Goal: Task Accomplishment & Management: Manage account settings

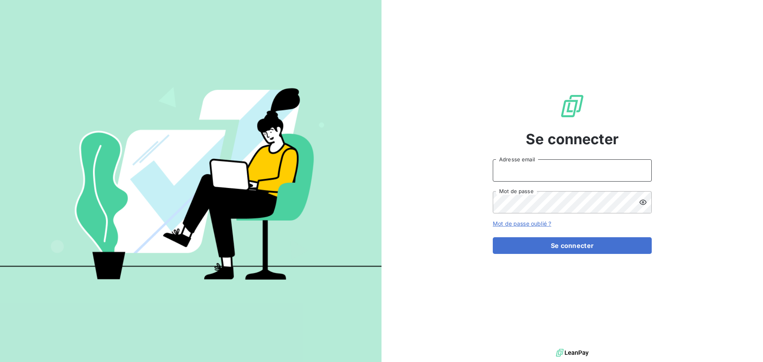
click at [551, 174] on input "Adresse email" at bounding box center [572, 170] width 159 height 22
type input "[EMAIL_ADDRESS][DOMAIN_NAME]"
click at [493, 237] on button "Se connecter" at bounding box center [572, 245] width 159 height 17
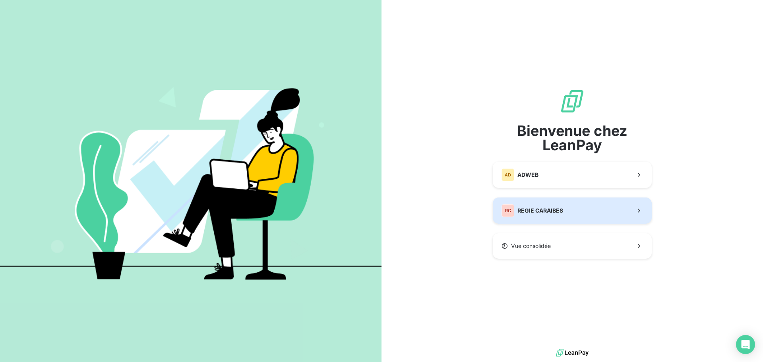
click at [576, 208] on button "RC REGIE CARAIBES" at bounding box center [572, 210] width 159 height 26
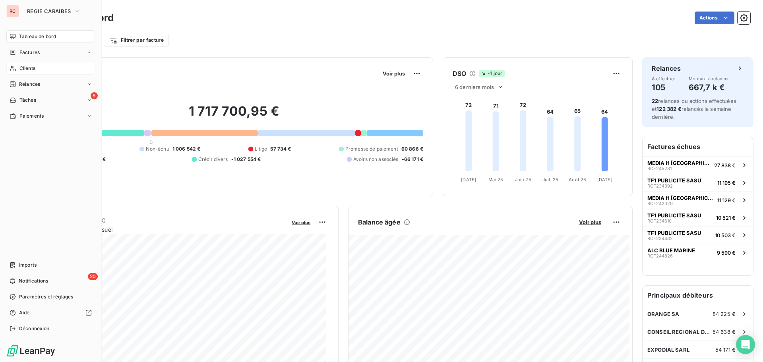
click at [24, 69] on span "Clients" at bounding box center [27, 68] width 16 height 7
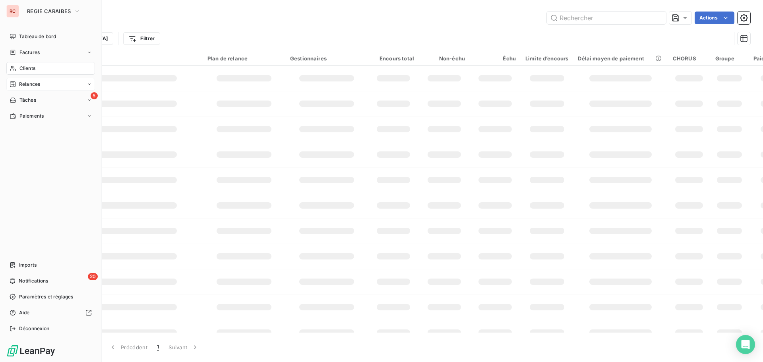
click at [31, 83] on span "Relances" at bounding box center [29, 84] width 21 height 7
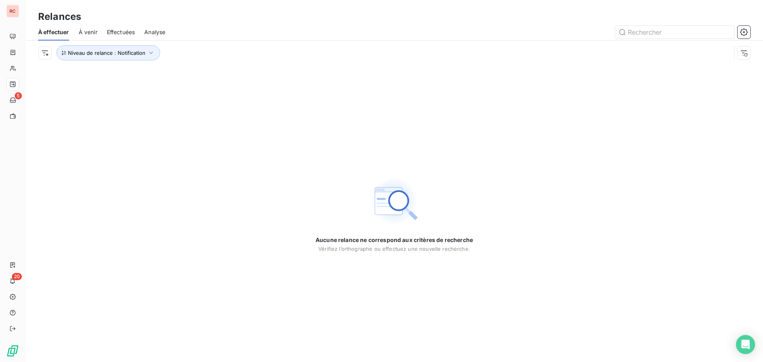
click at [131, 32] on span "Effectuées" at bounding box center [121, 32] width 28 height 8
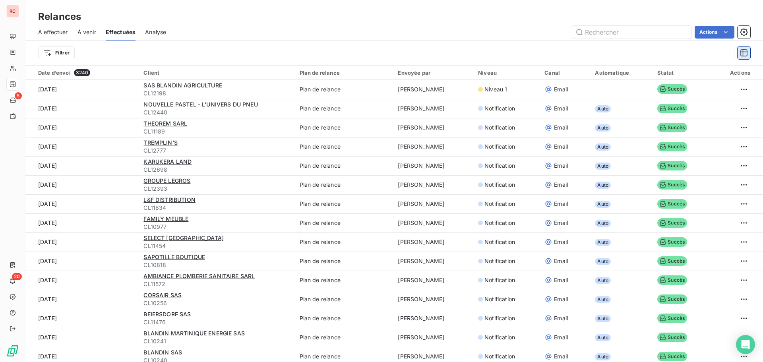
click at [745, 54] on icon "button" at bounding box center [744, 53] width 8 height 8
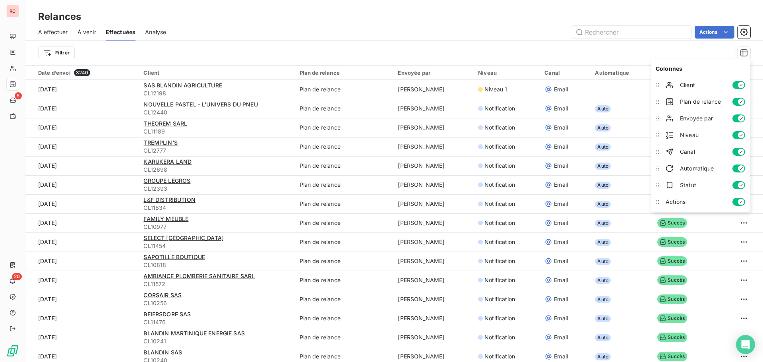
click at [470, 54] on div "Filtrer" at bounding box center [384, 52] width 692 height 15
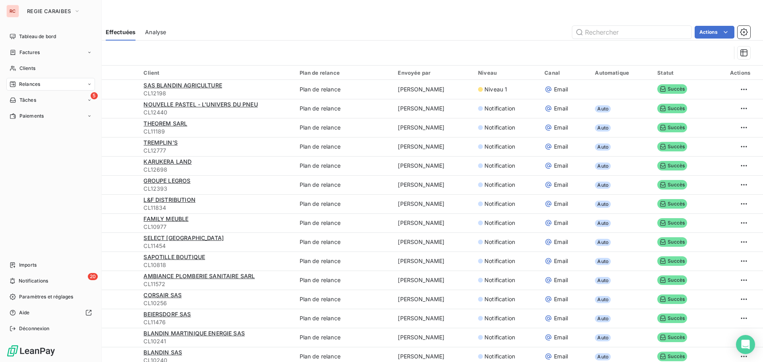
click at [35, 82] on span "Relances" at bounding box center [29, 84] width 21 height 7
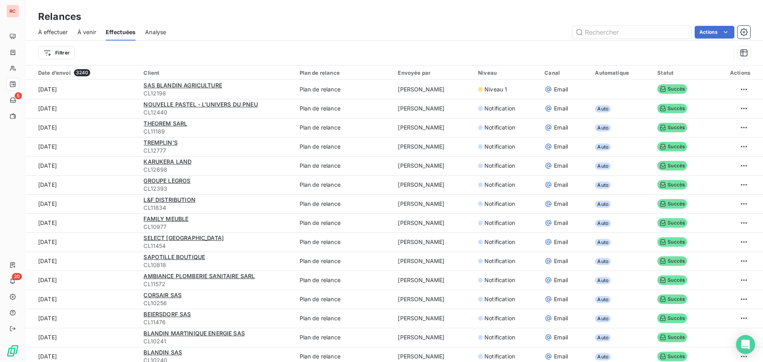
click at [132, 60] on div "Filtrer" at bounding box center [384, 52] width 692 height 15
click at [66, 33] on span "À effectuer" at bounding box center [53, 32] width 30 height 8
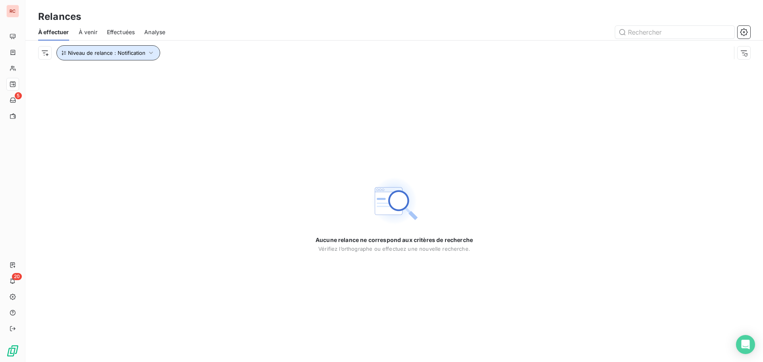
click at [151, 52] on icon "button" at bounding box center [151, 53] width 8 height 8
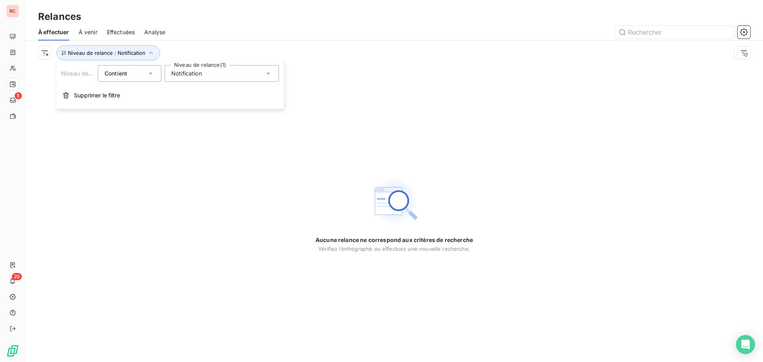
click at [220, 76] on div "Notification" at bounding box center [221, 73] width 114 height 17
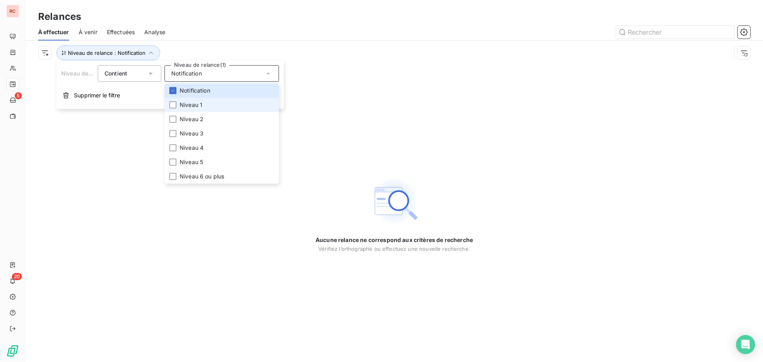
click at [186, 104] on span "Niveau 1" at bounding box center [191, 105] width 23 height 8
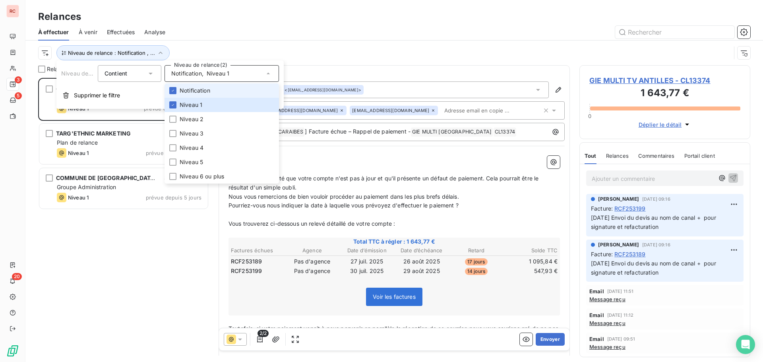
click at [187, 92] on span "Notification" at bounding box center [195, 91] width 31 height 8
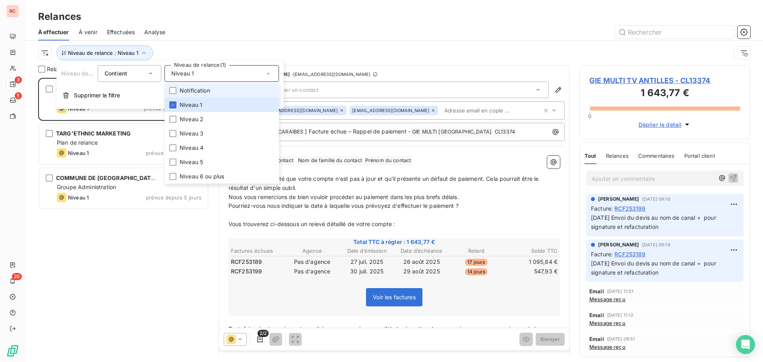
scroll to position [278, 165]
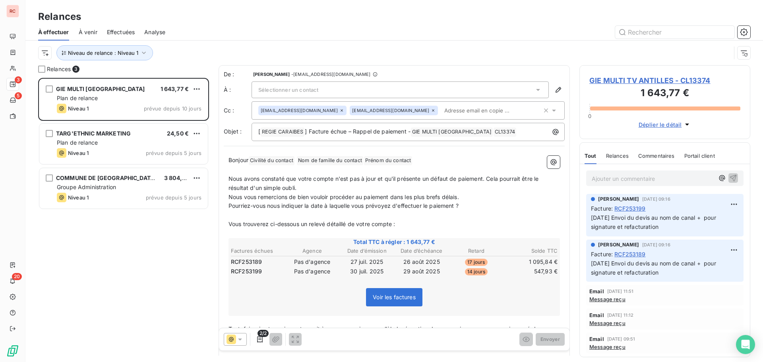
click at [109, 236] on div "GIE MULTI TV ANTILLES 1 643,77 € Plan de relance Niveau 1 prévue depuis 10 jour…" at bounding box center [123, 220] width 171 height 284
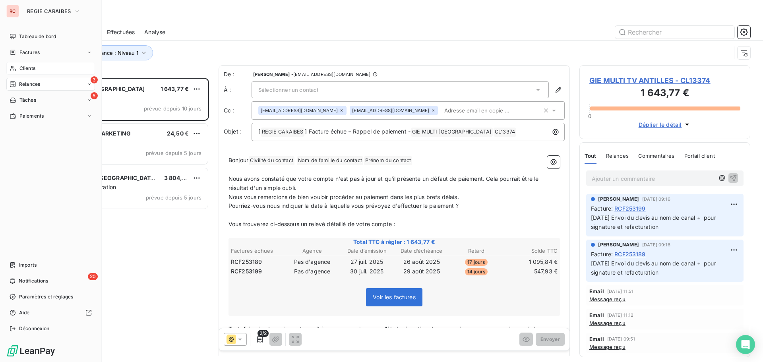
click at [17, 66] on div "Clients" at bounding box center [50, 68] width 89 height 13
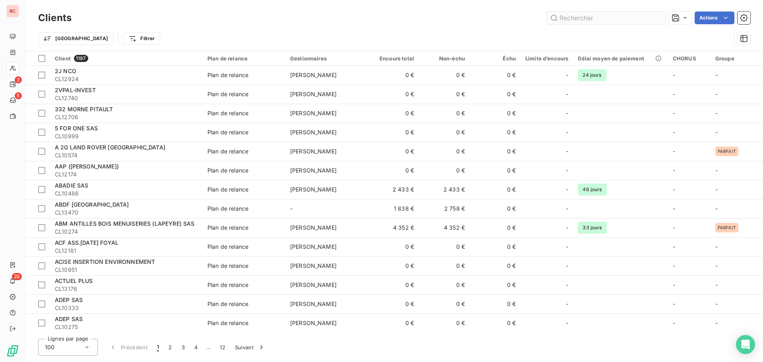
click at [585, 20] on input "text" at bounding box center [606, 18] width 119 height 13
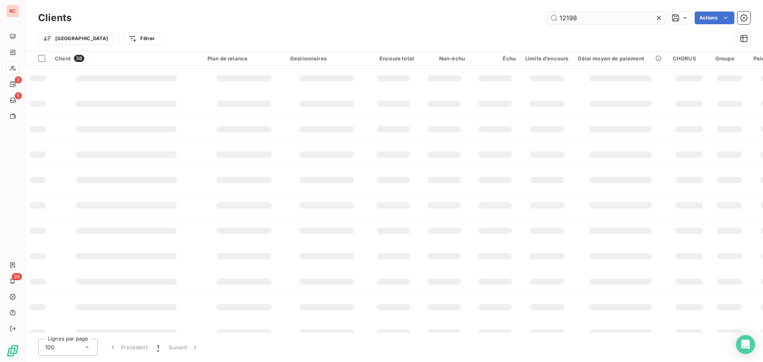
type input "12198"
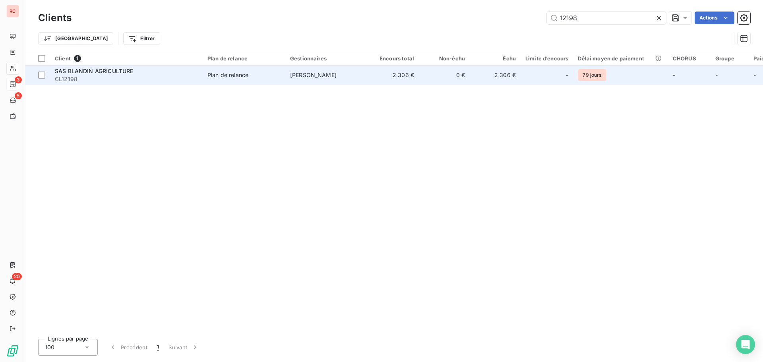
click at [410, 76] on td "2 306 €" at bounding box center [393, 75] width 51 height 19
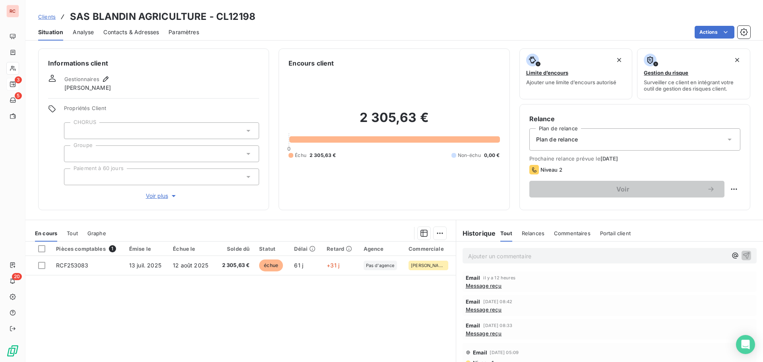
click at [153, 33] on span "Contacts & Adresses" at bounding box center [131, 32] width 56 height 8
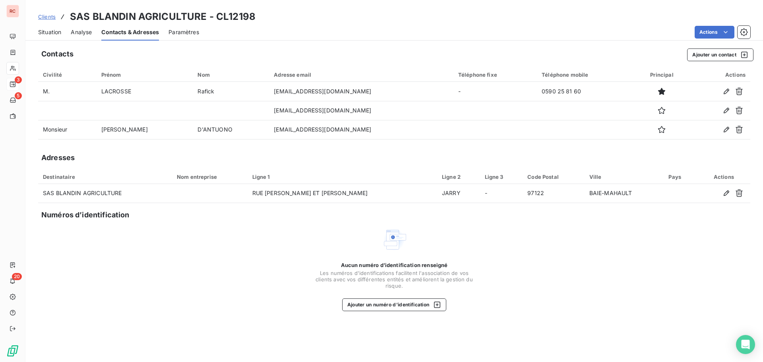
click at [53, 31] on span "Situation" at bounding box center [49, 32] width 23 height 8
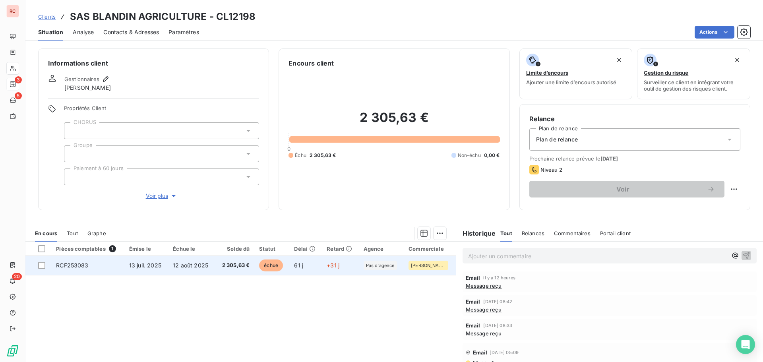
click at [149, 265] on span "13 juil. 2025" at bounding box center [145, 265] width 32 height 7
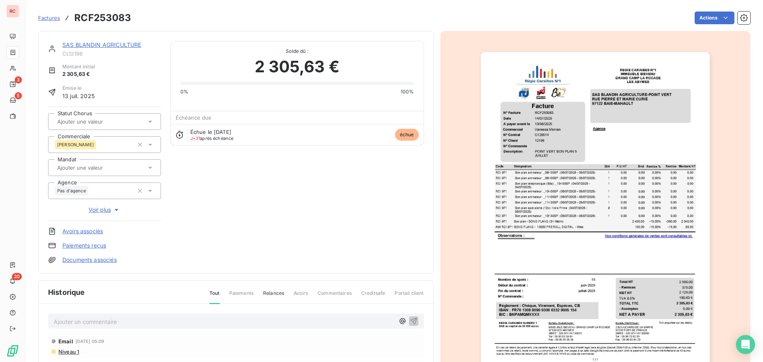
click at [88, 325] on p "Ajouter un commentaire ﻿" at bounding box center [224, 322] width 341 height 10
drag, startPoint x: 158, startPoint y: 316, endPoint x: 43, endPoint y: 317, distance: 116.0
copy span "11/09/2025 Ordre de virement reçu"
click at [410, 320] on icon "button" at bounding box center [414, 321] width 8 height 8
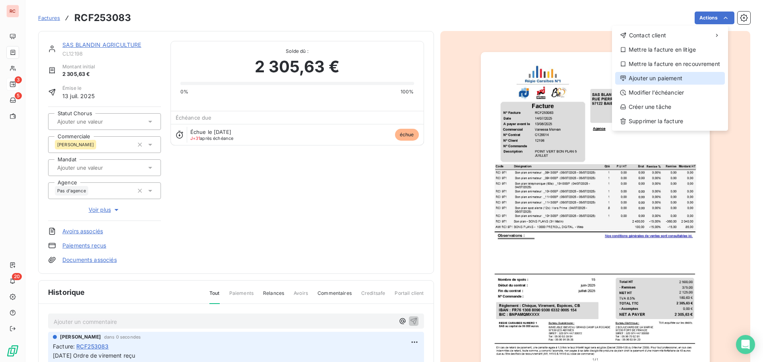
click at [667, 78] on div "Ajouter un paiement" at bounding box center [670, 78] width 110 height 13
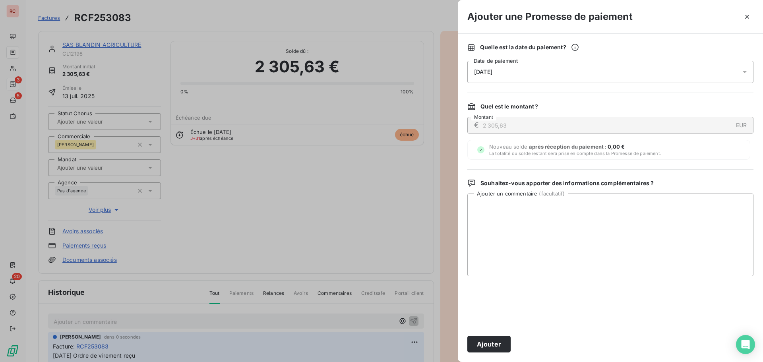
click at [746, 71] on icon at bounding box center [744, 72] width 4 height 2
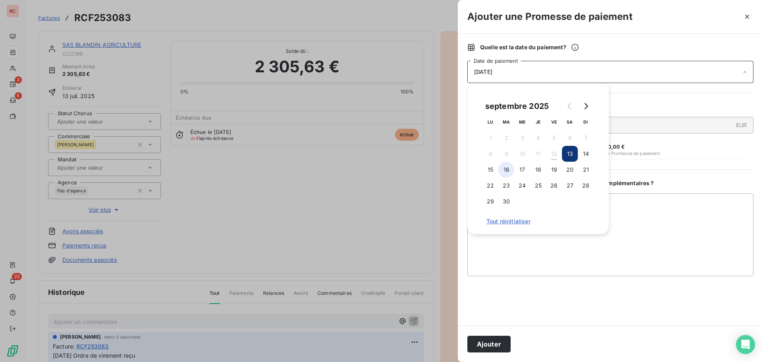
click at [512, 170] on button "16" at bounding box center [506, 170] width 16 height 16
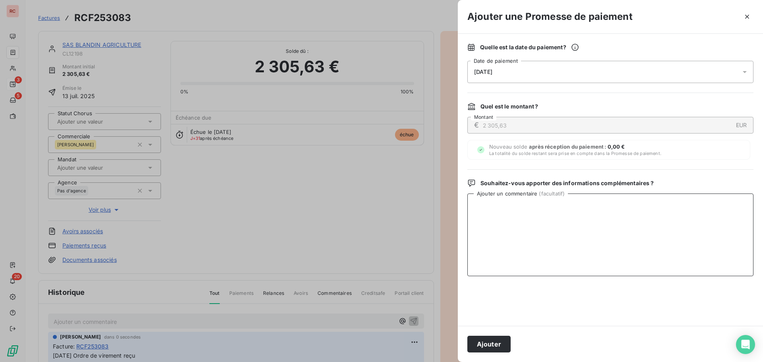
click at [533, 239] on textarea "Ajouter un commentaire ( facultatif )" at bounding box center [610, 234] width 286 height 83
paste textarea "11/09/2025 Ordre de virement reçu"
type textarea "11/09/2025 Ordre de virement reçu"
click at [745, 77] on div at bounding box center [746, 72] width 13 height 22
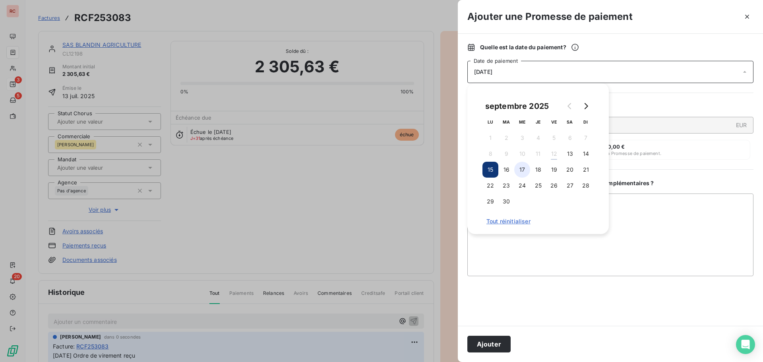
click at [524, 171] on button "17" at bounding box center [522, 170] width 16 height 16
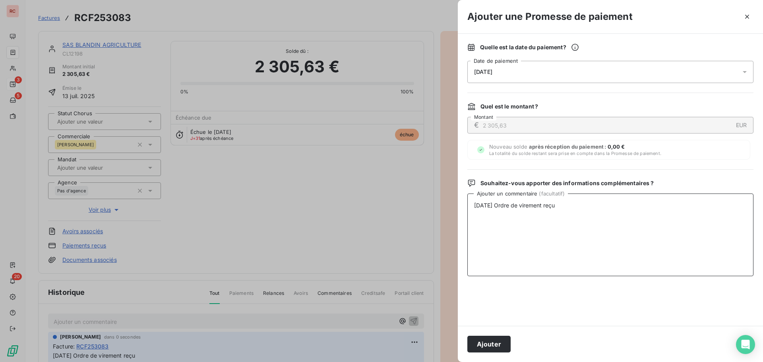
click at [485, 269] on textarea "11/09/2025 Ordre de virement reçu" at bounding box center [610, 234] width 286 height 83
click at [487, 347] on button "Ajouter" at bounding box center [488, 344] width 43 height 17
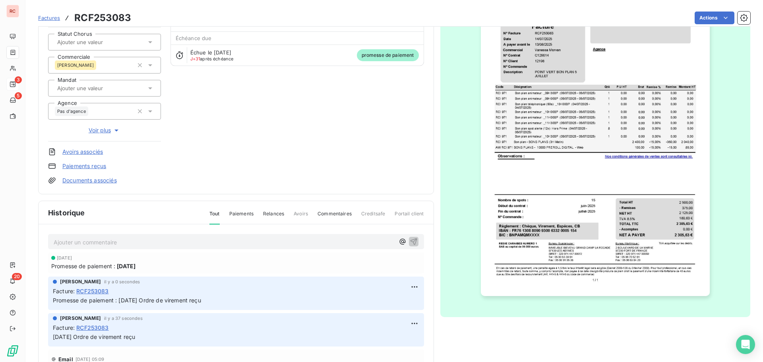
click at [178, 56] on icon at bounding box center [180, 55] width 8 height 8
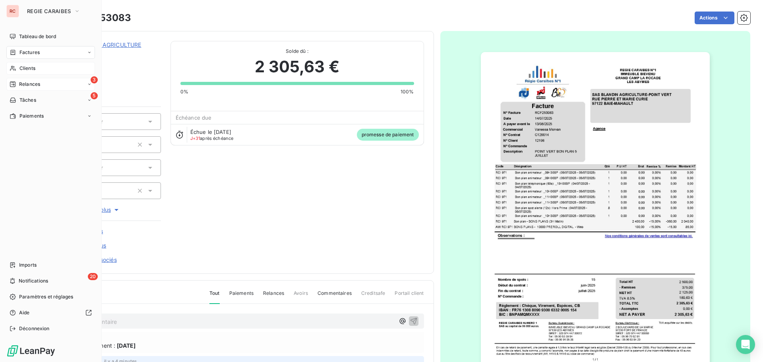
click at [34, 68] on span "Clients" at bounding box center [27, 68] width 16 height 7
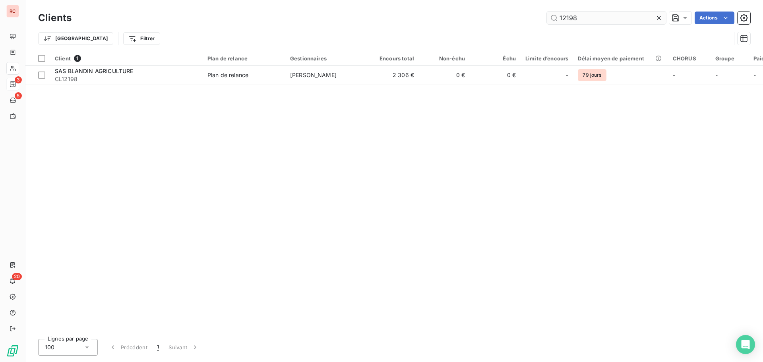
drag, startPoint x: 591, startPoint y: 19, endPoint x: 555, endPoint y: 22, distance: 35.5
click at [555, 22] on input "12198" at bounding box center [606, 18] width 119 height 13
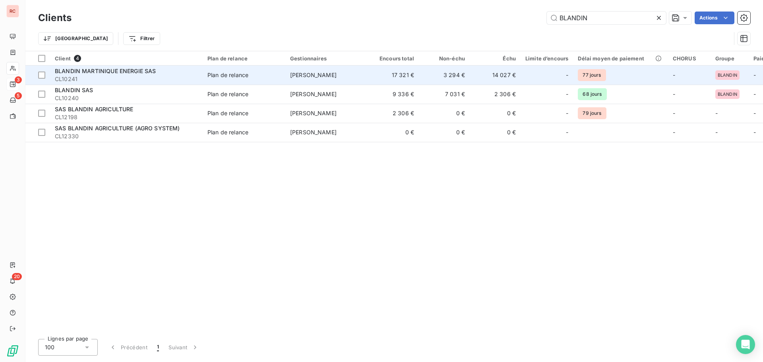
type input "BLANDIN"
click at [122, 74] on span "BLANDIN MARTINIQUE ENERGIE SAS" at bounding box center [105, 71] width 101 height 7
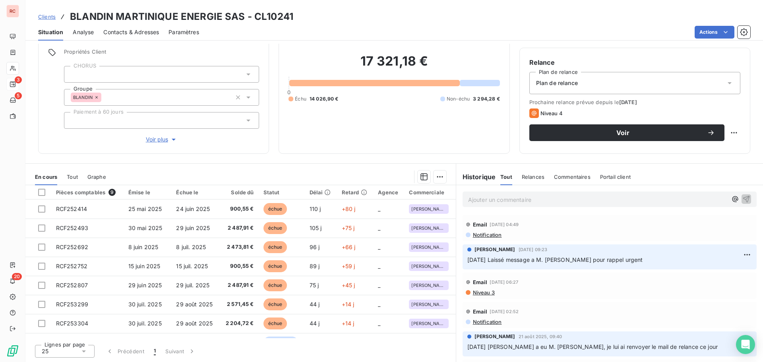
click at [146, 34] on span "Contacts & Adresses" at bounding box center [131, 32] width 56 height 8
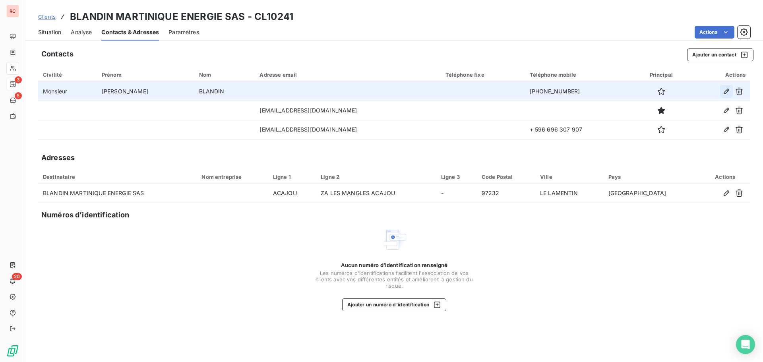
click at [727, 91] on icon "button" at bounding box center [726, 91] width 8 height 8
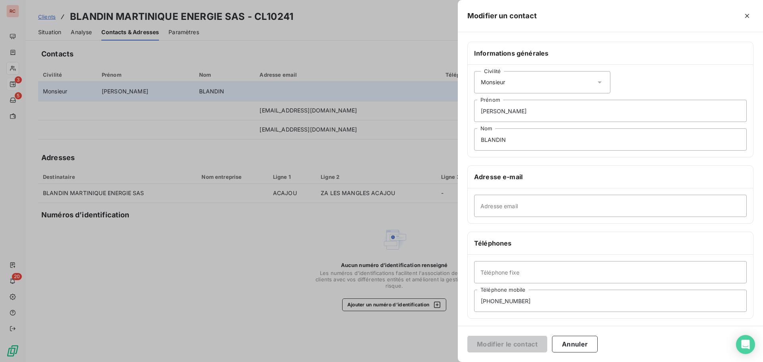
click at [353, 88] on div at bounding box center [381, 181] width 763 height 362
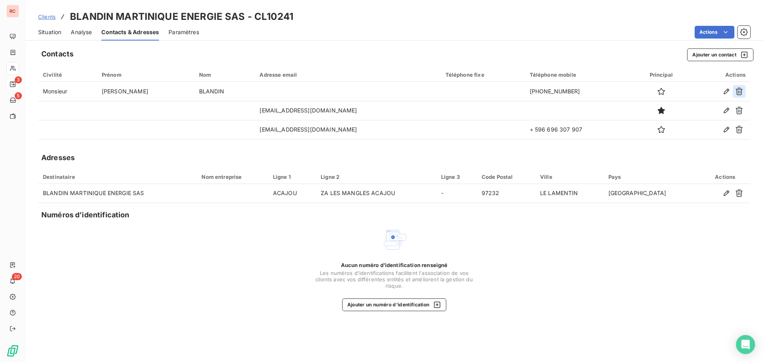
click at [736, 91] on icon "button" at bounding box center [739, 91] width 8 height 8
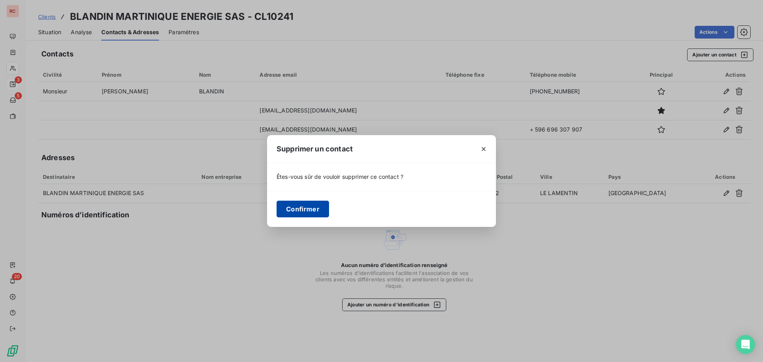
click at [310, 207] on button "Confirmer" at bounding box center [302, 209] width 52 height 17
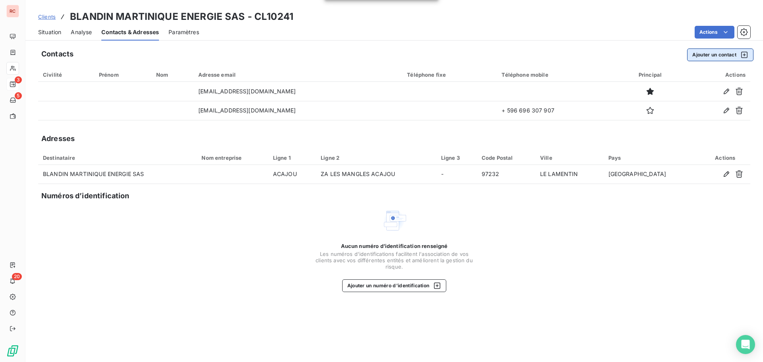
click at [707, 56] on button "Ajouter un contact" at bounding box center [720, 54] width 66 height 13
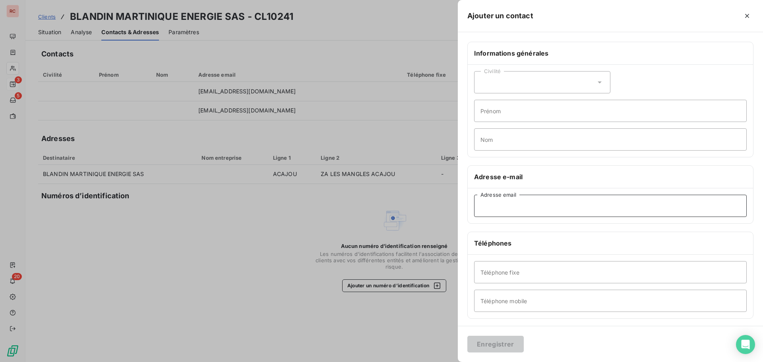
click at [498, 203] on input "Adresse email" at bounding box center [610, 206] width 272 height 22
paste input "adantuono@bda.gp"
type input "adantuono@bda.gp"
click at [490, 341] on button "Enregistrer" at bounding box center [495, 344] width 56 height 17
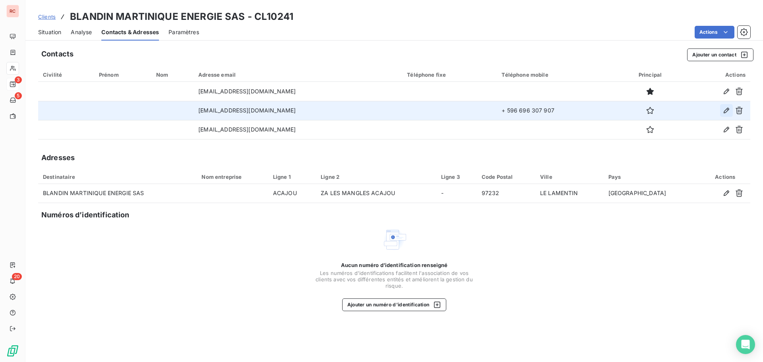
click at [725, 109] on icon "button" at bounding box center [726, 110] width 8 height 8
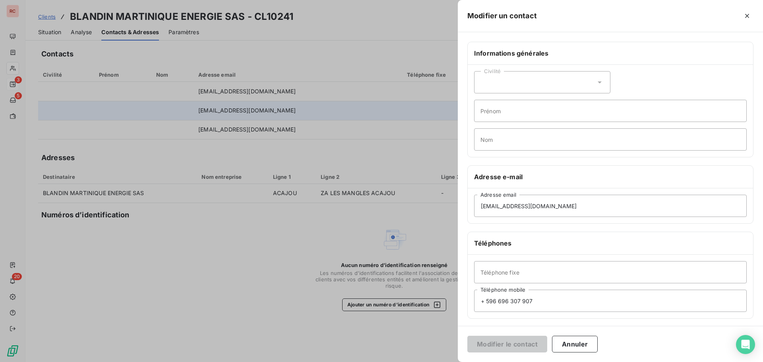
click at [495, 83] on div "Civilité" at bounding box center [542, 82] width 136 height 22
click at [493, 117] on span "Monsieur" at bounding box center [502, 117] width 24 height 8
click at [493, 116] on input "Prénom" at bounding box center [610, 111] width 272 height 22
type input "Pascal"
click at [485, 137] on input "Nom" at bounding box center [610, 139] width 272 height 22
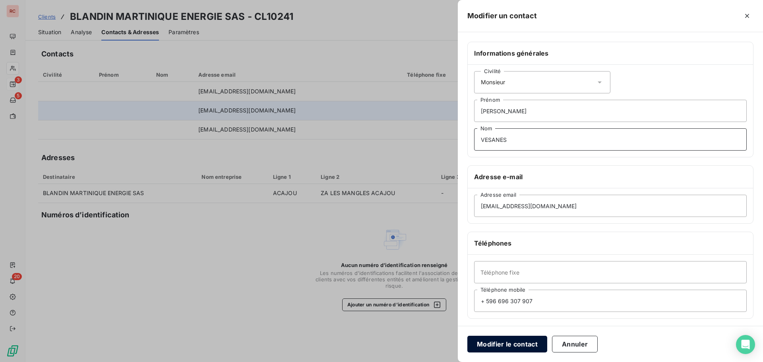
type input "VESANES"
click at [529, 340] on button "Modifier le contact" at bounding box center [507, 344] width 80 height 17
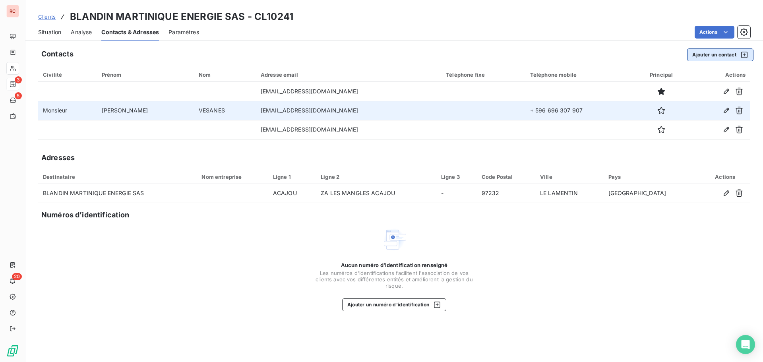
click at [715, 54] on button "Ajouter un contact" at bounding box center [720, 54] width 66 height 13
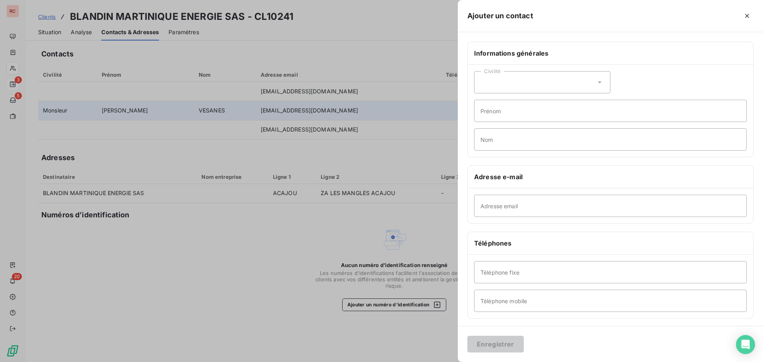
click at [550, 82] on div "Civilité" at bounding box center [542, 82] width 136 height 22
click at [539, 104] on li "Madame" at bounding box center [542, 102] width 136 height 14
click at [597, 82] on icon at bounding box center [599, 82] width 4 height 2
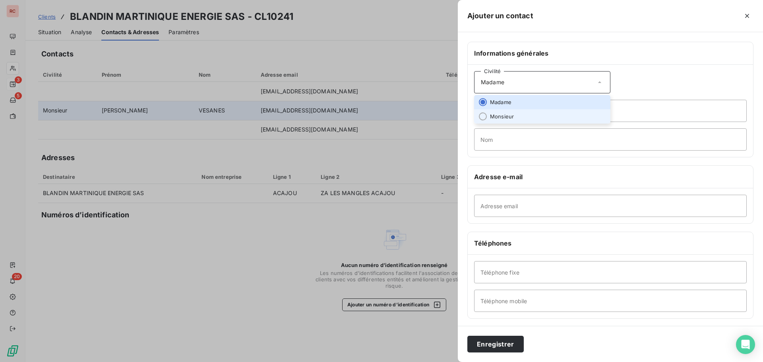
click at [517, 117] on li "Monsieur" at bounding box center [542, 116] width 136 height 14
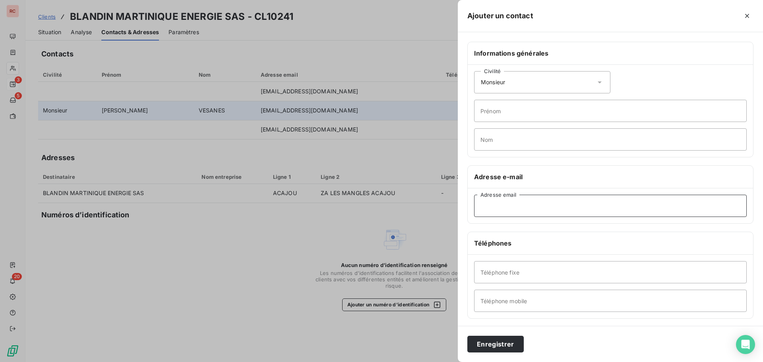
click at [487, 206] on input "Adresse email" at bounding box center [610, 206] width 272 height 22
paste input "rlacrosse@bda.gp"
type input "rlacrosse@bda.gp"
click at [497, 141] on input "Nom" at bounding box center [610, 139] width 272 height 22
type input "LACROSSE"
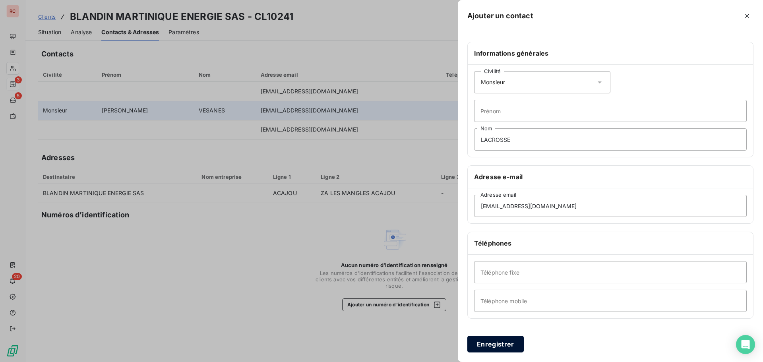
click at [508, 346] on button "Enregistrer" at bounding box center [495, 344] width 56 height 17
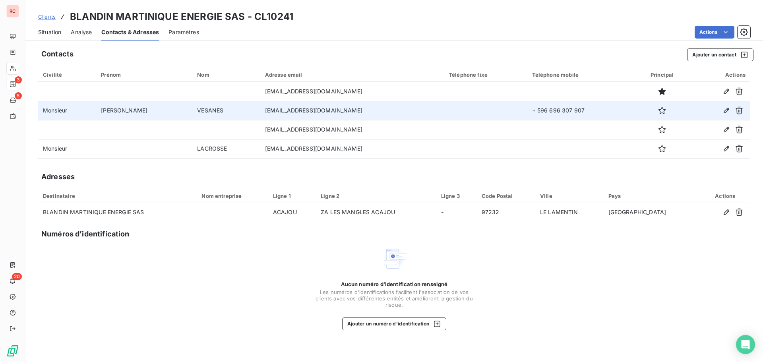
click at [46, 35] on span "Situation" at bounding box center [49, 32] width 23 height 8
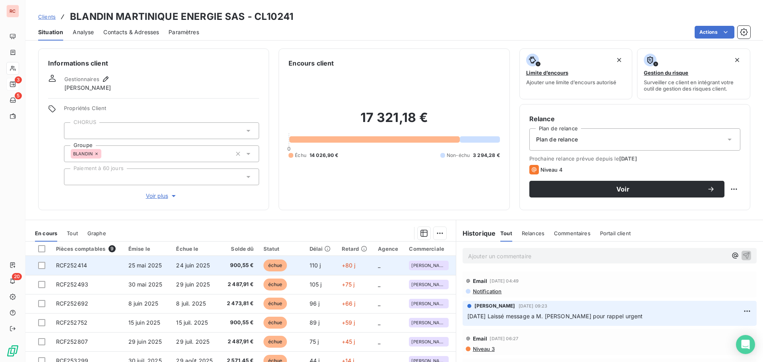
click at [171, 265] on td "24 juin 2025" at bounding box center [195, 265] width 48 height 19
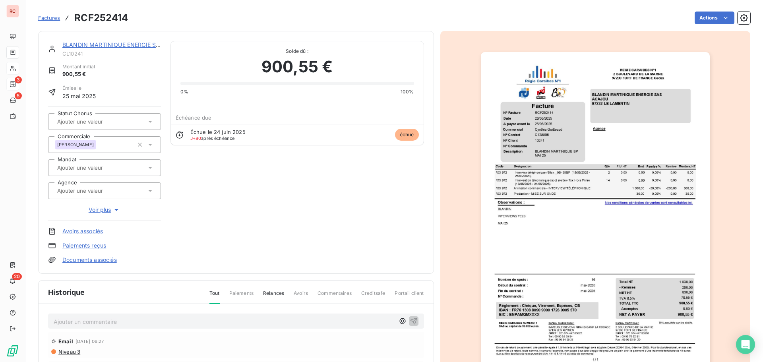
click at [91, 321] on p "Ajouter un commentaire ﻿" at bounding box center [224, 322] width 341 height 10
drag, startPoint x: 155, startPoint y: 321, endPoint x: 44, endPoint y: 314, distance: 111.1
copy span "11/09/2025 Ordre de virement reçu"
click at [410, 319] on icon "button" at bounding box center [413, 320] width 7 height 7
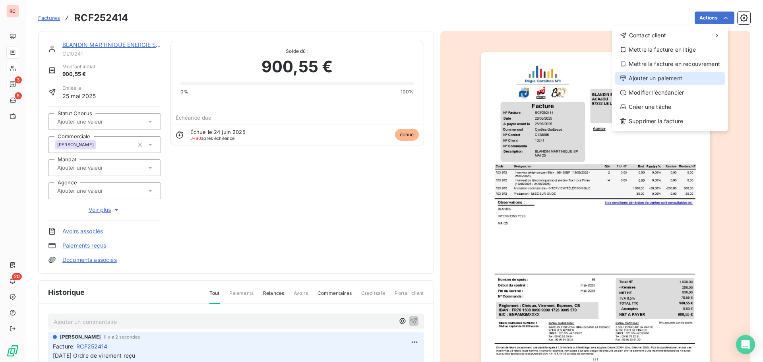
click at [653, 77] on div "Ajouter un paiement" at bounding box center [670, 78] width 110 height 13
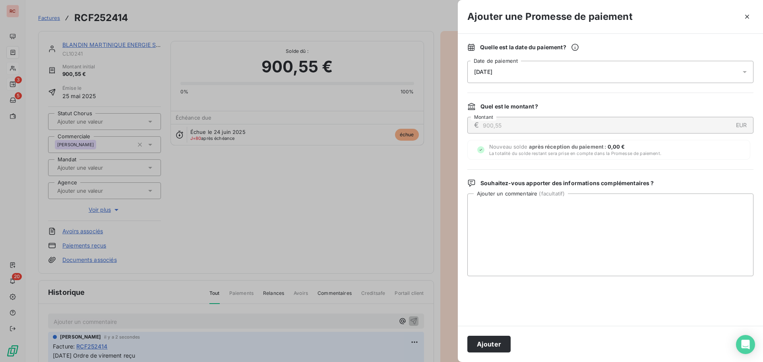
click at [622, 73] on div "13/09/2025" at bounding box center [610, 72] width 286 height 22
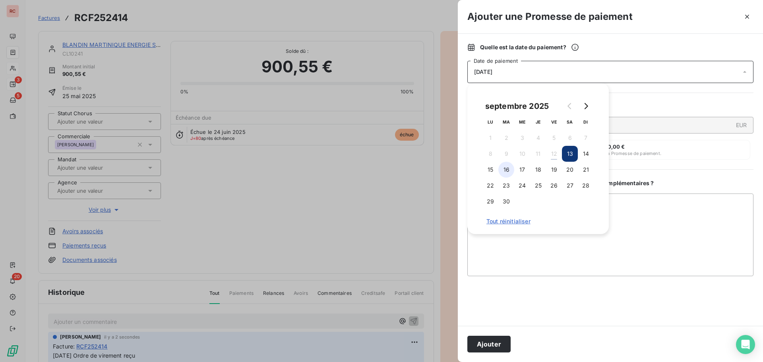
click at [510, 171] on button "16" at bounding box center [506, 170] width 16 height 16
click at [524, 167] on button "17" at bounding box center [522, 170] width 16 height 16
click at [501, 168] on button "16" at bounding box center [506, 170] width 16 height 16
click at [511, 168] on button "16" at bounding box center [506, 170] width 16 height 16
click at [494, 236] on textarea "Ajouter un commentaire ( facultatif )" at bounding box center [610, 234] width 286 height 83
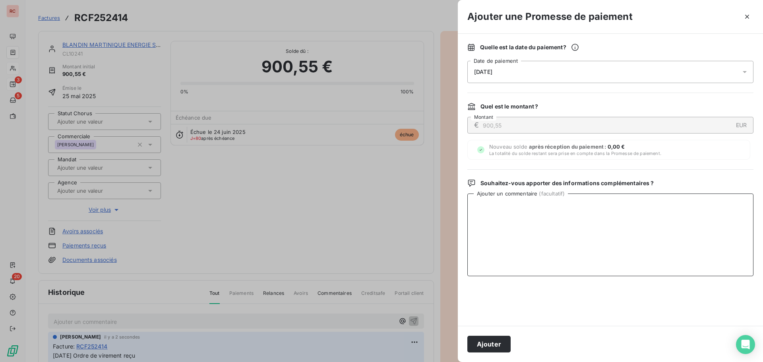
paste textarea "11/09/2025 Ordre de virement reçu"
type textarea "11/09/2025 Ordre de virement reçu"
click at [484, 346] on button "Ajouter" at bounding box center [488, 344] width 43 height 17
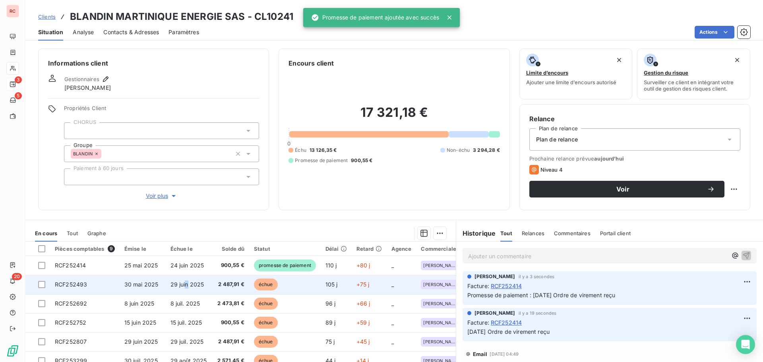
click at [186, 281] on td "29 juin 2025" at bounding box center [189, 284] width 46 height 19
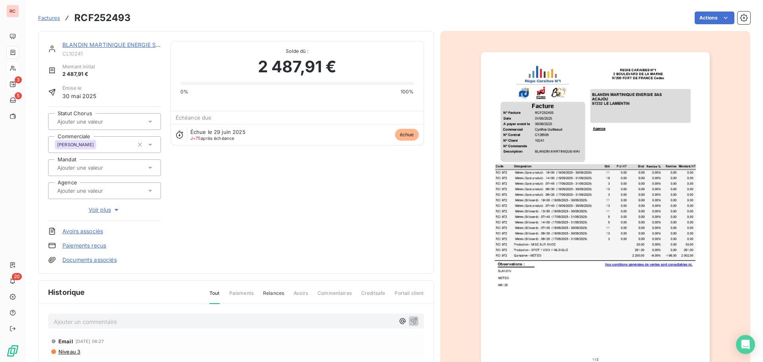
click at [142, 325] on p "Ajouter un commentaire ﻿" at bounding box center [224, 322] width 341 height 10
click at [410, 319] on icon "button" at bounding box center [414, 321] width 8 height 8
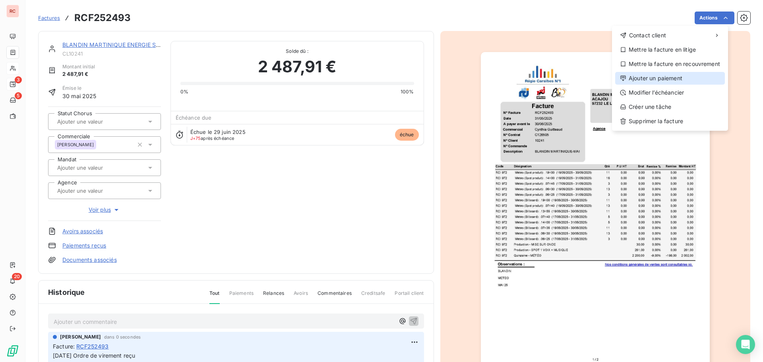
click at [658, 79] on div "Ajouter un paiement" at bounding box center [670, 78] width 110 height 13
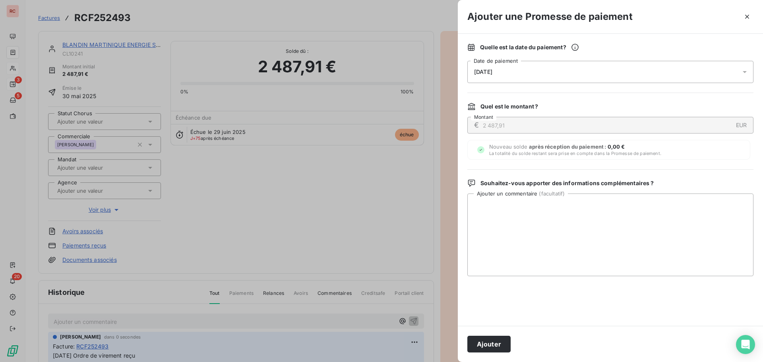
click at [632, 71] on div "13/09/2025" at bounding box center [610, 72] width 286 height 22
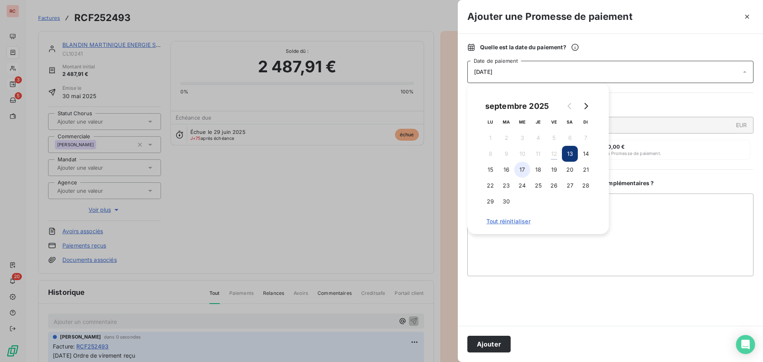
drag, startPoint x: 506, startPoint y: 168, endPoint x: 521, endPoint y: 176, distance: 17.4
click at [507, 170] on button "16" at bounding box center [506, 170] width 16 height 16
click at [545, 252] on textarea "Ajouter un commentaire ( facultatif )" at bounding box center [610, 234] width 286 height 83
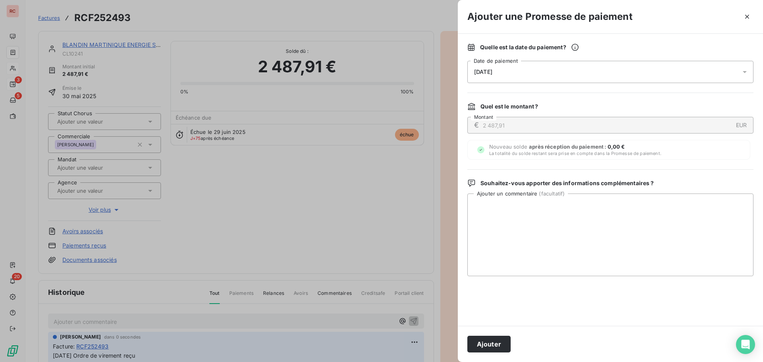
click at [523, 71] on div "15/09/2025" at bounding box center [610, 72] width 286 height 22
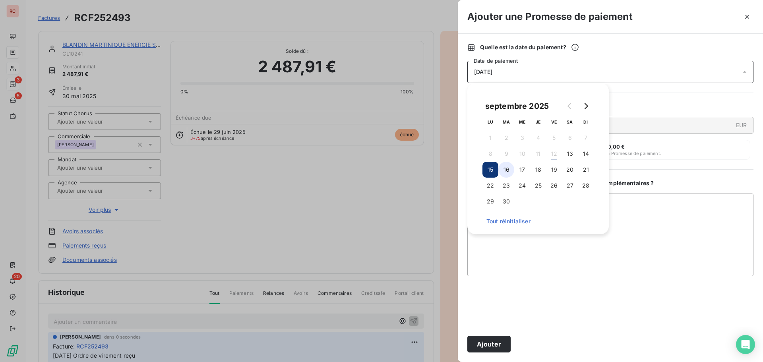
click at [504, 169] on button "16" at bounding box center [506, 170] width 16 height 16
click at [518, 170] on button "17" at bounding box center [522, 170] width 16 height 16
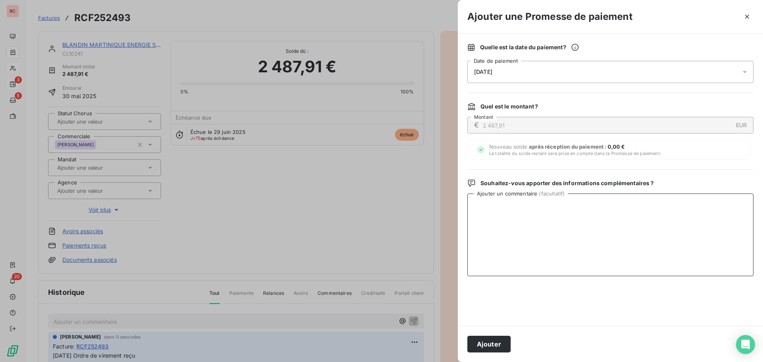
click at [507, 252] on textarea "Ajouter un commentaire ( facultatif )" at bounding box center [610, 234] width 286 height 83
paste textarea "11/09/2025 Ordre de virement reçu"
type textarea "11/09/2025 Ordre de virement reçu"
click at [485, 346] on button "Ajouter" at bounding box center [488, 344] width 43 height 17
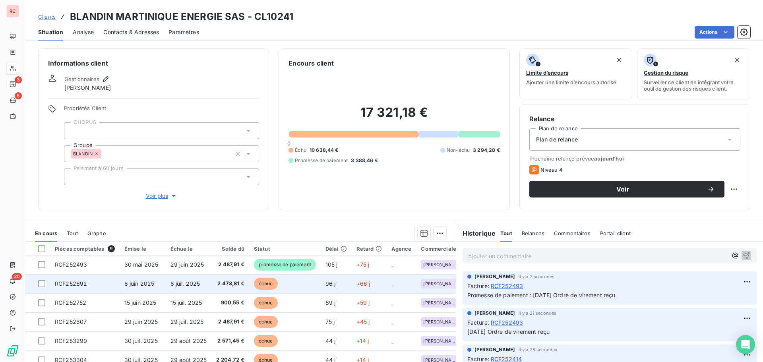
scroll to position [37, 0]
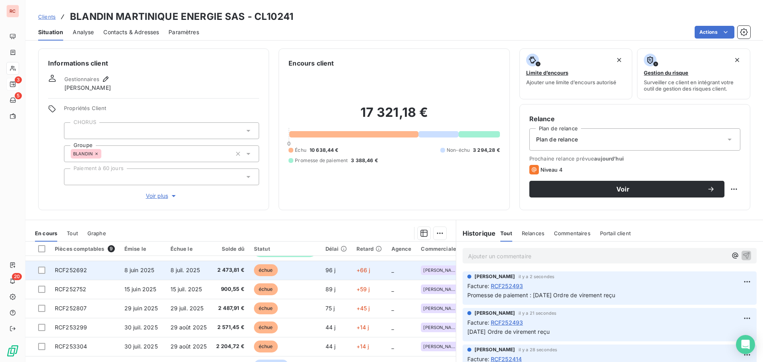
click at [216, 266] on span "2 473,81 €" at bounding box center [230, 270] width 28 height 8
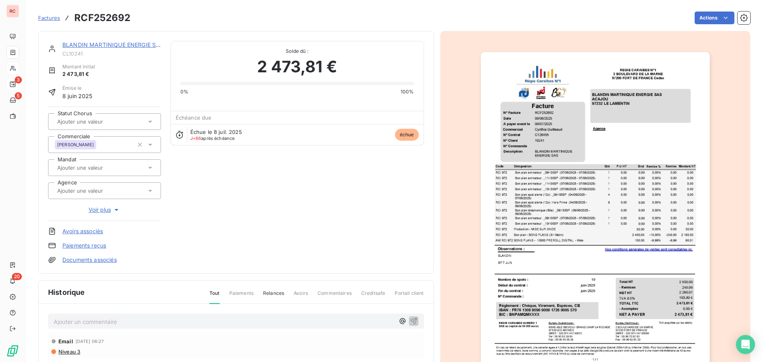
click at [120, 320] on p "Ajouter un commentaire ﻿" at bounding box center [224, 322] width 341 height 10
click at [410, 319] on icon "button" at bounding box center [413, 320] width 7 height 7
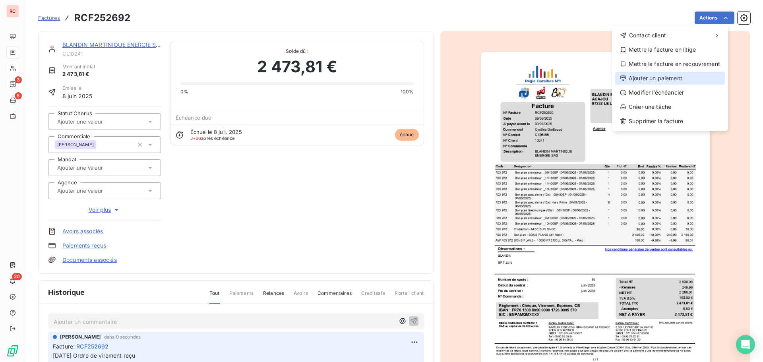
click at [663, 79] on div "Ajouter un paiement" at bounding box center [670, 78] width 110 height 13
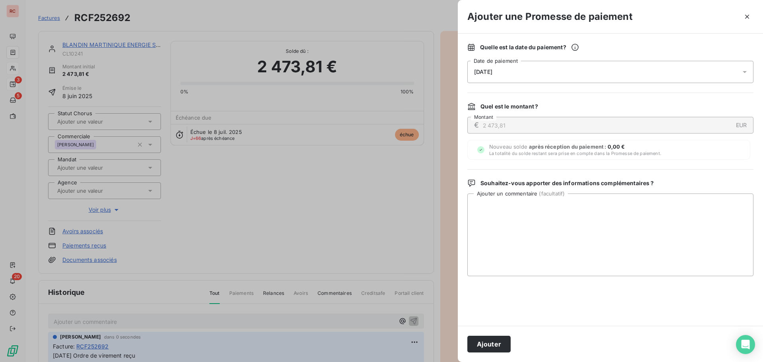
click at [743, 72] on icon at bounding box center [744, 72] width 8 height 8
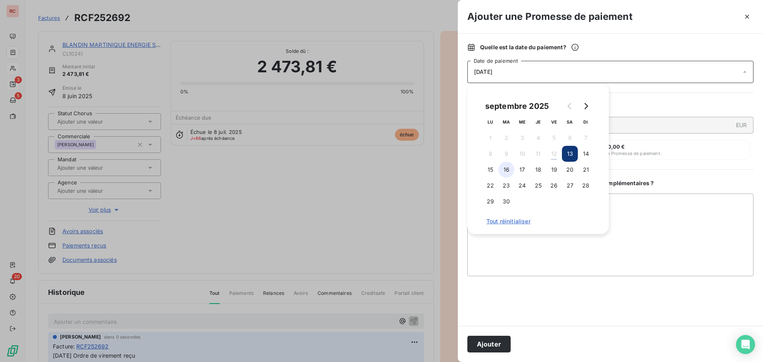
click at [508, 168] on button "16" at bounding box center [506, 170] width 16 height 16
click at [523, 170] on button "17" at bounding box center [522, 170] width 16 height 16
click at [493, 244] on textarea "Ajouter un commentaire ( facultatif )" at bounding box center [610, 234] width 286 height 83
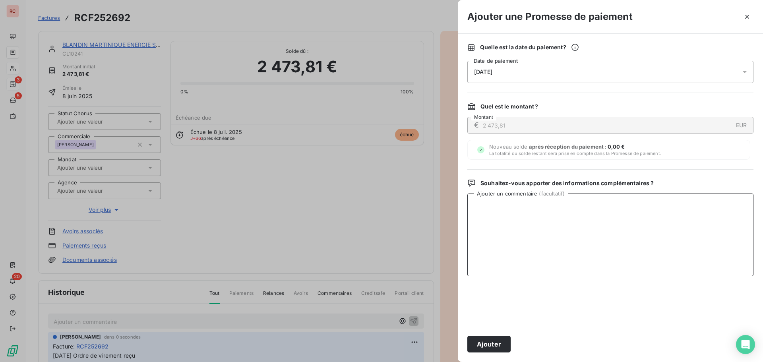
paste textarea "11/09/2025 Ordre de virement reçu"
type textarea "11/09/2025 Ordre de virement reçu"
click at [497, 344] on button "Ajouter" at bounding box center [488, 344] width 43 height 17
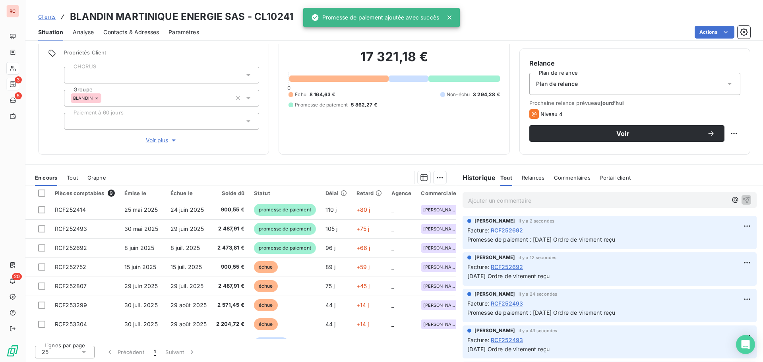
scroll to position [56, 0]
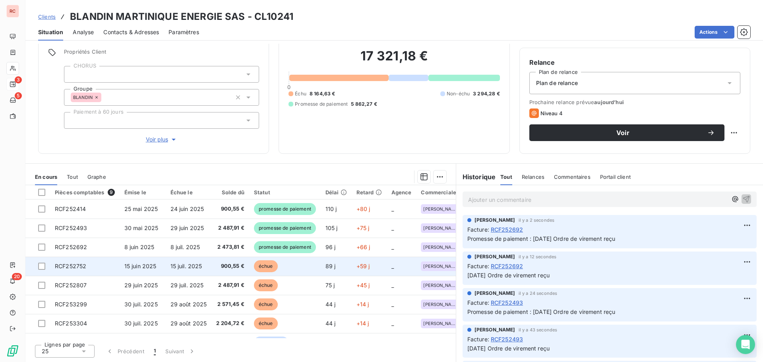
click at [229, 262] on span "900,55 €" at bounding box center [230, 266] width 28 height 8
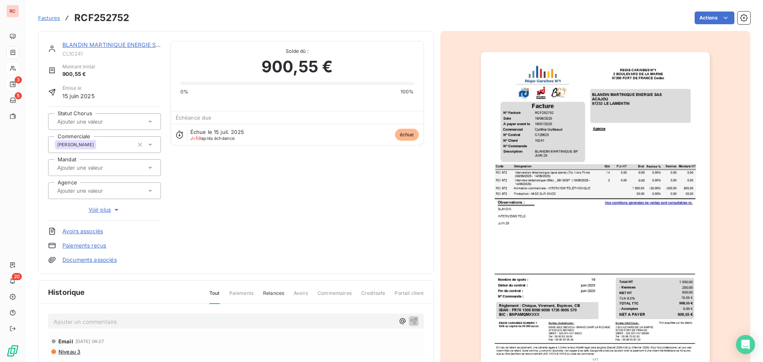
click at [79, 317] on p "Ajouter un commentaire ﻿" at bounding box center [224, 322] width 341 height 10
click at [410, 320] on icon "button" at bounding box center [414, 321] width 8 height 8
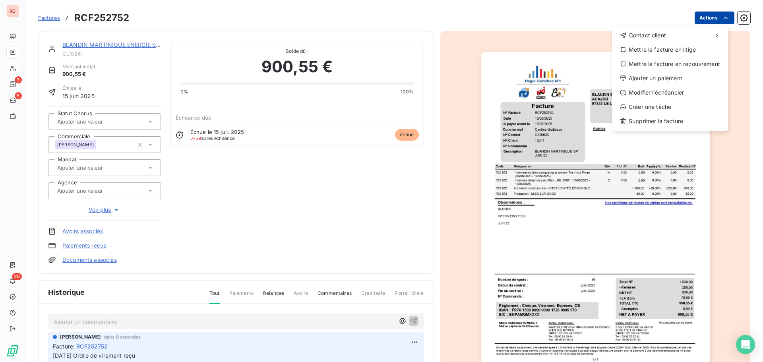
click at [705, 24] on html "RC 3 5 20 Factures RCF252752 Actions Contact client Mettre la facture en litige…" at bounding box center [381, 181] width 763 height 362
click at [680, 78] on div "Ajouter un paiement" at bounding box center [670, 78] width 110 height 13
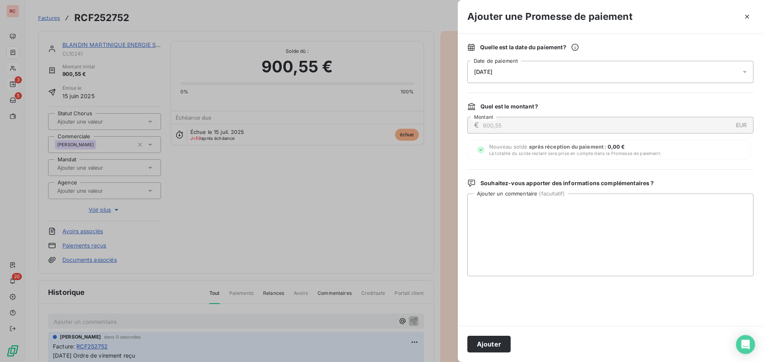
click at [564, 59] on div "Quelle est la date du paiement ? 13/09/2025 Date de paiement" at bounding box center [610, 63] width 286 height 40
click at [562, 70] on div "13/09/2025" at bounding box center [610, 72] width 286 height 22
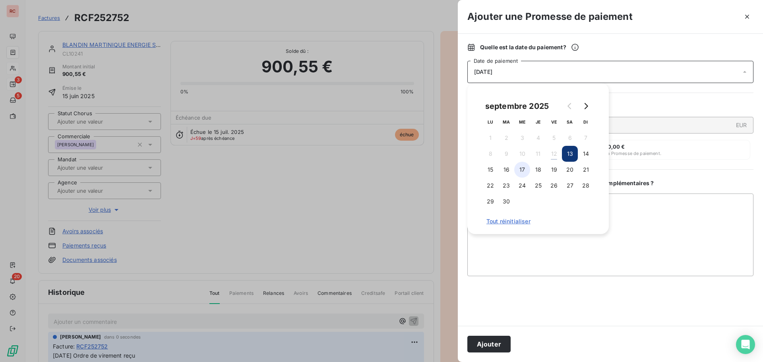
click at [517, 170] on button "17" at bounding box center [522, 170] width 16 height 16
click at [493, 246] on textarea "Ajouter un commentaire ( facultatif )" at bounding box center [610, 234] width 286 height 83
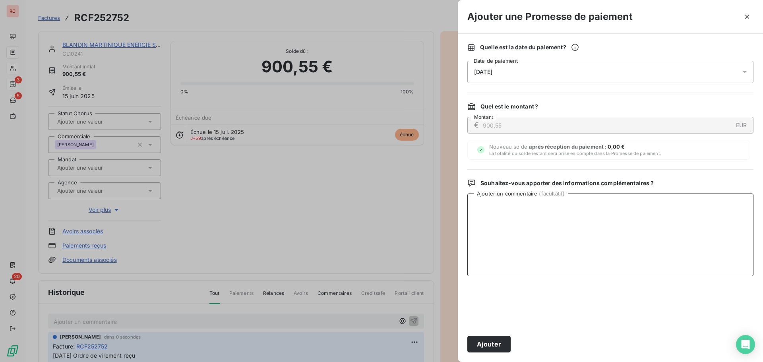
paste textarea "11/09/2025 Ordre de virement reçu"
type textarea "11/09/2025 Ordre de virement reçu"
click at [487, 341] on button "Ajouter" at bounding box center [488, 344] width 43 height 17
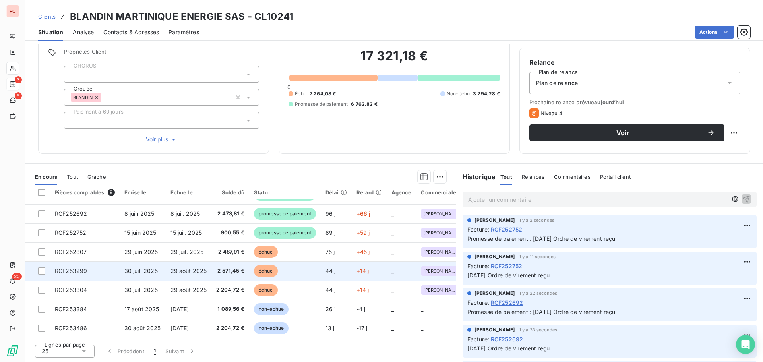
scroll to position [37, 0]
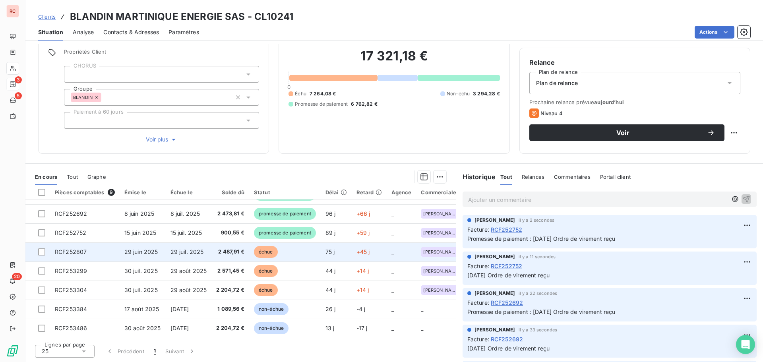
click at [222, 248] on span "2 487,91 €" at bounding box center [230, 252] width 28 height 8
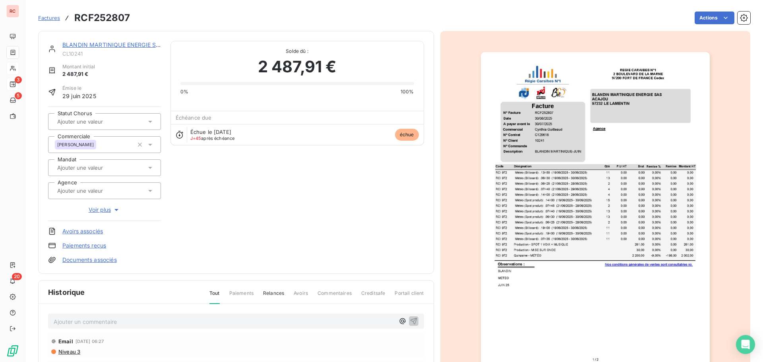
click at [114, 316] on div "Ajouter un commentaire ﻿" at bounding box center [224, 321] width 341 height 11
click at [108, 321] on p "Ajouter un commentaire ﻿" at bounding box center [224, 322] width 341 height 10
click at [410, 320] on icon "button" at bounding box center [414, 321] width 8 height 8
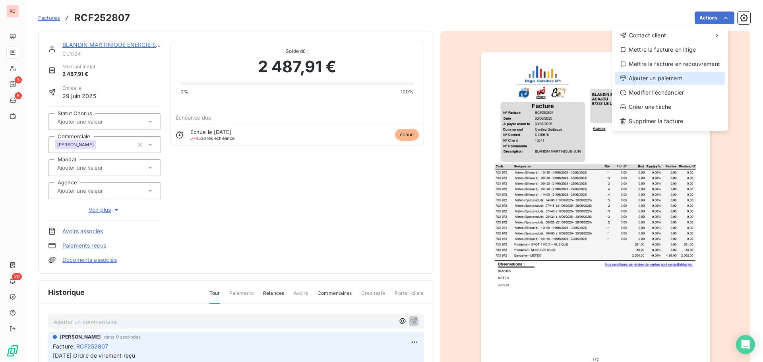
click at [636, 75] on div "Ajouter un paiement" at bounding box center [670, 78] width 110 height 13
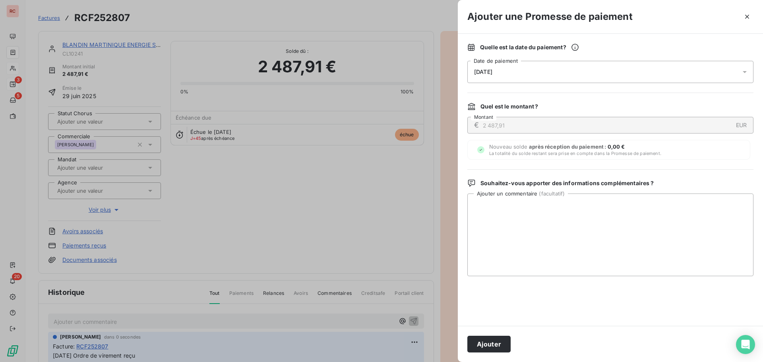
click at [537, 76] on div "13/09/2025" at bounding box center [610, 72] width 286 height 22
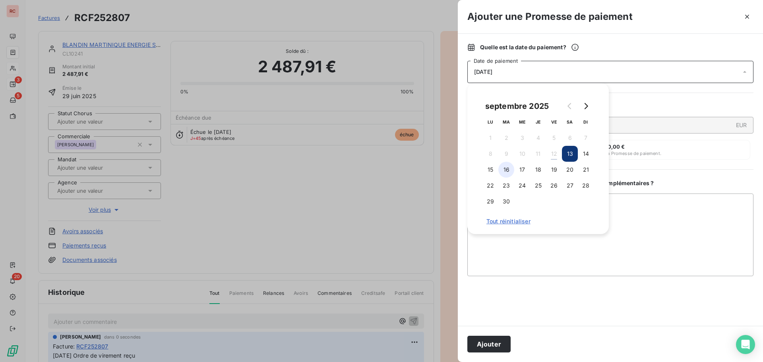
click at [510, 171] on button "16" at bounding box center [506, 170] width 16 height 16
click at [524, 171] on button "17" at bounding box center [522, 170] width 16 height 16
click at [498, 247] on textarea "Ajouter un commentaire ( facultatif )" at bounding box center [610, 234] width 286 height 83
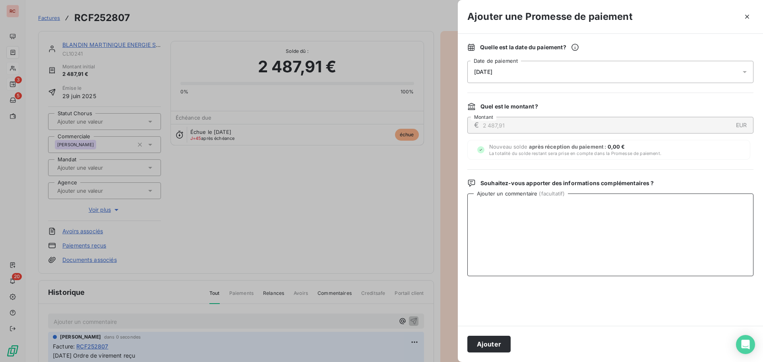
paste textarea "11/09/2025 Ordre de virement reçu"
type textarea "11/09/2025 Ordre de virement reçu"
click at [478, 344] on button "Ajouter" at bounding box center [488, 344] width 43 height 17
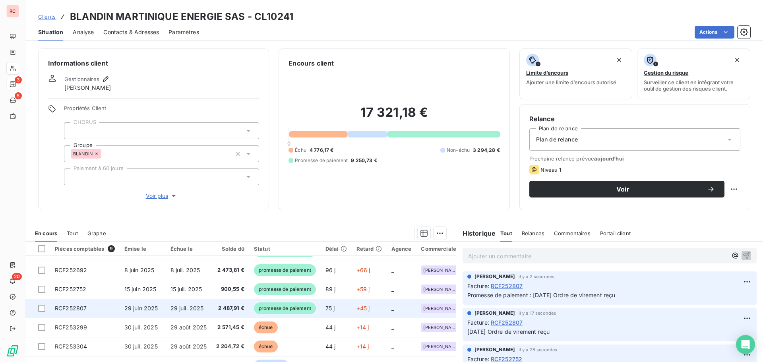
scroll to position [56, 0]
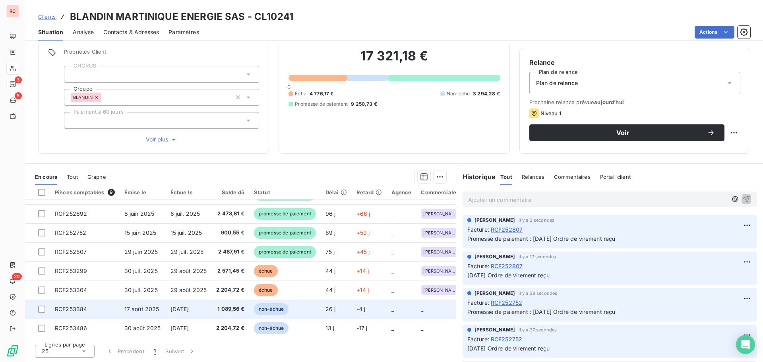
click at [219, 307] on span "1 089,56 €" at bounding box center [230, 309] width 28 height 8
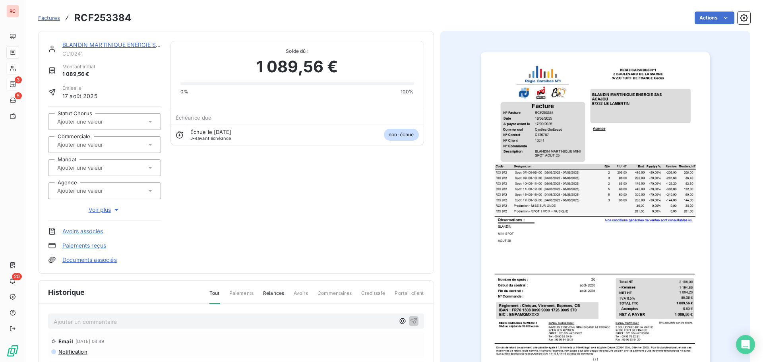
click at [149, 145] on icon at bounding box center [150, 145] width 4 height 2
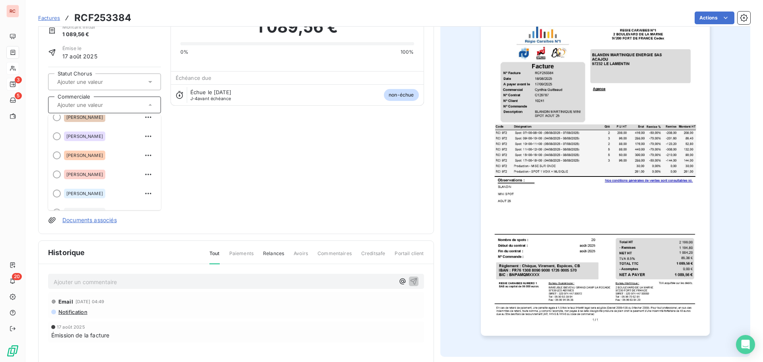
scroll to position [16, 0]
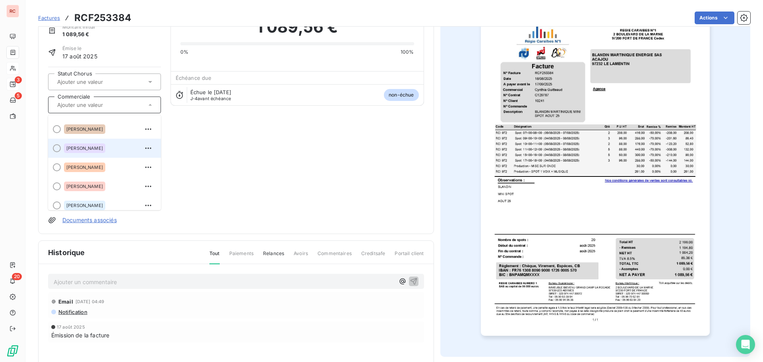
click at [107, 150] on div "[PERSON_NAME]" at bounding box center [109, 148] width 91 height 13
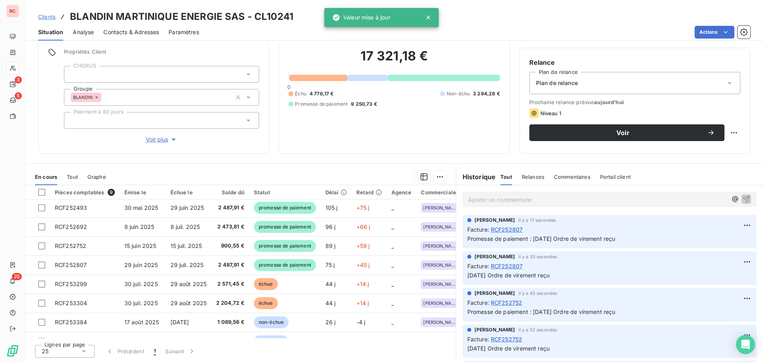
scroll to position [37, 0]
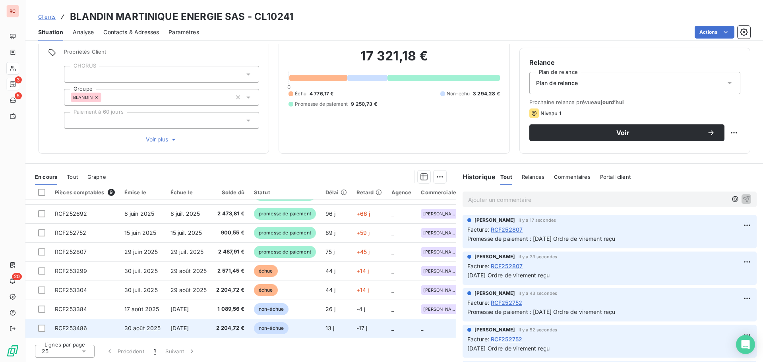
click at [189, 325] on span "[DATE]" at bounding box center [179, 328] width 19 height 7
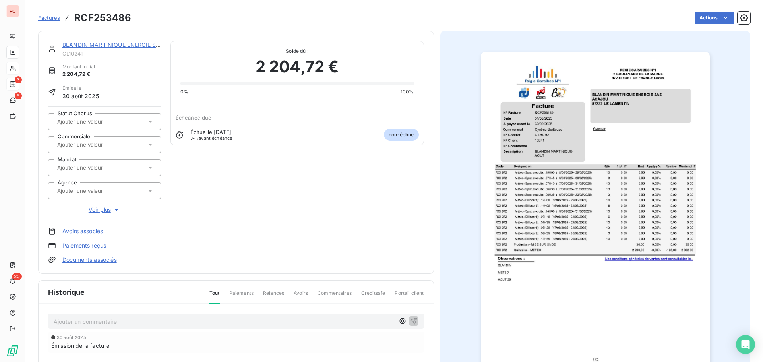
click at [136, 145] on div at bounding box center [100, 144] width 91 height 10
type input "cy"
click at [99, 165] on span "[PERSON_NAME]" at bounding box center [84, 165] width 37 height 5
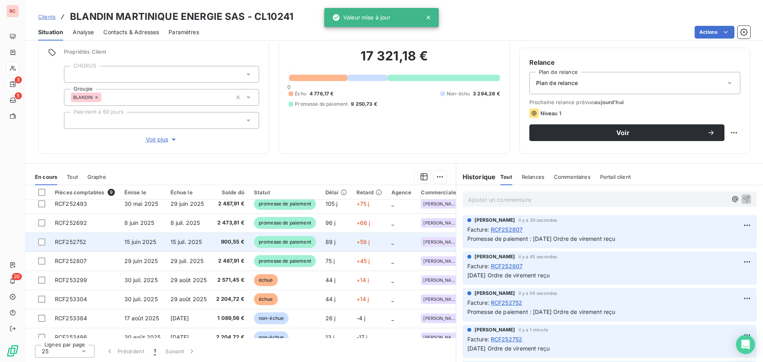
scroll to position [37, 0]
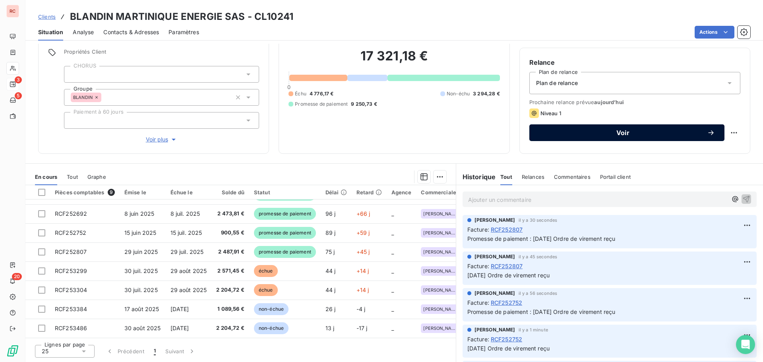
click at [623, 138] on button "Voir" at bounding box center [626, 132] width 195 height 17
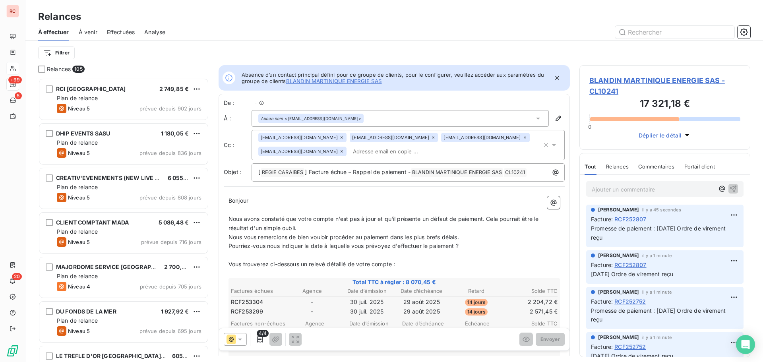
scroll to position [278, 165]
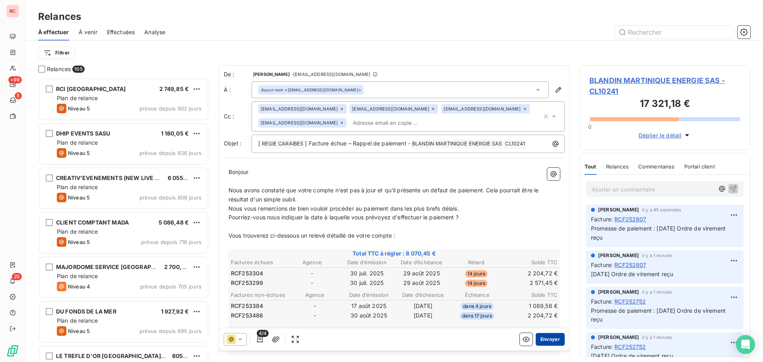
click at [549, 338] on button "Envoyer" at bounding box center [549, 339] width 29 height 13
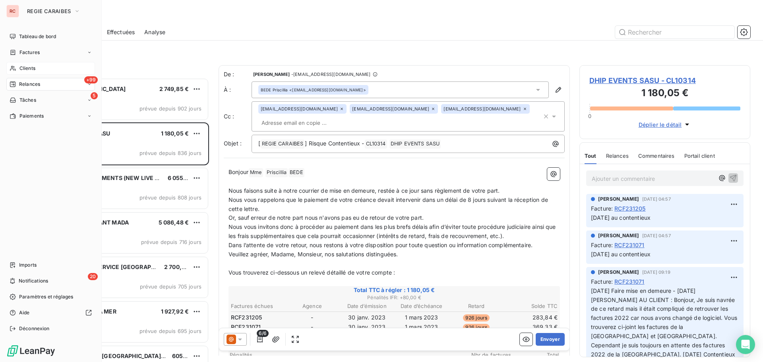
click at [35, 70] on span "Clients" at bounding box center [27, 68] width 16 height 7
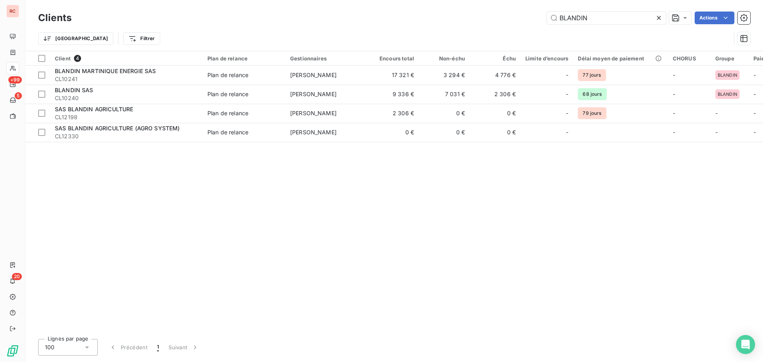
drag, startPoint x: 609, startPoint y: 20, endPoint x: 480, endPoint y: 26, distance: 129.2
click at [480, 26] on div "Clients BLANDIN Actions Trier Filtrer" at bounding box center [394, 30] width 712 height 41
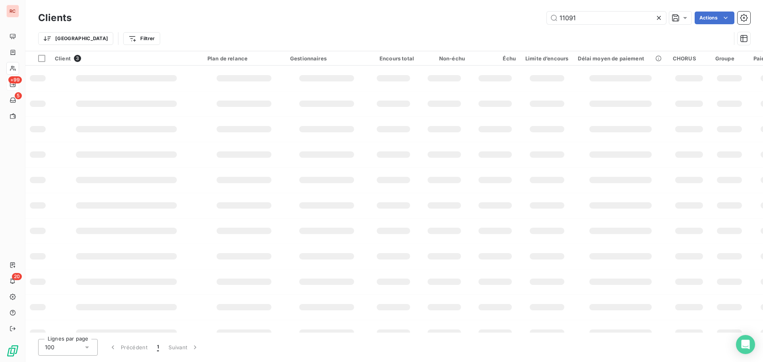
type input "11091"
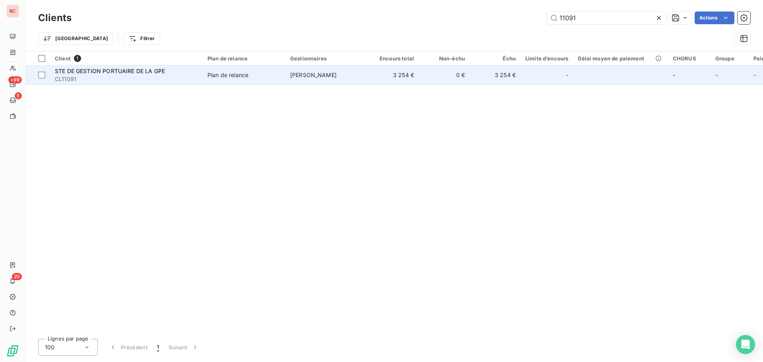
click at [334, 80] on td "[PERSON_NAME]" at bounding box center [326, 75] width 83 height 19
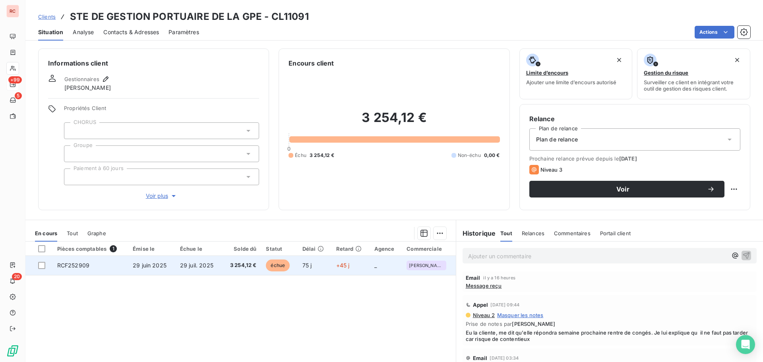
click at [211, 270] on td "29 juil. 2025" at bounding box center [198, 265] width 47 height 19
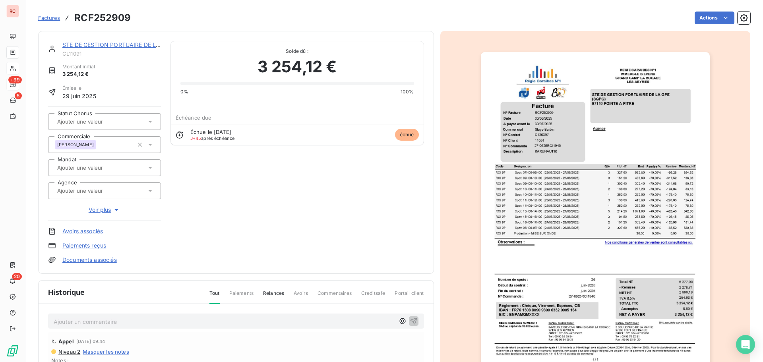
click at [92, 316] on div "Ajouter un commentaire ﻿" at bounding box center [224, 321] width 341 height 11
click at [82, 318] on p "Ajouter un commentaire ﻿" at bounding box center [224, 322] width 341 height 10
click at [108, 323] on p "Ajouter un commentaire ﻿" at bounding box center [224, 322] width 341 height 10
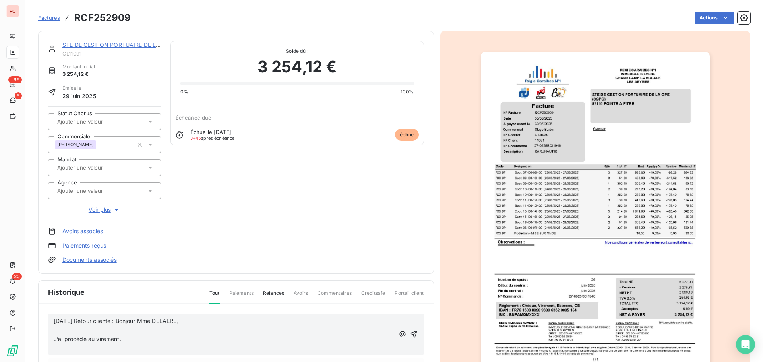
click at [55, 338] on span "J’ai procédé au virement." at bounding box center [88, 338] width 68 height 7
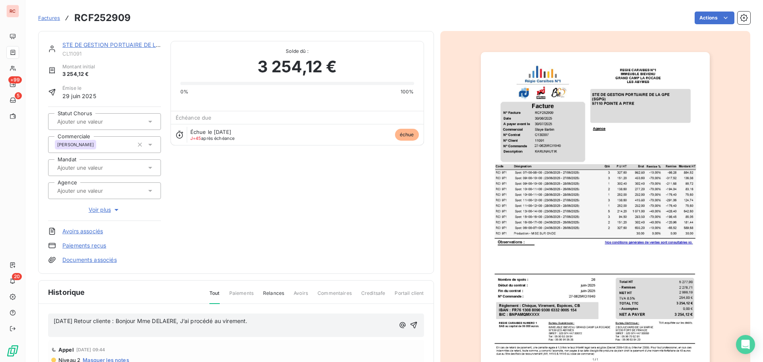
click at [65, 334] on p "﻿" at bounding box center [224, 329] width 341 height 9
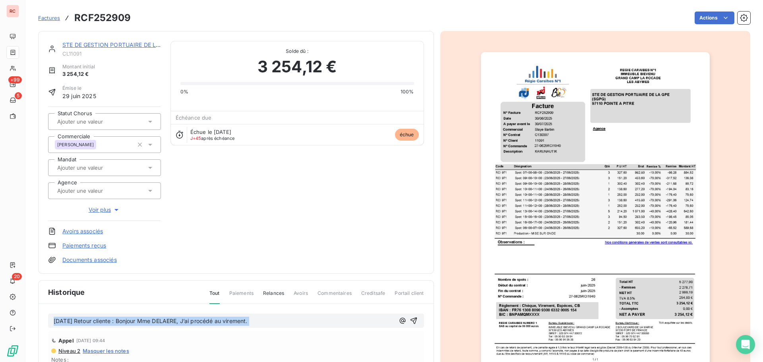
drag, startPoint x: 270, startPoint y: 327, endPoint x: 278, endPoint y: 321, distance: 10.7
click at [278, 321] on div "11/09/2025 Retour cliente : Bonjour Mme DELAERE, J’ai procédé au virement." at bounding box center [236, 320] width 376 height 15
click at [275, 321] on p "11/09/2025 Retour cliente : Bonjour Mme DELAERE, J’ai procédé au virement." at bounding box center [224, 321] width 341 height 9
drag, startPoint x: 275, startPoint y: 321, endPoint x: -1, endPoint y: 305, distance: 276.9
click at [0, 305] on html "RC +99 5 20 Factures RCF252909 Actions STE DE GESTION PORTUAIRE DE LA GPE CL110…" at bounding box center [381, 181] width 763 height 362
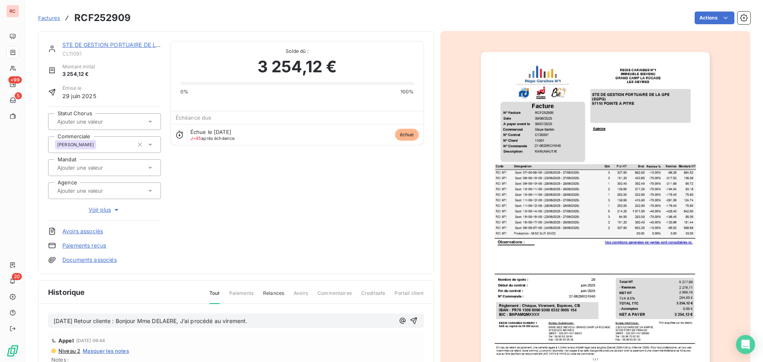
copy span "11/09/2025 Retour cliente : Bonjour Mme DELAERE, J’ai procédé au virement."
click at [409, 321] on button "button" at bounding box center [414, 321] width 10 height 10
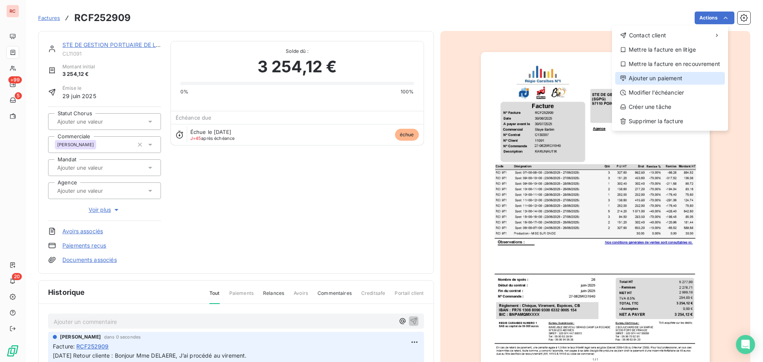
click at [656, 78] on div "Ajouter un paiement" at bounding box center [670, 78] width 110 height 13
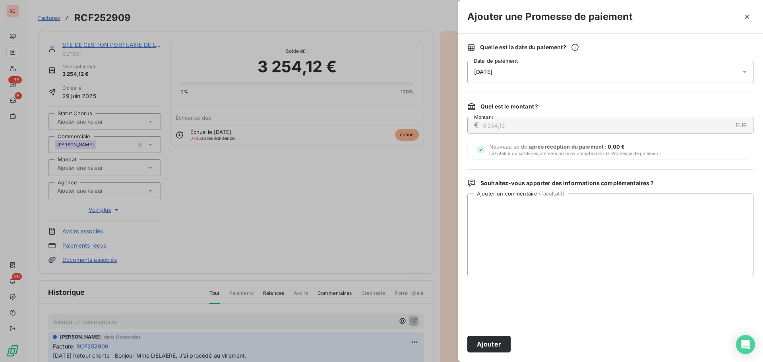
click at [746, 73] on icon at bounding box center [744, 72] width 8 height 8
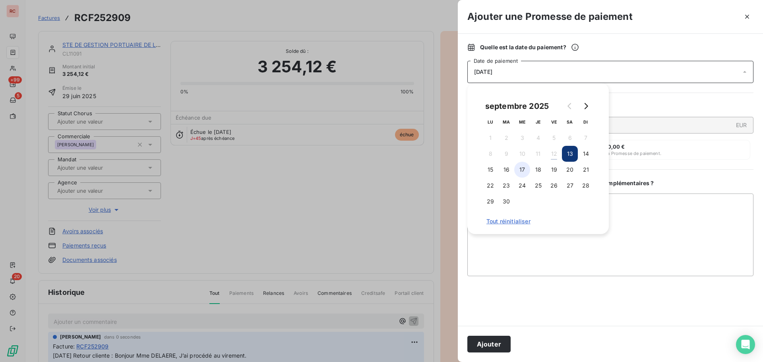
click at [515, 171] on button "17" at bounding box center [522, 170] width 16 height 16
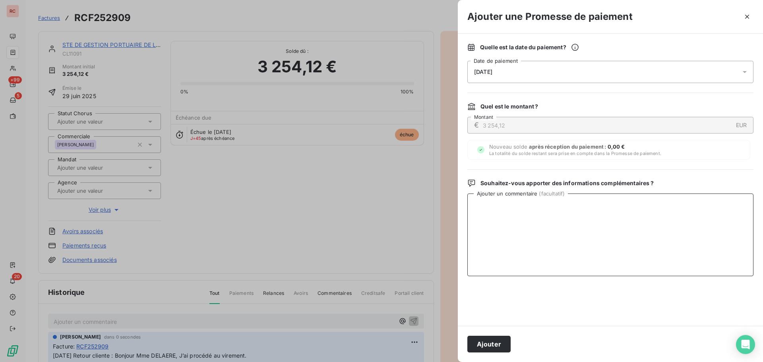
click at [502, 243] on textarea "Ajouter un commentaire ( facultatif )" at bounding box center [610, 234] width 286 height 83
paste textarea "11/09/2025 Retour cliente : Bonjour Mme DELAERE, J’ai procédé au virement."
type textarea "11/09/2025 Retour cliente : Bonjour Mme DELAERE, J’ai procédé au virement."
click at [479, 342] on button "Ajouter" at bounding box center [488, 344] width 43 height 17
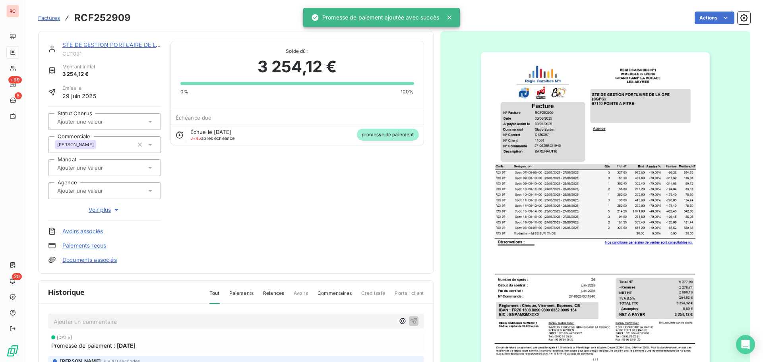
click at [88, 46] on link "STE DE GESTION PORTUAIRE DE LA GPE" at bounding box center [117, 44] width 110 height 7
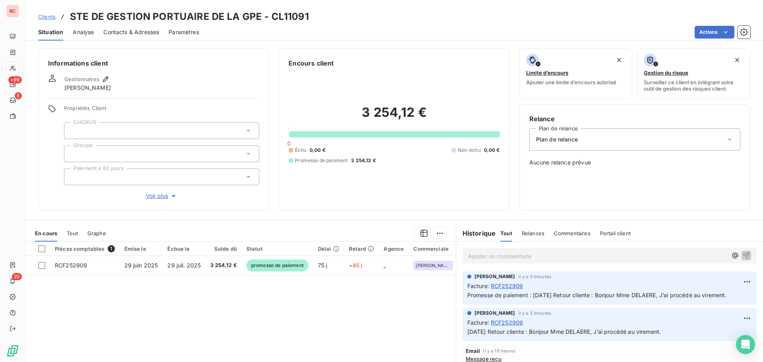
click at [51, 19] on span "Clients" at bounding box center [46, 17] width 17 height 6
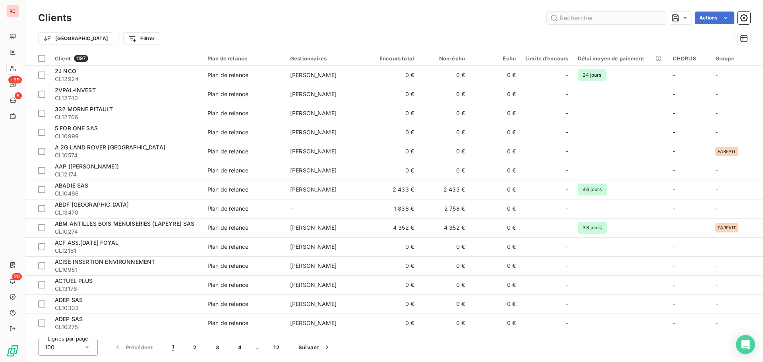
click at [567, 19] on input "text" at bounding box center [606, 18] width 119 height 13
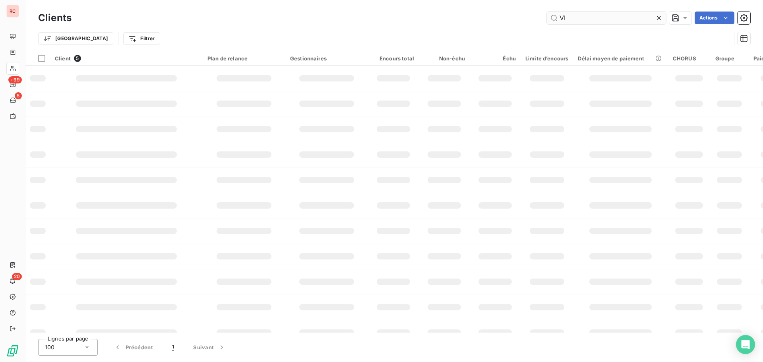
type input "V"
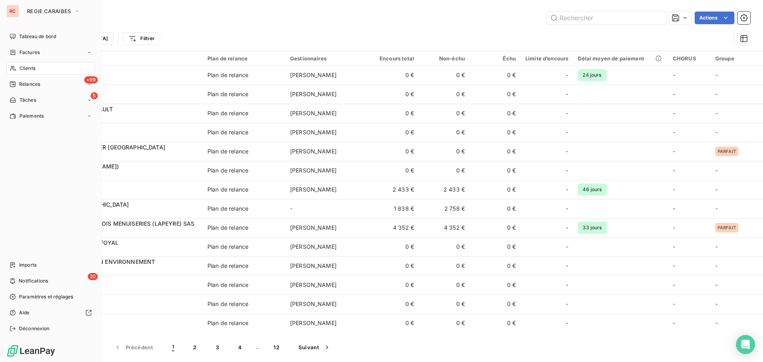
click at [27, 68] on span "Clients" at bounding box center [27, 68] width 16 height 7
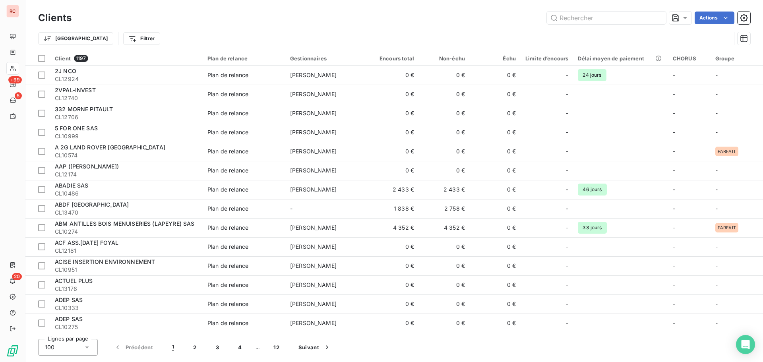
click at [605, 25] on div "Clients Actions" at bounding box center [394, 18] width 712 height 17
click at [605, 20] on input "text" at bounding box center [606, 18] width 119 height 13
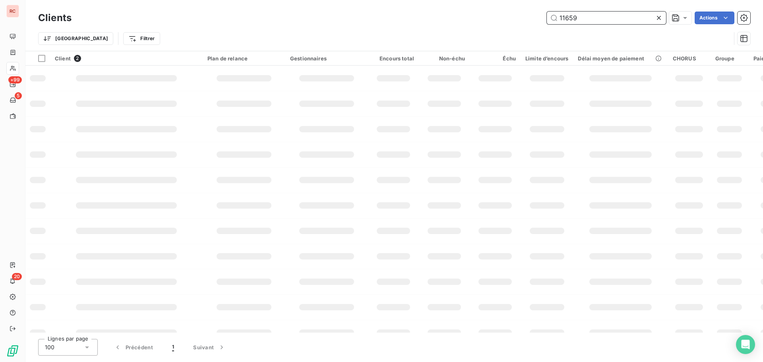
type input "11659"
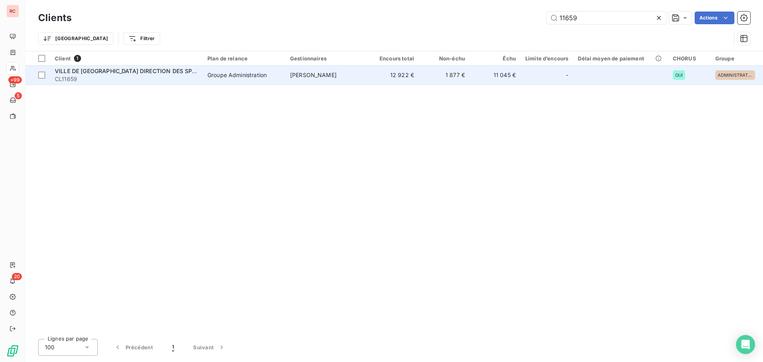
click at [124, 77] on span "CL11659" at bounding box center [126, 79] width 143 height 8
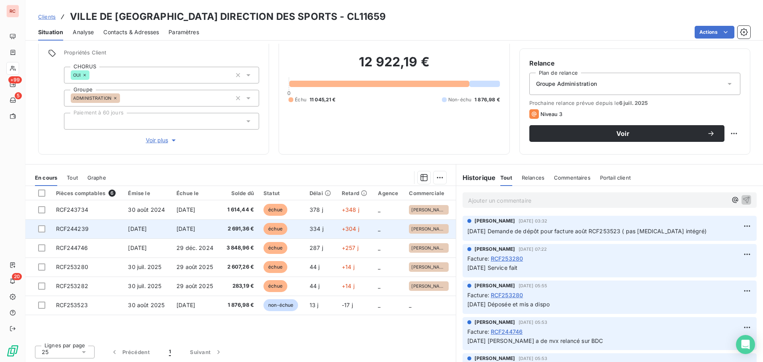
scroll to position [56, 0]
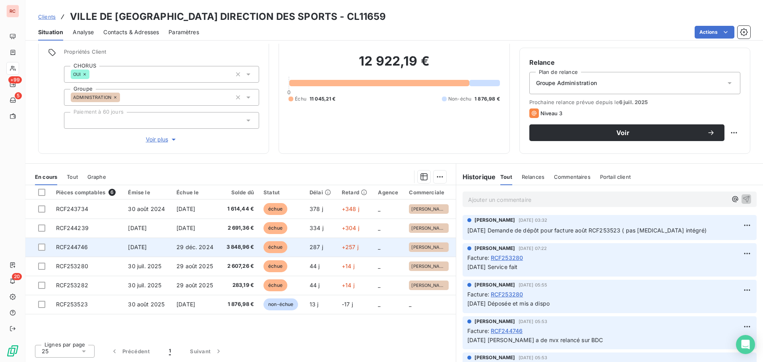
click at [164, 245] on td "[DATE]" at bounding box center [147, 247] width 48 height 19
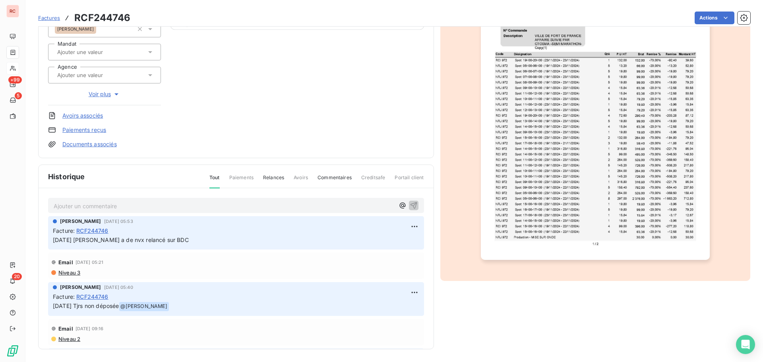
click at [176, 239] on p "28/08/2025 Sandra a de nvx relancé sur BDC" at bounding box center [236, 240] width 366 height 9
click at [404, 226] on html "RC +99 5 20 Factures RCF244746 Actions VILLE DE FORT DE FRANCE DIRECTION DES SP…" at bounding box center [381, 181] width 763 height 362
click at [383, 242] on div "Editer" at bounding box center [386, 244] width 44 height 13
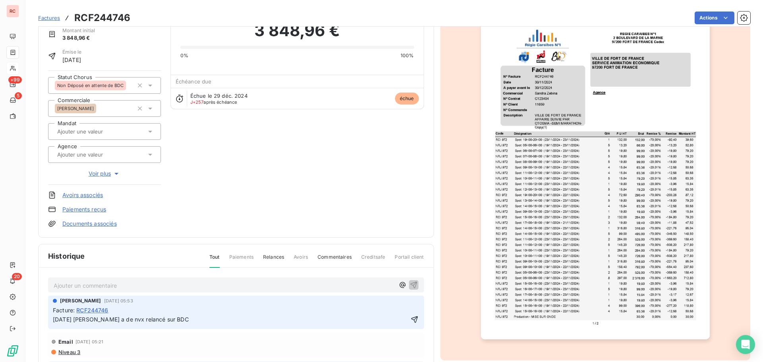
scroll to position [80, 0]
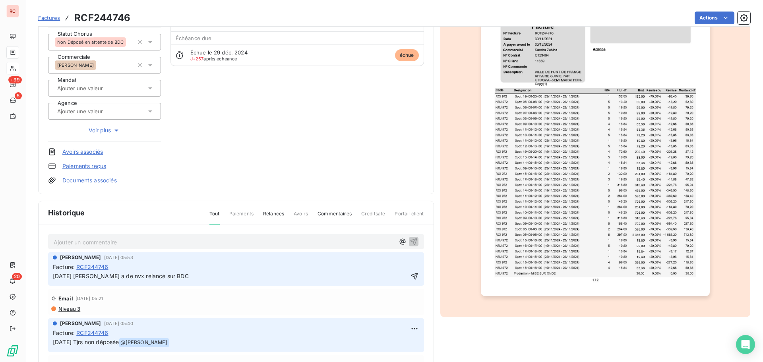
click at [367, 271] on div "28/08/2025 Sandra a de nvx relancé sur BDC" at bounding box center [230, 276] width 355 height 10
click at [411, 276] on icon "button" at bounding box center [414, 276] width 7 height 7
click at [405, 262] on html "RC +99 5 20 Factures RCF244746 Actions VILLE DE FORT DE FRANCE DIRECTION DES SP…" at bounding box center [381, 181] width 763 height 362
click at [381, 294] on div "Supprimer" at bounding box center [386, 294] width 44 height 13
click at [89, 244] on p "Ajouter un commentaire ﻿" at bounding box center [224, 242] width 341 height 10
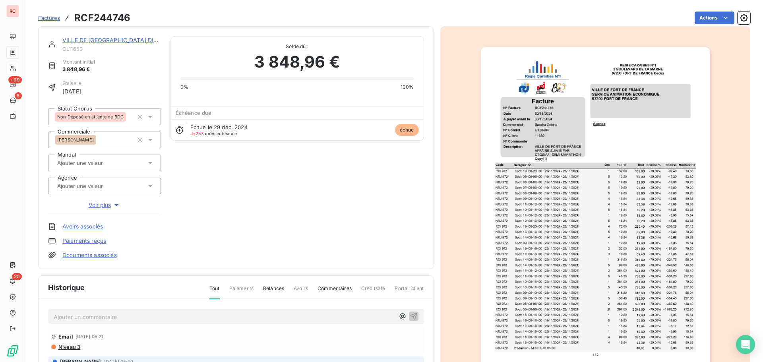
scroll to position [0, 0]
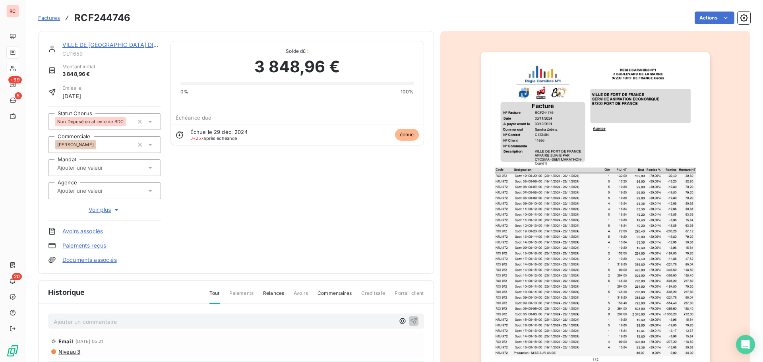
drag, startPoint x: 76, startPoint y: 323, endPoint x: 88, endPoint y: 323, distance: 11.5
click at [76, 323] on p "Ajouter un commentaire ﻿" at bounding box center [224, 322] width 341 height 10
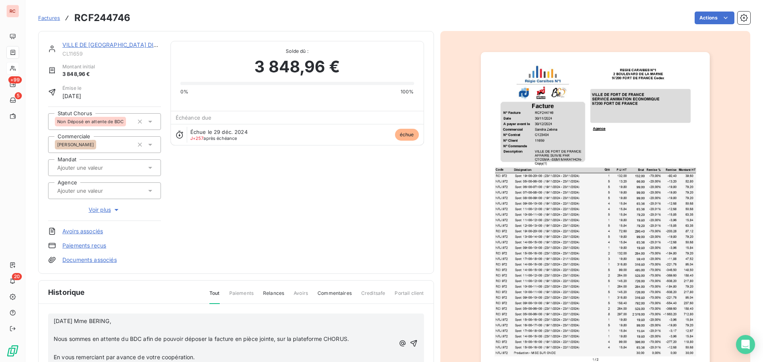
click at [55, 338] on span "Nous sommes en attente du BDC afin de pouvoir déposer la facture en pièce joint…" at bounding box center [201, 338] width 295 height 7
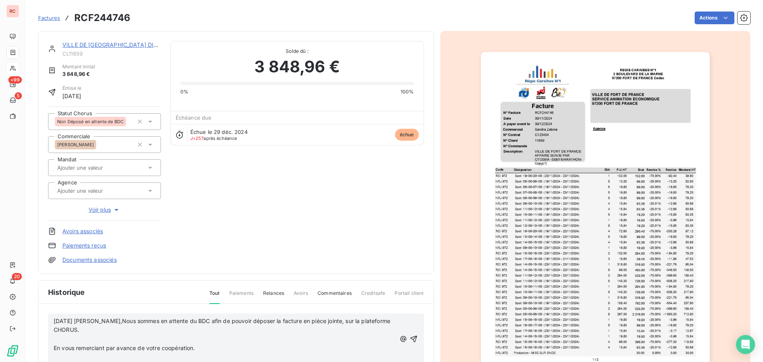
click at [51, 348] on div "01/07/2025 Mme BERING,Nous sommes en attente du BDC afin de pouvoir déposer la …" at bounding box center [236, 338] width 376 height 51
click at [53, 345] on div "01/07/2025 Mme BERING,Nous sommes en attente du BDC afin de pouvoir déposer la …" at bounding box center [236, 338] width 376 height 51
click at [54, 346] on span "En vous remerciant par avance de votre coopération." at bounding box center [124, 347] width 141 height 7
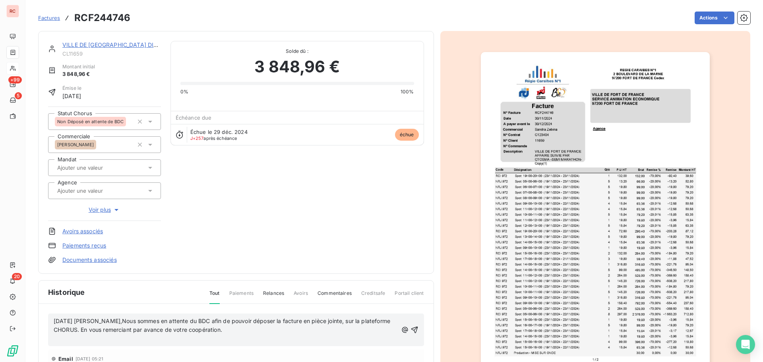
click at [122, 318] on span "01/07/2025 Mme BERING,Nous sommes en attente du BDC afin de pouvoir déposer la …" at bounding box center [223, 325] width 338 height 16
click at [85, 321] on span "01/07/2025 Mme BERING, Nous sommes en attente du BDC afin de pouvoir déposer la…" at bounding box center [224, 325] width 340 height 16
click at [410, 326] on icon "button" at bounding box center [414, 330] width 8 height 8
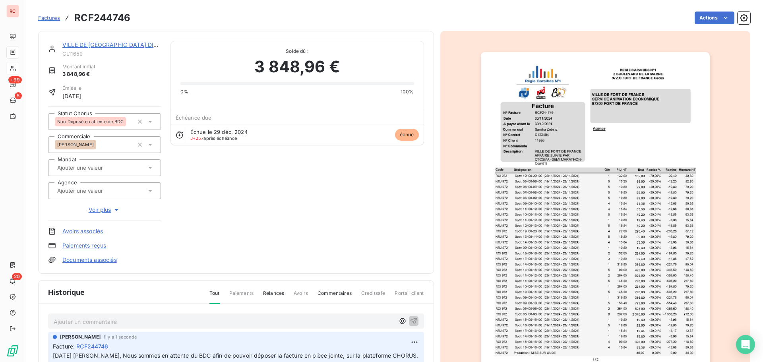
click at [108, 325] on p "Ajouter un commentaire ﻿" at bounding box center [224, 322] width 341 height 10
click at [552, 232] on img "button" at bounding box center [595, 213] width 229 height 323
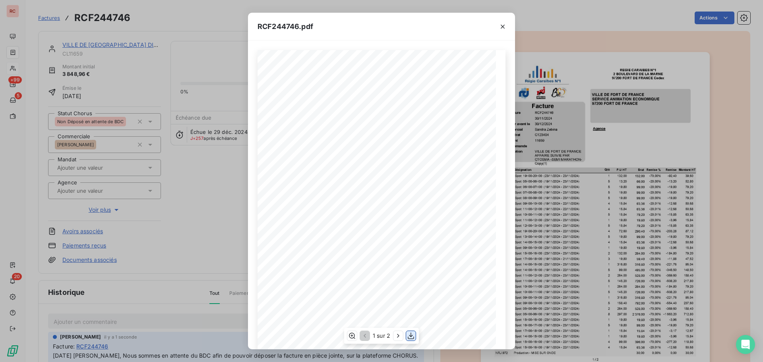
click at [410, 336] on icon "button" at bounding box center [411, 335] width 6 height 7
click at [133, 323] on div "RCF244746.pdf 1 Spot: 19H00-20H00 (23/11/2024 - 23/11/2024) 39,60 RCI 972 132,0…" at bounding box center [381, 181] width 763 height 362
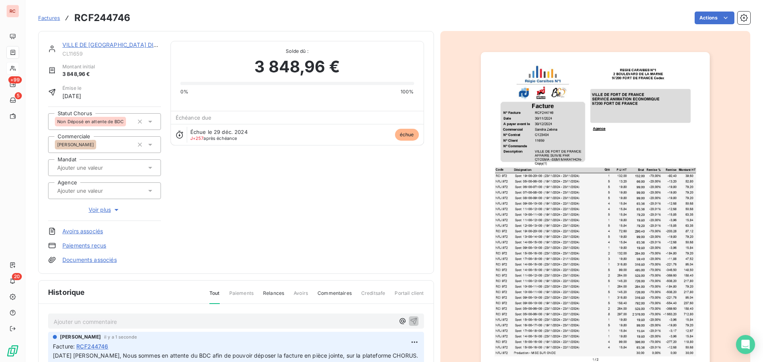
click at [110, 319] on p "Ajouter un commentaire ﻿" at bounding box center [224, 322] width 341 height 10
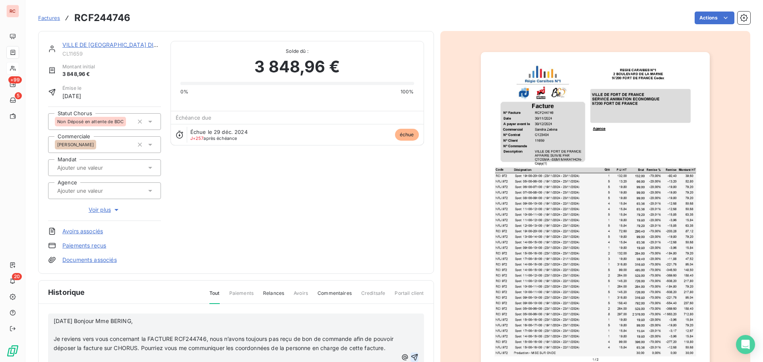
click at [54, 336] on span "Je reviens vers vous concernant la FACTURE RCF244746, nous n’avons toujours pas…" at bounding box center [224, 343] width 341 height 16
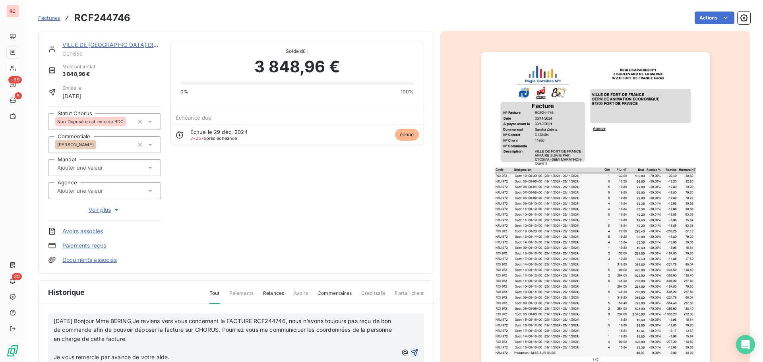
click at [97, 353] on p "Je vous remercie par avance de votre aide." at bounding box center [226, 357] width 344 height 9
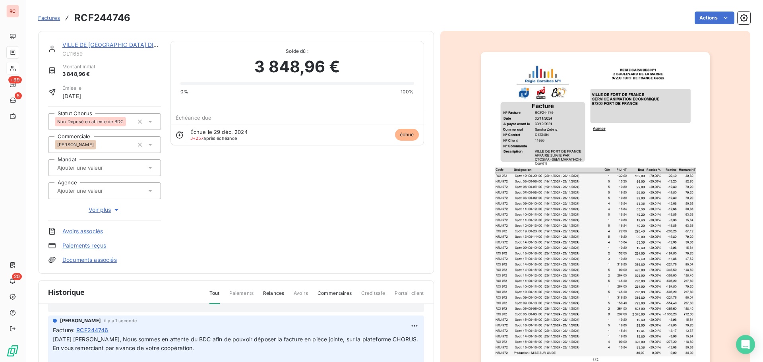
scroll to position [40, 0]
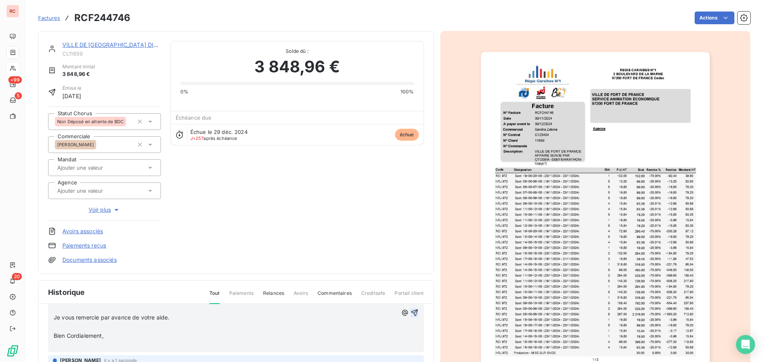
click at [54, 316] on span "Je vous remercie par avance de votre aide." at bounding box center [112, 317] width 116 height 7
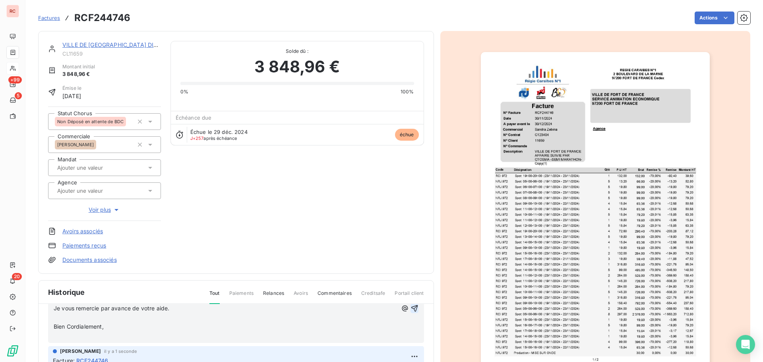
scroll to position [31, 0]
click at [52, 324] on div "11/09/2025 Bonjour Mme BERING,Je reviens vers vous concernant la FACTURE RCF244…" at bounding box center [236, 313] width 376 height 60
click at [54, 327] on span "Bien Cordialement," at bounding box center [79, 326] width 50 height 7
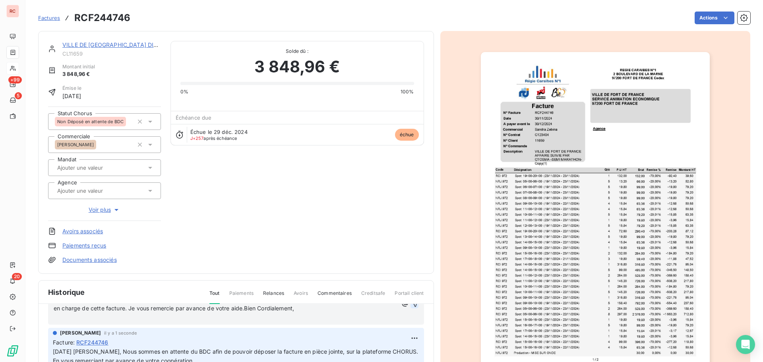
scroll to position [21, 0]
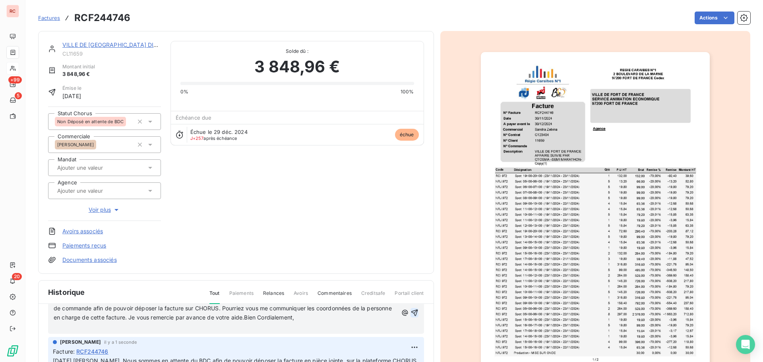
drag, startPoint x: 57, startPoint y: 327, endPoint x: 60, endPoint y: 328, distance: 4.1
click at [60, 328] on p "﻿" at bounding box center [226, 326] width 344 height 9
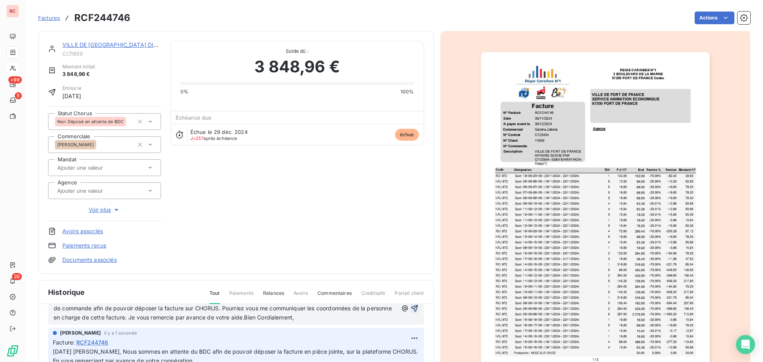
click at [410, 308] on icon "button" at bounding box center [414, 308] width 8 height 8
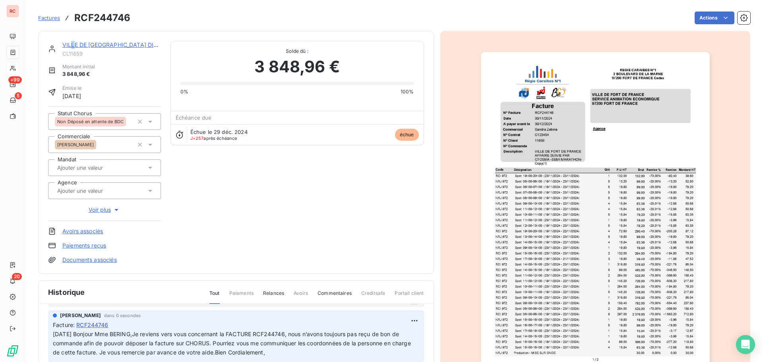
click at [73, 45] on link "VILLE DE [GEOGRAPHIC_DATA] DIRECTION DES SPORTS" at bounding box center [138, 44] width 153 height 7
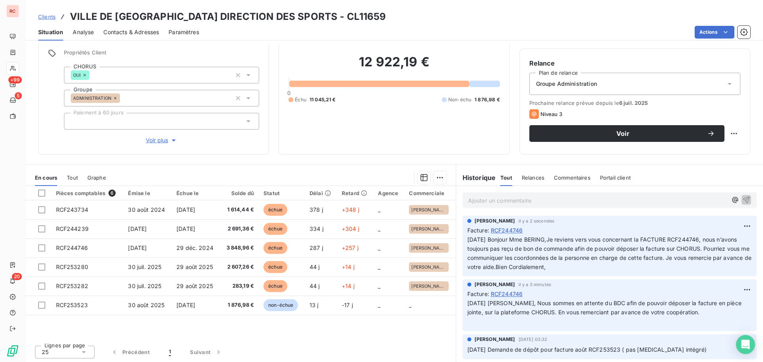
scroll to position [56, 0]
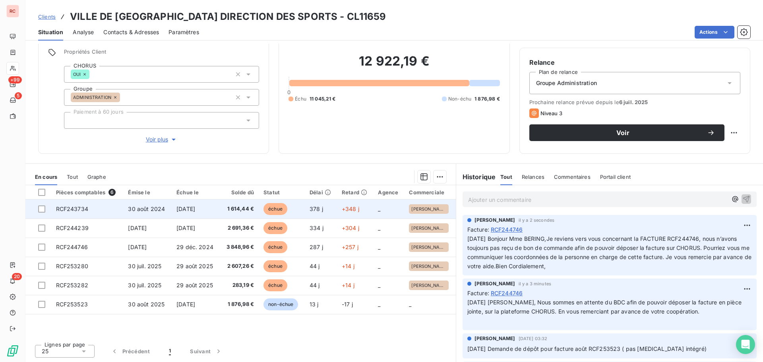
click at [150, 203] on td "30 août 2024" at bounding box center [147, 208] width 48 height 19
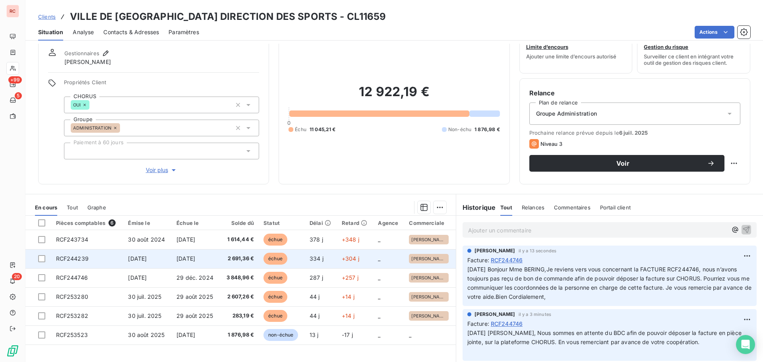
scroll to position [56, 0]
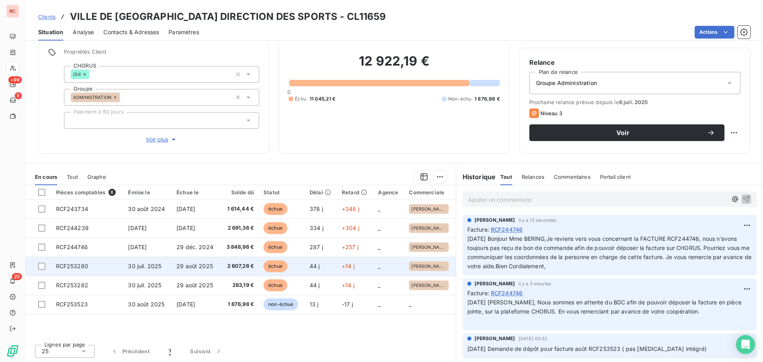
click at [99, 269] on td "RCF253280" at bounding box center [87, 266] width 72 height 19
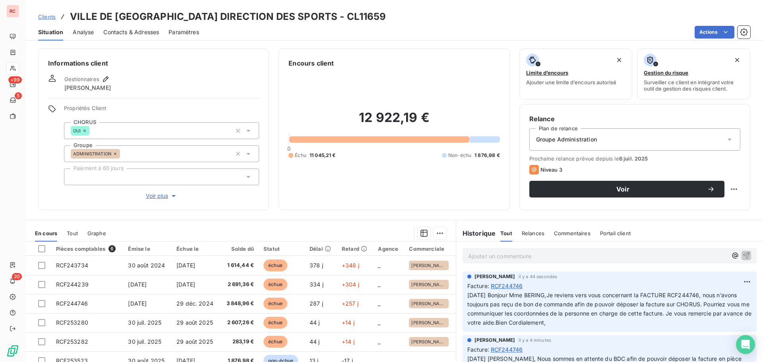
click at [53, 15] on span "Clients" at bounding box center [46, 17] width 17 height 6
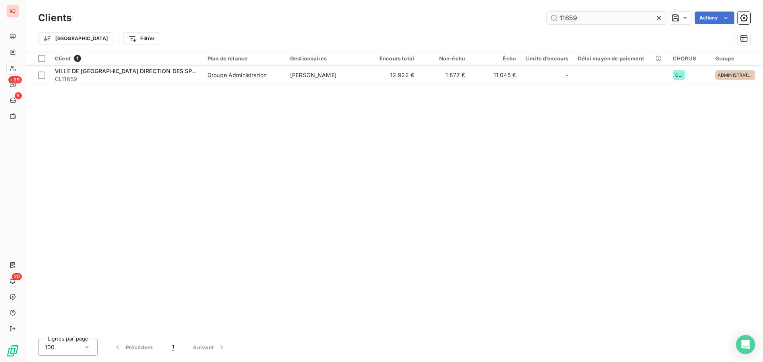
drag, startPoint x: 607, startPoint y: 17, endPoint x: 566, endPoint y: 19, distance: 41.8
click at [566, 19] on input "11659" at bounding box center [606, 18] width 119 height 13
type input "11166"
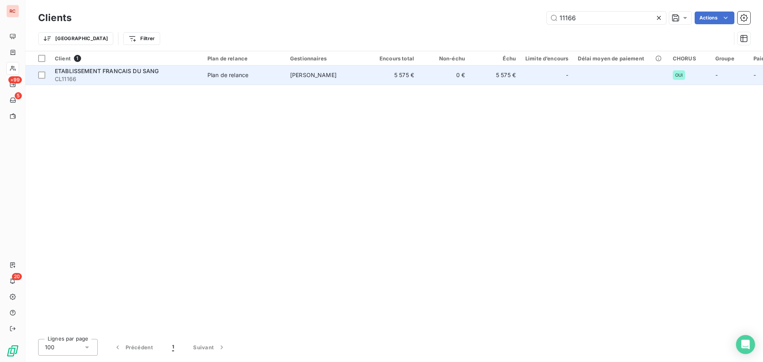
click at [171, 70] on div "ETABLISSEMENT FRANCAIS DU SANG" at bounding box center [126, 71] width 143 height 8
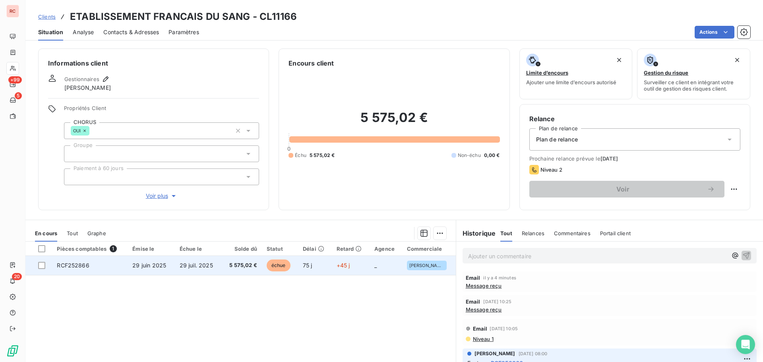
click at [155, 267] on span "29 juin 2025" at bounding box center [149, 265] width 34 height 7
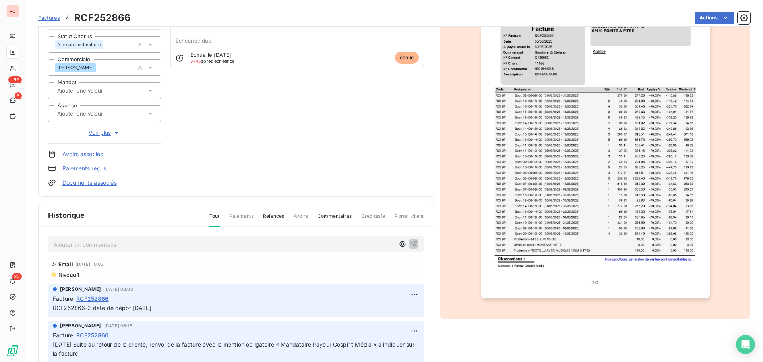
scroll to position [80, 0]
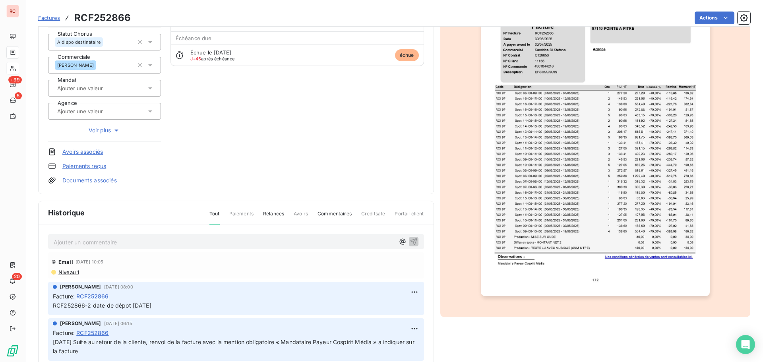
click at [76, 244] on p "Ajouter un commentaire ﻿" at bounding box center [224, 242] width 341 height 10
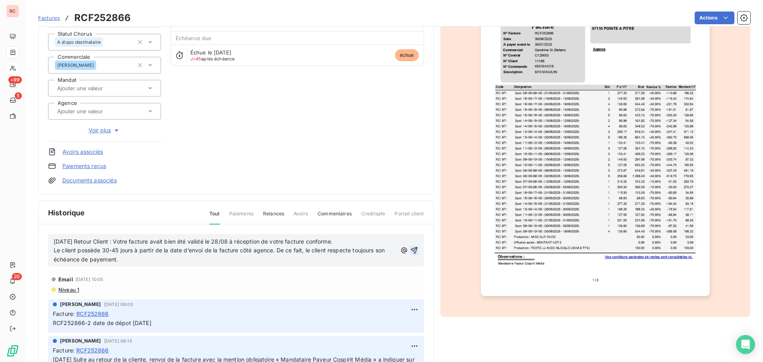
click at [410, 251] on icon "button" at bounding box center [414, 250] width 8 height 8
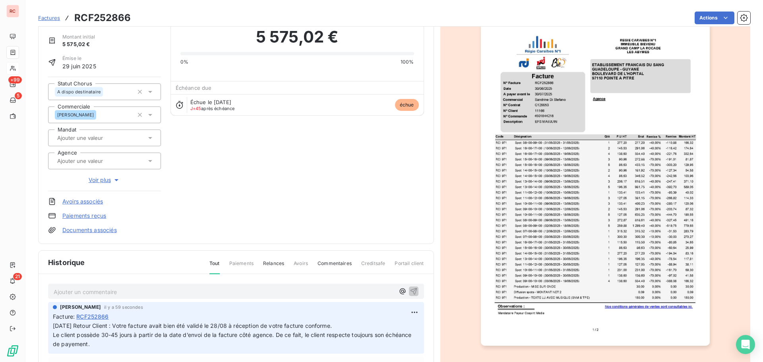
scroll to position [0, 0]
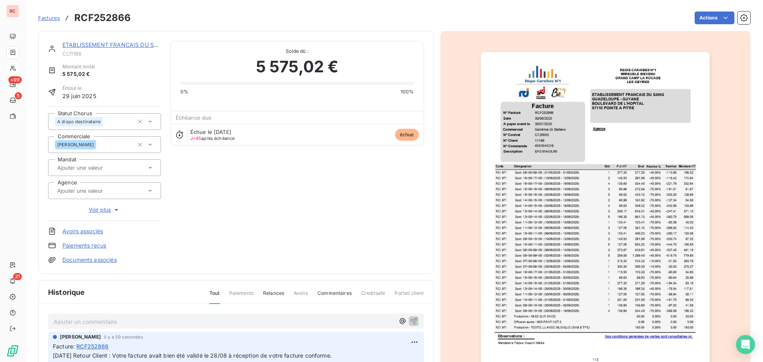
click at [102, 47] on link "ETABLISSEMENT FRANCAIS DU SANG" at bounding box center [114, 44] width 104 height 7
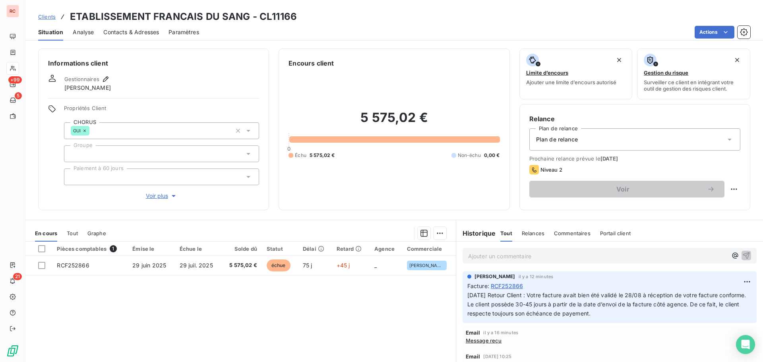
click at [53, 18] on span "Clients" at bounding box center [46, 17] width 17 height 6
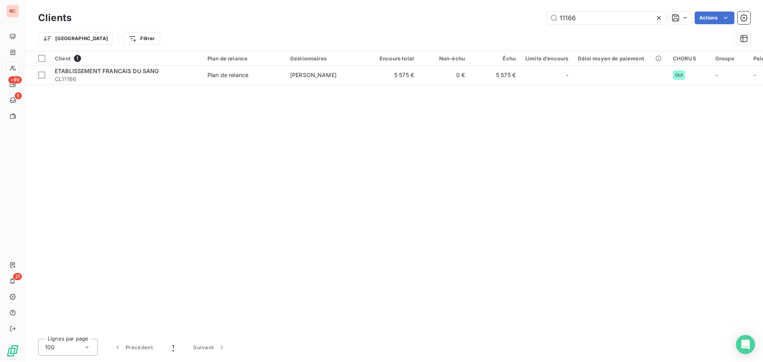
drag, startPoint x: 595, startPoint y: 21, endPoint x: 534, endPoint y: 21, distance: 61.6
click at [534, 21] on div "11166 Actions" at bounding box center [415, 18] width 669 height 13
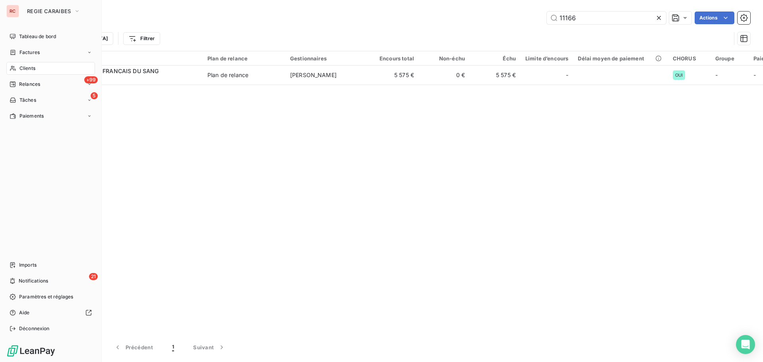
click at [23, 51] on span "Factures" at bounding box center [29, 52] width 20 height 7
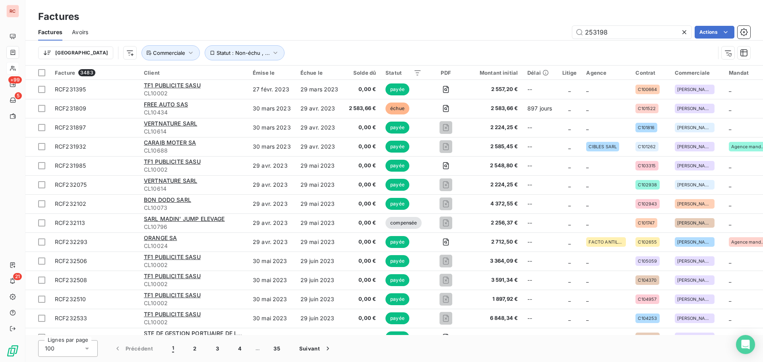
type input "253198"
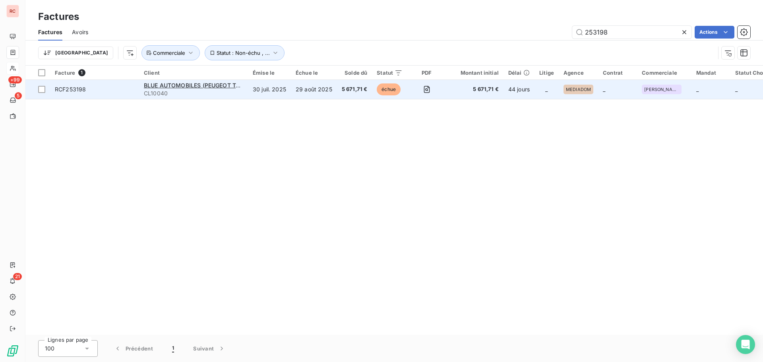
click at [182, 89] on span "CL10040" at bounding box center [193, 93] width 99 height 8
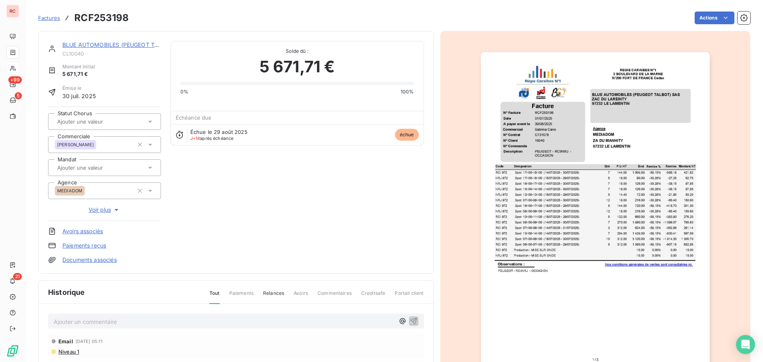
click at [71, 322] on p "Ajouter un commentaire ﻿" at bounding box center [224, 322] width 341 height 10
drag, startPoint x: 149, startPoint y: 322, endPoint x: 43, endPoint y: 323, distance: 105.3
copy span "11/09/2025 ORDRE DE VIREMENT"
click at [415, 320] on button "button" at bounding box center [414, 321] width 10 height 10
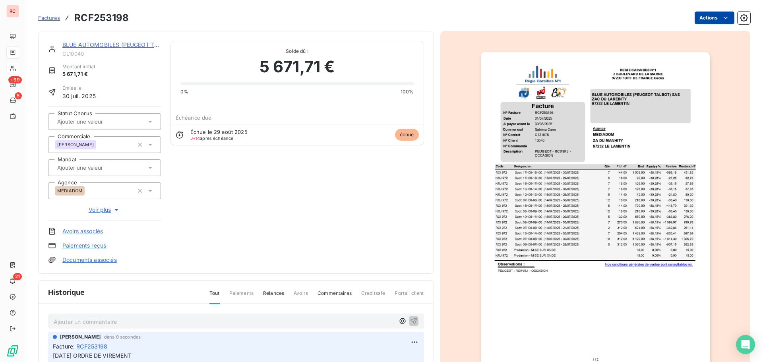
click at [711, 15] on html "RC +99 5 21 Factures RCF253198 Actions BLUE AUTOMOBILES (PEUGEOT TALBOT) SAS CL…" at bounding box center [381, 181] width 763 height 362
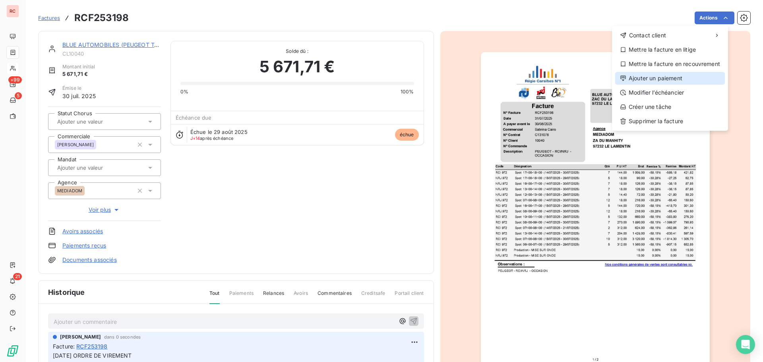
click at [644, 79] on div "Ajouter un paiement" at bounding box center [670, 78] width 110 height 13
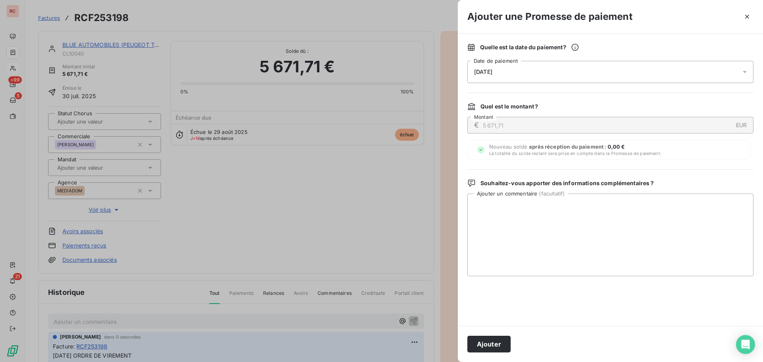
click at [743, 73] on icon at bounding box center [744, 72] width 8 height 8
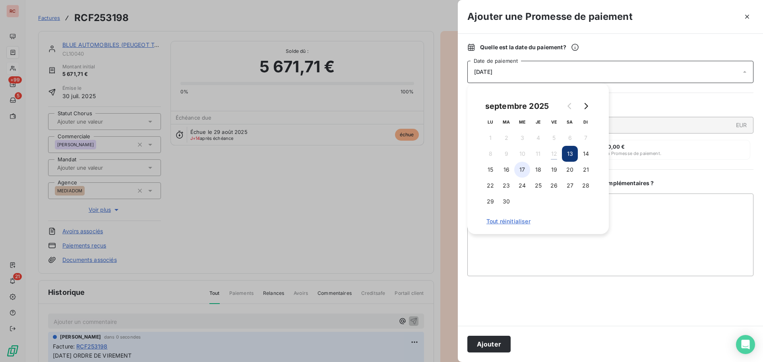
click at [528, 172] on button "17" at bounding box center [522, 170] width 16 height 16
click at [537, 265] on textarea "Ajouter un commentaire ( facultatif )" at bounding box center [610, 234] width 286 height 83
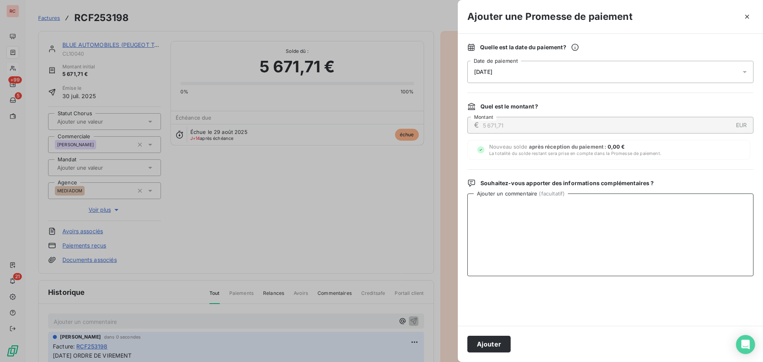
paste textarea "11/09/2025 ORDRE DE VIREMENT"
type textarea "11/09/2025 ORDRE DE VIREMENT"
click at [480, 345] on button "Ajouter" at bounding box center [488, 344] width 43 height 17
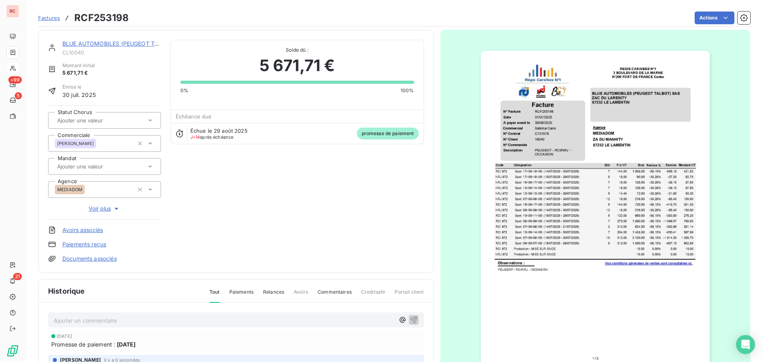
scroll to position [1, 0]
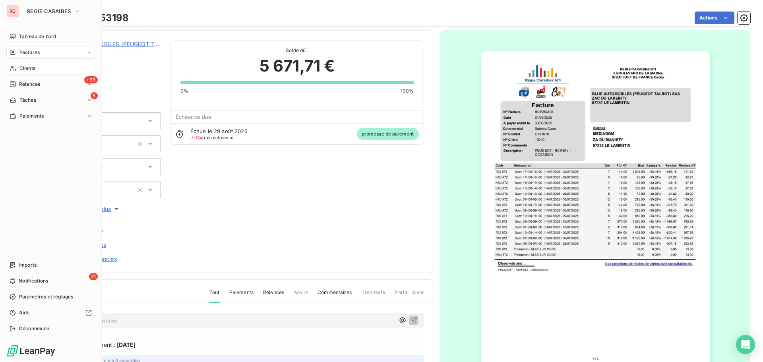
click at [32, 67] on span "Clients" at bounding box center [27, 68] width 16 height 7
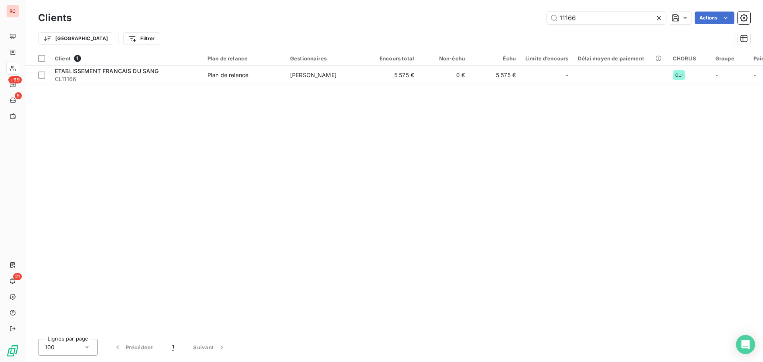
drag, startPoint x: 592, startPoint y: 15, endPoint x: 520, endPoint y: 17, distance: 71.9
click at [520, 17] on div "11166 Actions" at bounding box center [415, 18] width 669 height 13
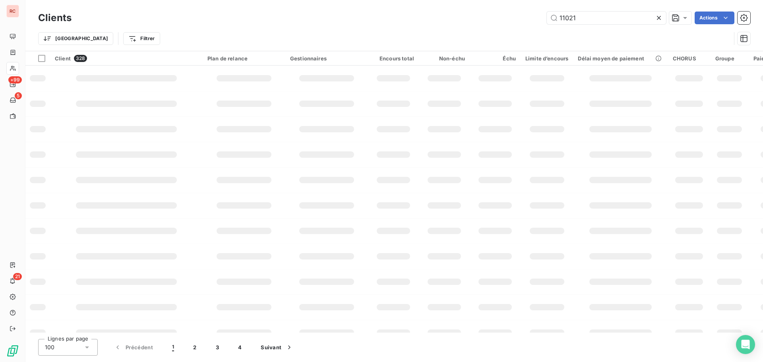
type input "11021"
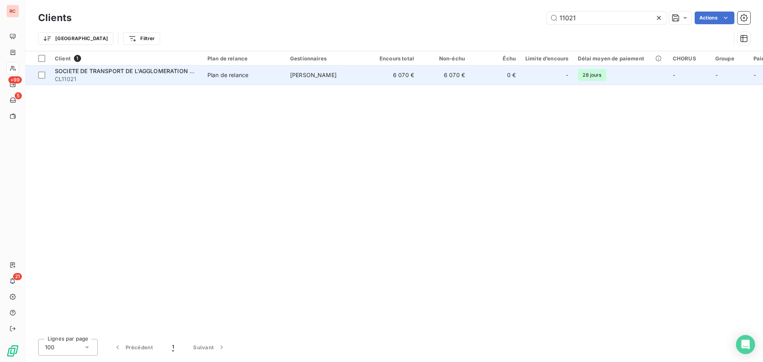
click at [371, 69] on td "6 070 €" at bounding box center [393, 75] width 51 height 19
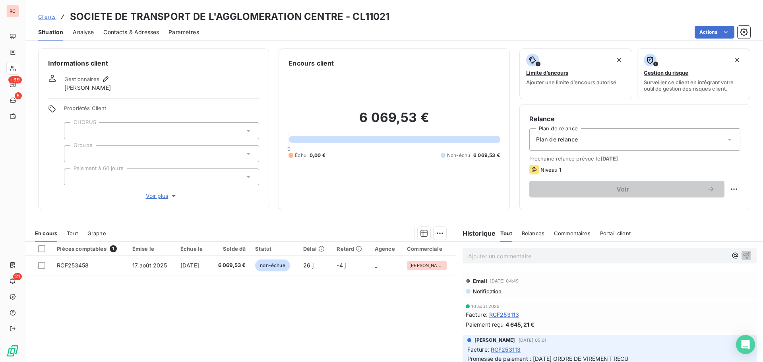
click at [481, 291] on span "Notification" at bounding box center [487, 291] width 30 height 6
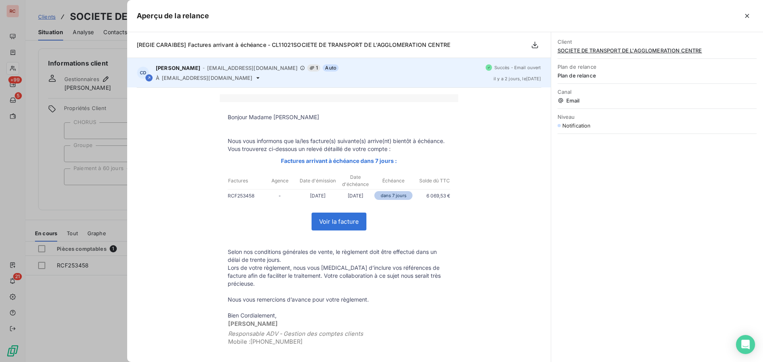
click at [255, 78] on icon at bounding box center [258, 78] width 6 height 6
click at [255, 76] on icon at bounding box center [258, 78] width 6 height 6
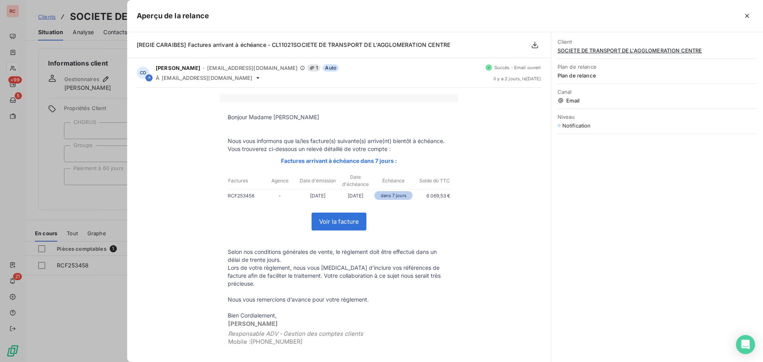
click at [95, 300] on div at bounding box center [381, 181] width 763 height 362
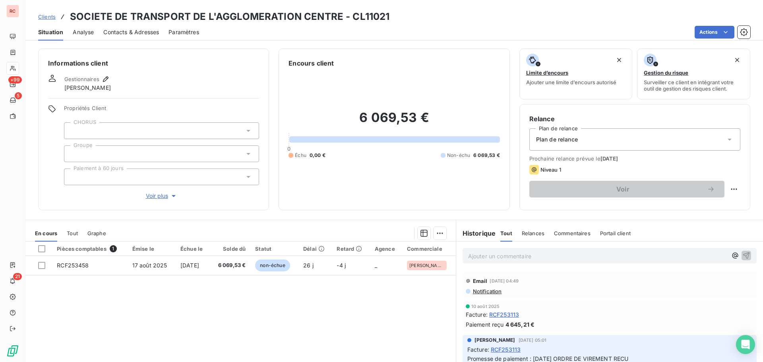
click at [137, 34] on span "Contacts & Adresses" at bounding box center [131, 32] width 56 height 8
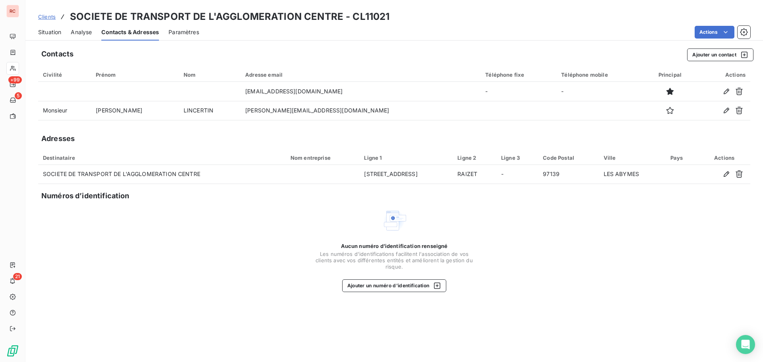
click at [47, 17] on span "Clients" at bounding box center [46, 17] width 17 height 6
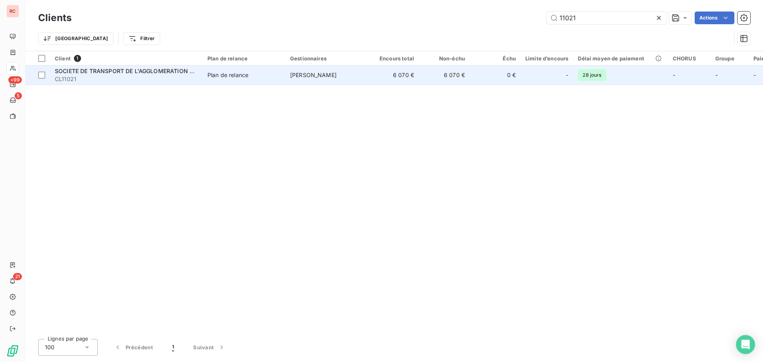
click at [136, 70] on span "SOCIETE DE TRANSPORT DE L'AGGLOMERATION CENTRE" at bounding box center [133, 71] width 157 height 7
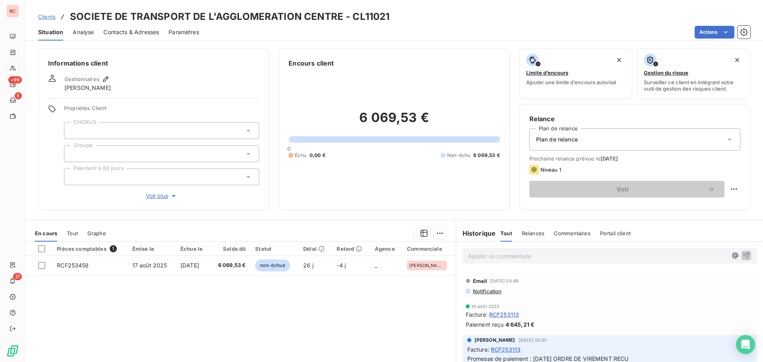
click at [48, 19] on span "Clients" at bounding box center [46, 17] width 17 height 6
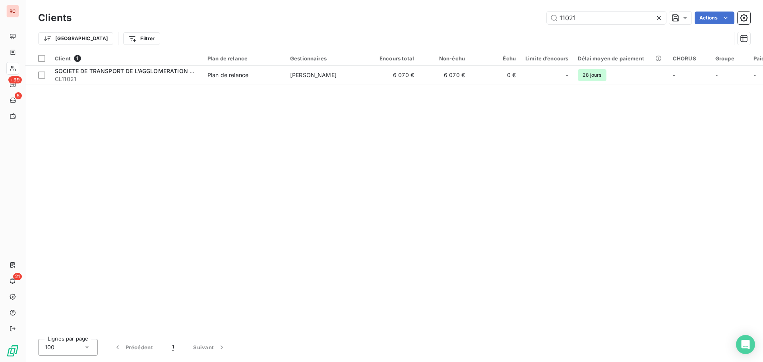
drag, startPoint x: 594, startPoint y: 14, endPoint x: 533, endPoint y: 13, distance: 60.4
click at [533, 13] on div "11021 Actions" at bounding box center [415, 18] width 669 height 13
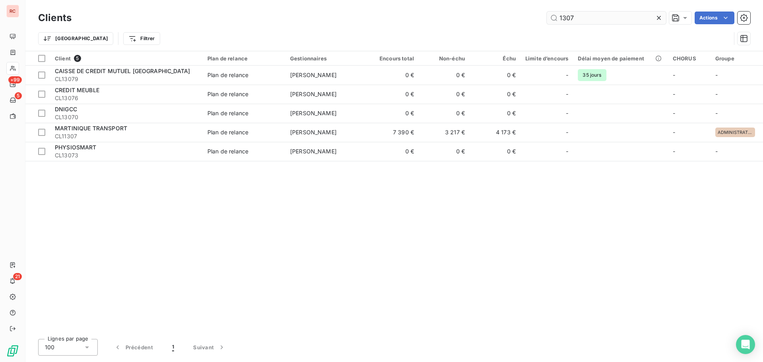
click at [565, 19] on input "1307" at bounding box center [606, 18] width 119 height 13
type input "13307"
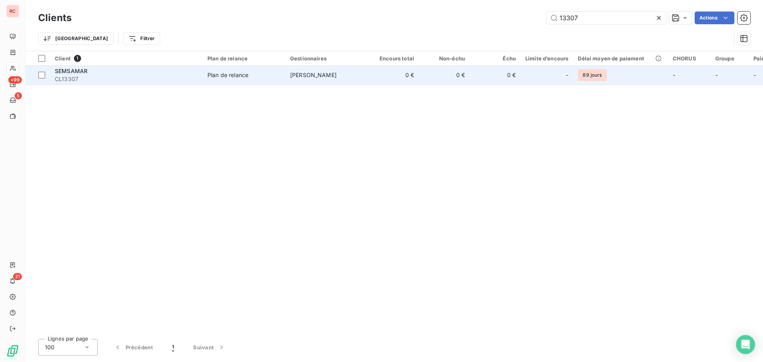
click at [265, 68] on td "Plan de relance" at bounding box center [244, 75] width 83 height 19
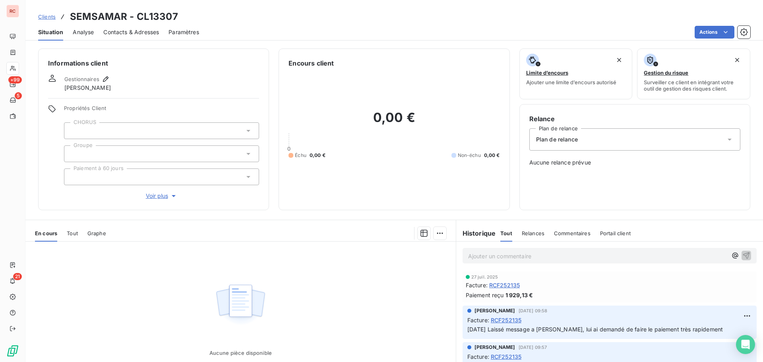
click at [77, 234] on span "Tout" at bounding box center [72, 233] width 11 height 6
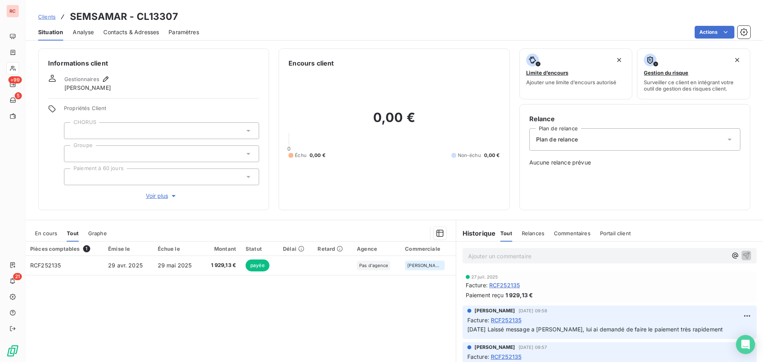
click at [43, 234] on span "En cours" at bounding box center [46, 233] width 22 height 6
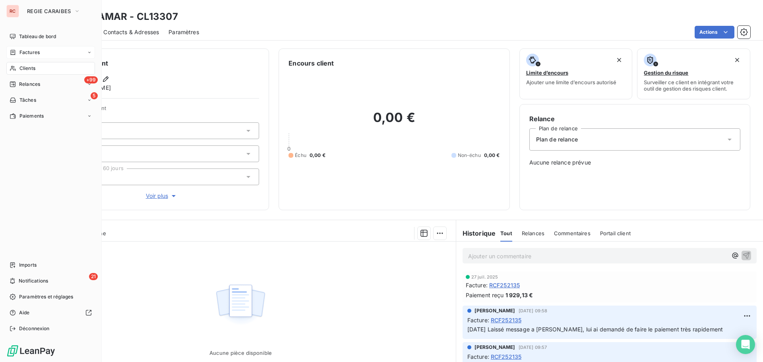
click at [45, 54] on div "Factures" at bounding box center [50, 52] width 89 height 13
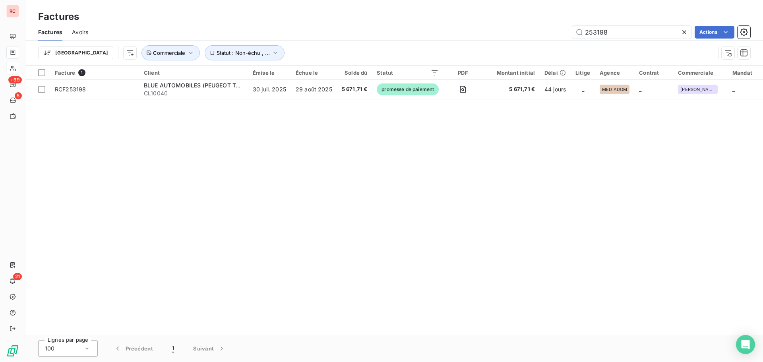
click at [682, 32] on icon at bounding box center [684, 32] width 8 height 8
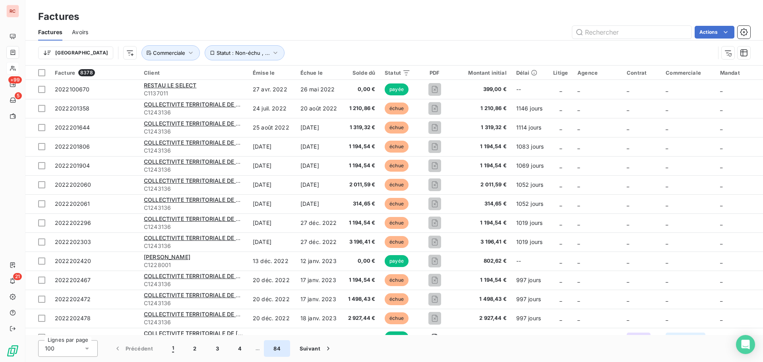
click at [281, 348] on button "84" at bounding box center [277, 348] width 26 height 17
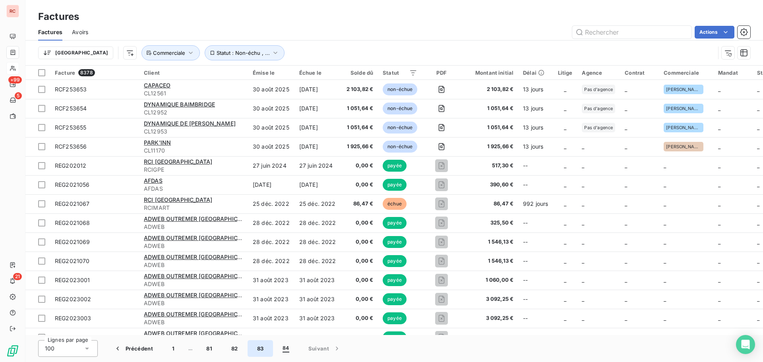
click at [263, 349] on button "83" at bounding box center [260, 348] width 26 height 17
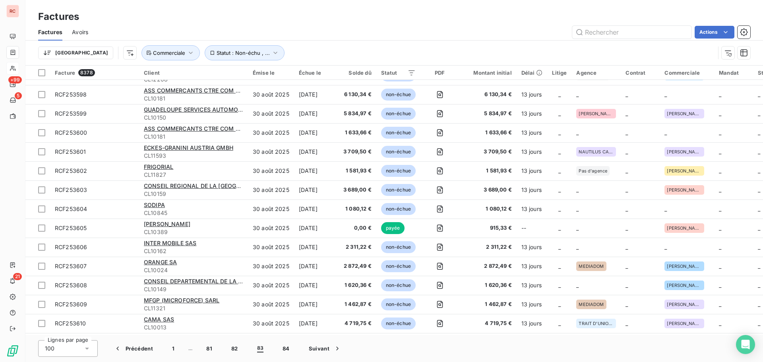
scroll to position [794, 0]
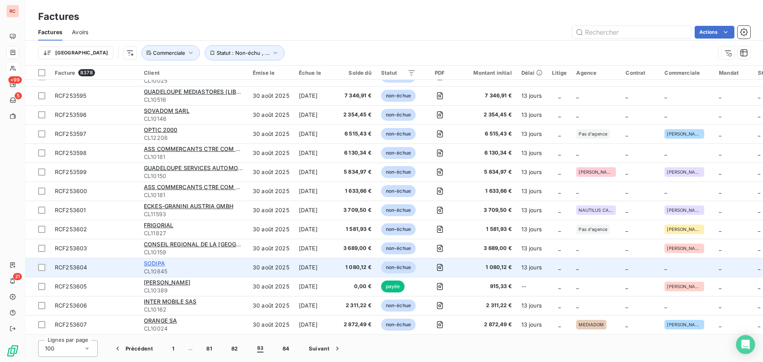
click at [151, 263] on span "SODIPA" at bounding box center [154, 263] width 21 height 7
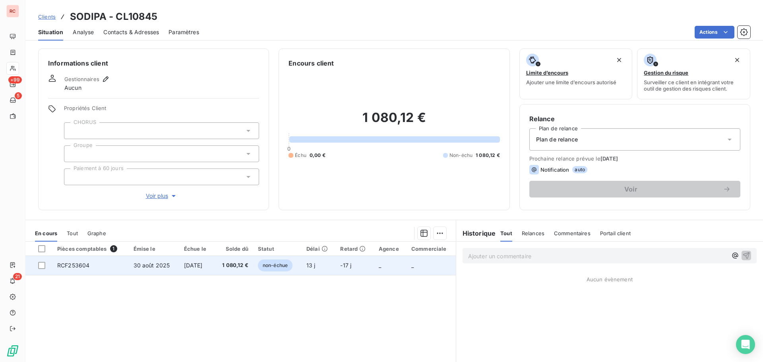
click at [233, 265] on span "1 080,12 €" at bounding box center [233, 265] width 29 height 8
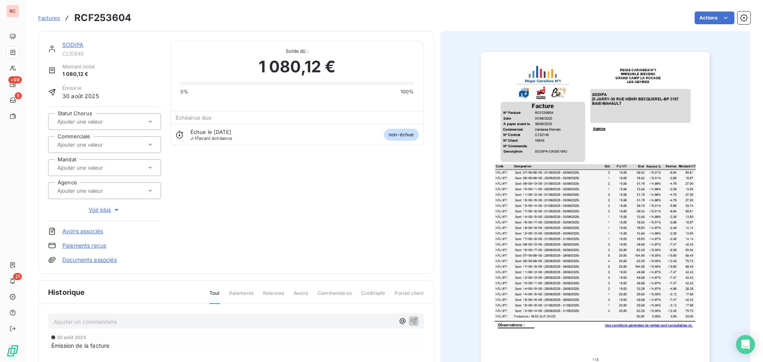
click at [143, 146] on div at bounding box center [100, 144] width 91 height 10
type input "v"
click at [80, 207] on div "[PERSON_NAME]" at bounding box center [84, 204] width 41 height 10
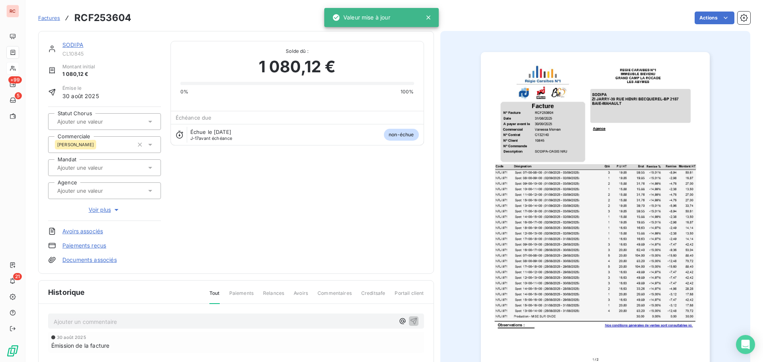
click at [63, 44] on link "SODIPA" at bounding box center [72, 44] width 21 height 7
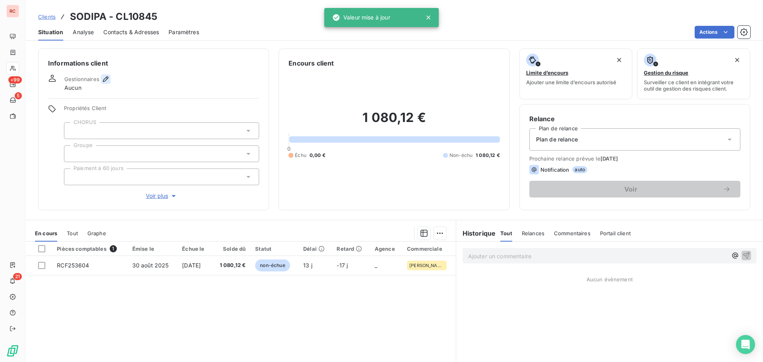
click at [106, 78] on icon "button" at bounding box center [106, 79] width 6 height 6
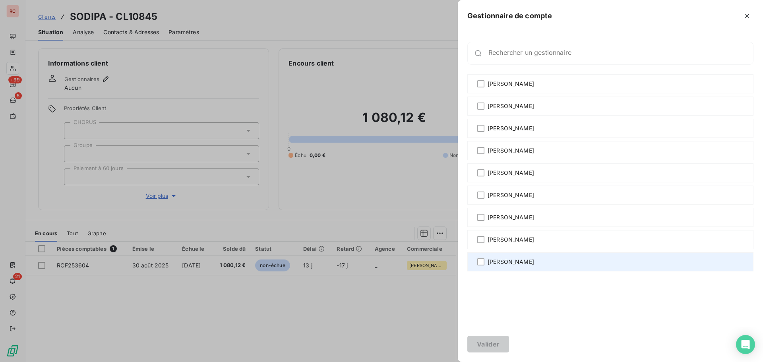
click at [487, 265] on div "[PERSON_NAME]" at bounding box center [610, 261] width 286 height 19
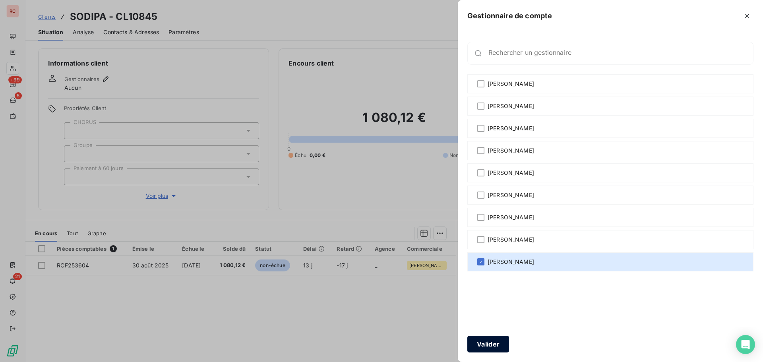
click at [499, 348] on button "Valider" at bounding box center [488, 344] width 42 height 17
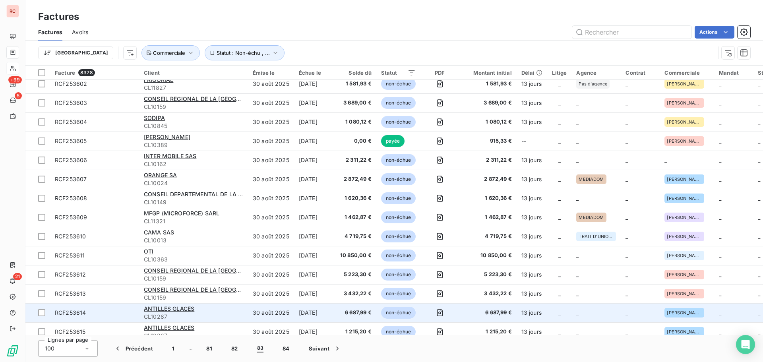
scroll to position [861, 0]
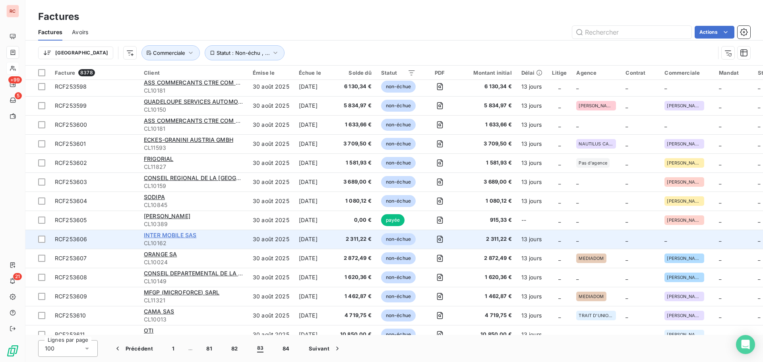
click at [161, 235] on span "INTER MOBILE SAS" at bounding box center [170, 235] width 52 height 7
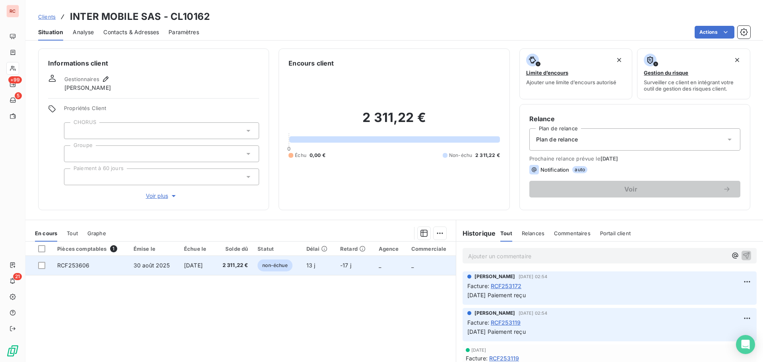
click at [156, 268] on span "30 août 2025" at bounding box center [151, 265] width 37 height 7
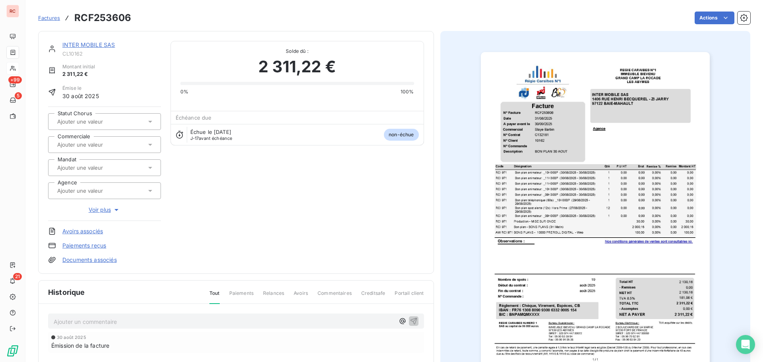
click at [152, 146] on icon at bounding box center [150, 145] width 8 height 8
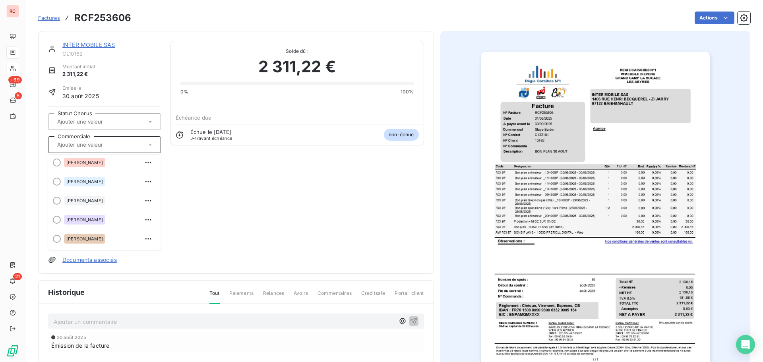
scroll to position [119, 0]
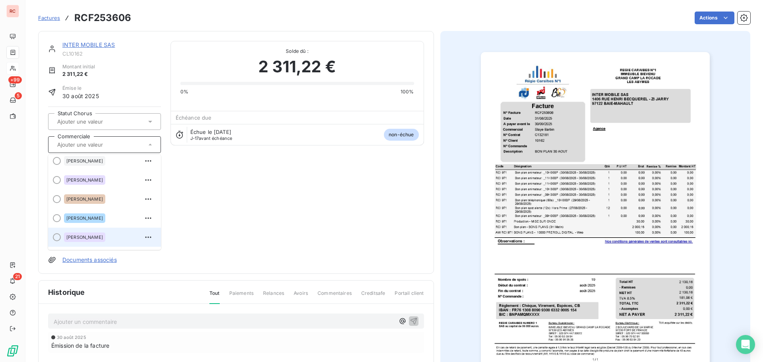
click at [85, 238] on span "[PERSON_NAME]" at bounding box center [84, 237] width 37 height 5
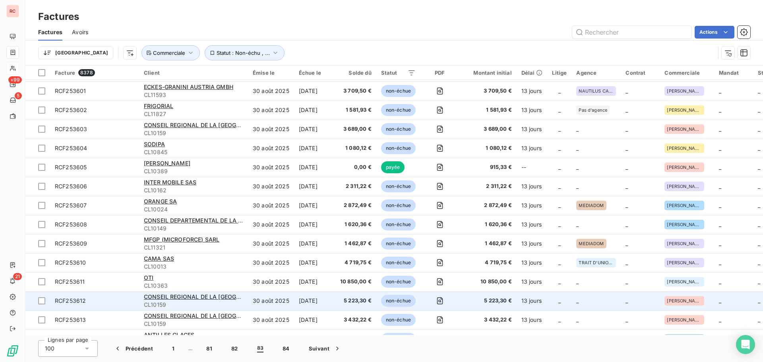
scroll to position [755, 0]
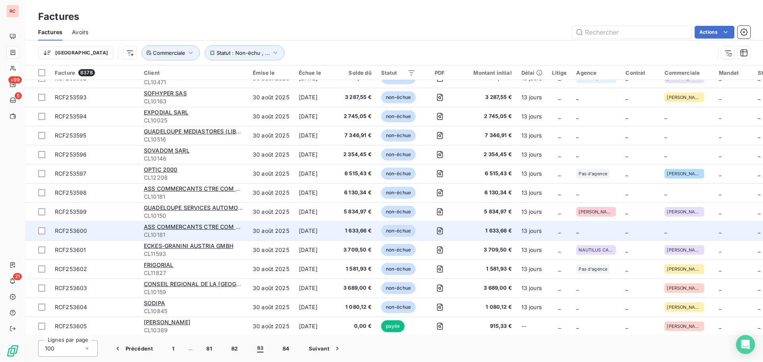
click at [188, 230] on div "ASS COMMERCANTS CTRE COM REG DESTRELAND" at bounding box center [193, 227] width 99 height 8
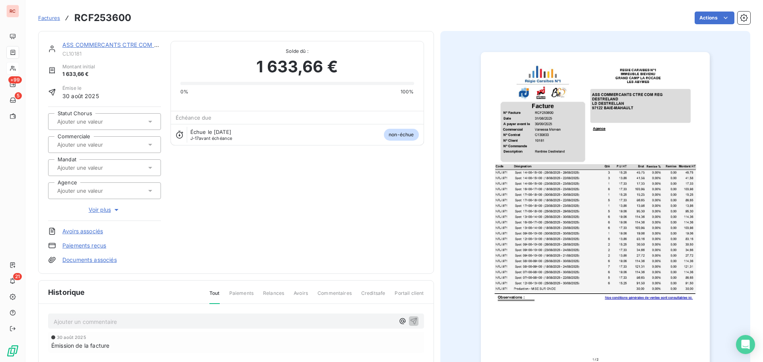
click at [128, 143] on div at bounding box center [100, 144] width 91 height 10
type input "v"
click at [97, 203] on span "[PERSON_NAME]" at bounding box center [84, 203] width 37 height 5
click at [79, 43] on link "ASS COMMERCANTS CTRE COM REG DESTRELAND" at bounding box center [132, 44] width 141 height 7
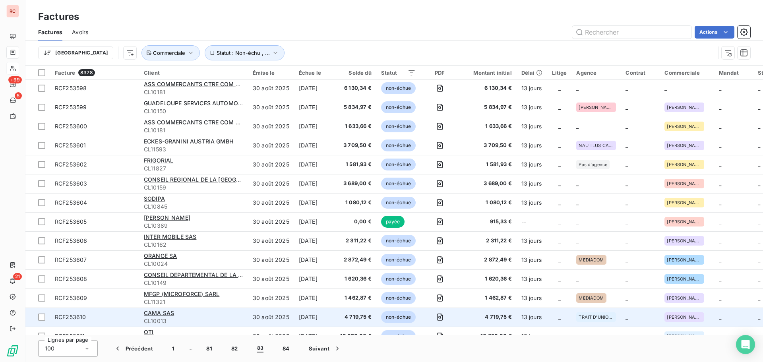
scroll to position [794, 0]
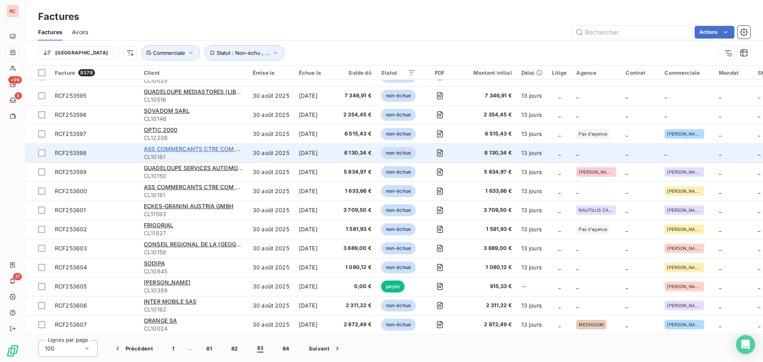
click at [209, 149] on span "ASS COMMERCANTS CTRE COM REG DESTRELAND" at bounding box center [214, 148] width 141 height 7
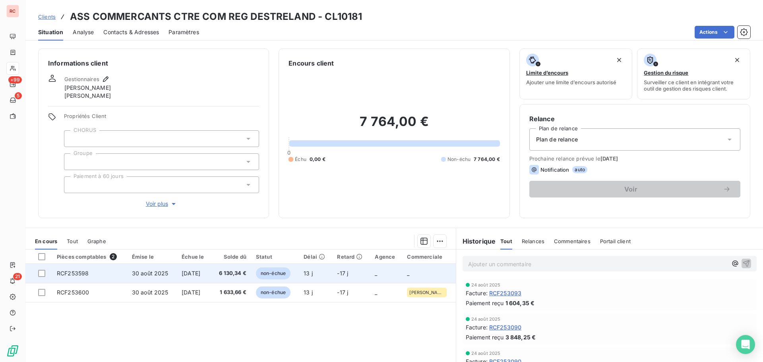
click at [200, 274] on span "[DATE]" at bounding box center [191, 273] width 19 height 7
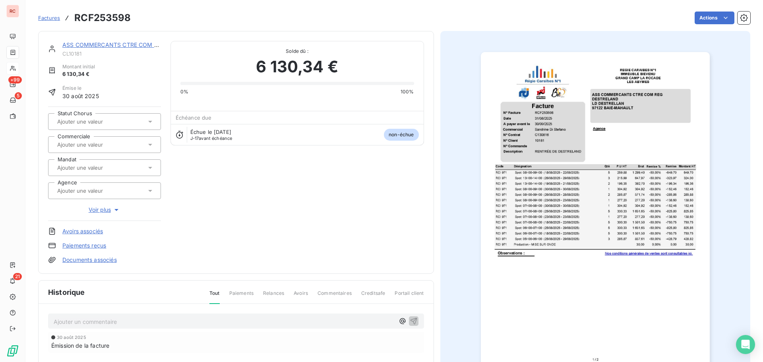
click at [141, 145] on div at bounding box center [100, 144] width 91 height 10
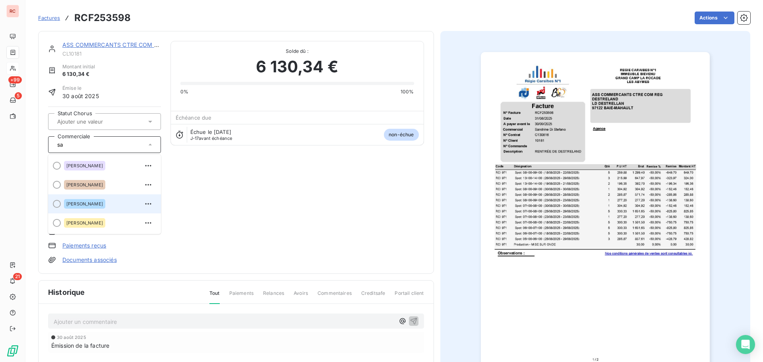
type input "sa"
click at [100, 204] on span "[PERSON_NAME]" at bounding box center [84, 203] width 37 height 5
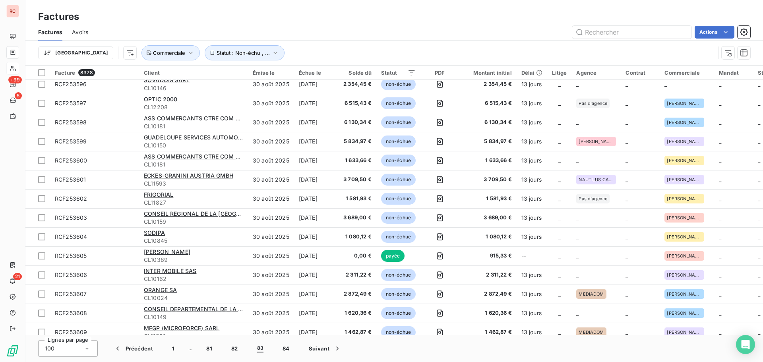
scroll to position [675, 0]
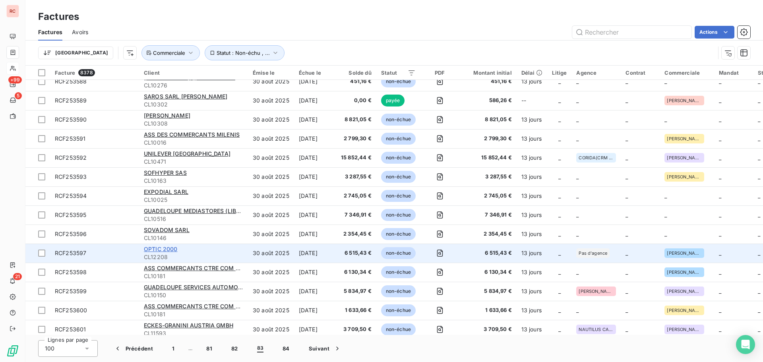
click at [167, 250] on span "OPTIC 2000" at bounding box center [161, 248] width 34 height 7
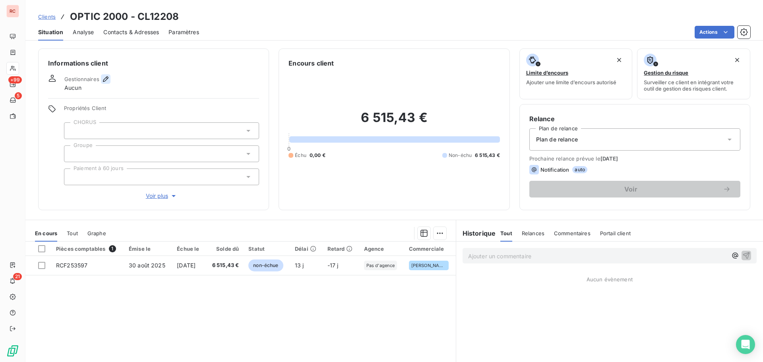
click at [106, 77] on icon "button" at bounding box center [106, 79] width 6 height 6
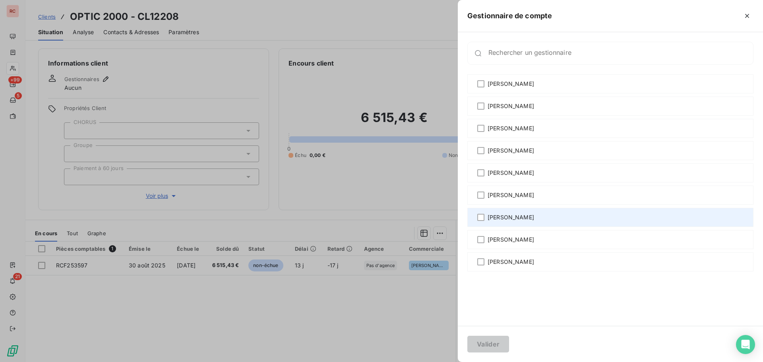
click at [496, 217] on span "[PERSON_NAME]" at bounding box center [510, 217] width 46 height 8
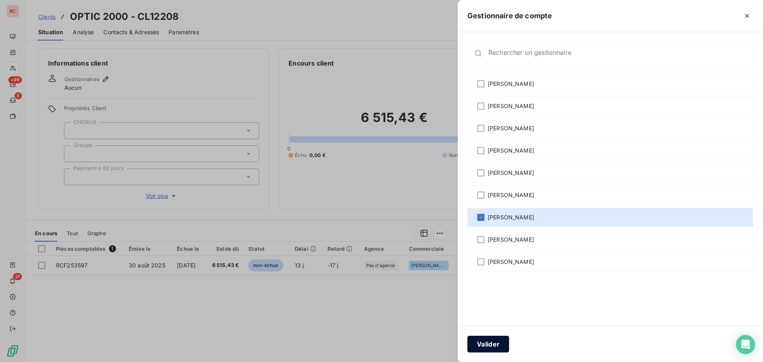
click at [485, 339] on button "Valider" at bounding box center [488, 344] width 42 height 17
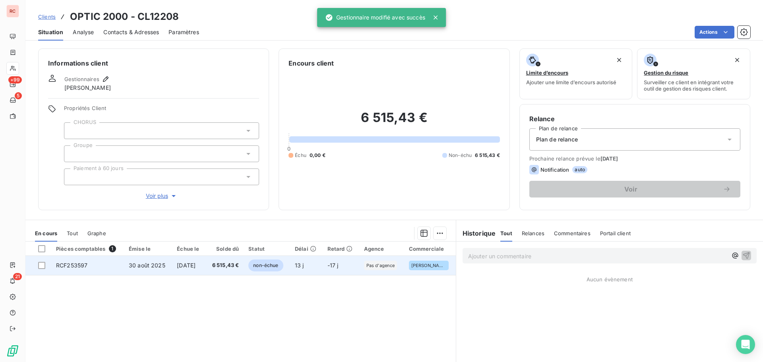
click at [151, 259] on td "30 août 2025" at bounding box center [148, 265] width 48 height 19
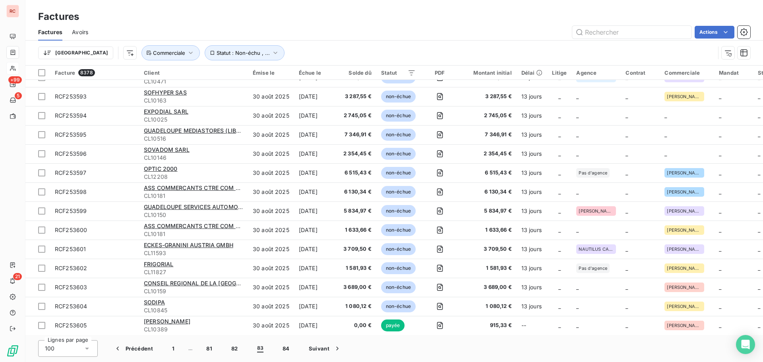
scroll to position [755, 0]
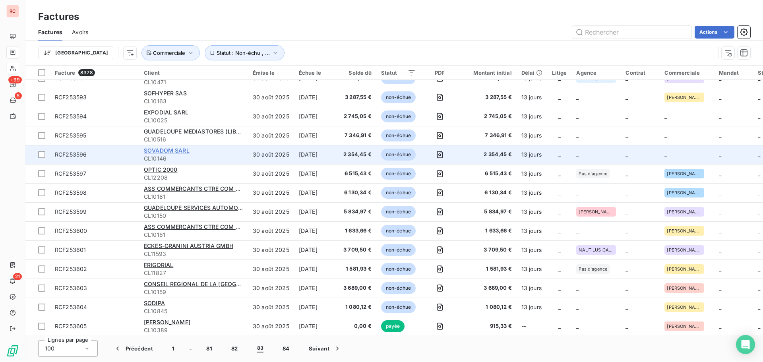
click at [157, 149] on span "SOVADOM SARL" at bounding box center [167, 150] width 46 height 7
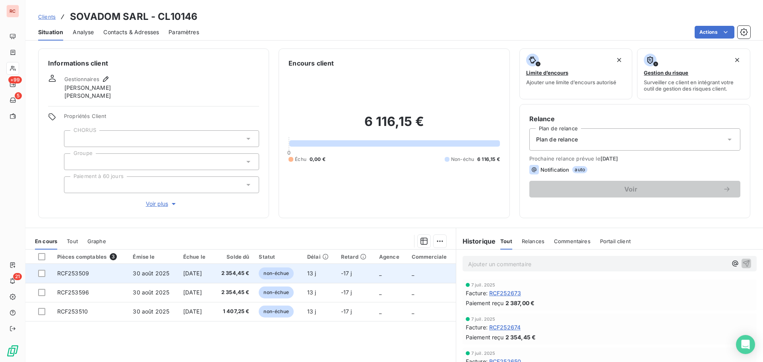
click at [145, 271] on span "30 août 2025" at bounding box center [151, 273] width 37 height 7
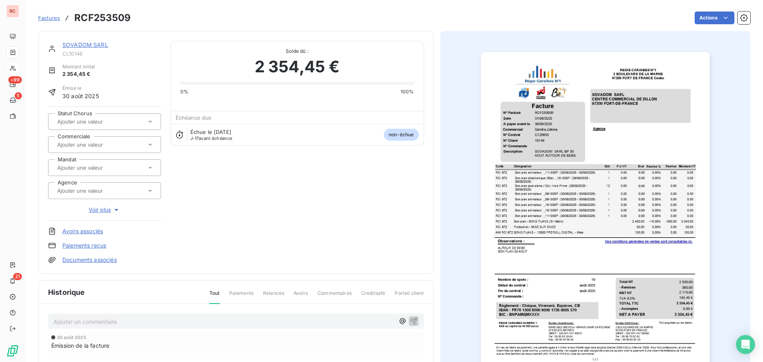
click at [101, 145] on input "text" at bounding box center [96, 144] width 80 height 7
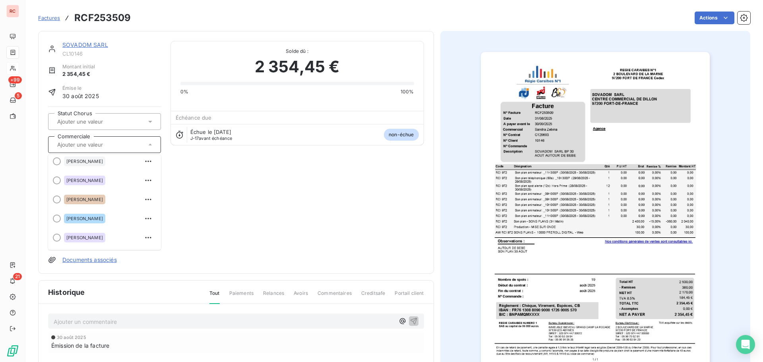
scroll to position [119, 0]
click at [93, 200] on span "[PERSON_NAME]" at bounding box center [84, 199] width 37 height 5
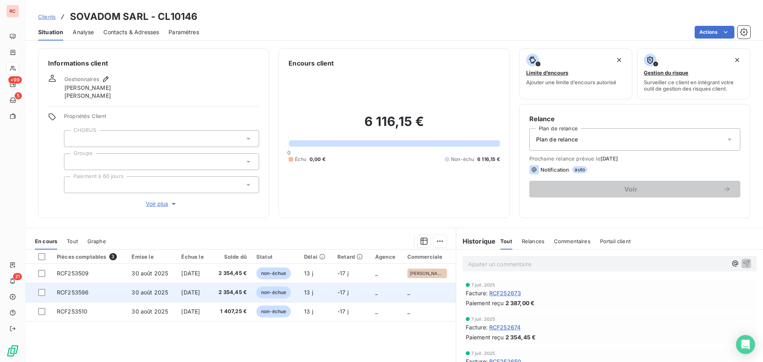
click at [196, 289] on span "[DATE]" at bounding box center [190, 292] width 19 height 7
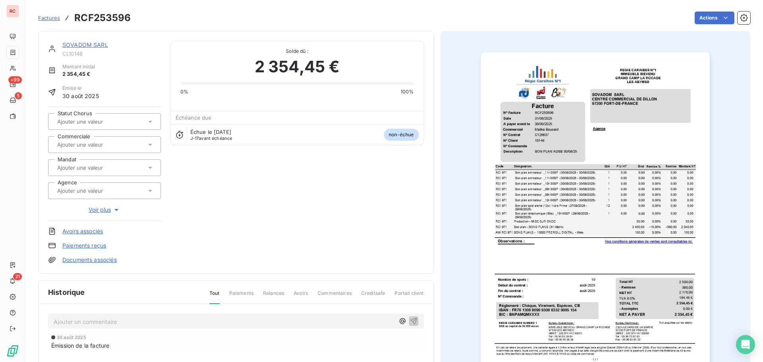
click at [146, 146] on icon at bounding box center [150, 145] width 8 height 8
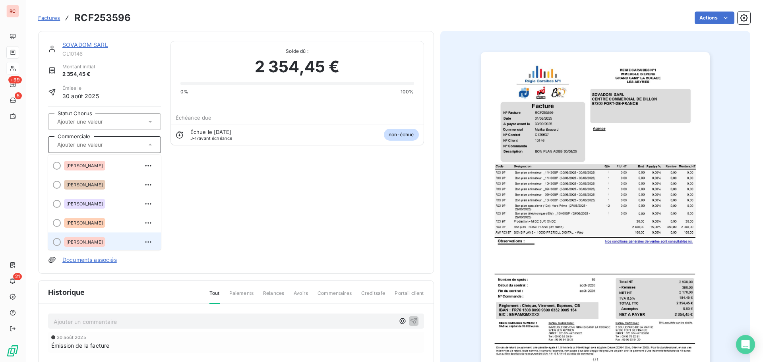
click at [84, 242] on span "[PERSON_NAME]" at bounding box center [84, 242] width 37 height 5
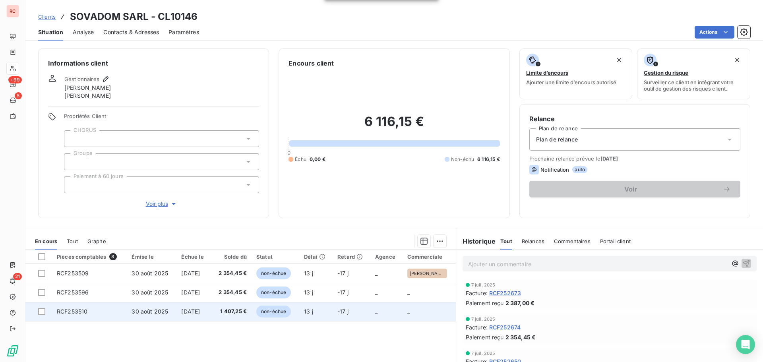
click at [229, 310] on span "1 407,25 €" at bounding box center [231, 311] width 31 height 8
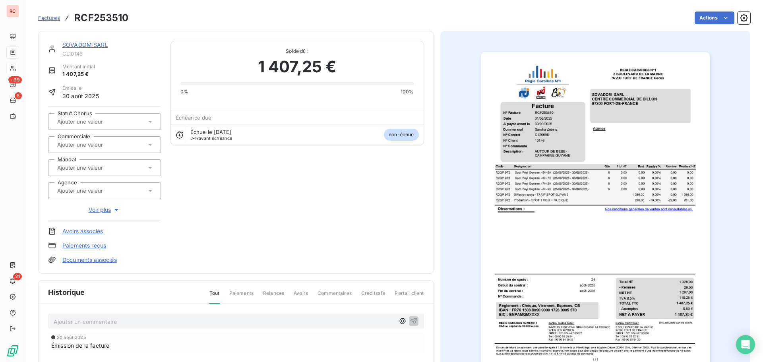
click at [149, 144] on icon at bounding box center [150, 145] width 4 height 2
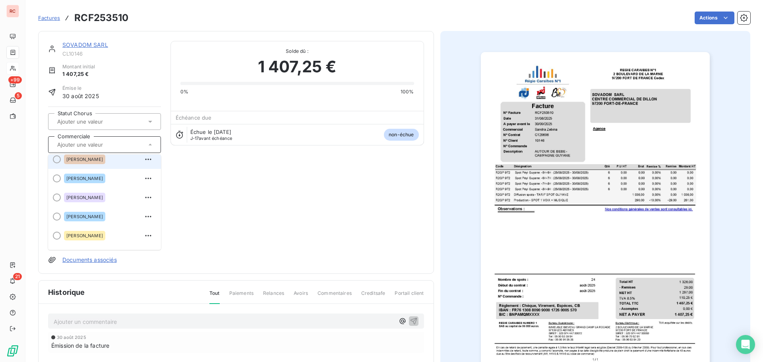
scroll to position [154, 0]
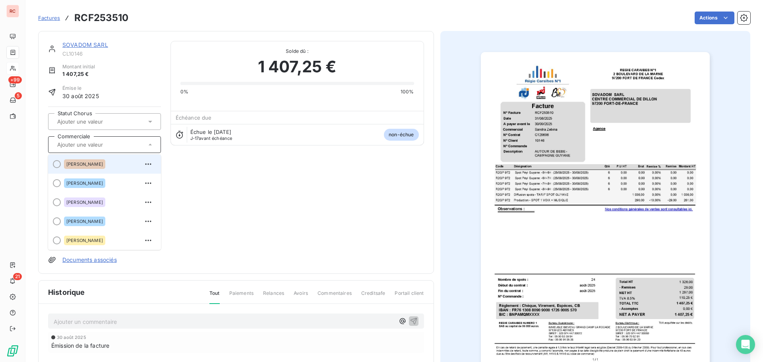
click at [89, 160] on div "[PERSON_NAME]" at bounding box center [84, 164] width 41 height 10
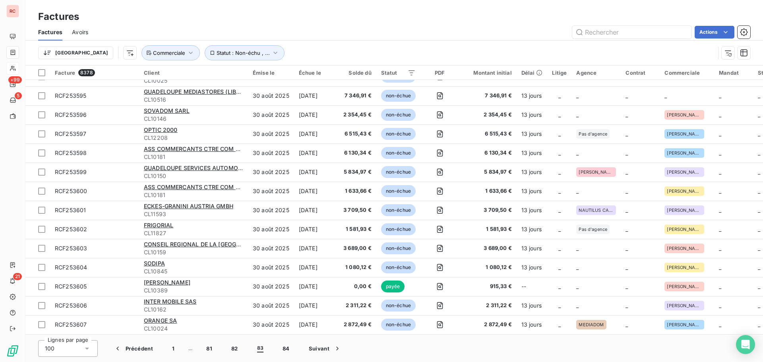
scroll to position [636, 0]
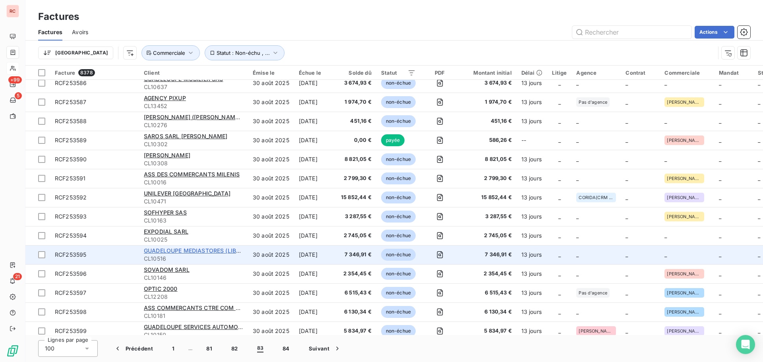
click at [176, 251] on span "GUADELOUPE MEDIASTORES (LIBRAIRIE ANTILLAISE MEDIASTORES) sarl" at bounding box center [244, 250] width 200 height 7
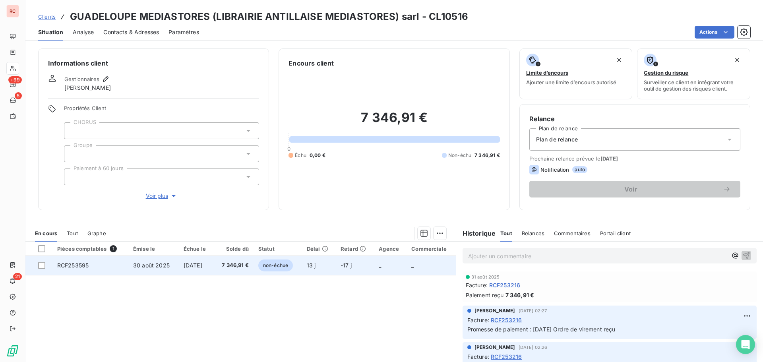
click at [179, 267] on td "[DATE]" at bounding box center [196, 265] width 35 height 19
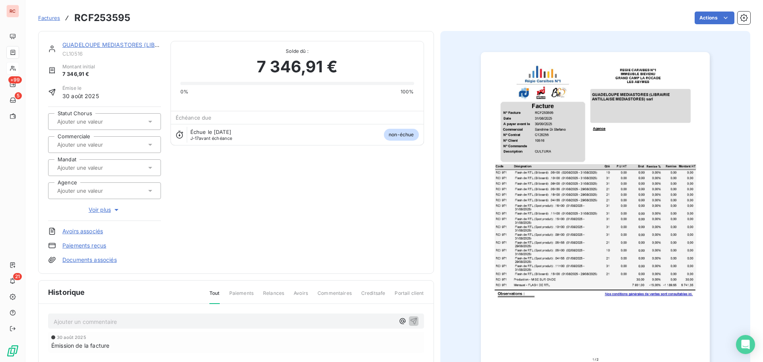
click at [137, 143] on div at bounding box center [100, 144] width 91 height 10
type input "san"
click at [103, 184] on span "[PERSON_NAME]" at bounding box center [84, 184] width 37 height 5
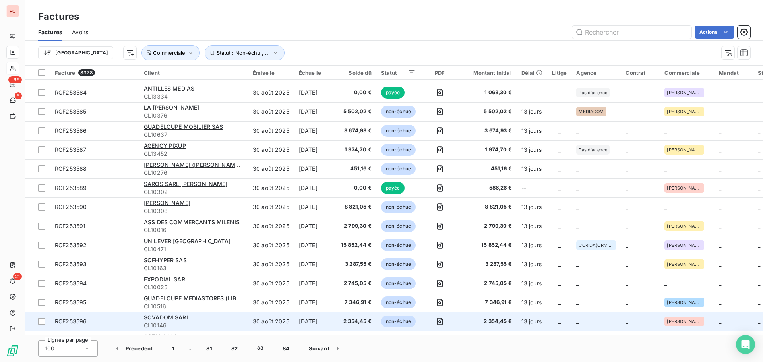
scroll to position [662, 0]
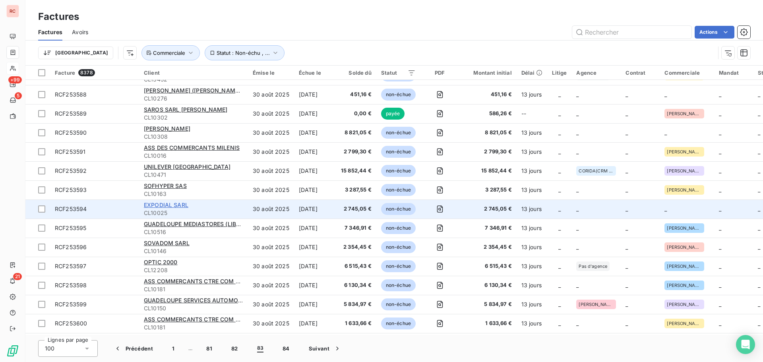
click at [181, 203] on span "EXPODIAL SARL" at bounding box center [166, 204] width 44 height 7
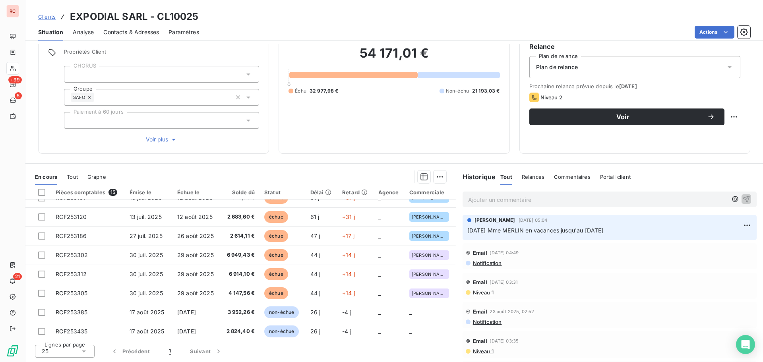
scroll to position [68, 0]
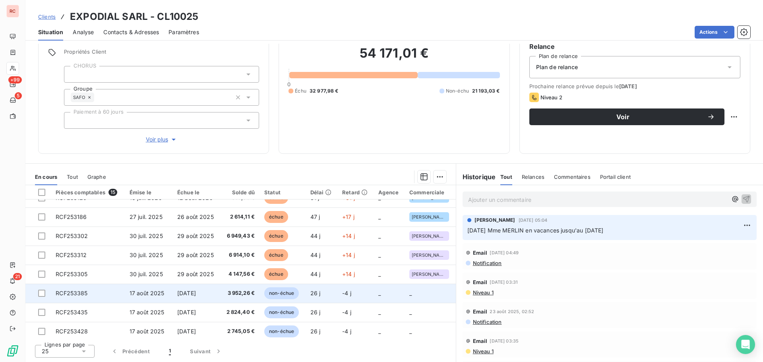
click at [196, 296] on span "[DATE]" at bounding box center [186, 293] width 19 height 7
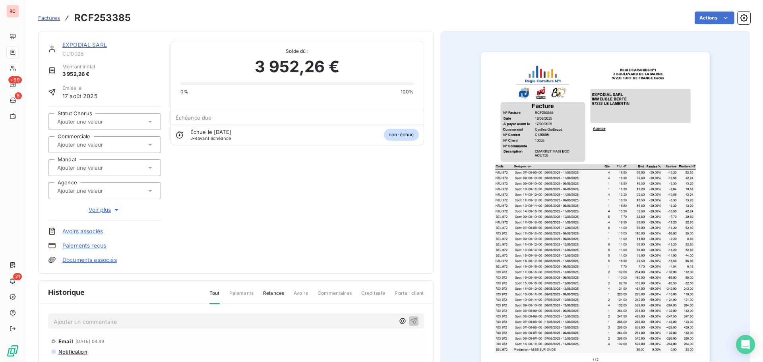
click at [151, 146] on icon at bounding box center [150, 145] width 8 height 8
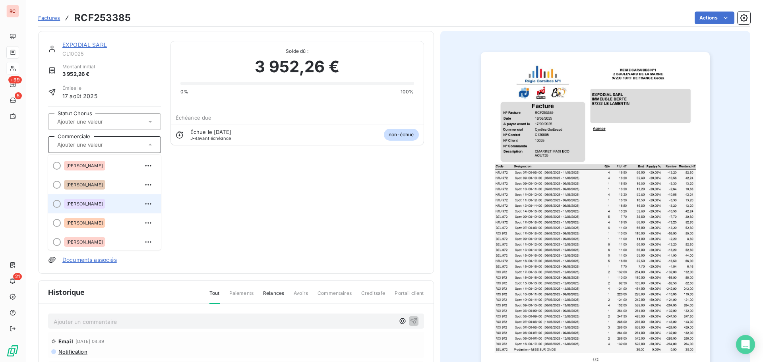
click at [100, 203] on span "[PERSON_NAME]" at bounding box center [84, 203] width 37 height 5
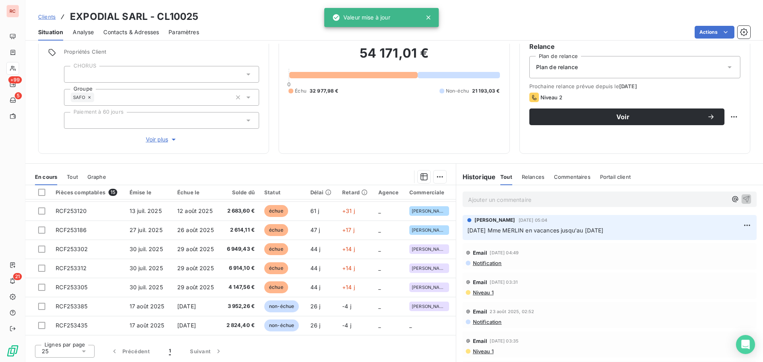
scroll to position [119, 0]
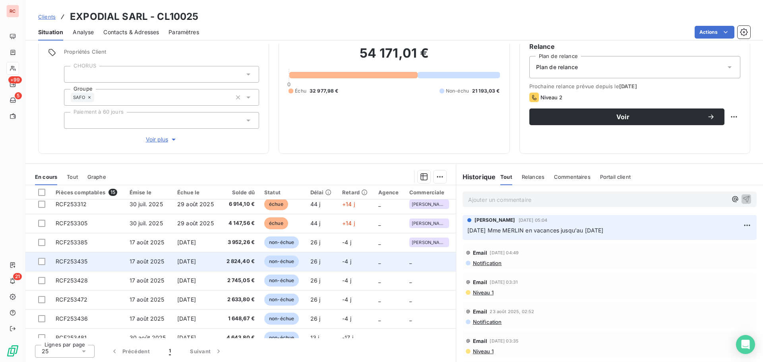
click at [210, 267] on td "[DATE]" at bounding box center [196, 261] width 48 height 19
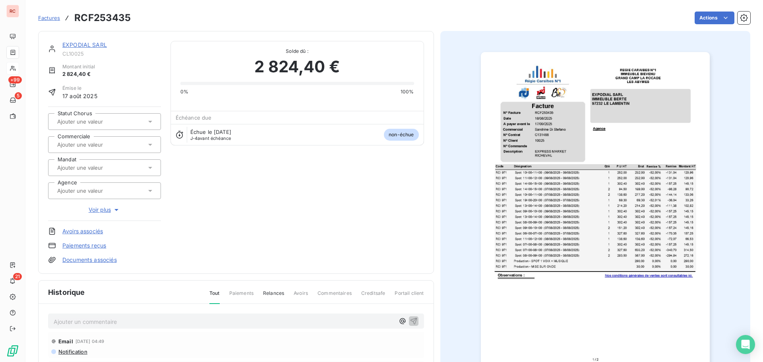
click at [129, 147] on div at bounding box center [100, 144] width 91 height 10
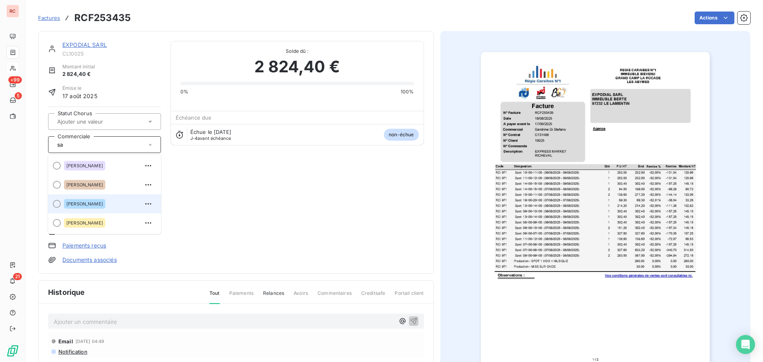
type input "sa"
click at [99, 201] on span "[PERSON_NAME]" at bounding box center [84, 203] width 37 height 5
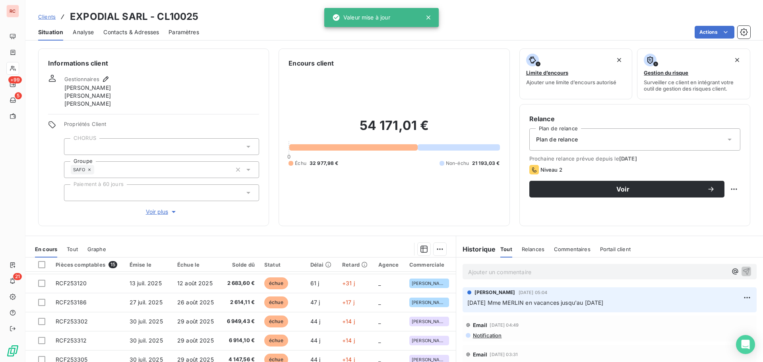
scroll to position [148, 0]
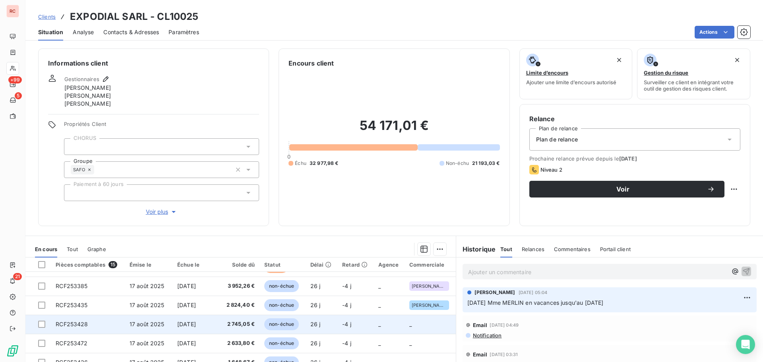
click at [196, 327] on span "[DATE]" at bounding box center [186, 324] width 19 height 7
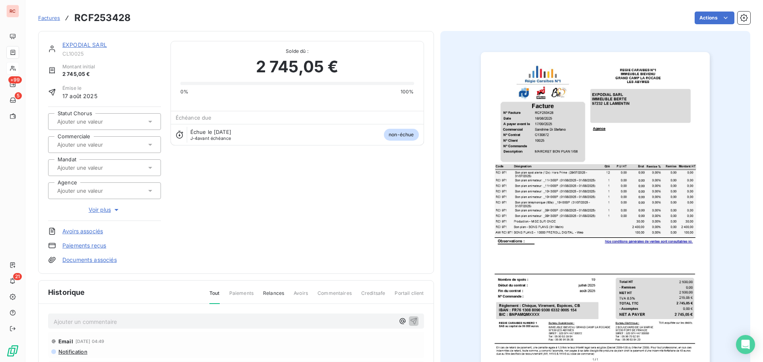
click at [72, 164] on input "text" at bounding box center [96, 167] width 80 height 7
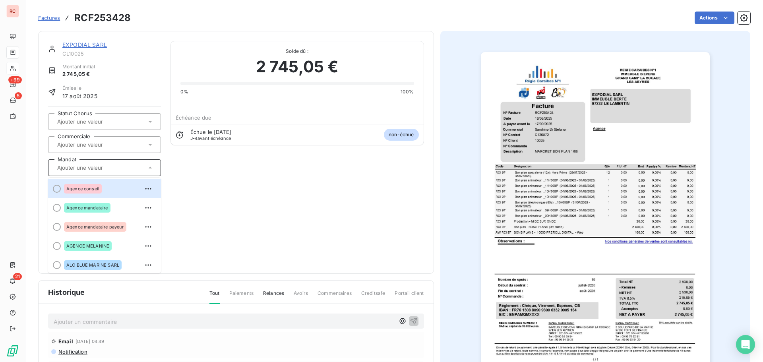
click at [100, 144] on input "text" at bounding box center [96, 144] width 80 height 7
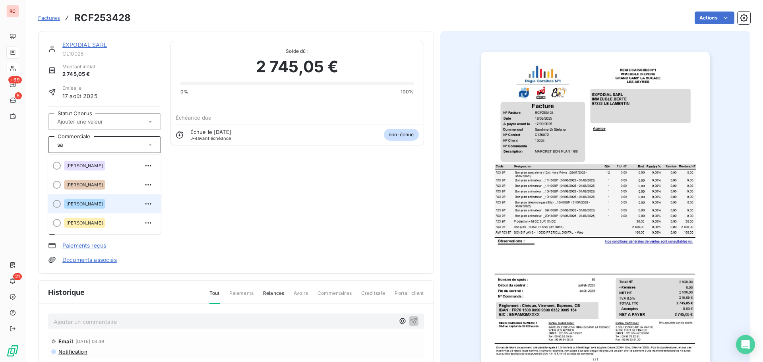
type input "sa"
click at [101, 207] on div "[PERSON_NAME]" at bounding box center [84, 204] width 41 height 10
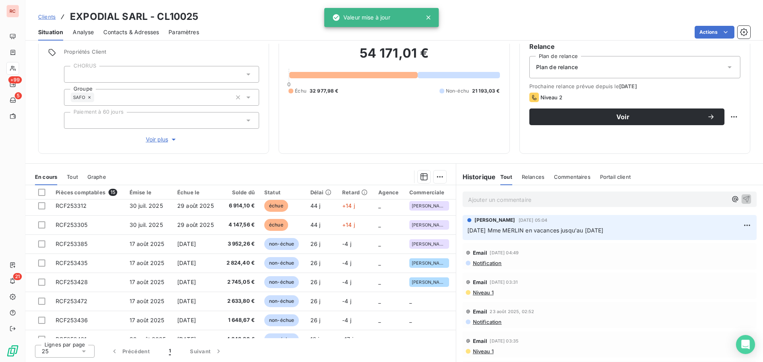
scroll to position [119, 0]
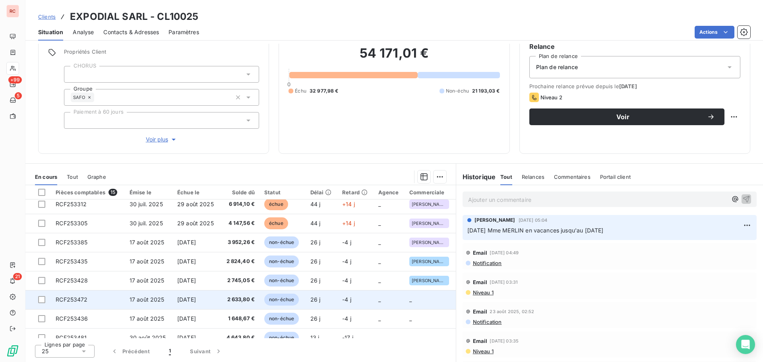
click at [196, 301] on span "[DATE]" at bounding box center [186, 299] width 19 height 7
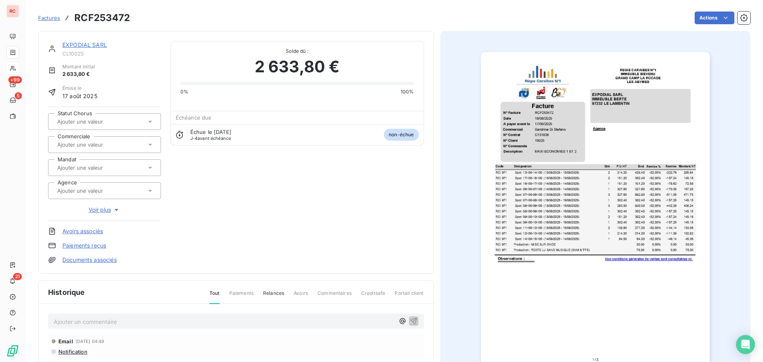
click at [61, 141] on input "text" at bounding box center [96, 144] width 80 height 7
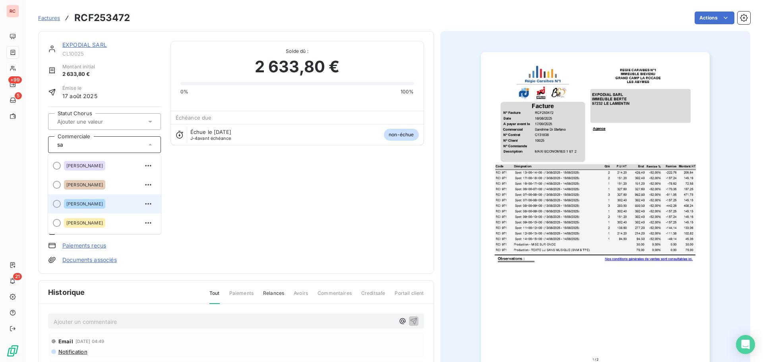
type input "sa"
click at [103, 202] on span "[PERSON_NAME]" at bounding box center [84, 203] width 37 height 5
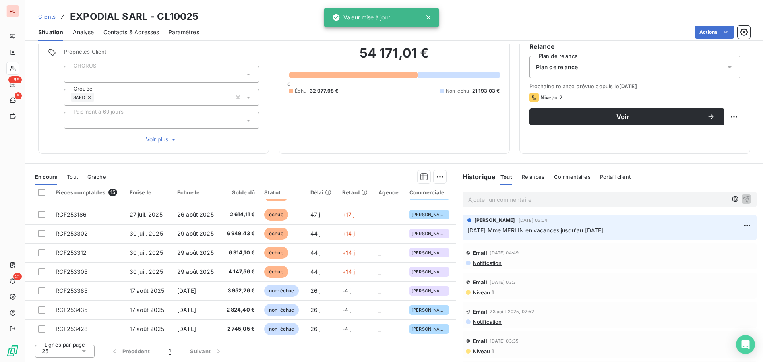
scroll to position [148, 0]
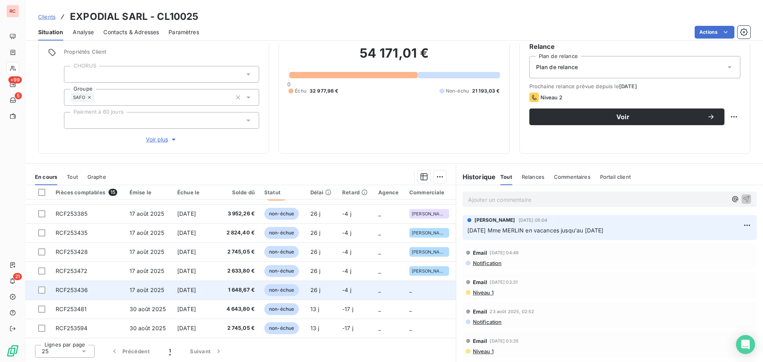
click at [172, 289] on td "[DATE]" at bounding box center [196, 289] width 48 height 19
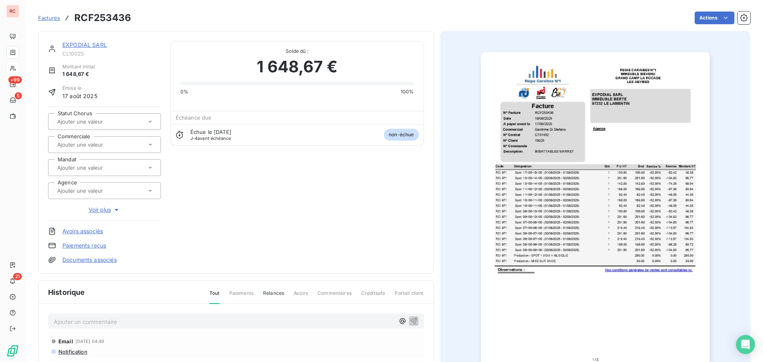
click at [83, 145] on input "text" at bounding box center [96, 144] width 80 height 7
type input "san"
click at [87, 186] on span "[PERSON_NAME]" at bounding box center [84, 184] width 37 height 5
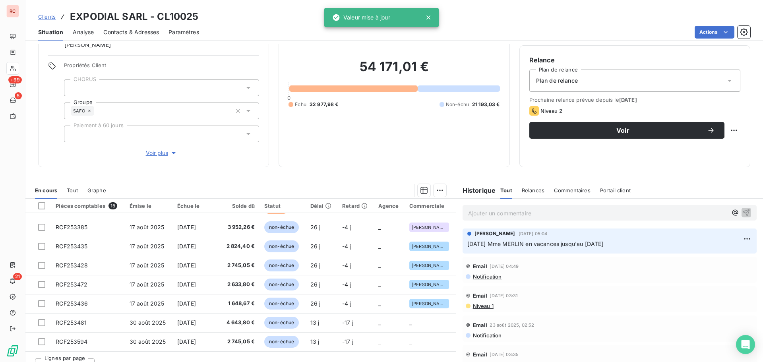
scroll to position [72, 0]
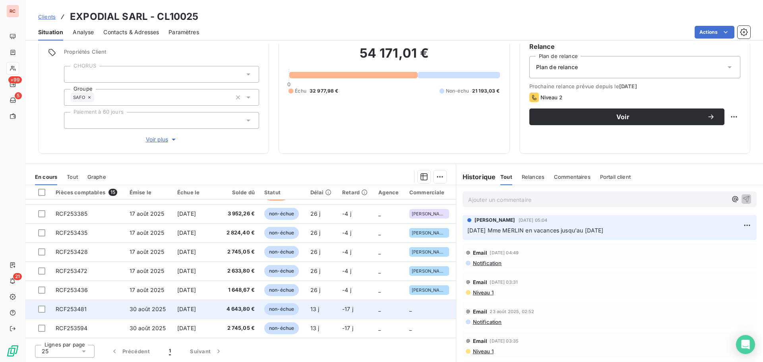
click at [196, 309] on span "[DATE]" at bounding box center [186, 308] width 19 height 7
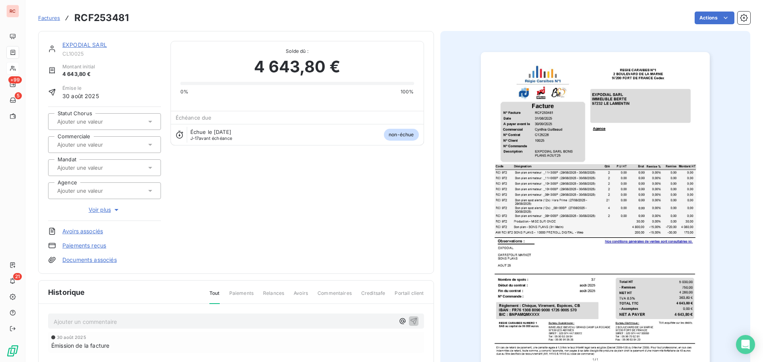
click at [86, 147] on input "text" at bounding box center [96, 144] width 80 height 7
type input "cy"
click at [90, 170] on div "[PERSON_NAME]" at bounding box center [84, 166] width 41 height 10
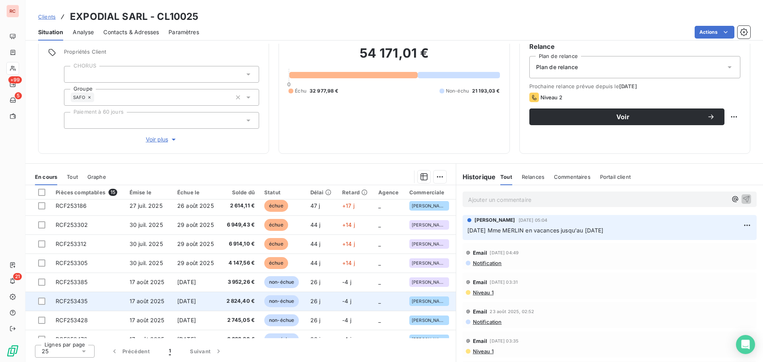
scroll to position [148, 0]
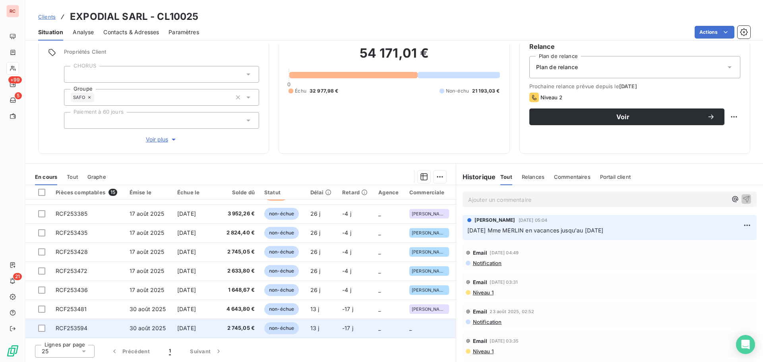
click at [196, 328] on span "[DATE]" at bounding box center [186, 328] width 19 height 7
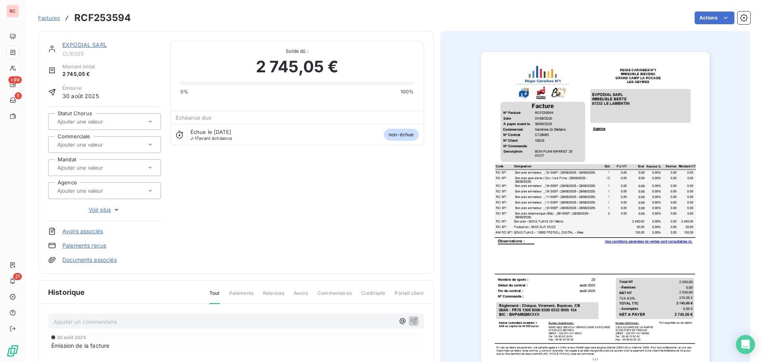
click at [82, 169] on input "text" at bounding box center [96, 167] width 80 height 7
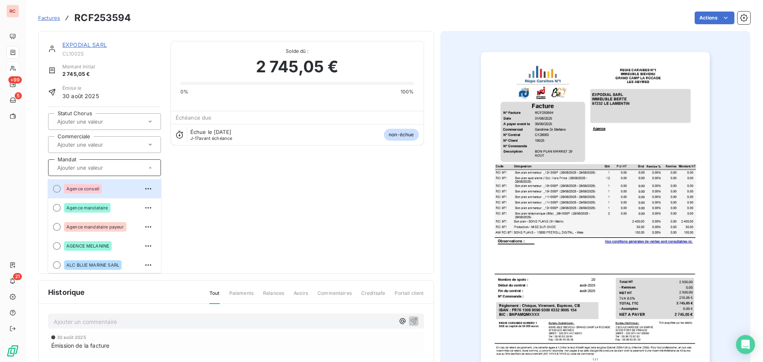
click at [81, 139] on div at bounding box center [104, 144] width 113 height 17
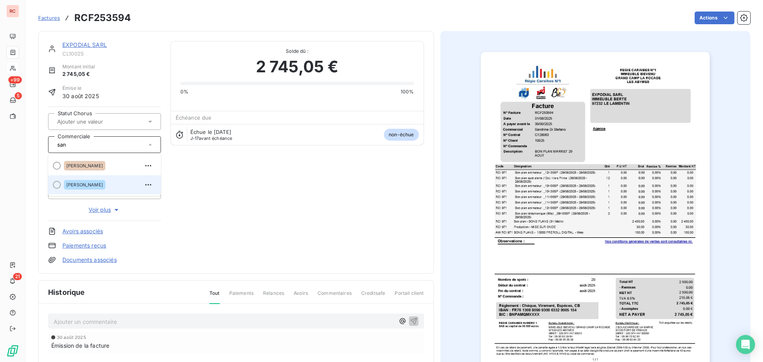
type input "san"
click at [95, 185] on span "[PERSON_NAME]" at bounding box center [84, 184] width 37 height 5
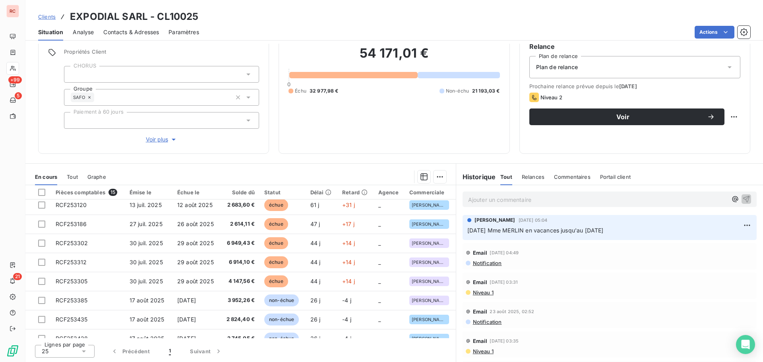
scroll to position [148, 0]
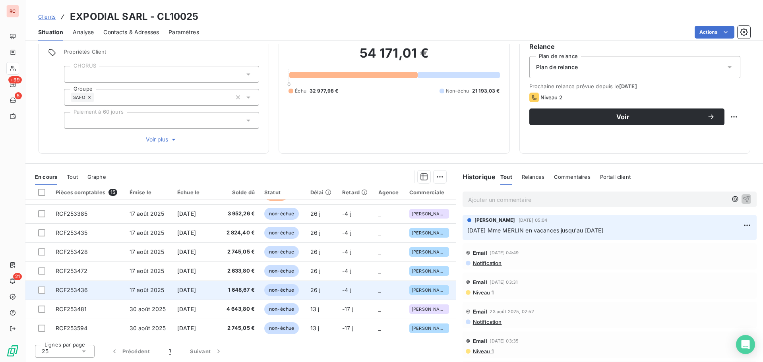
click at [236, 292] on span "1 648,67 €" at bounding box center [240, 290] width 30 height 8
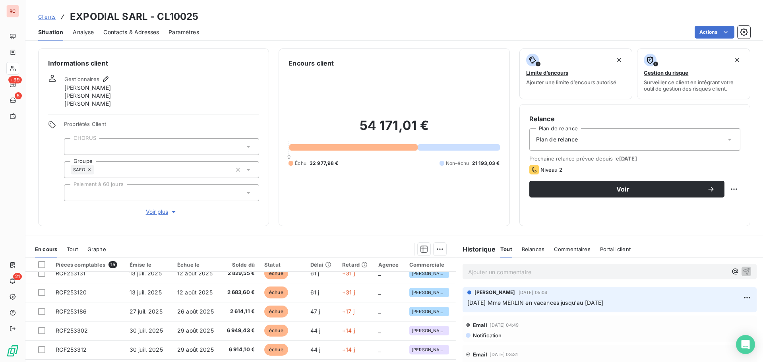
scroll to position [148, 0]
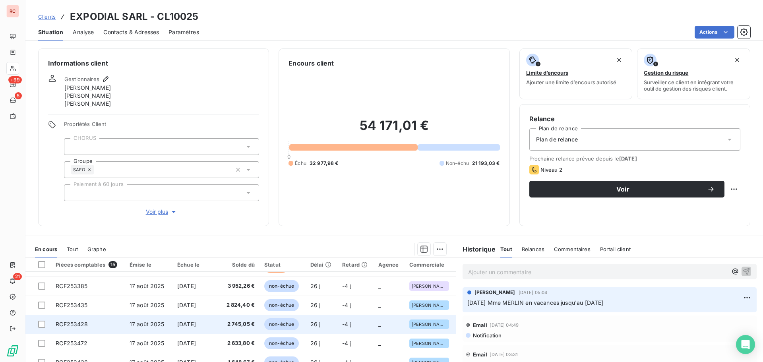
click at [215, 325] on td "[DATE]" at bounding box center [196, 324] width 48 height 19
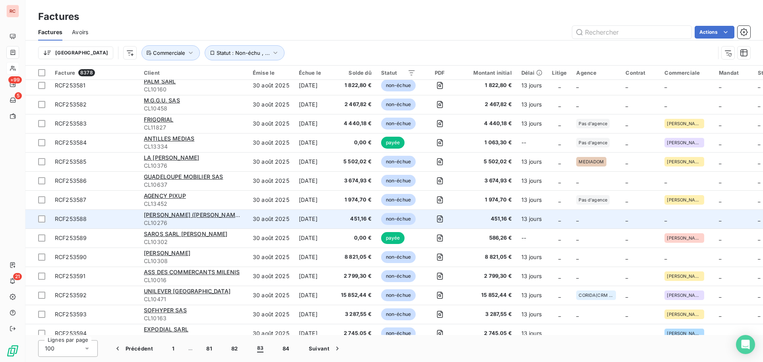
scroll to position [596, 0]
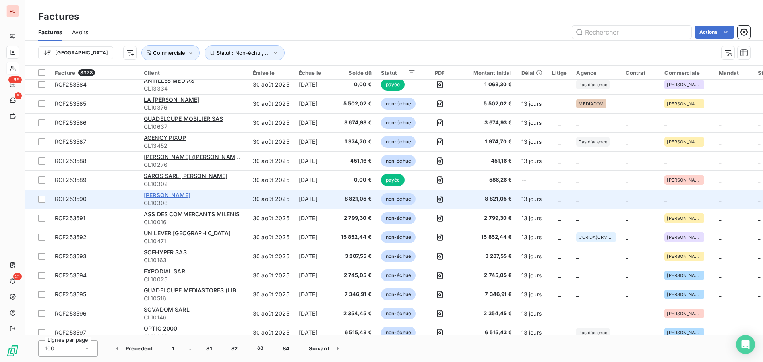
click at [154, 195] on span "[PERSON_NAME]" at bounding box center [167, 194] width 46 height 7
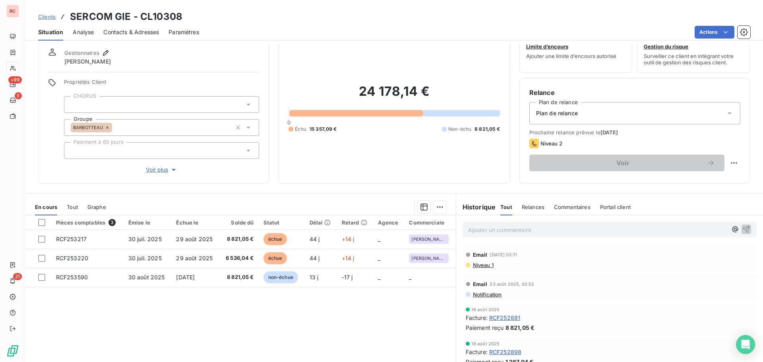
scroll to position [56, 0]
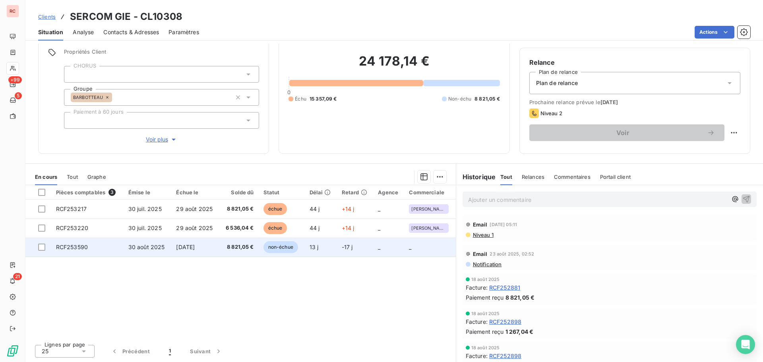
click at [195, 245] on span "[DATE]" at bounding box center [185, 246] width 19 height 7
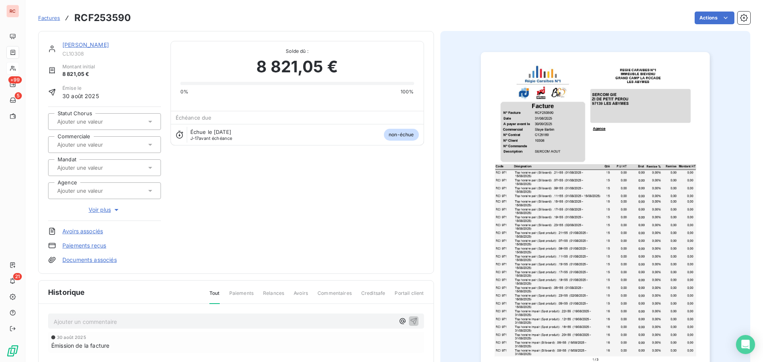
click at [150, 144] on icon at bounding box center [150, 145] width 4 height 2
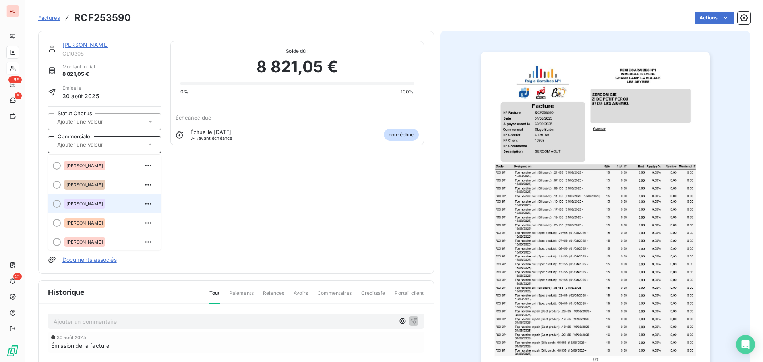
scroll to position [119, 0]
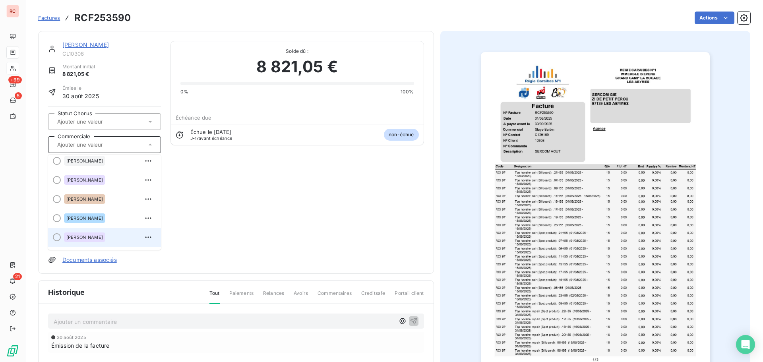
click at [89, 235] on span "[PERSON_NAME]" at bounding box center [84, 237] width 37 height 5
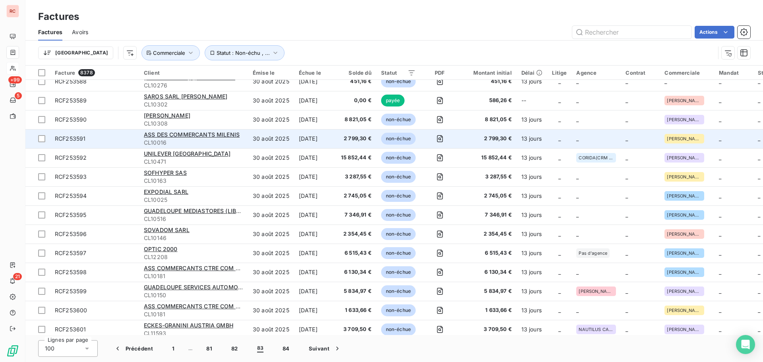
scroll to position [556, 0]
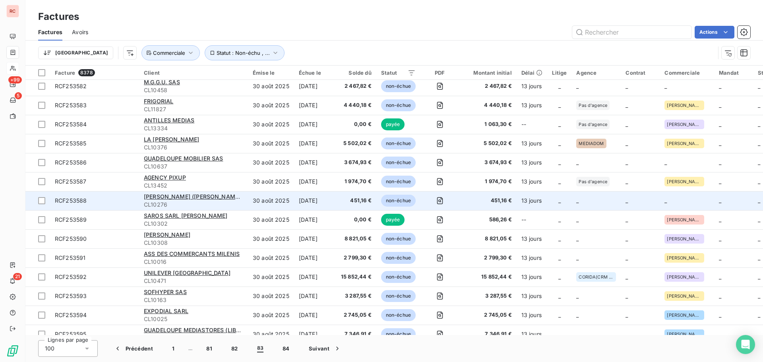
click at [187, 200] on div "[PERSON_NAME] ([PERSON_NAME] HOUSE) EI" at bounding box center [193, 197] width 99 height 8
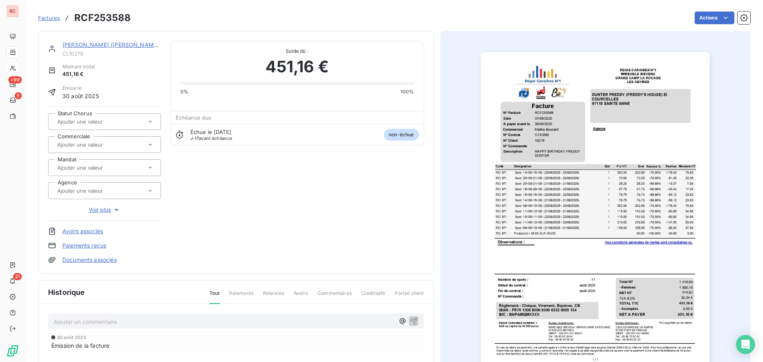
click at [108, 44] on link "[PERSON_NAME] ([PERSON_NAME] HOUSE) EI" at bounding box center [125, 44] width 126 height 7
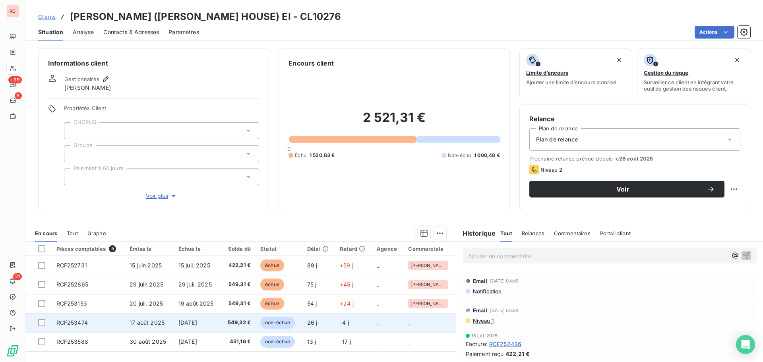
click at [201, 326] on td "[DATE]" at bounding box center [197, 322] width 47 height 19
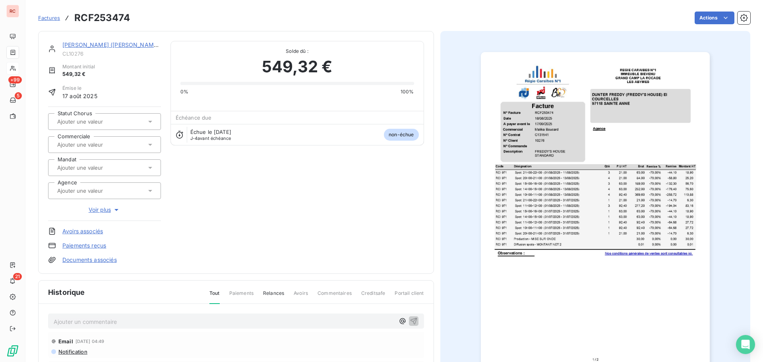
click at [114, 148] on div at bounding box center [100, 144] width 91 height 10
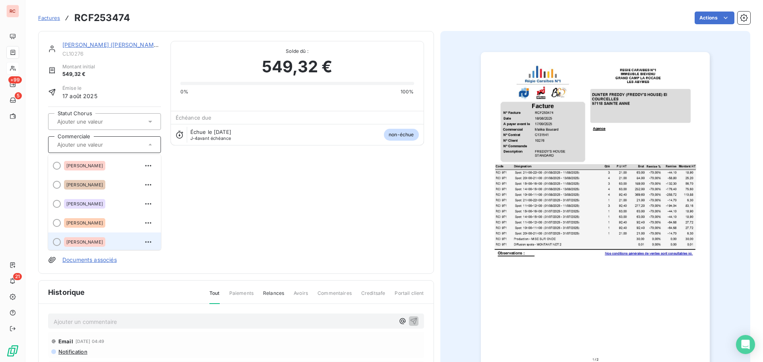
scroll to position [2, 0]
click at [86, 242] on span "[PERSON_NAME]" at bounding box center [84, 240] width 37 height 5
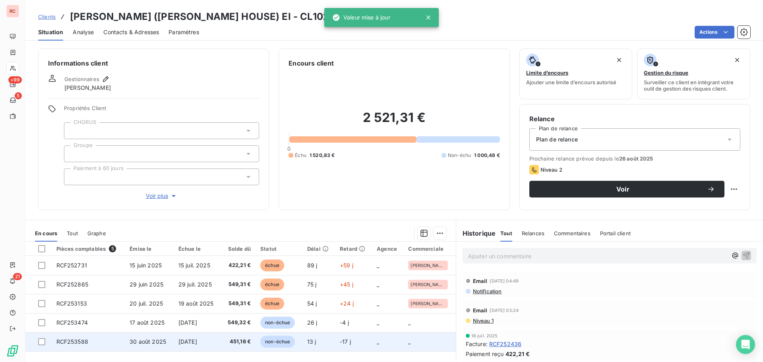
click at [197, 341] on span "[DATE]" at bounding box center [187, 341] width 19 height 7
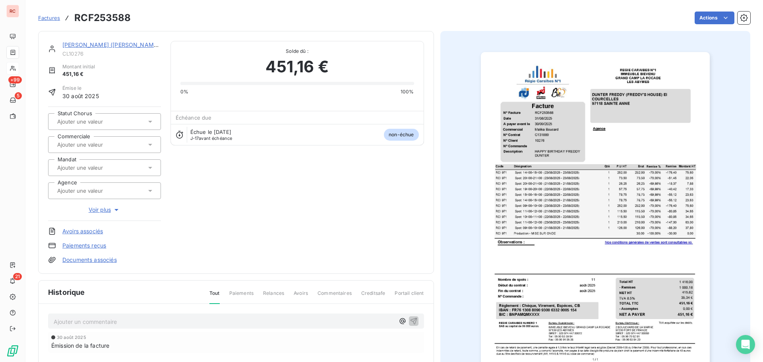
click at [149, 142] on icon at bounding box center [150, 145] width 8 height 8
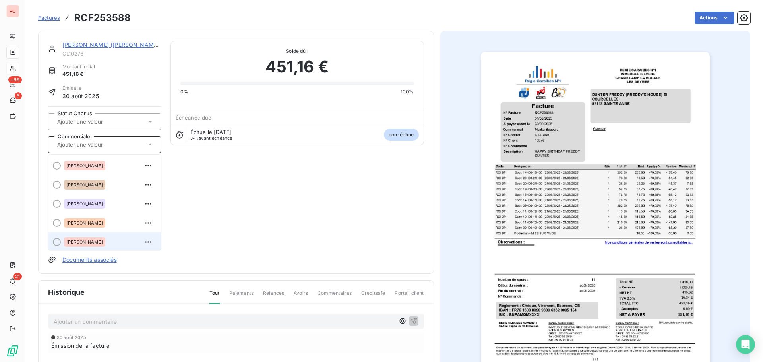
scroll to position [2, 0]
click at [83, 244] on div "[PERSON_NAME]" at bounding box center [84, 241] width 41 height 10
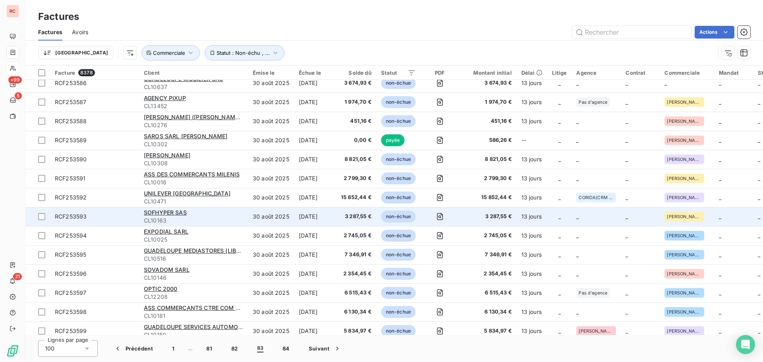
scroll to position [516, 0]
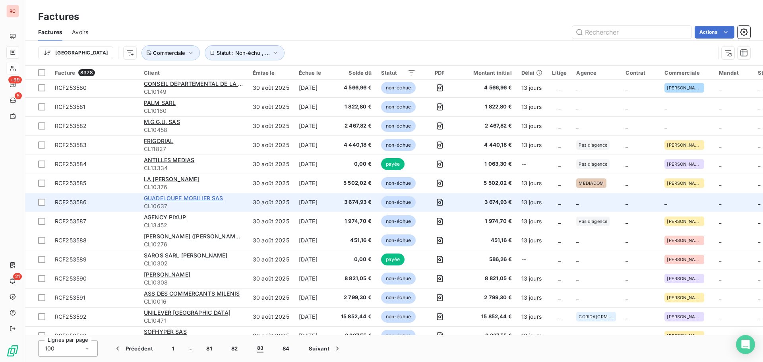
click at [185, 197] on span "GUADELOUPE MOBILIER SAS" at bounding box center [183, 198] width 79 height 7
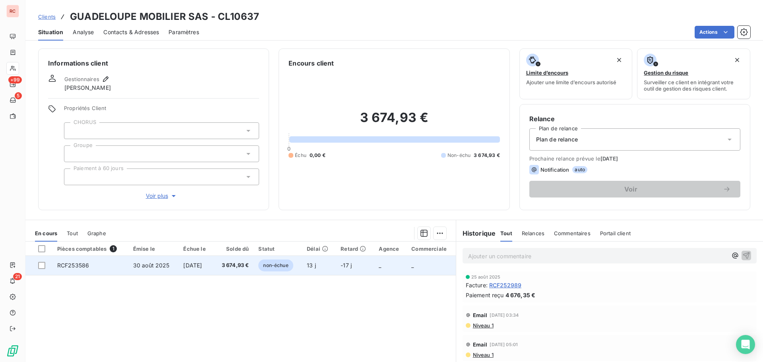
click at [146, 267] on span "30 août 2025" at bounding box center [151, 265] width 37 height 7
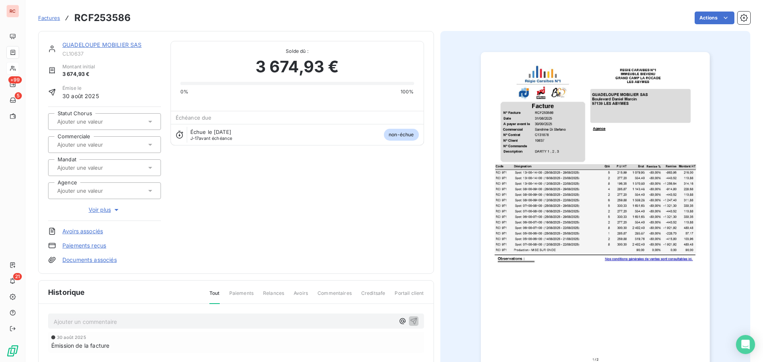
click at [109, 147] on input "text" at bounding box center [96, 144] width 80 height 7
type input "san"
click at [99, 184] on span "[PERSON_NAME]" at bounding box center [84, 184] width 37 height 5
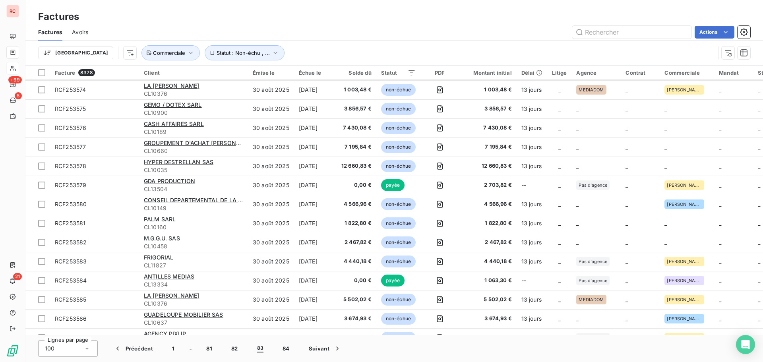
scroll to position [397, 0]
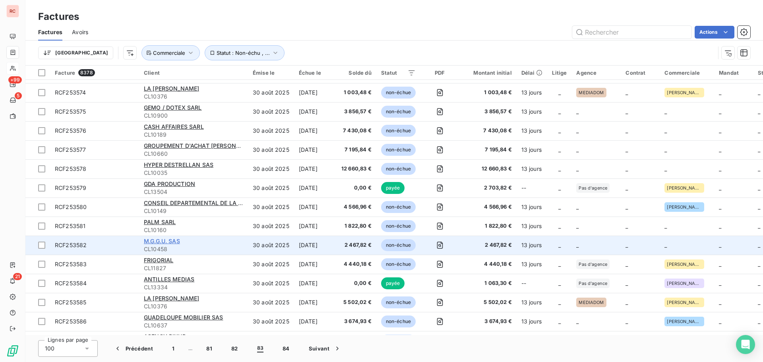
click at [173, 242] on span "M.G.G.U. SAS" at bounding box center [162, 241] width 36 height 7
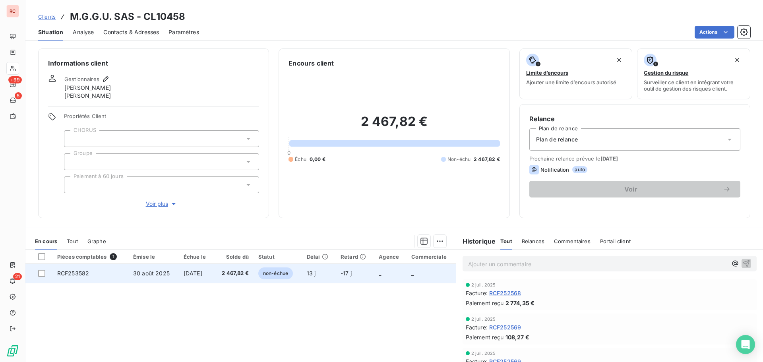
click at [183, 278] on td "[DATE]" at bounding box center [196, 273] width 35 height 19
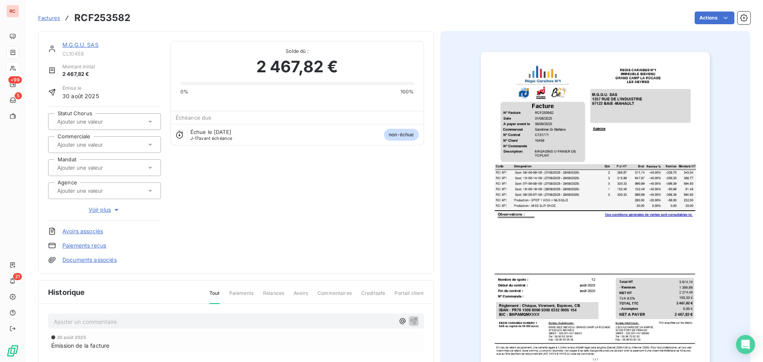
click at [148, 145] on icon at bounding box center [150, 145] width 8 height 8
type input "san"
click at [105, 189] on div "[PERSON_NAME]" at bounding box center [84, 185] width 41 height 10
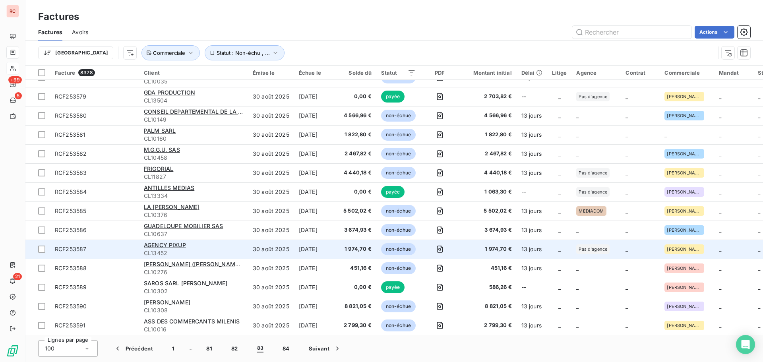
scroll to position [477, 0]
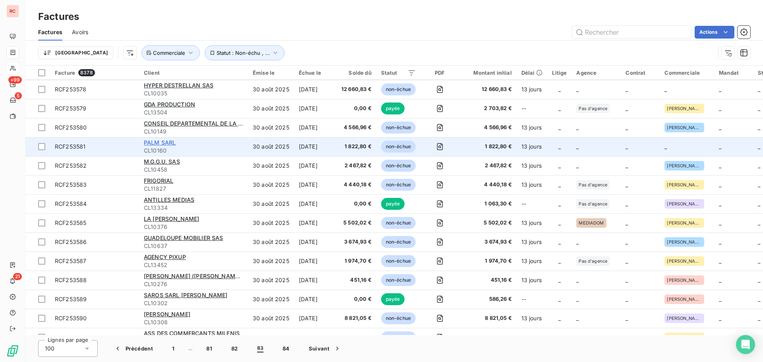
click at [156, 143] on span "PALM SARL" at bounding box center [160, 142] width 32 height 7
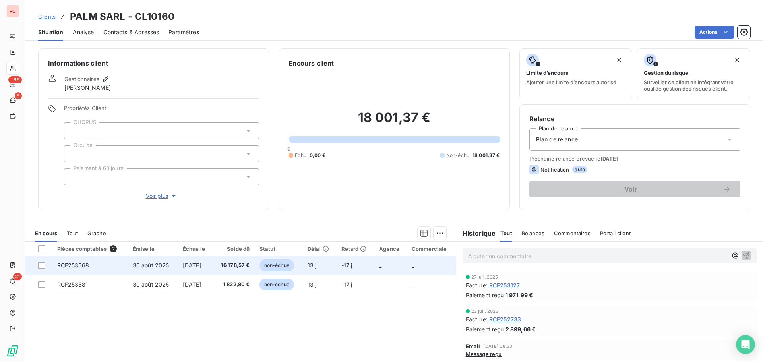
click at [178, 266] on td "[DATE]" at bounding box center [195, 265] width 35 height 19
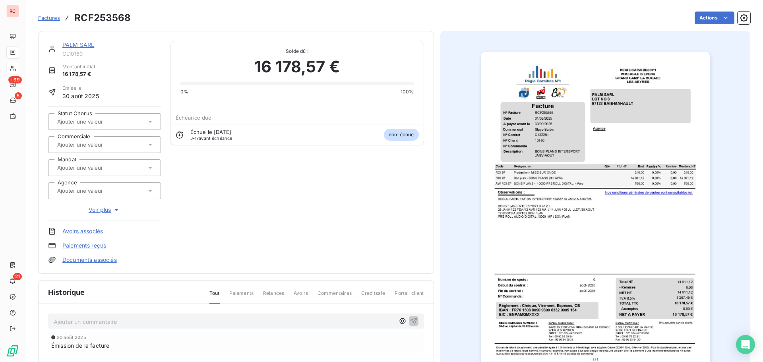
click at [124, 148] on div at bounding box center [100, 144] width 91 height 10
type input "sla"
click at [100, 164] on div "[PERSON_NAME]" at bounding box center [109, 165] width 91 height 13
click at [70, 46] on link "PALM SARL" at bounding box center [78, 44] width 32 height 7
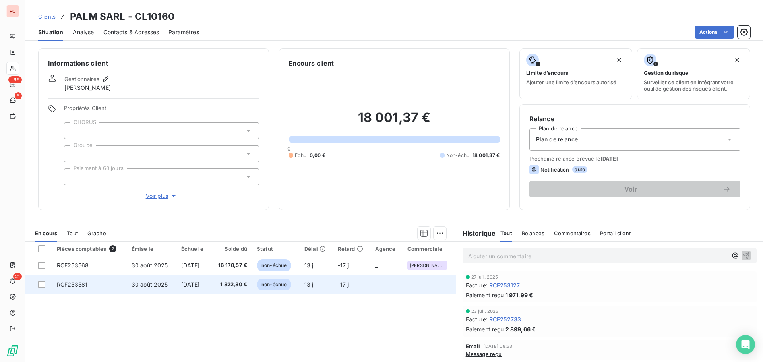
click at [211, 282] on td "[DATE]" at bounding box center [193, 284] width 34 height 19
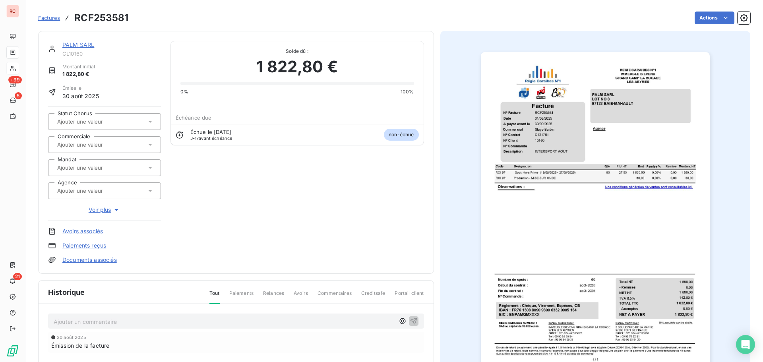
click at [83, 147] on input "text" at bounding box center [96, 144] width 80 height 7
type input "sl"
click at [81, 165] on span "[PERSON_NAME]" at bounding box center [84, 165] width 37 height 5
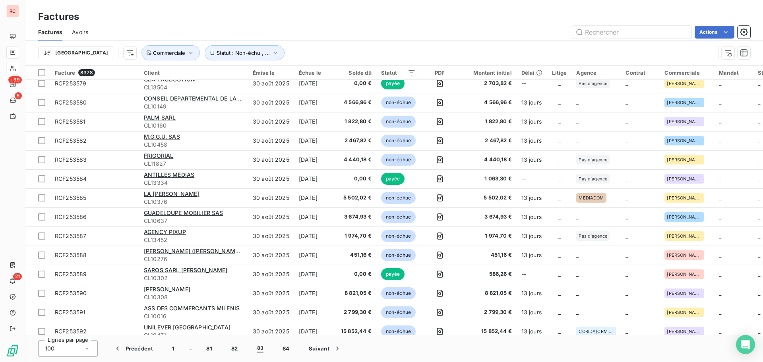
scroll to position [397, 0]
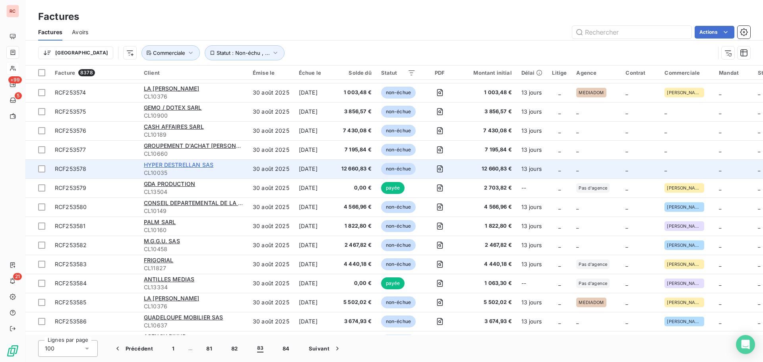
click at [193, 164] on span "HYPER DESTRELLAN SAS" at bounding box center [179, 164] width 70 height 7
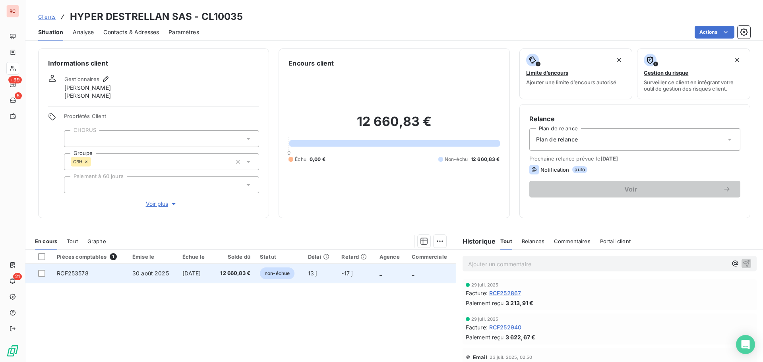
click at [194, 276] on span "[DATE]" at bounding box center [191, 273] width 19 height 7
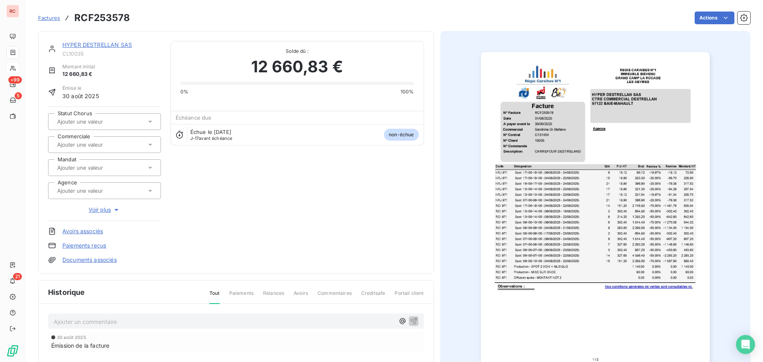
click at [147, 147] on icon at bounding box center [150, 145] width 8 height 8
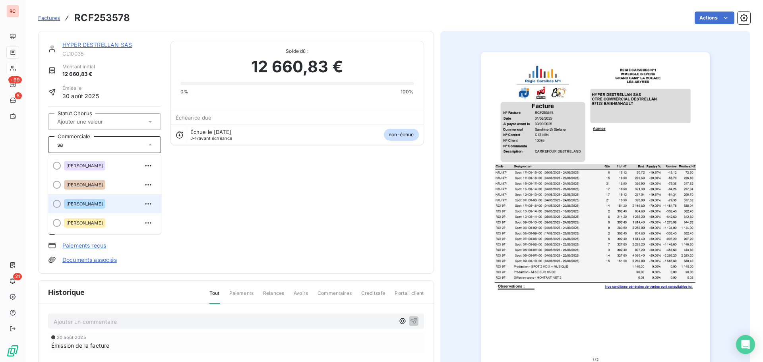
type input "sa"
click at [97, 205] on span "[PERSON_NAME]" at bounding box center [84, 203] width 37 height 5
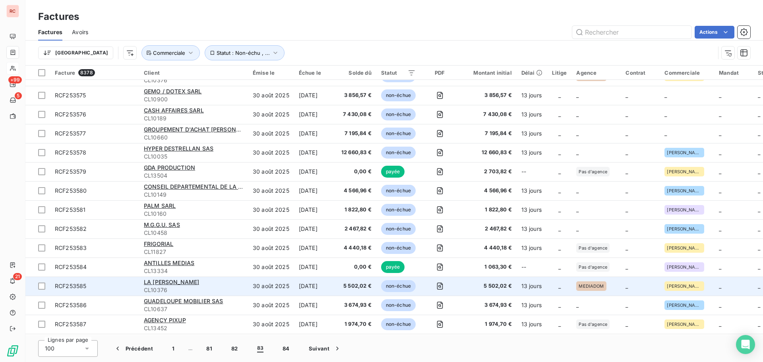
scroll to position [357, 0]
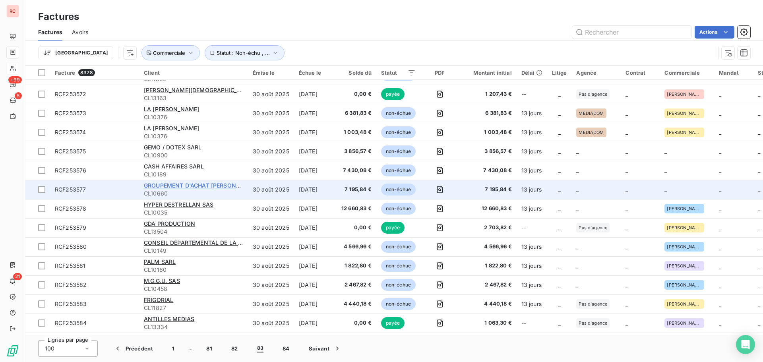
click at [178, 184] on span "GROUPEMENT D'ACHAT SEBASTIANO SAS" at bounding box center [201, 185] width 114 height 7
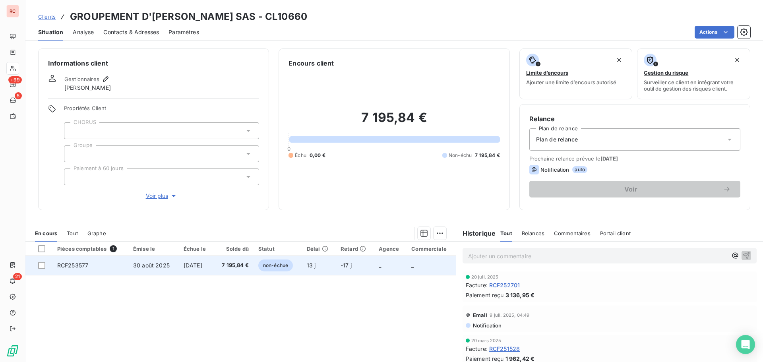
click at [243, 268] on span "7 195,84 €" at bounding box center [233, 265] width 30 height 8
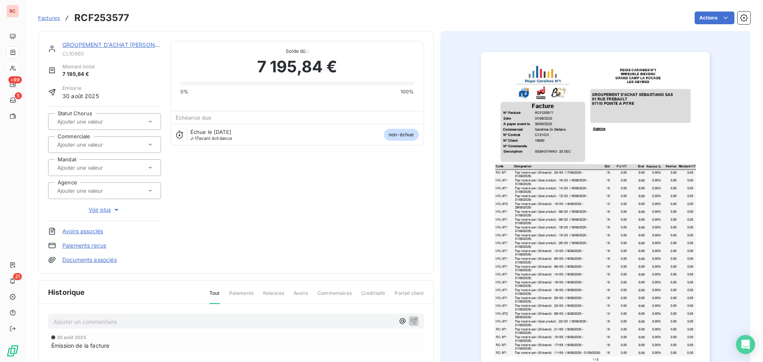
click at [149, 146] on icon at bounding box center [150, 145] width 8 height 8
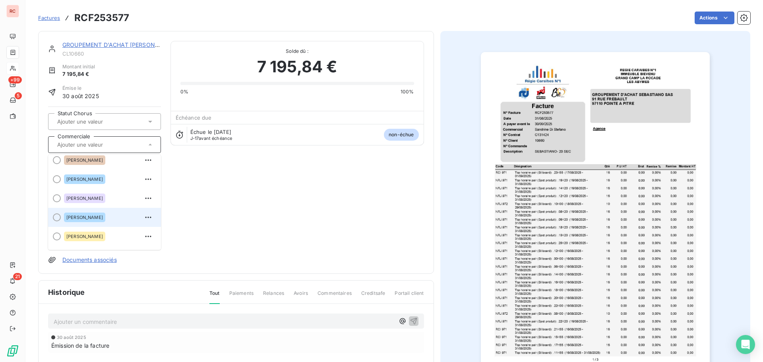
scroll to position [159, 0]
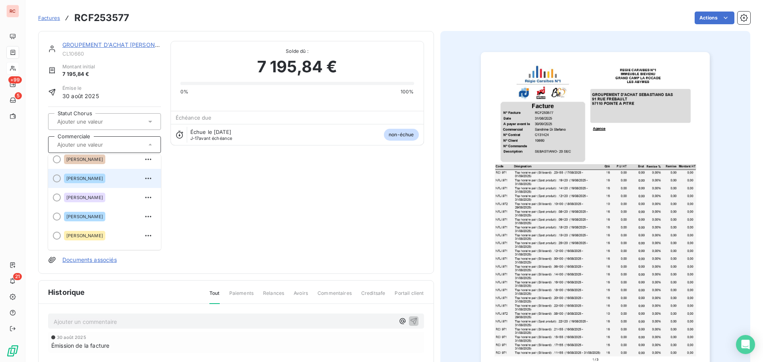
click at [95, 179] on span "[PERSON_NAME]" at bounding box center [84, 178] width 37 height 5
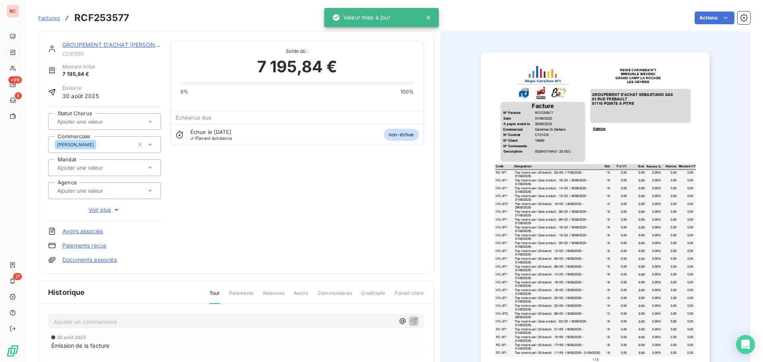
click at [76, 46] on link "GROUPEMENT D'ACHAT SEBASTIANO SAS" at bounding box center [119, 44] width 114 height 7
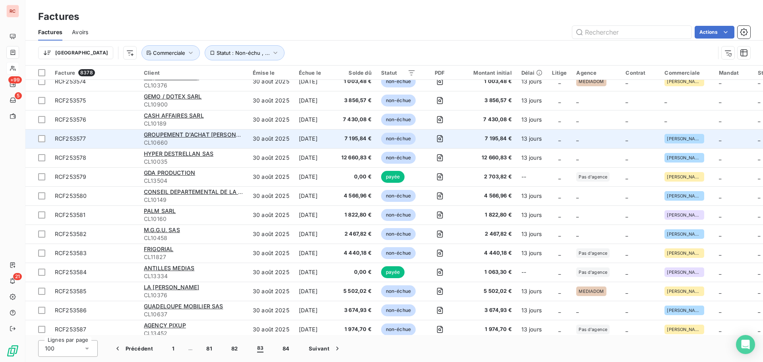
scroll to position [357, 0]
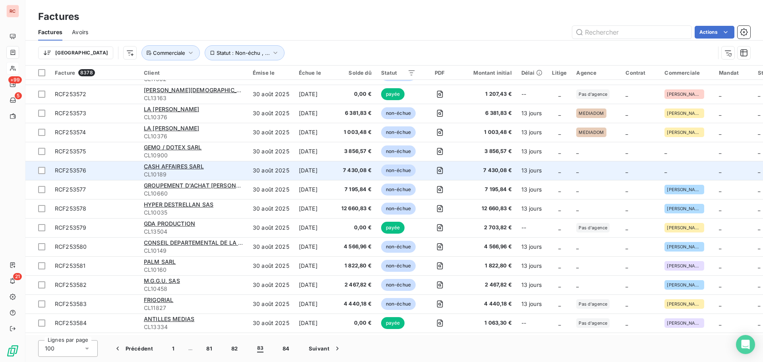
click at [176, 170] on div "CASH AFFAIRES SARL" at bounding box center [193, 166] width 99 height 8
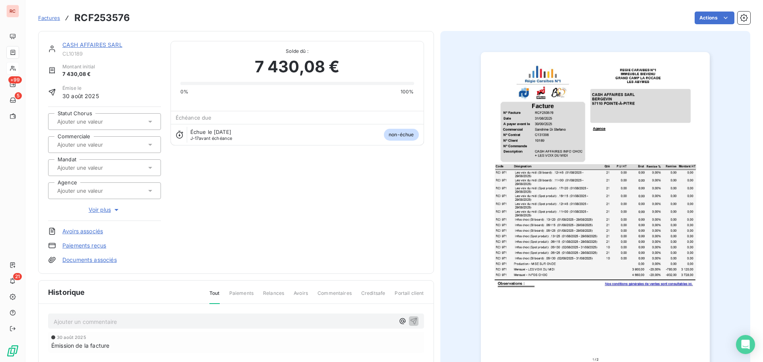
click at [150, 168] on icon at bounding box center [150, 168] width 8 height 8
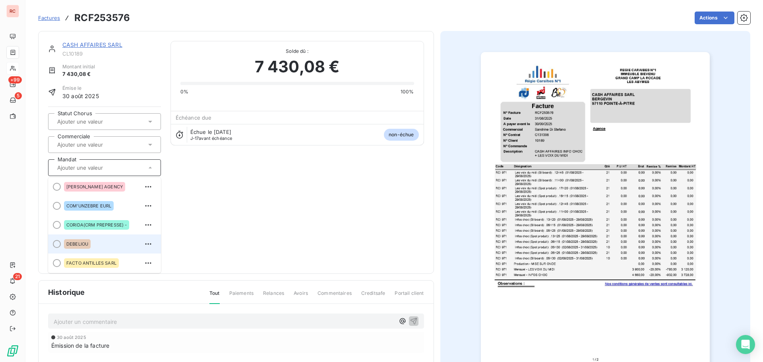
scroll to position [119, 0]
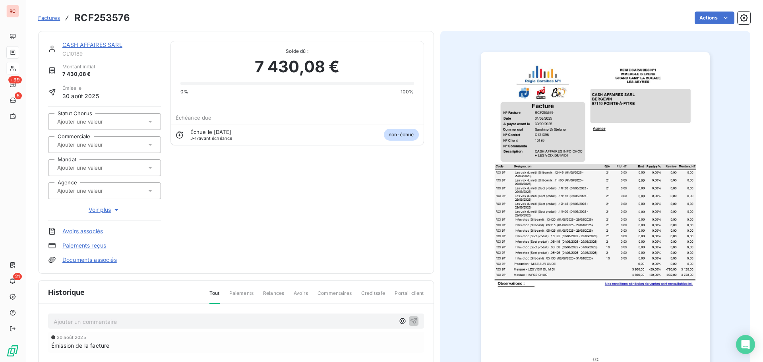
click at [226, 193] on div "CASH AFFAIRES SARL CL10189 Montant initial 7 430,08 € Émise le 30 août 2025 Sta…" at bounding box center [236, 152] width 376 height 223
click at [153, 145] on icon at bounding box center [150, 145] width 8 height 8
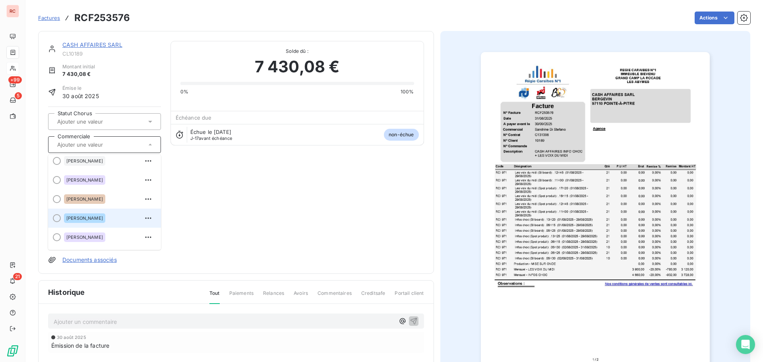
click at [99, 219] on span "[PERSON_NAME]" at bounding box center [84, 218] width 37 height 5
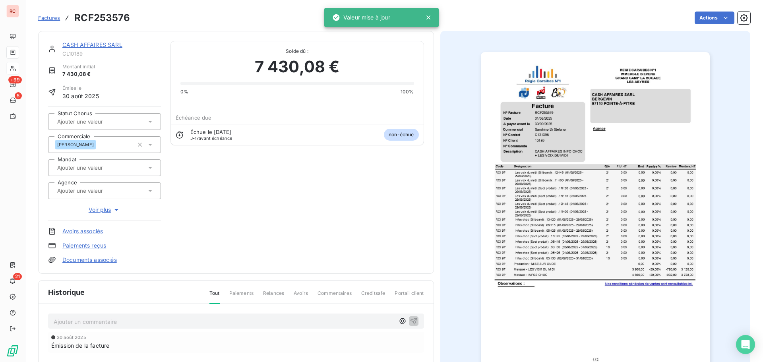
click at [95, 42] on link "CASH AFFAIRES SARL" at bounding box center [92, 44] width 60 height 7
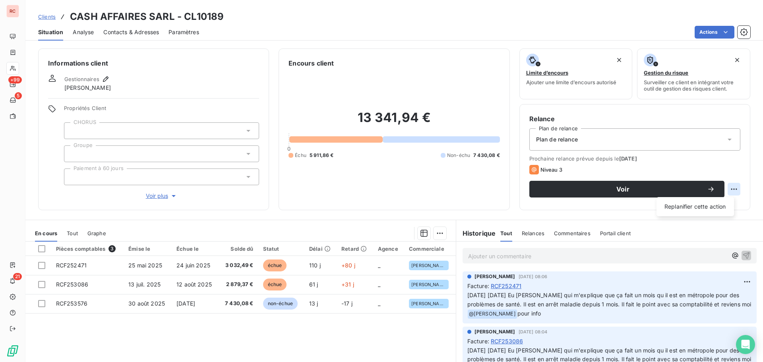
click at [729, 190] on html "RC +99 5 21 Clients CASH AFFAIRES SARL - CL10189 Situation Analyse Contacts & A…" at bounding box center [381, 181] width 763 height 362
click at [718, 204] on div "Replanifier cette action" at bounding box center [694, 206] width 71 height 13
select select "8"
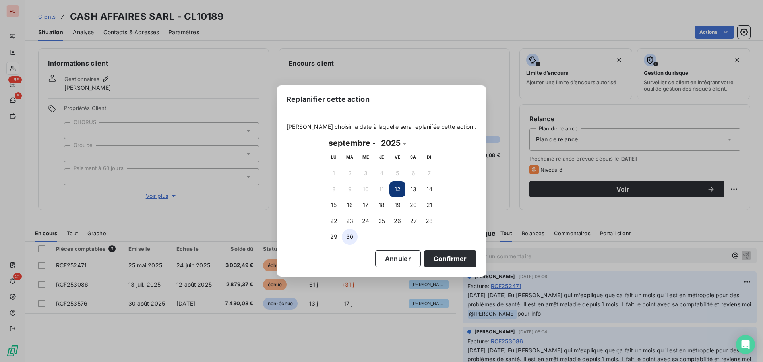
click at [351, 234] on button "30" at bounding box center [350, 237] width 16 height 16
click at [442, 253] on button "Confirmer" at bounding box center [450, 258] width 52 height 17
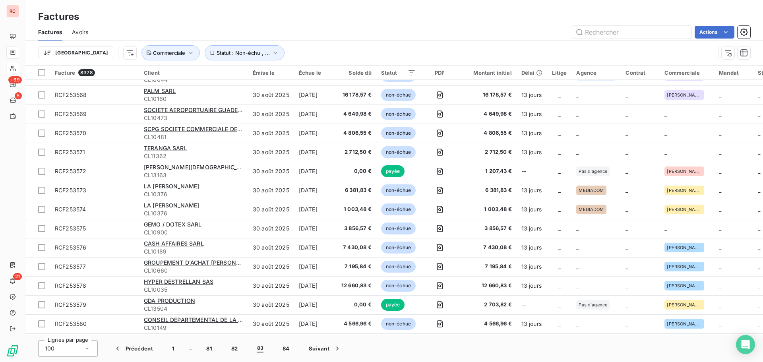
scroll to position [278, 0]
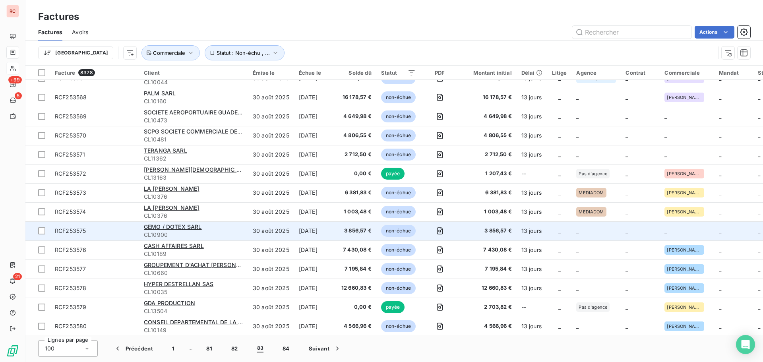
click at [183, 230] on div "GEMO / DOTEX SARL" at bounding box center [193, 227] width 99 height 8
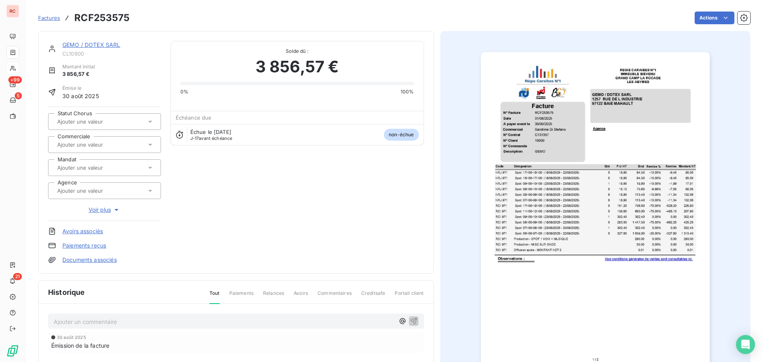
click at [151, 147] on icon at bounding box center [150, 145] width 8 height 8
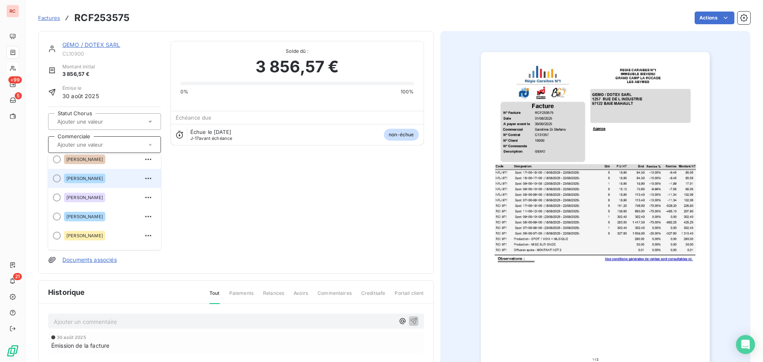
click at [103, 180] on span "[PERSON_NAME]" at bounding box center [84, 178] width 37 height 5
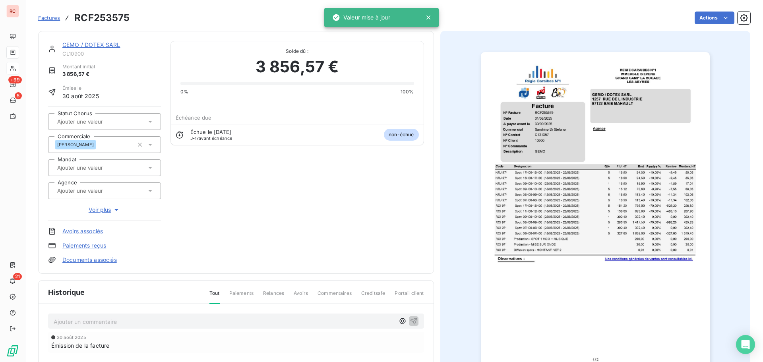
click at [98, 44] on link "GEMO / DOTEX SARL" at bounding box center [91, 44] width 58 height 7
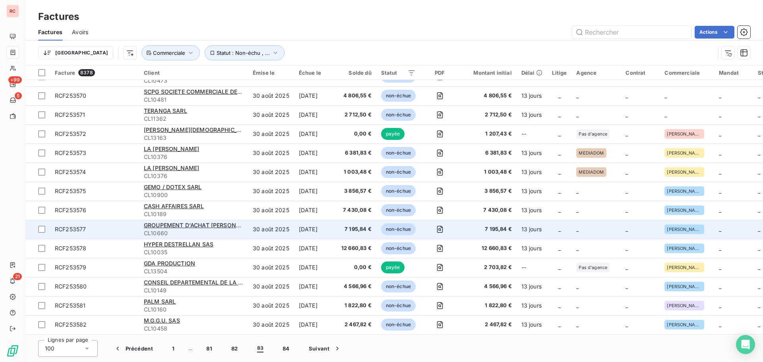
scroll to position [278, 0]
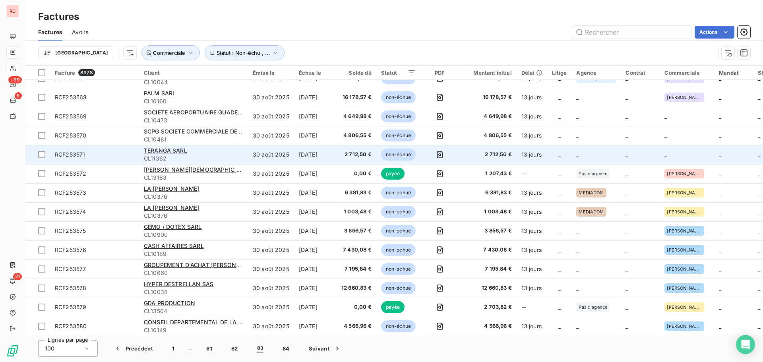
click at [527, 156] on td "13 jours" at bounding box center [531, 154] width 31 height 19
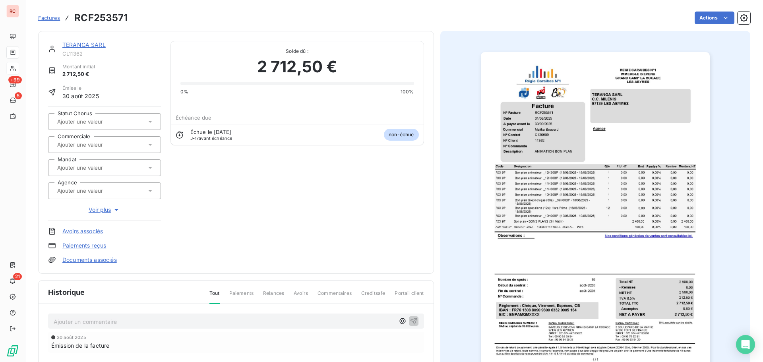
click at [127, 145] on div at bounding box center [100, 144] width 91 height 10
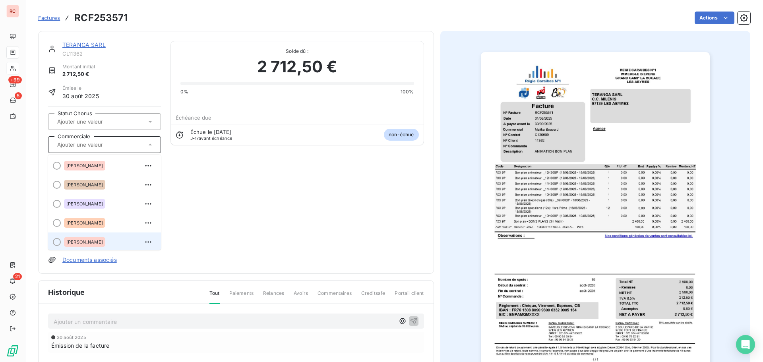
click at [100, 241] on div "[PERSON_NAME]" at bounding box center [84, 242] width 41 height 10
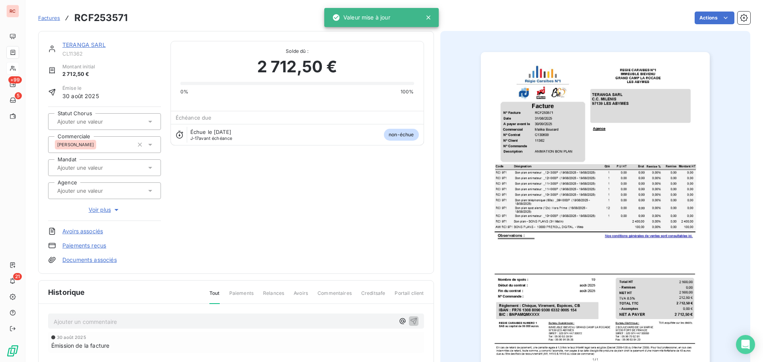
click at [88, 46] on link "TERANGA SARL" at bounding box center [83, 44] width 43 height 7
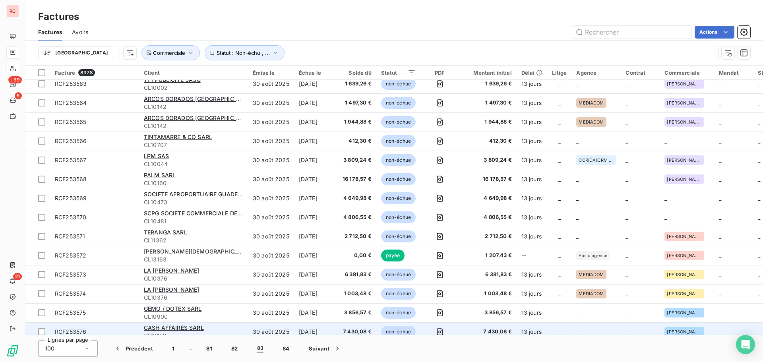
scroll to position [238, 0]
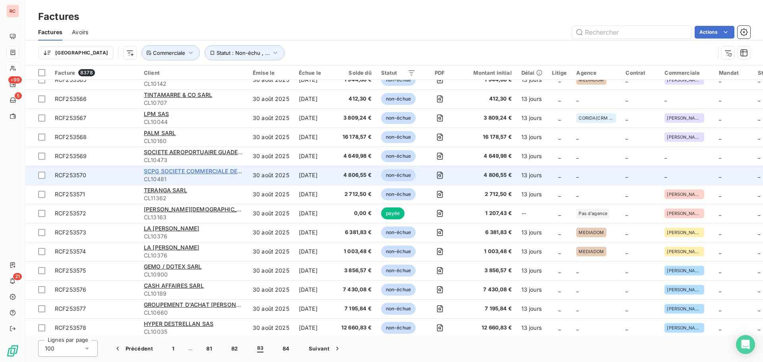
click at [208, 173] on span "SCPG SOCIETE COMMERCIALE DE PAPETERIE DE LA GUADELOUPE(SOCIETE COMMER" at bounding box center [261, 171] width 235 height 7
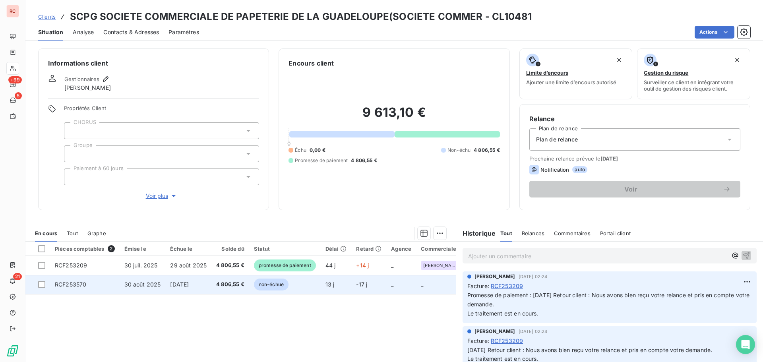
click at [190, 290] on td "[DATE]" at bounding box center [188, 284] width 46 height 19
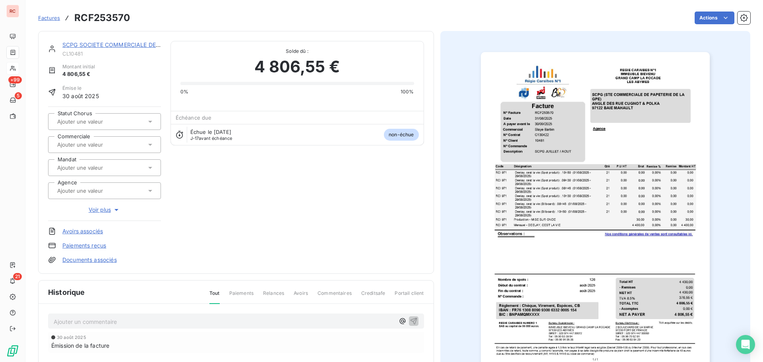
click at [141, 148] on div at bounding box center [100, 144] width 91 height 10
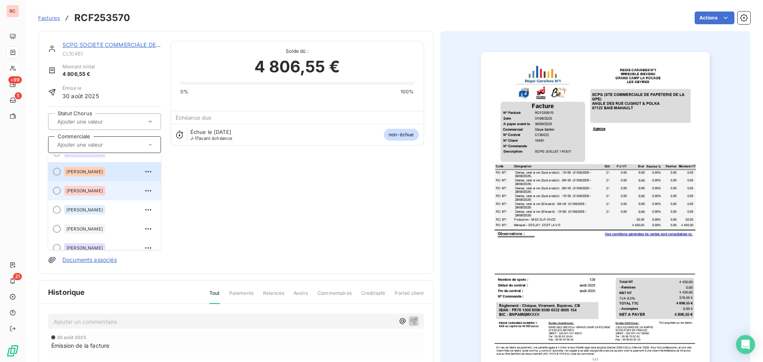
scroll to position [119, 0]
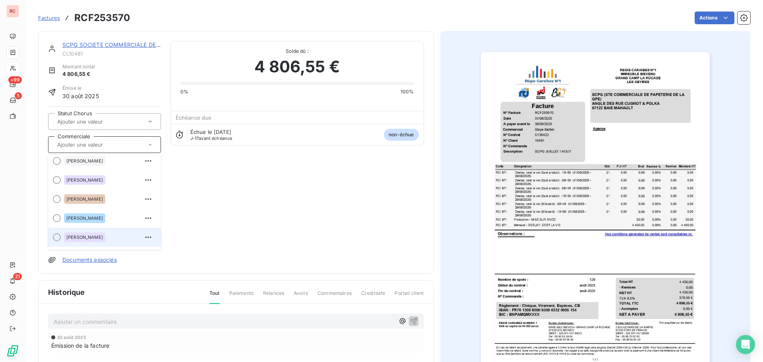
click at [87, 240] on div "[PERSON_NAME]" at bounding box center [84, 237] width 41 height 10
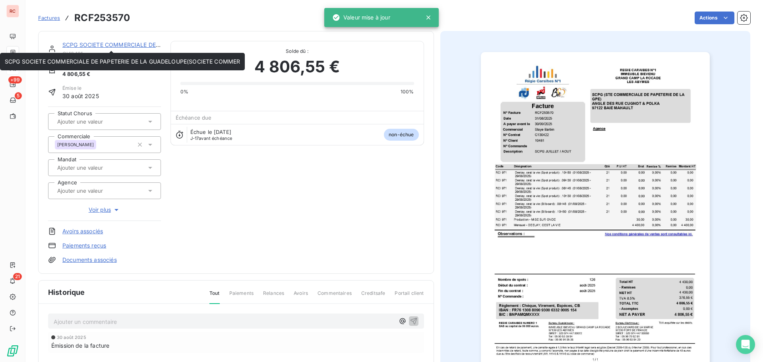
click at [83, 43] on link "SCPG SOCIETE COMMERCIALE DE PAPETERIE DE LA GUADELOUPE(SOCIETE COMMER" at bounding box center [179, 44] width 235 height 7
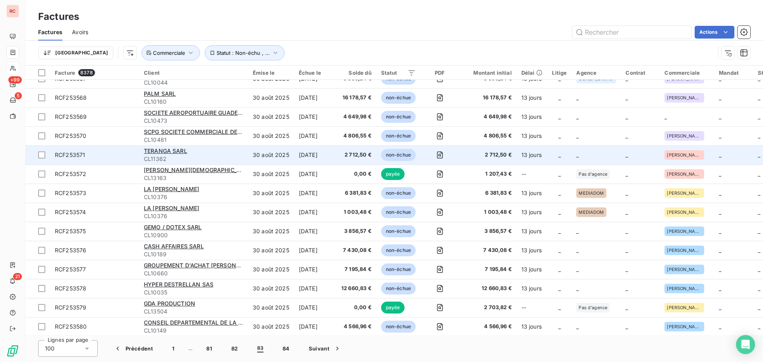
scroll to position [278, 0]
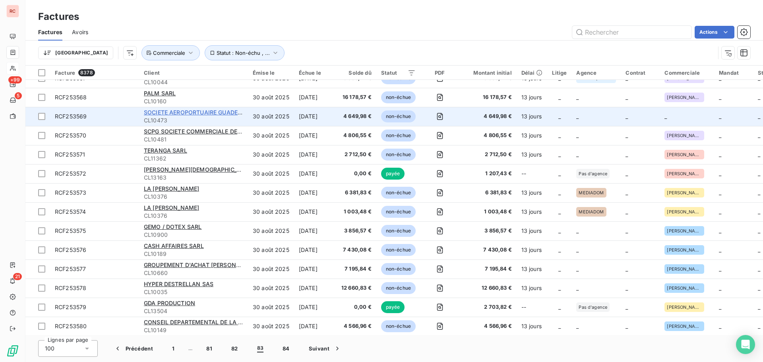
click at [214, 111] on span "SOCIETE AEROPORTUAIRE GUADELOUPE POLE CARAIBES (SAGPC) SA" at bounding box center [240, 112] width 192 height 7
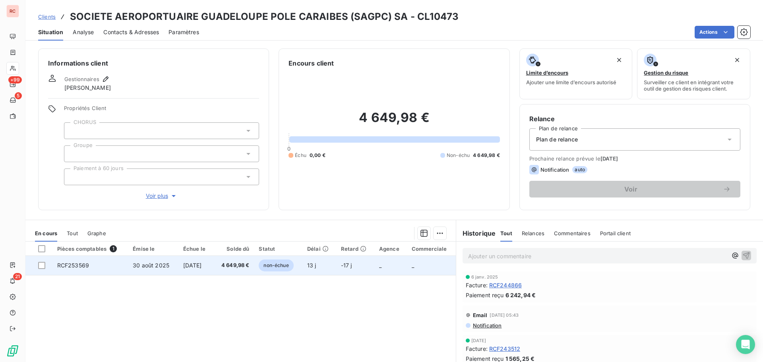
click at [202, 267] on span "[DATE]" at bounding box center [192, 265] width 19 height 7
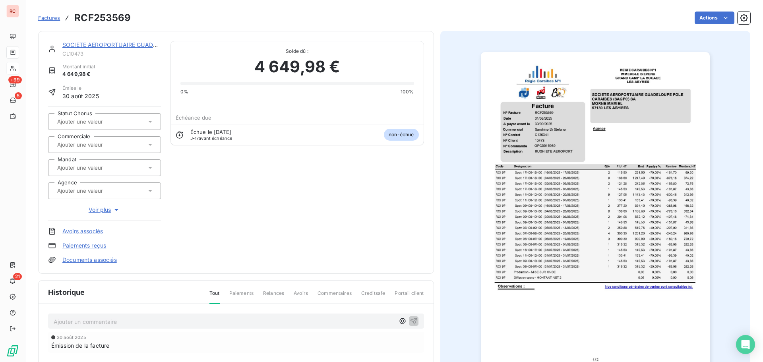
click at [150, 141] on icon at bounding box center [150, 145] width 8 height 8
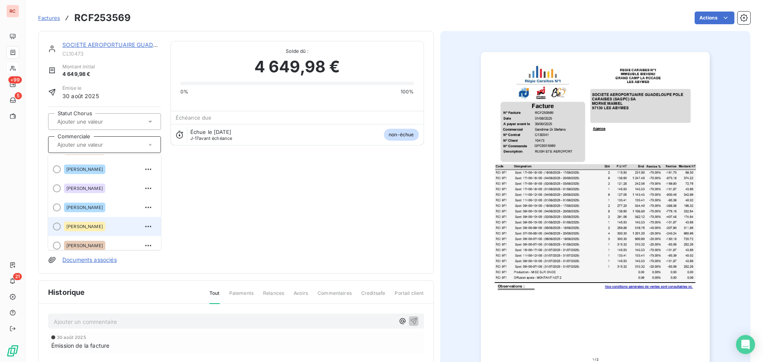
scroll to position [175, 0]
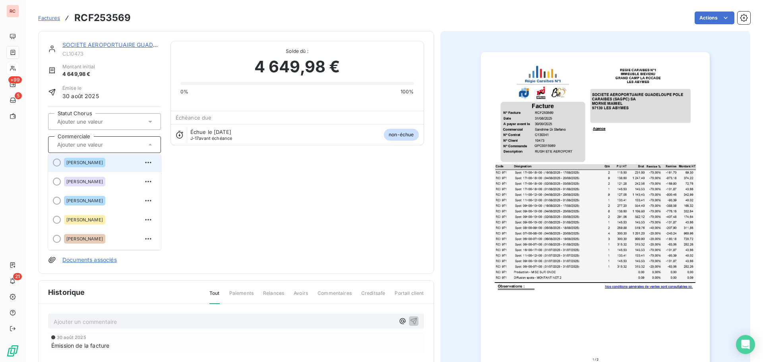
click at [57, 161] on div at bounding box center [57, 162] width 8 height 8
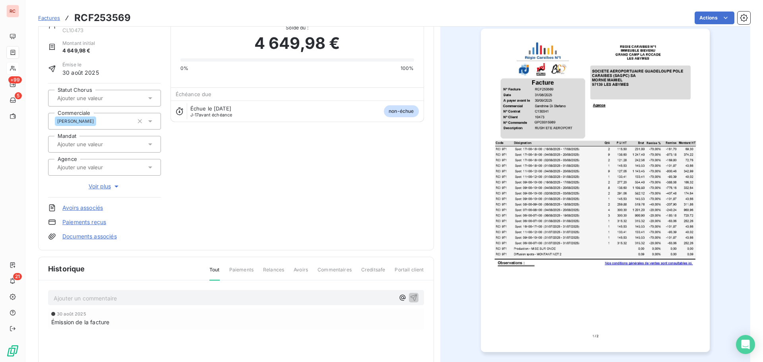
scroll to position [0, 0]
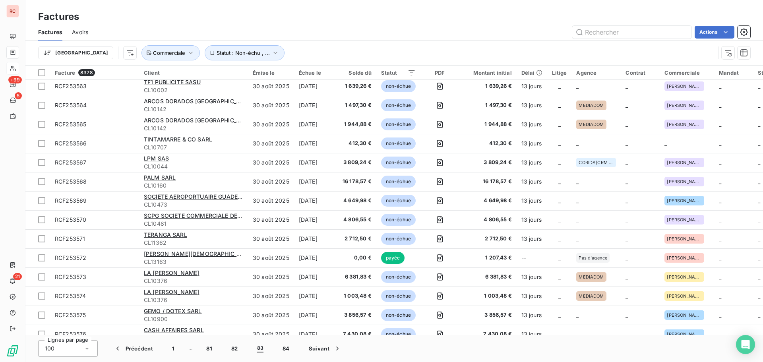
scroll to position [159, 0]
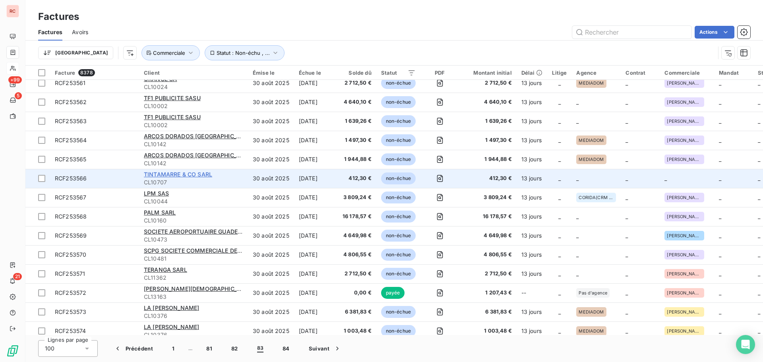
click at [200, 174] on span "TINTAMARRE & CO SARL" at bounding box center [178, 174] width 68 height 7
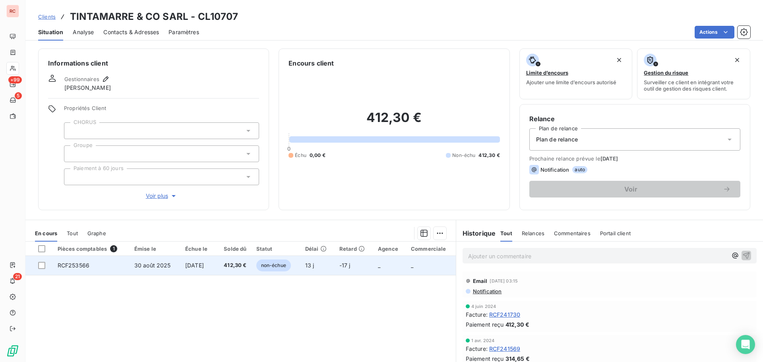
click at [172, 268] on td "30 août 2025" at bounding box center [154, 265] width 51 height 19
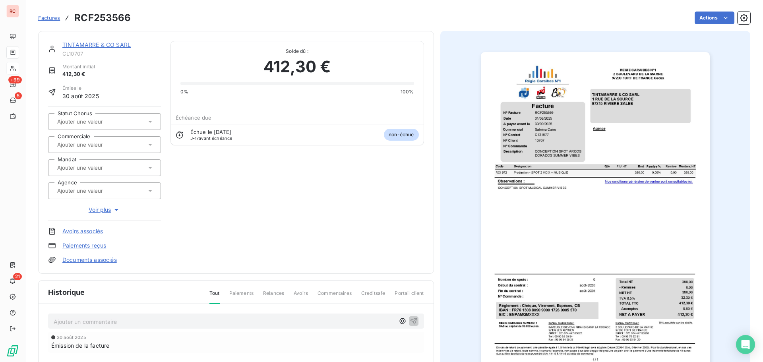
click at [97, 145] on input "text" at bounding box center [96, 144] width 80 height 7
type input "sab"
click at [102, 167] on div "[PERSON_NAME]" at bounding box center [109, 165] width 91 height 13
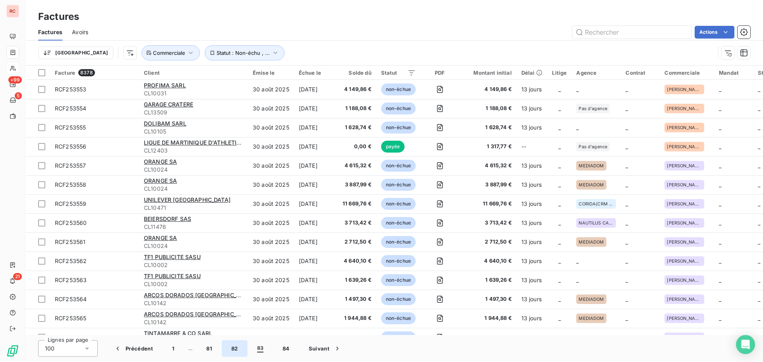
click at [238, 348] on button "82" at bounding box center [235, 348] width 26 height 17
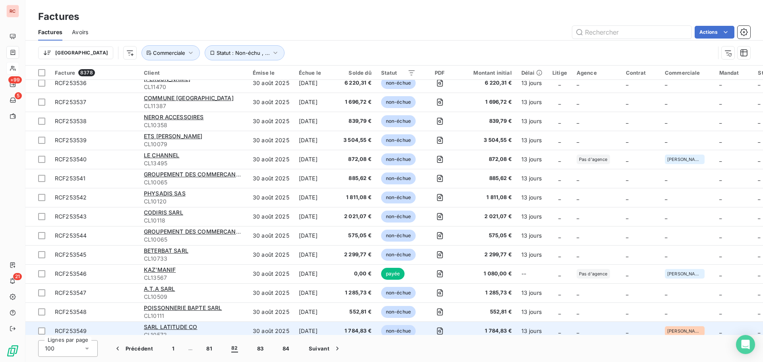
scroll to position [1655, 0]
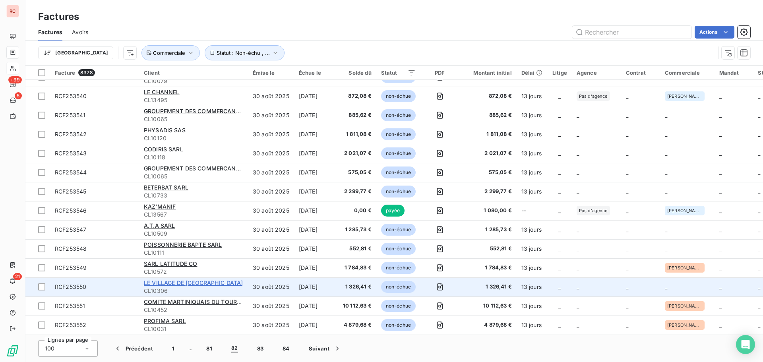
click at [179, 281] on span "LE VILLAGE DE [GEOGRAPHIC_DATA]" at bounding box center [193, 282] width 99 height 7
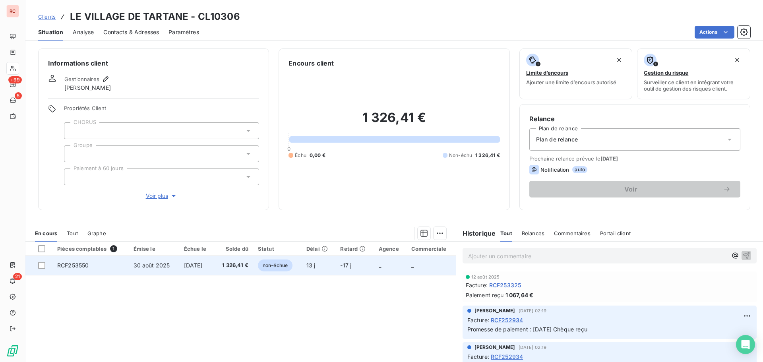
click at [193, 270] on td "[DATE]" at bounding box center [196, 265] width 35 height 19
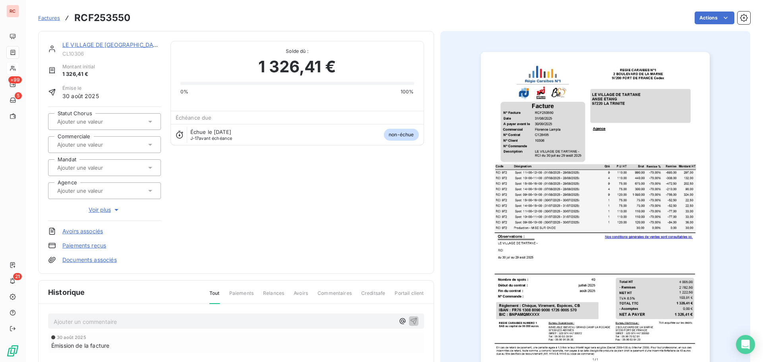
click at [149, 145] on icon at bounding box center [150, 145] width 4 height 2
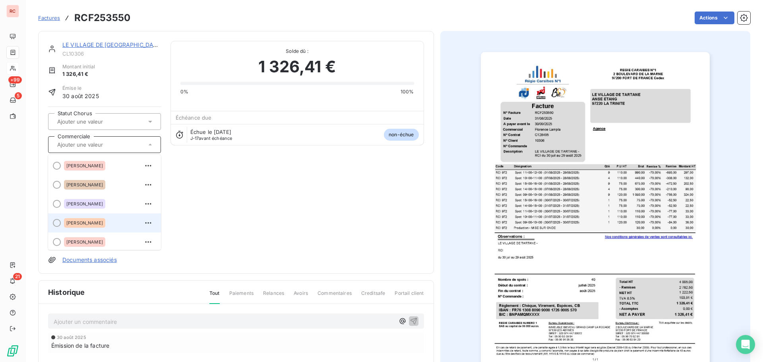
click at [77, 226] on div "[PERSON_NAME]" at bounding box center [84, 223] width 41 height 10
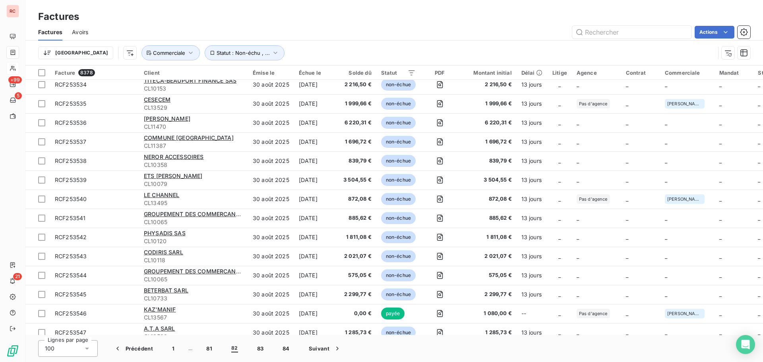
scroll to position [1655, 0]
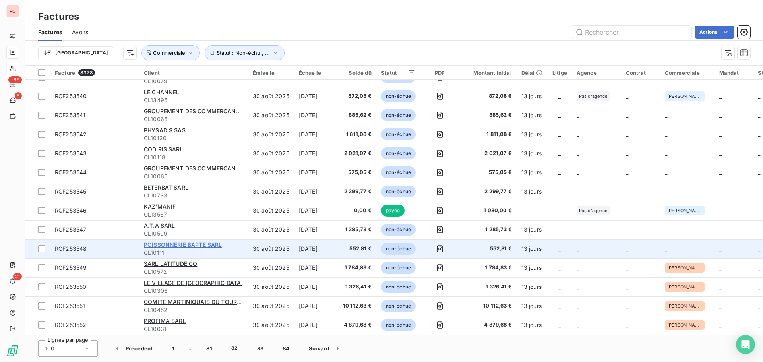
click at [202, 241] on span "POISSONNERIE BAPTE SARL" at bounding box center [183, 244] width 78 height 7
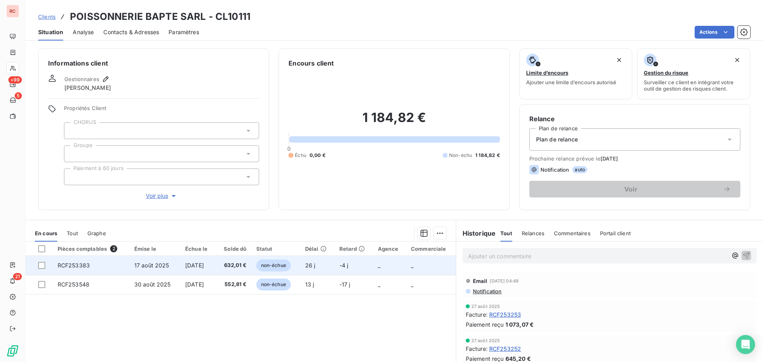
click at [185, 266] on span "[DATE]" at bounding box center [194, 265] width 19 height 7
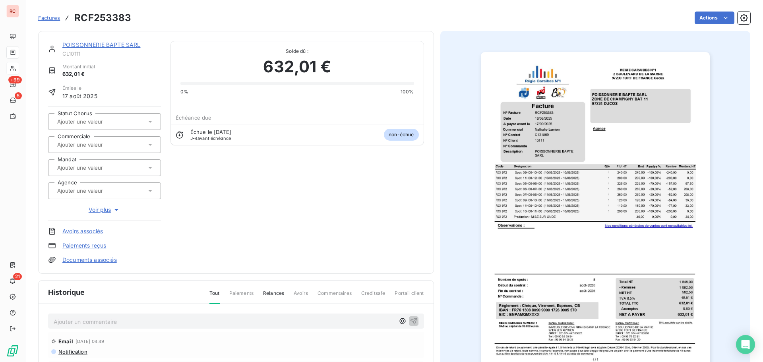
click at [114, 143] on input "text" at bounding box center [96, 144] width 80 height 7
type input "nat"
click at [112, 167] on div "[PERSON_NAME]" at bounding box center [109, 165] width 91 height 13
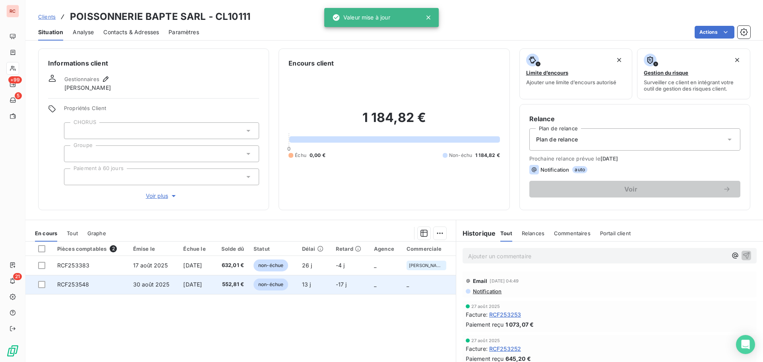
click at [201, 286] on span "[DATE]" at bounding box center [192, 284] width 19 height 7
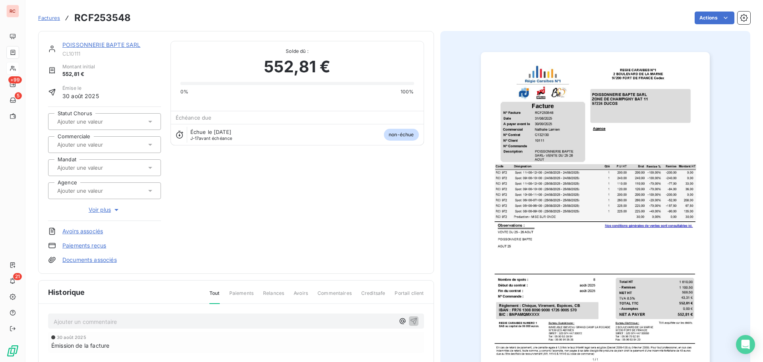
click at [84, 144] on input "text" at bounding box center [96, 144] width 80 height 7
type input "nat"
click at [117, 171] on div "[PERSON_NAME]" at bounding box center [109, 165] width 91 height 13
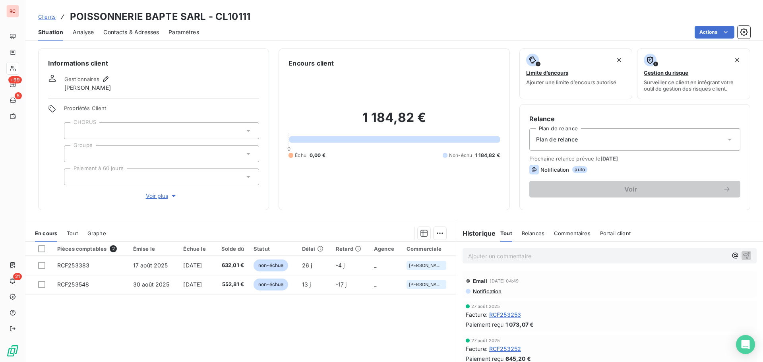
click at [77, 234] on span "Tout" at bounding box center [72, 233] width 11 height 6
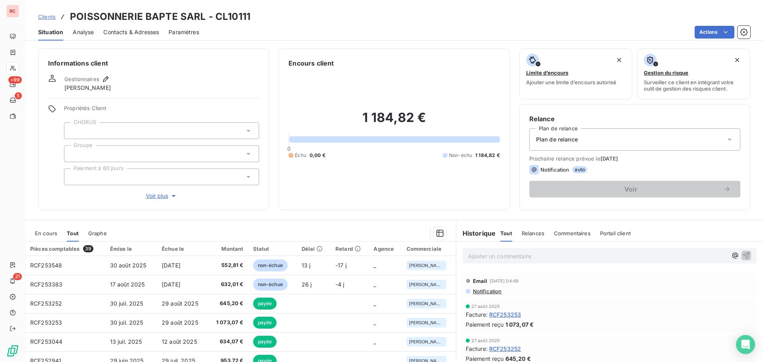
click at [50, 229] on div "En cours" at bounding box center [46, 233] width 22 height 17
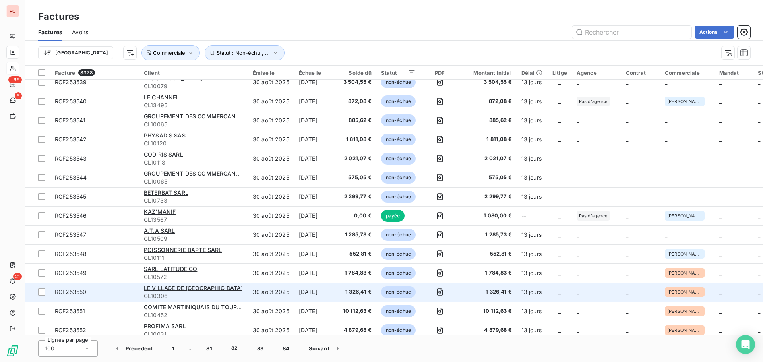
scroll to position [1655, 0]
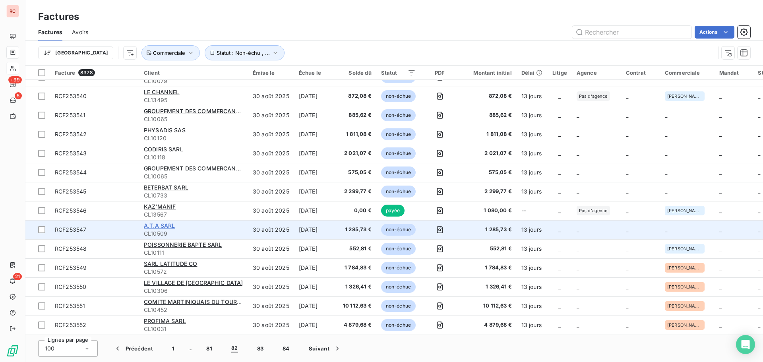
click at [155, 222] on span "A.T.A SARL" at bounding box center [159, 225] width 31 height 7
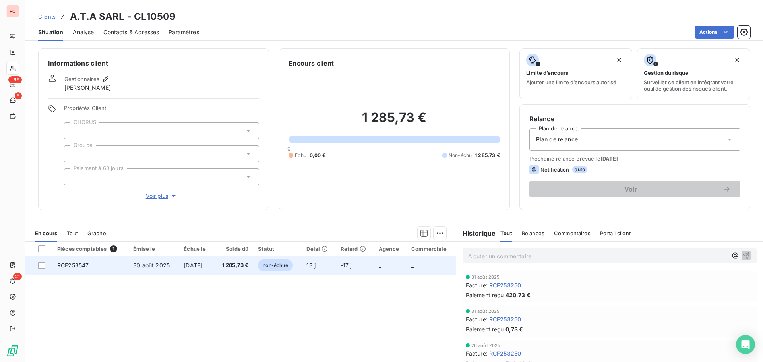
click at [145, 266] on span "30 août 2025" at bounding box center [151, 265] width 37 height 7
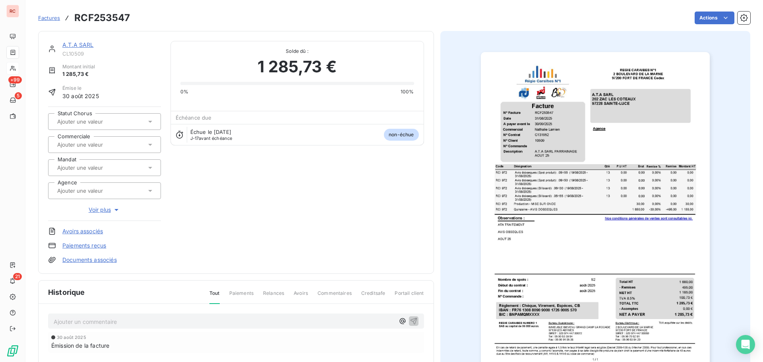
click at [90, 145] on input "text" at bounding box center [96, 144] width 80 height 7
type input "nat"
click at [105, 168] on div "[PERSON_NAME]" at bounding box center [109, 165] width 91 height 13
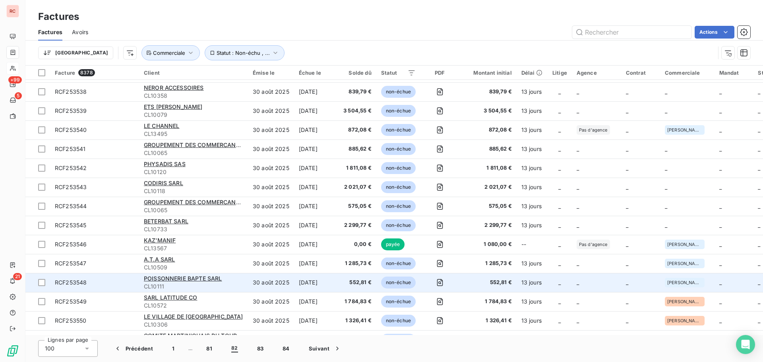
scroll to position [1655, 0]
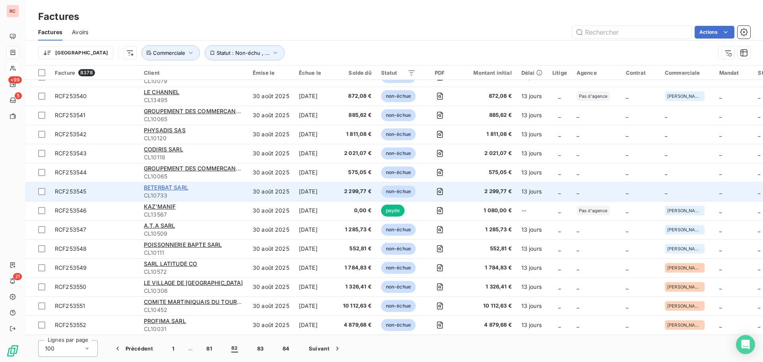
click at [168, 184] on span "BETERBAT SARL" at bounding box center [166, 187] width 44 height 7
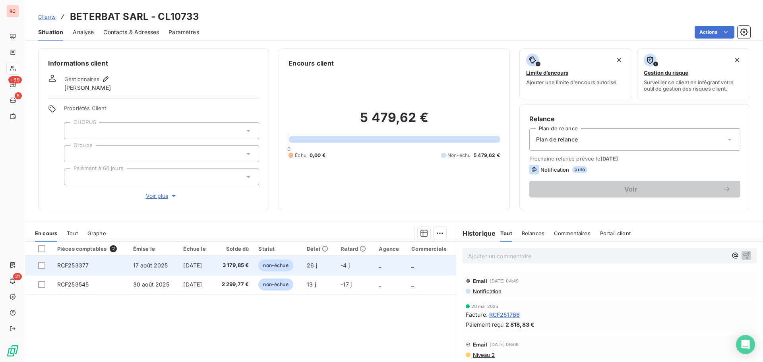
click at [128, 270] on td "17 août 2025" at bounding box center [153, 265] width 50 height 19
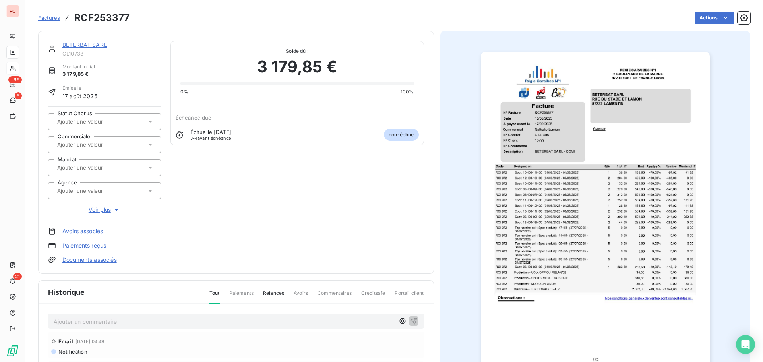
click at [101, 151] on div at bounding box center [104, 144] width 113 height 17
type input "nat"
click at [97, 172] on div "[PERSON_NAME]" at bounding box center [109, 165] width 91 height 13
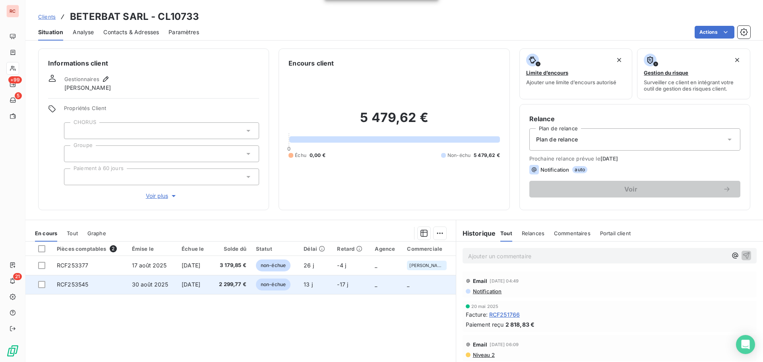
click at [193, 283] on span "[DATE]" at bounding box center [191, 284] width 19 height 7
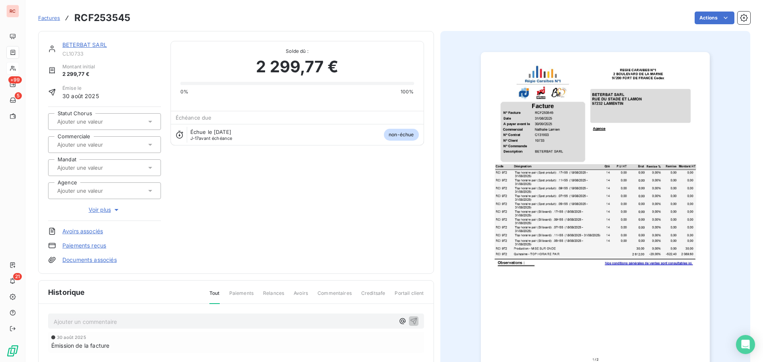
click at [127, 117] on div at bounding box center [100, 121] width 91 height 10
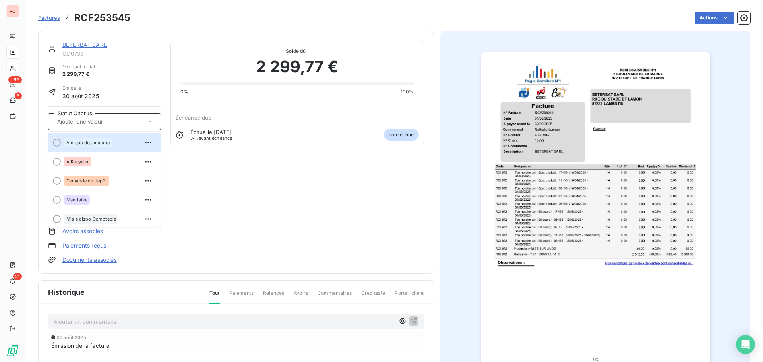
click at [130, 118] on div at bounding box center [100, 121] width 91 height 10
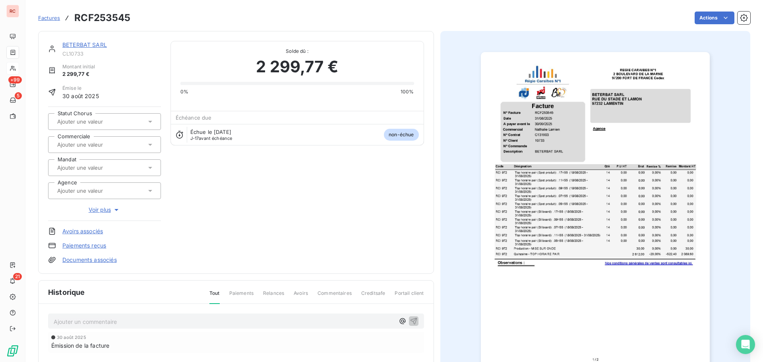
click at [104, 141] on input "text" at bounding box center [96, 144] width 80 height 7
type input "nat"
click at [113, 162] on div "[PERSON_NAME]" at bounding box center [109, 165] width 91 height 13
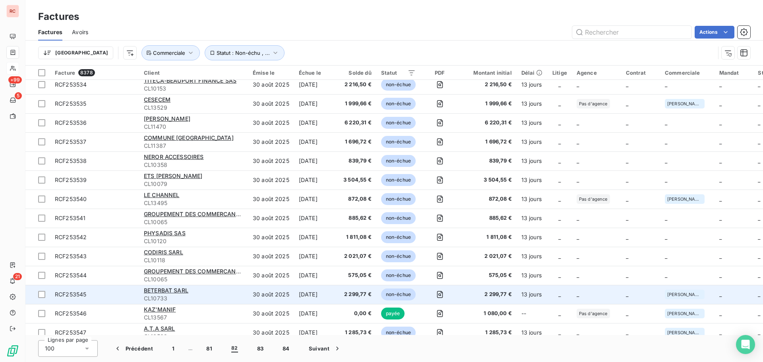
scroll to position [1655, 0]
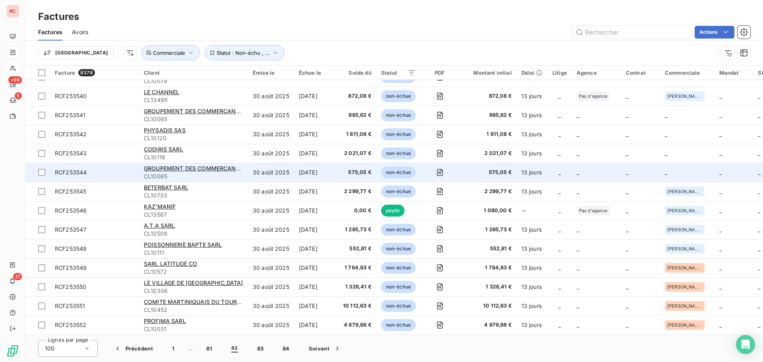
click at [698, 170] on td "_" at bounding box center [687, 172] width 54 height 19
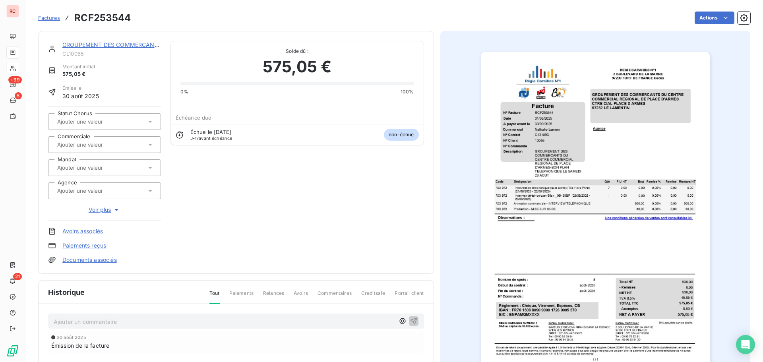
click at [85, 145] on input "text" at bounding box center [96, 144] width 80 height 7
type input "nat"
click at [91, 165] on span "[PERSON_NAME]" at bounding box center [84, 165] width 37 height 5
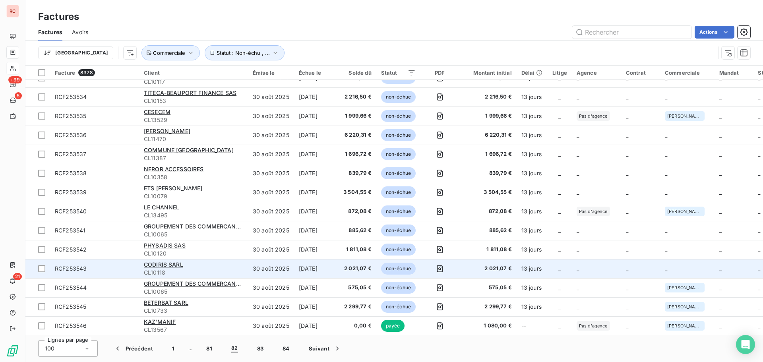
scroll to position [1536, 0]
click at [158, 265] on span "CODIRIS SARL" at bounding box center [163, 265] width 39 height 7
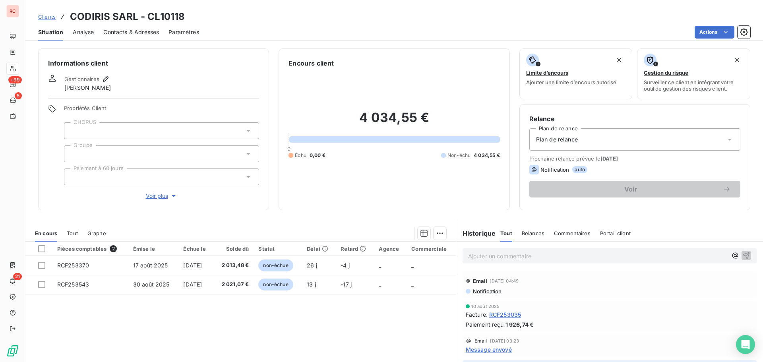
click at [158, 265] on span "17 août 2025" at bounding box center [150, 265] width 35 height 7
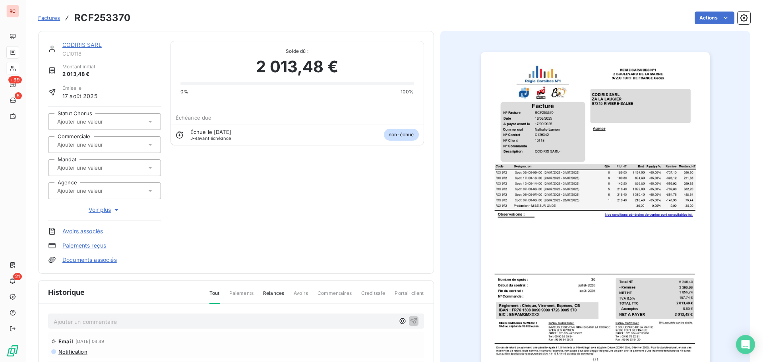
click at [115, 138] on div at bounding box center [104, 144] width 113 height 17
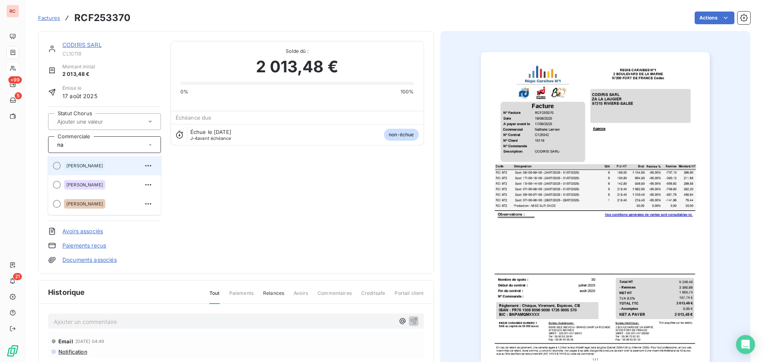
type input "na"
click at [120, 161] on div "[PERSON_NAME]" at bounding box center [109, 165] width 91 height 13
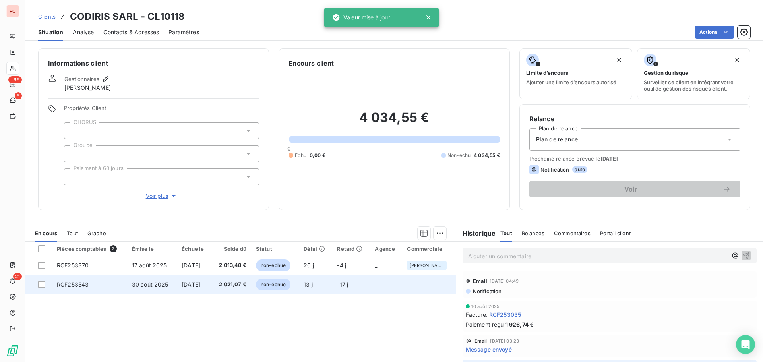
click at [208, 289] on td "[DATE]" at bounding box center [194, 284] width 35 height 19
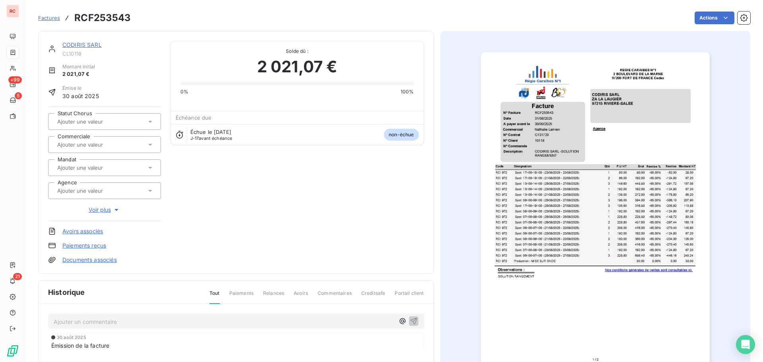
click at [68, 143] on input "text" at bounding box center [96, 144] width 80 height 7
type input "nat"
click at [71, 162] on div "[PERSON_NAME]" at bounding box center [84, 166] width 41 height 10
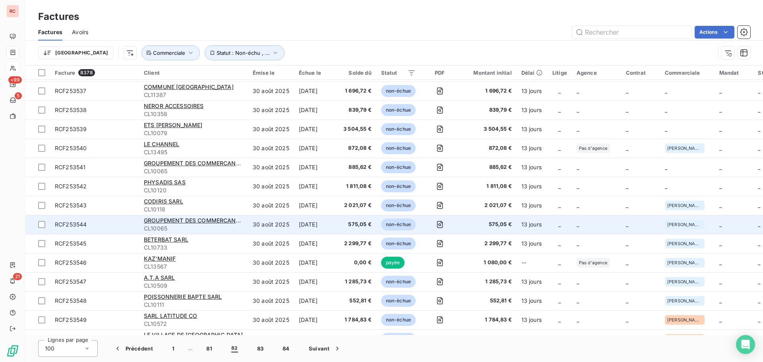
scroll to position [1536, 0]
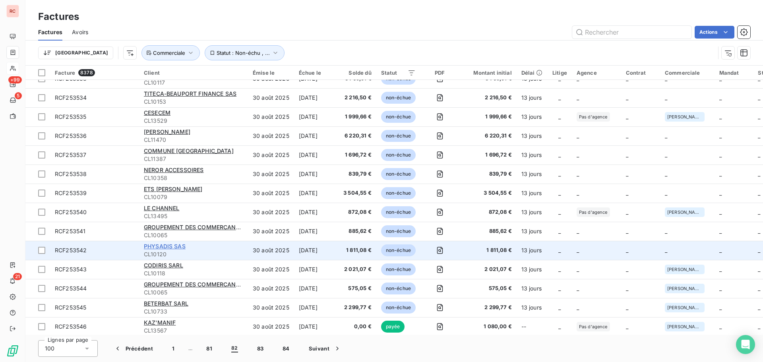
click at [166, 247] on span "PHYSADIS SAS" at bounding box center [165, 246] width 42 height 7
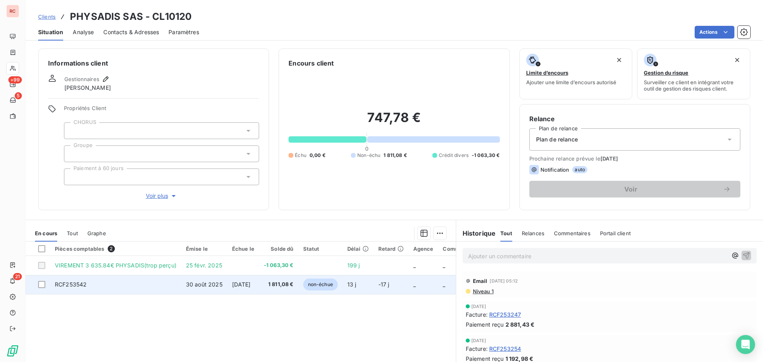
click at [187, 285] on span "30 août 2025" at bounding box center [204, 284] width 37 height 7
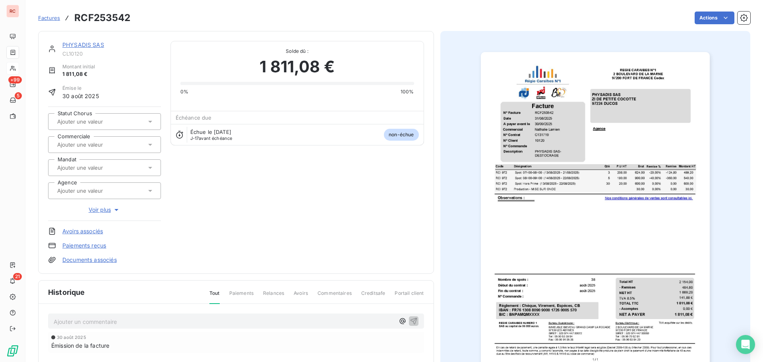
click at [151, 143] on icon at bounding box center [150, 145] width 8 height 8
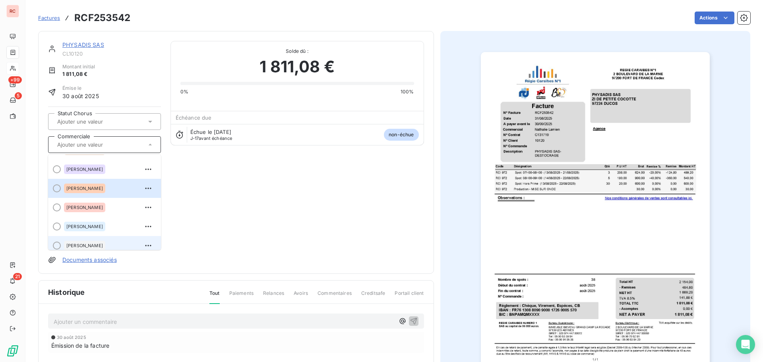
scroll to position [79, 0]
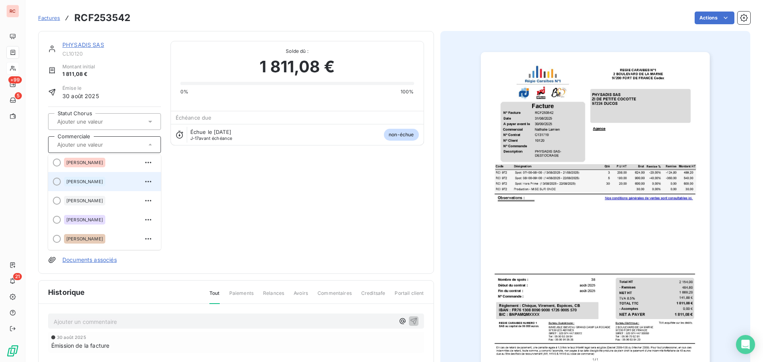
click at [99, 182] on span "[PERSON_NAME]" at bounding box center [84, 181] width 37 height 5
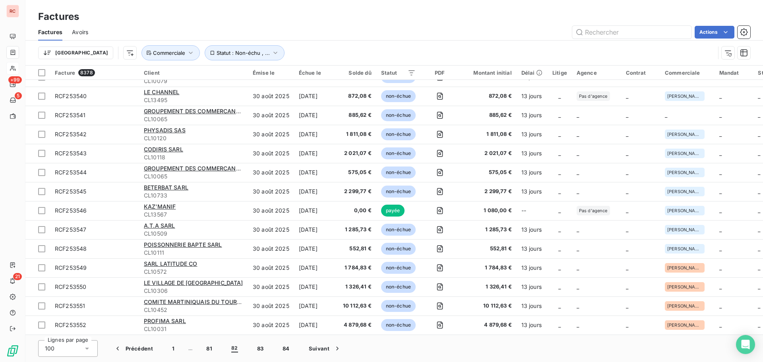
scroll to position [1496, 0]
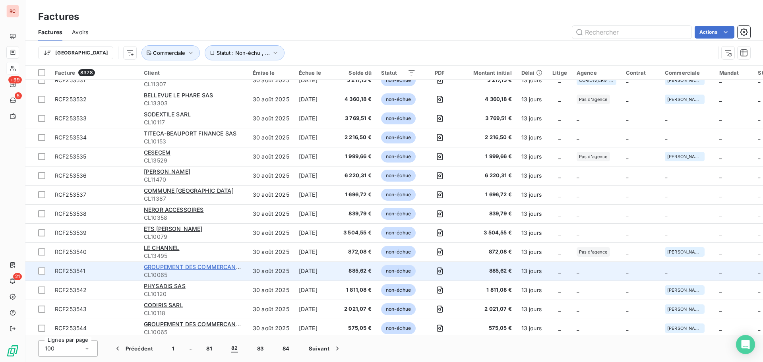
click at [203, 268] on span "GROUPEMENT DES COMMERCANTS DU CENTRE COMMERCIAL REGIONAL DE PLACE D'A" at bounding box center [265, 266] width 243 height 7
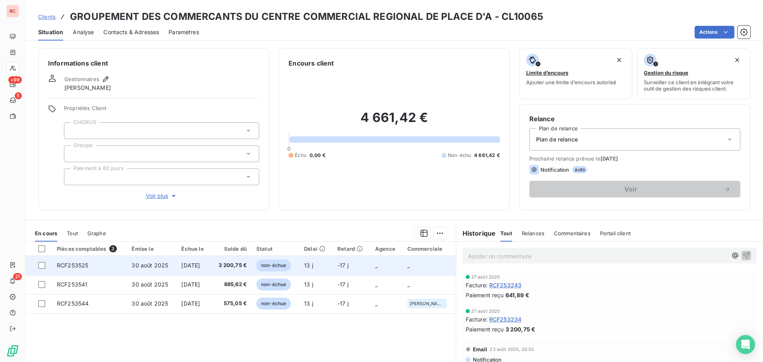
click at [200, 268] on span "[DATE]" at bounding box center [190, 265] width 19 height 7
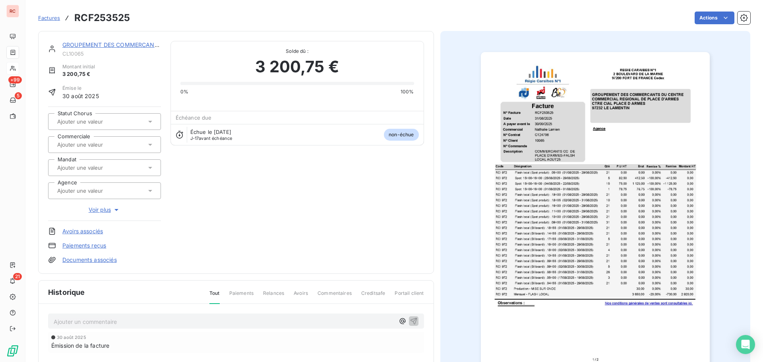
click at [95, 146] on input "text" at bounding box center [96, 144] width 80 height 7
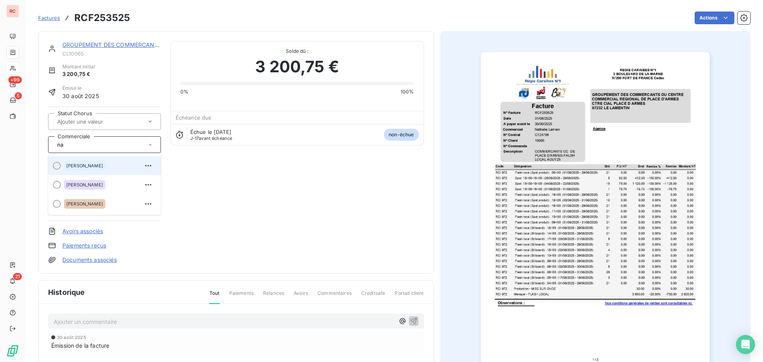
type input "na"
click at [87, 166] on span "[PERSON_NAME]" at bounding box center [84, 165] width 37 height 5
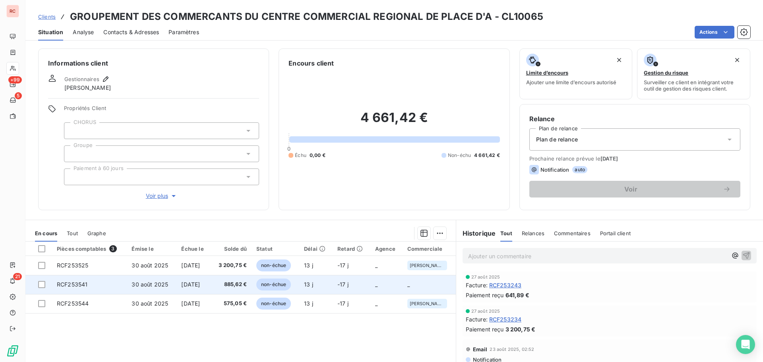
click at [211, 285] on td "[DATE]" at bounding box center [193, 284] width 35 height 19
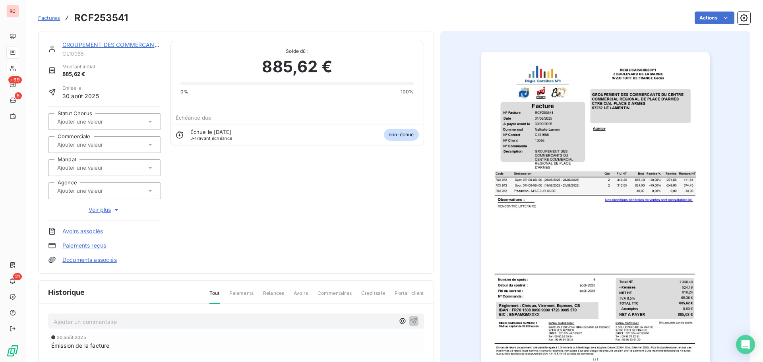
click at [92, 145] on input "text" at bounding box center [96, 144] width 80 height 7
type input "nat"
click at [91, 167] on span "[PERSON_NAME]" at bounding box center [84, 165] width 37 height 5
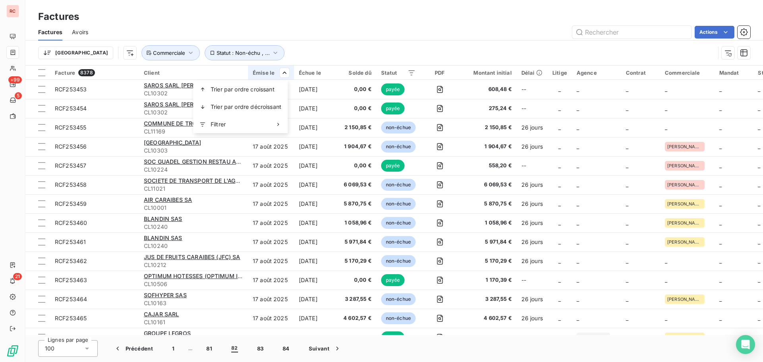
click at [283, 73] on html "RC +99 5 21 Factures Factures Avoirs Actions Trier Statut : Non-échu , ... Comm…" at bounding box center [381, 181] width 763 height 362
click at [266, 71] on div "Émise le" at bounding box center [271, 73] width 37 height 6
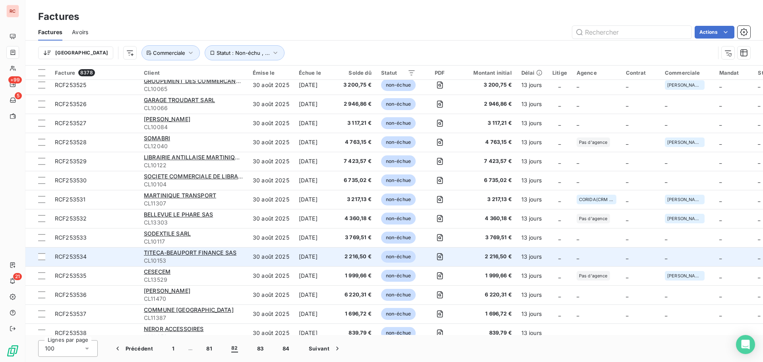
scroll to position [1496, 0]
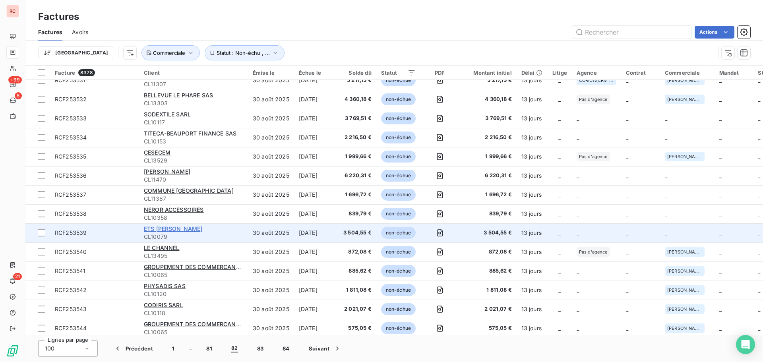
click at [201, 226] on span "ETS [PERSON_NAME]" at bounding box center [173, 228] width 59 height 7
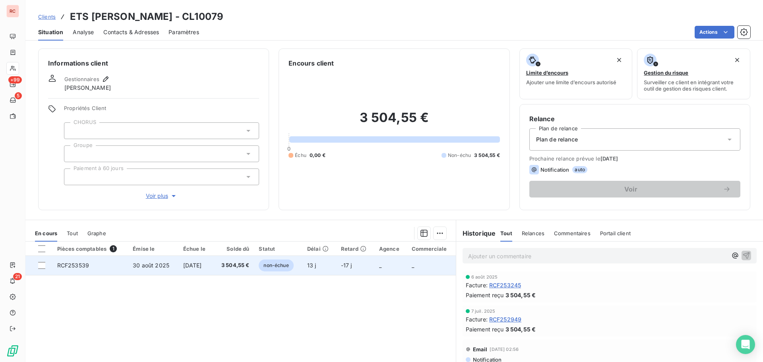
click at [183, 265] on span "[DATE]" at bounding box center [192, 265] width 19 height 7
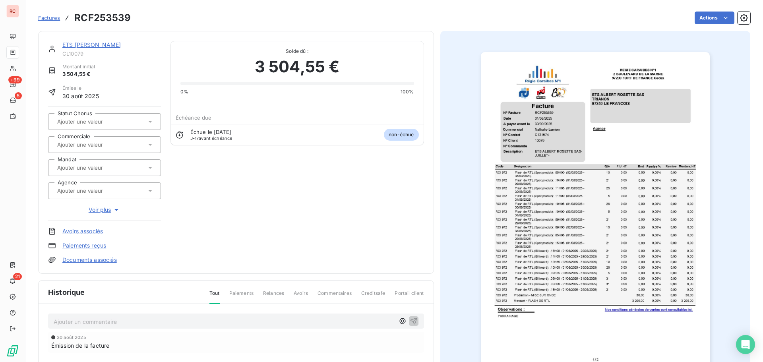
click at [86, 142] on input "text" at bounding box center [96, 144] width 80 height 7
type input "nat"
click at [84, 163] on span "[PERSON_NAME]" at bounding box center [84, 165] width 37 height 5
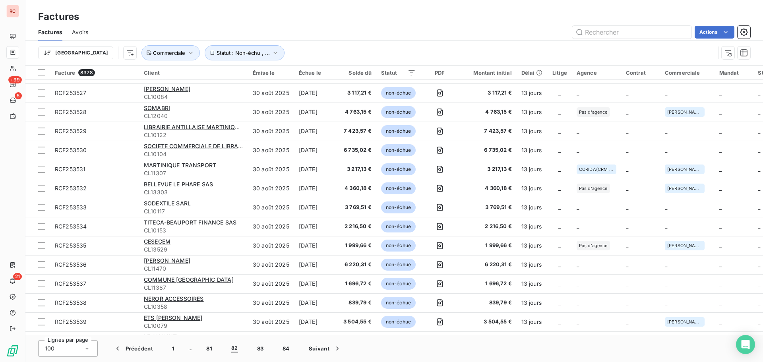
scroll to position [1509, 0]
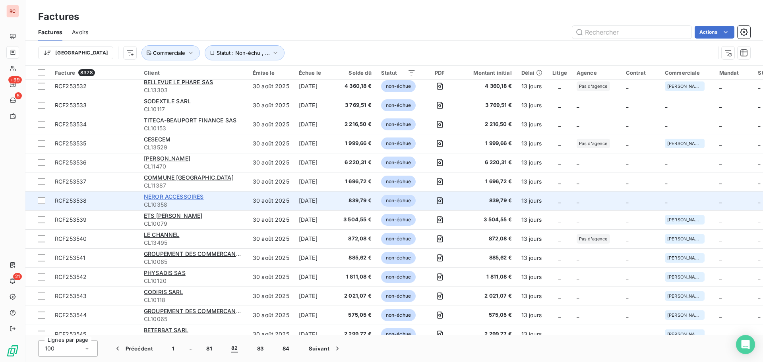
click at [161, 194] on span "NEROR ACCESSOIRES" at bounding box center [174, 196] width 60 height 7
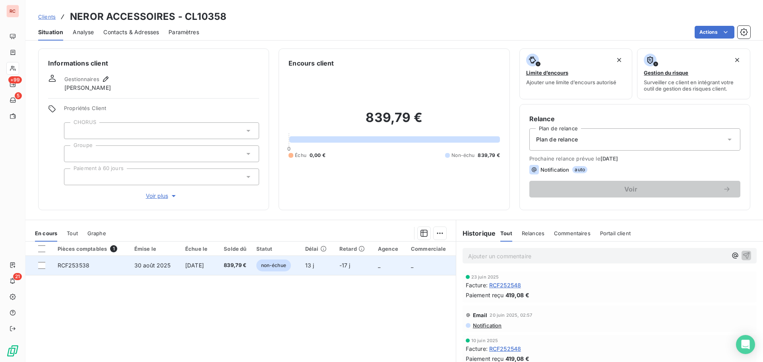
click at [191, 265] on span "[DATE]" at bounding box center [194, 265] width 19 height 7
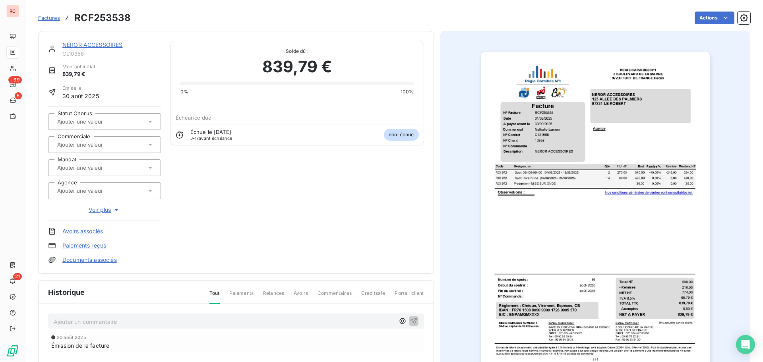
click at [109, 142] on input "text" at bounding box center [96, 144] width 80 height 7
type input "nat"
click at [97, 168] on span "[PERSON_NAME]" at bounding box center [84, 165] width 37 height 5
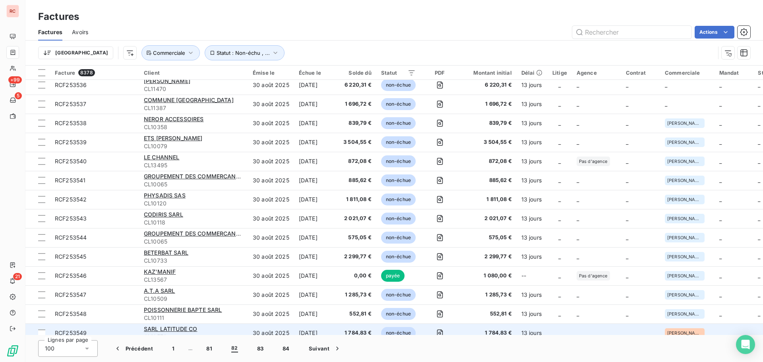
scroll to position [1470, 0]
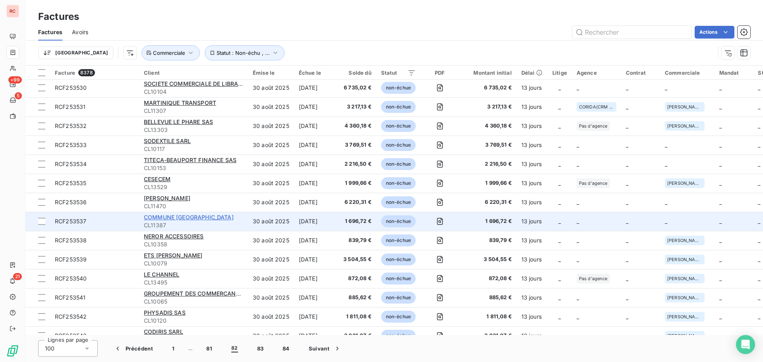
click at [177, 219] on span "COMMUNE SAINTE LUCE" at bounding box center [189, 217] width 90 height 7
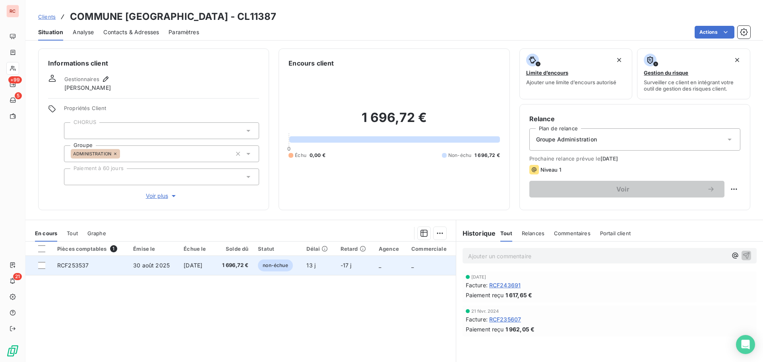
click at [179, 269] on td "[DATE]" at bounding box center [196, 265] width 35 height 19
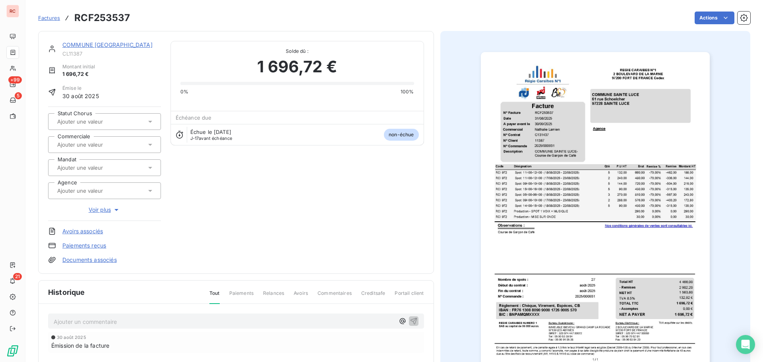
click at [85, 144] on input "text" at bounding box center [96, 144] width 80 height 7
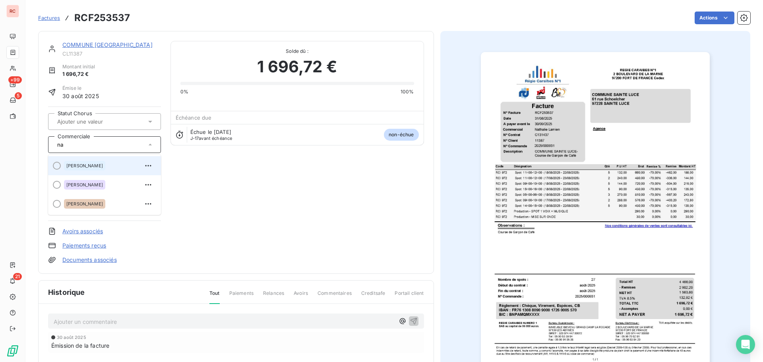
type input "na"
click at [71, 164] on span "[PERSON_NAME]" at bounding box center [84, 165] width 37 height 5
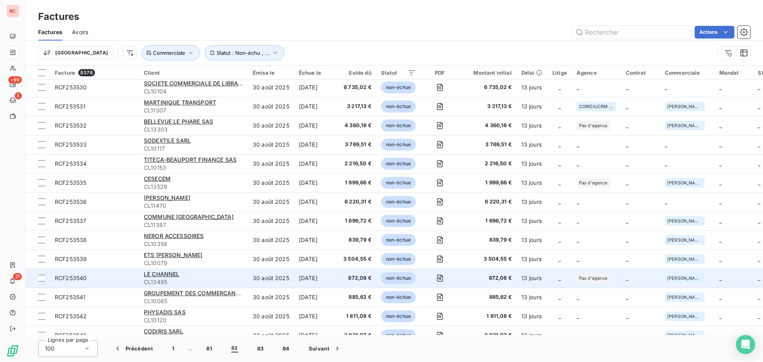
scroll to position [1457, 0]
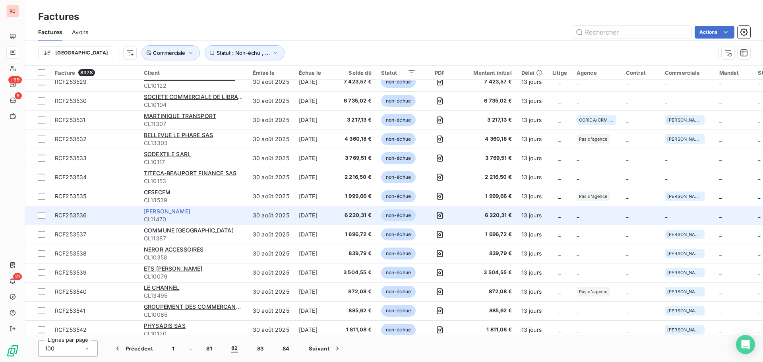
click at [164, 213] on span "SEBASTIANO" at bounding box center [167, 211] width 46 height 7
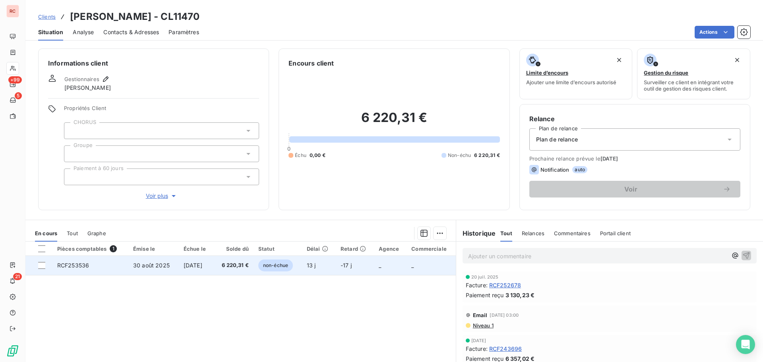
click at [141, 264] on span "30 août 2025" at bounding box center [151, 265] width 37 height 7
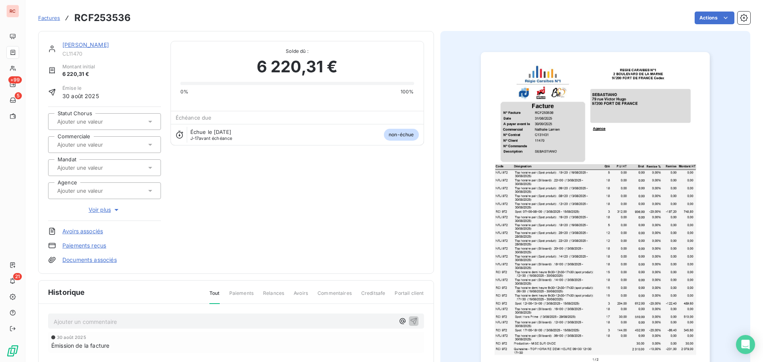
click at [87, 147] on input "text" at bounding box center [96, 144] width 80 height 7
type input "nat"
click at [103, 164] on div "[PERSON_NAME]" at bounding box center [109, 165] width 91 height 13
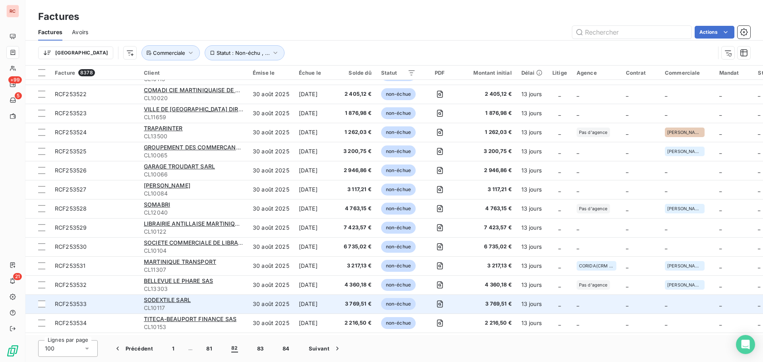
scroll to position [1430, 0]
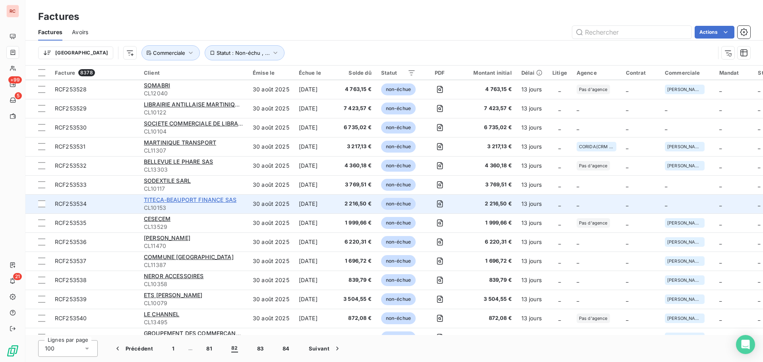
click at [164, 203] on span "TITECA-BEAUPORT FINANCE SAS" at bounding box center [190, 199] width 93 height 7
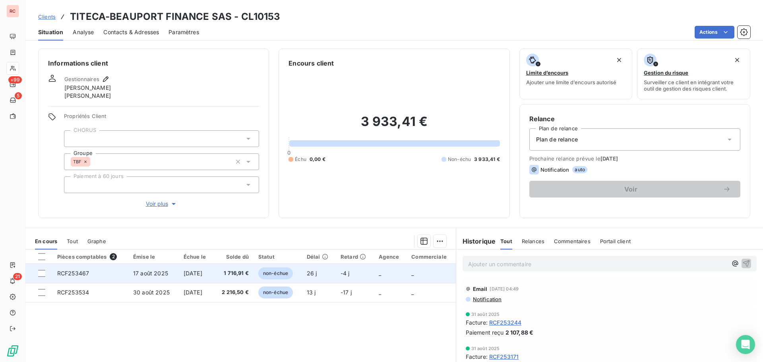
click at [192, 267] on td "[DATE]" at bounding box center [196, 273] width 35 height 19
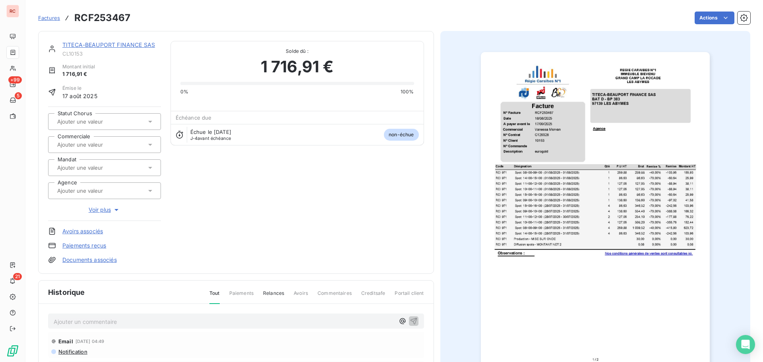
click at [77, 146] on input "text" at bounding box center [96, 144] width 80 height 7
type input "va"
click at [87, 164] on span "[PERSON_NAME]" at bounding box center [84, 165] width 37 height 5
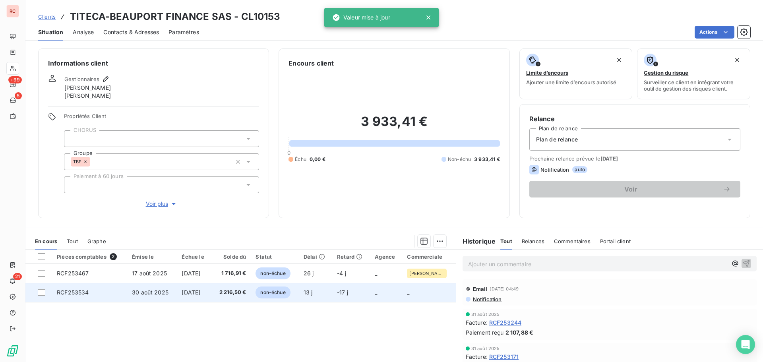
click at [145, 295] on span "30 août 2025" at bounding box center [150, 292] width 37 height 7
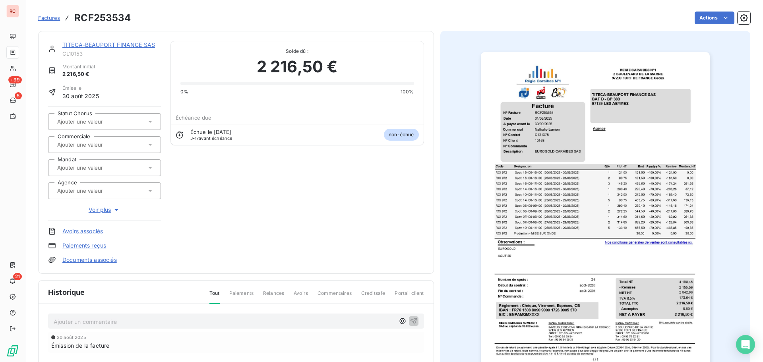
click at [105, 325] on p "Ajouter un commentaire ﻿" at bounding box center [224, 322] width 341 height 10
click at [94, 325] on p "nat" at bounding box center [224, 321] width 341 height 9
click at [88, 145] on input "text" at bounding box center [96, 144] width 80 height 7
type input "nat"
click at [88, 166] on span "[PERSON_NAME]" at bounding box center [84, 165] width 37 height 5
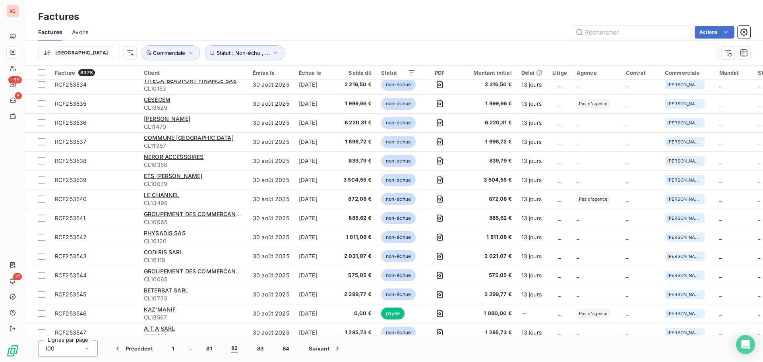
scroll to position [1351, 0]
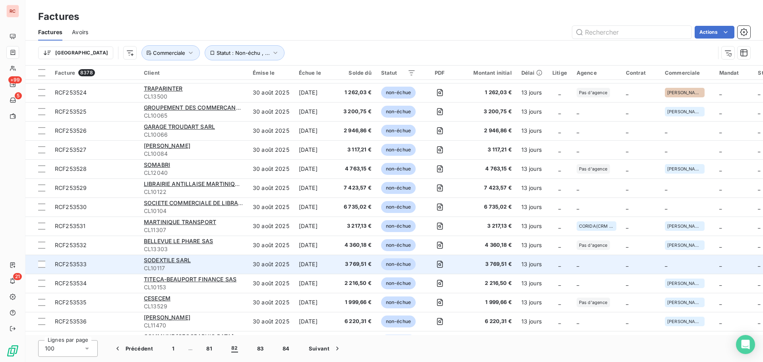
click at [141, 260] on td "SODEXTILE SARL CL10117" at bounding box center [193, 264] width 109 height 19
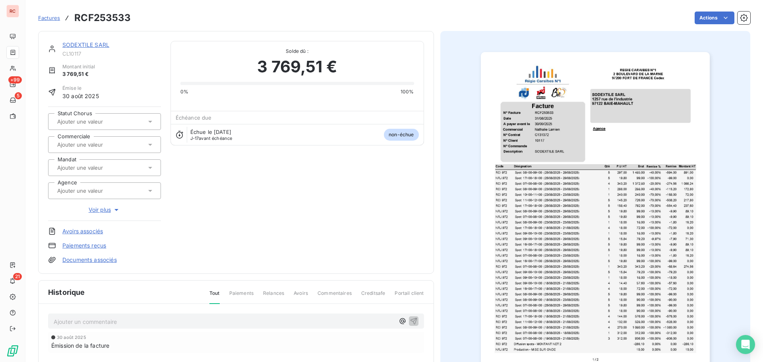
click at [87, 44] on link "SODEXTILE SARL" at bounding box center [85, 44] width 47 height 7
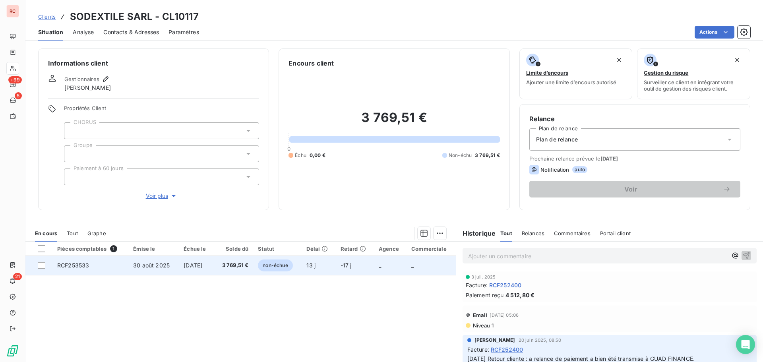
click at [171, 267] on td "30 août 2025" at bounding box center [153, 265] width 50 height 19
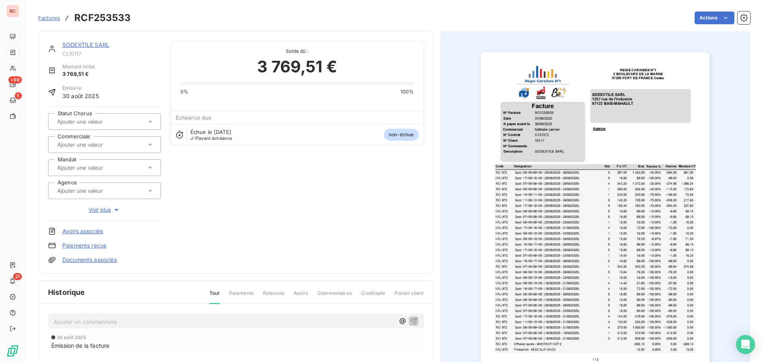
click at [105, 141] on input "text" at bounding box center [96, 144] width 80 height 7
type input "nat"
click at [106, 168] on div "[PERSON_NAME]" at bounding box center [109, 165] width 91 height 13
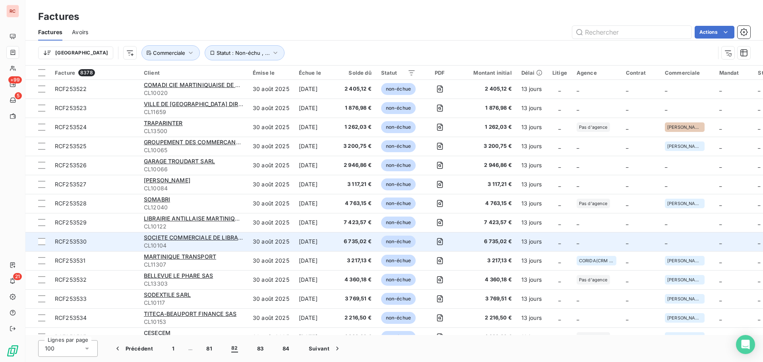
scroll to position [1417, 0]
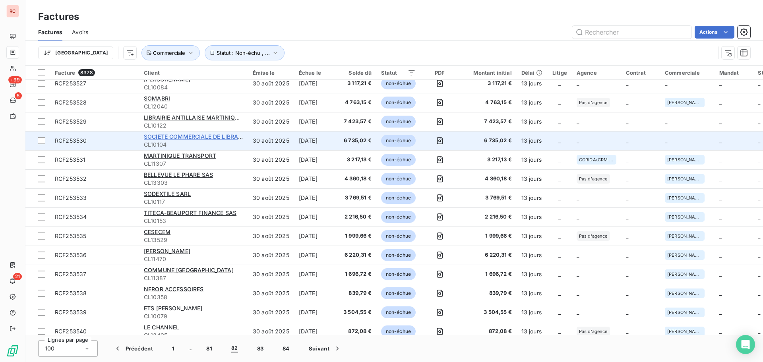
click at [201, 138] on span "SOCIETE COMMERCIALE DE LIBRAIRIE DE LA MARTINIQUE ([GEOGRAPHIC_DATA]) SARL" at bounding box center [263, 136] width 239 height 7
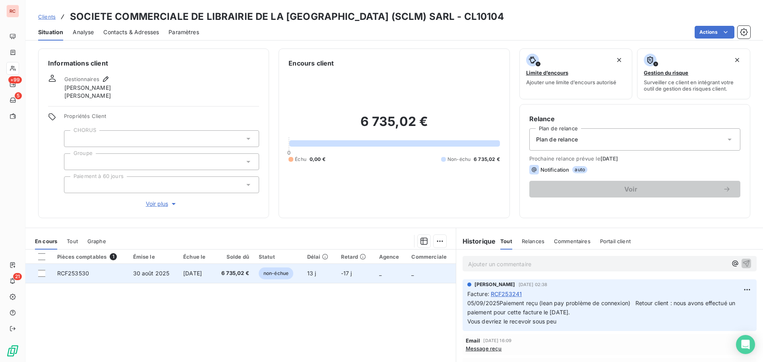
click at [167, 272] on td "30 août 2025" at bounding box center [153, 273] width 50 height 19
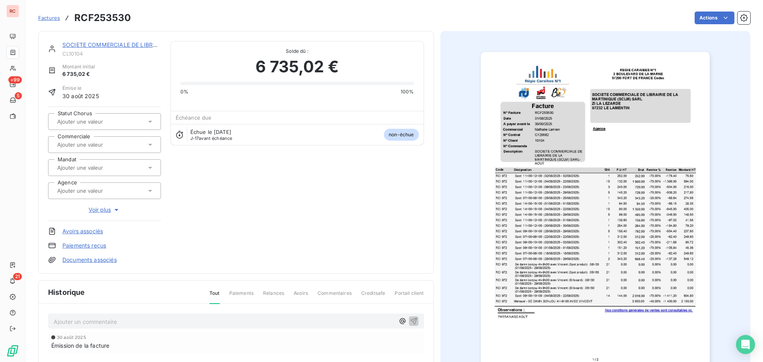
click at [130, 147] on div at bounding box center [100, 144] width 91 height 10
type input "nat"
click at [117, 166] on div "[PERSON_NAME]" at bounding box center [109, 165] width 91 height 13
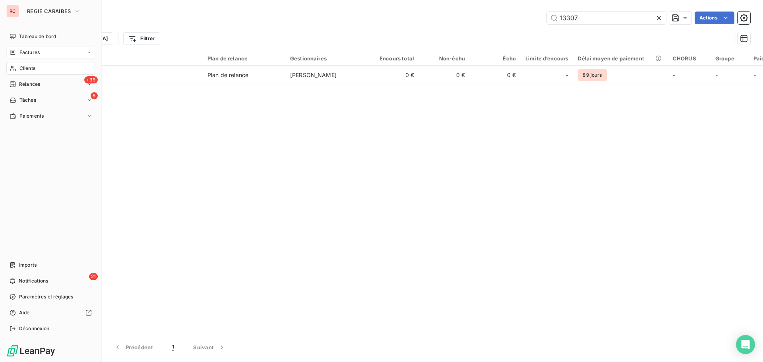
click at [32, 54] on span "Factures" at bounding box center [29, 52] width 20 height 7
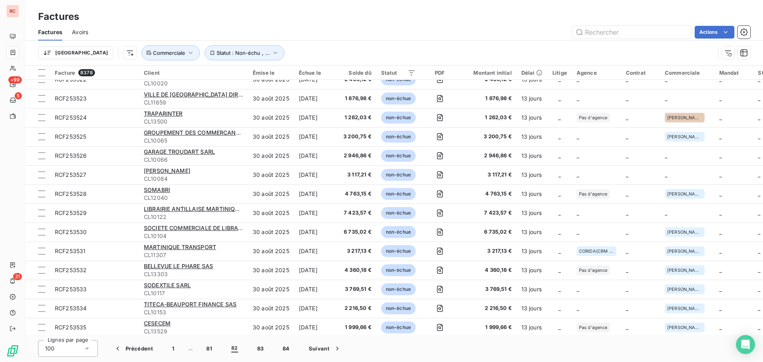
scroll to position [1311, 0]
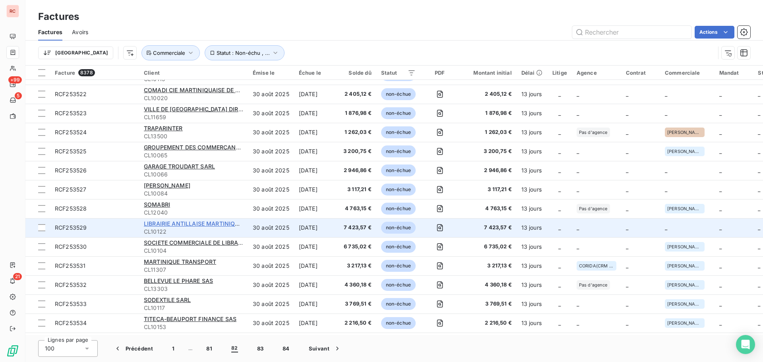
click at [201, 226] on span "LIBRAIRIE ANTILLAISE MARTINIQUE ([GEOGRAPHIC_DATA]) SARL" at bounding box center [233, 223] width 178 height 7
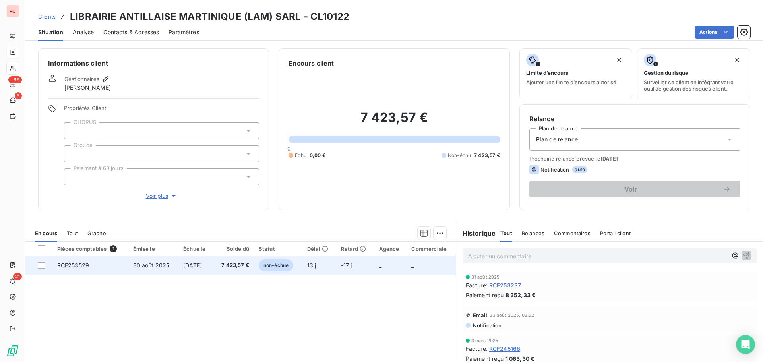
click at [89, 268] on td "RCF253529" at bounding box center [90, 265] width 76 height 19
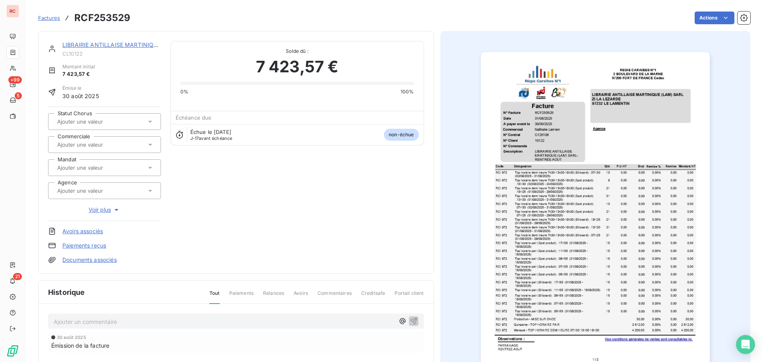
click at [58, 144] on input "text" at bounding box center [96, 144] width 80 height 7
type input "nat"
click at [97, 166] on span "[PERSON_NAME]" at bounding box center [84, 165] width 37 height 5
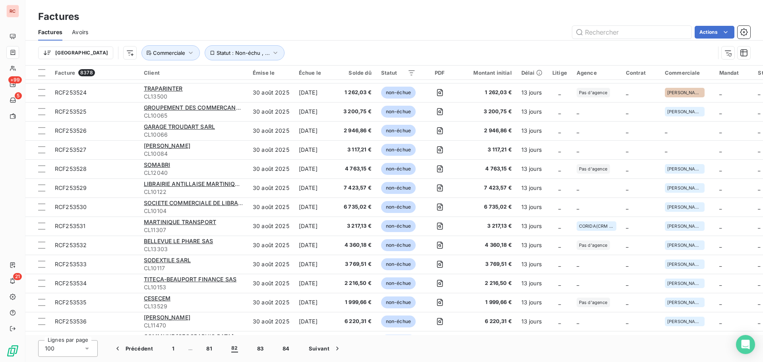
scroll to position [1311, 0]
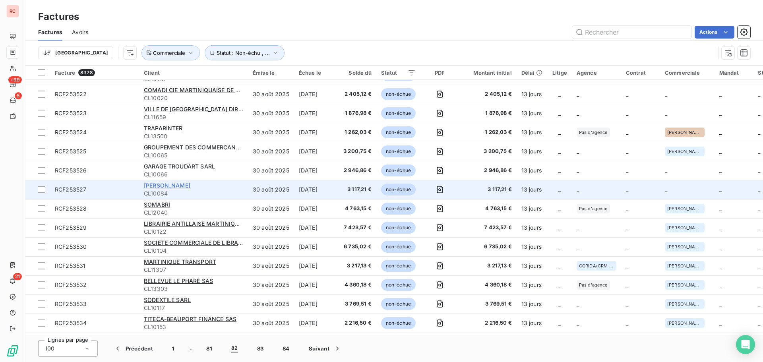
click at [172, 185] on span "GUY VIEULES SARL" at bounding box center [167, 185] width 46 height 7
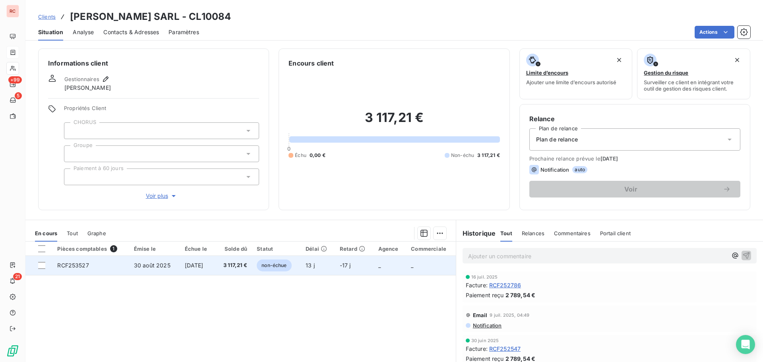
click at [180, 271] on td "[DATE]" at bounding box center [197, 265] width 35 height 19
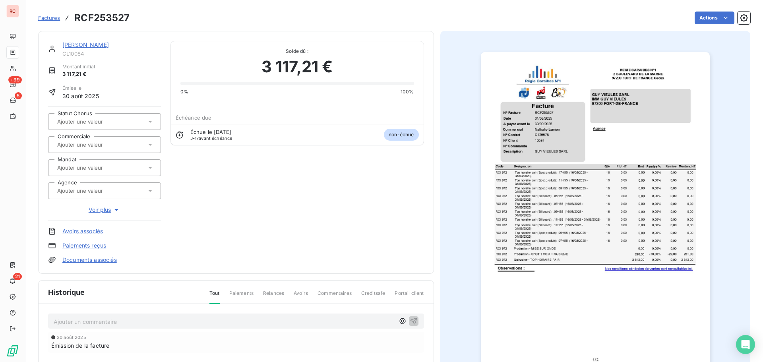
click at [91, 147] on input "text" at bounding box center [96, 144] width 80 height 7
type input "nath"
click at [91, 166] on span "[PERSON_NAME]" at bounding box center [84, 165] width 37 height 5
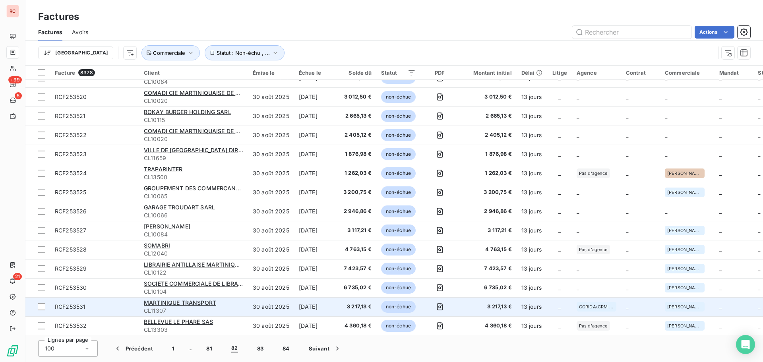
scroll to position [1231, 0]
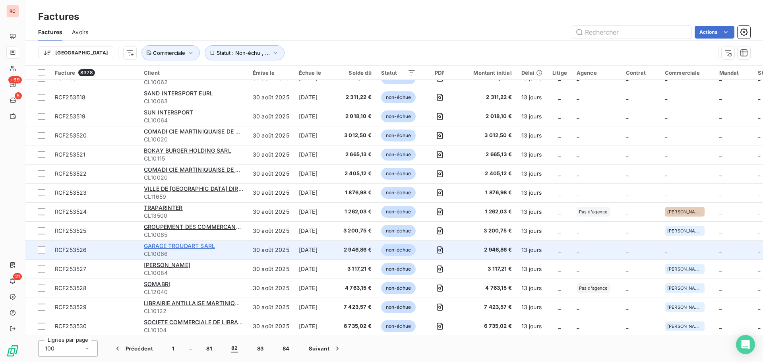
click at [168, 248] on span "GARAGE TROUDART SARL" at bounding box center [179, 245] width 71 height 7
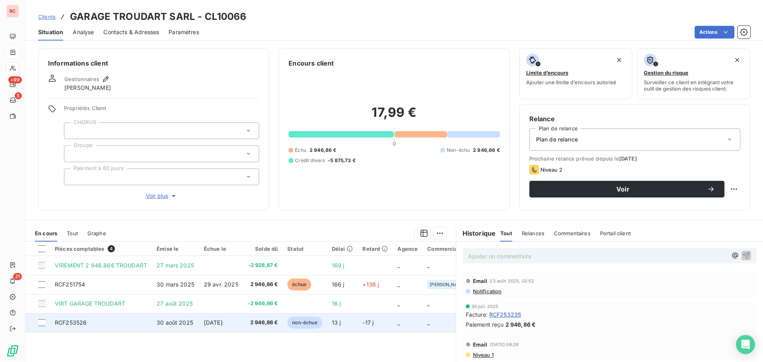
click at [179, 321] on span "30 août 2025" at bounding box center [175, 322] width 37 height 7
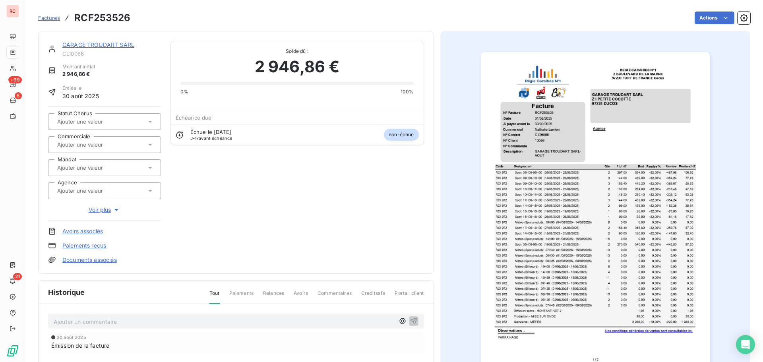
click at [119, 142] on input "text" at bounding box center [96, 144] width 80 height 7
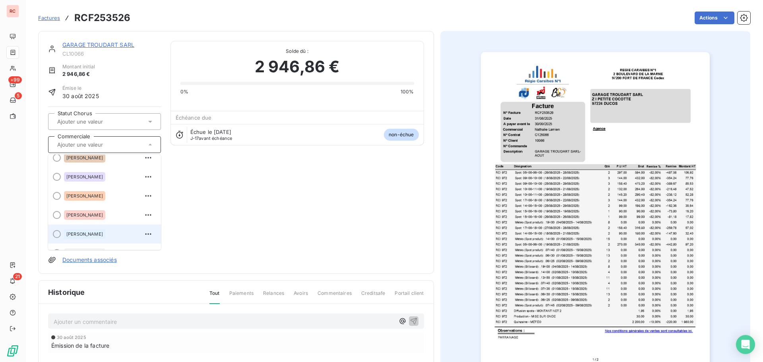
scroll to position [40, 0]
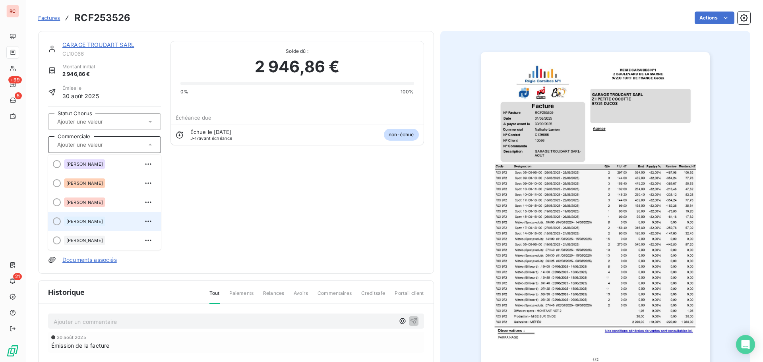
click at [59, 222] on div at bounding box center [57, 221] width 8 height 8
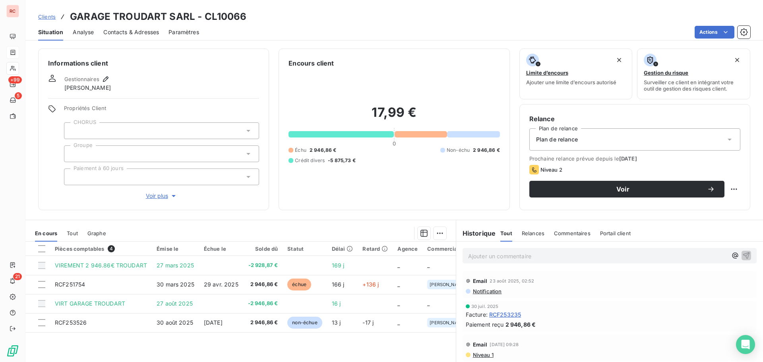
click at [497, 258] on p "Ajouter un commentaire ﻿" at bounding box center [597, 256] width 259 height 10
click at [584, 255] on span "12/09/2025 peux tu lettrer le compte sinon l a notification va partir. merci bcp" at bounding box center [565, 255] width 194 height 7
click at [742, 255] on icon "button" at bounding box center [746, 255] width 8 height 8
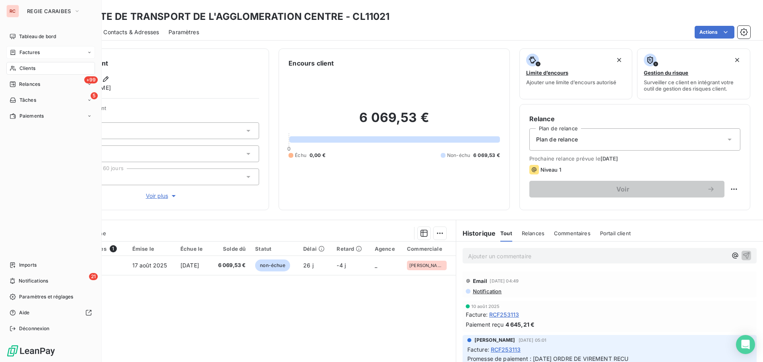
click at [37, 52] on span "Factures" at bounding box center [29, 52] width 20 height 7
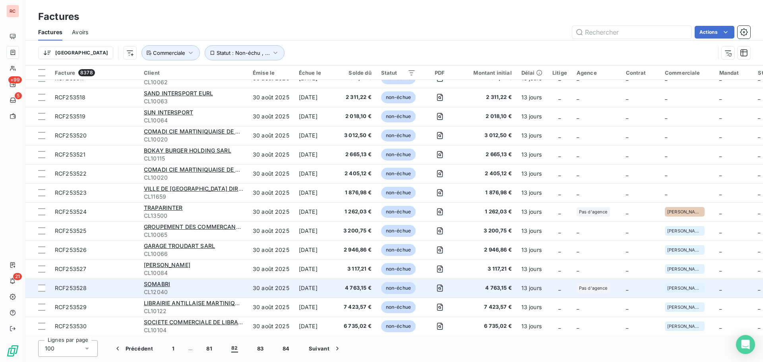
scroll to position [1390, 0]
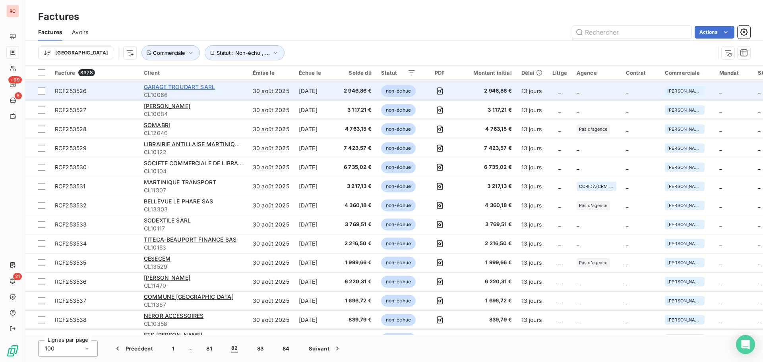
click at [198, 88] on span "GARAGE TROUDART SARL" at bounding box center [179, 86] width 71 height 7
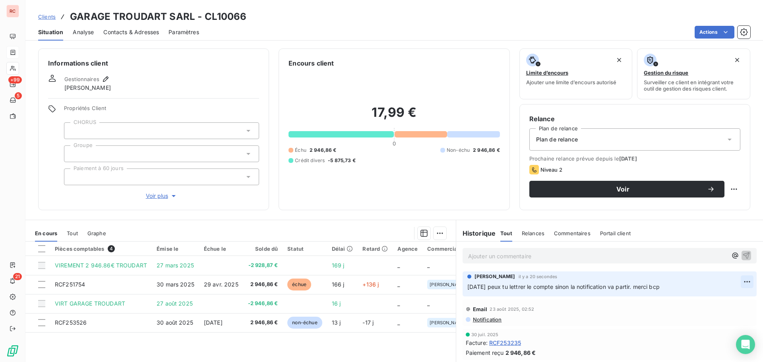
click at [732, 282] on html "RC +99 5 21 Clients GARAGE TROUDART SARL - CL10066 Situation Analyse Contacts &…" at bounding box center [381, 181] width 763 height 362
click at [711, 300] on div "Editer" at bounding box center [716, 299] width 44 height 13
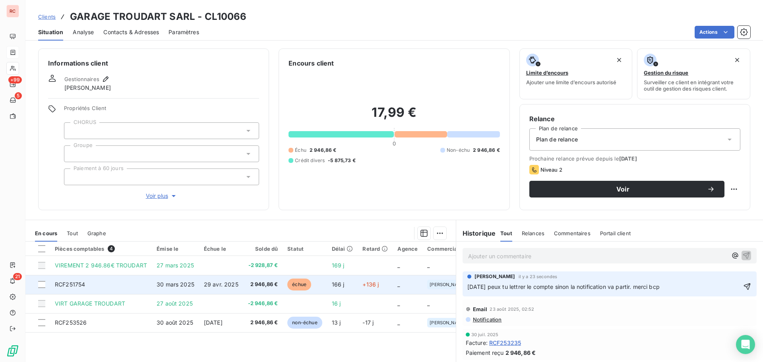
drag, startPoint x: 680, startPoint y: 287, endPoint x: 425, endPoint y: 277, distance: 255.6
click at [425, 277] on div "En cours Tout Graphe Pièces comptables 4 Émise le Échue le Solde dû Statut Déla…" at bounding box center [393, 319] width 737 height 199
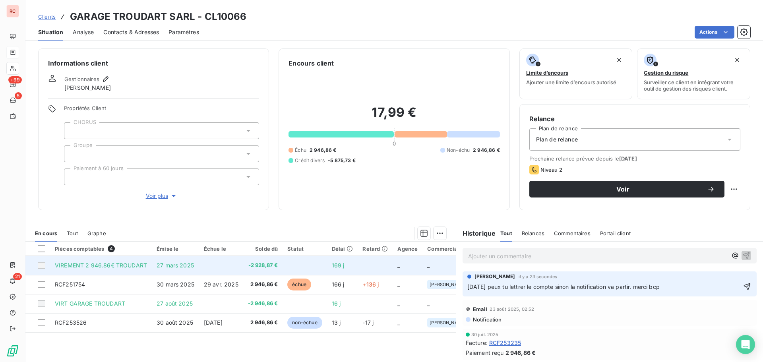
copy span "12/09/2025 peux tu lettrer le compte sinon la notification va partir. merci bcp"
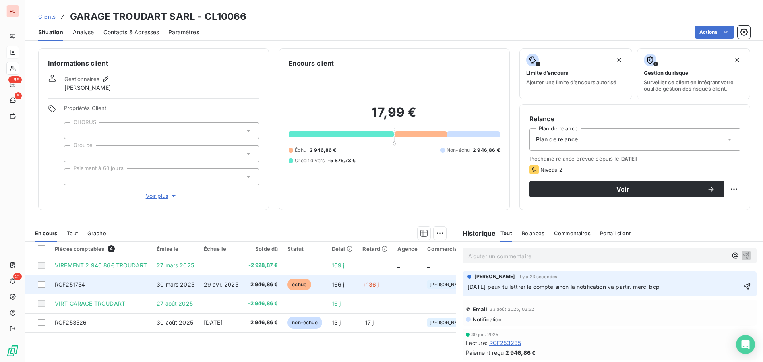
drag, startPoint x: 722, startPoint y: 284, endPoint x: 448, endPoint y: 278, distance: 273.7
click at [448, 278] on div "En cours Tout Graphe Pièces comptables 4 Émise le Échue le Solde dû Statut Déla…" at bounding box center [393, 319] width 737 height 199
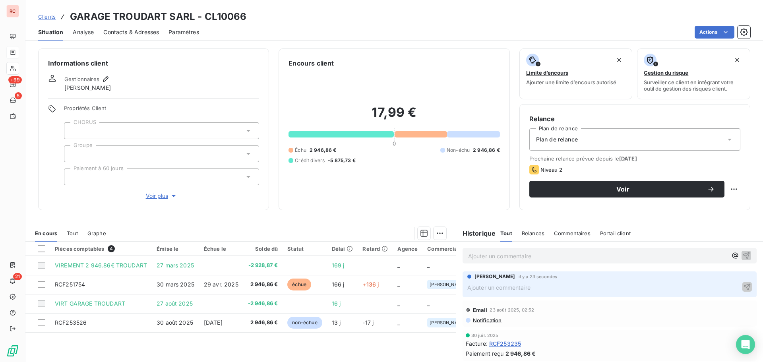
click at [616, 305] on div "Email 23 août 2025, 02:52" at bounding box center [610, 309] width 288 height 13
click at [631, 274] on div "Claire DELAERE il y a 23 secondes" at bounding box center [609, 276] width 284 height 7
click at [639, 278] on div "Claire DELAERE il y a 23 secondes" at bounding box center [609, 276] width 284 height 7
click at [635, 289] on p "Ajouter un commentaire ﻿" at bounding box center [603, 287] width 273 height 10
click at [571, 259] on p "Ajouter un commentaire ﻿" at bounding box center [597, 256] width 259 height 10
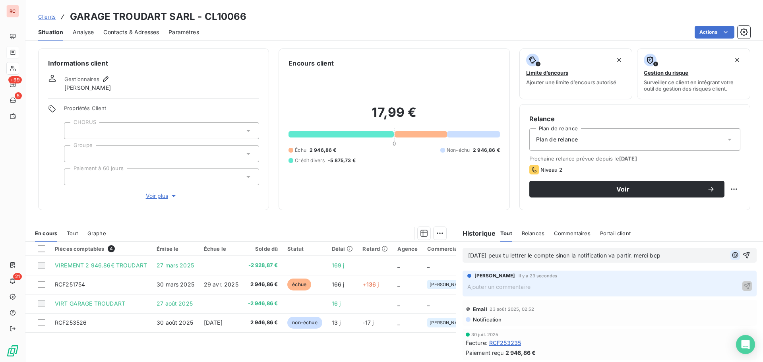
click at [732, 253] on icon "button" at bounding box center [735, 255] width 6 height 6
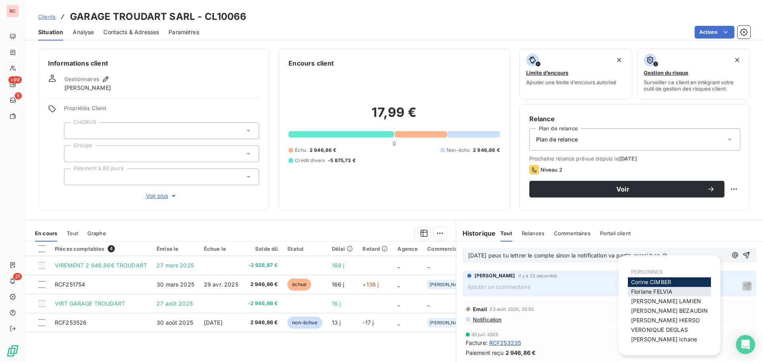
click at [661, 288] on span "Floriane FELVIA" at bounding box center [651, 291] width 41 height 7
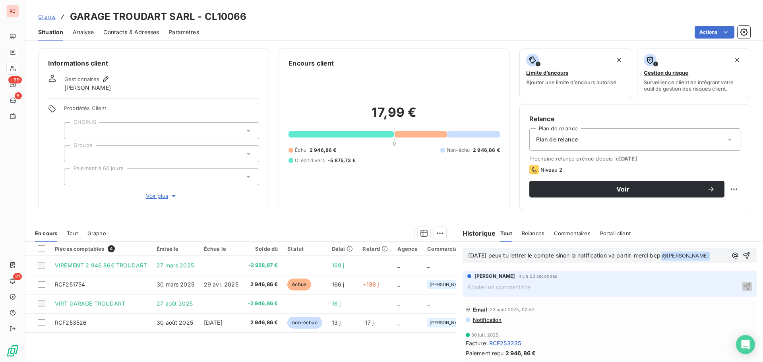
click at [624, 316] on div "Email 23 août 2025, 02:52" at bounding box center [610, 309] width 288 height 13
click at [489, 292] on p "Ajouter un commentaire ﻿" at bounding box center [603, 287] width 273 height 10
click at [743, 290] on icon "button" at bounding box center [747, 286] width 8 height 8
click at [738, 289] on html "RC +99 5 21 Clients GARAGE TROUDART SARL - CL10066 Situation Analyse Contacts &…" at bounding box center [381, 181] width 763 height 362
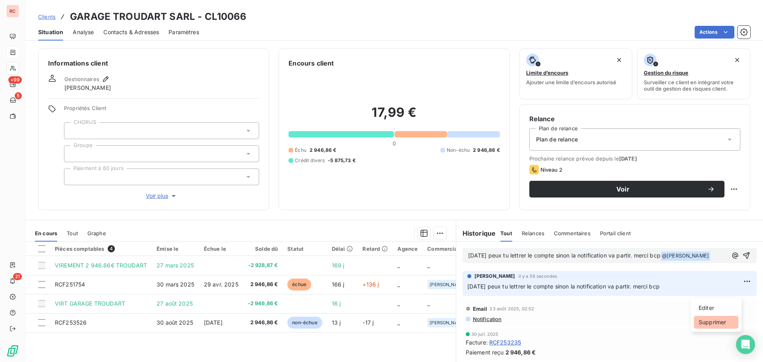
click at [709, 323] on div "Supprimer" at bounding box center [716, 322] width 44 height 13
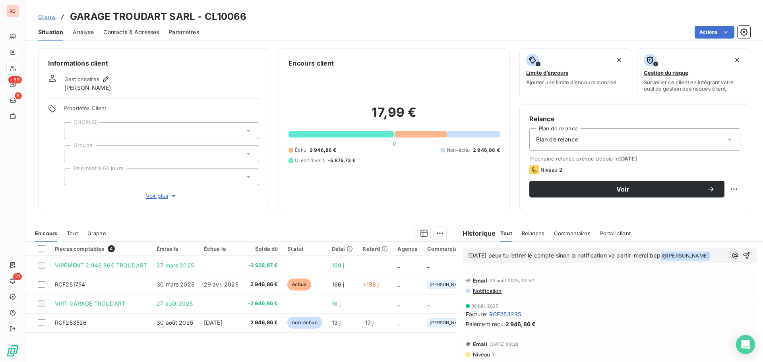
drag, startPoint x: 612, startPoint y: 289, endPoint x: 616, endPoint y: 290, distance: 4.5
click at [612, 287] on div "Email 23 août 2025, 02:52" at bounding box center [610, 280] width 288 height 13
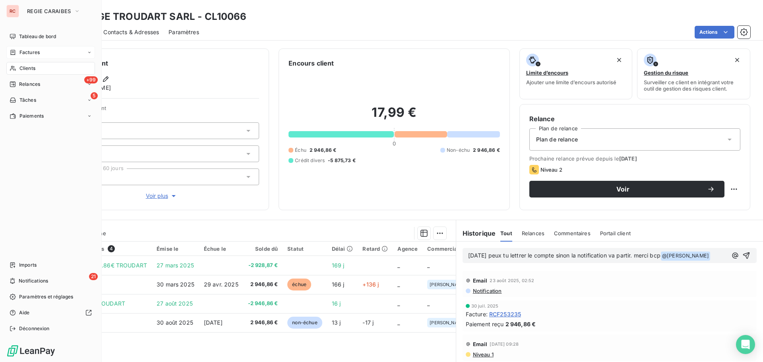
click at [41, 52] on div "Factures" at bounding box center [50, 52] width 89 height 13
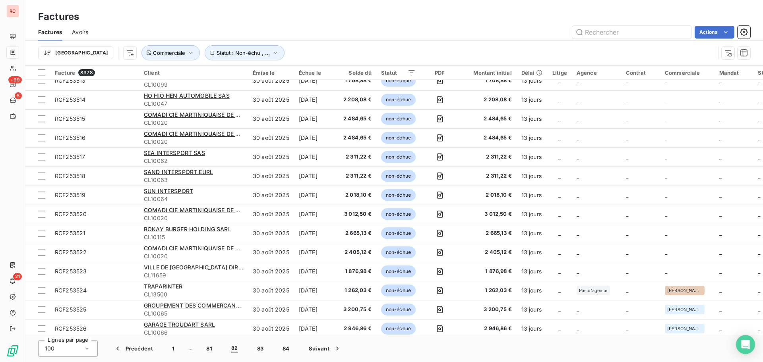
scroll to position [1152, 0]
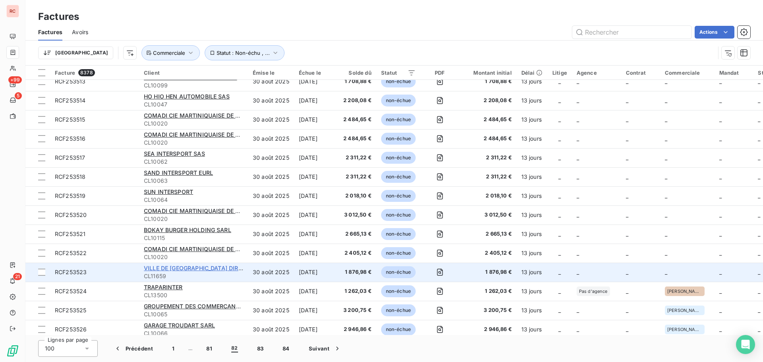
click at [175, 266] on span "VILLE DE [GEOGRAPHIC_DATA] DIRECTION DES SPORTS" at bounding box center [220, 268] width 153 height 7
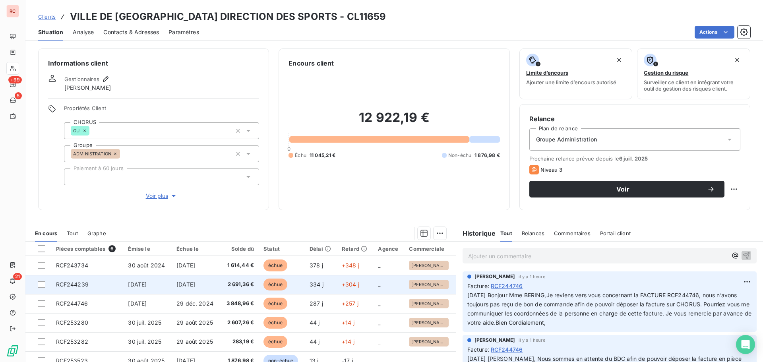
scroll to position [56, 0]
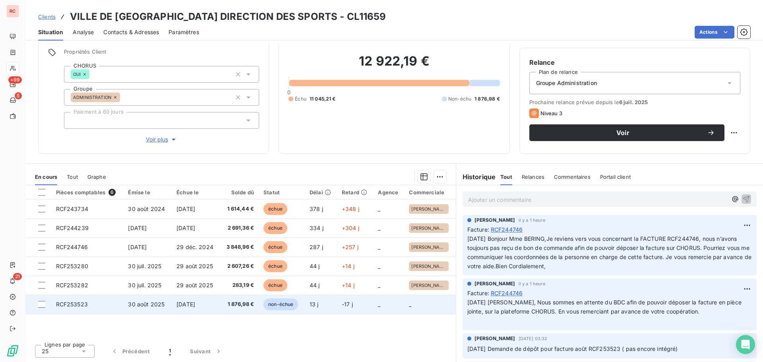
click at [134, 306] on span "30 août 2025" at bounding box center [146, 304] width 37 height 7
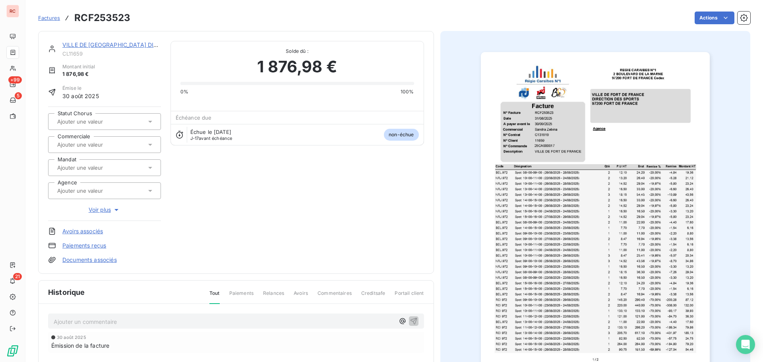
click at [122, 143] on div at bounding box center [100, 144] width 91 height 10
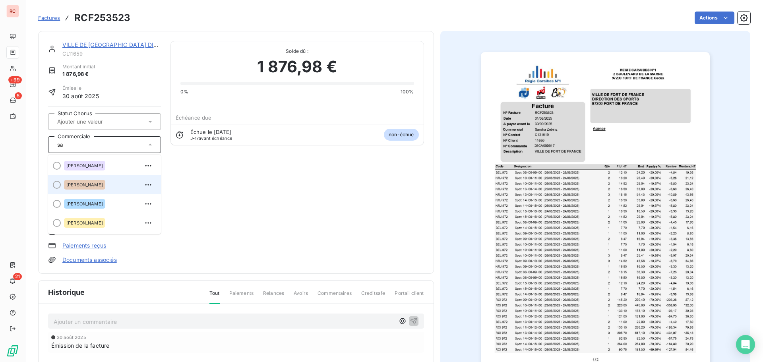
type input "sa"
click at [99, 185] on div "[PERSON_NAME]" at bounding box center [84, 185] width 41 height 10
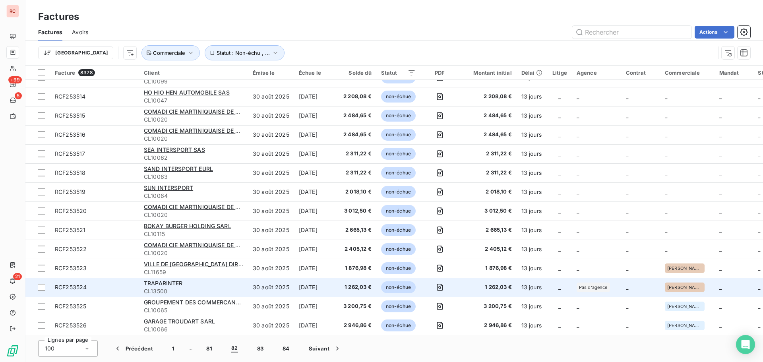
scroll to position [1152, 0]
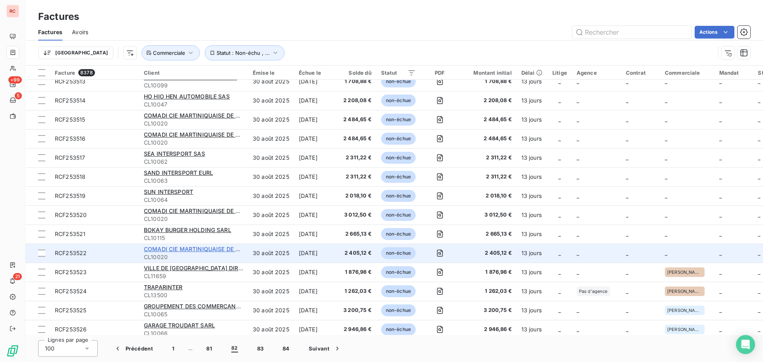
click at [178, 246] on span "COMADI CIE MARTINIQUAISE DE DISTRIBUTION SAS" at bounding box center [216, 248] width 145 height 7
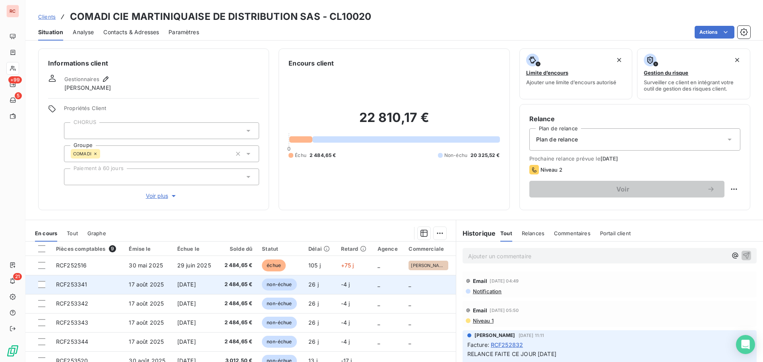
click at [77, 280] on td "RCF253341" at bounding box center [87, 284] width 73 height 19
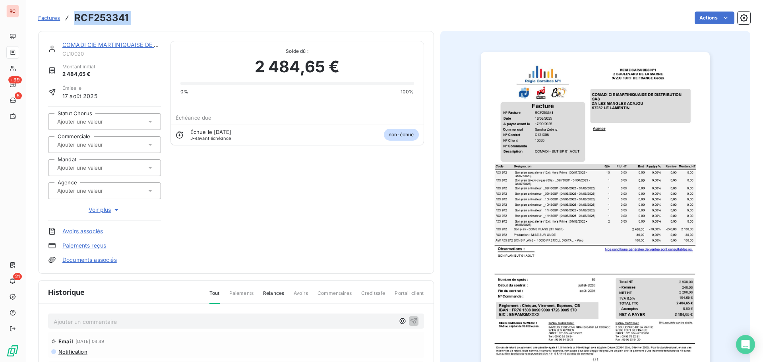
drag, startPoint x: 134, startPoint y: 20, endPoint x: 74, endPoint y: 18, distance: 60.0
click at [74, 18] on div "Factures RCF253341 Actions" at bounding box center [394, 18] width 712 height 17
copy section "RCF253341 Actions"
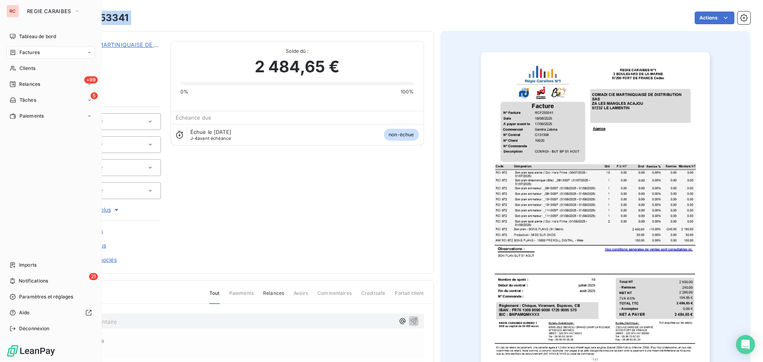
click at [27, 53] on span "Factures" at bounding box center [29, 52] width 20 height 7
click at [20, 54] on span "Factures" at bounding box center [29, 52] width 20 height 7
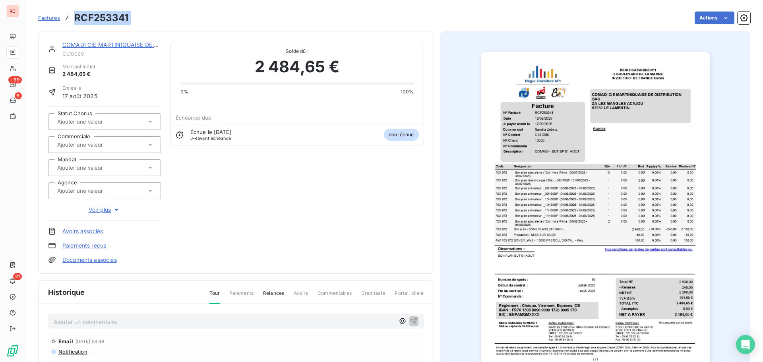
click at [53, 20] on span "Factures" at bounding box center [49, 18] width 22 height 6
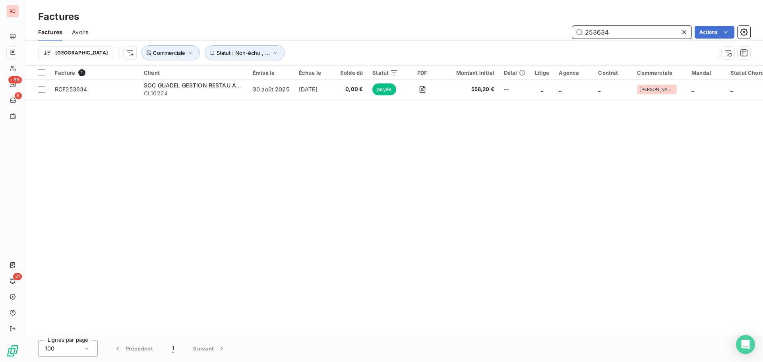
type input "253634"
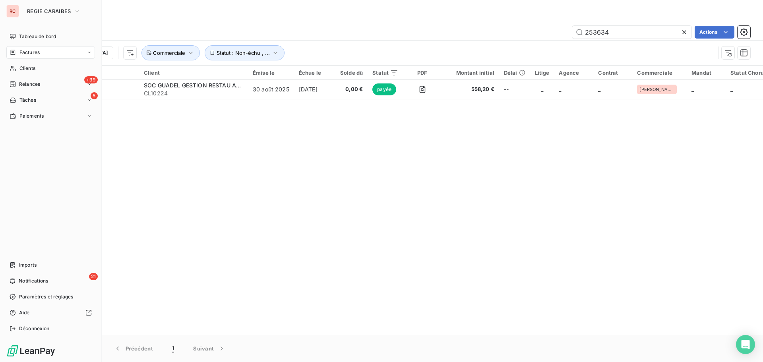
click at [18, 51] on div "Factures" at bounding box center [25, 52] width 30 height 7
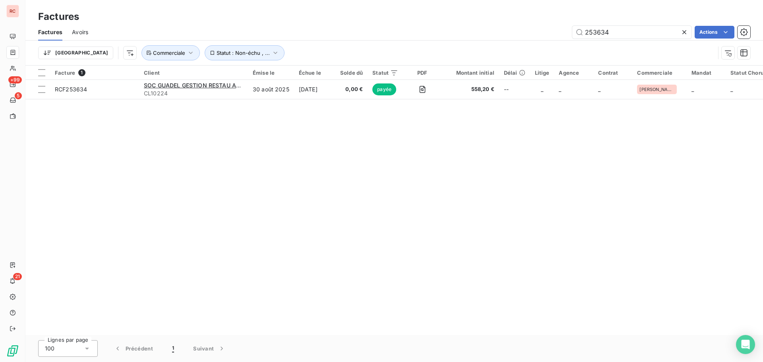
click at [683, 33] on icon at bounding box center [684, 32] width 4 height 4
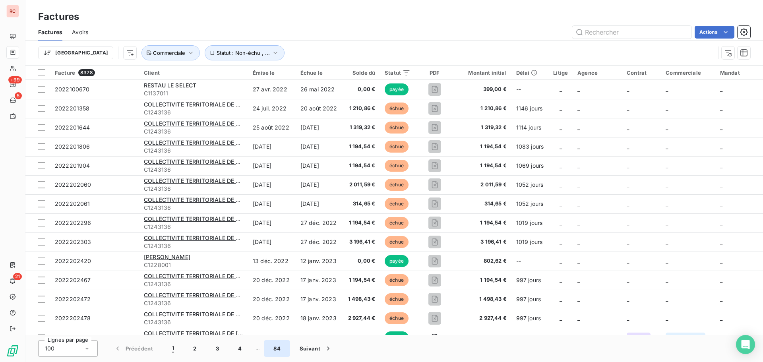
click at [277, 349] on button "84" at bounding box center [277, 348] width 26 height 17
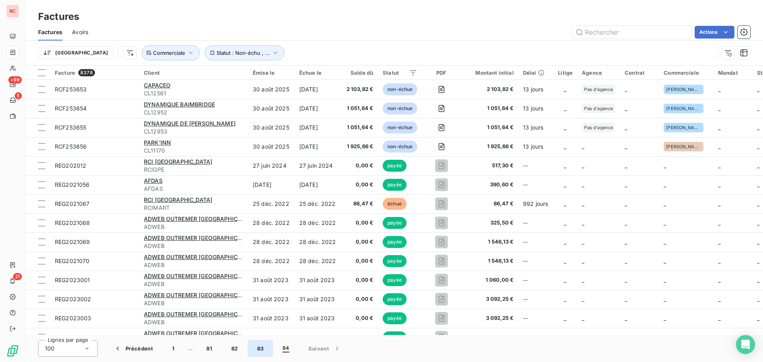
drag, startPoint x: 266, startPoint y: 351, endPoint x: 251, endPoint y: 350, distance: 14.7
click at [260, 351] on button "83" at bounding box center [260, 348] width 26 height 17
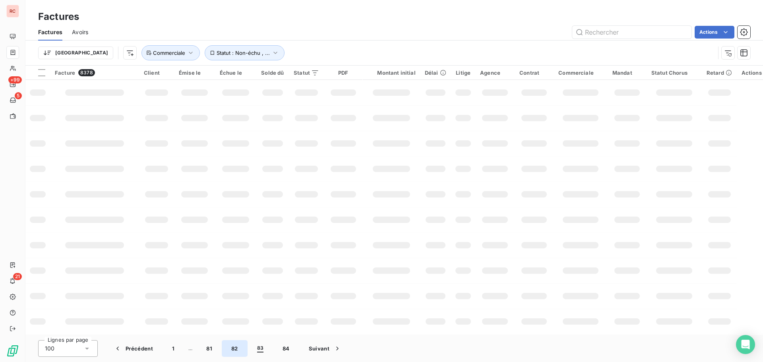
click at [238, 347] on button "82" at bounding box center [235, 348] width 26 height 17
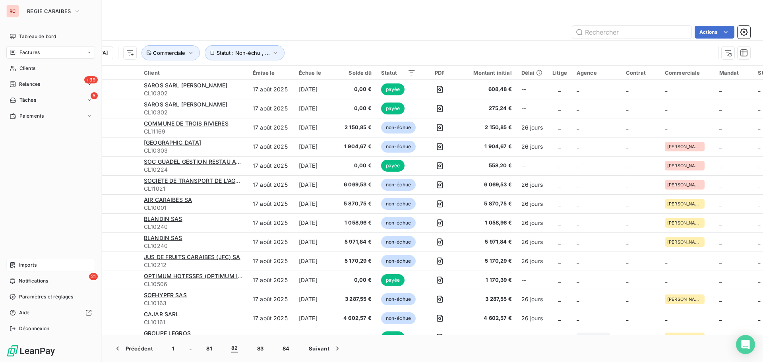
click at [37, 266] on span "Imports" at bounding box center [27, 264] width 17 height 7
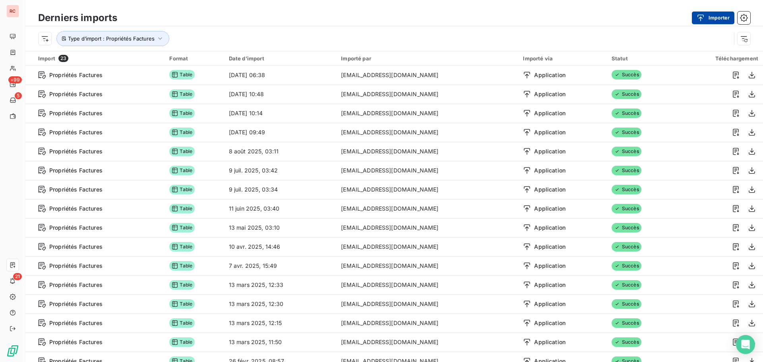
click at [721, 13] on button "Importer" at bounding box center [713, 18] width 43 height 13
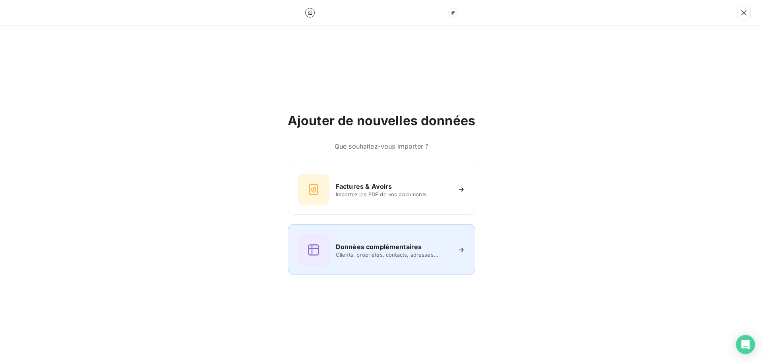
click at [349, 244] on h6 "Données complémentaires" at bounding box center [379, 247] width 86 height 10
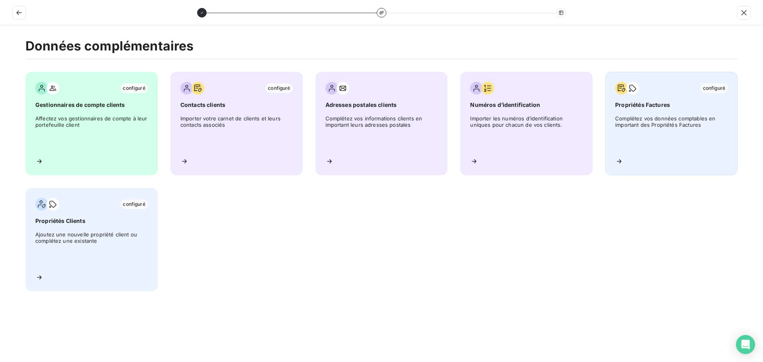
click at [634, 110] on div "configuré Propriétés Factures Complétez vos données comptables en important des…" at bounding box center [671, 123] width 132 height 103
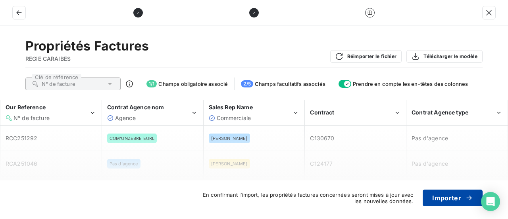
click at [446, 200] on button "Importer" at bounding box center [453, 197] width 60 height 17
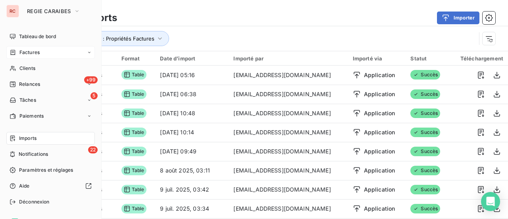
click at [27, 56] on div "Factures" at bounding box center [50, 52] width 89 height 13
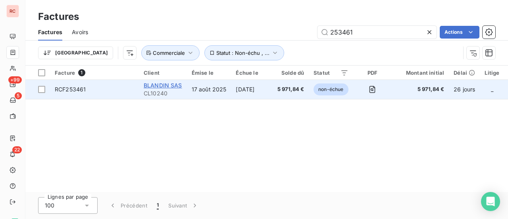
type input "253461"
click at [165, 85] on span "BLANDIN SAS" at bounding box center [163, 85] width 39 height 7
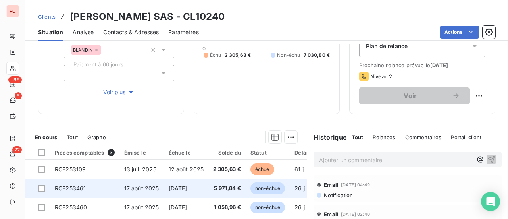
scroll to position [206, 0]
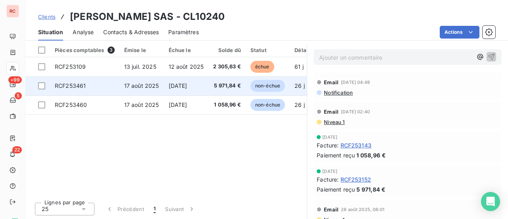
click at [187, 88] on span "[DATE]" at bounding box center [178, 85] width 19 height 7
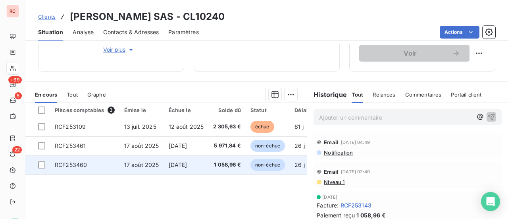
scroll to position [159, 0]
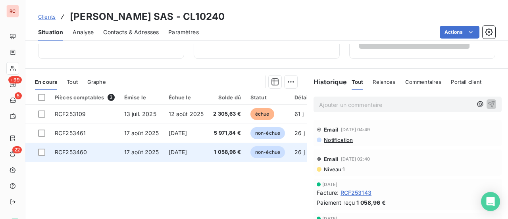
click at [176, 156] on td "[DATE]" at bounding box center [186, 152] width 45 height 19
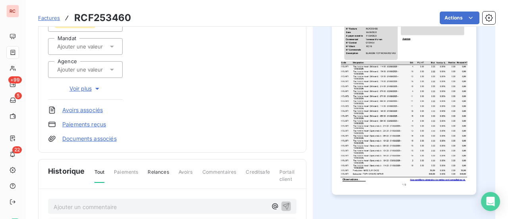
scroll to position [2, 0]
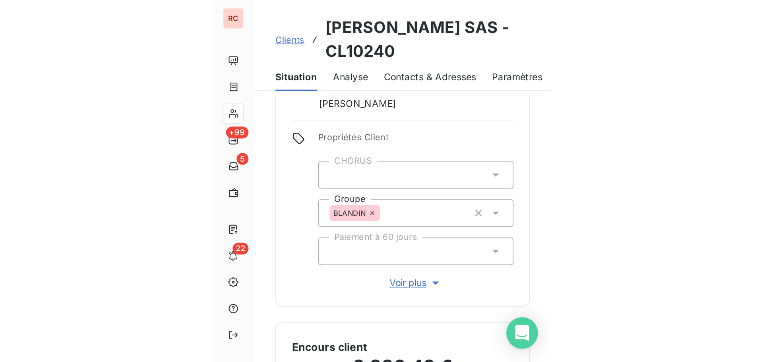
scroll to position [40, 0]
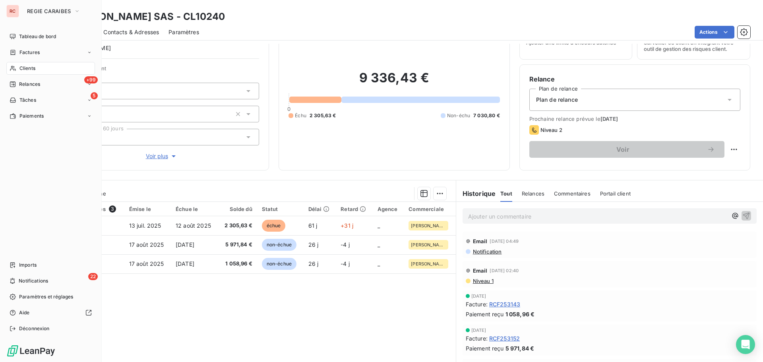
click at [23, 49] on span "Factures" at bounding box center [29, 52] width 20 height 7
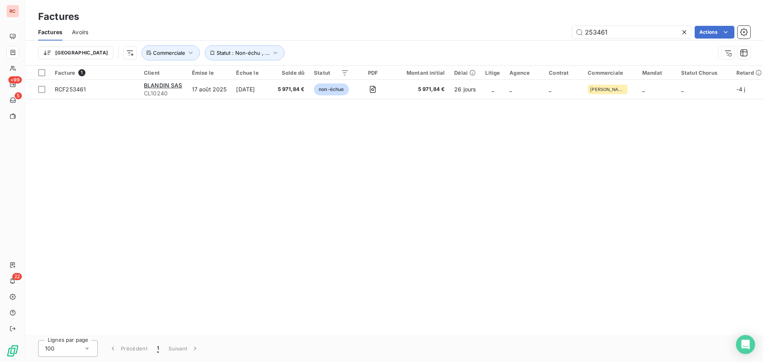
click at [508, 36] on icon at bounding box center [684, 32] width 8 height 8
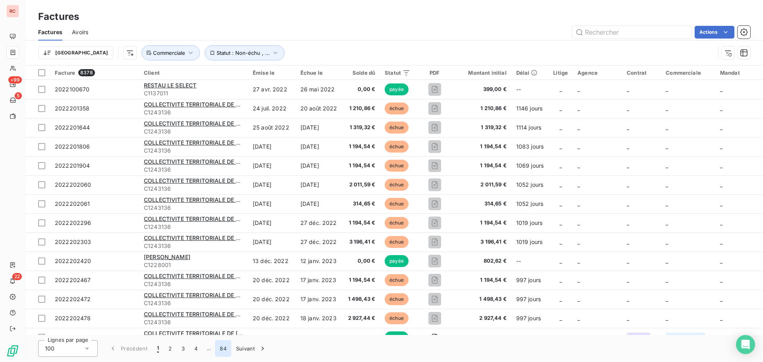
click at [227, 218] on button "84" at bounding box center [223, 348] width 16 height 17
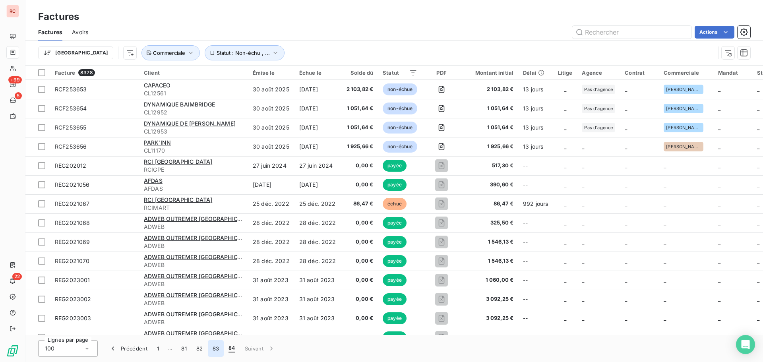
click at [214, 218] on button "83" at bounding box center [216, 348] width 16 height 17
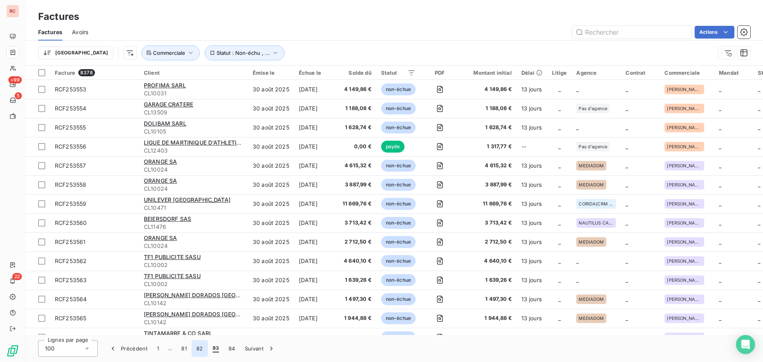
click at [199, 218] on button "82" at bounding box center [199, 348] width 16 height 17
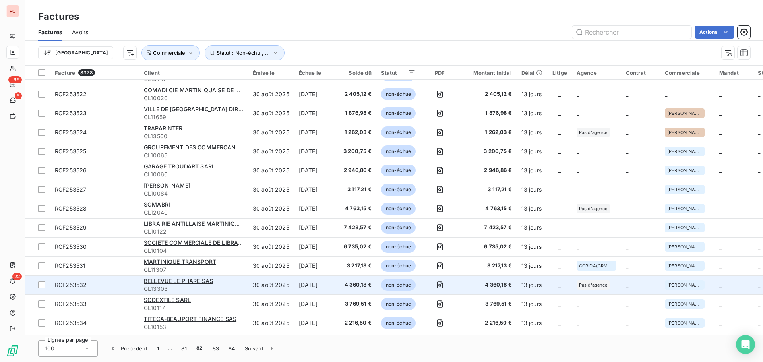
scroll to position [1152, 0]
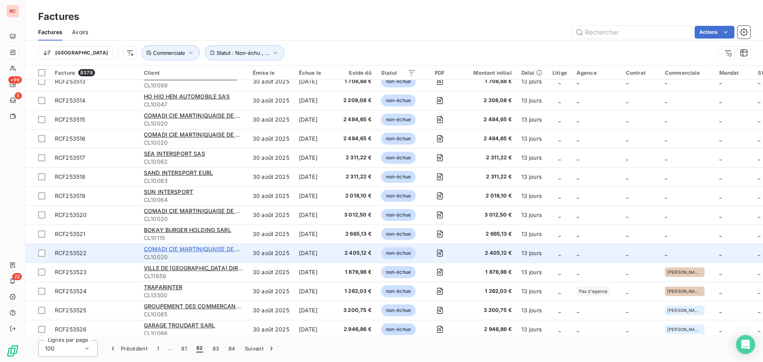
click at [218, 218] on span "COMADI CIE MARTINIQUAISE DE DISTRIBUTION SAS" at bounding box center [216, 248] width 145 height 7
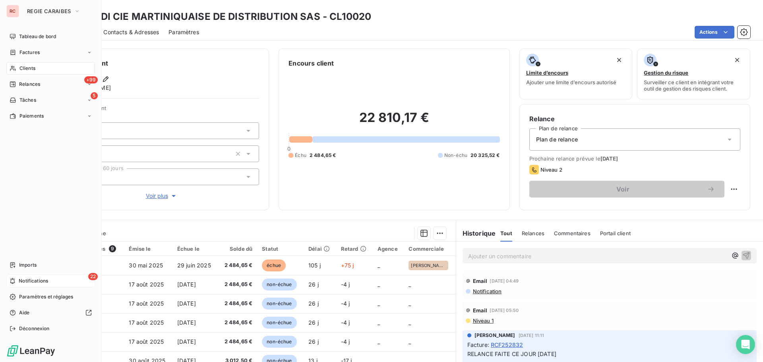
click at [30, 218] on span "Notifications" at bounding box center [33, 280] width 29 height 7
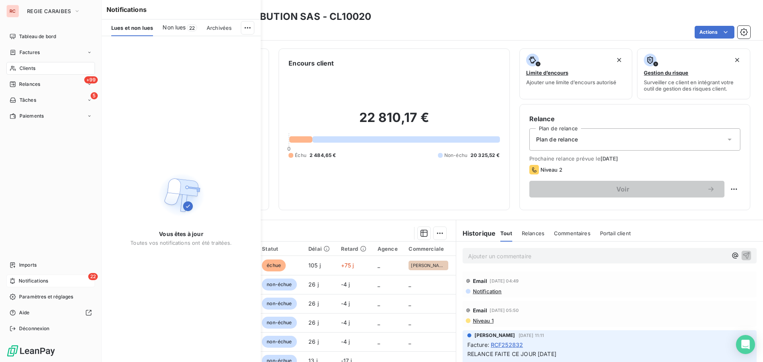
click at [60, 218] on div "22 Notifications" at bounding box center [50, 280] width 89 height 13
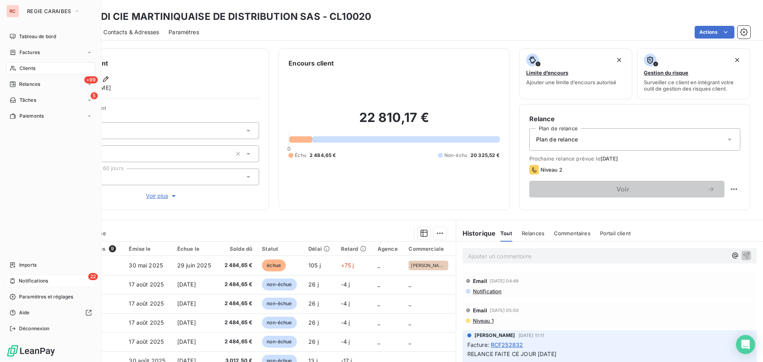
click at [60, 218] on div "22 Notifications" at bounding box center [50, 280] width 89 height 13
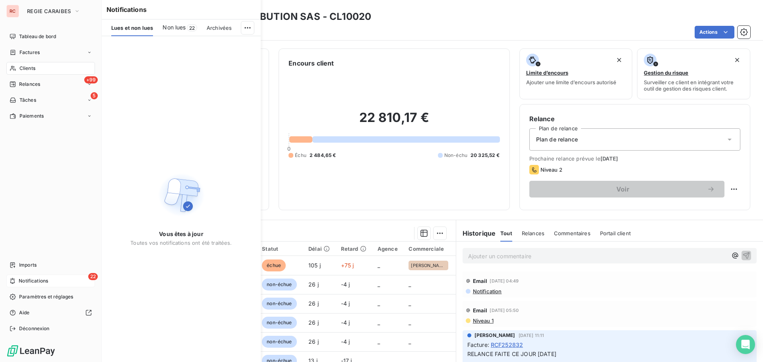
click at [60, 218] on div "22 Notifications" at bounding box center [50, 280] width 89 height 13
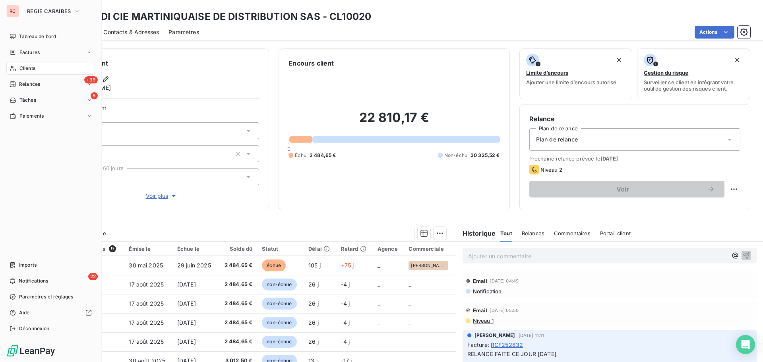
click at [68, 218] on nav "Imports 22 Notifications Paramètres et réglages Aide Déconnexion" at bounding box center [50, 297] width 89 height 76
click at [76, 218] on div "22 Notifications" at bounding box center [50, 280] width 89 height 13
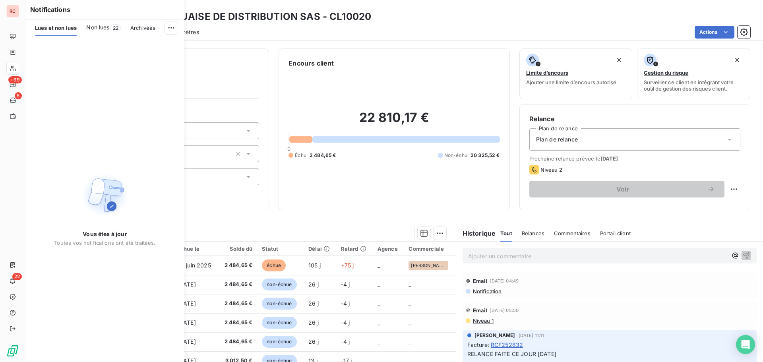
click at [94, 26] on span "Non lues" at bounding box center [97, 27] width 23 height 8
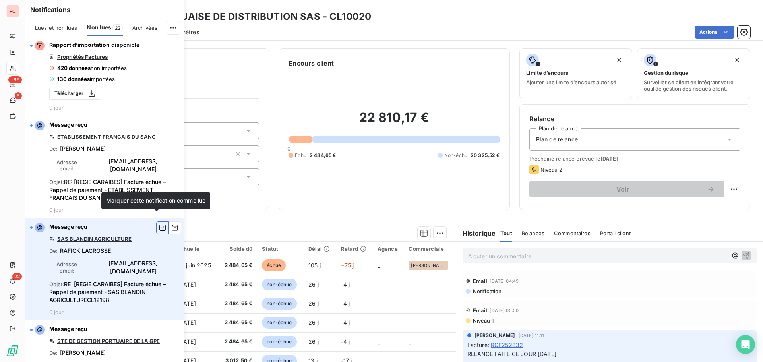
click at [159, 218] on icon "button" at bounding box center [162, 228] width 7 height 8
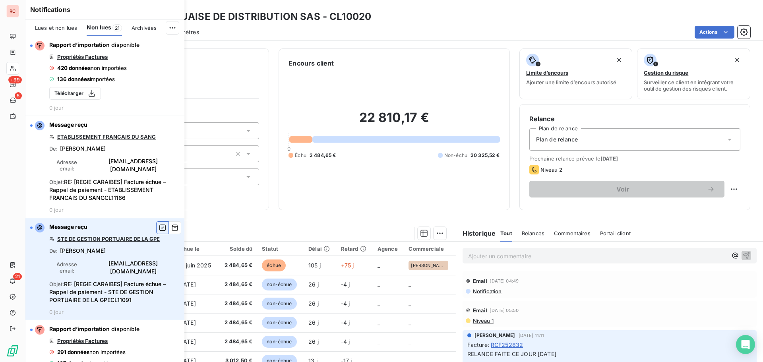
click at [159, 218] on icon "button" at bounding box center [162, 227] width 6 height 6
click at [159, 218] on icon "button" at bounding box center [162, 228] width 7 height 8
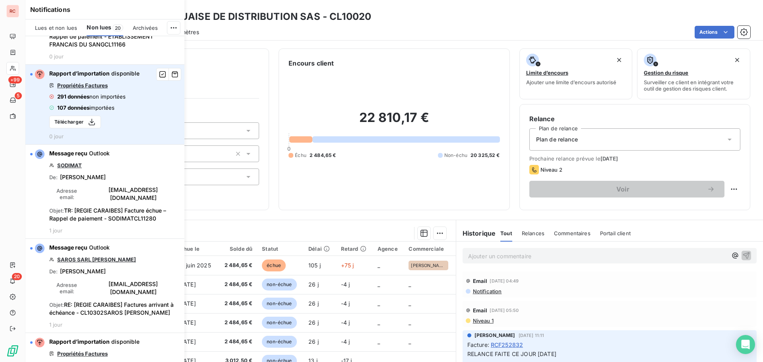
scroll to position [159, 0]
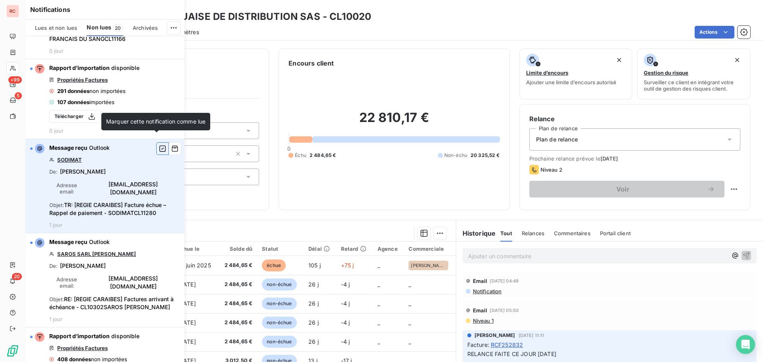
click at [159, 145] on icon "button" at bounding box center [162, 149] width 7 height 8
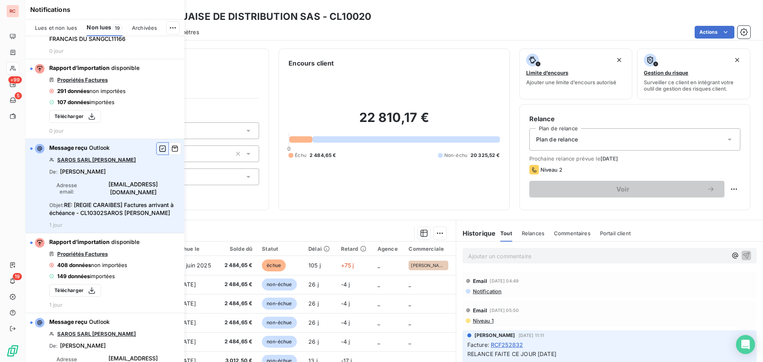
click at [159, 145] on icon "button" at bounding box center [162, 149] width 7 height 8
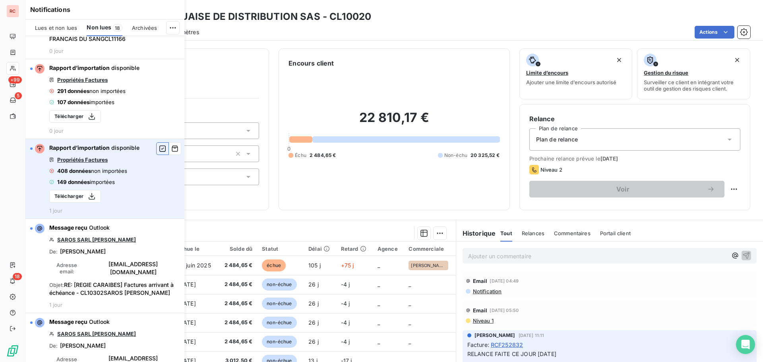
click at [159, 145] on icon "button" at bounding box center [162, 149] width 7 height 8
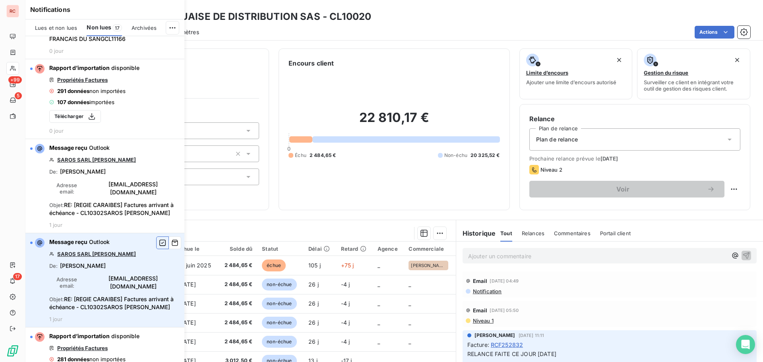
drag, startPoint x: 153, startPoint y: 234, endPoint x: 157, endPoint y: 237, distance: 4.8
click at [156, 218] on button "button" at bounding box center [162, 242] width 13 height 13
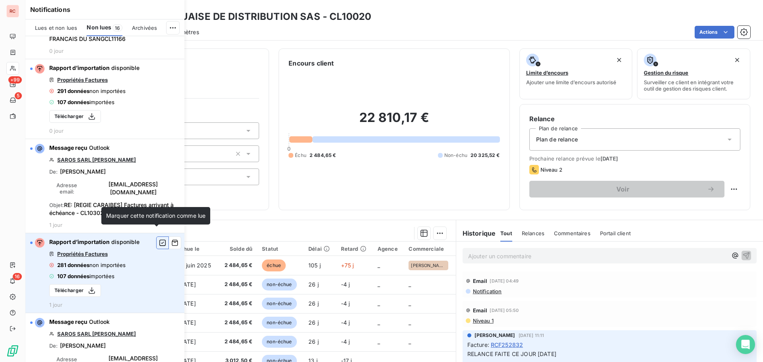
click at [159, 218] on icon "button" at bounding box center [162, 243] width 7 height 8
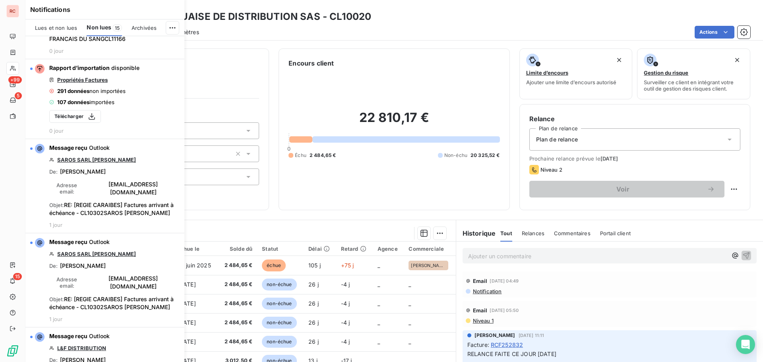
click at [0, 0] on icon "button" at bounding box center [0, 0] width 0 height 0
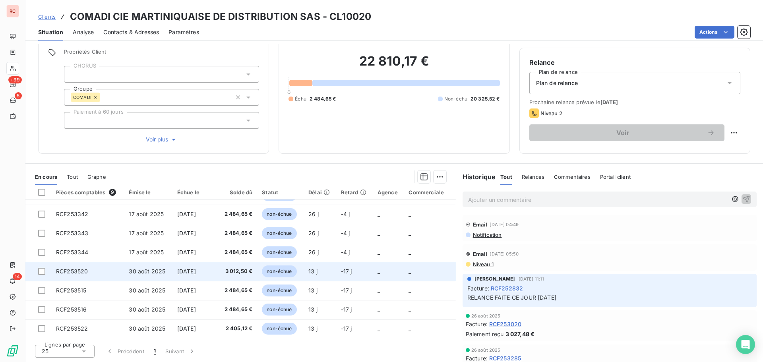
scroll to position [33, 0]
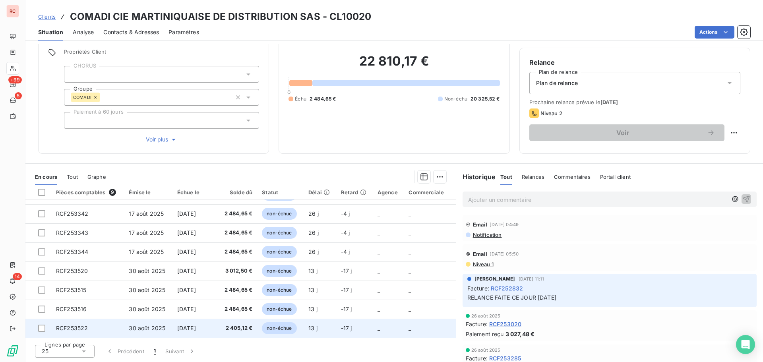
click at [196, 327] on span "[DATE]" at bounding box center [186, 328] width 19 height 7
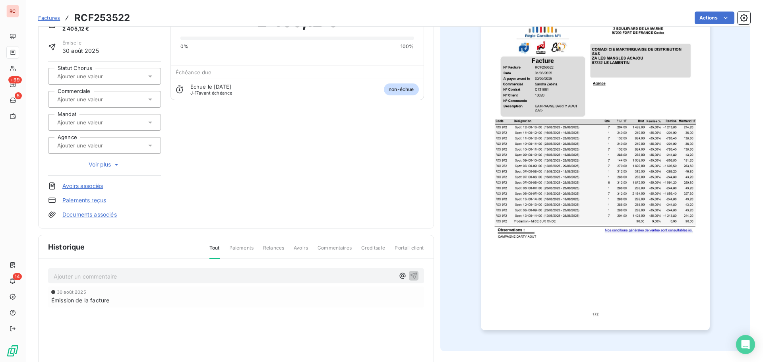
scroll to position [1, 0]
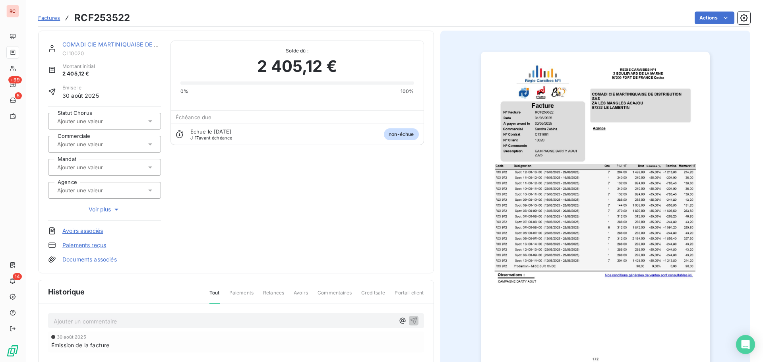
click at [116, 149] on div at bounding box center [100, 144] width 91 height 10
type input "san"
click at [106, 167] on div "[PERSON_NAME]" at bounding box center [109, 165] width 91 height 13
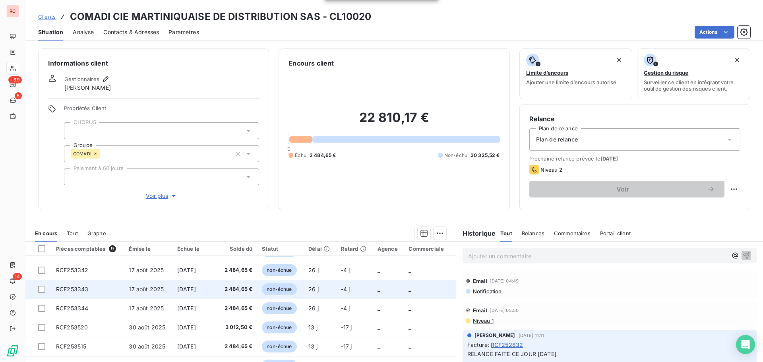
scroll to position [56, 0]
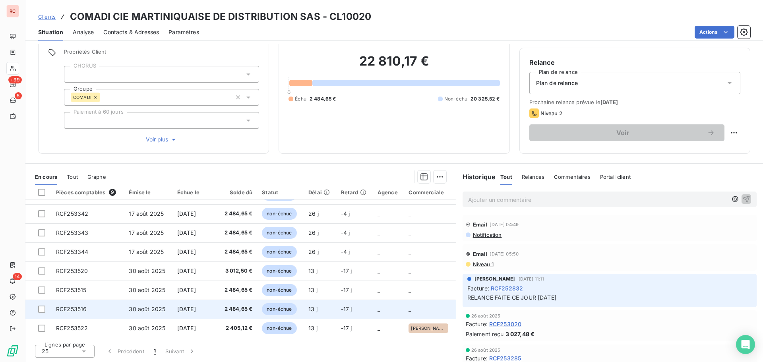
click at [254, 307] on td "2 484,65 €" at bounding box center [237, 308] width 39 height 19
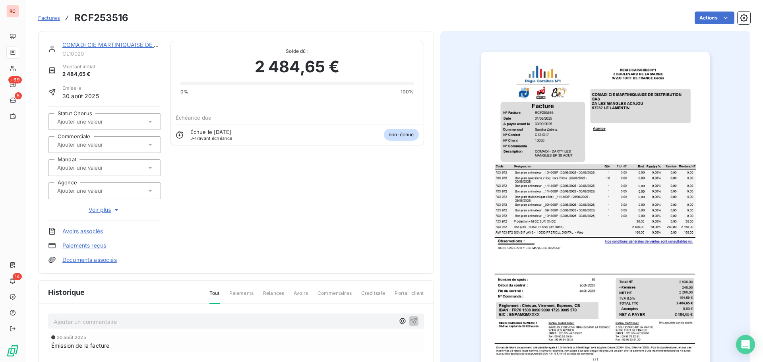
click at [106, 148] on input "text" at bounding box center [96, 144] width 80 height 7
type input "san"
click at [115, 164] on div "[PERSON_NAME]" at bounding box center [109, 165] width 91 height 13
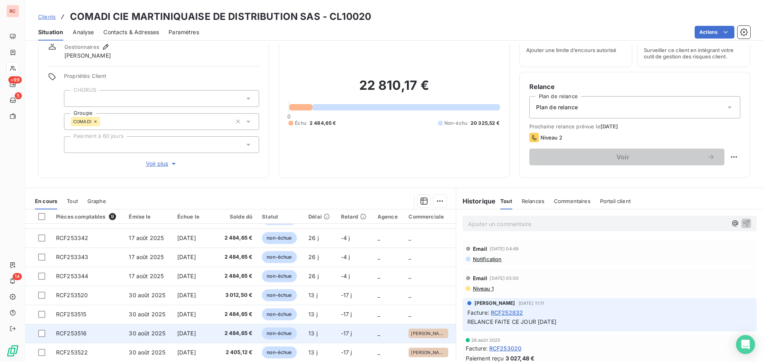
scroll to position [56, 0]
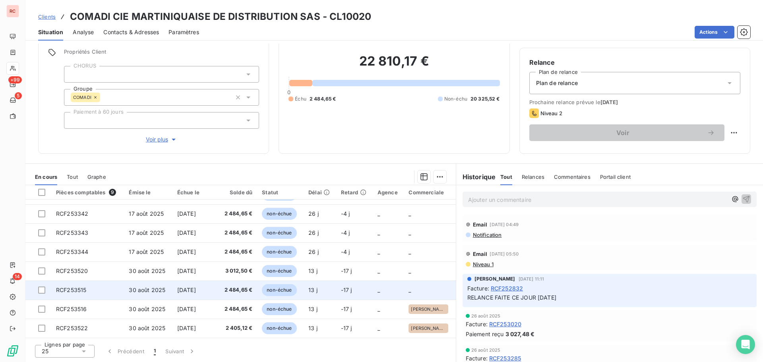
click at [230, 288] on span "2 484,65 €" at bounding box center [237, 290] width 30 height 8
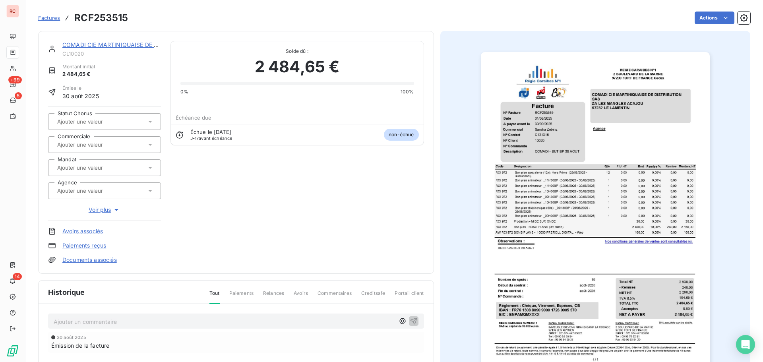
click at [133, 145] on div at bounding box center [100, 144] width 91 height 10
type input "san"
click at [116, 167] on div "[PERSON_NAME]" at bounding box center [109, 165] width 91 height 13
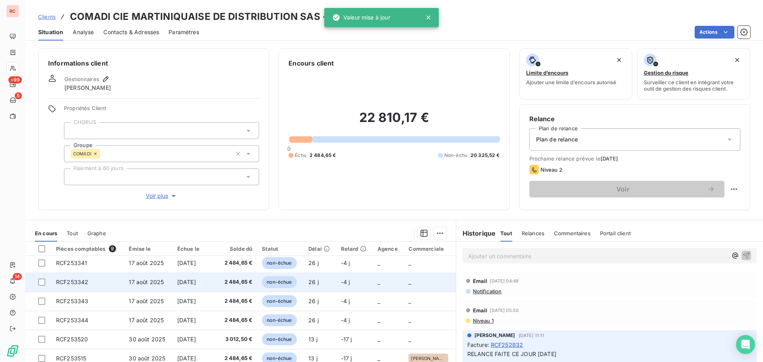
scroll to position [33, 0]
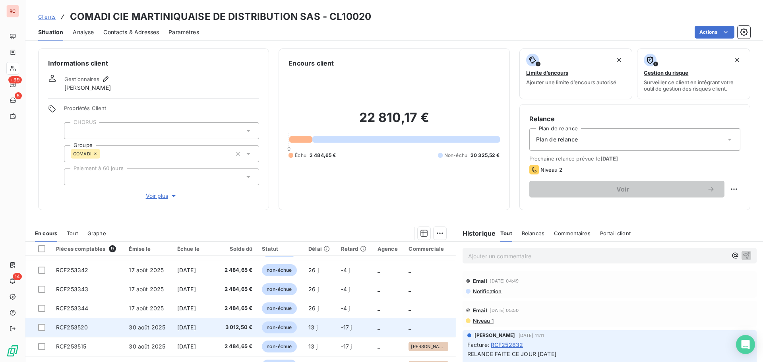
click at [259, 328] on td "non-échue" at bounding box center [280, 327] width 46 height 19
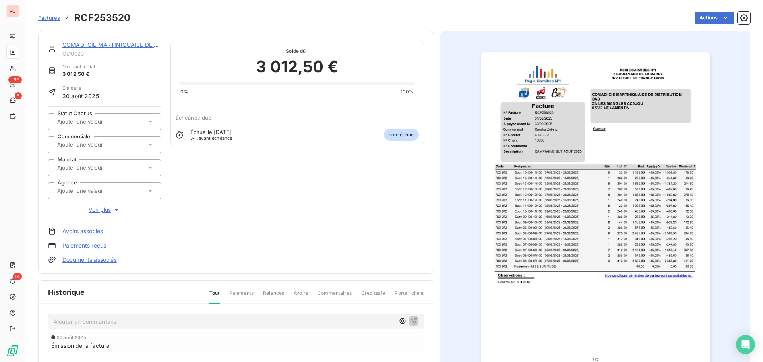
click at [122, 150] on div at bounding box center [104, 144] width 113 height 17
type input "san"
click at [86, 166] on span "[PERSON_NAME]" at bounding box center [84, 165] width 37 height 5
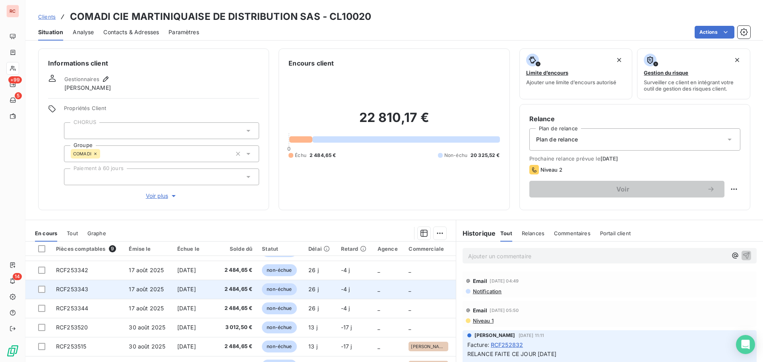
scroll to position [56, 0]
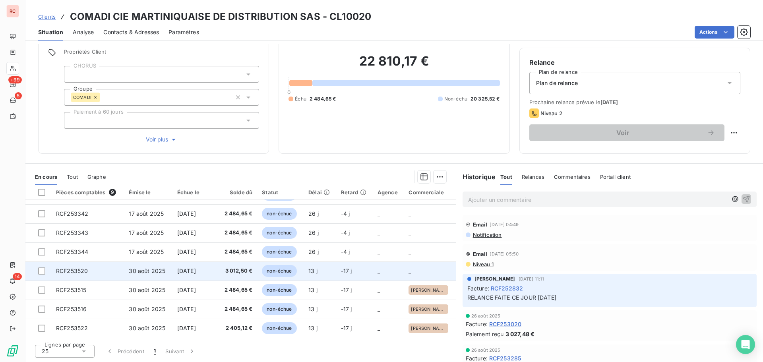
click at [190, 270] on span "[DATE]" at bounding box center [186, 270] width 19 height 7
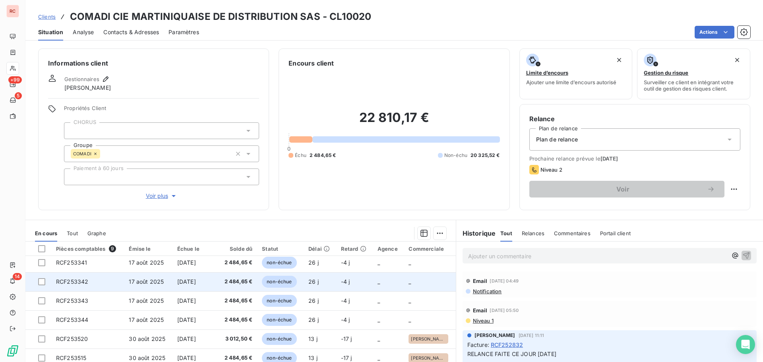
scroll to position [33, 0]
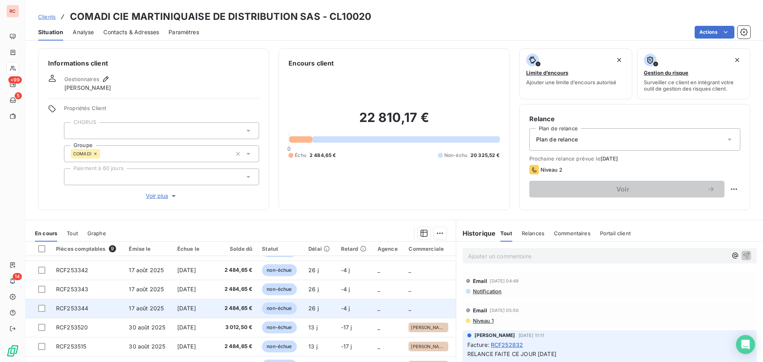
click at [145, 306] on span "17 août 2025" at bounding box center [146, 308] width 35 height 7
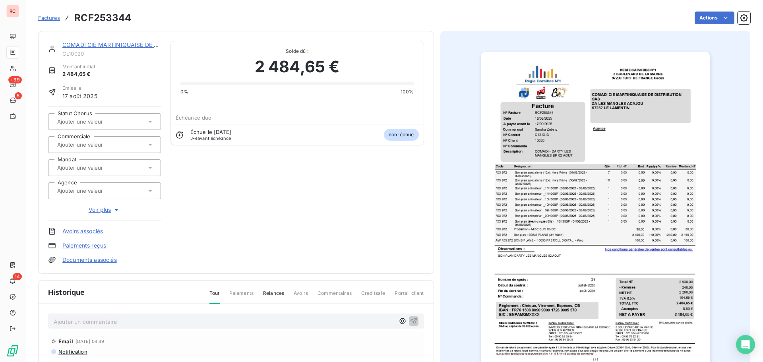
click at [65, 142] on input "text" at bounding box center [96, 144] width 80 height 7
type input "san"
click at [84, 163] on div "[PERSON_NAME]" at bounding box center [84, 166] width 41 height 10
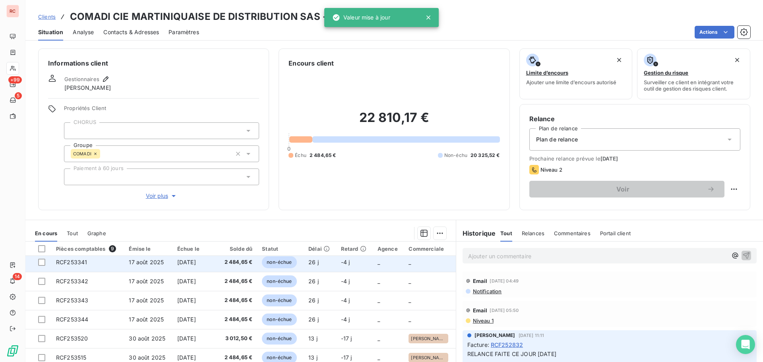
scroll to position [33, 0]
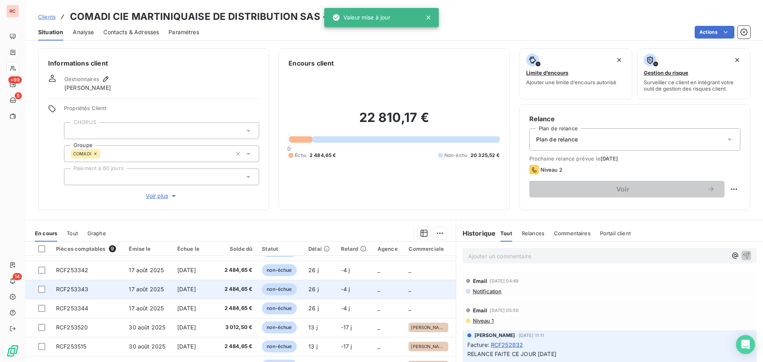
click at [234, 293] on span "2 484,65 €" at bounding box center [237, 289] width 30 height 8
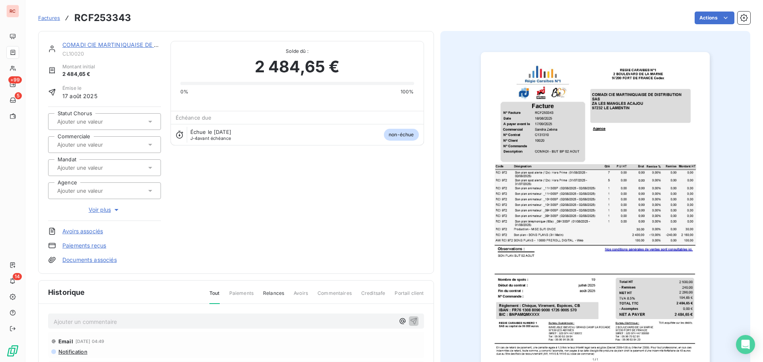
click at [71, 321] on p "Ajouter un commentaire ﻿" at bounding box center [224, 322] width 341 height 10
click at [83, 141] on input "text" at bounding box center [96, 144] width 80 height 7
type input "san"
click at [89, 166] on span "[PERSON_NAME]" at bounding box center [84, 165] width 37 height 5
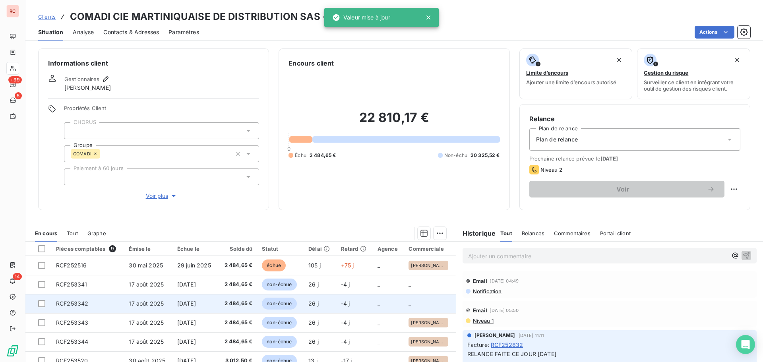
click at [187, 300] on span "[DATE]" at bounding box center [186, 303] width 19 height 7
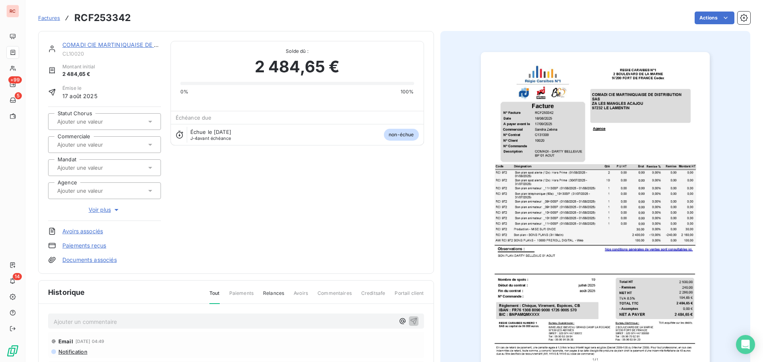
click at [69, 143] on input "text" at bounding box center [96, 144] width 80 height 7
type input "san"
click at [108, 169] on div "[PERSON_NAME]" at bounding box center [109, 165] width 91 height 13
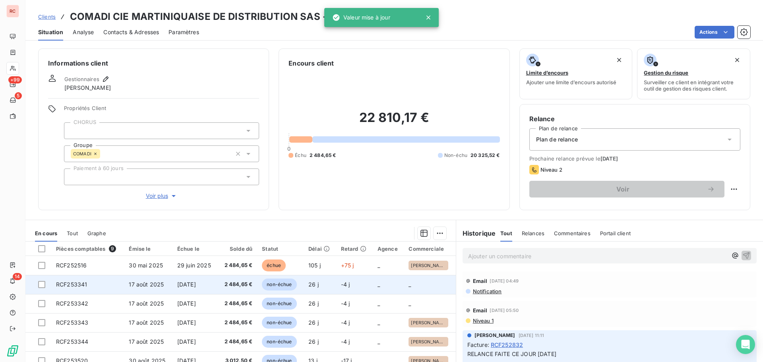
click at [191, 286] on span "[DATE]" at bounding box center [186, 284] width 19 height 7
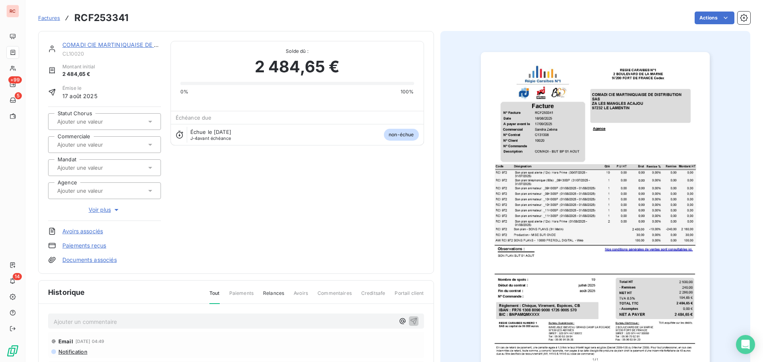
click at [75, 144] on input "text" at bounding box center [96, 144] width 80 height 7
type input "san"
click at [104, 165] on div "[PERSON_NAME]" at bounding box center [109, 165] width 91 height 13
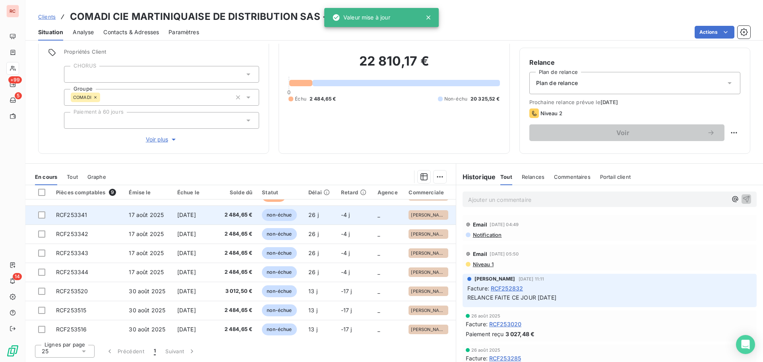
scroll to position [33, 0]
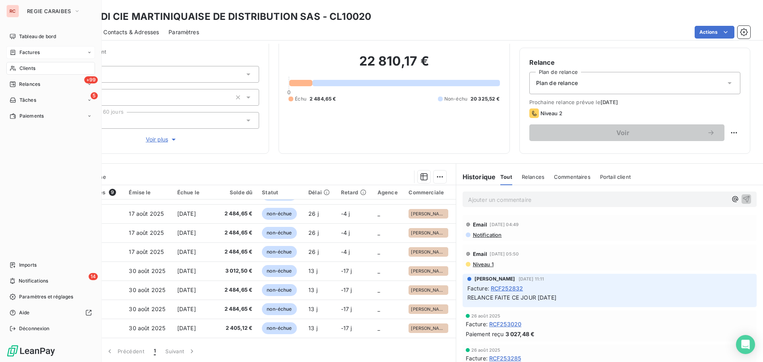
click at [27, 55] on span "Factures" at bounding box center [29, 52] width 20 height 7
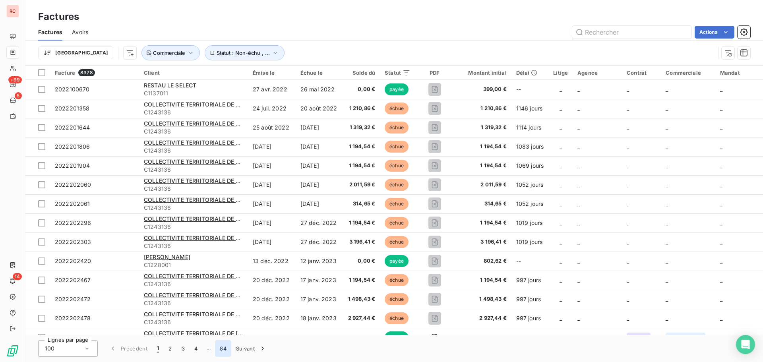
click at [222, 350] on button "84" at bounding box center [223, 348] width 16 height 17
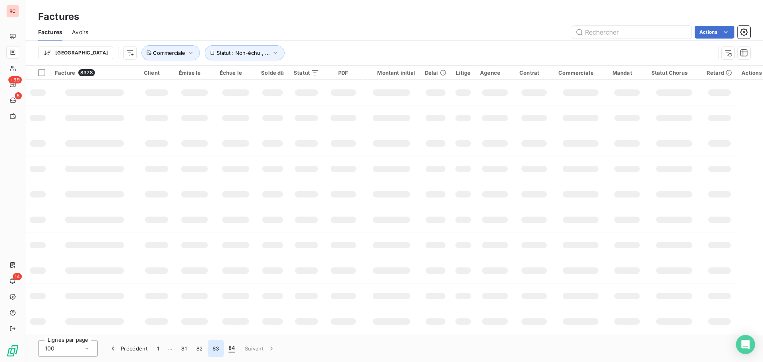
click at [222, 346] on button "83" at bounding box center [216, 348] width 16 height 17
click at [198, 348] on button "82" at bounding box center [199, 348] width 16 height 17
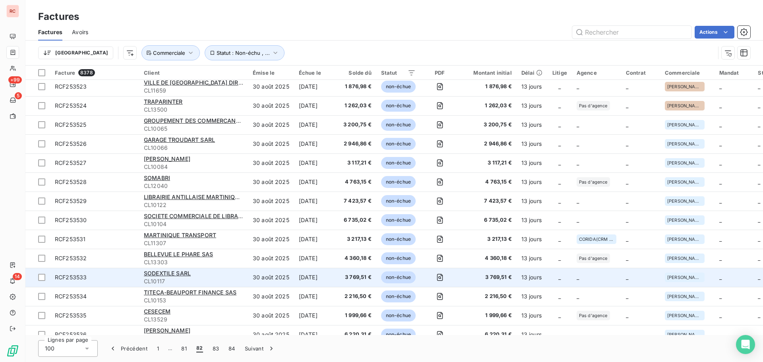
scroll to position [1139, 0]
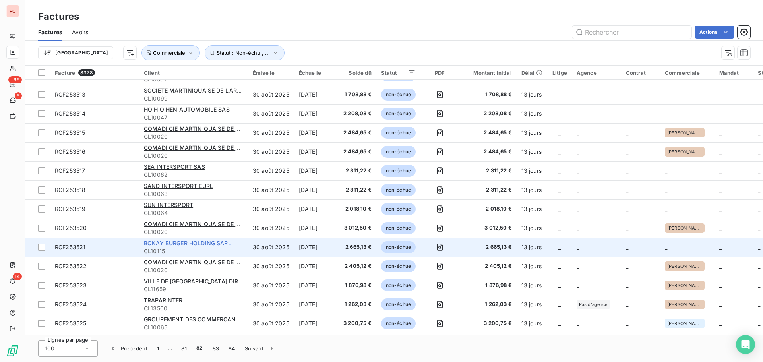
click at [185, 245] on span "BOKAY BURGER HOLDING SARL" at bounding box center [187, 243] width 87 height 7
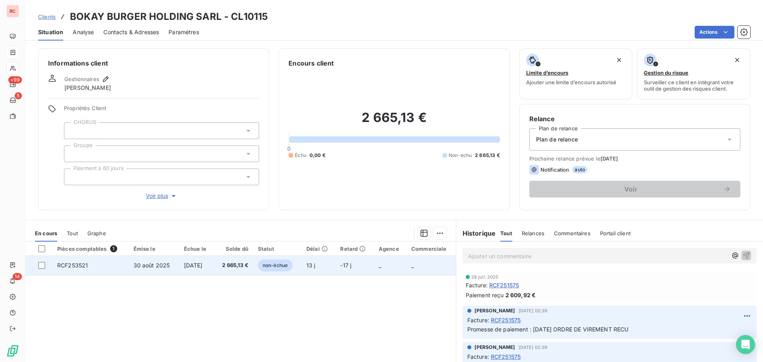
click at [185, 264] on span "[DATE]" at bounding box center [193, 265] width 19 height 7
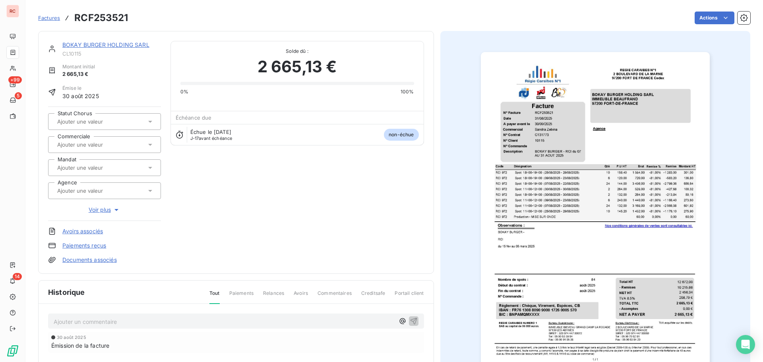
click at [73, 143] on input "text" at bounding box center [96, 144] width 80 height 7
type input "san"
click at [83, 168] on span "[PERSON_NAME]" at bounding box center [84, 165] width 37 height 5
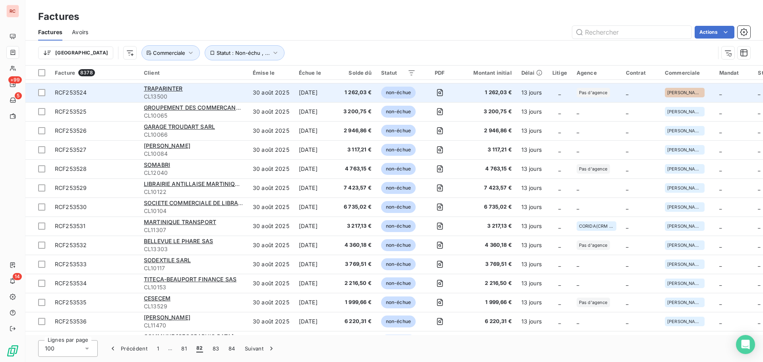
scroll to position [1152, 0]
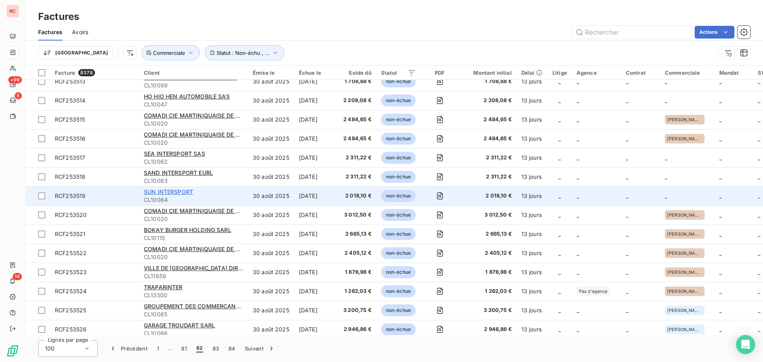
click at [172, 191] on span "SUN INTERSPORT" at bounding box center [168, 191] width 49 height 7
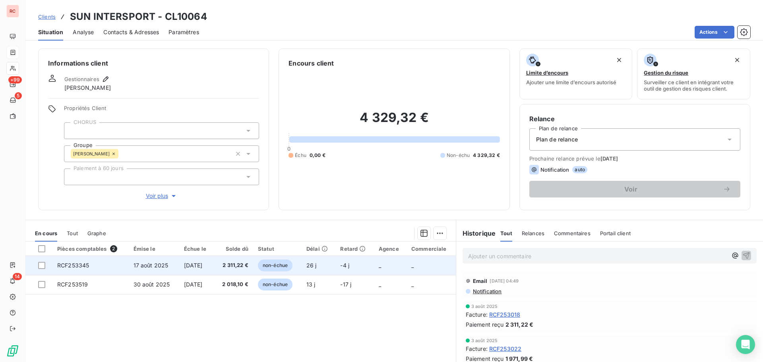
click at [133, 264] on span "17 août 2025" at bounding box center [150, 265] width 35 height 7
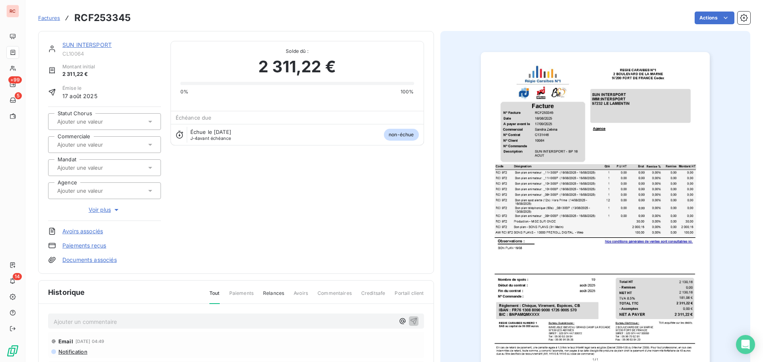
click at [73, 143] on input "text" at bounding box center [96, 144] width 80 height 7
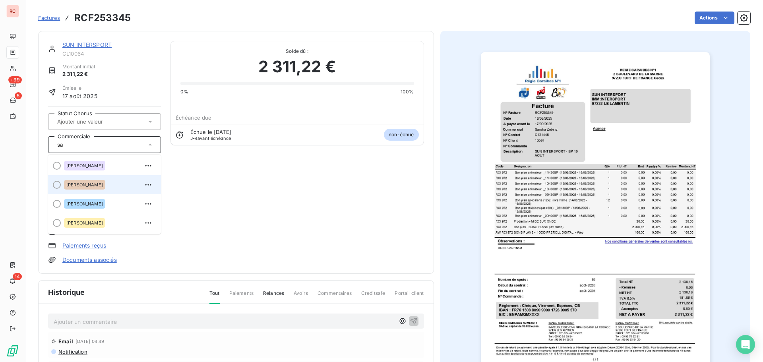
type input "sa"
click at [93, 187] on div "[PERSON_NAME]" at bounding box center [84, 185] width 41 height 10
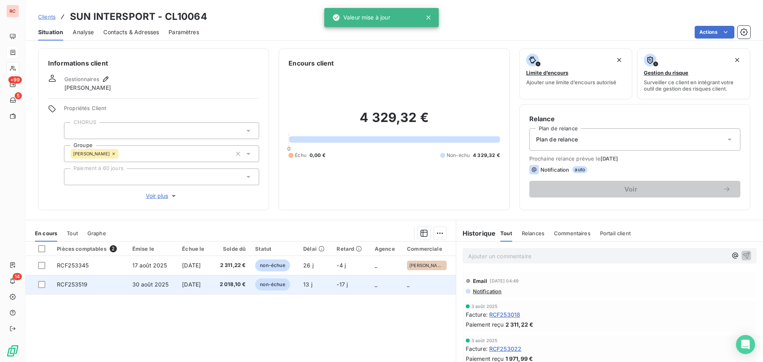
click at [201, 284] on span "[DATE]" at bounding box center [191, 284] width 19 height 7
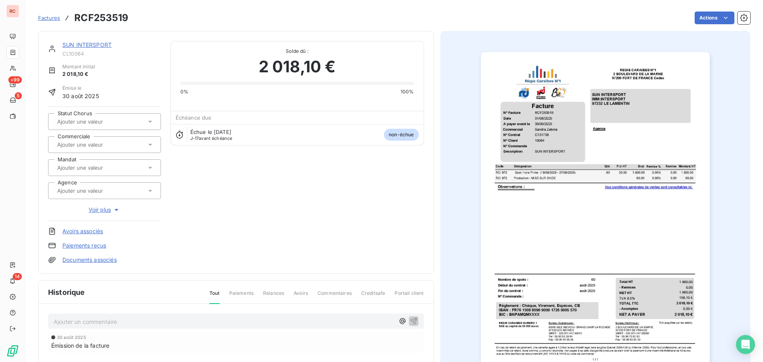
click at [61, 142] on input "text" at bounding box center [96, 144] width 80 height 7
type input "san"
click at [87, 168] on span "[PERSON_NAME]" at bounding box center [84, 165] width 37 height 5
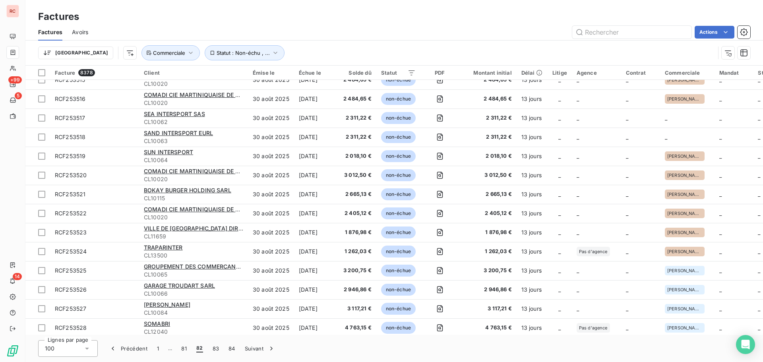
scroll to position [1072, 0]
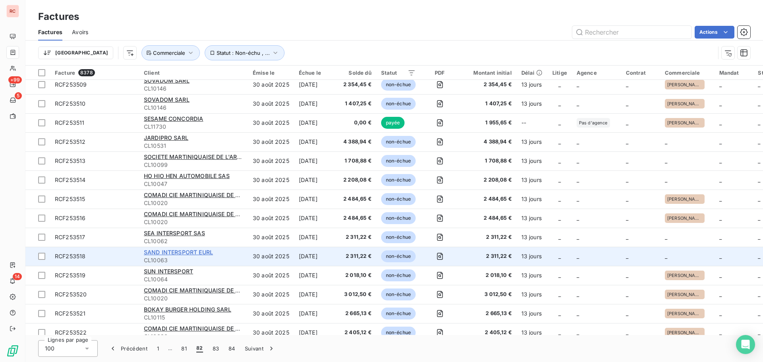
click at [176, 253] on span "SAND INTERSPORT EURL" at bounding box center [178, 252] width 69 height 7
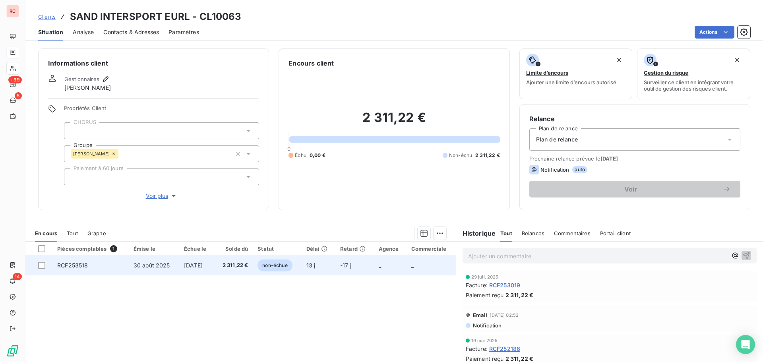
click at [149, 261] on td "30 août 2025" at bounding box center [154, 265] width 50 height 19
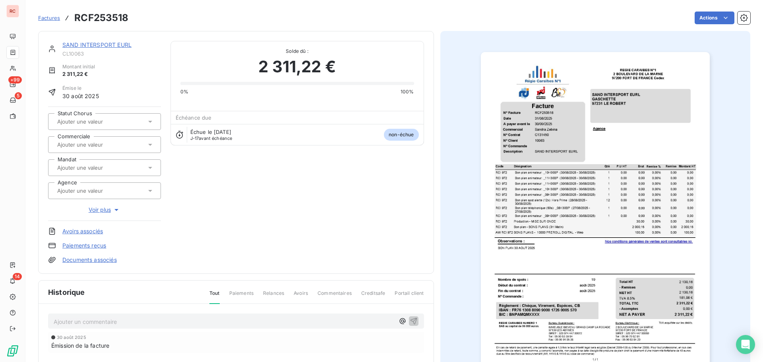
click at [80, 145] on input "text" at bounding box center [96, 144] width 80 height 7
type input "san"
click at [76, 162] on div "[PERSON_NAME]" at bounding box center [84, 166] width 41 height 10
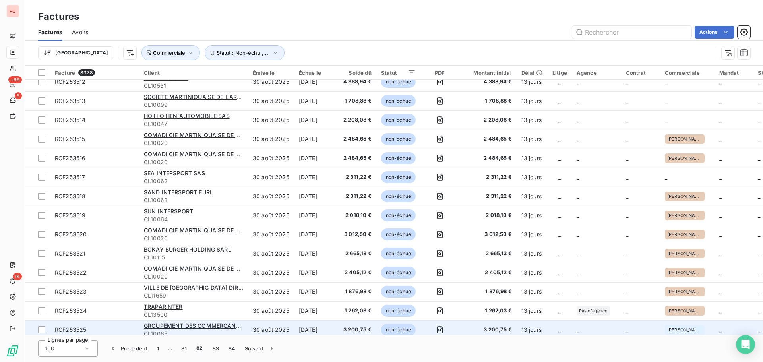
scroll to position [1072, 0]
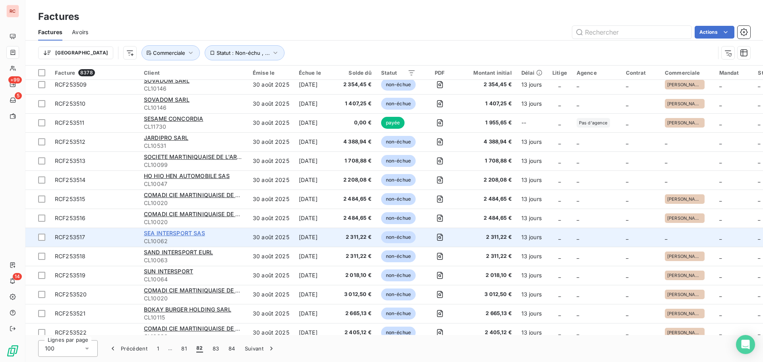
click at [173, 234] on span "SEA INTERSPORT SAS" at bounding box center [174, 233] width 61 height 7
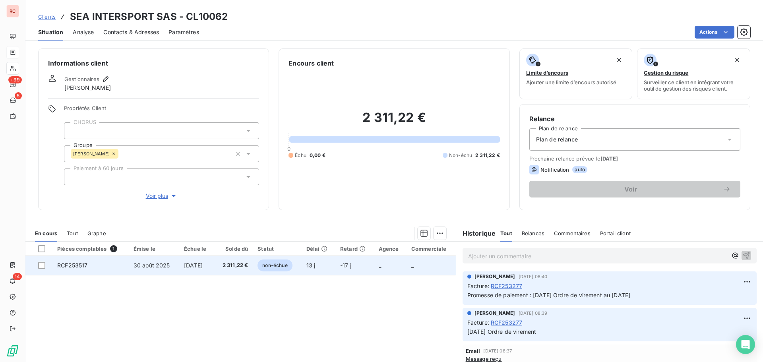
click at [167, 267] on td "30 août 2025" at bounding box center [154, 265] width 50 height 19
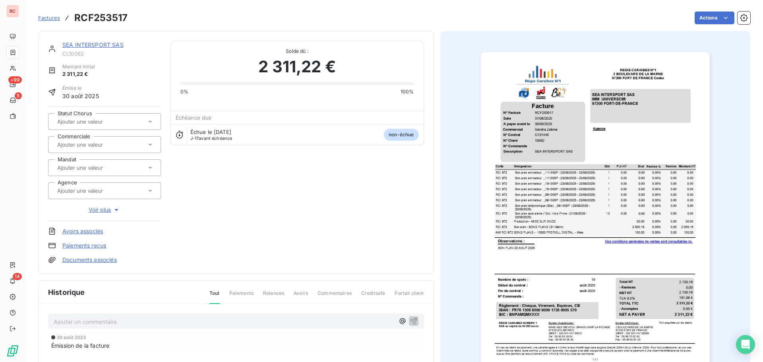
click at [80, 143] on input "text" at bounding box center [96, 144] width 80 height 7
type input "san"
click at [83, 169] on div "[PERSON_NAME]" at bounding box center [84, 166] width 41 height 10
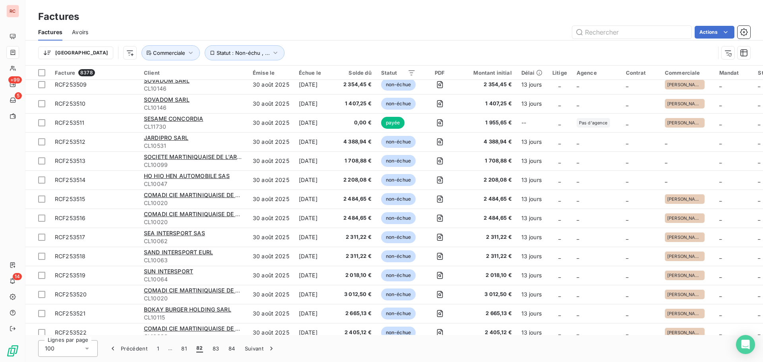
scroll to position [953, 0]
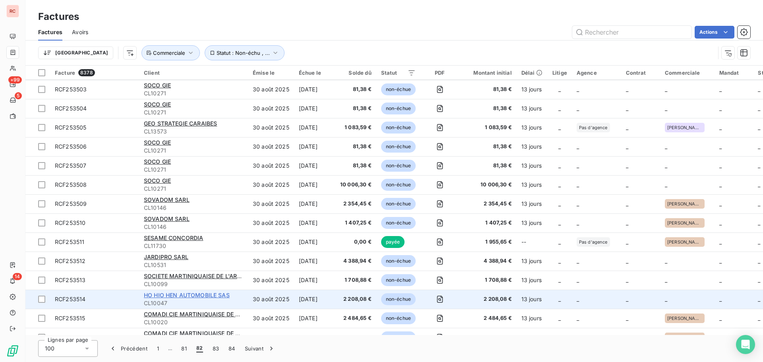
click at [181, 295] on span "HO HIO HEN AUTOMOBILE SAS" at bounding box center [187, 295] width 86 height 7
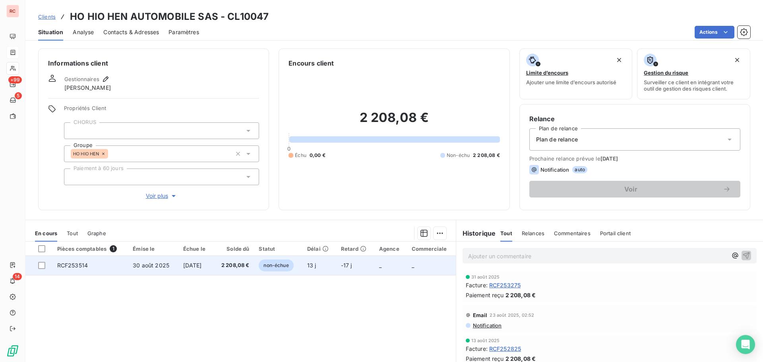
click at [193, 273] on td "[DATE]" at bounding box center [195, 265] width 35 height 19
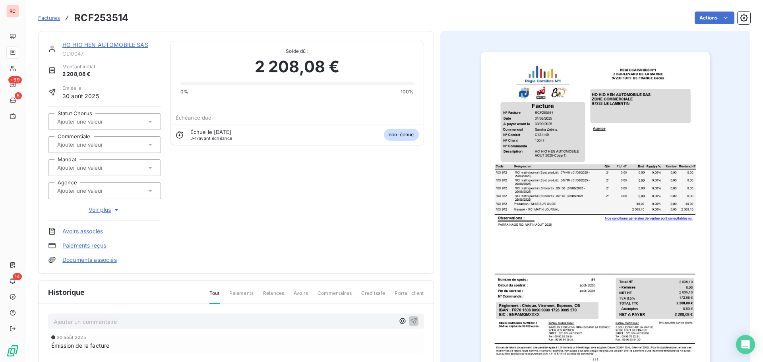
click at [83, 143] on input "text" at bounding box center [96, 144] width 80 height 7
type input "san"
click at [75, 169] on div "[PERSON_NAME]" at bounding box center [84, 166] width 41 height 10
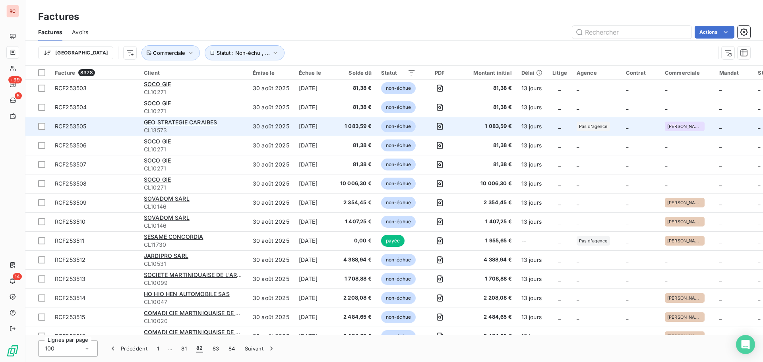
scroll to position [1072, 0]
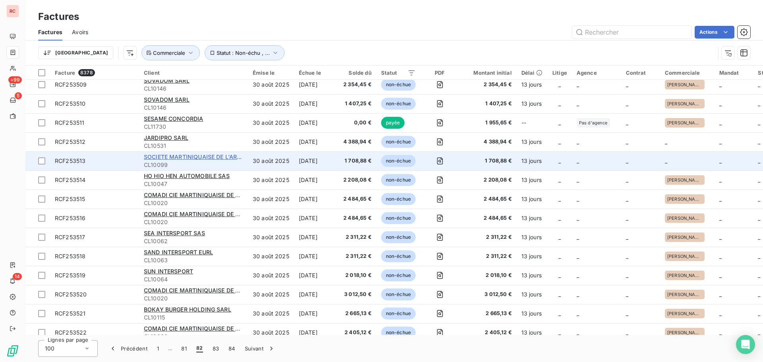
click at [184, 157] on span "SOCIETE MARTINIQUAISE DE L'ART DU GRANIT (SMAG) SARL" at bounding box center [228, 156] width 168 height 7
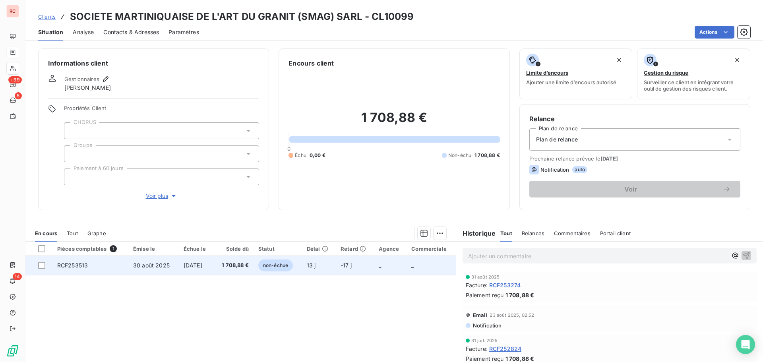
click at [95, 263] on td "RCF253513" at bounding box center [90, 265] width 76 height 19
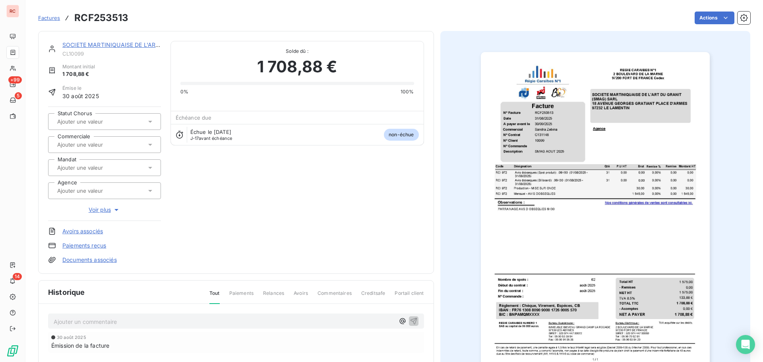
click at [91, 146] on input "text" at bounding box center [96, 144] width 80 height 7
type input "san"
click at [98, 167] on div "[PERSON_NAME]" at bounding box center [84, 166] width 41 height 10
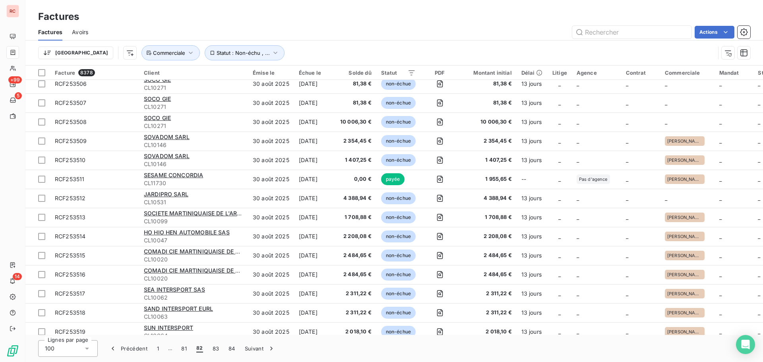
scroll to position [993, 0]
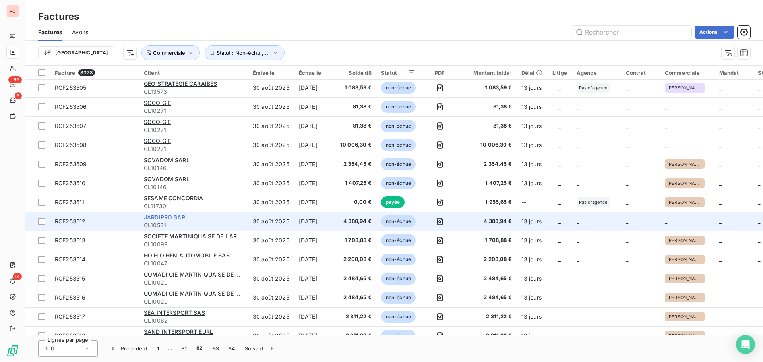
click at [165, 215] on span "JARDIPRO SARL" at bounding box center [166, 217] width 44 height 7
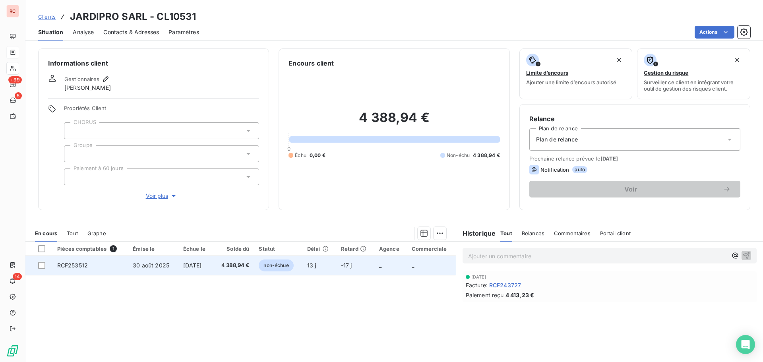
click at [160, 262] on span "30 août 2025" at bounding box center [151, 265] width 37 height 7
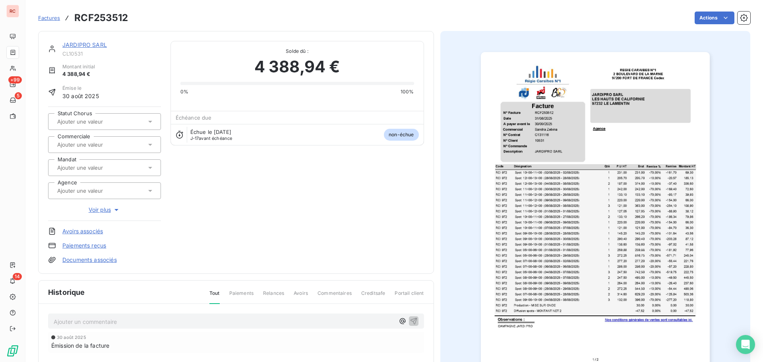
click at [70, 140] on div at bounding box center [100, 144] width 91 height 10
type input "san"
click at [82, 165] on span "[PERSON_NAME]" at bounding box center [84, 165] width 37 height 5
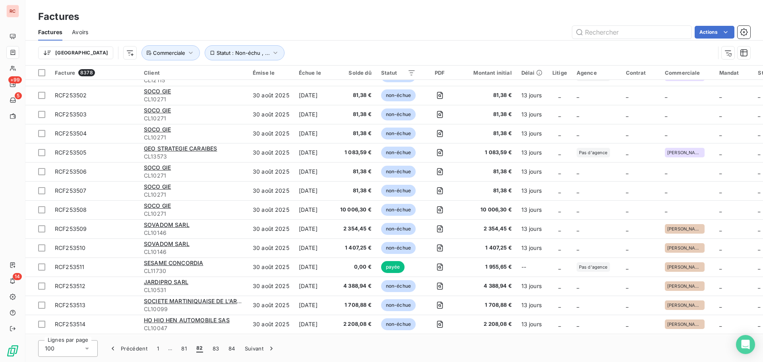
scroll to position [914, 0]
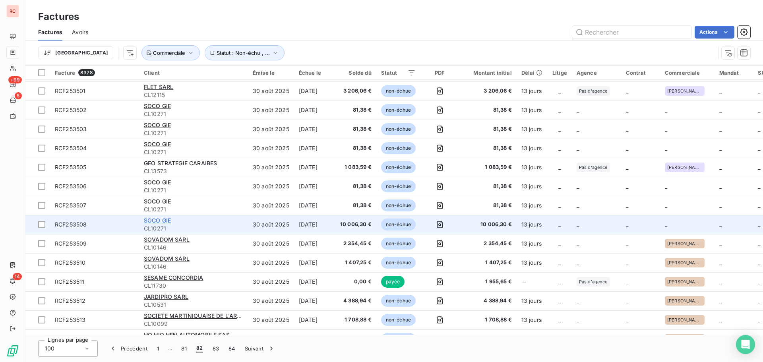
click at [160, 221] on span "SOCO GIE" at bounding box center [157, 220] width 27 height 7
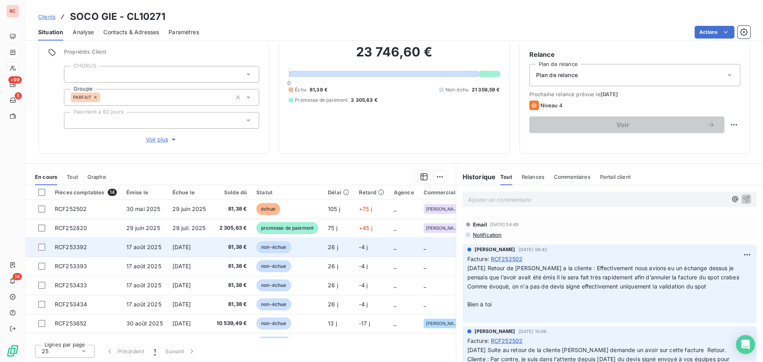
click at [177, 245] on span "[DATE]" at bounding box center [181, 246] width 19 height 7
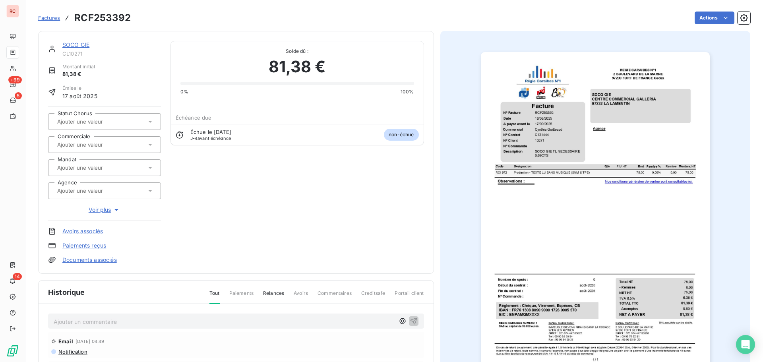
click at [91, 141] on input "text" at bounding box center [96, 144] width 80 height 7
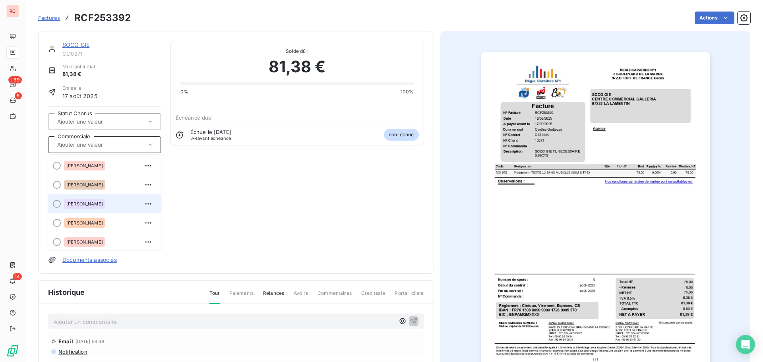
click at [76, 201] on div "[PERSON_NAME]" at bounding box center [84, 204] width 41 height 10
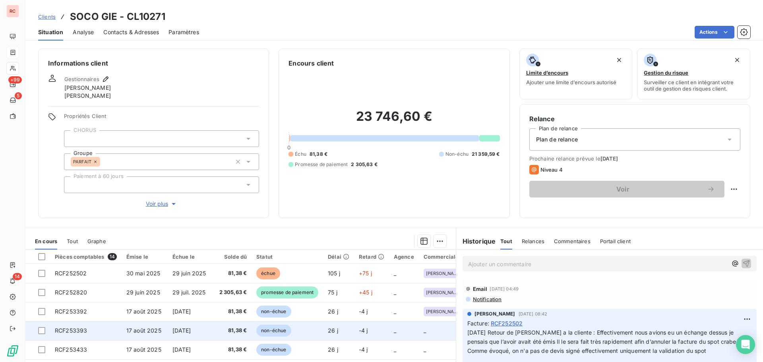
click at [191, 328] on span "[DATE]" at bounding box center [181, 330] width 19 height 7
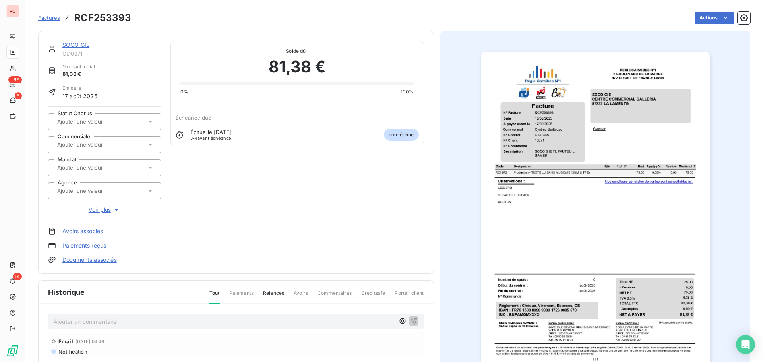
click at [112, 149] on div at bounding box center [100, 144] width 91 height 10
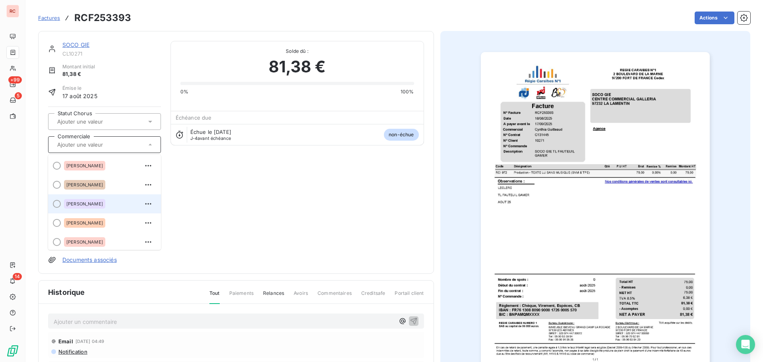
click at [91, 201] on span "[PERSON_NAME]" at bounding box center [84, 203] width 37 height 5
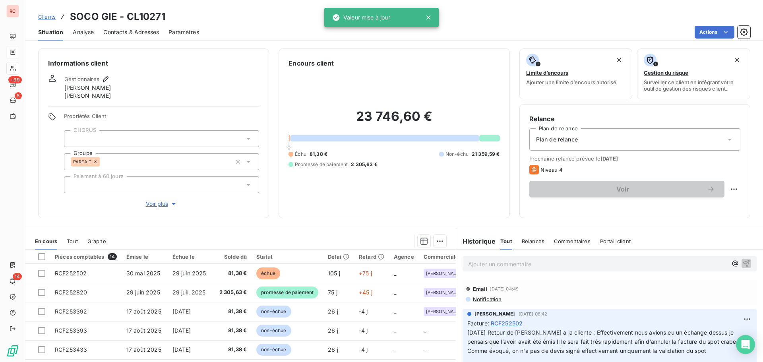
scroll to position [64, 0]
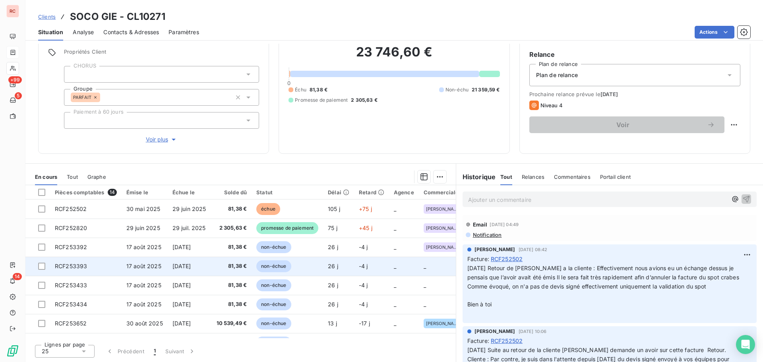
click at [186, 265] on span "[DATE]" at bounding box center [181, 266] width 19 height 7
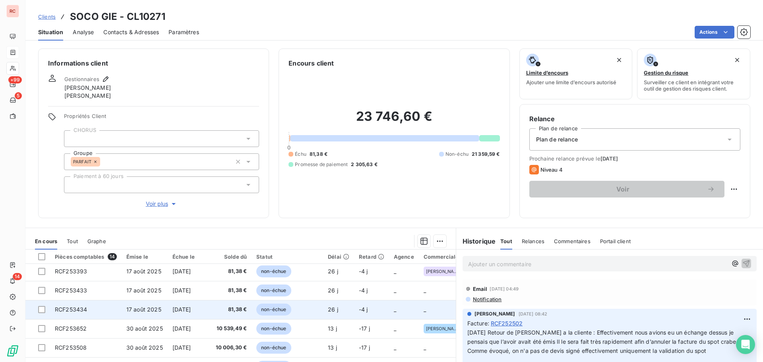
scroll to position [40, 0]
click at [130, 309] on span "17 août 2025" at bounding box center [143, 309] width 35 height 7
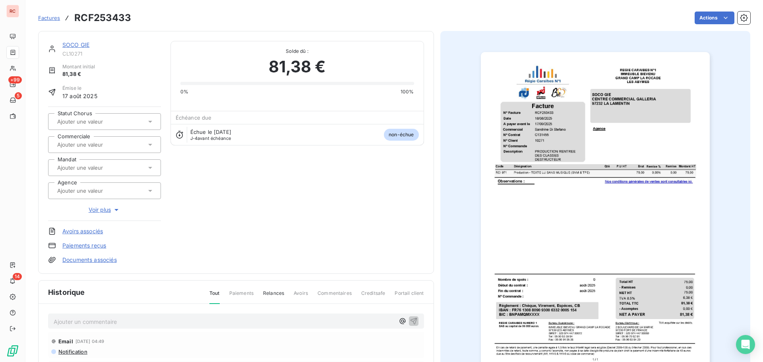
click at [108, 147] on input "text" at bounding box center [96, 144] width 80 height 7
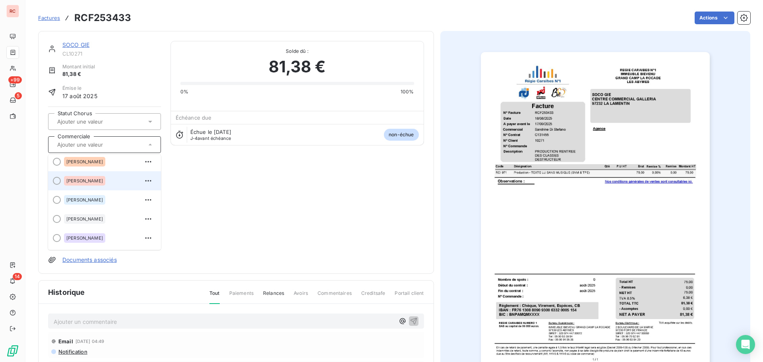
scroll to position [119, 0]
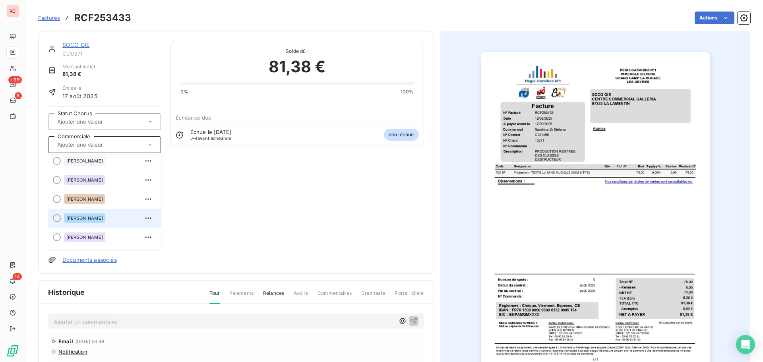
click at [101, 218] on span "[PERSON_NAME]" at bounding box center [84, 218] width 37 height 5
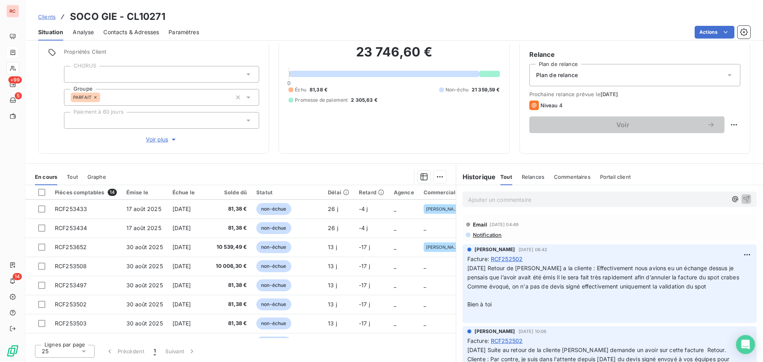
scroll to position [79, 0]
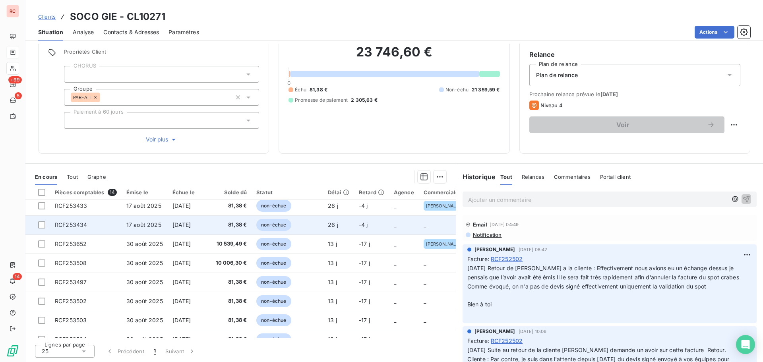
click at [191, 227] on span "[DATE]" at bounding box center [181, 224] width 19 height 7
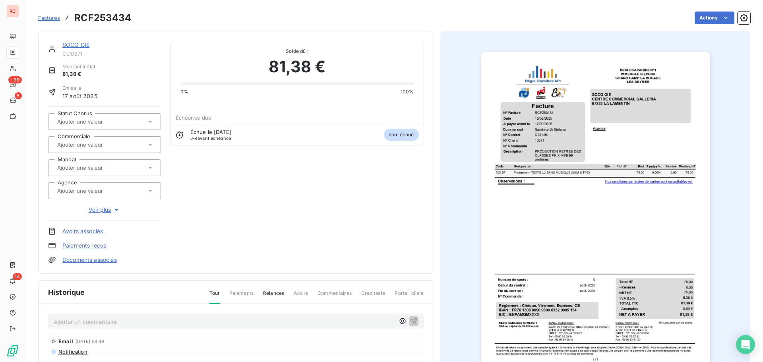
click at [82, 145] on input "text" at bounding box center [96, 144] width 80 height 7
type input "san"
click at [82, 184] on span "[PERSON_NAME]" at bounding box center [84, 184] width 37 height 5
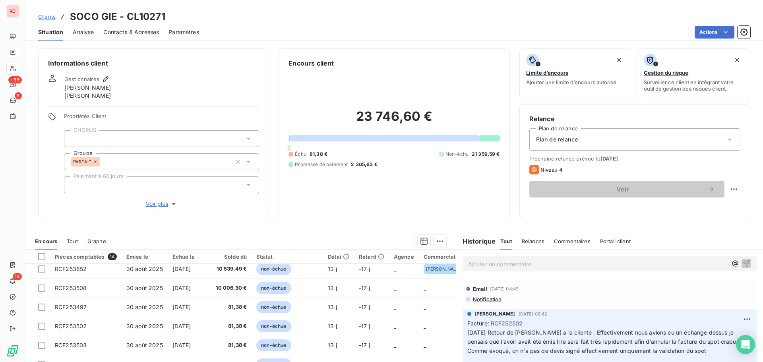
scroll to position [119, 0]
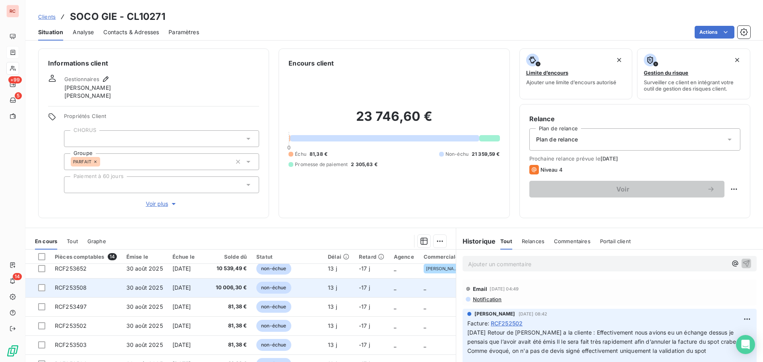
click at [141, 289] on span "30 août 2025" at bounding box center [144, 287] width 37 height 7
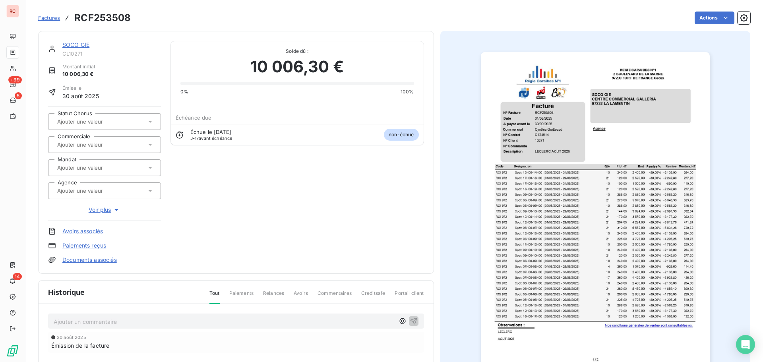
click at [87, 143] on input "text" at bounding box center [96, 144] width 80 height 7
type input "cyn"
click at [82, 168] on div "[PERSON_NAME]" at bounding box center [84, 166] width 41 height 10
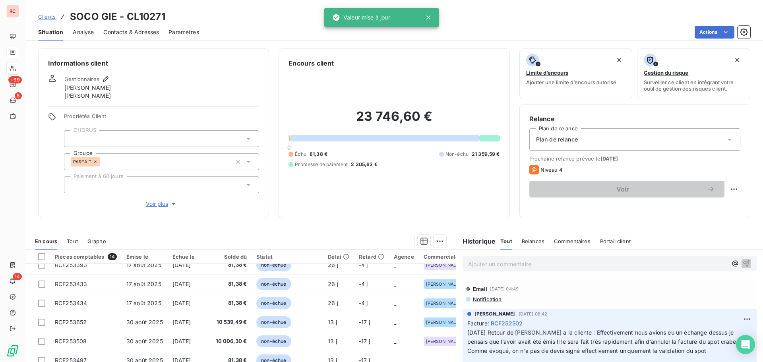
scroll to position [119, 0]
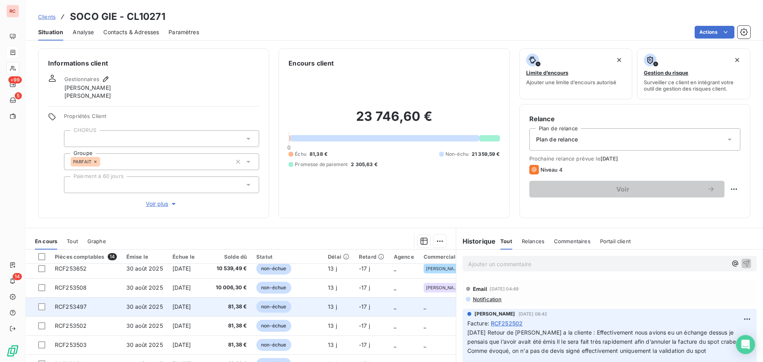
click at [147, 308] on span "30 août 2025" at bounding box center [144, 306] width 37 height 7
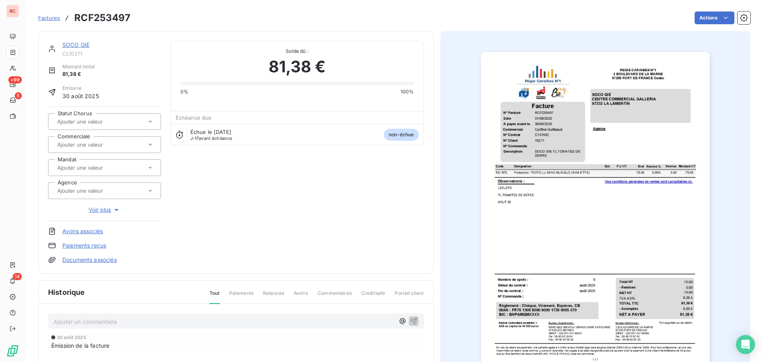
click at [120, 144] on input "text" at bounding box center [96, 144] width 80 height 7
type input "cyn"
click at [94, 167] on span "[PERSON_NAME]" at bounding box center [84, 165] width 37 height 5
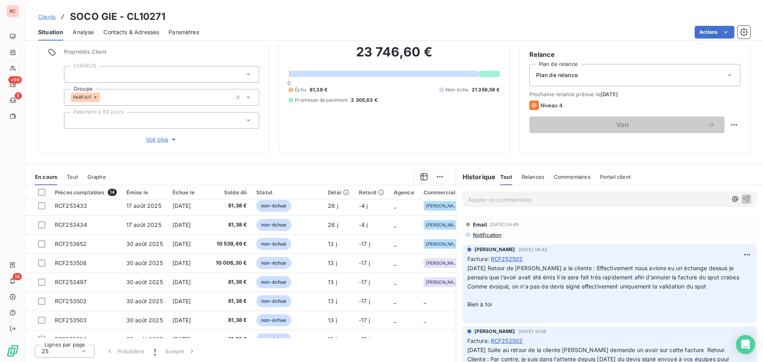
scroll to position [119, 0]
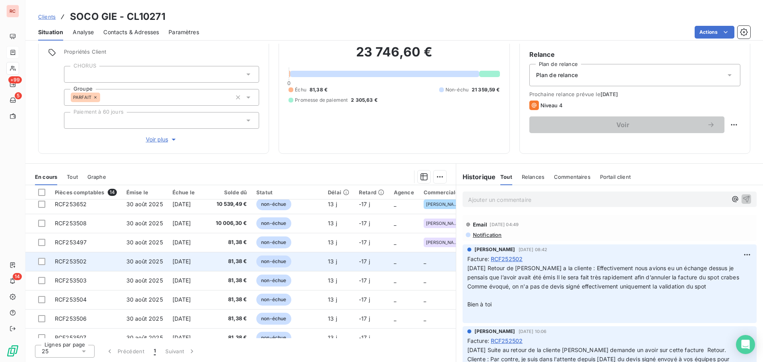
click at [122, 263] on td "30 août 2025" at bounding box center [145, 261] width 46 height 19
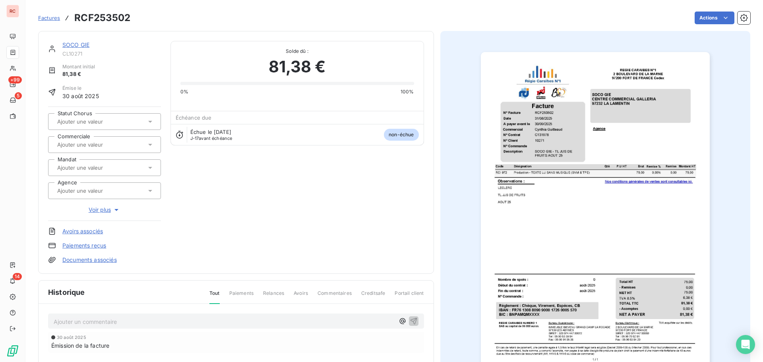
click at [98, 148] on input "text" at bounding box center [96, 144] width 80 height 7
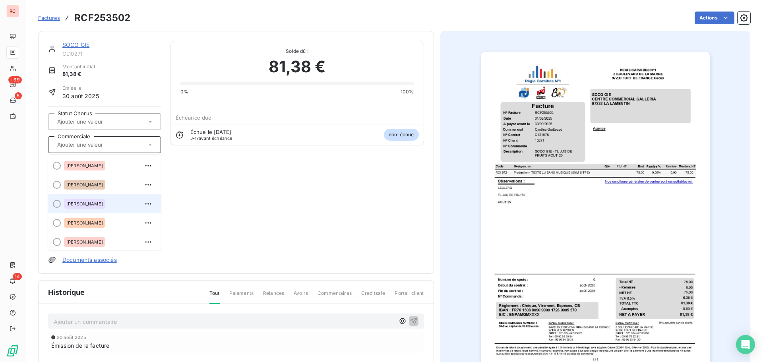
click at [83, 207] on div "[PERSON_NAME]" at bounding box center [84, 204] width 41 height 10
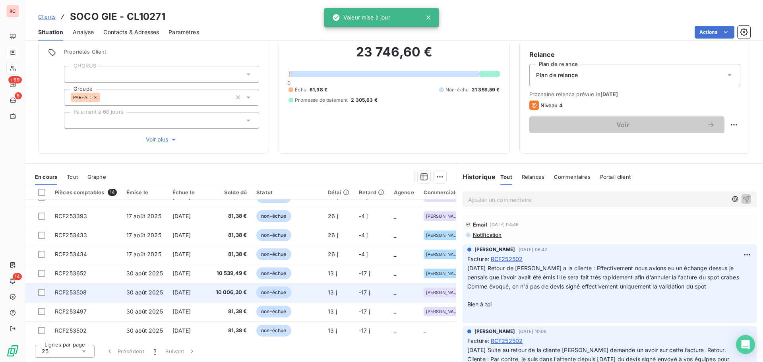
scroll to position [119, 0]
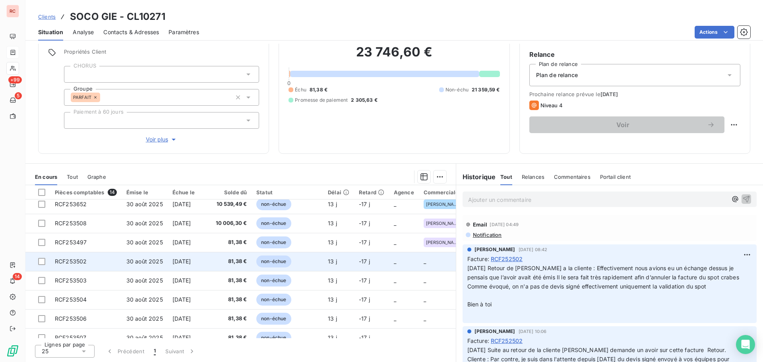
click at [160, 263] on span "30 août 2025" at bounding box center [144, 261] width 37 height 7
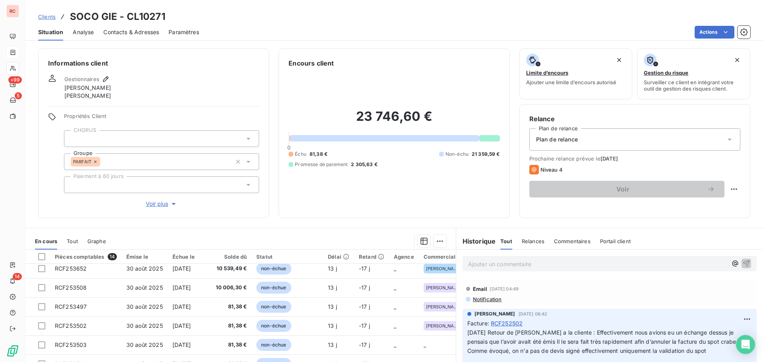
scroll to position [132, 0]
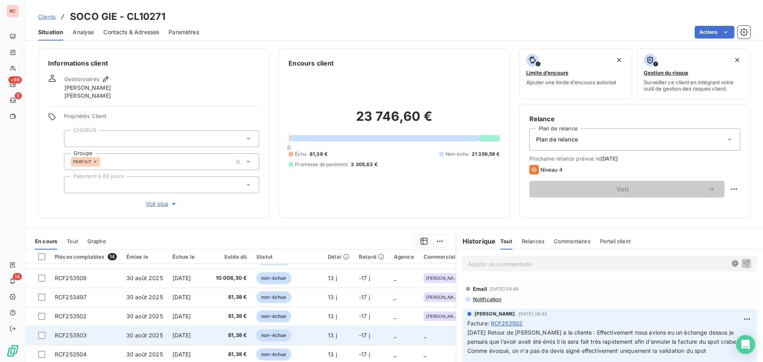
click at [129, 333] on span "30 août 2025" at bounding box center [144, 335] width 37 height 7
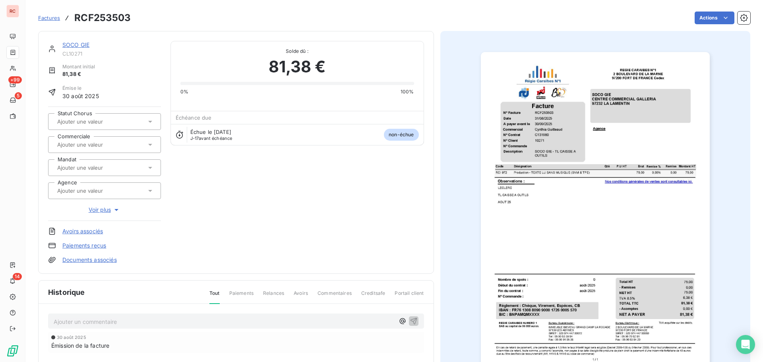
click at [110, 147] on input "text" at bounding box center [96, 144] width 80 height 7
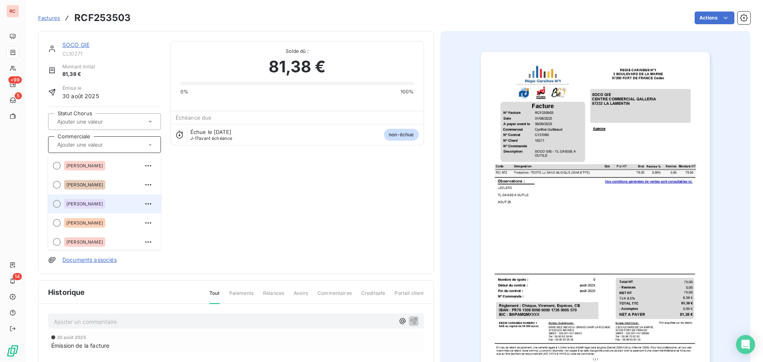
click at [86, 201] on span "[PERSON_NAME]" at bounding box center [84, 203] width 37 height 5
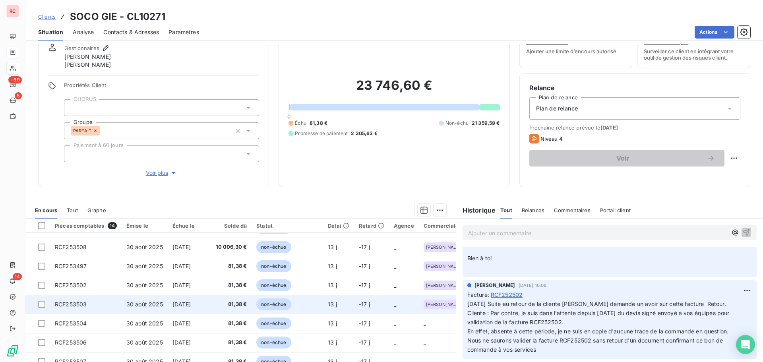
scroll to position [64, 0]
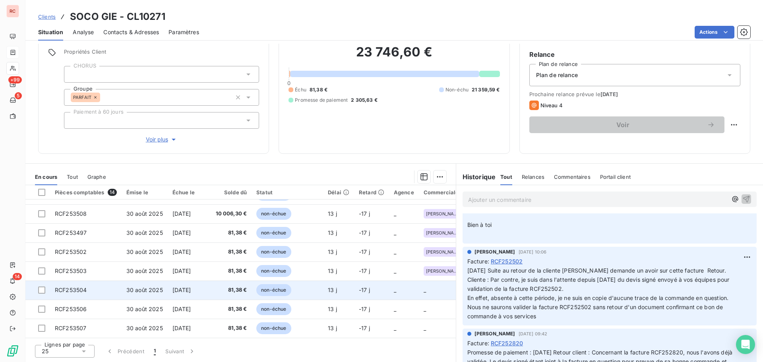
click at [129, 290] on td "30 août 2025" at bounding box center [145, 289] width 46 height 19
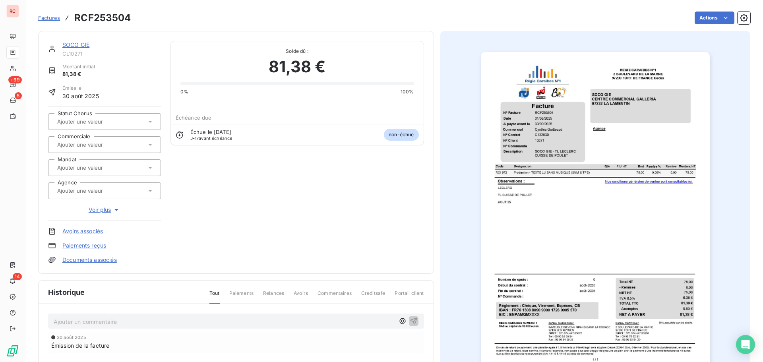
click at [109, 144] on input "text" at bounding box center [96, 144] width 80 height 7
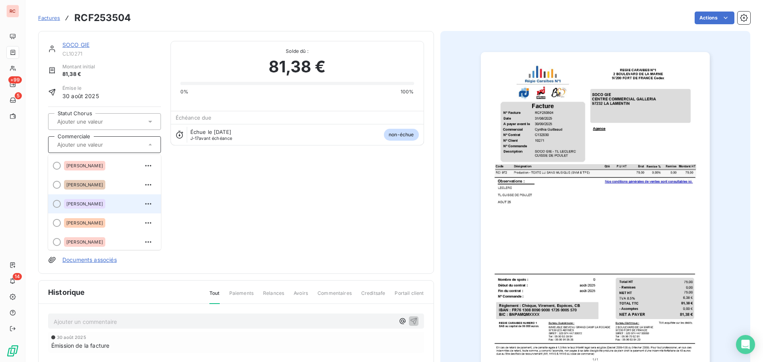
click at [77, 203] on span "[PERSON_NAME]" at bounding box center [84, 203] width 37 height 5
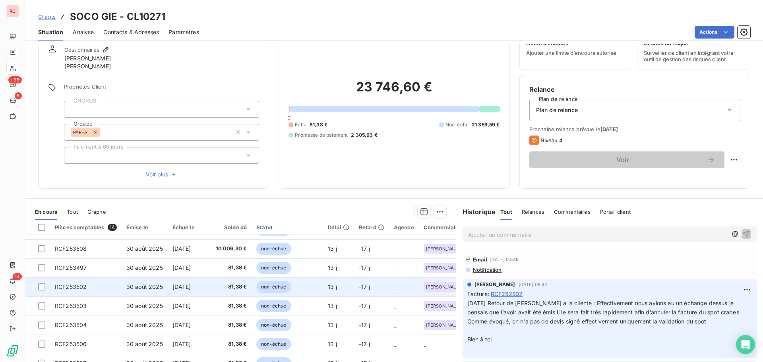
scroll to position [64, 0]
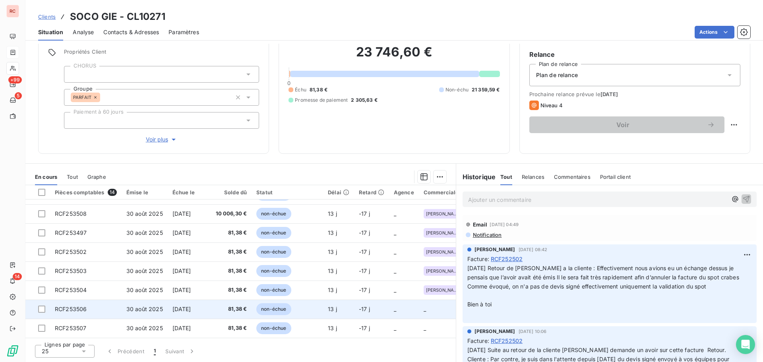
click at [168, 309] on td "[DATE]" at bounding box center [189, 308] width 43 height 19
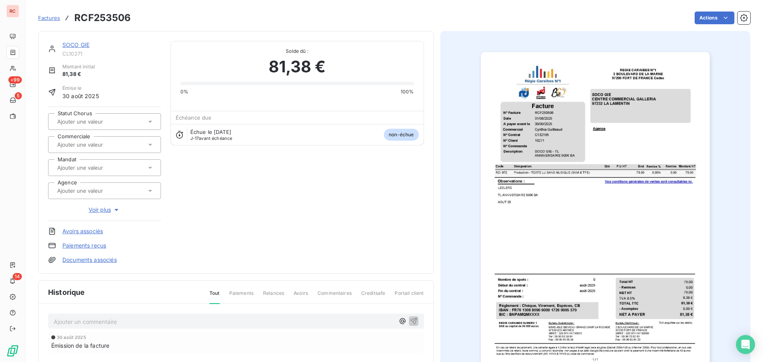
click at [75, 143] on input "text" at bounding box center [96, 144] width 80 height 7
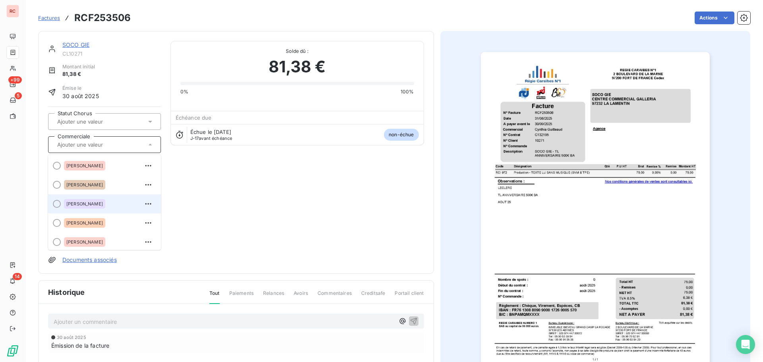
click at [93, 204] on span "[PERSON_NAME]" at bounding box center [84, 203] width 37 height 5
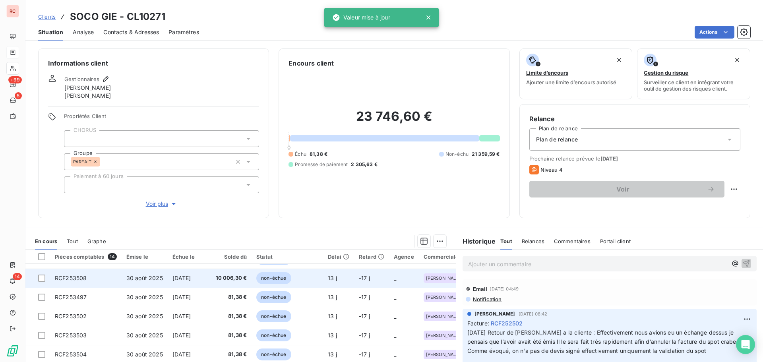
scroll to position [64, 0]
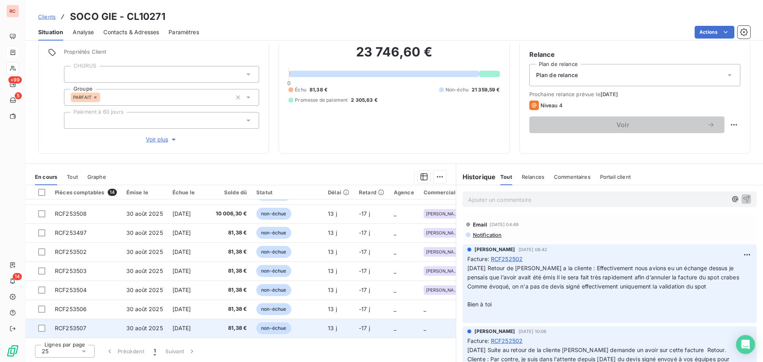
click at [187, 325] on span "[DATE]" at bounding box center [181, 328] width 19 height 7
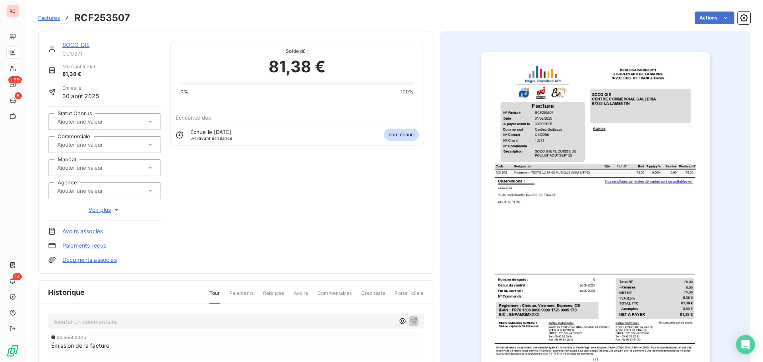
click at [94, 143] on input "text" at bounding box center [96, 144] width 80 height 7
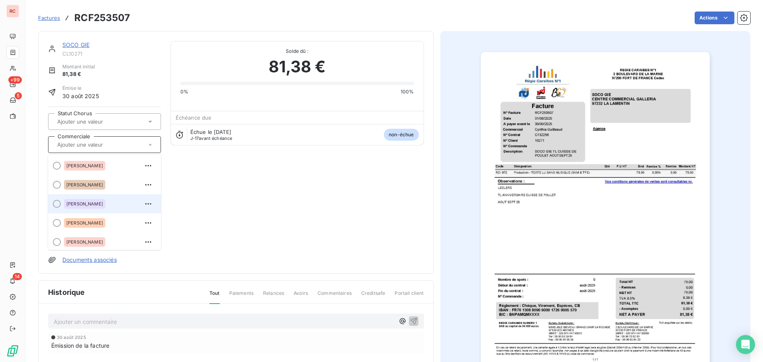
click at [80, 205] on span "[PERSON_NAME]" at bounding box center [84, 203] width 37 height 5
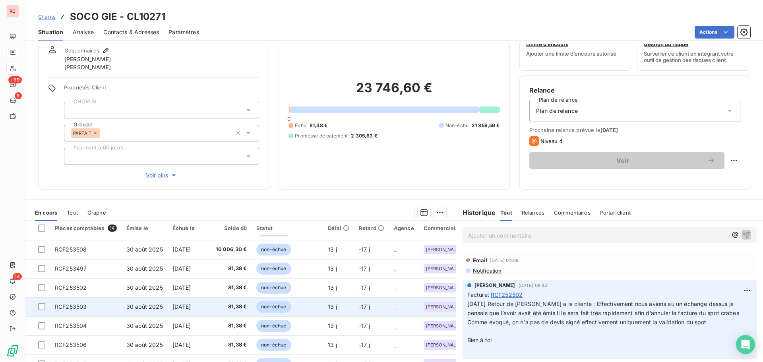
scroll to position [64, 0]
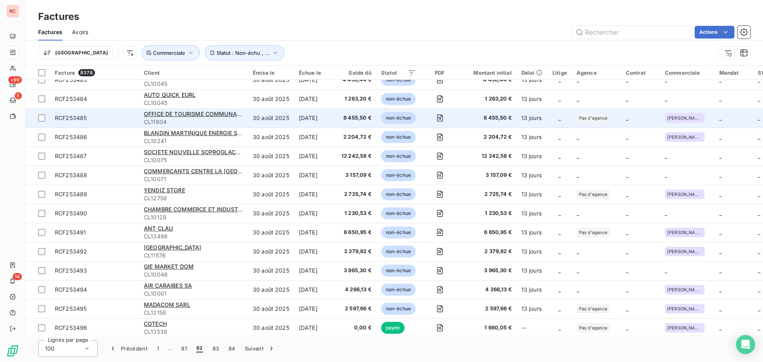
scroll to position [596, 0]
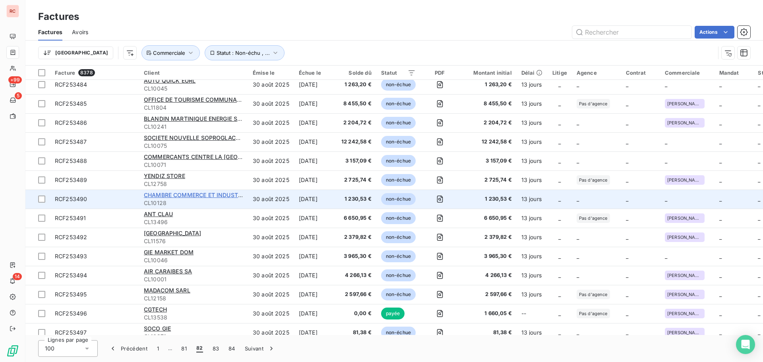
click at [206, 194] on span "CHAMBRE COMMERCE ET INDUSTRIE [GEOGRAPHIC_DATA] (CCIM)" at bounding box center [235, 194] width 182 height 7
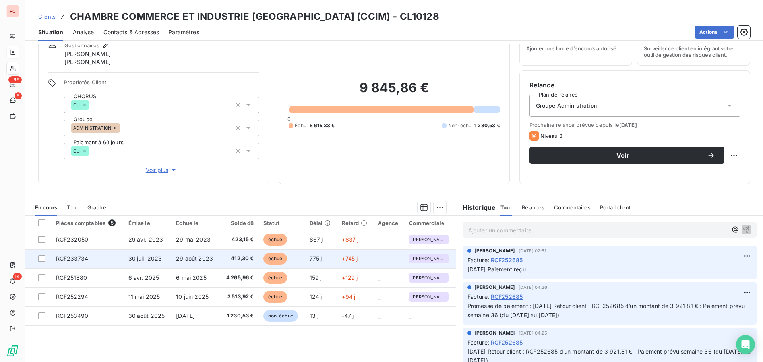
scroll to position [64, 0]
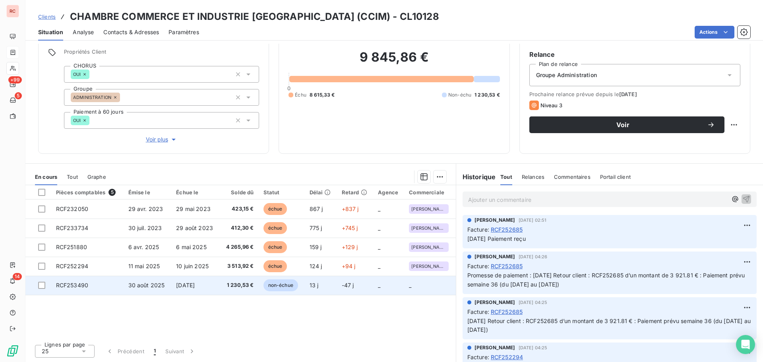
click at [216, 284] on td "[DATE]" at bounding box center [195, 285] width 48 height 19
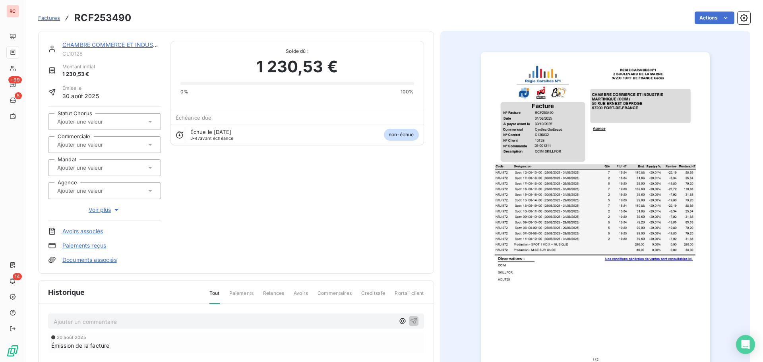
click at [114, 143] on input "text" at bounding box center [96, 144] width 80 height 7
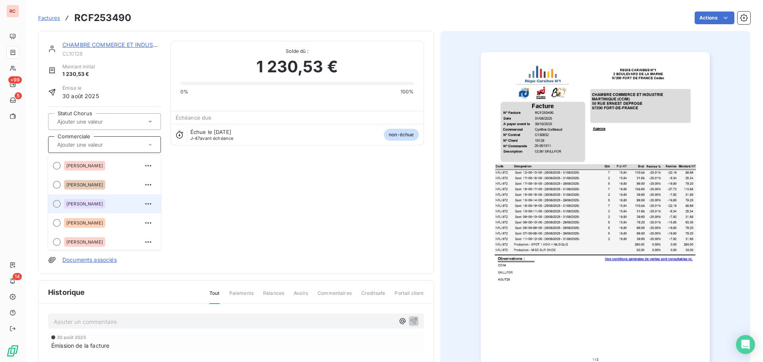
click at [80, 200] on div "[PERSON_NAME]" at bounding box center [84, 204] width 41 height 10
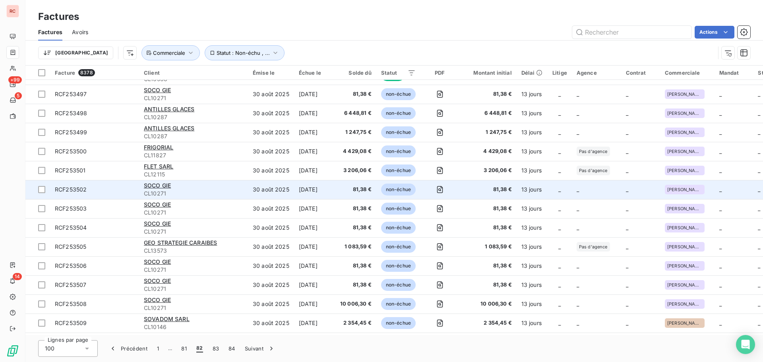
scroll to position [675, 0]
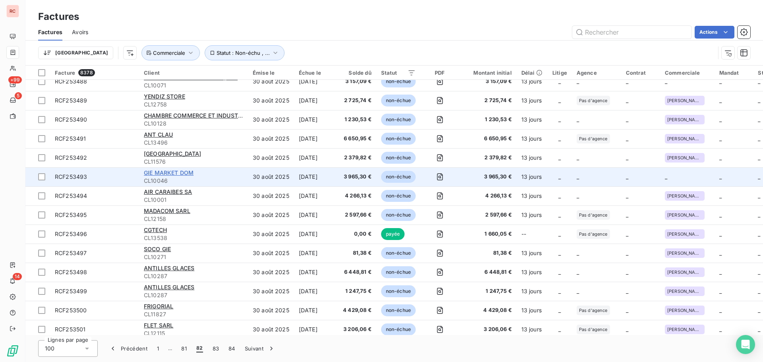
click at [164, 172] on span "GIE MARKET DOM" at bounding box center [169, 172] width 50 height 7
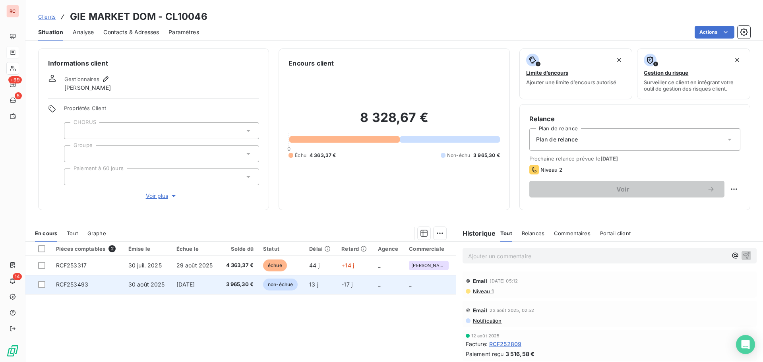
click at [176, 279] on td "[DATE]" at bounding box center [196, 284] width 48 height 19
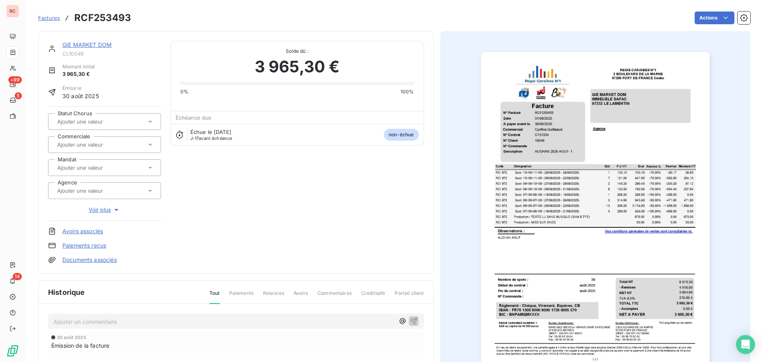
click at [135, 143] on div at bounding box center [100, 144] width 91 height 10
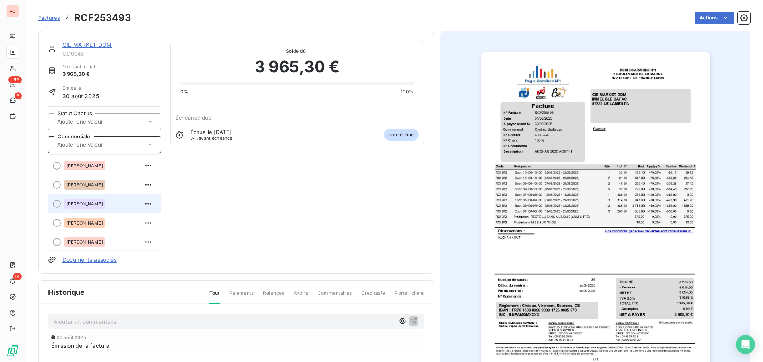
click at [115, 200] on div "[PERSON_NAME]" at bounding box center [109, 203] width 91 height 13
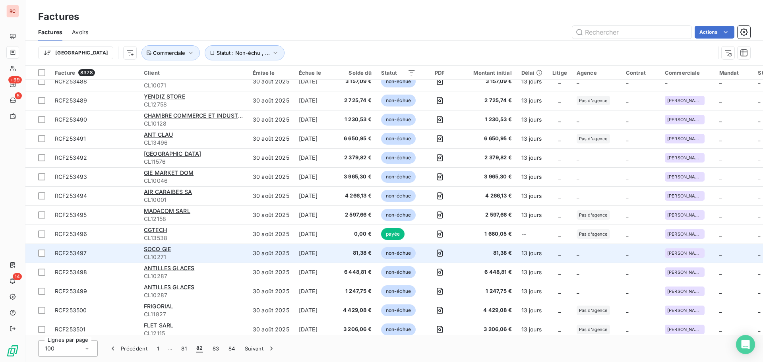
scroll to position [477, 0]
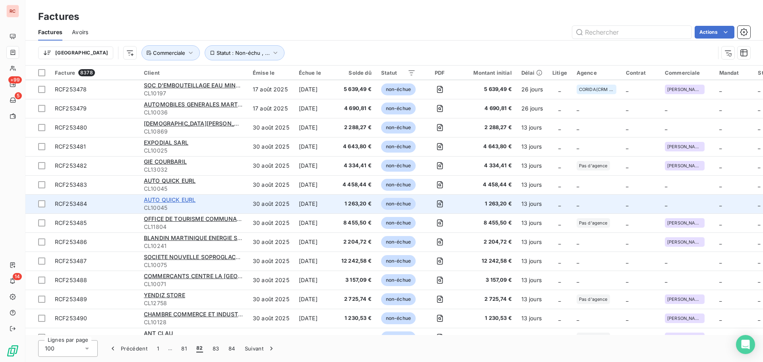
click at [181, 199] on span "AUTO QUICK EURL" at bounding box center [170, 199] width 52 height 7
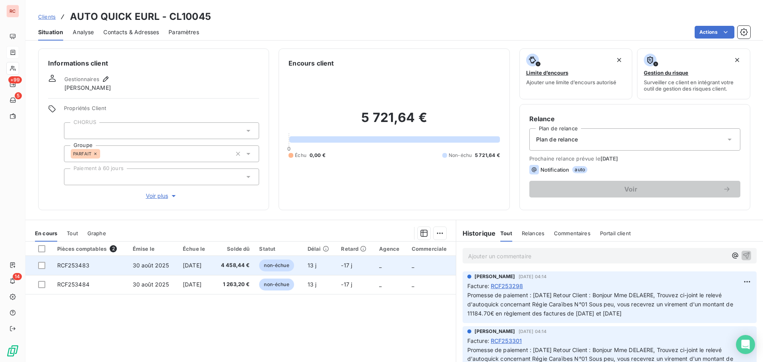
click at [183, 265] on span "[DATE]" at bounding box center [192, 265] width 19 height 7
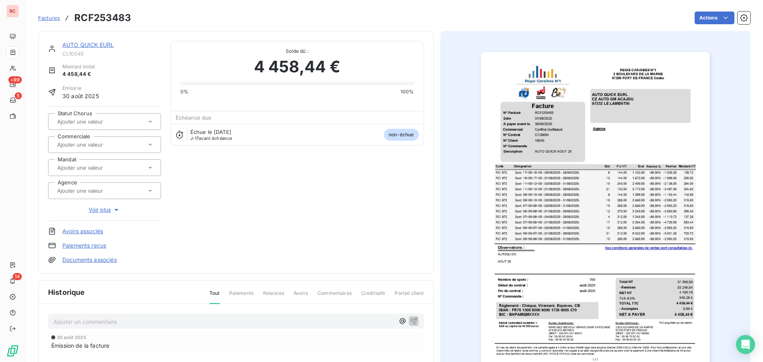
click at [149, 143] on icon at bounding box center [150, 145] width 8 height 8
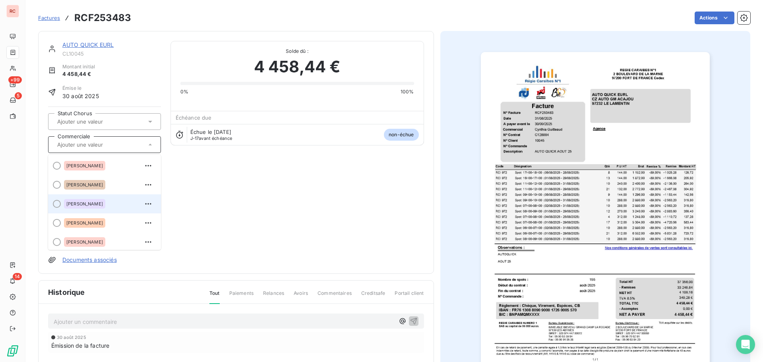
click at [86, 205] on span "[PERSON_NAME]" at bounding box center [84, 203] width 37 height 5
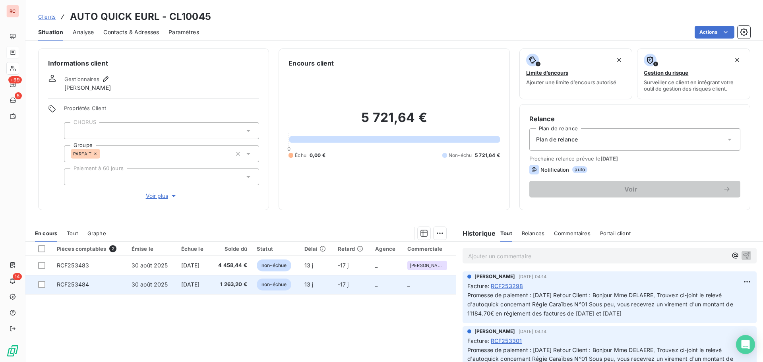
click at [159, 284] on span "30 août 2025" at bounding box center [149, 284] width 37 height 7
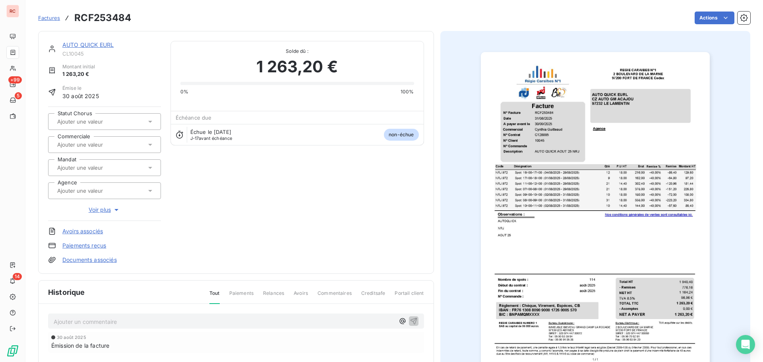
click at [150, 145] on icon at bounding box center [150, 145] width 8 height 8
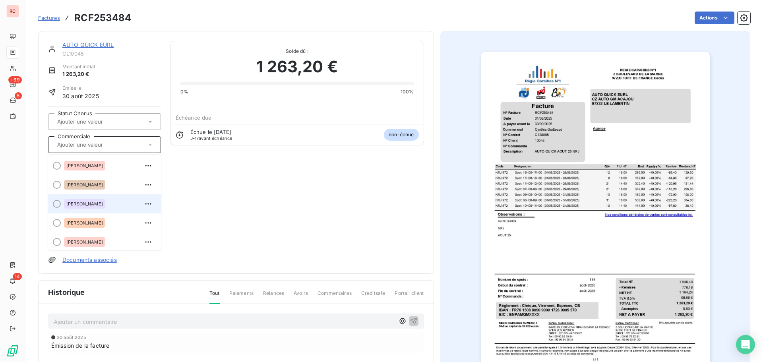
click at [105, 206] on div "[PERSON_NAME]" at bounding box center [84, 204] width 41 height 10
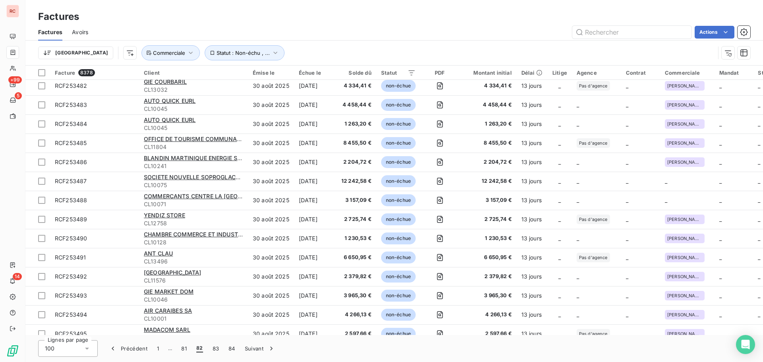
scroll to position [556, 0]
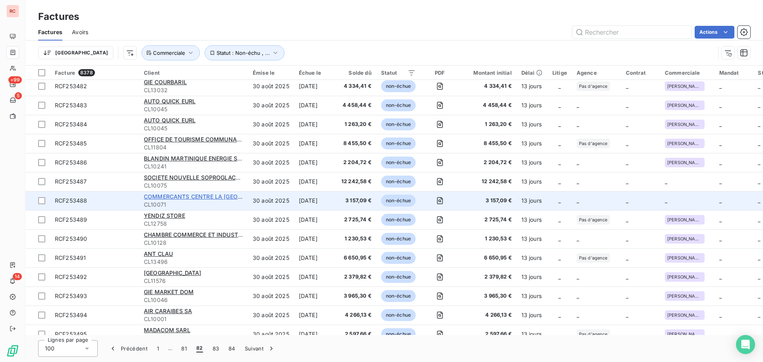
click at [201, 196] on span "COMMERCANTS CENTRE LA [GEOGRAPHIC_DATA]" at bounding box center [212, 196] width 137 height 7
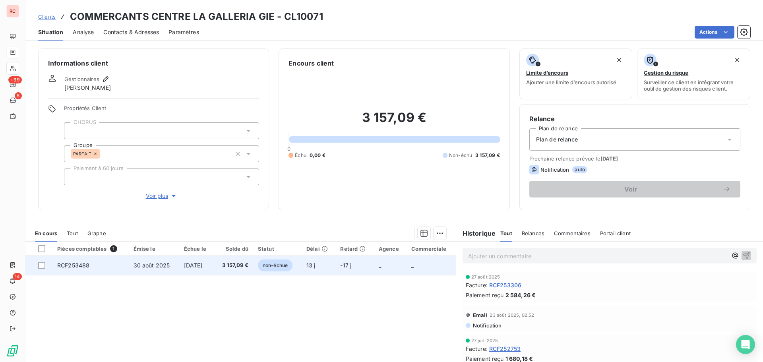
click at [200, 261] on td "[DATE]" at bounding box center [196, 265] width 35 height 19
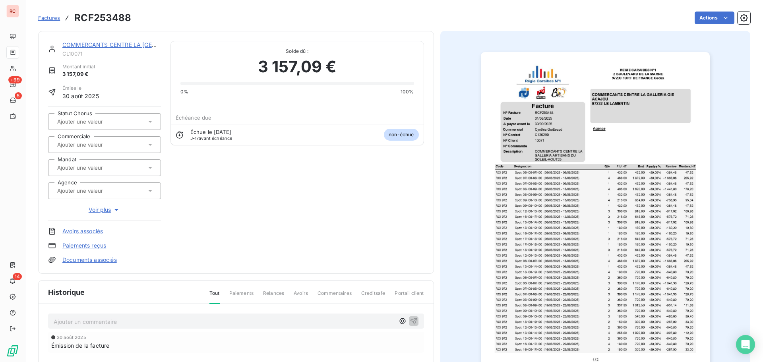
click at [148, 144] on icon at bounding box center [150, 145] width 4 height 2
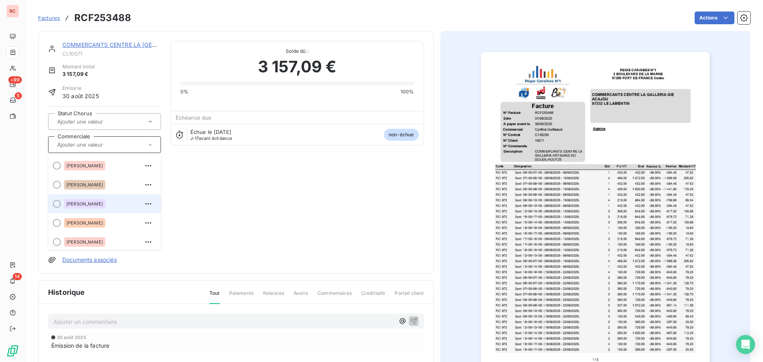
click at [87, 205] on span "[PERSON_NAME]" at bounding box center [84, 203] width 37 height 5
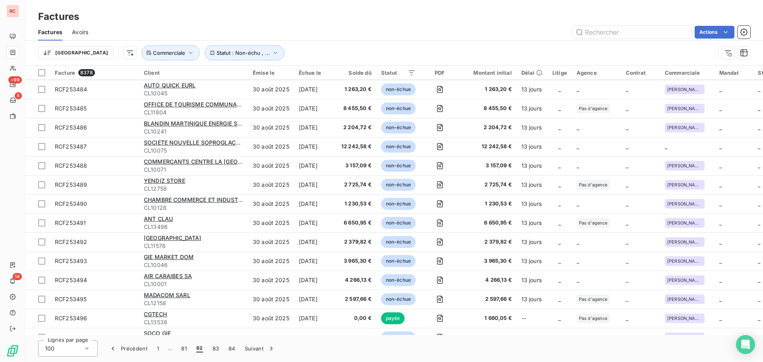
scroll to position [516, 0]
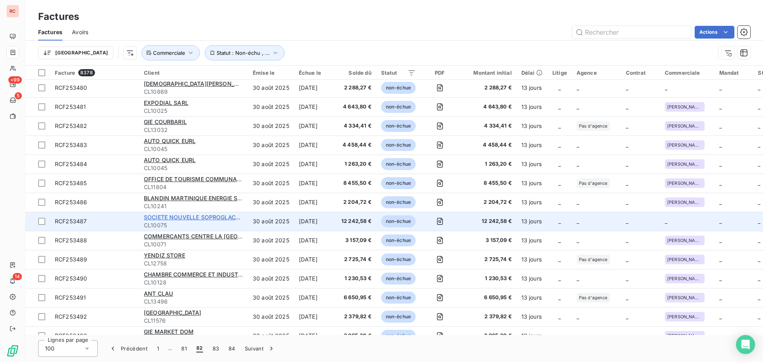
click at [161, 216] on span "SOCIETE NOUVELLE SOPROGLACES (SN SOPROGLACES)" at bounding box center [222, 217] width 156 height 7
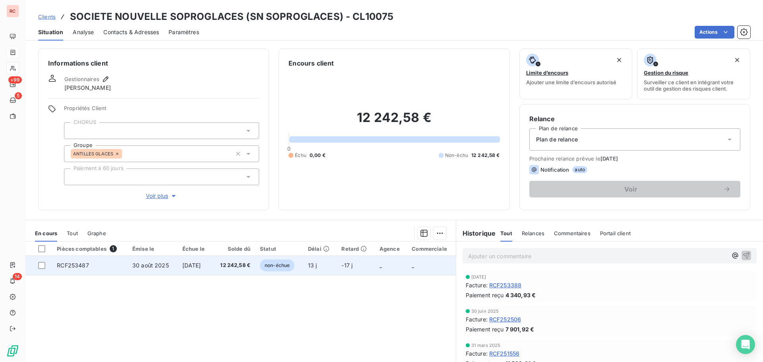
click at [184, 265] on span "[DATE]" at bounding box center [191, 265] width 19 height 7
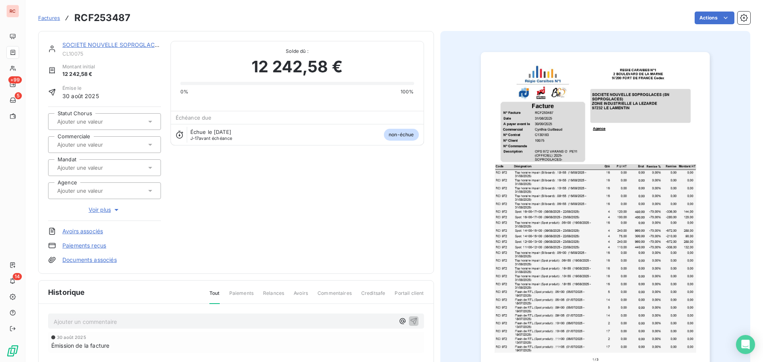
click at [151, 145] on icon at bounding box center [150, 145] width 8 height 8
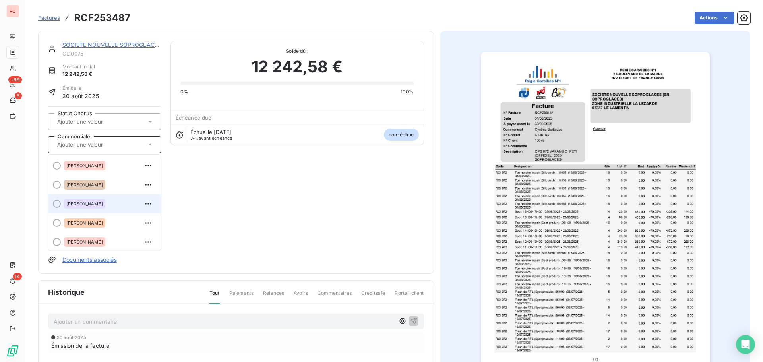
click at [105, 203] on div "[PERSON_NAME]" at bounding box center [84, 204] width 41 height 10
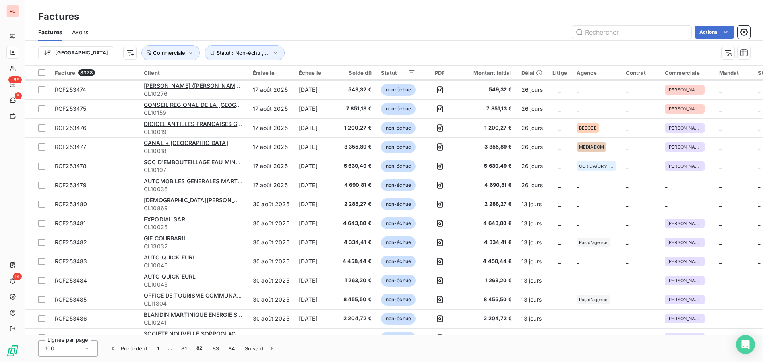
scroll to position [397, 0]
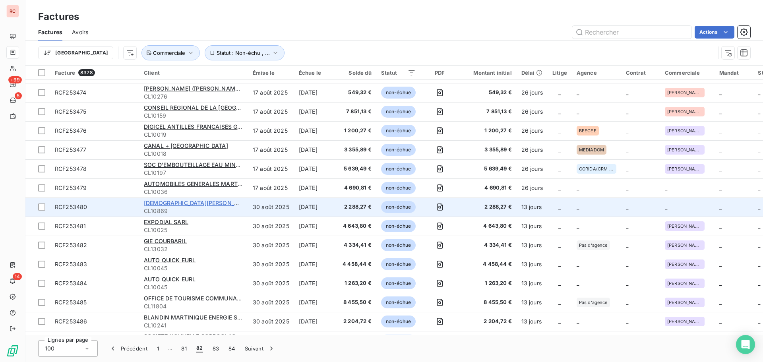
click at [183, 205] on span "CHRISTIAN AGARANDE EI" at bounding box center [202, 202] width 116 height 7
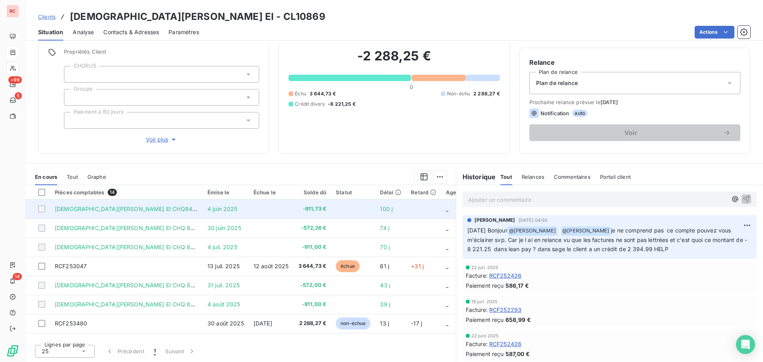
scroll to position [79, 0]
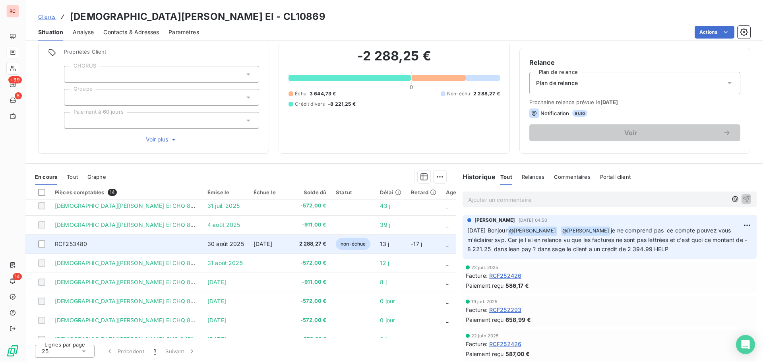
click at [257, 245] on span "[DATE]" at bounding box center [262, 243] width 19 height 7
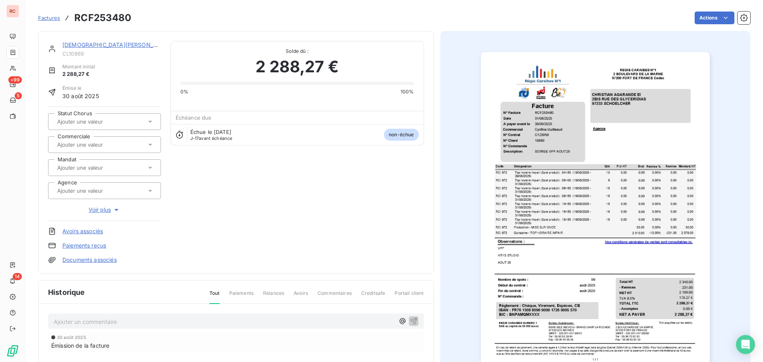
click at [116, 146] on input "text" at bounding box center [96, 144] width 80 height 7
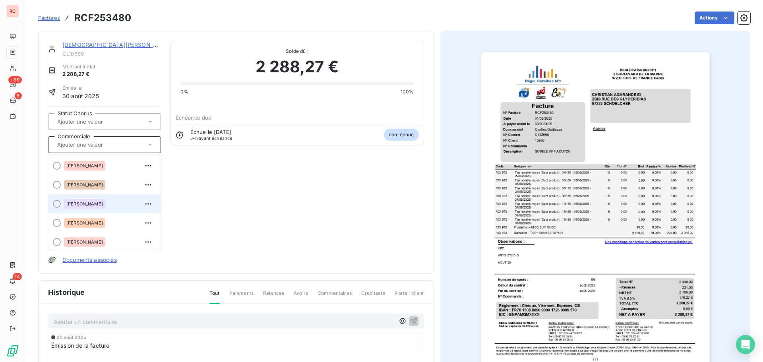
click at [88, 203] on span "[PERSON_NAME]" at bounding box center [84, 203] width 37 height 5
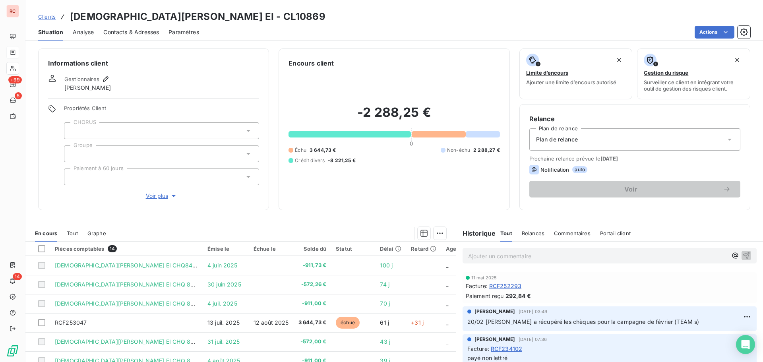
scroll to position [126, 0]
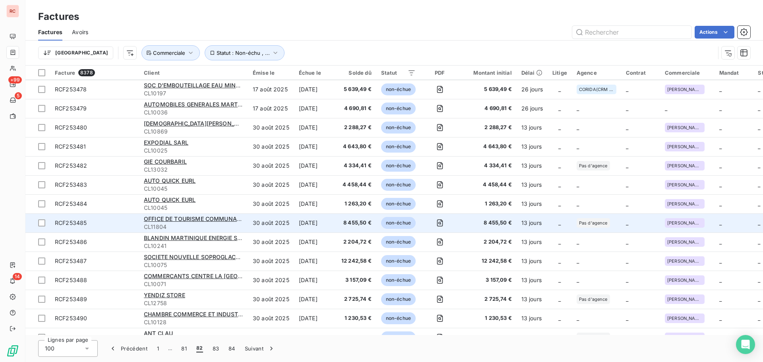
scroll to position [357, 0]
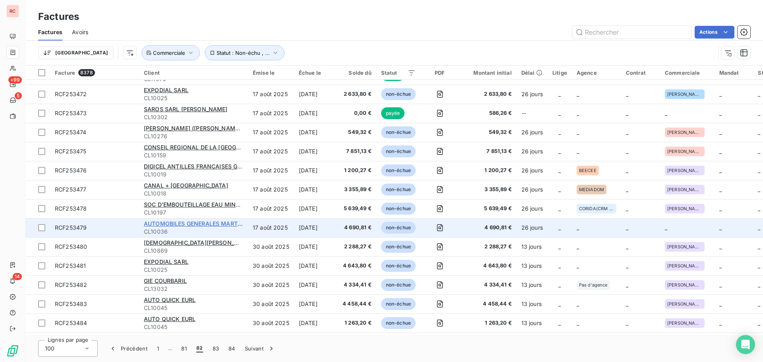
click at [180, 223] on span "AUTOMOBILES GENERALES MARTINIQUAISES (AUTO GM) SARL" at bounding box center [231, 223] width 175 height 7
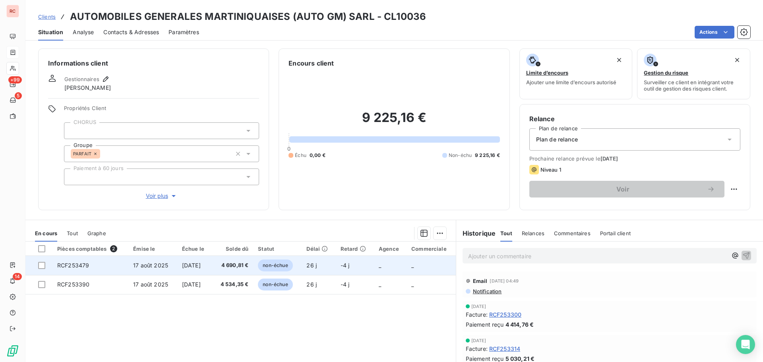
click at [201, 263] on span "[DATE]" at bounding box center [191, 265] width 19 height 7
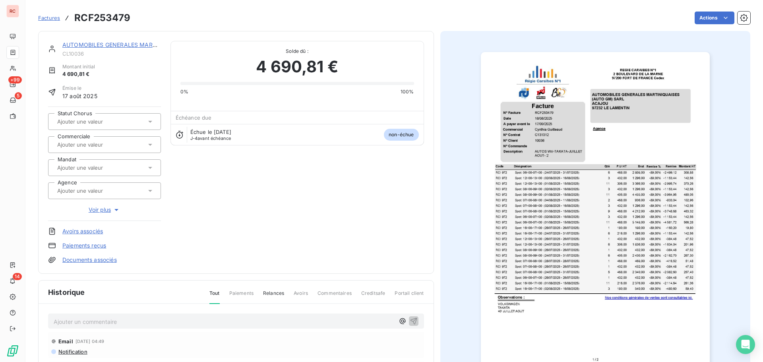
click at [131, 149] on div at bounding box center [100, 144] width 91 height 10
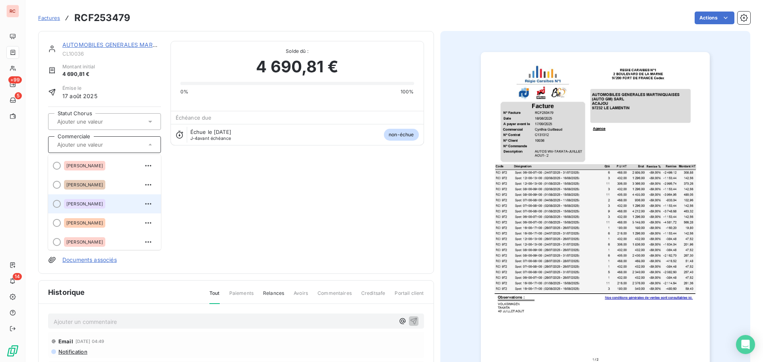
click at [94, 203] on span "[PERSON_NAME]" at bounding box center [84, 203] width 37 height 5
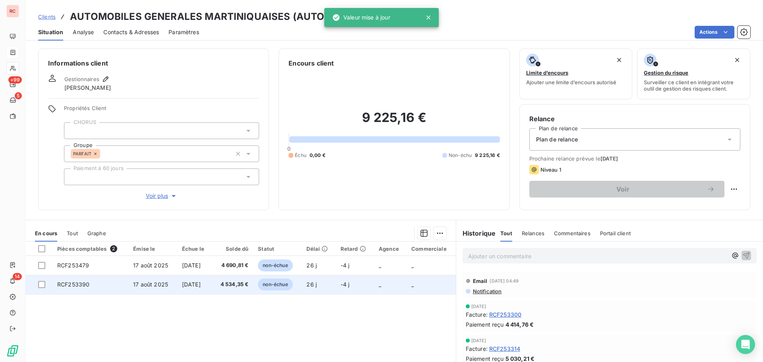
click at [156, 283] on span "17 août 2025" at bounding box center [150, 284] width 35 height 7
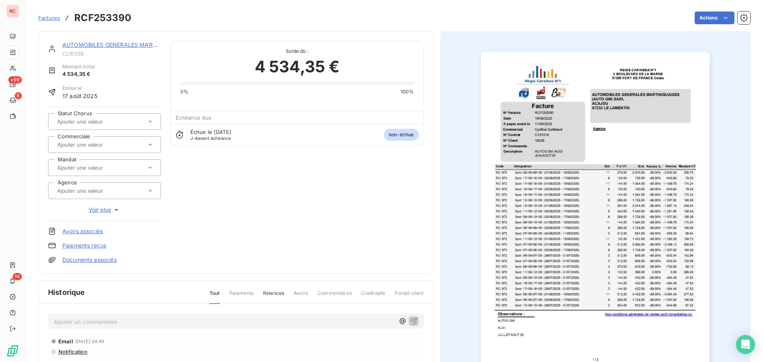
click at [138, 148] on div at bounding box center [100, 144] width 91 height 10
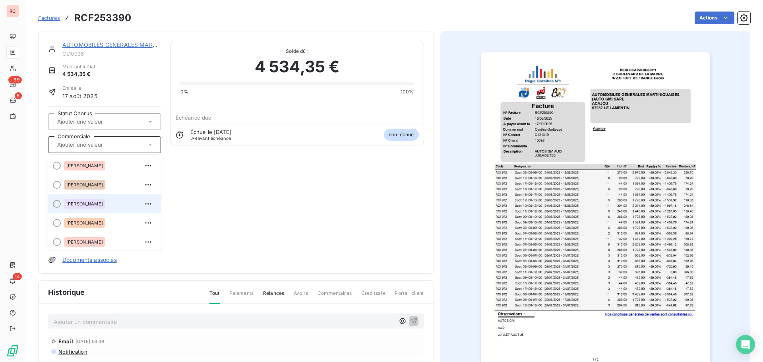
click at [96, 203] on span "[PERSON_NAME]" at bounding box center [84, 203] width 37 height 5
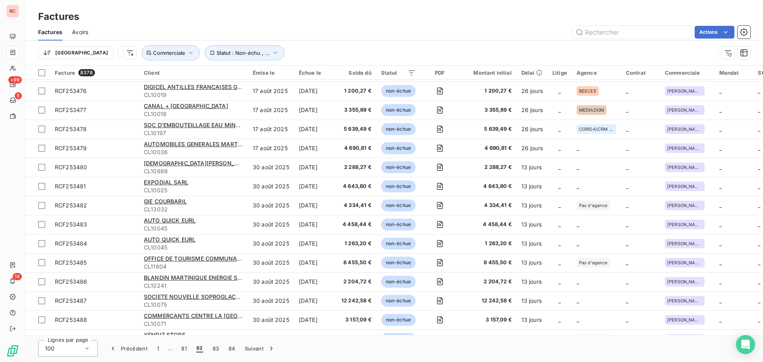
scroll to position [318, 0]
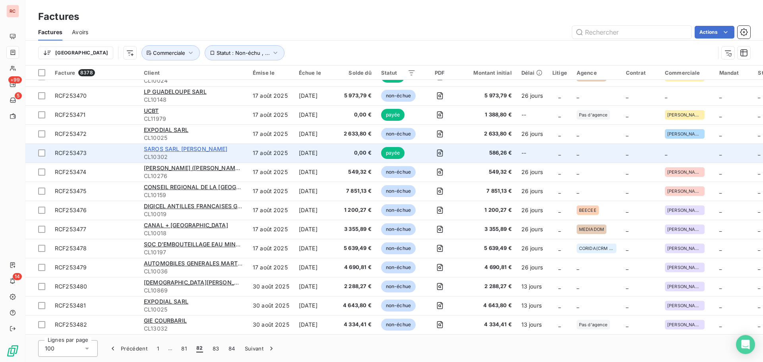
click at [197, 150] on span "SAROS SARL [PERSON_NAME]" at bounding box center [186, 148] width 84 height 7
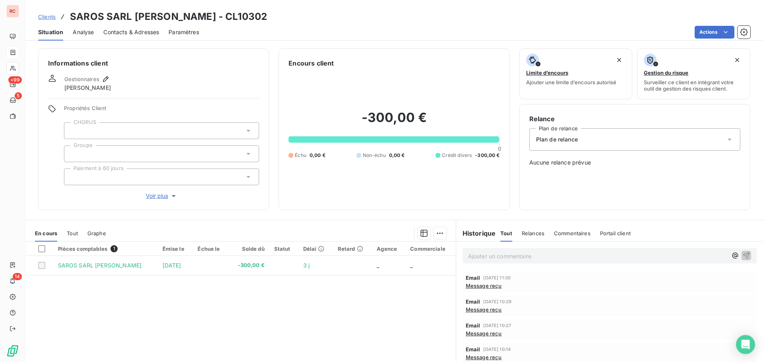
click at [75, 236] on span "Tout" at bounding box center [72, 233] width 11 height 6
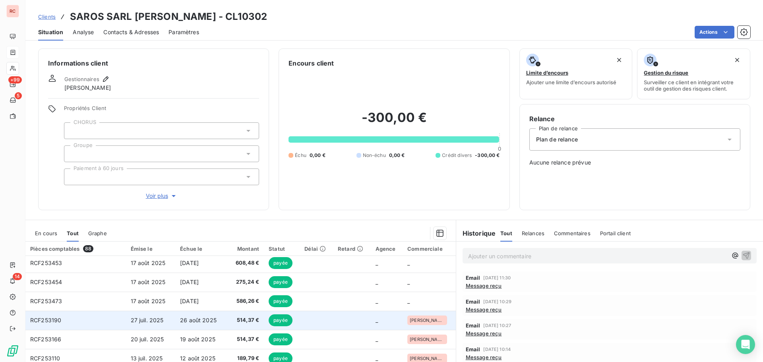
scroll to position [79, 0]
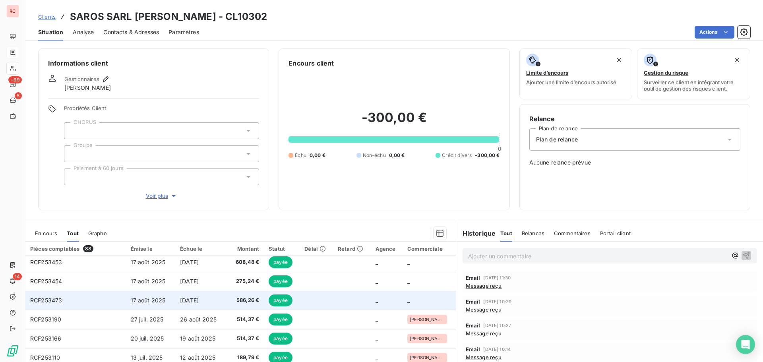
click at [194, 301] on span "[DATE]" at bounding box center [189, 300] width 19 height 7
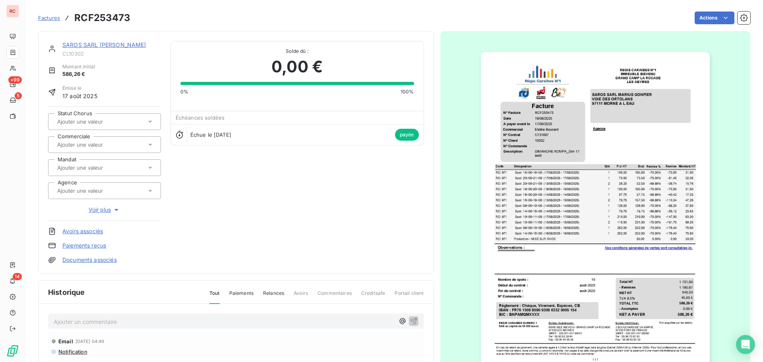
click at [128, 147] on div at bounding box center [100, 144] width 91 height 10
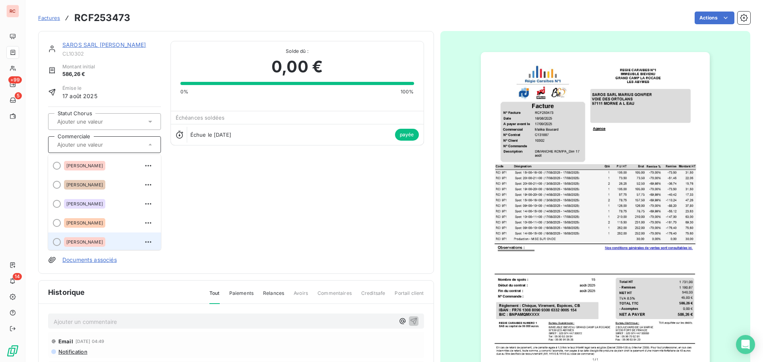
click at [95, 243] on div "[PERSON_NAME]" at bounding box center [84, 242] width 41 height 10
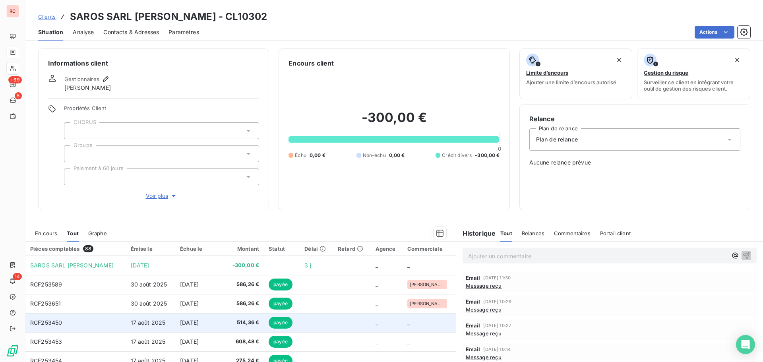
click at [199, 324] on span "[DATE]" at bounding box center [189, 322] width 19 height 7
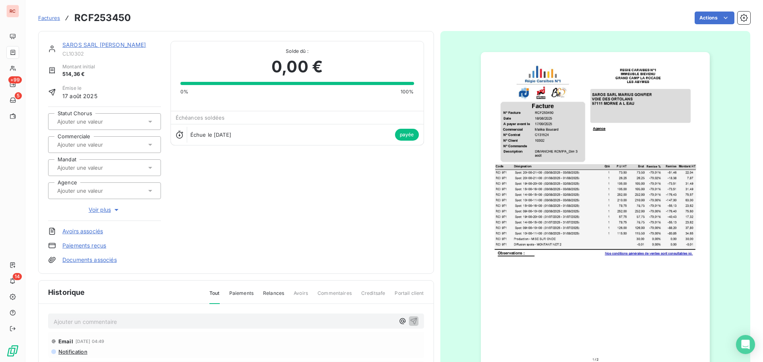
click at [111, 147] on input "text" at bounding box center [96, 144] width 80 height 7
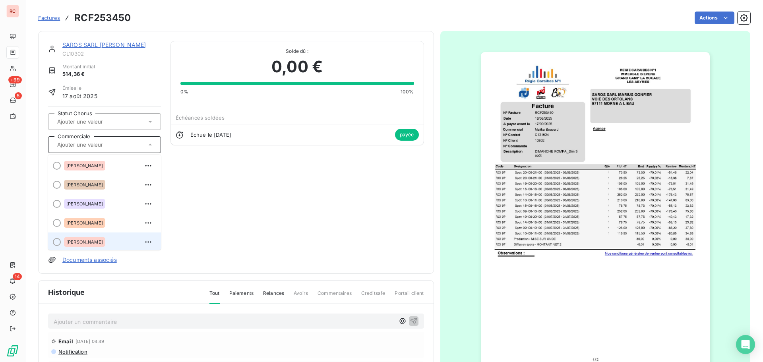
scroll to position [2, 0]
click at [86, 242] on span "[PERSON_NAME]" at bounding box center [84, 240] width 37 height 5
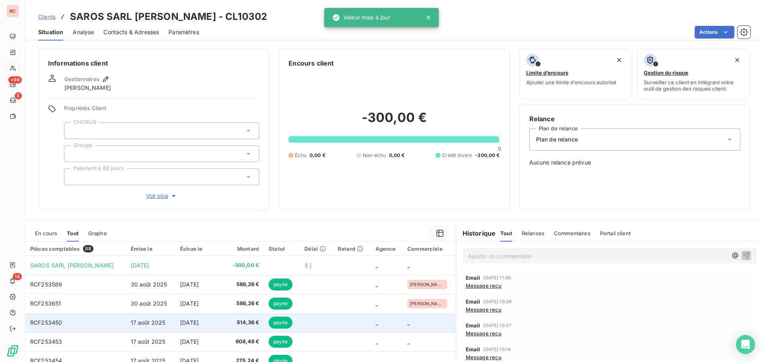
click at [169, 325] on td "17 août 2025" at bounding box center [151, 322] width 50 height 19
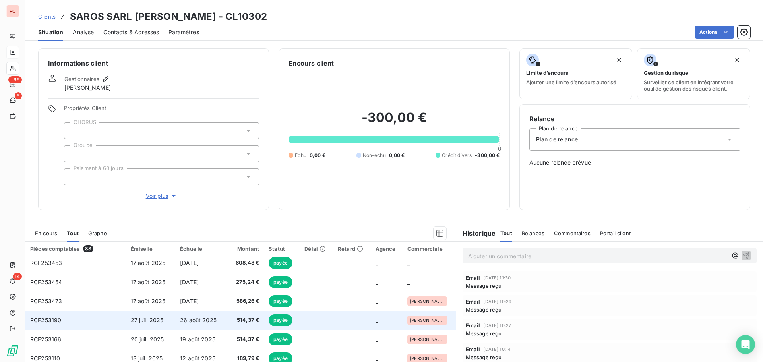
scroll to position [79, 0]
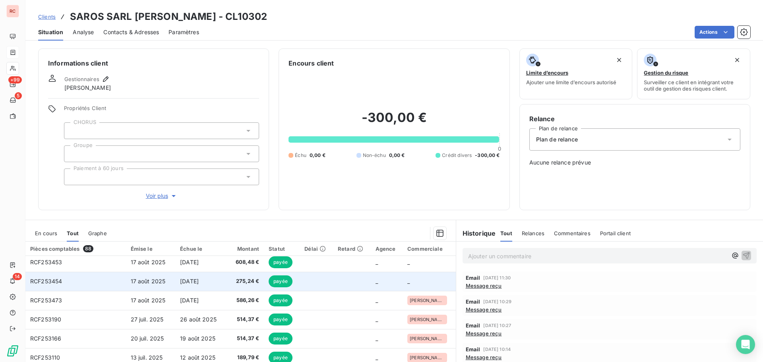
click at [164, 280] on span "17 août 2025" at bounding box center [148, 281] width 35 height 7
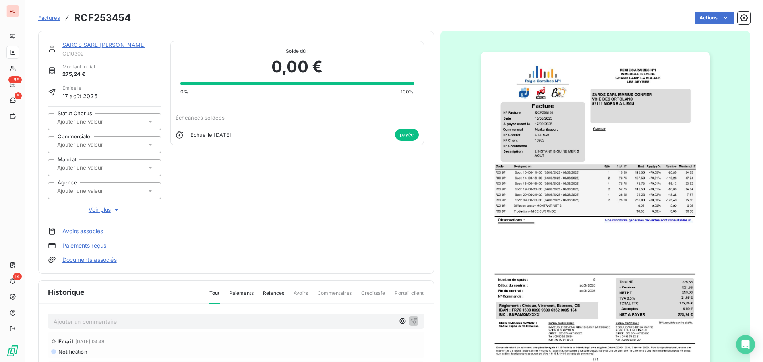
click at [112, 144] on input "text" at bounding box center [96, 144] width 80 height 7
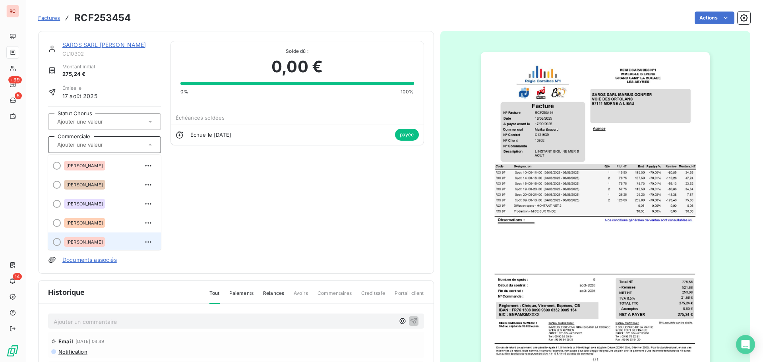
click at [80, 242] on span "[PERSON_NAME]" at bounding box center [84, 242] width 37 height 5
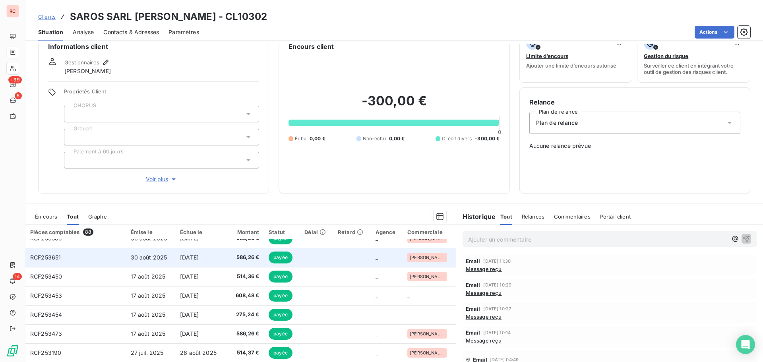
scroll to position [79, 0]
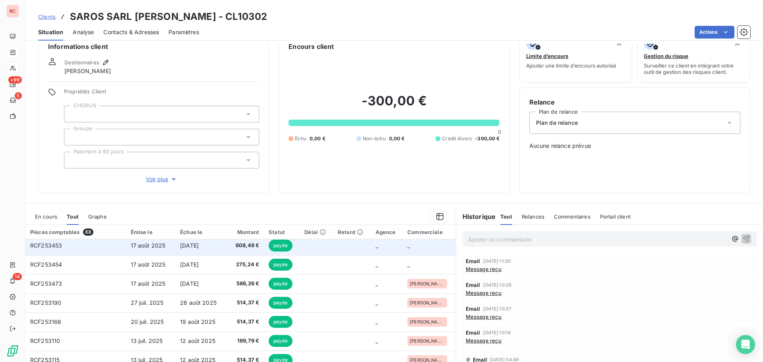
click at [136, 248] on span "17 août 2025" at bounding box center [148, 245] width 35 height 7
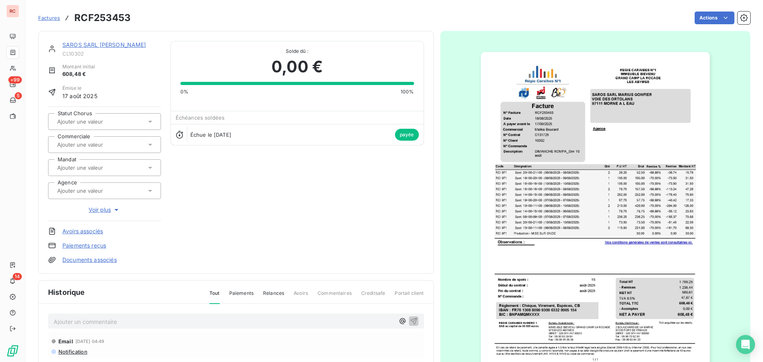
click at [131, 146] on div at bounding box center [100, 144] width 91 height 10
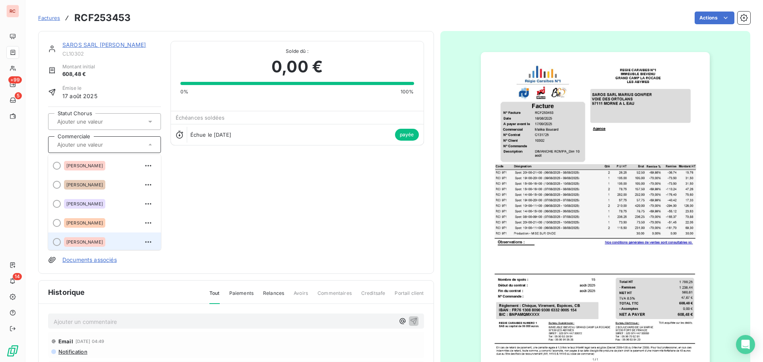
scroll to position [2, 0]
click at [85, 242] on span "[PERSON_NAME]" at bounding box center [84, 240] width 37 height 5
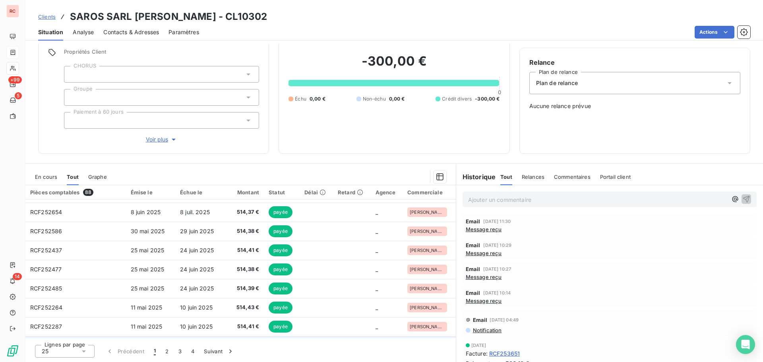
scroll to position [338, 0]
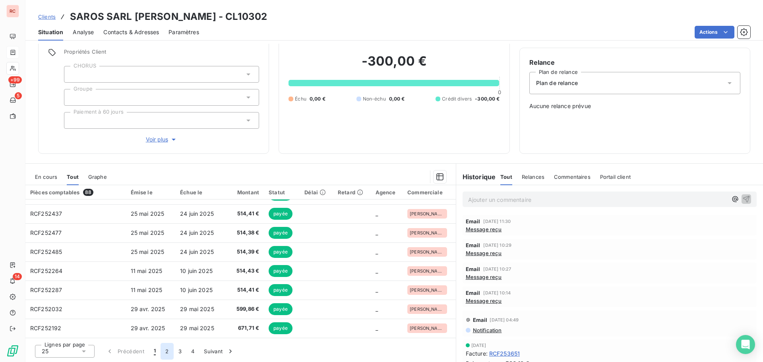
click at [168, 348] on button "2" at bounding box center [166, 351] width 13 height 17
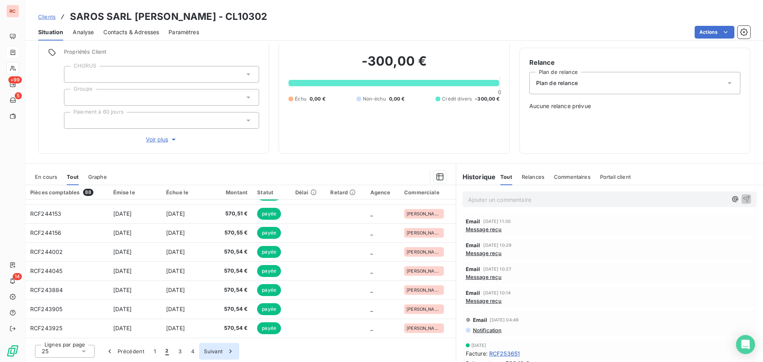
click at [176, 351] on button "3" at bounding box center [180, 351] width 13 height 17
click at [155, 352] on button "1" at bounding box center [155, 351] width 12 height 17
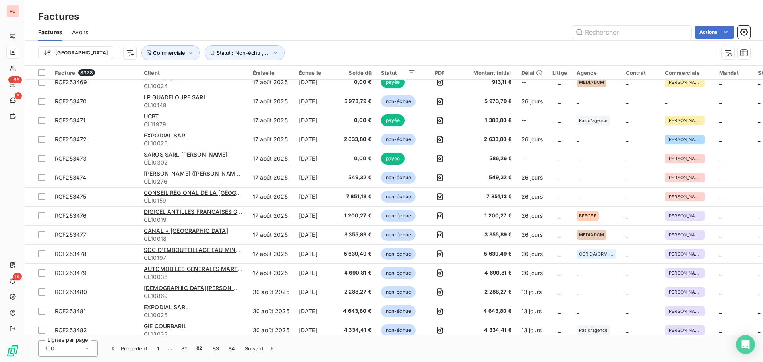
scroll to position [278, 0]
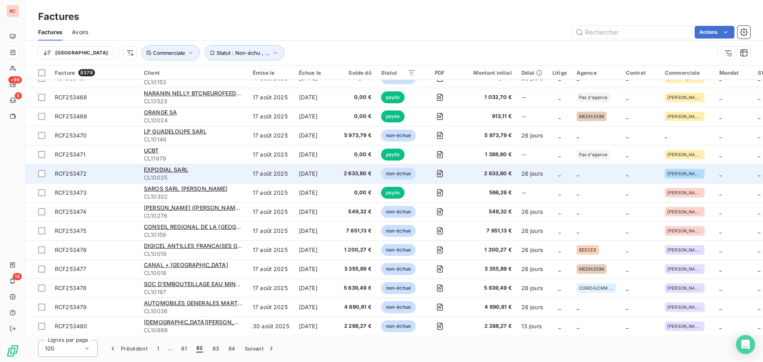
click at [160, 173] on div "EXPODIAL SARL" at bounding box center [193, 170] width 99 height 8
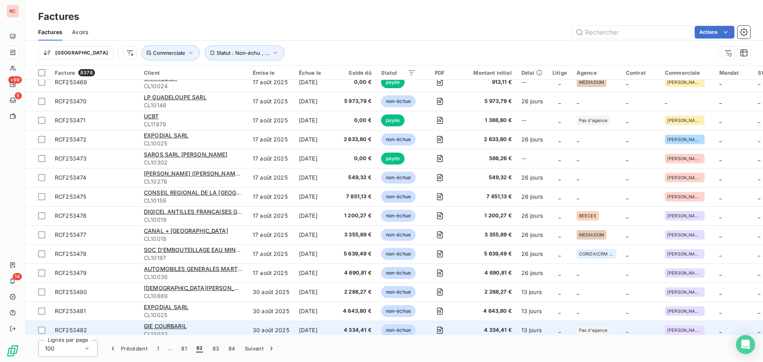
scroll to position [238, 0]
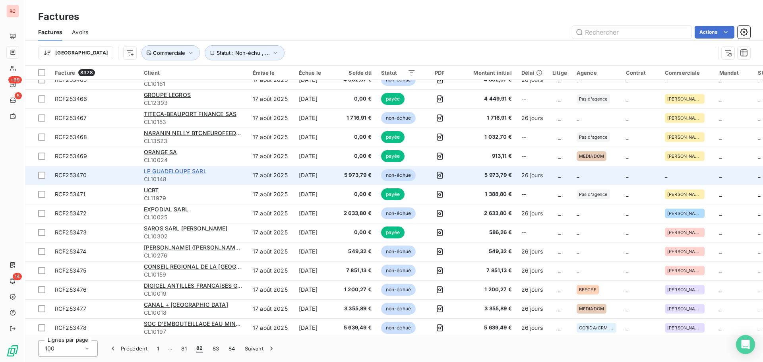
click at [153, 171] on span "LP GUADELOUPE SARL" at bounding box center [175, 171] width 63 height 7
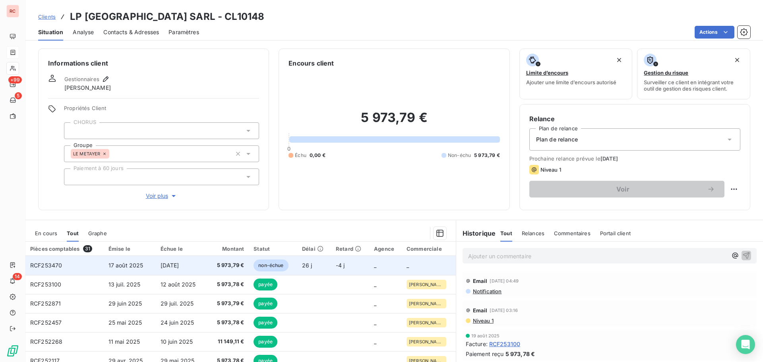
click at [161, 267] on span "[DATE]" at bounding box center [169, 265] width 19 height 7
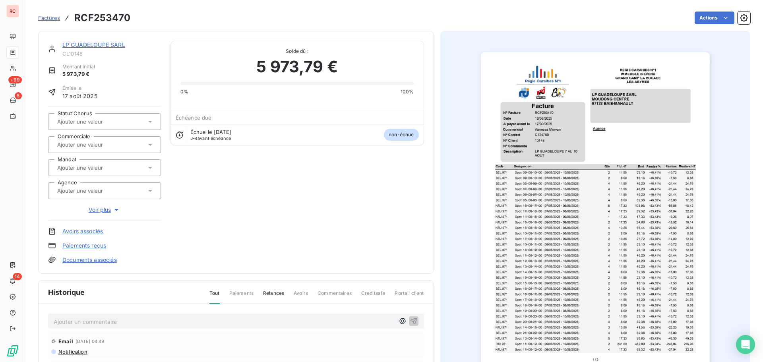
click at [110, 145] on input "text" at bounding box center [96, 144] width 80 height 7
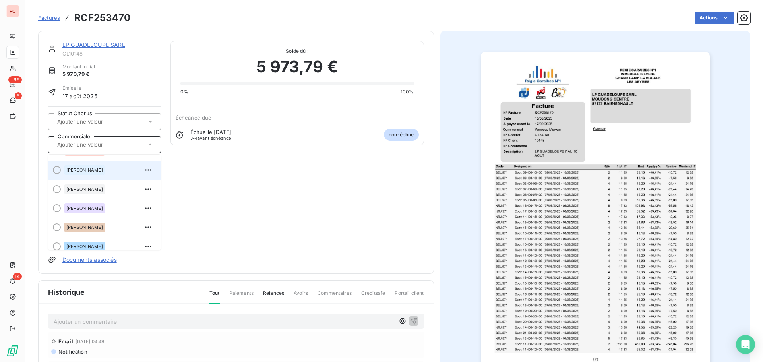
scroll to position [175, 0]
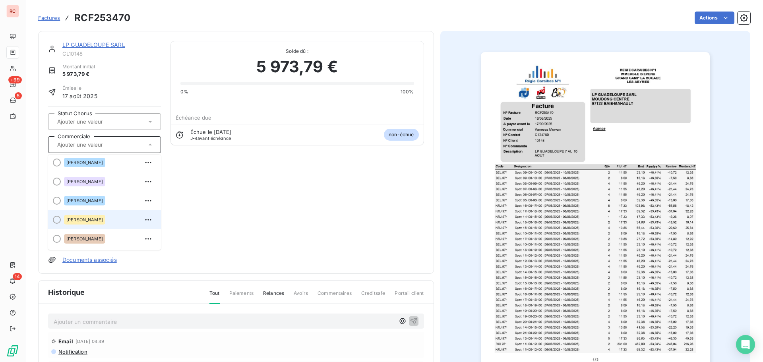
click at [91, 221] on span "[PERSON_NAME]" at bounding box center [84, 219] width 37 height 5
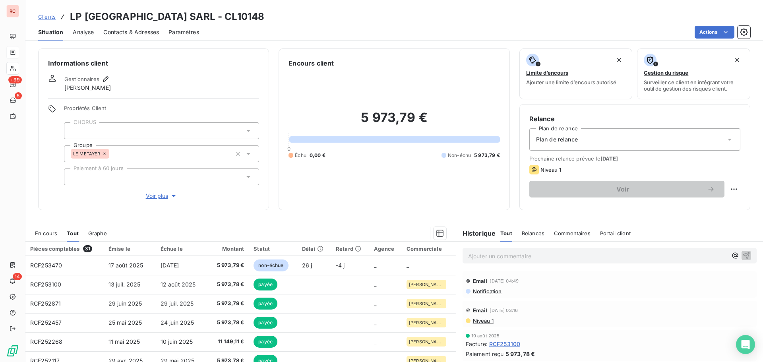
click at [46, 231] on span "En cours" at bounding box center [46, 233] width 22 height 6
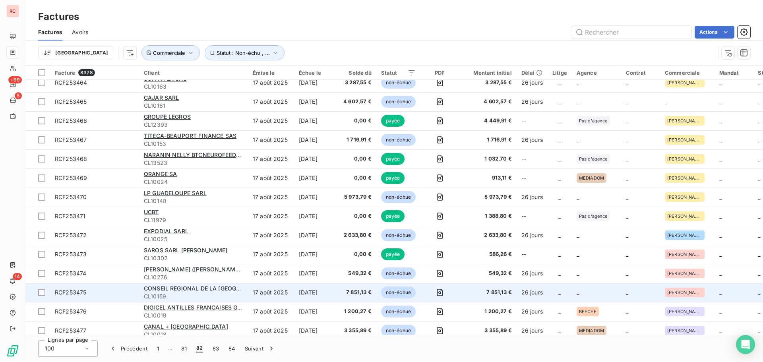
scroll to position [159, 0]
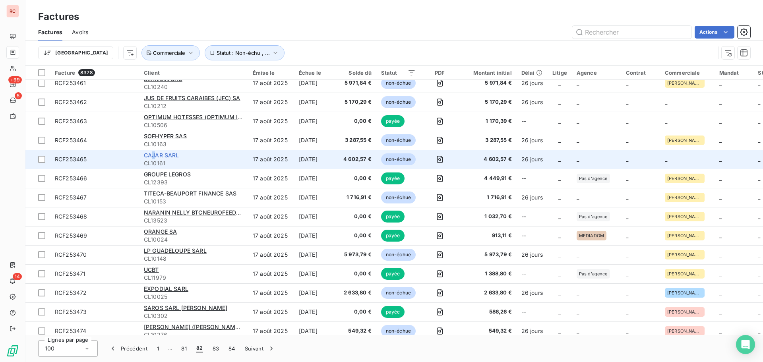
click at [153, 156] on span "CAJAR SARL" at bounding box center [161, 155] width 35 height 7
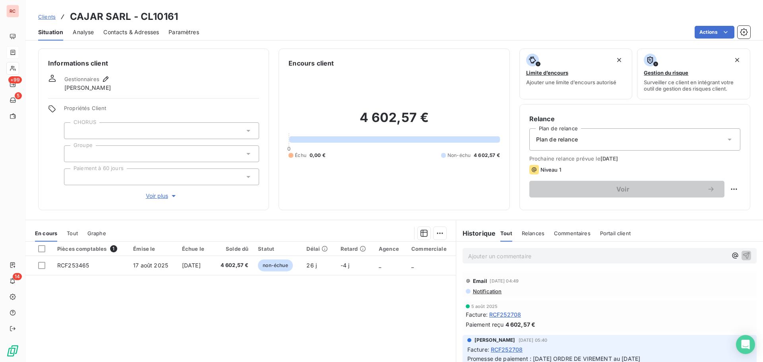
click at [72, 236] on span "Tout" at bounding box center [72, 233] width 11 height 6
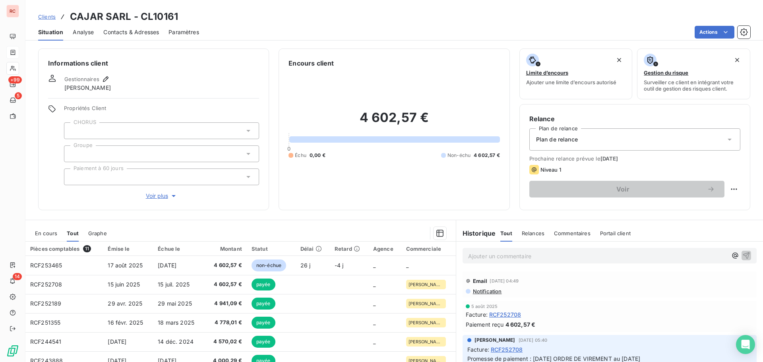
click at [46, 234] on span "En cours" at bounding box center [46, 233] width 22 height 6
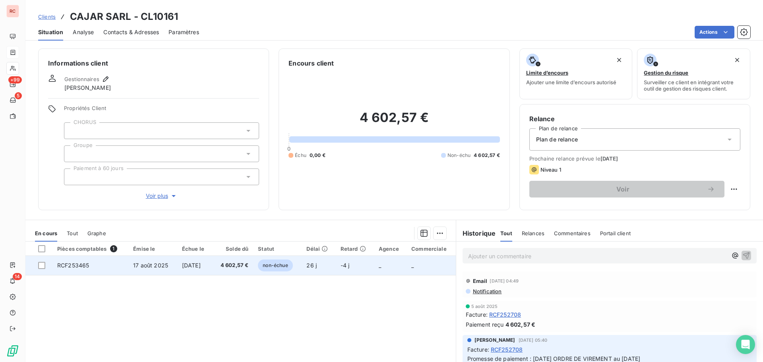
click at [158, 265] on span "17 août 2025" at bounding box center [150, 265] width 35 height 7
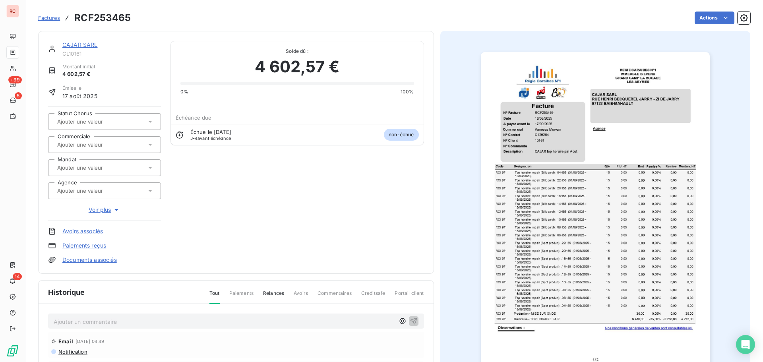
click at [108, 149] on div at bounding box center [100, 144] width 91 height 10
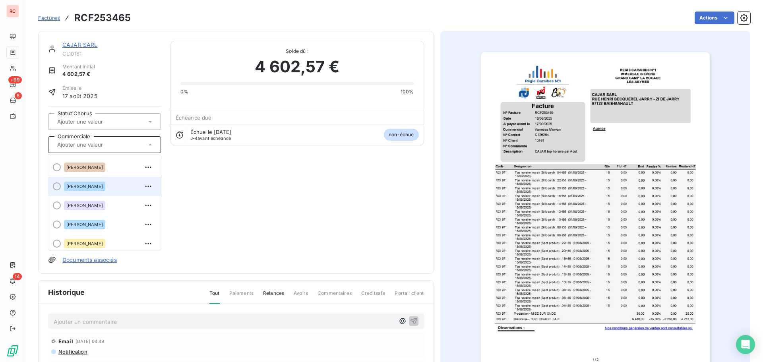
scroll to position [175, 0]
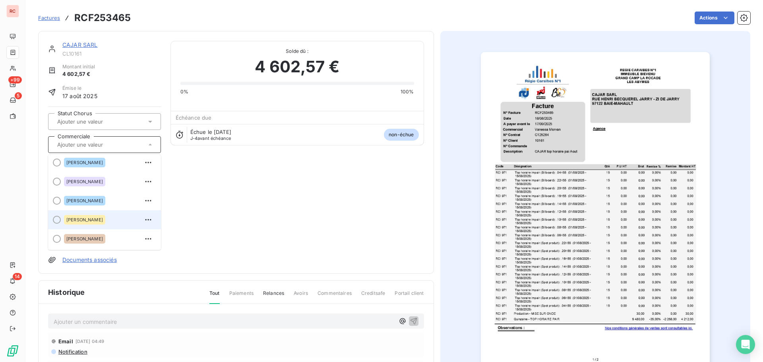
click at [93, 217] on span "[PERSON_NAME]" at bounding box center [84, 219] width 37 height 5
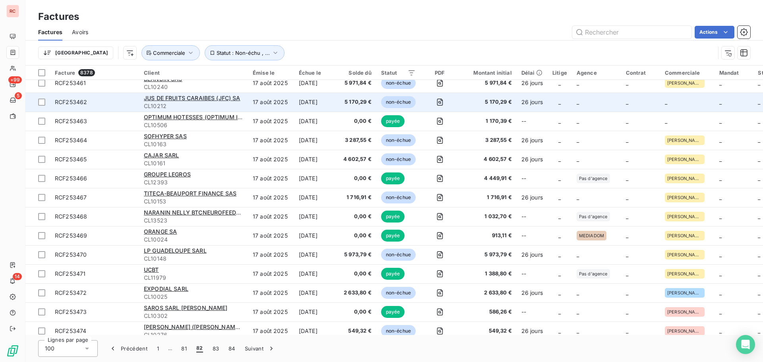
scroll to position [79, 0]
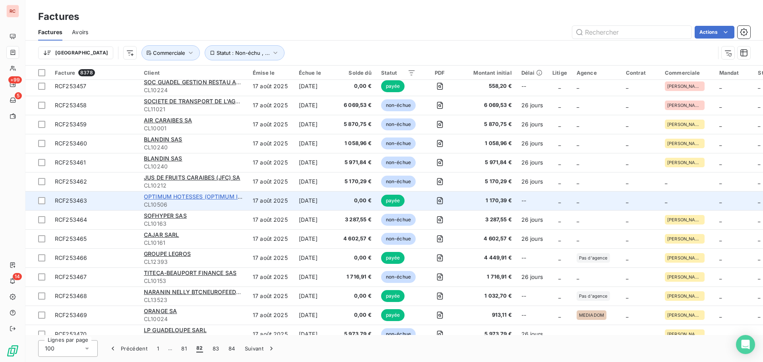
click at [182, 193] on span "OPTIMUM HOTESSES (OPTIMUM INTERIM) SARL" at bounding box center [211, 196] width 134 height 7
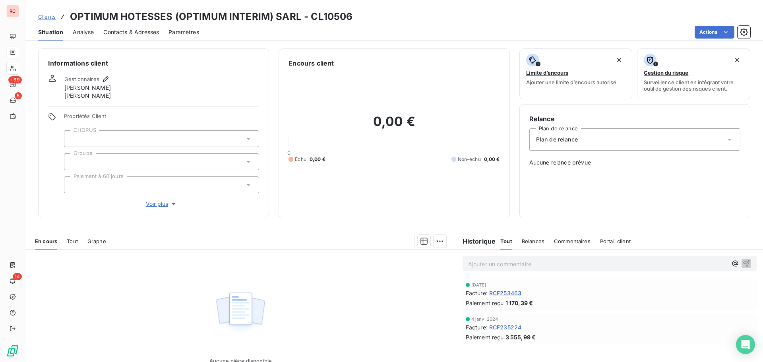
click at [71, 244] on span "Tout" at bounding box center [72, 241] width 11 height 6
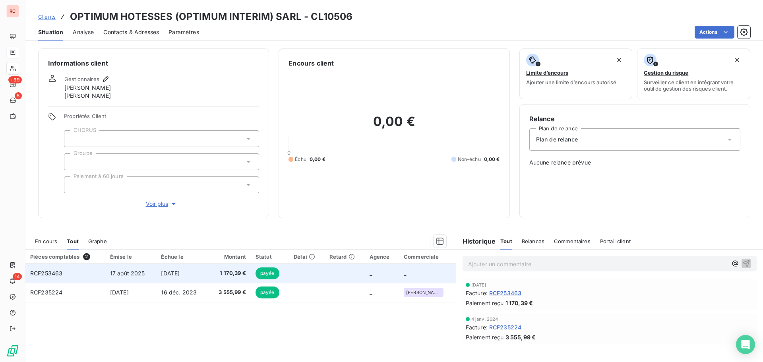
click at [122, 274] on span "17 août 2025" at bounding box center [127, 273] width 35 height 7
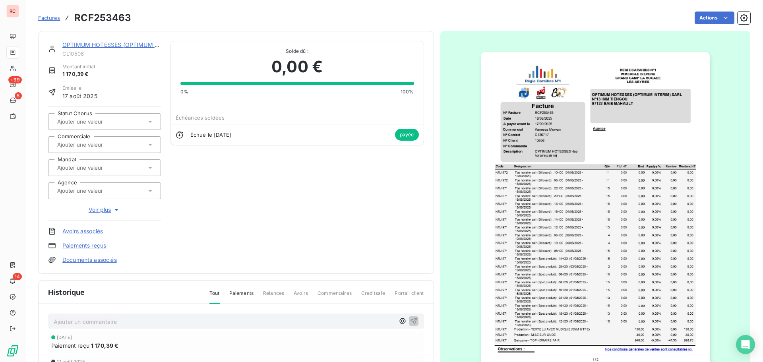
click at [118, 148] on input "text" at bounding box center [96, 144] width 80 height 7
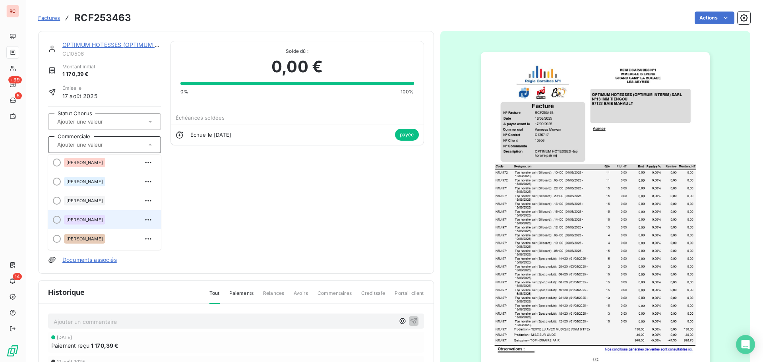
scroll to position [175, 0]
click at [91, 218] on span "[PERSON_NAME]" at bounding box center [84, 219] width 37 height 5
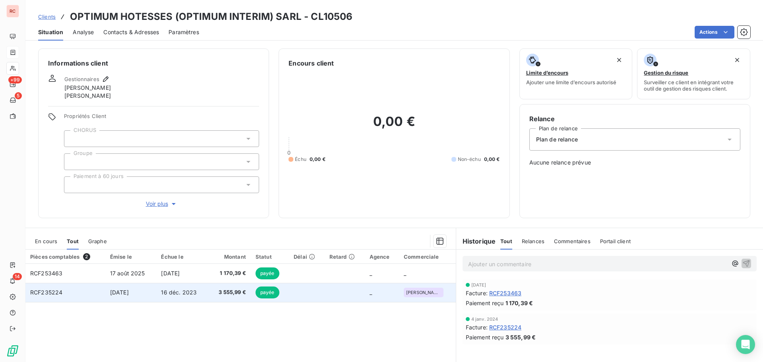
click at [199, 295] on td "16 déc. 2023" at bounding box center [182, 292] width 52 height 19
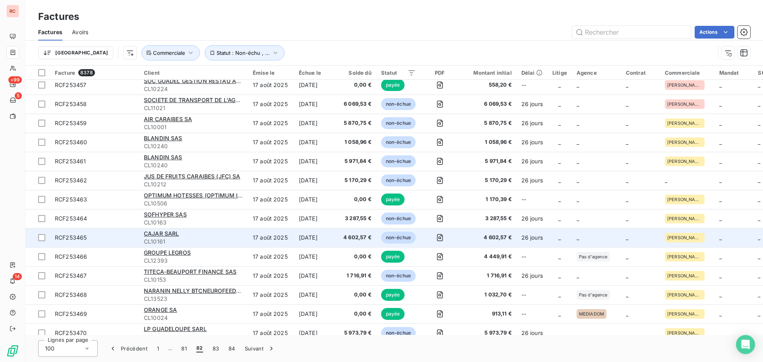
scroll to position [40, 0]
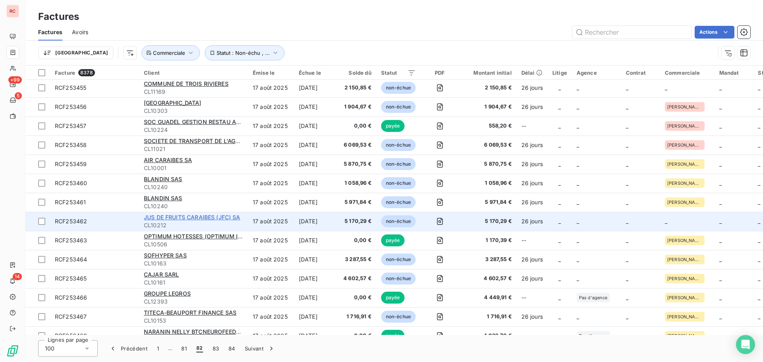
click at [213, 217] on span "JUS DE FRUITS CARAIBES (JFC) SA" at bounding box center [192, 217] width 97 height 7
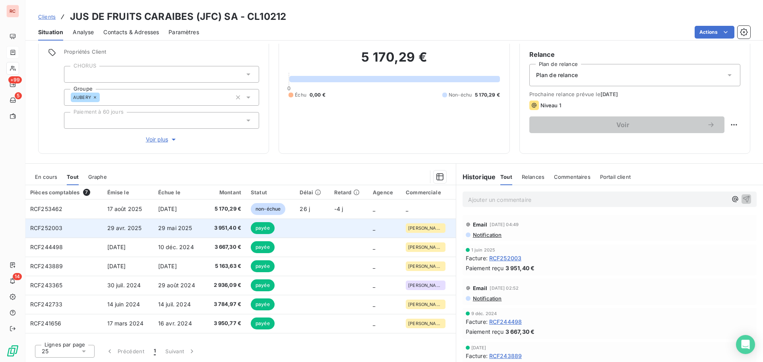
scroll to position [25, 0]
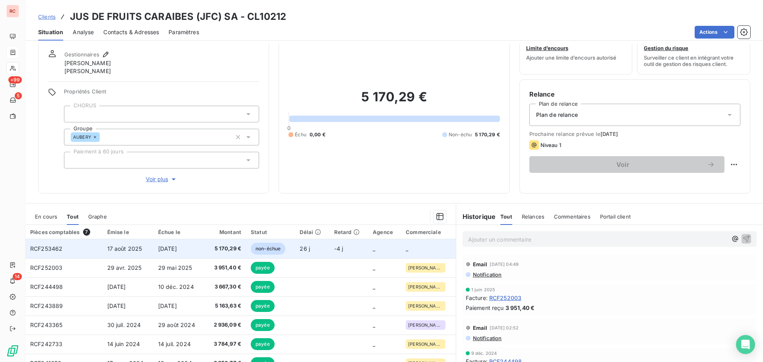
click at [217, 247] on span "5 170,29 €" at bounding box center [225, 249] width 32 height 8
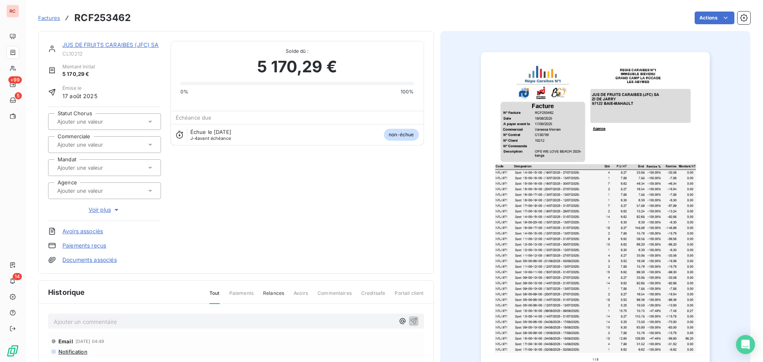
click at [85, 141] on input "text" at bounding box center [96, 144] width 80 height 7
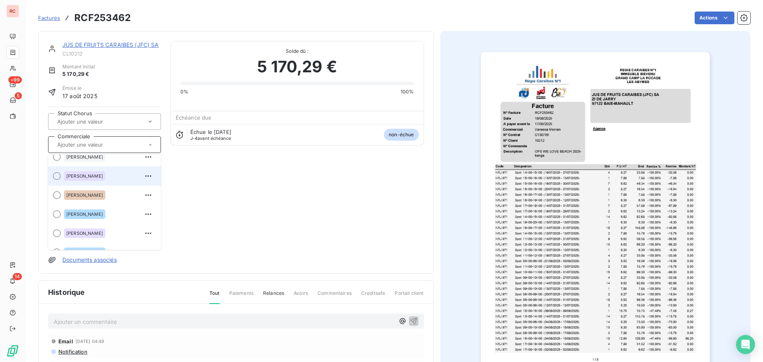
scroll to position [175, 0]
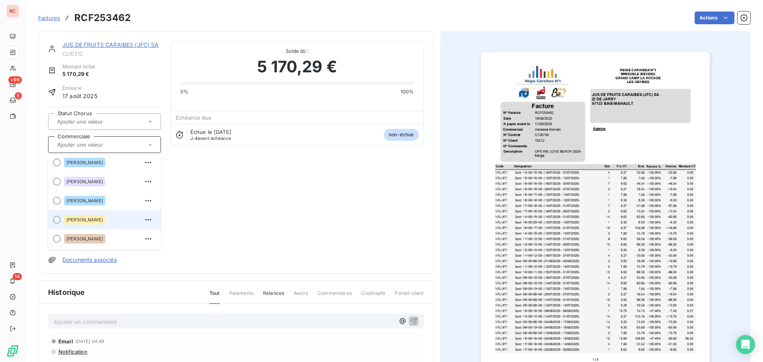
click at [79, 220] on span "[PERSON_NAME]" at bounding box center [84, 219] width 37 height 5
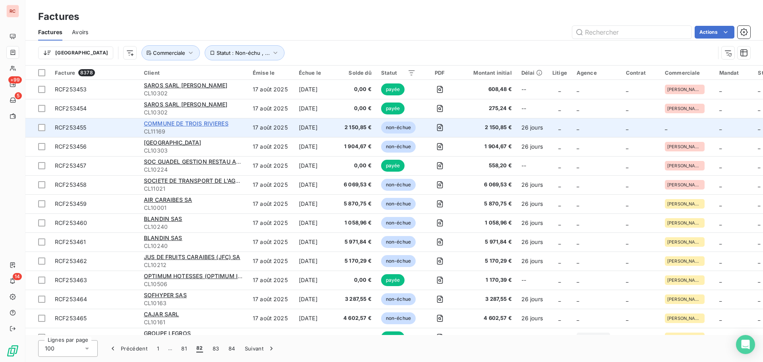
click at [164, 122] on span "COMMUNE DE TROIS RIVIERES" at bounding box center [186, 123] width 85 height 7
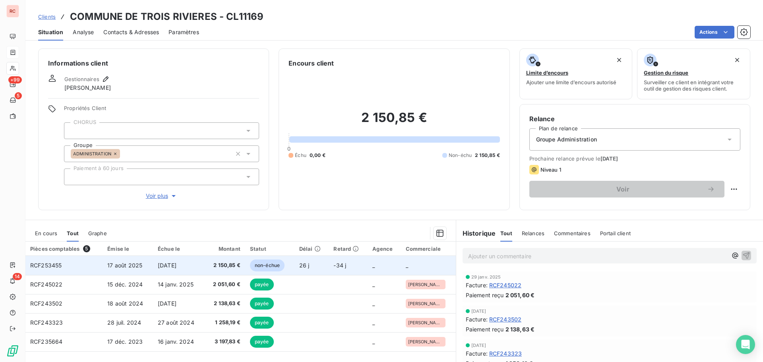
click at [196, 270] on td "[DATE]" at bounding box center [178, 265] width 51 height 19
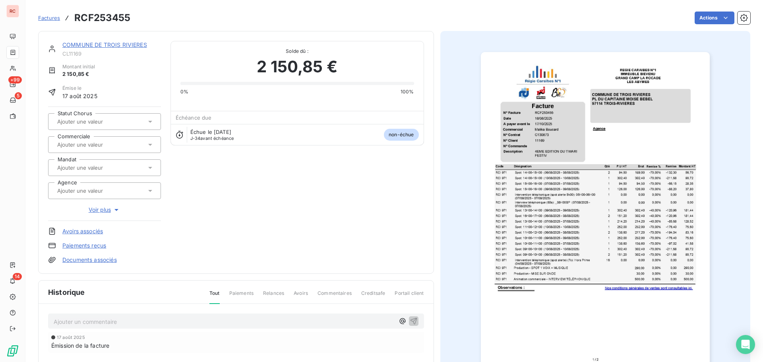
click at [128, 146] on div at bounding box center [100, 144] width 91 height 10
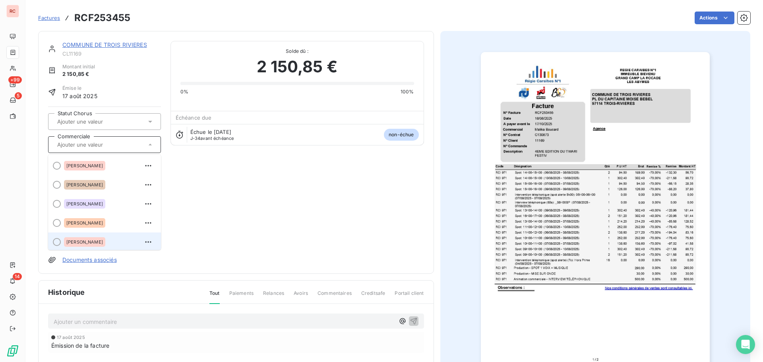
scroll to position [2, 0]
click at [97, 244] on div "[PERSON_NAME]" at bounding box center [84, 241] width 41 height 10
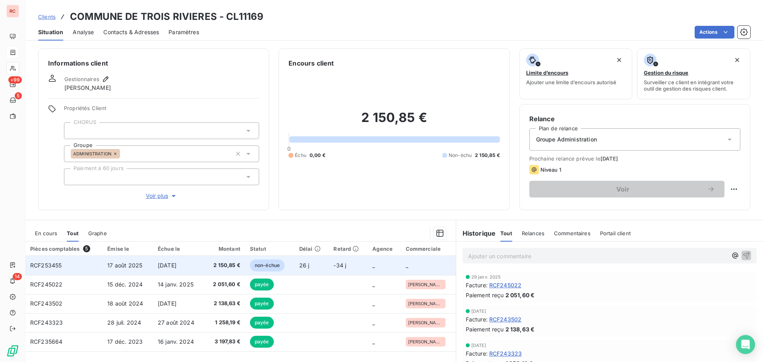
click at [125, 266] on span "17 août 2025" at bounding box center [124, 265] width 35 height 7
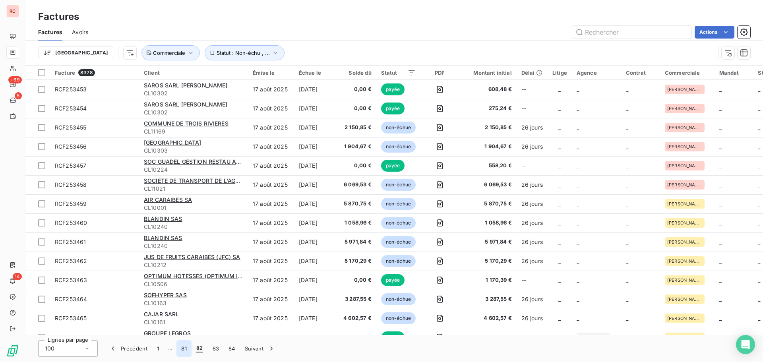
click at [180, 348] on button "81" at bounding box center [183, 348] width 15 height 17
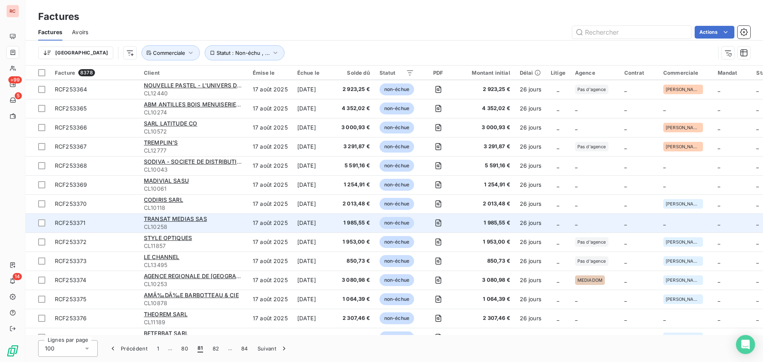
scroll to position [159, 0]
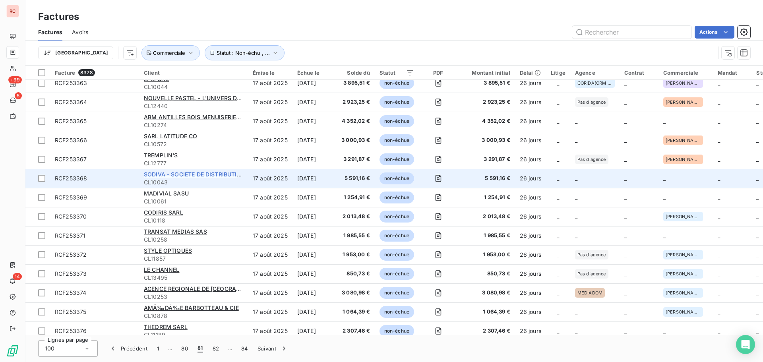
click at [201, 174] on span "SODIVA - SOCIETE DE DISTRIBUTION DE VEHICULES AUX [GEOGRAPHIC_DATA] ([GEOGRAPHI…" at bounding box center [286, 174] width 284 height 7
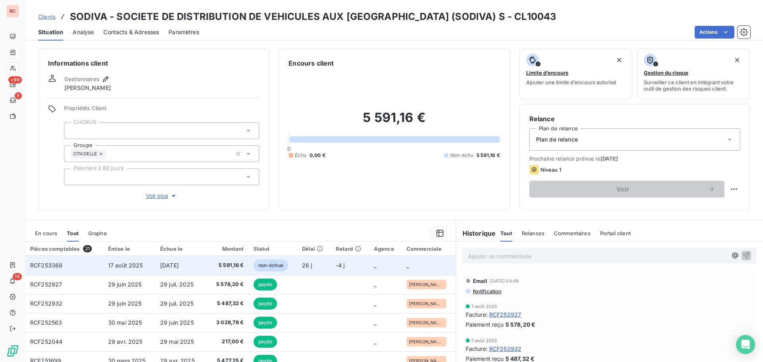
click at [179, 264] on span "[DATE]" at bounding box center [169, 265] width 19 height 7
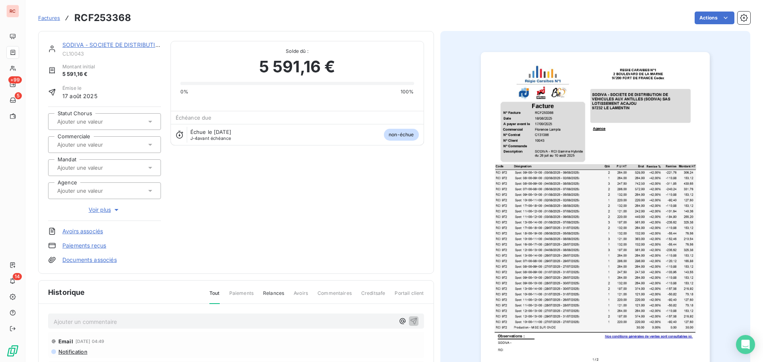
click at [151, 146] on icon at bounding box center [150, 145] width 8 height 8
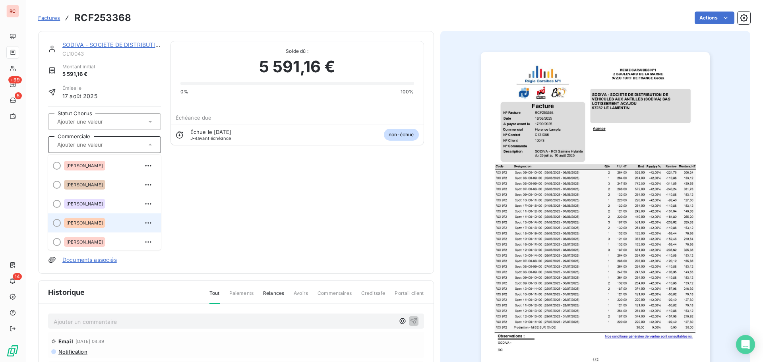
click at [89, 224] on span "[PERSON_NAME]" at bounding box center [84, 222] width 37 height 5
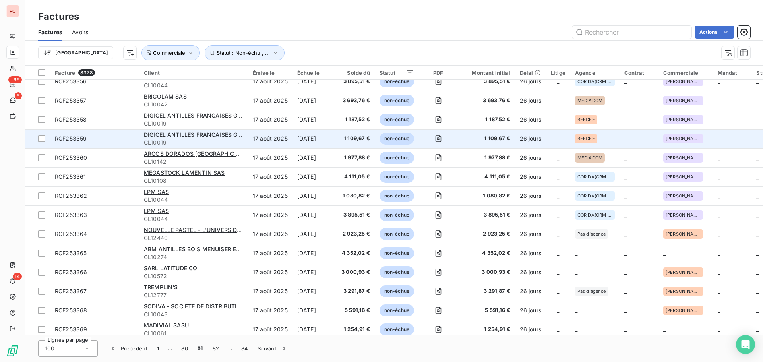
scroll to position [40, 0]
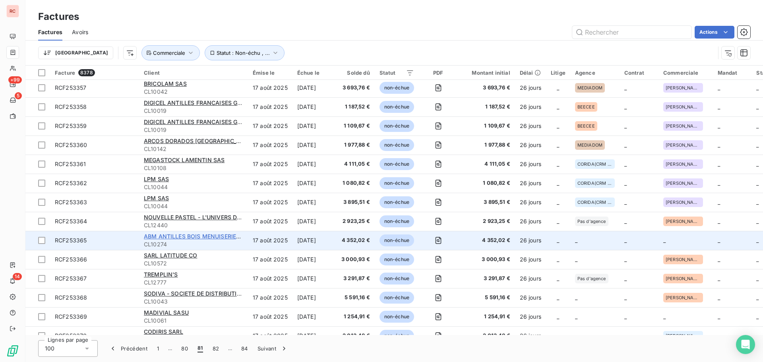
click at [187, 236] on span "ABM ANTILLES BOIS MENUISERIES (LAPEYRE) SAS" at bounding box center [213, 236] width 139 height 7
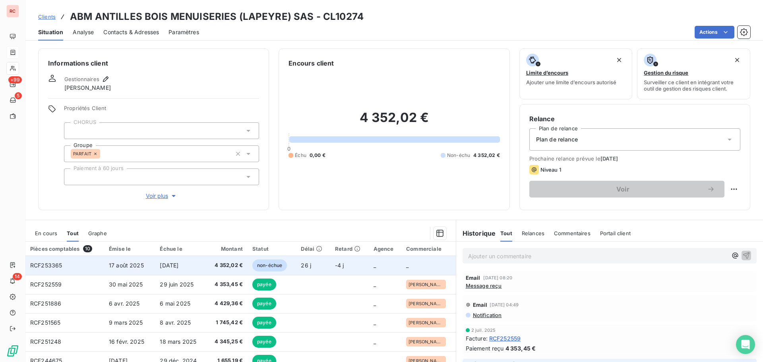
click at [195, 268] on td "[DATE]" at bounding box center [180, 265] width 51 height 19
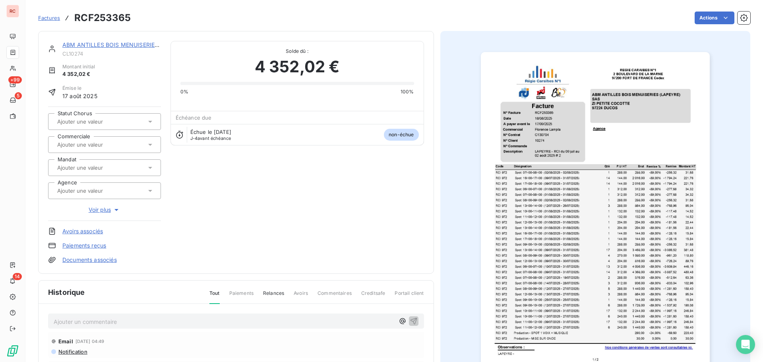
click at [149, 145] on icon at bounding box center [150, 145] width 4 height 2
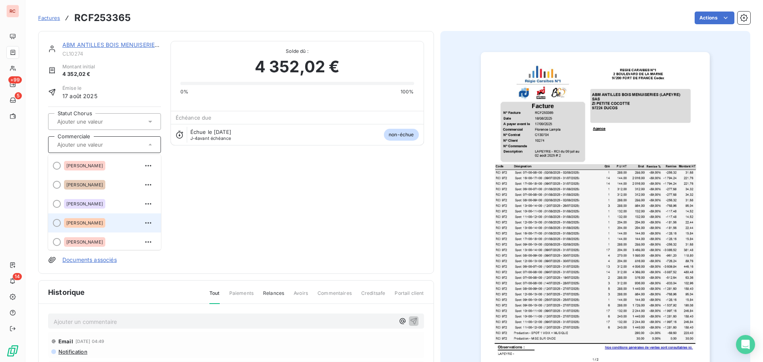
click at [107, 220] on div "[PERSON_NAME]" at bounding box center [109, 222] width 91 height 13
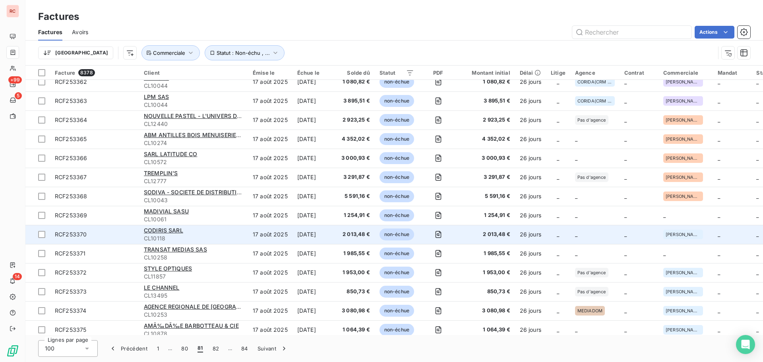
scroll to position [159, 0]
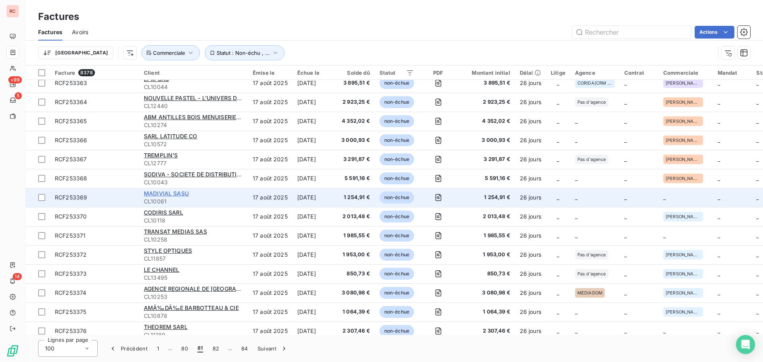
click at [167, 196] on span "MADIVIAL SASU" at bounding box center [166, 193] width 45 height 7
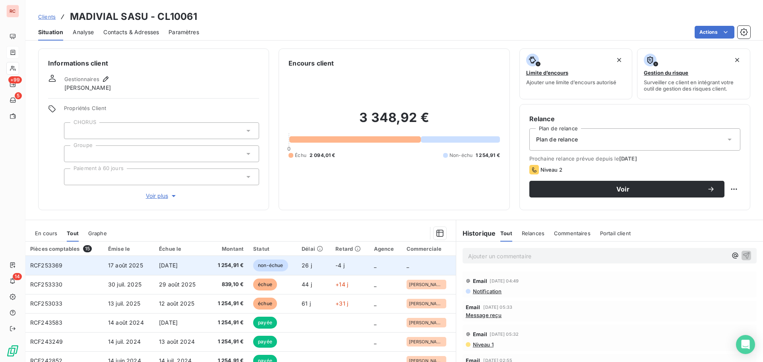
click at [166, 270] on td "[DATE]" at bounding box center [180, 265] width 52 height 19
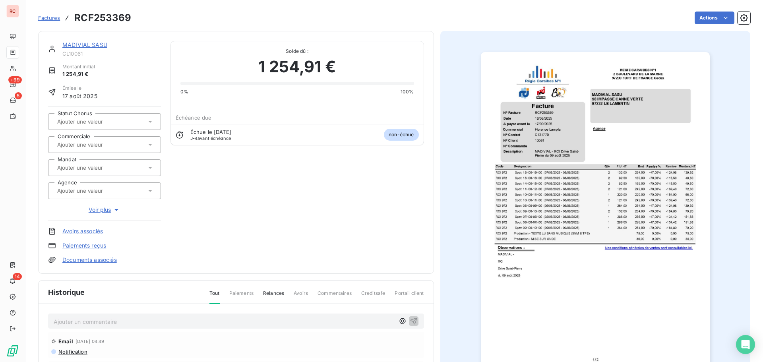
click at [118, 146] on input "text" at bounding box center [96, 144] width 80 height 7
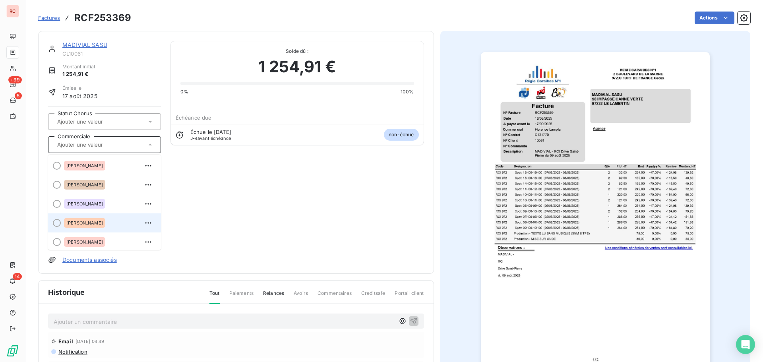
click at [77, 222] on span "[PERSON_NAME]" at bounding box center [84, 222] width 37 height 5
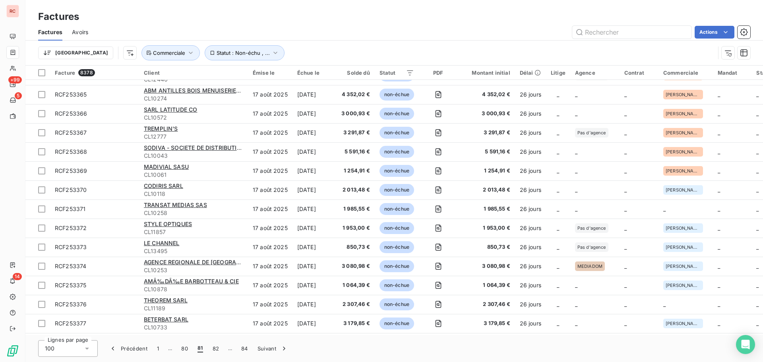
scroll to position [199, 0]
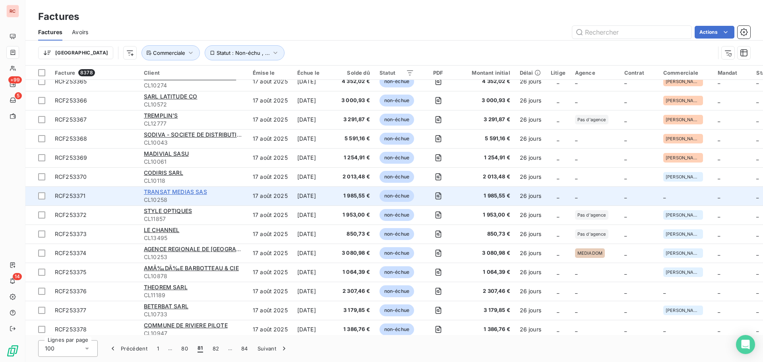
click at [192, 191] on span "TRANSAT MEDIAS SAS" at bounding box center [175, 191] width 63 height 7
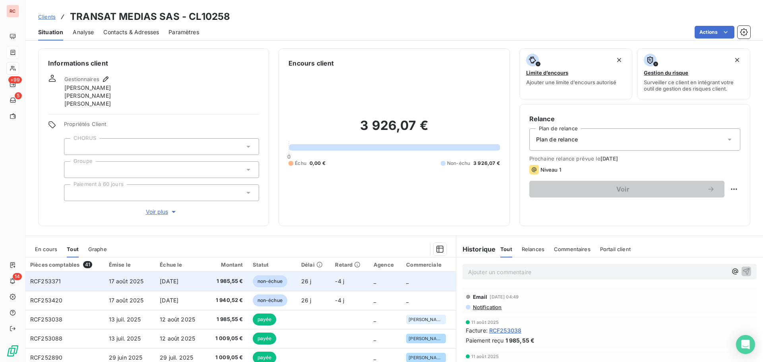
click at [178, 280] on span "[DATE]" at bounding box center [169, 281] width 19 height 7
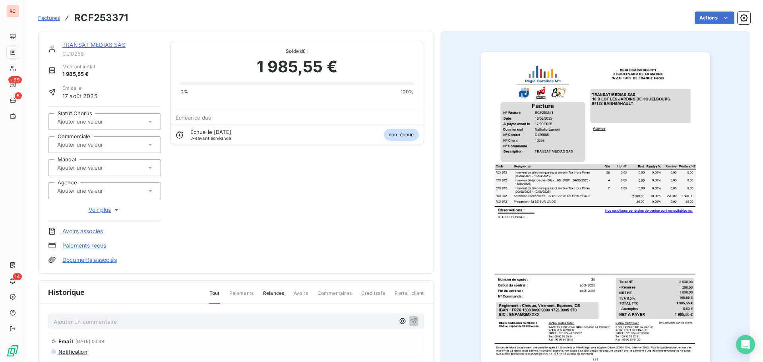
click at [94, 147] on input "text" at bounding box center [96, 144] width 80 height 7
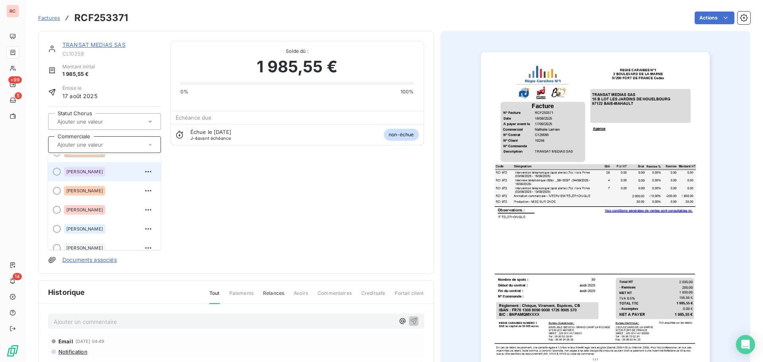
scroll to position [79, 0]
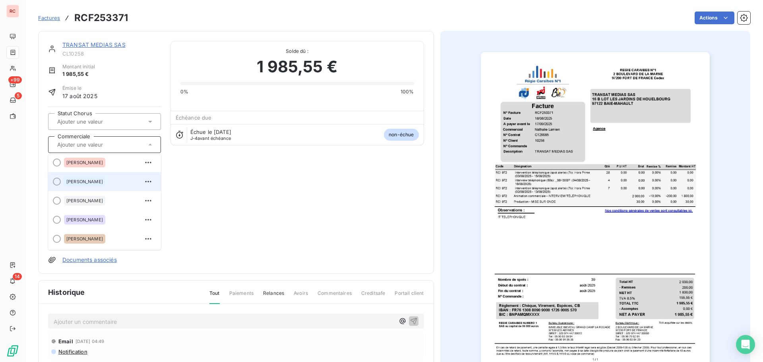
click at [93, 181] on span "[PERSON_NAME]" at bounding box center [84, 181] width 37 height 5
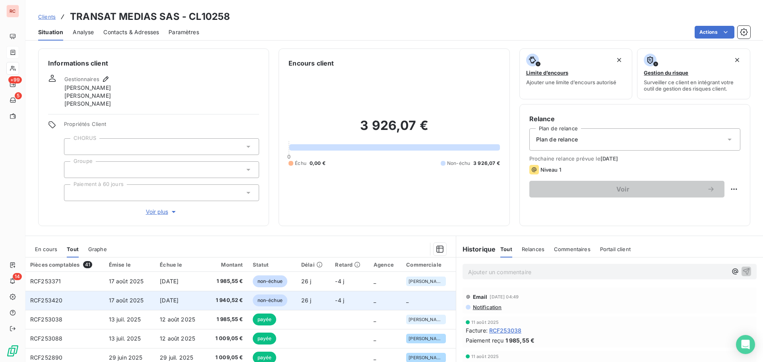
click at [155, 301] on td "[DATE]" at bounding box center [181, 300] width 52 height 19
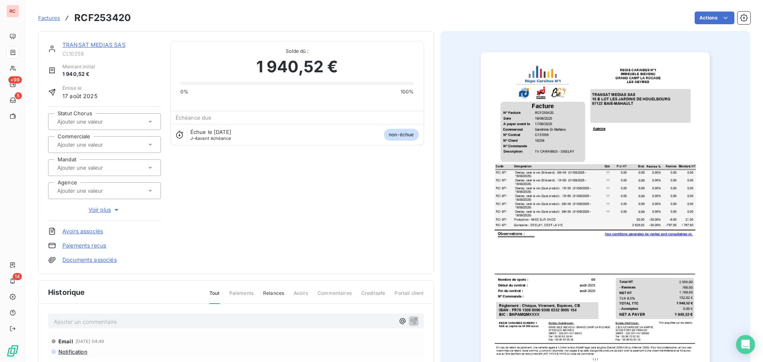
click at [111, 145] on input "text" at bounding box center [96, 144] width 80 height 7
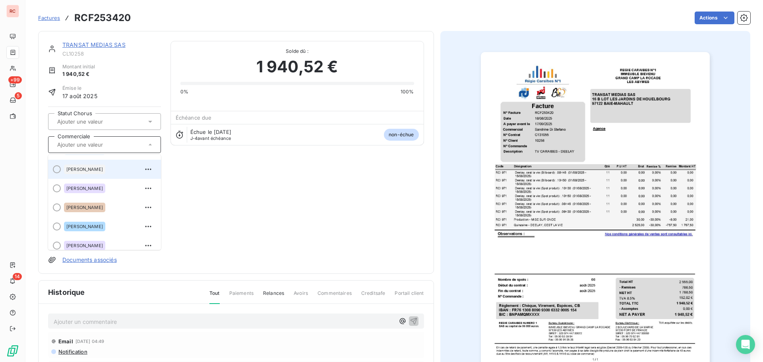
scroll to position [119, 0]
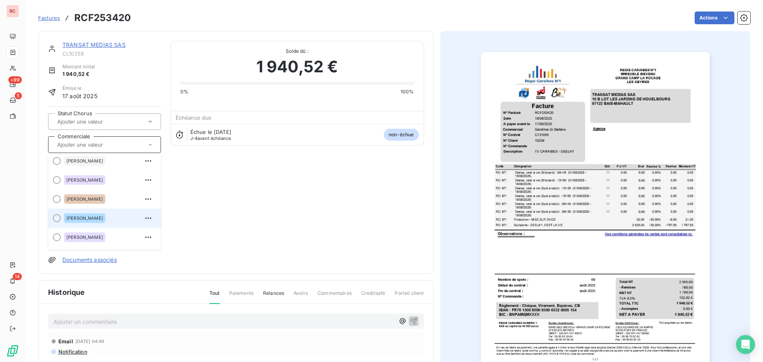
click at [103, 217] on span "[PERSON_NAME]" at bounding box center [84, 218] width 37 height 5
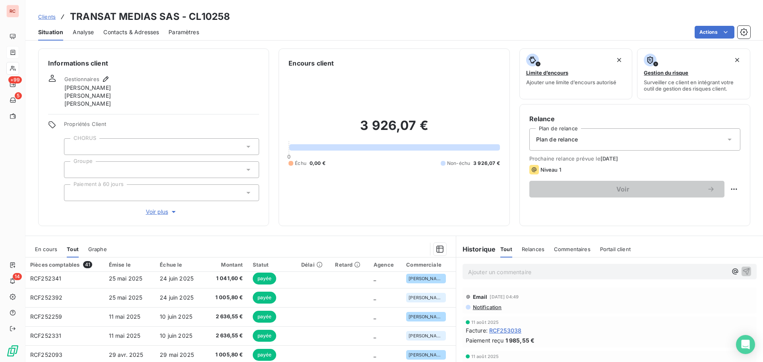
scroll to position [21, 0]
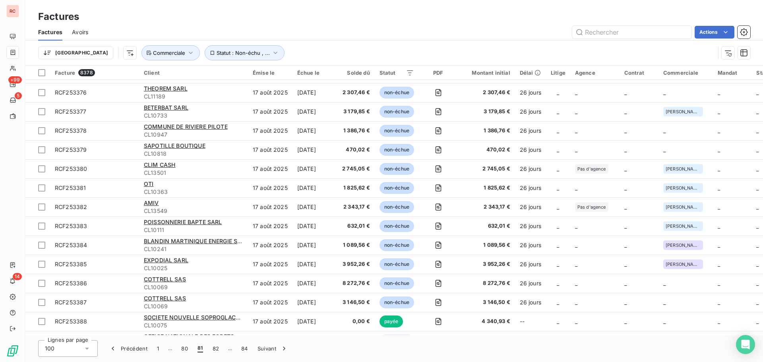
scroll to position [357, 0]
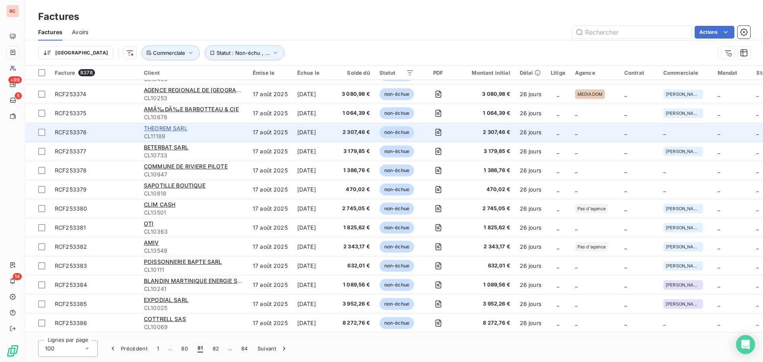
click at [170, 128] on span "THEOREM SARL" at bounding box center [166, 128] width 44 height 7
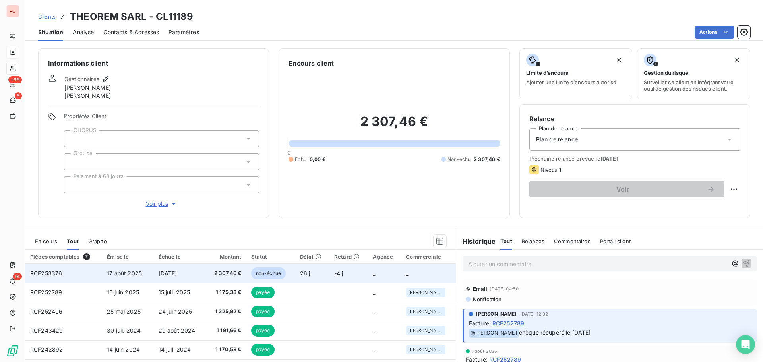
click at [196, 275] on td "[DATE]" at bounding box center [180, 273] width 52 height 19
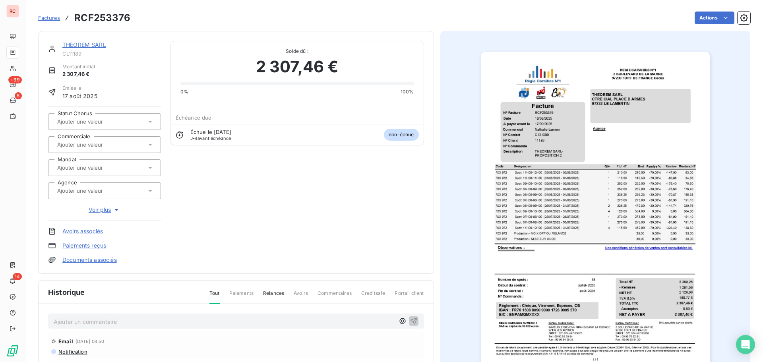
click at [126, 149] on div at bounding box center [100, 144] width 91 height 10
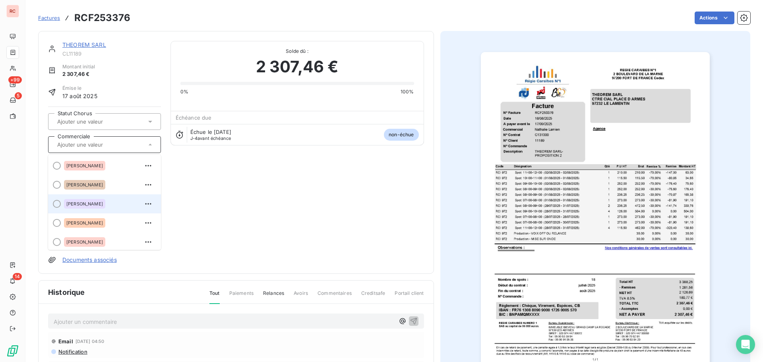
scroll to position [40, 0]
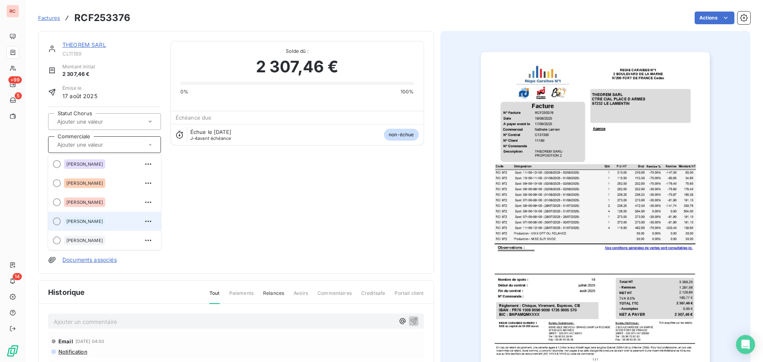
click at [60, 220] on div at bounding box center [57, 221] width 8 height 8
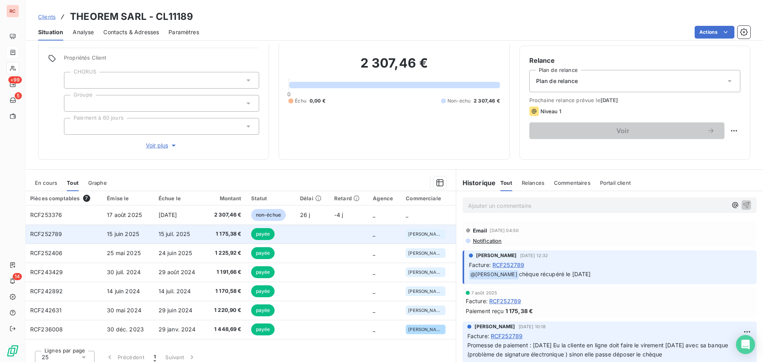
scroll to position [64, 0]
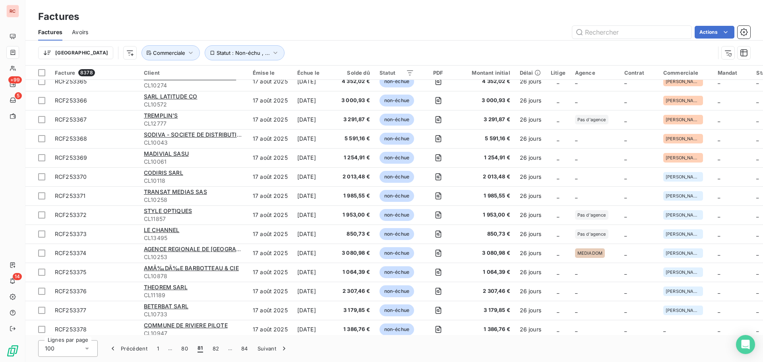
scroll to position [357, 0]
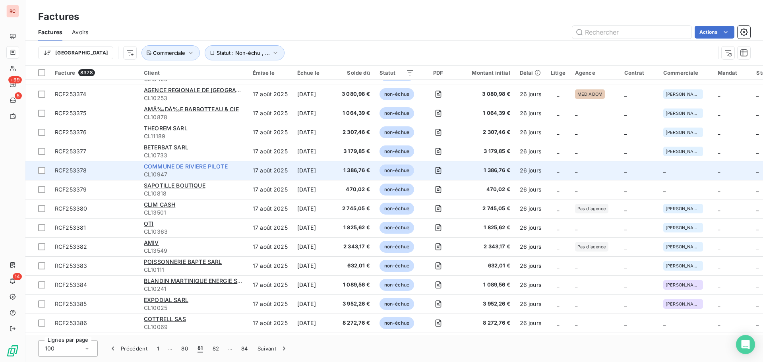
click at [204, 166] on span "COMMUNE DE RIVIERE PILOTE" at bounding box center [186, 166] width 84 height 7
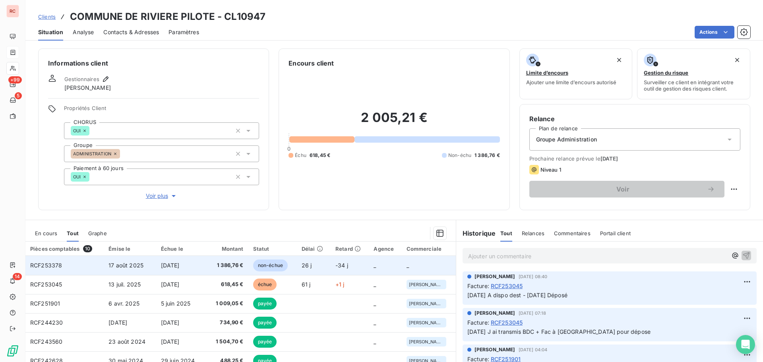
click at [180, 264] on span "[DATE]" at bounding box center [170, 265] width 19 height 7
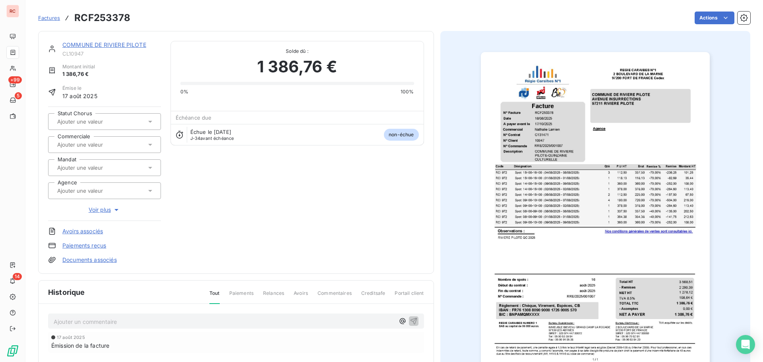
click at [133, 149] on div at bounding box center [100, 144] width 91 height 10
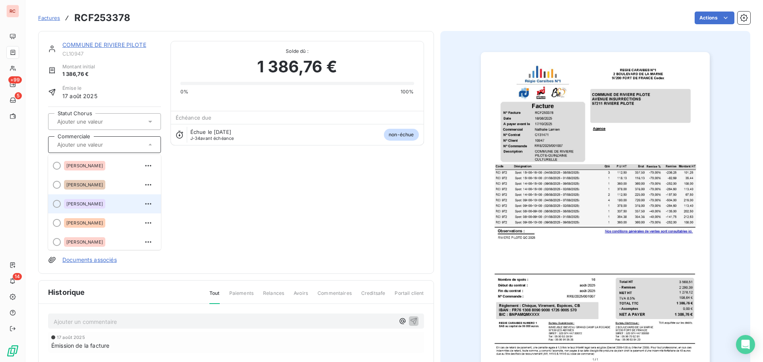
scroll to position [79, 0]
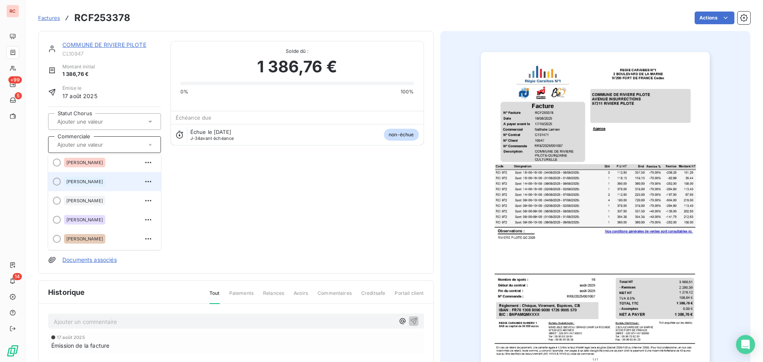
click at [103, 184] on div "[PERSON_NAME]" at bounding box center [109, 181] width 91 height 13
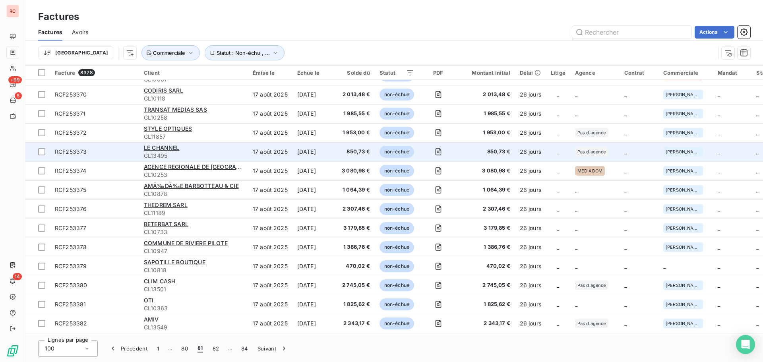
scroll to position [397, 0]
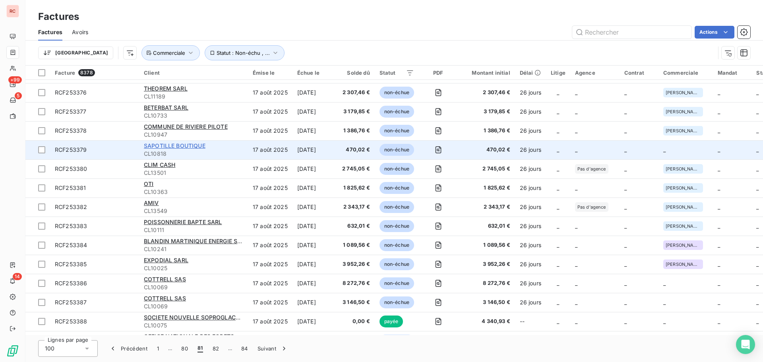
click at [156, 147] on span "SAPOTILLE BOUTIQUE" at bounding box center [175, 145] width 62 height 7
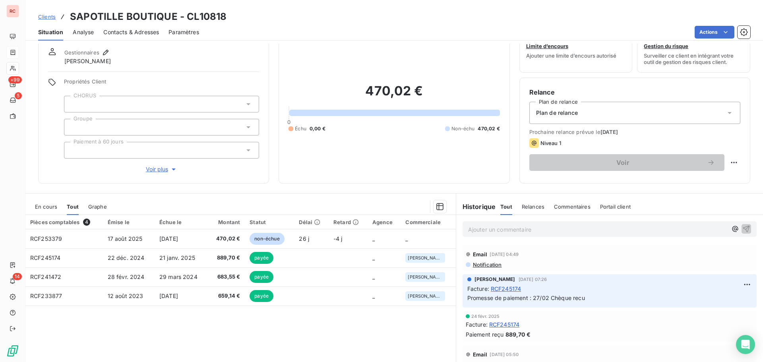
scroll to position [40, 0]
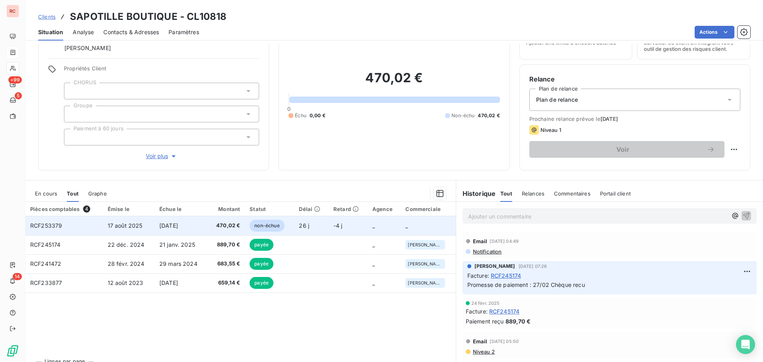
click at [131, 228] on span "17 août 2025" at bounding box center [125, 225] width 35 height 7
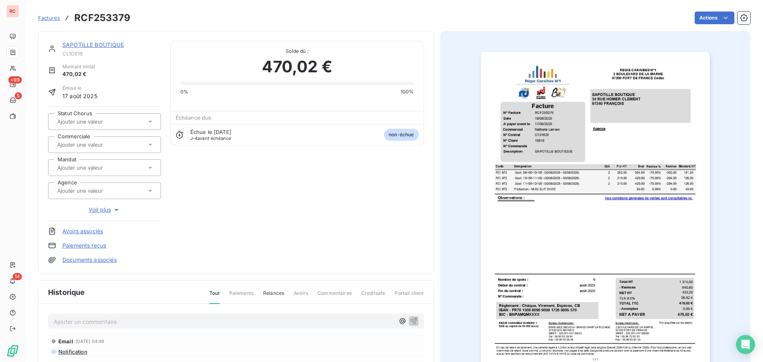
click at [110, 149] on div at bounding box center [100, 144] width 91 height 10
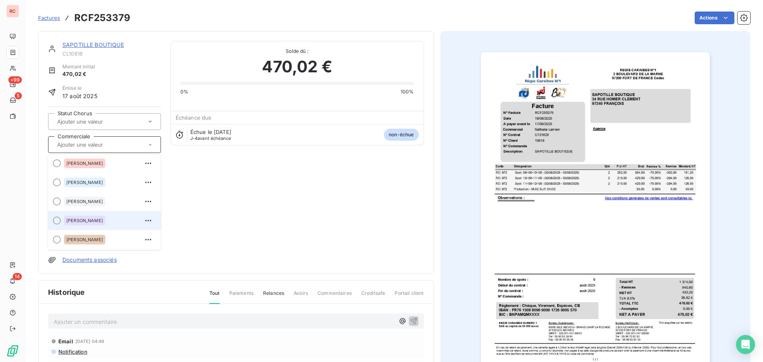
scroll to position [79, 0]
click at [100, 182] on span "[PERSON_NAME]" at bounding box center [84, 181] width 37 height 5
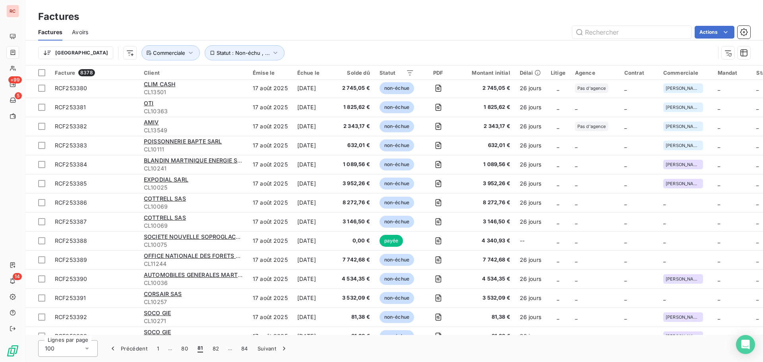
scroll to position [477, 0]
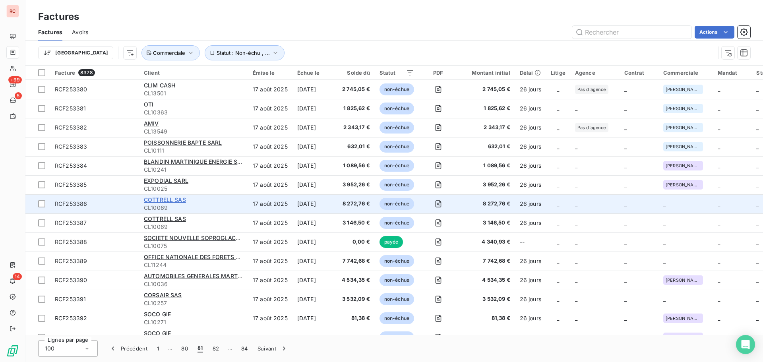
click at [155, 199] on span "COTTRELL SAS" at bounding box center [165, 199] width 42 height 7
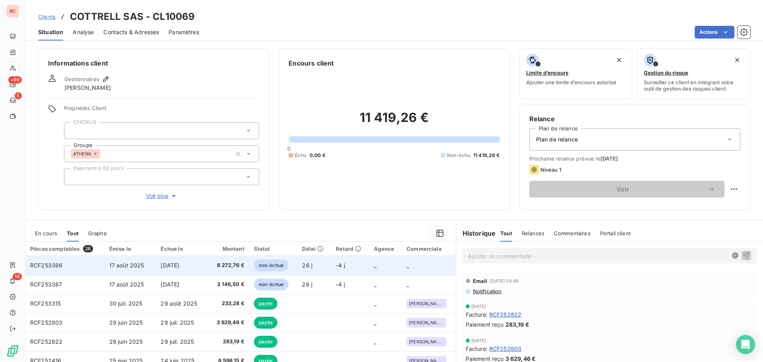
click at [179, 264] on span "[DATE]" at bounding box center [169, 265] width 19 height 7
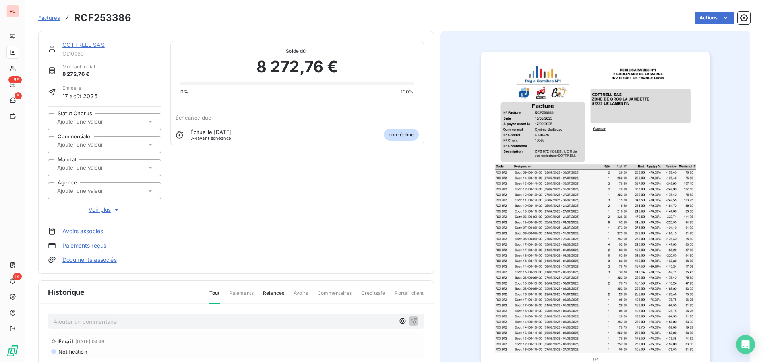
click at [106, 144] on input "text" at bounding box center [96, 144] width 80 height 7
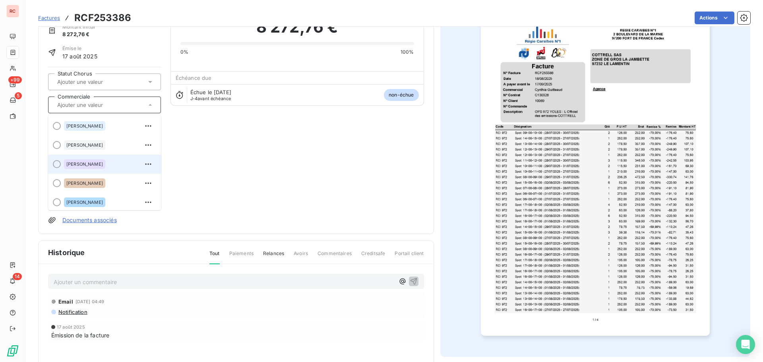
scroll to position [16, 0]
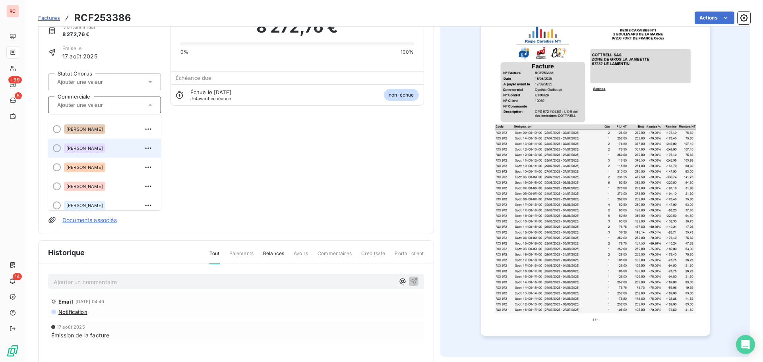
click at [85, 147] on span "[PERSON_NAME]" at bounding box center [84, 148] width 37 height 5
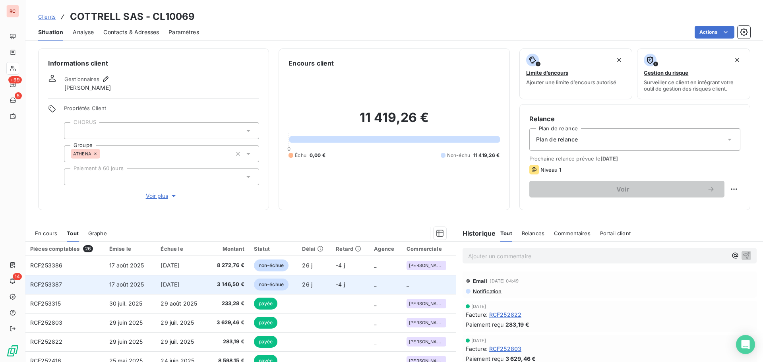
click at [120, 283] on span "17 août 2025" at bounding box center [126, 284] width 35 height 7
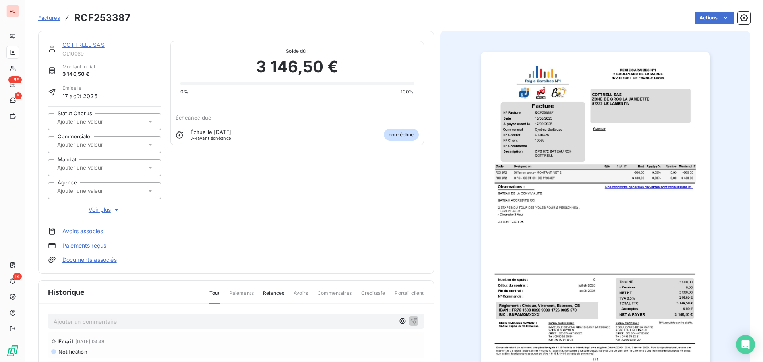
click at [121, 145] on input "text" at bounding box center [96, 144] width 80 height 7
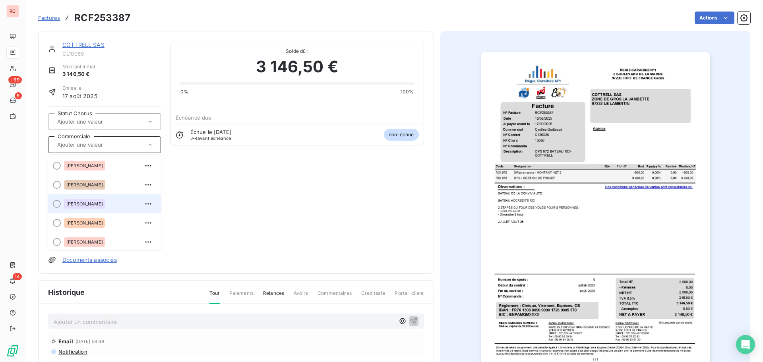
click at [94, 203] on span "[PERSON_NAME]" at bounding box center [84, 203] width 37 height 5
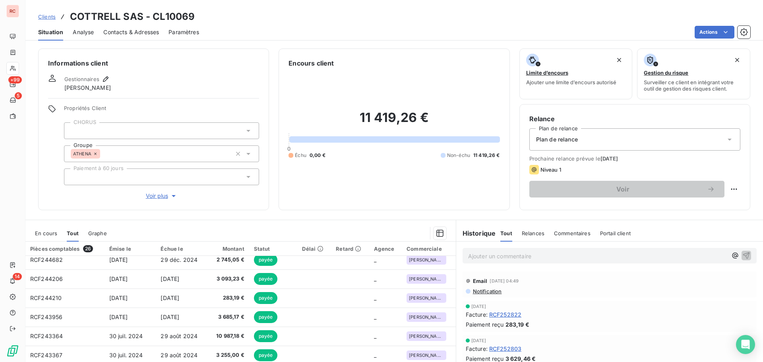
scroll to position [140, 0]
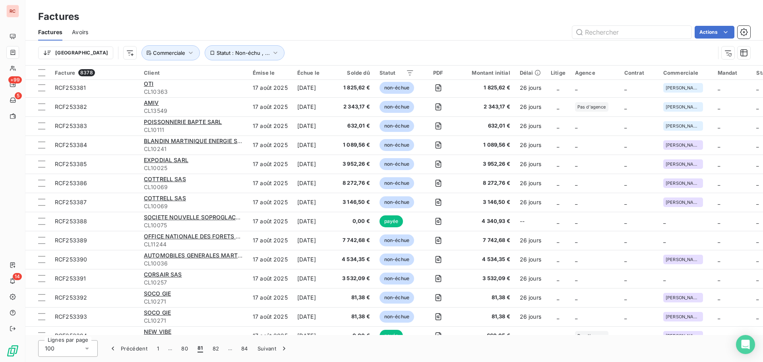
scroll to position [556, 0]
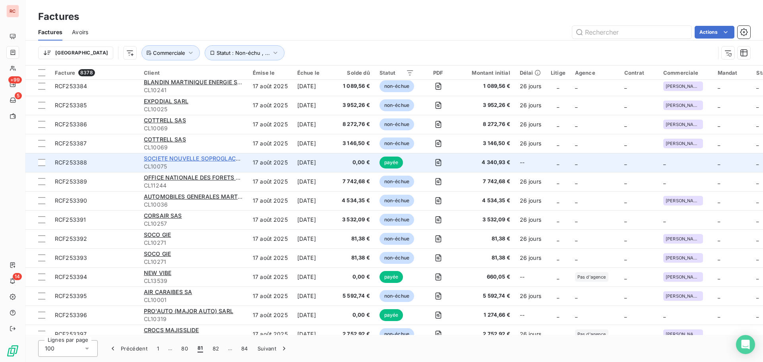
click at [164, 160] on span "SOCIETE NOUVELLE SOPROGLACES (SN SOPROGLACES)" at bounding box center [222, 158] width 156 height 7
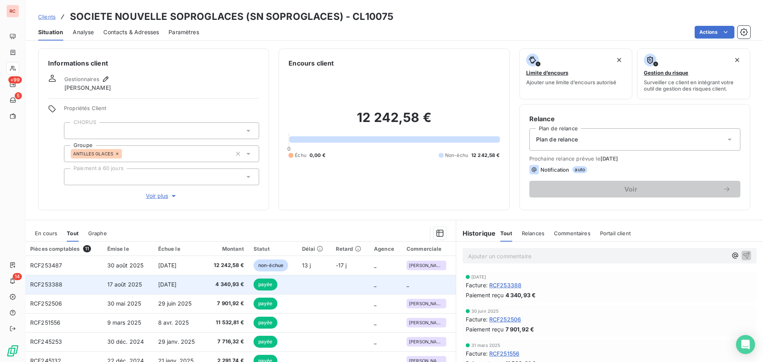
click at [205, 284] on td "4 340,93 €" at bounding box center [226, 284] width 43 height 19
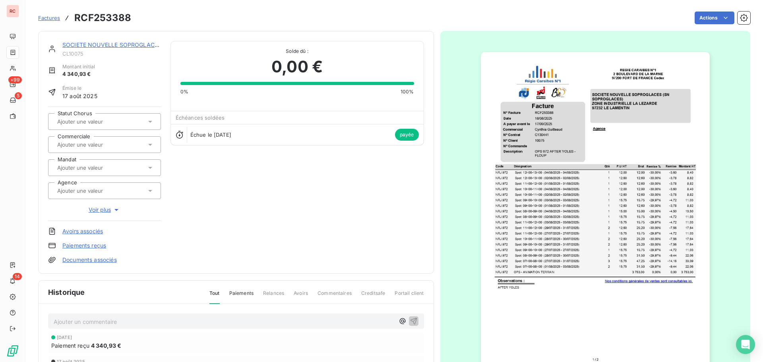
click at [118, 141] on input "text" at bounding box center [96, 144] width 80 height 7
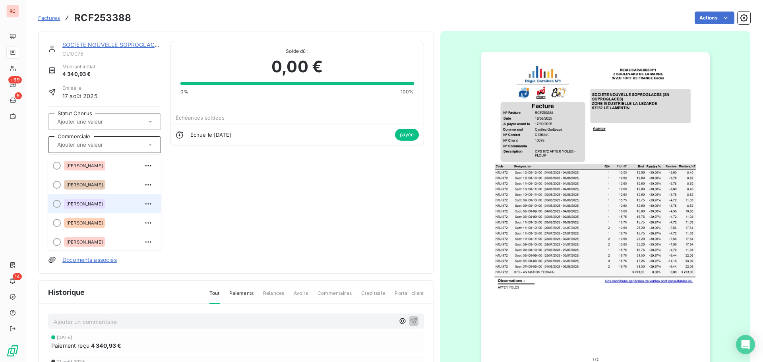
click at [93, 203] on span "[PERSON_NAME]" at bounding box center [84, 203] width 37 height 5
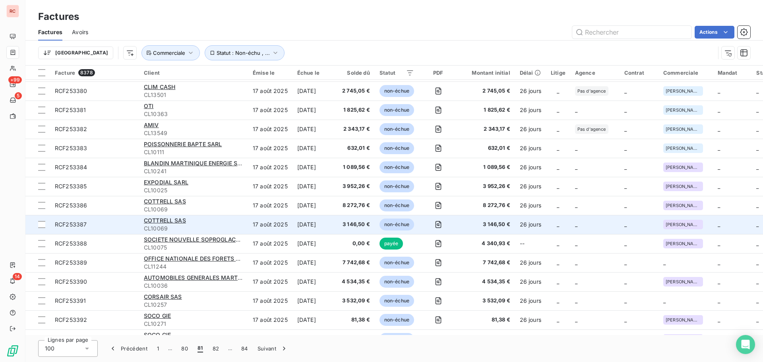
scroll to position [516, 0]
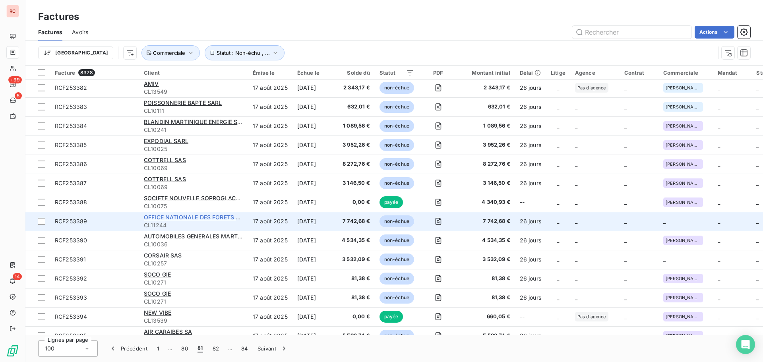
click at [172, 218] on span "OFFICE NATIONALE DES FORETS MARTINIQUE" at bounding box center [208, 217] width 128 height 7
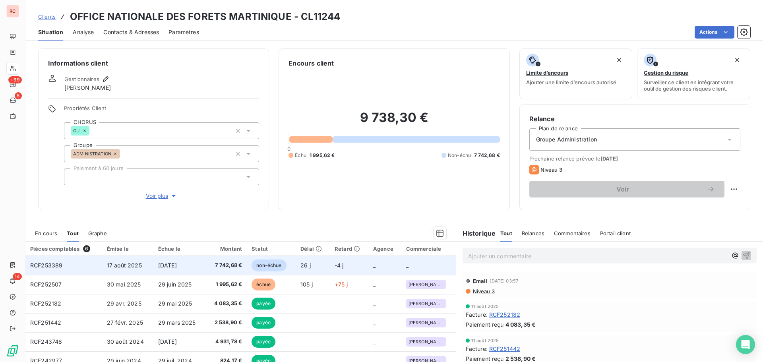
click at [137, 266] on span "17 août 2025" at bounding box center [124, 265] width 35 height 7
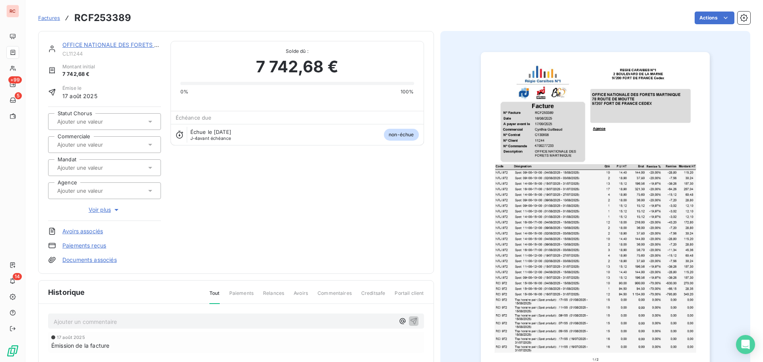
click at [97, 141] on input "text" at bounding box center [96, 144] width 80 height 7
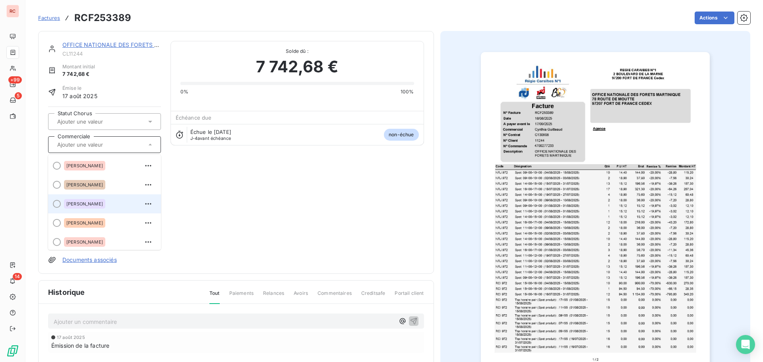
click at [87, 205] on span "[PERSON_NAME]" at bounding box center [84, 203] width 37 height 5
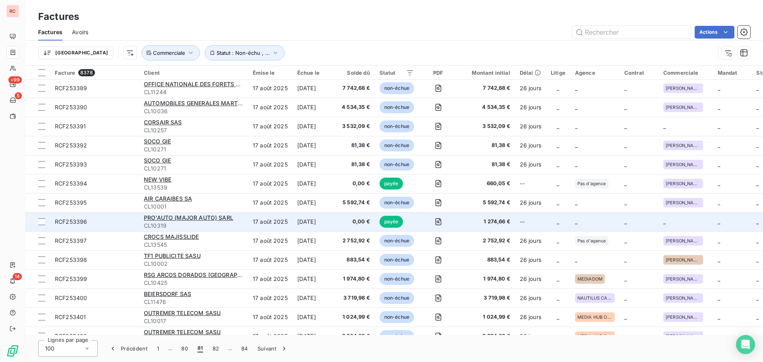
scroll to position [636, 0]
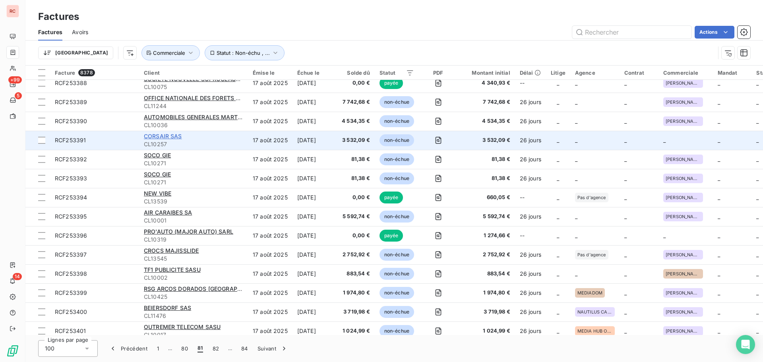
click at [148, 136] on span "CORSAIR SAS" at bounding box center [163, 136] width 38 height 7
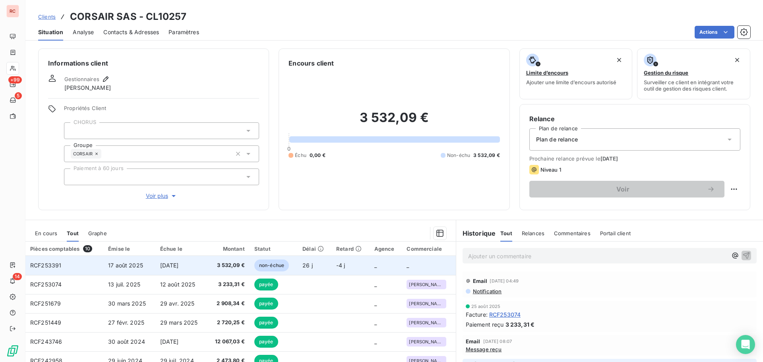
click at [207, 265] on td "3 532,09 €" at bounding box center [228, 265] width 43 height 19
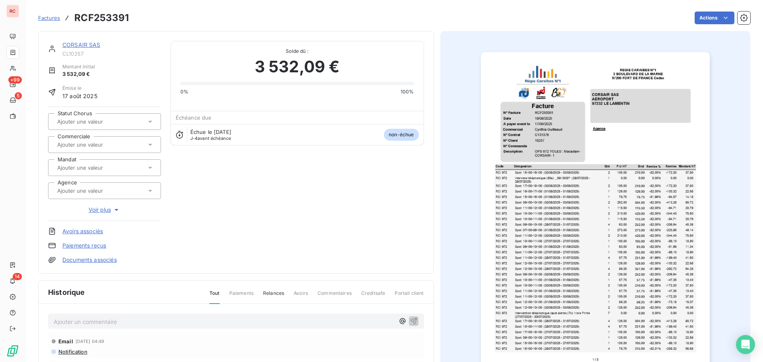
click at [118, 147] on input "text" at bounding box center [96, 144] width 80 height 7
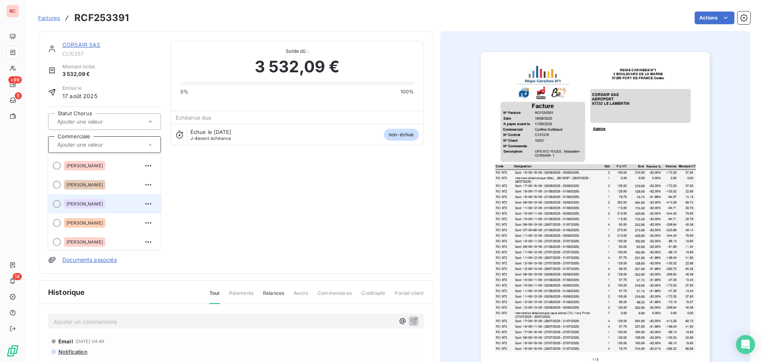
click at [100, 205] on span "[PERSON_NAME]" at bounding box center [84, 203] width 37 height 5
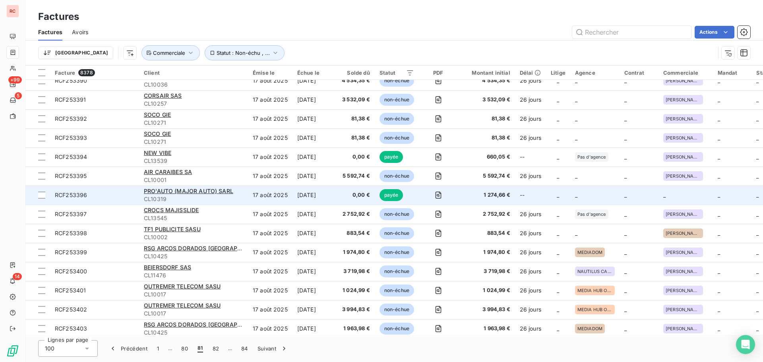
scroll to position [675, 0]
click at [205, 194] on span "PRO'AUTO (MAJOR AUTO) SARL" at bounding box center [188, 191] width 89 height 7
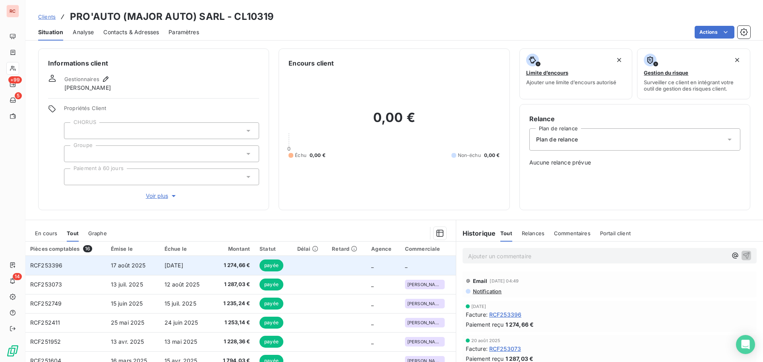
click at [183, 264] on span "[DATE]" at bounding box center [173, 265] width 19 height 7
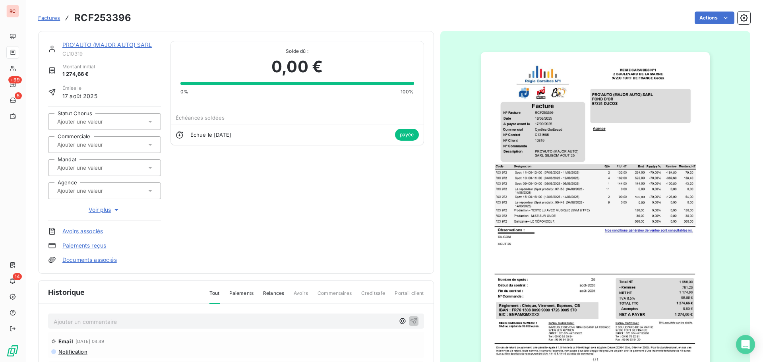
click at [121, 147] on input "text" at bounding box center [96, 144] width 80 height 7
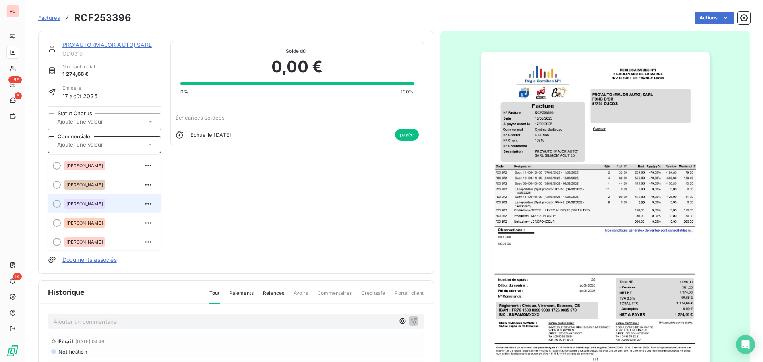
click at [94, 203] on span "[PERSON_NAME]" at bounding box center [84, 203] width 37 height 5
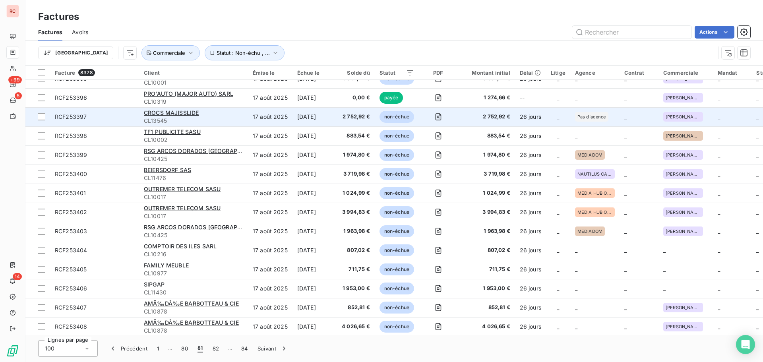
scroll to position [794, 0]
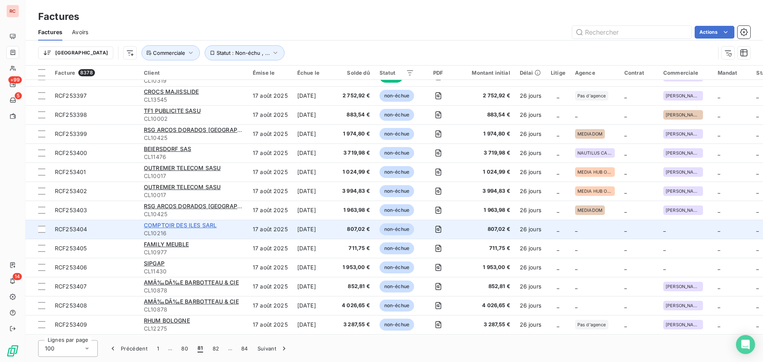
click at [181, 226] on span "COMPTOIR DES ILES SARL" at bounding box center [180, 225] width 73 height 7
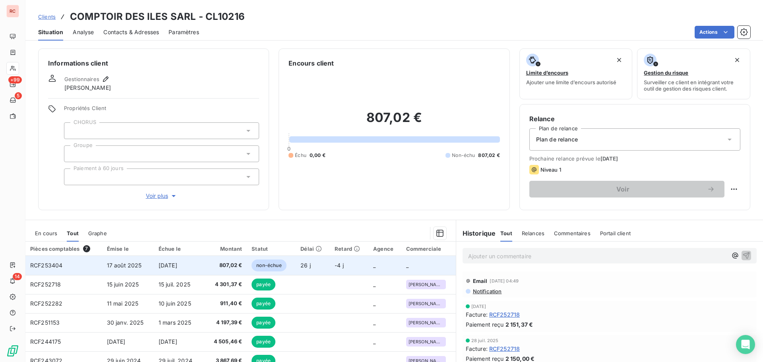
click at [168, 270] on td "[DATE]" at bounding box center [179, 265] width 51 height 19
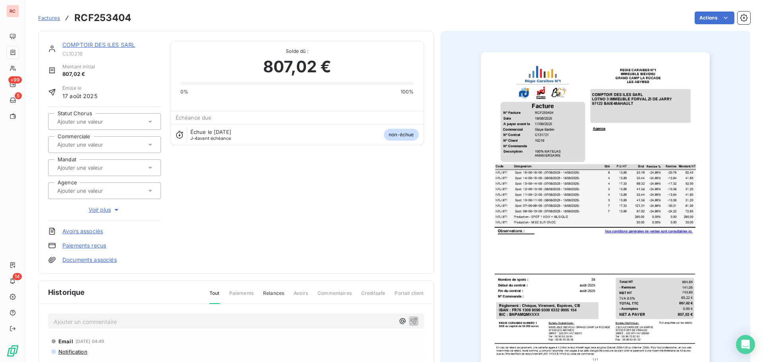
click at [117, 139] on div at bounding box center [100, 144] width 91 height 10
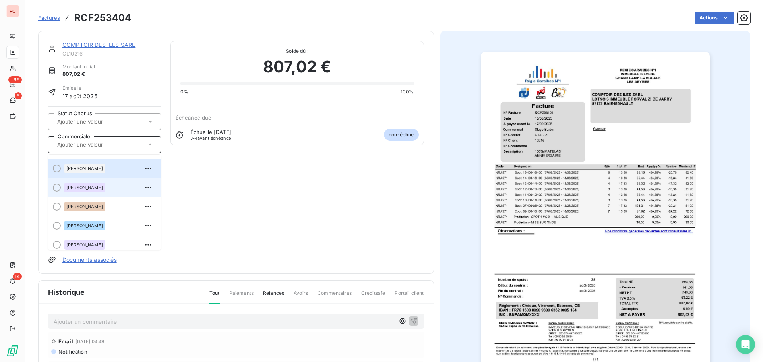
scroll to position [119, 0]
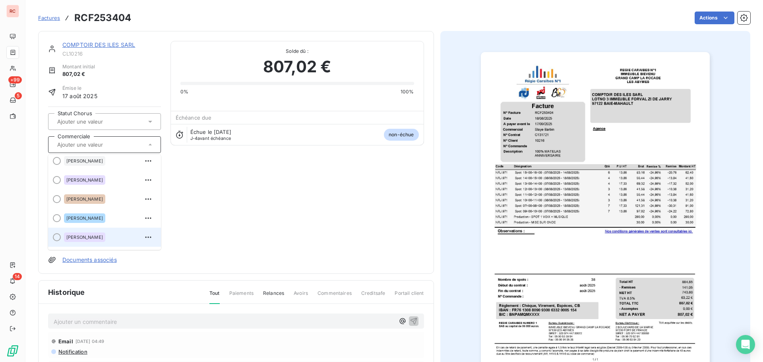
click at [94, 238] on div "[PERSON_NAME]" at bounding box center [84, 237] width 41 height 10
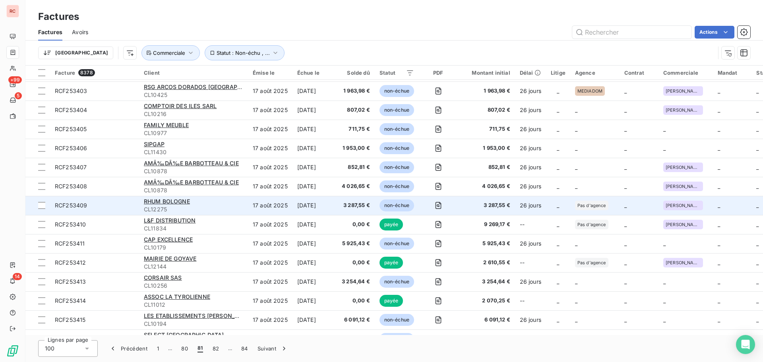
scroll to position [874, 0]
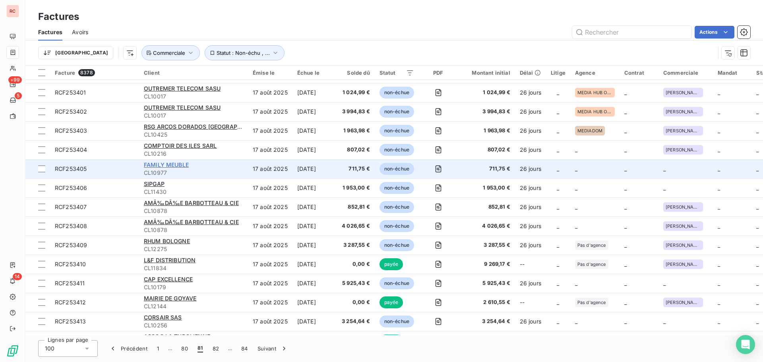
click at [172, 166] on span "FAMILY MEUBLE" at bounding box center [166, 164] width 45 height 7
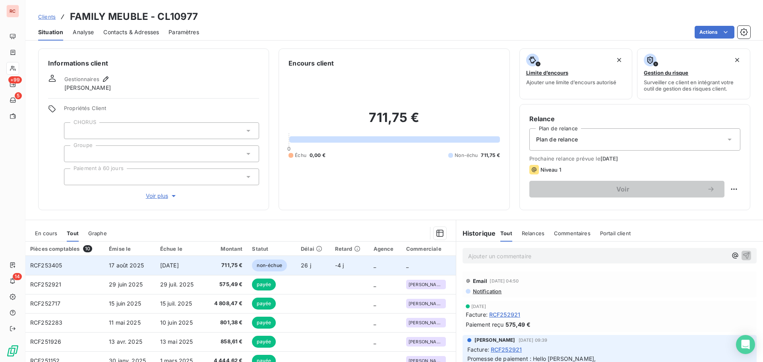
click at [160, 267] on span "[DATE]" at bounding box center [169, 265] width 19 height 7
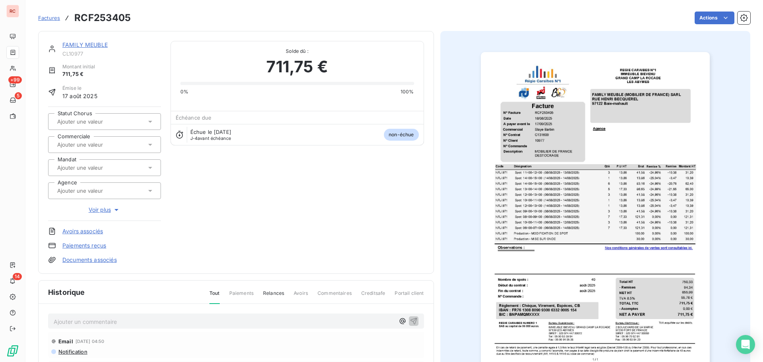
click at [102, 145] on input "text" at bounding box center [96, 144] width 80 height 7
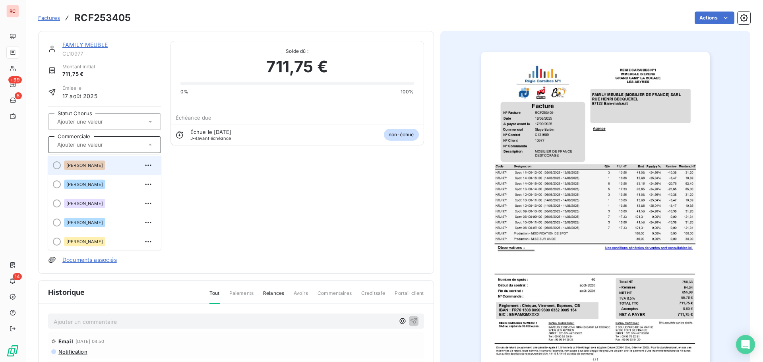
scroll to position [159, 0]
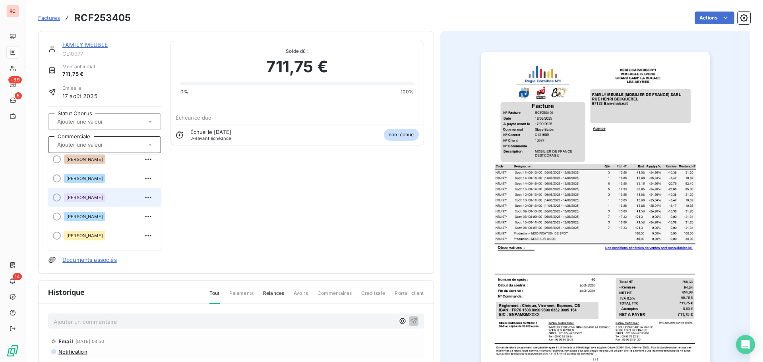
click at [84, 196] on span "[PERSON_NAME]" at bounding box center [84, 197] width 37 height 5
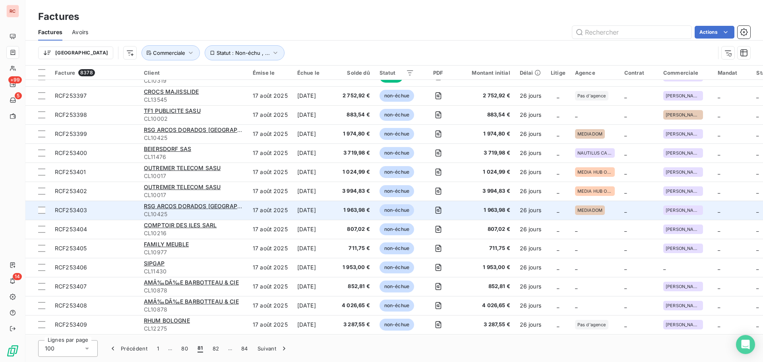
scroll to position [834, 0]
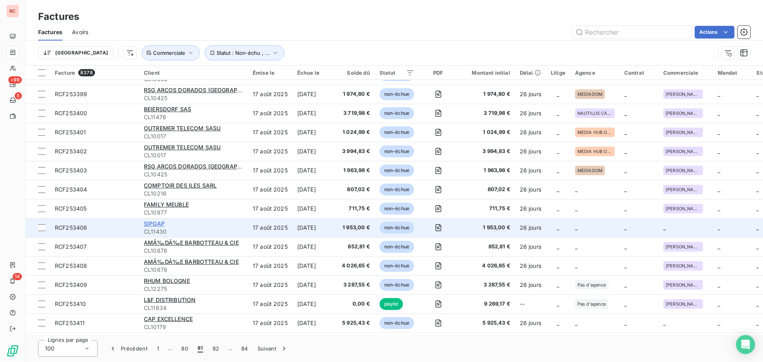
click at [158, 224] on span "SIPGAP" at bounding box center [154, 223] width 21 height 7
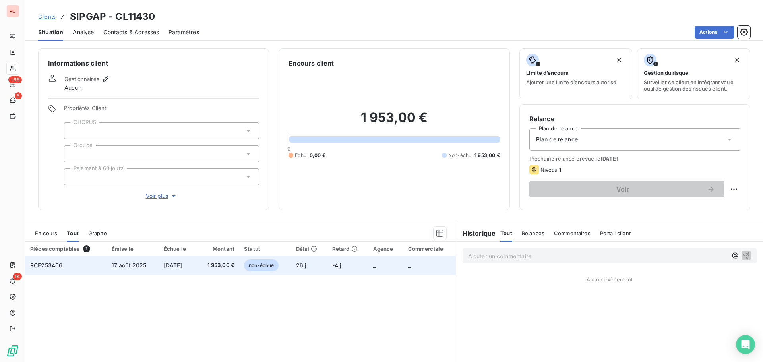
click at [164, 265] on span "[DATE]" at bounding box center [173, 265] width 19 height 7
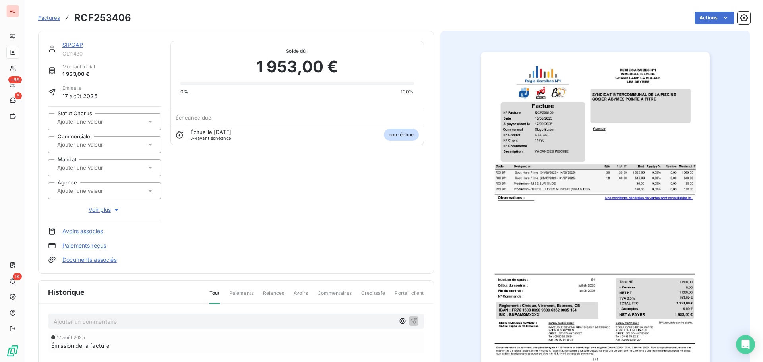
click at [105, 144] on input "text" at bounding box center [96, 144] width 80 height 7
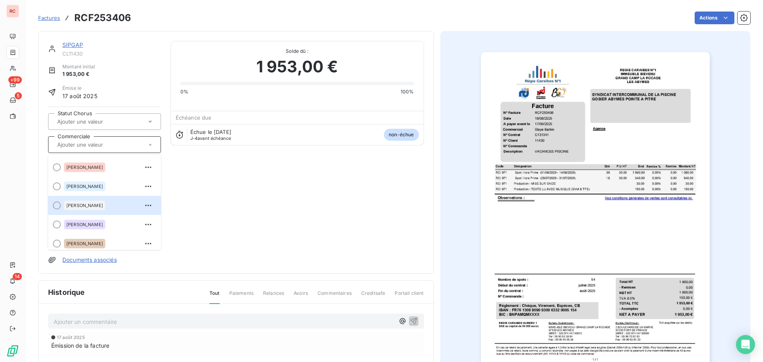
scroll to position [159, 0]
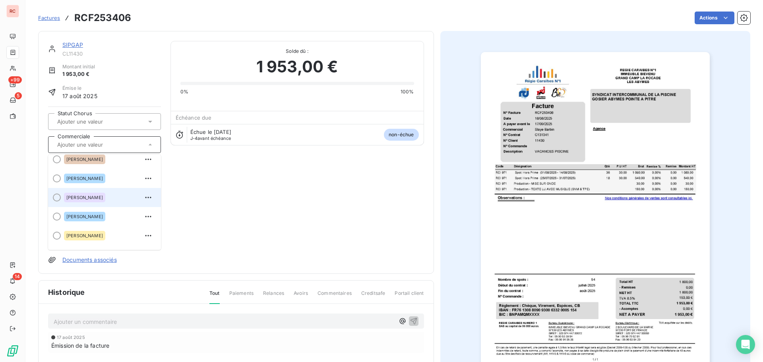
click at [84, 194] on div "[PERSON_NAME]" at bounding box center [84, 198] width 41 height 10
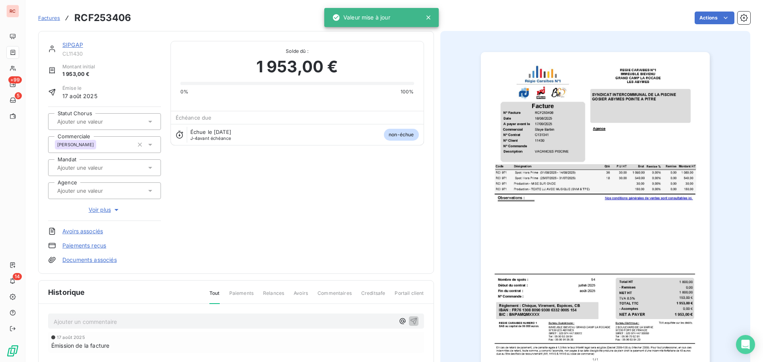
click at [65, 46] on link "SIPGAP" at bounding box center [72, 44] width 21 height 7
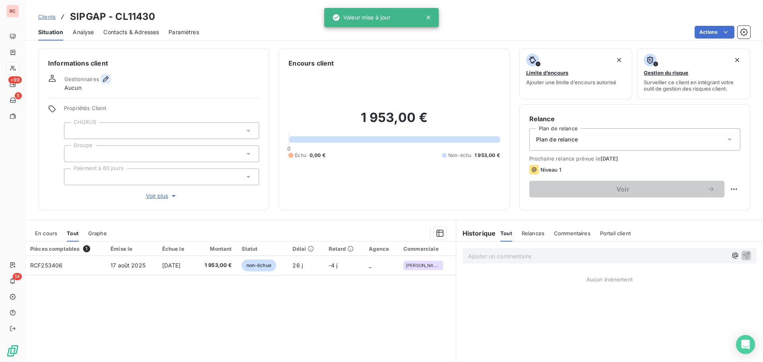
click at [104, 79] on icon "button" at bounding box center [106, 79] width 6 height 6
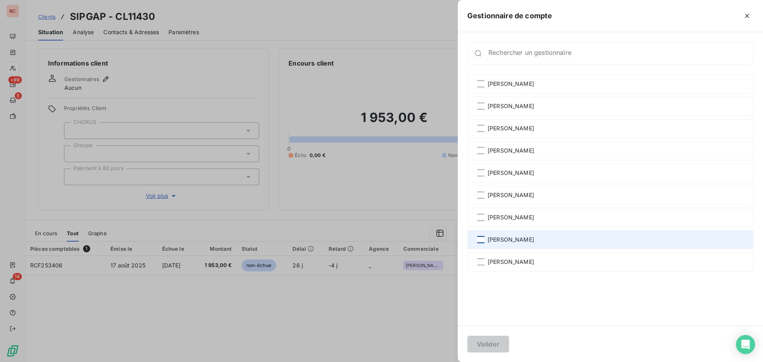
click at [483, 242] on div at bounding box center [480, 239] width 7 height 7
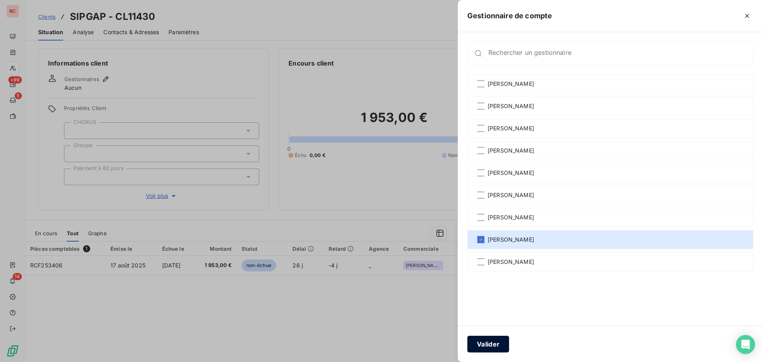
click at [487, 344] on button "Valider" at bounding box center [488, 344] width 42 height 17
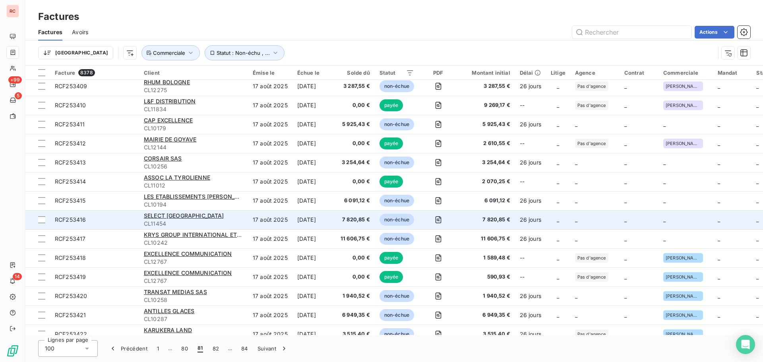
scroll to position [993, 0]
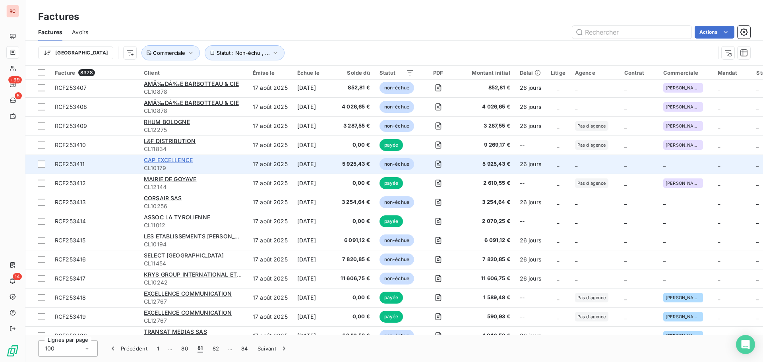
click at [158, 160] on span "CAP EXCELLENCE" at bounding box center [168, 160] width 49 height 7
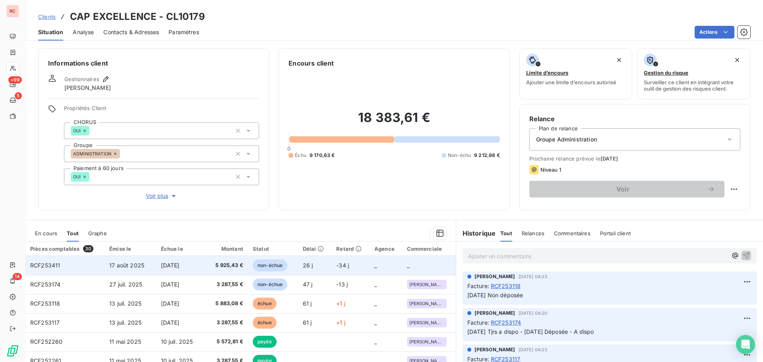
click at [220, 263] on span "5 925,43 €" at bounding box center [227, 265] width 32 height 8
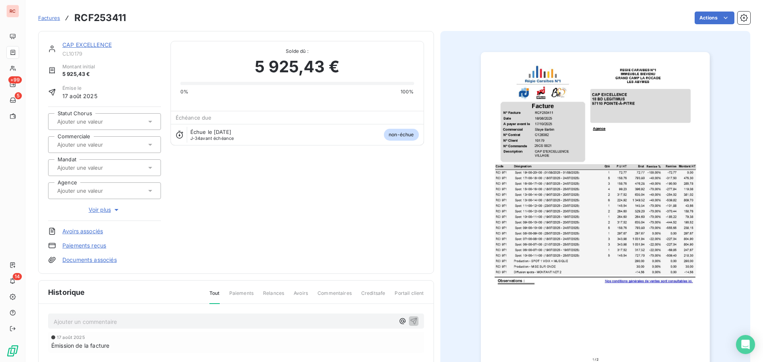
click at [85, 143] on input "text" at bounding box center [96, 144] width 80 height 7
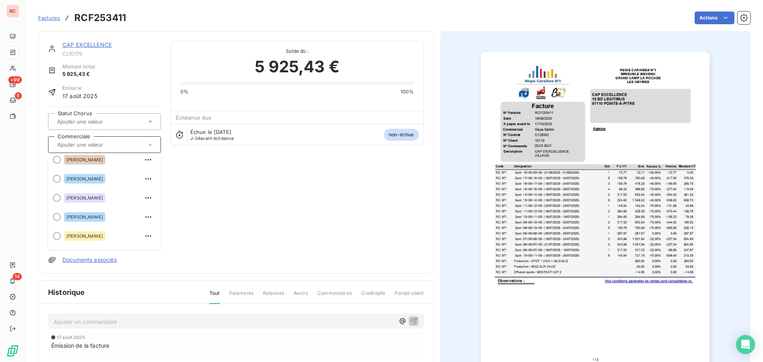
scroll to position [159, 0]
click at [73, 198] on span "[PERSON_NAME]" at bounding box center [84, 197] width 37 height 5
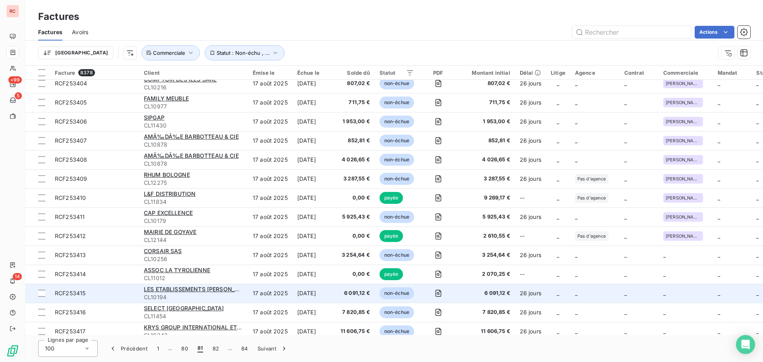
scroll to position [1033, 0]
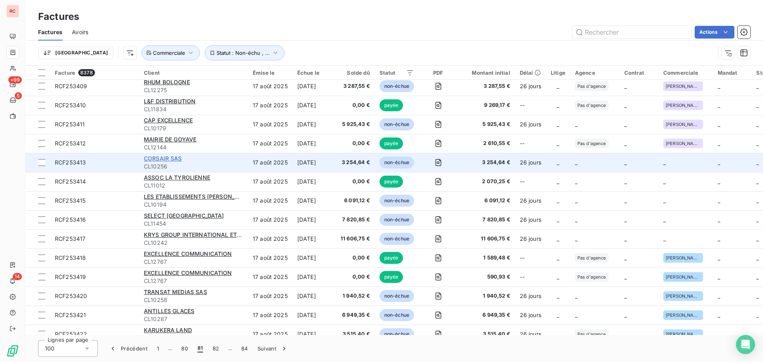
click at [147, 159] on span "CORSAIR SAS" at bounding box center [163, 158] width 38 height 7
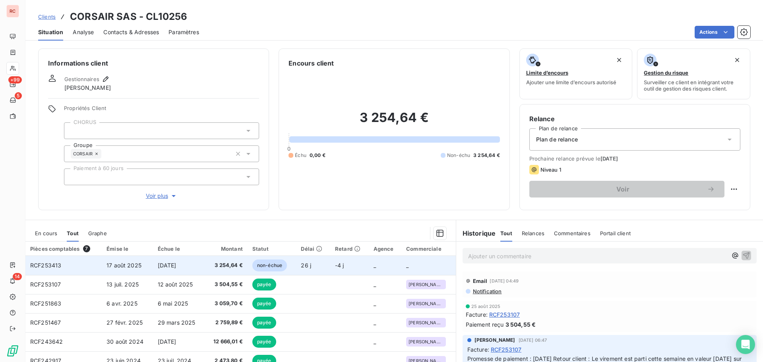
click at [166, 265] on span "[DATE]" at bounding box center [167, 265] width 19 height 7
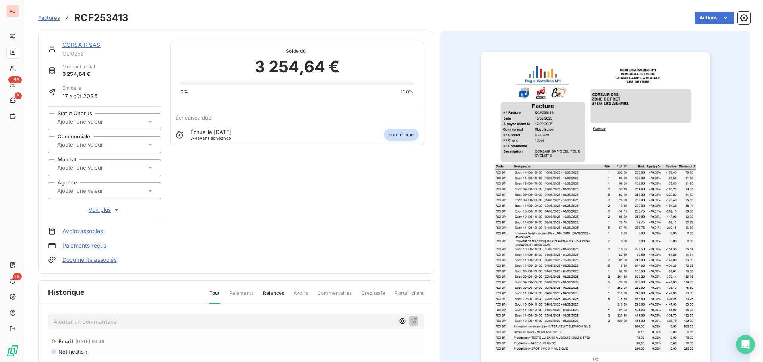
click at [123, 144] on div at bounding box center [100, 144] width 91 height 10
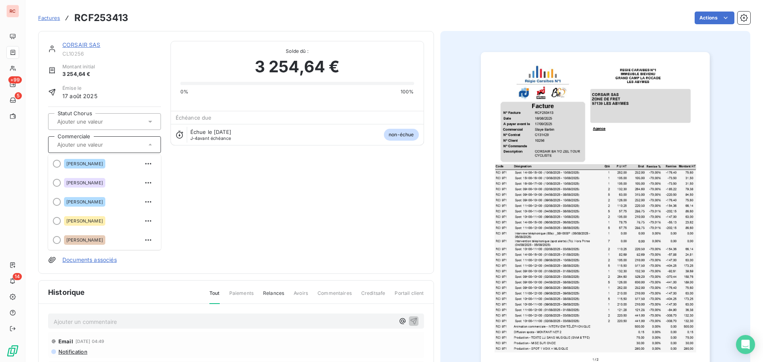
scroll to position [175, 0]
click at [81, 184] on div "[PERSON_NAME]" at bounding box center [84, 182] width 41 height 10
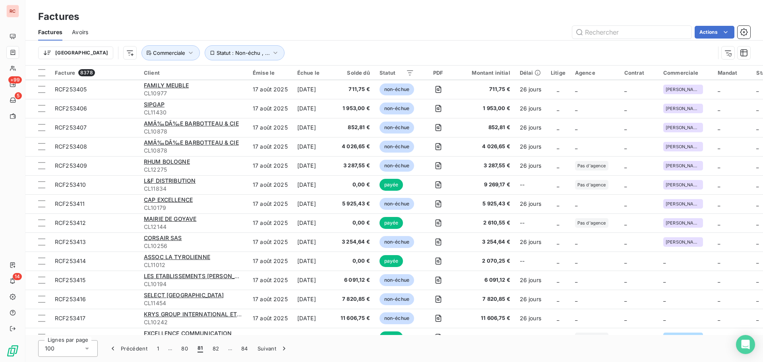
scroll to position [1033, 0]
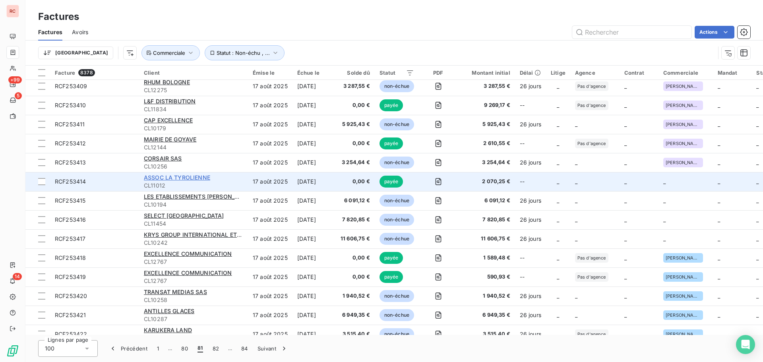
click at [182, 178] on span "ASSOC LA TYROLIENNE" at bounding box center [177, 177] width 66 height 7
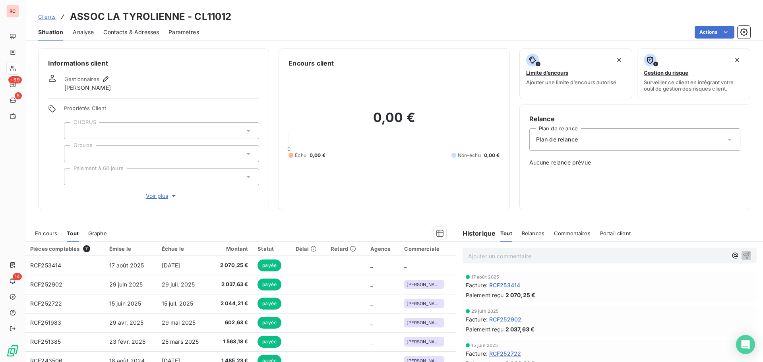
scroll to position [56, 0]
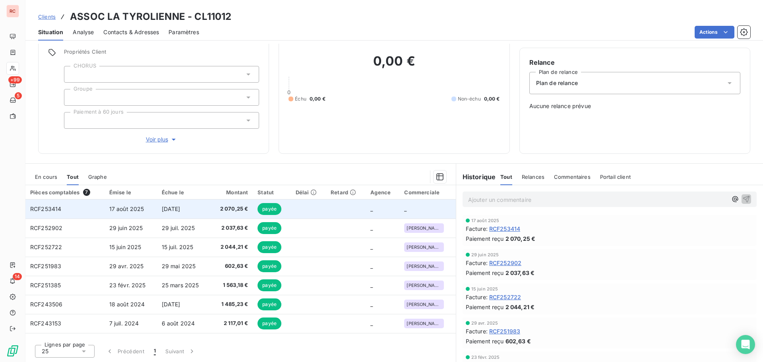
click at [85, 212] on td "RCF253414" at bounding box center [64, 208] width 79 height 19
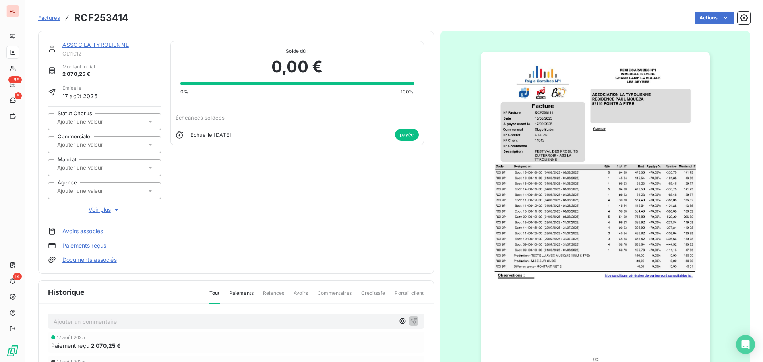
click at [106, 146] on input "text" at bounding box center [96, 144] width 80 height 7
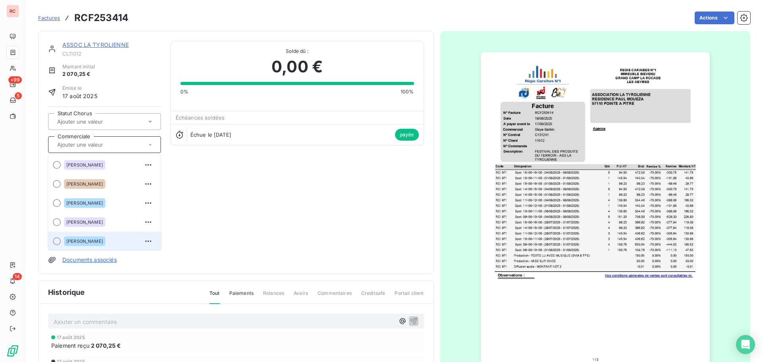
scroll to position [159, 0]
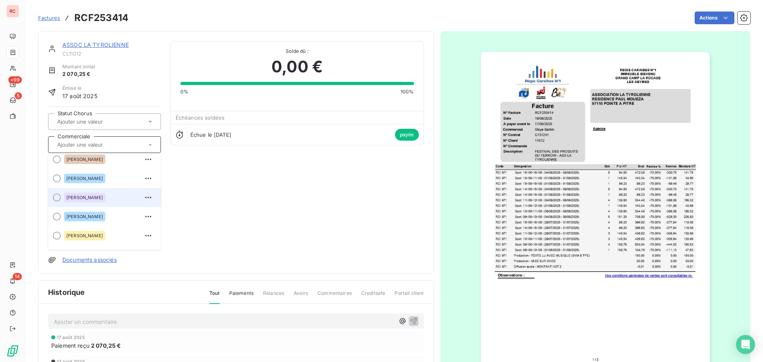
click at [67, 196] on span "[PERSON_NAME]" at bounding box center [84, 197] width 37 height 5
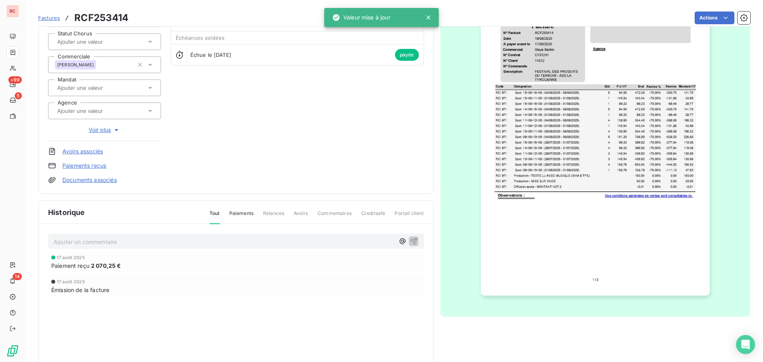
scroll to position [0, 0]
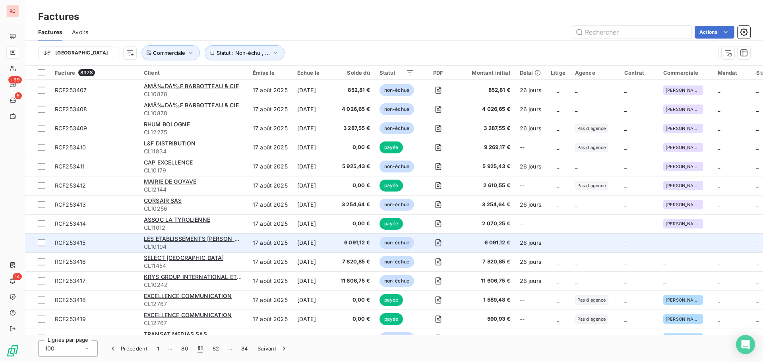
scroll to position [1072, 0]
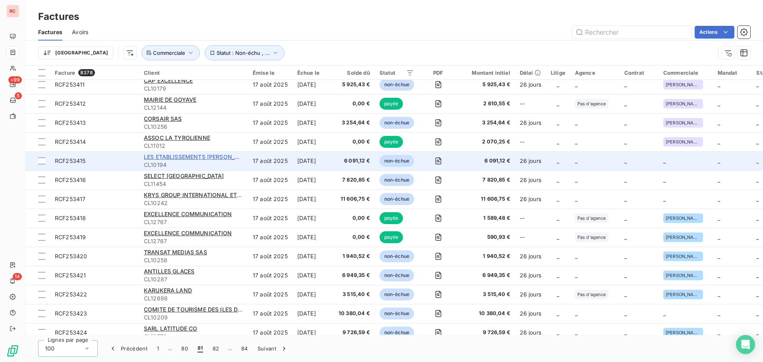
click at [183, 154] on span "LES ETABLISSEMENTS [PERSON_NAME]" at bounding box center [199, 156] width 110 height 7
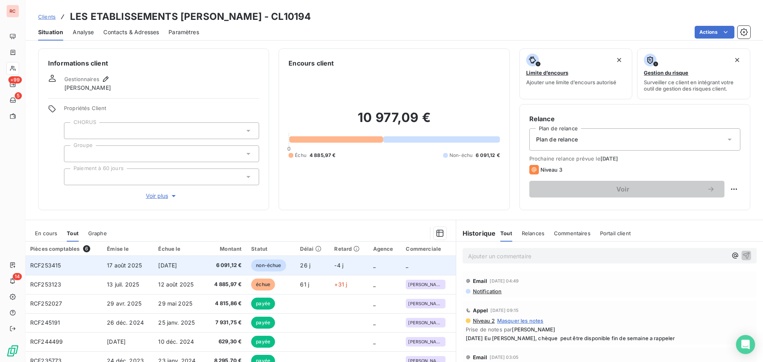
click at [237, 264] on span "6 091,12 €" at bounding box center [225, 265] width 31 height 8
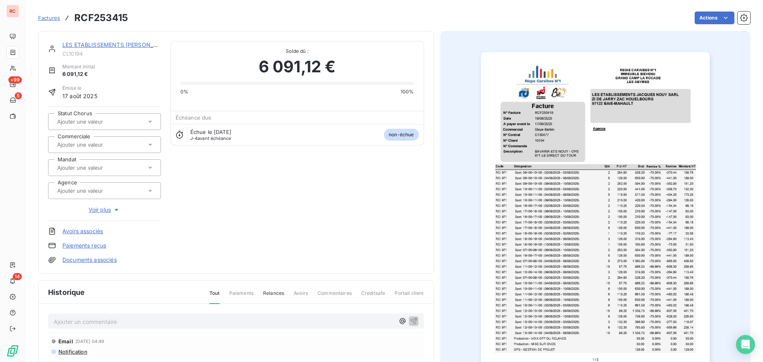
click at [114, 141] on input "text" at bounding box center [96, 144] width 80 height 7
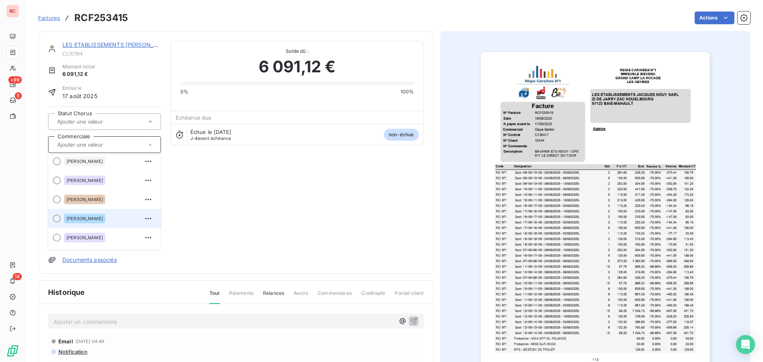
scroll to position [119, 0]
click at [81, 236] on span "[PERSON_NAME]" at bounding box center [84, 237] width 37 height 5
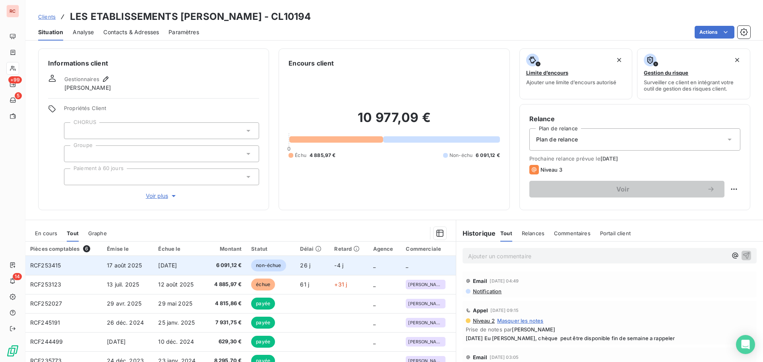
click at [217, 264] on span "6 091,12 €" at bounding box center [225, 265] width 31 height 8
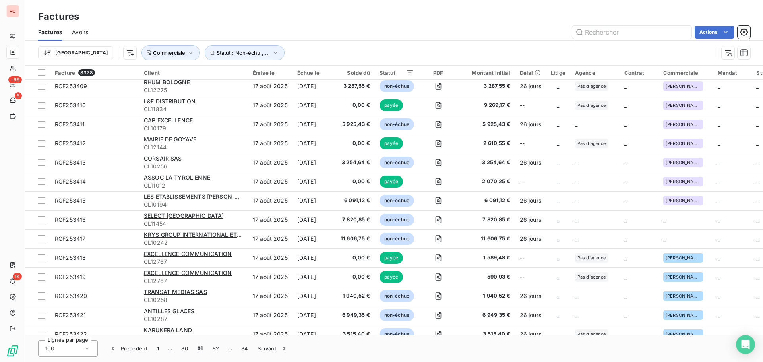
scroll to position [1192, 0]
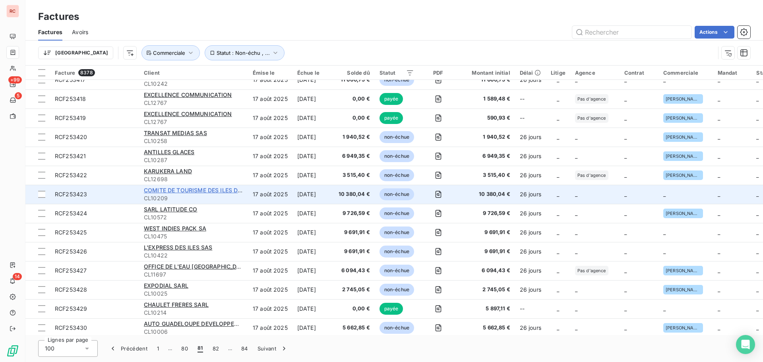
click at [197, 190] on span "COMITE DE TOURISME DES ILES DE [GEOGRAPHIC_DATA] (CTIG) EPCI" at bounding box center [238, 190] width 189 height 7
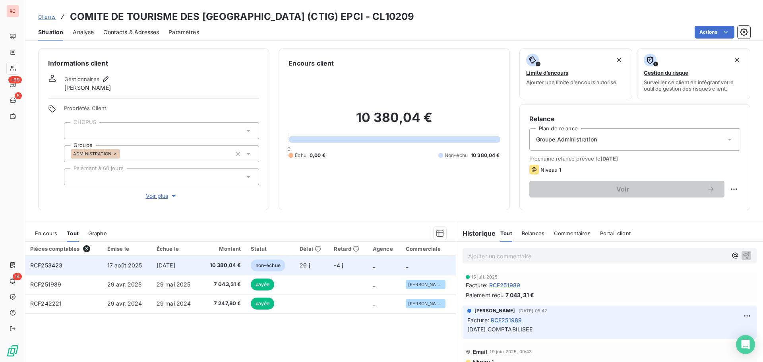
click at [174, 268] on span "[DATE]" at bounding box center [166, 265] width 19 height 7
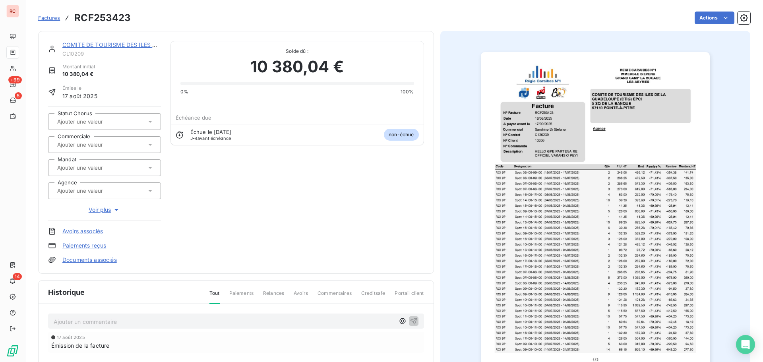
click at [108, 149] on div at bounding box center [100, 144] width 91 height 10
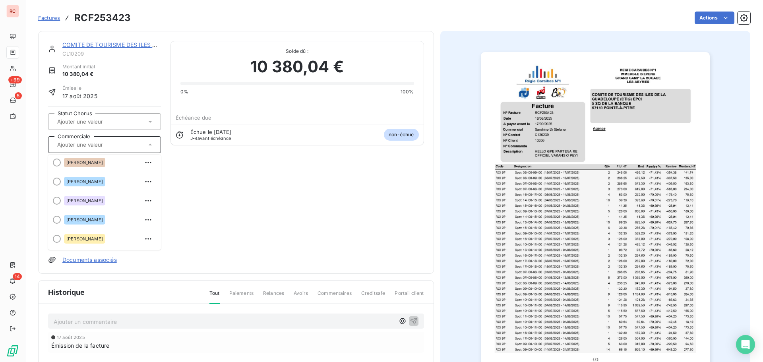
scroll to position [159, 0]
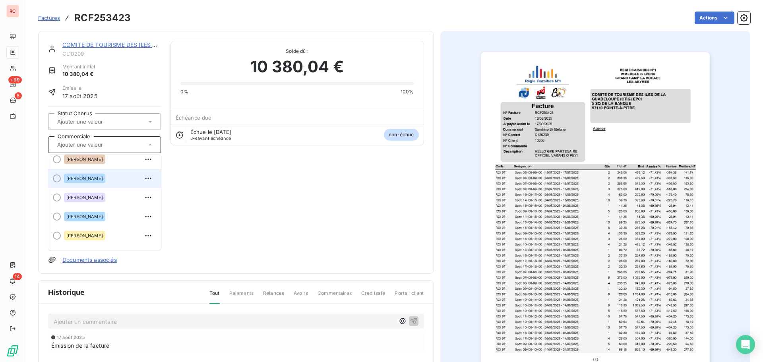
click at [108, 184] on div "[PERSON_NAME]" at bounding box center [109, 178] width 91 height 13
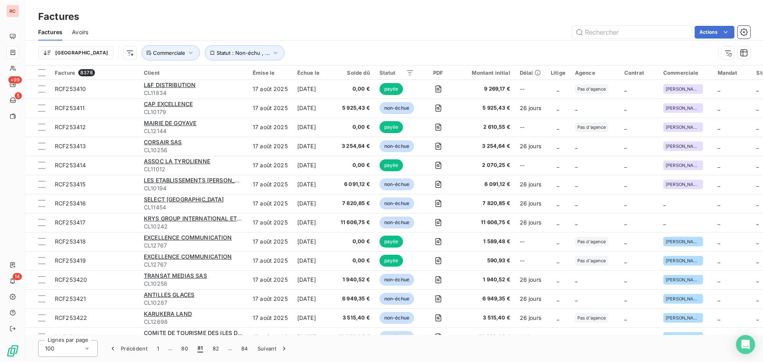
scroll to position [1192, 0]
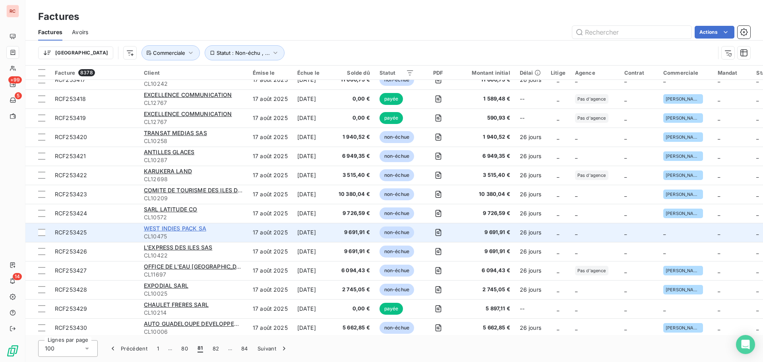
click at [177, 228] on span "WEST INDIES PACK SA" at bounding box center [175, 228] width 62 height 7
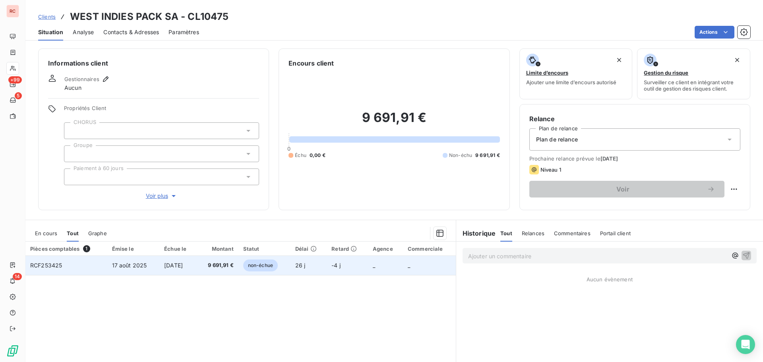
click at [165, 261] on td "[DATE]" at bounding box center [177, 265] width 37 height 19
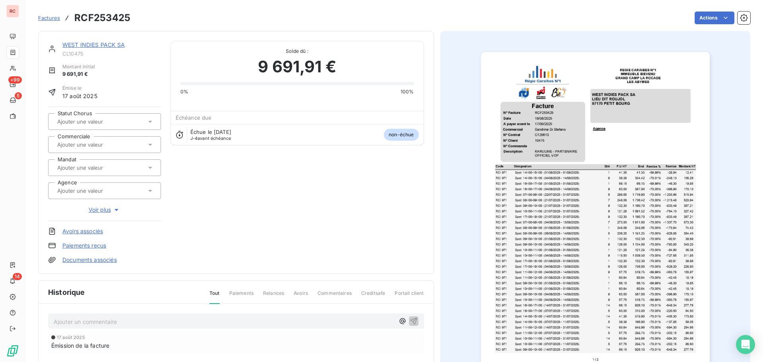
click at [111, 148] on div at bounding box center [100, 144] width 91 height 10
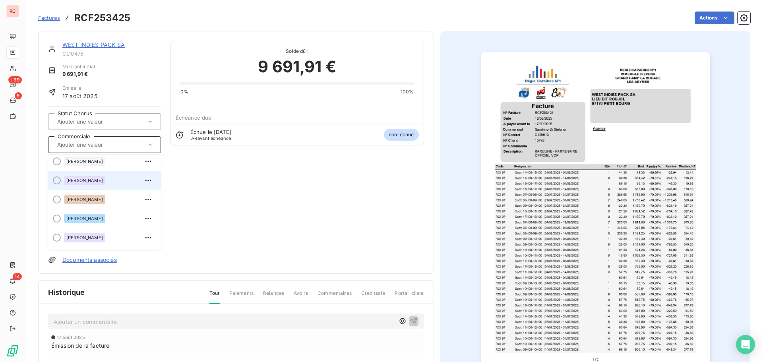
scroll to position [119, 0]
click at [103, 220] on span "[PERSON_NAME]" at bounding box center [84, 218] width 37 height 5
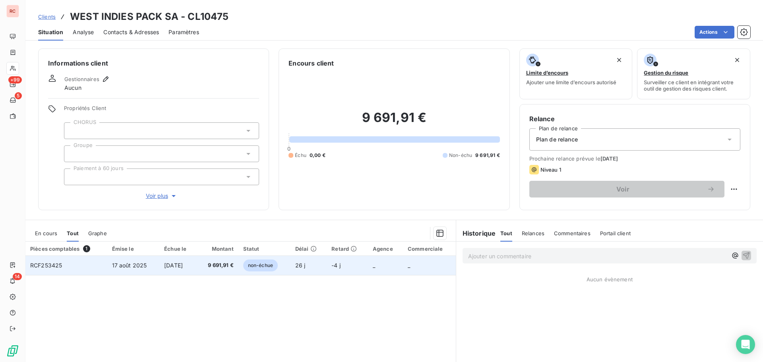
click at [107, 261] on td "17 août 2025" at bounding box center [133, 265] width 52 height 19
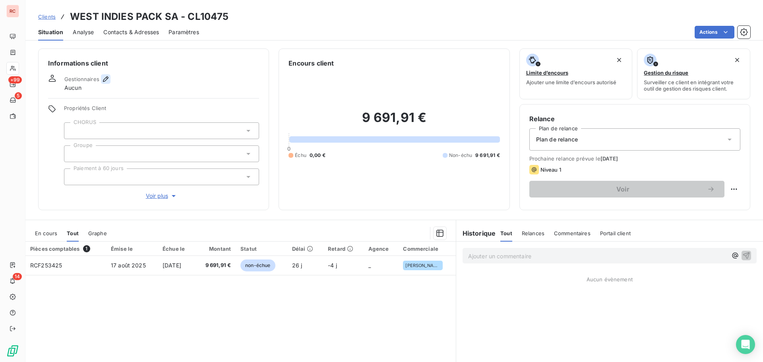
click at [108, 80] on icon "button" at bounding box center [106, 79] width 8 height 8
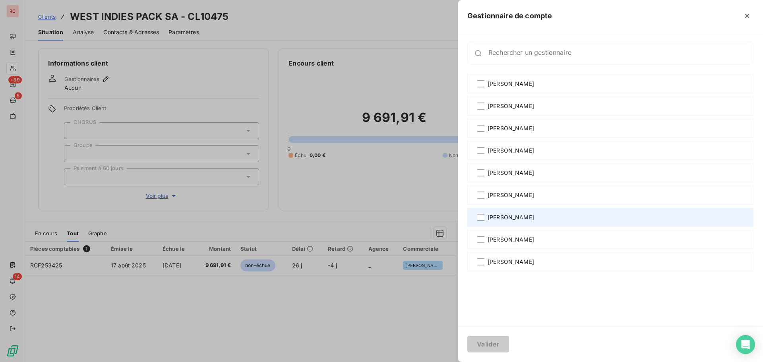
click at [523, 216] on span "[PERSON_NAME]" at bounding box center [510, 217] width 46 height 8
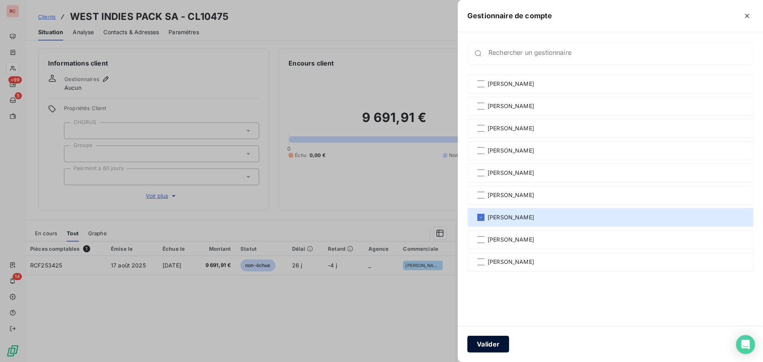
click at [487, 347] on button "Valider" at bounding box center [488, 344] width 42 height 17
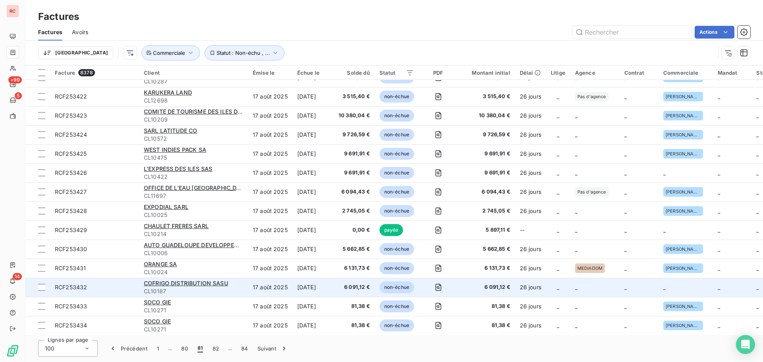
scroll to position [1192, 0]
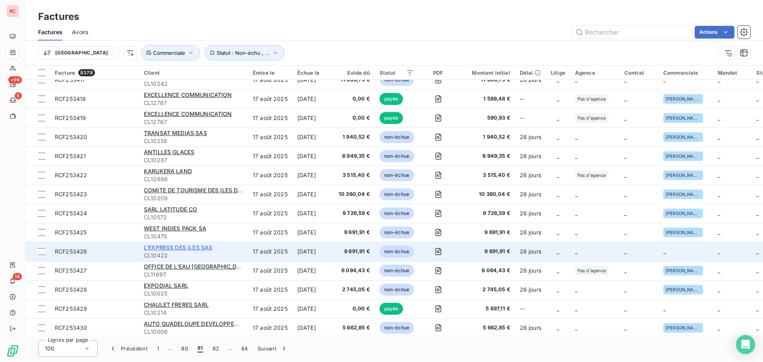
click at [191, 249] on span "L'EXPRESS DES ILES SAS" at bounding box center [178, 247] width 68 height 7
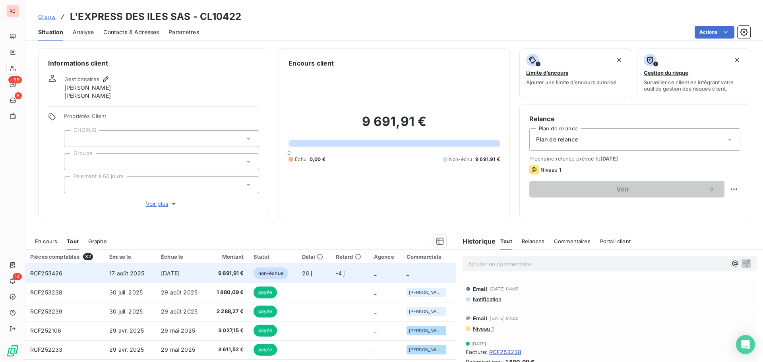
click at [171, 273] on span "[DATE]" at bounding box center [170, 273] width 19 height 7
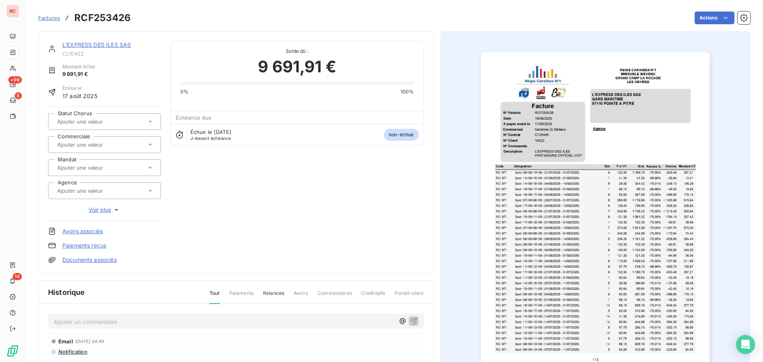
click at [122, 143] on div at bounding box center [100, 144] width 91 height 10
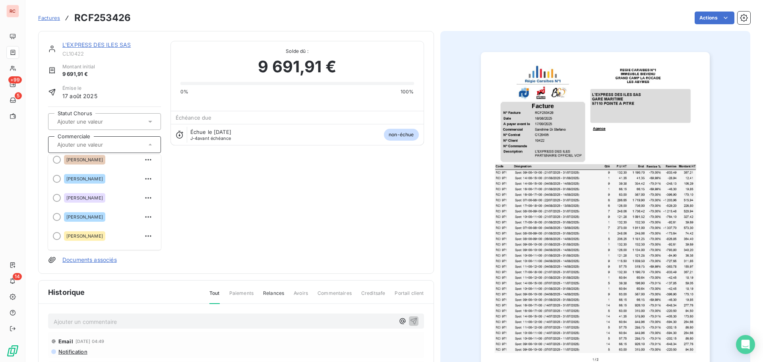
scroll to position [159, 0]
click at [89, 180] on span "[PERSON_NAME]" at bounding box center [84, 178] width 37 height 5
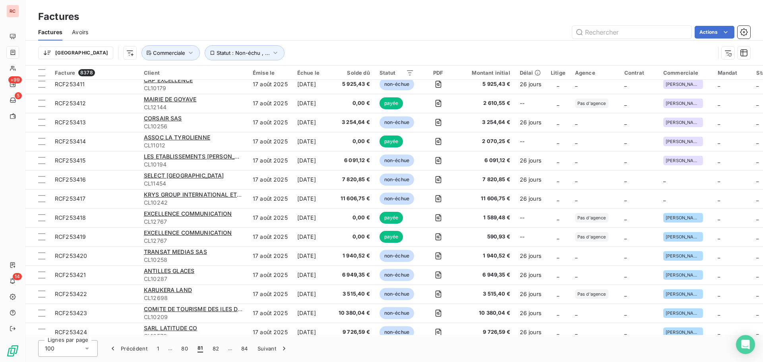
scroll to position [1072, 0]
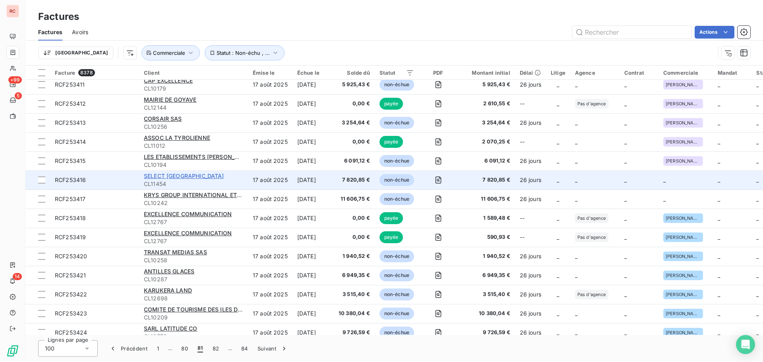
click at [174, 175] on span "SELECT [GEOGRAPHIC_DATA]" at bounding box center [184, 175] width 80 height 7
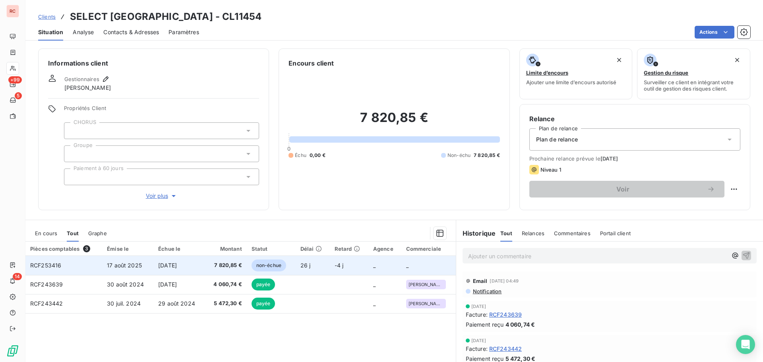
click at [210, 268] on td "7 820,85 €" at bounding box center [226, 265] width 42 height 19
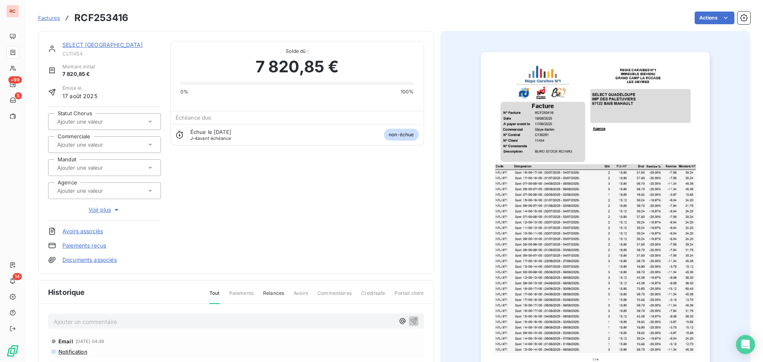
click at [124, 147] on div at bounding box center [100, 144] width 91 height 10
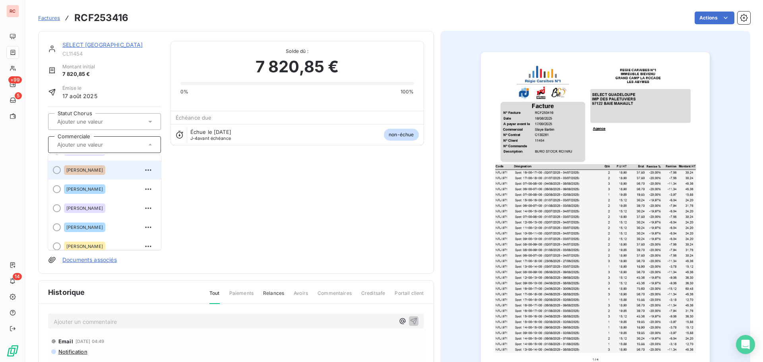
scroll to position [159, 0]
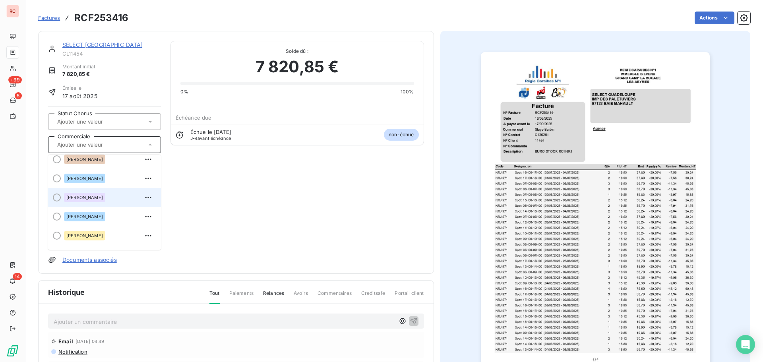
click at [85, 195] on span "[PERSON_NAME]" at bounding box center [84, 197] width 37 height 5
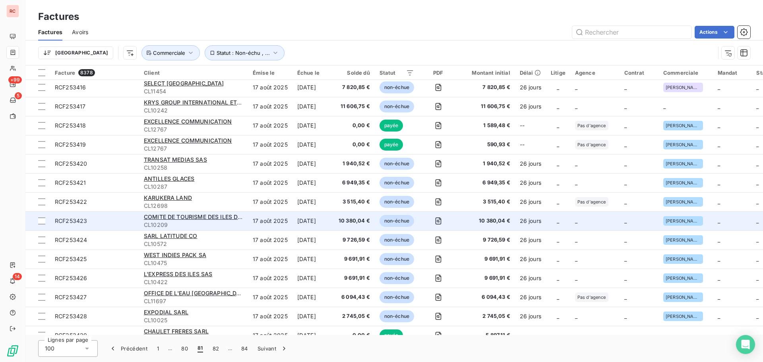
scroll to position [1112, 0]
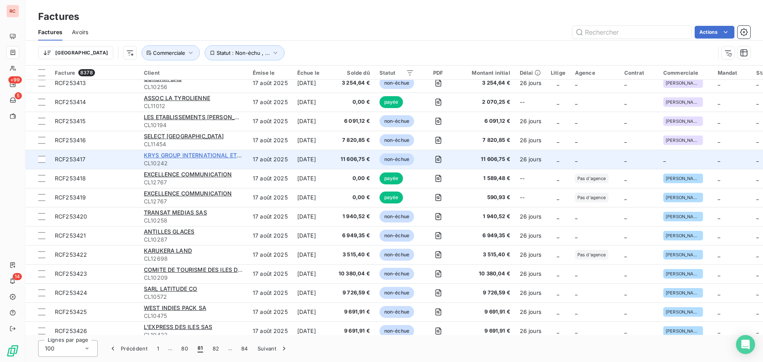
click at [205, 156] on span "KRYS GROUP INTERNATIONAL ET OUTRE-MER SAS" at bounding box center [214, 155] width 141 height 7
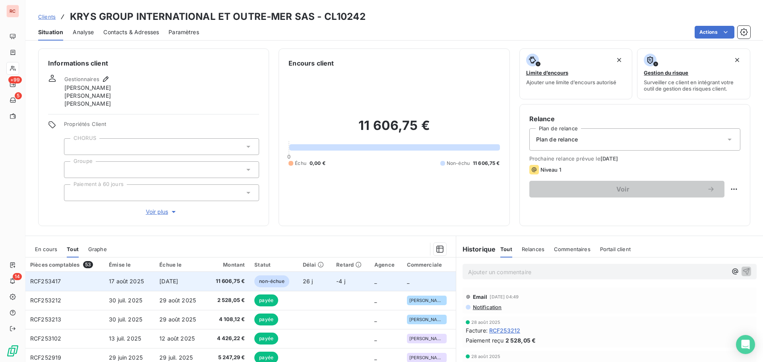
click at [178, 280] on span "[DATE]" at bounding box center [168, 281] width 19 height 7
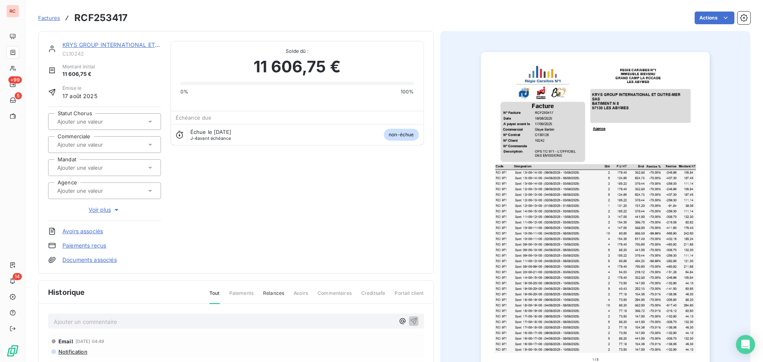
click at [92, 151] on div at bounding box center [104, 144] width 113 height 17
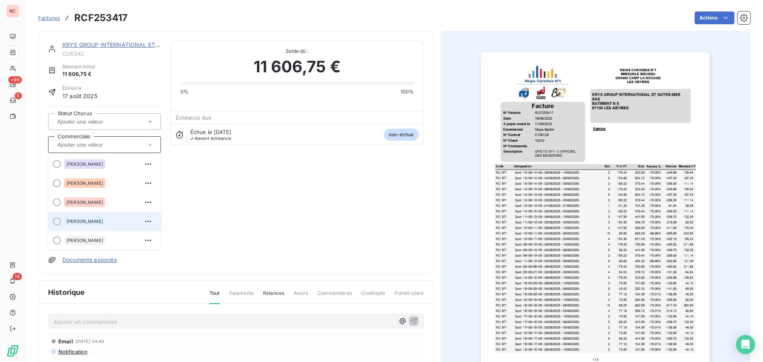
scroll to position [119, 0]
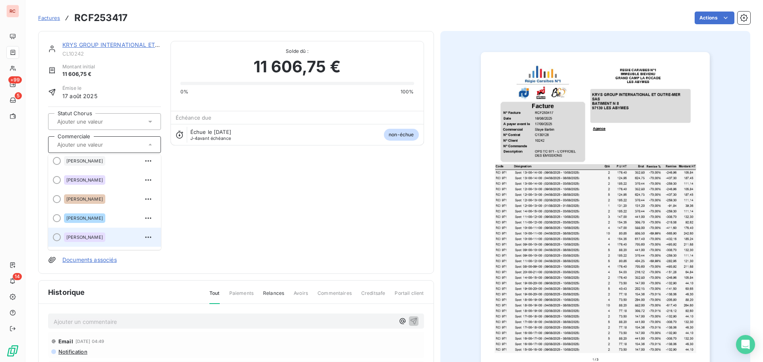
click at [79, 237] on span "[PERSON_NAME]" at bounding box center [84, 237] width 37 height 5
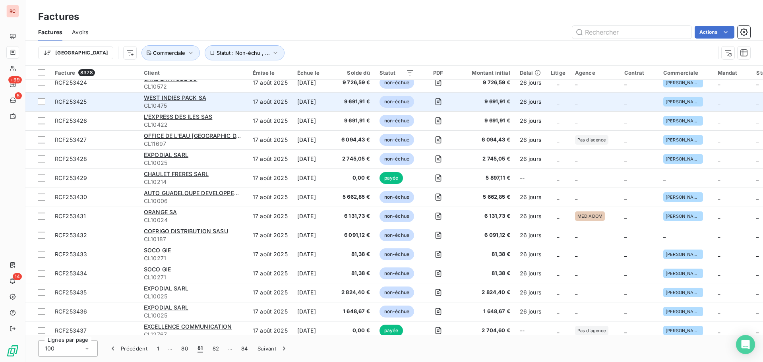
scroll to position [1311, 0]
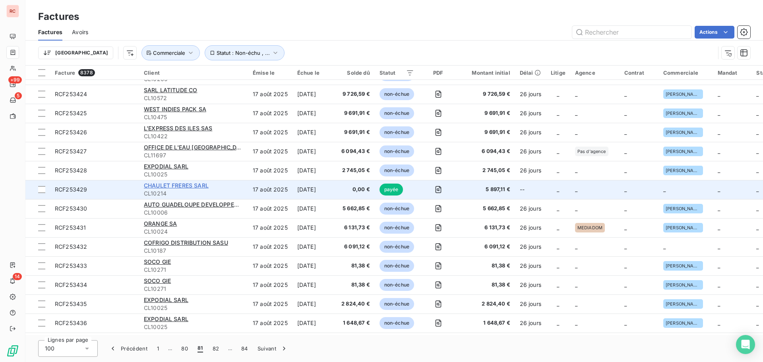
click at [193, 186] on span "CHAULET FRERES SARL" at bounding box center [176, 185] width 65 height 7
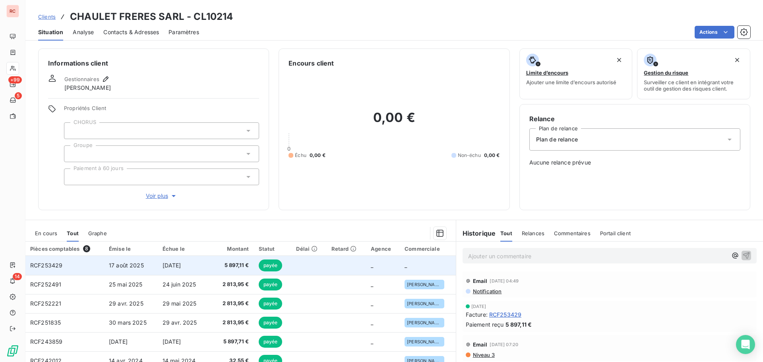
click at [111, 261] on td "17 août 2025" at bounding box center [131, 265] width 54 height 19
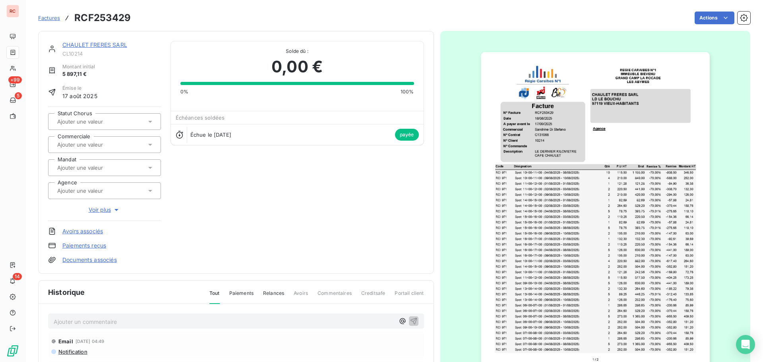
click at [85, 139] on div at bounding box center [100, 144] width 91 height 10
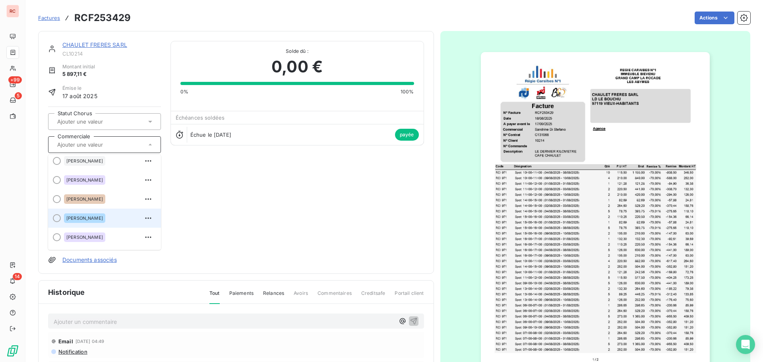
click at [92, 216] on span "[PERSON_NAME]" at bounding box center [84, 218] width 37 height 5
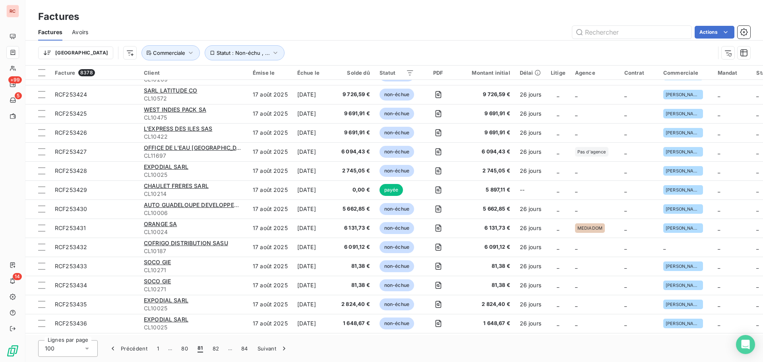
scroll to position [1311, 0]
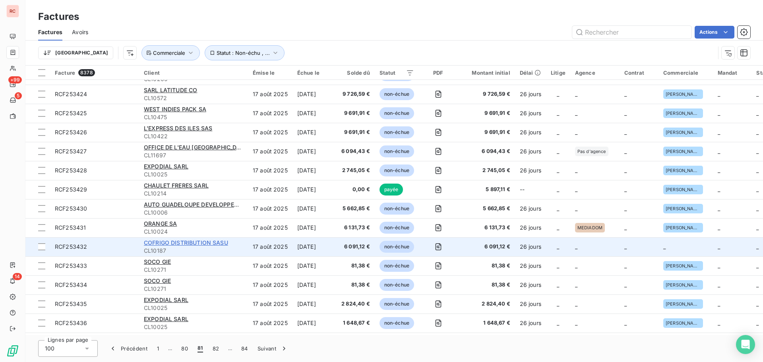
click at [209, 243] on span "COFRIGO DISTRIBUTION SASU" at bounding box center [186, 242] width 84 height 7
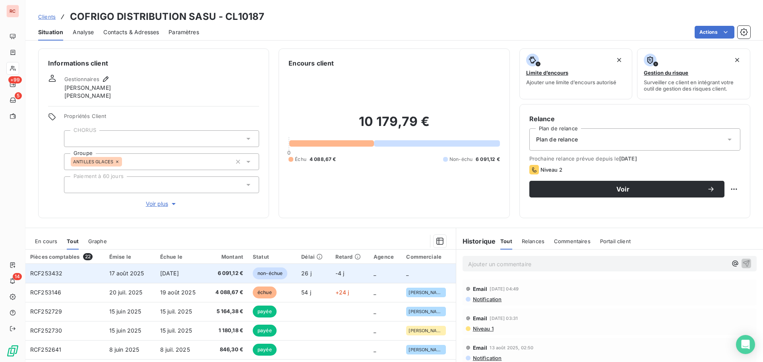
click at [134, 273] on span "17 août 2025" at bounding box center [126, 273] width 35 height 7
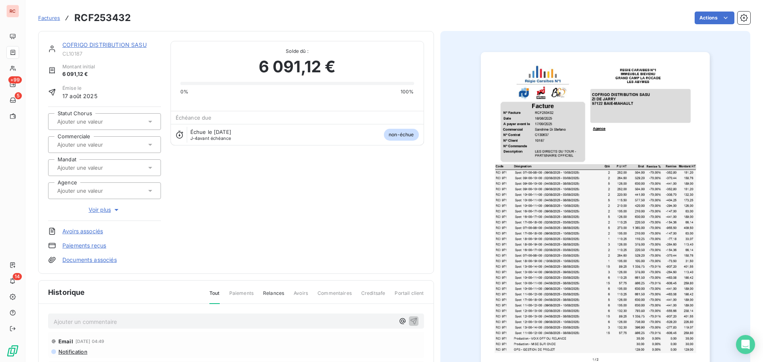
click at [126, 147] on div at bounding box center [100, 144] width 91 height 10
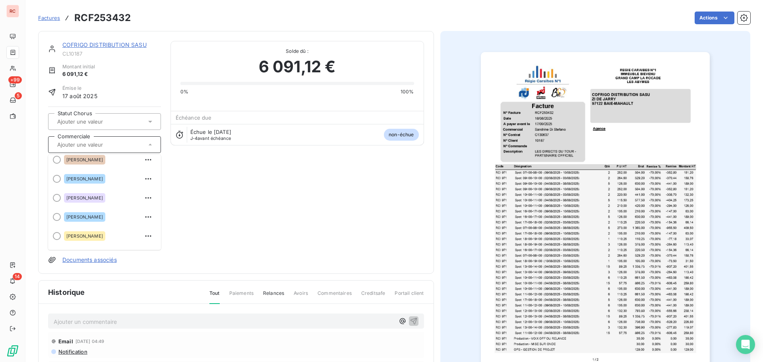
scroll to position [159, 0]
click at [103, 178] on span "[PERSON_NAME]" at bounding box center [84, 178] width 37 height 5
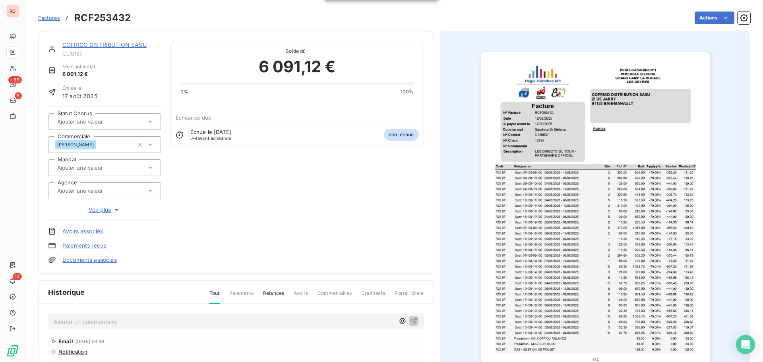
click at [235, 229] on div "COFRIGO DISTRIBUTION SASU CL10187 Montant initial 6 091,12 € Émise le [DATE] St…" at bounding box center [236, 152] width 376 height 223
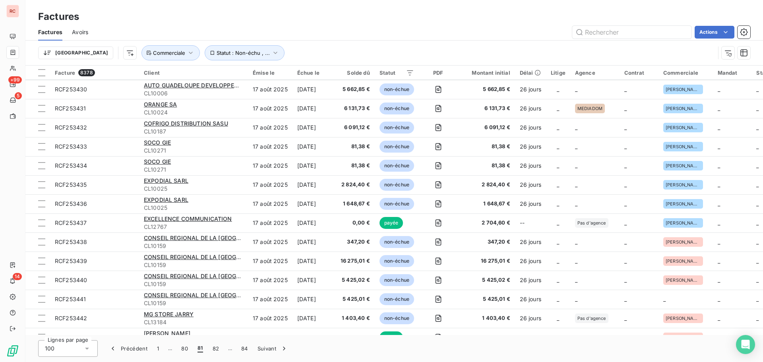
scroll to position [1549, 0]
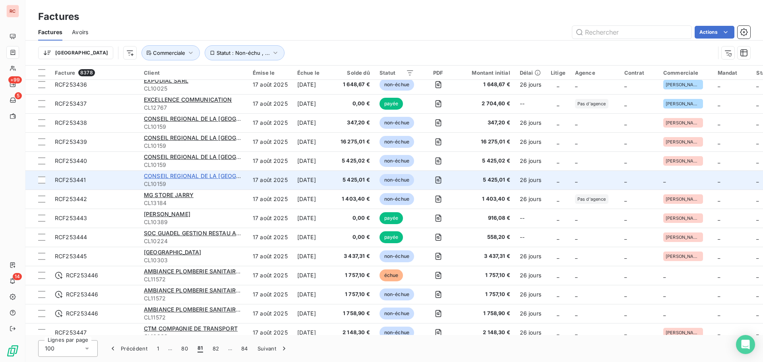
click at [174, 176] on span "CONSEIL REGIONAL DE LA [GEOGRAPHIC_DATA]" at bounding box center [210, 175] width 132 height 7
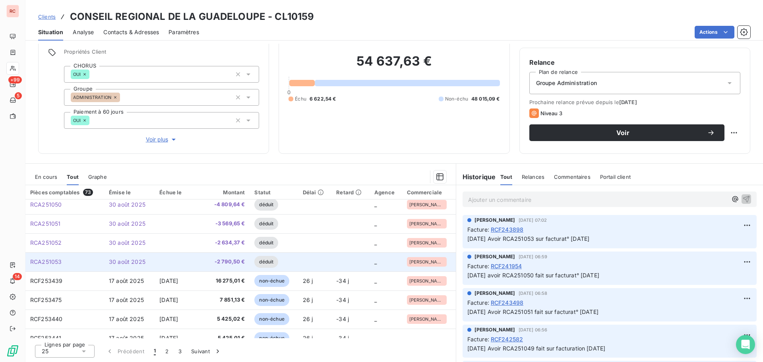
scroll to position [159, 0]
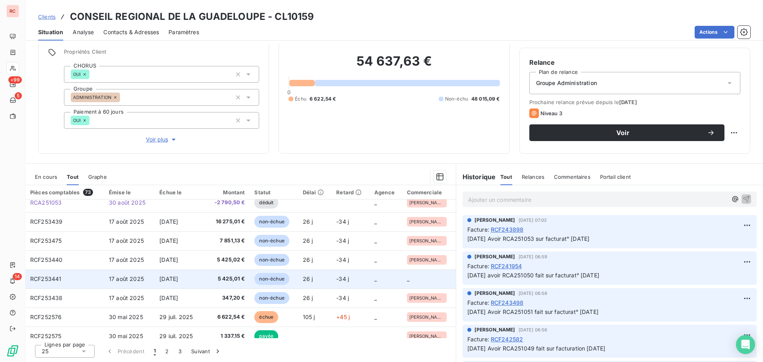
click at [210, 278] on span "5 425,01 €" at bounding box center [225, 279] width 37 height 8
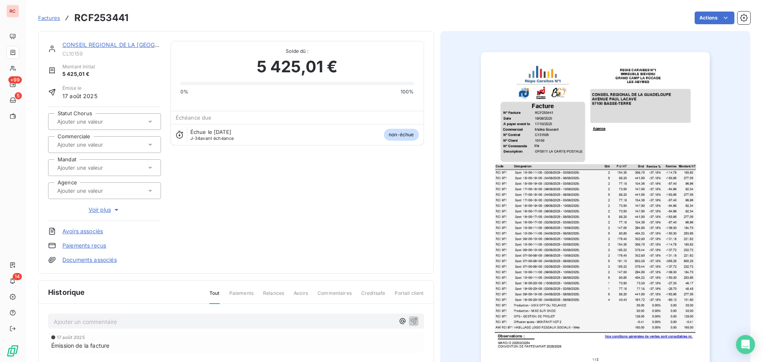
click at [104, 148] on div at bounding box center [100, 144] width 91 height 10
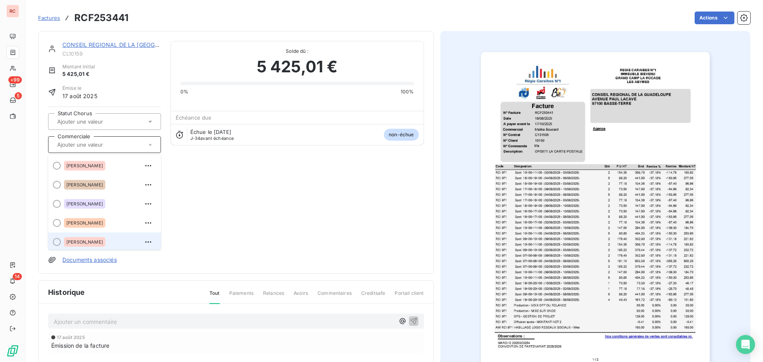
scroll to position [2, 0]
click at [84, 241] on span "[PERSON_NAME]" at bounding box center [84, 240] width 37 height 5
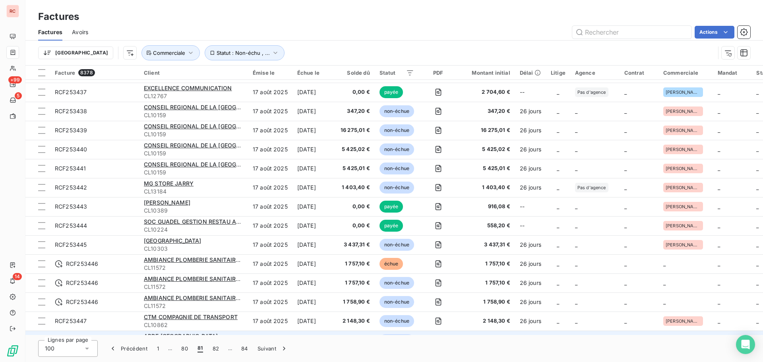
scroll to position [1655, 0]
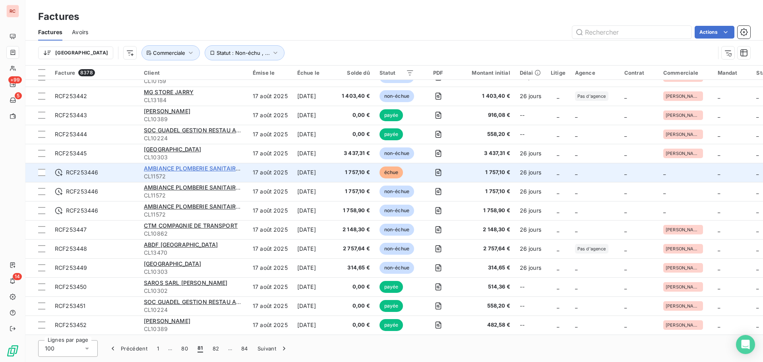
click at [151, 166] on span "AMBIANCE PLOMBERIE SANITAIRE SARL" at bounding box center [199, 168] width 111 height 7
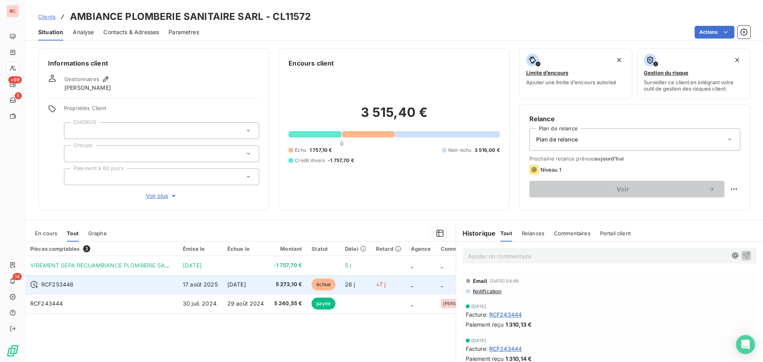
click at [237, 288] on td "[DATE]" at bounding box center [245, 284] width 46 height 19
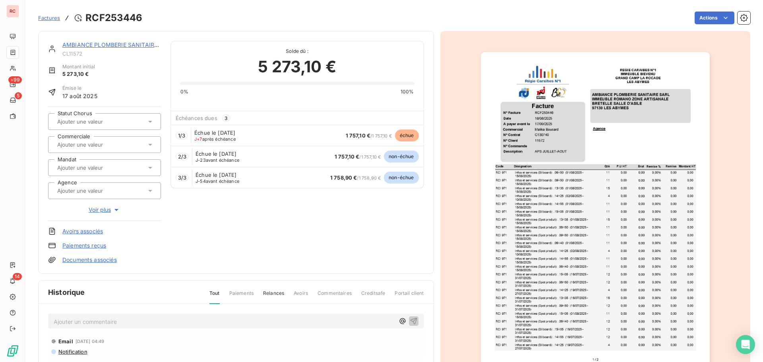
click at [136, 147] on div at bounding box center [100, 144] width 91 height 10
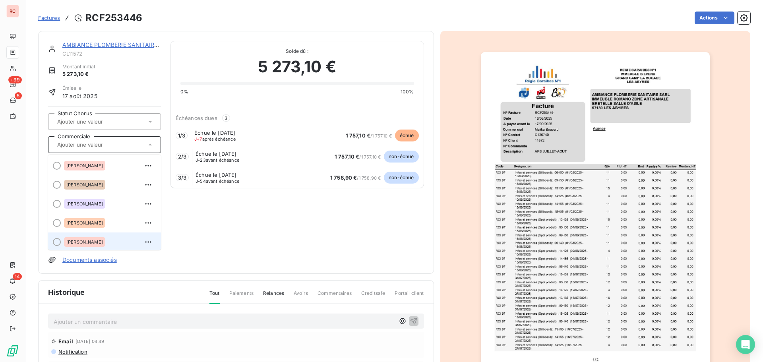
scroll to position [2, 0]
click at [83, 240] on span "[PERSON_NAME]" at bounding box center [84, 240] width 37 height 5
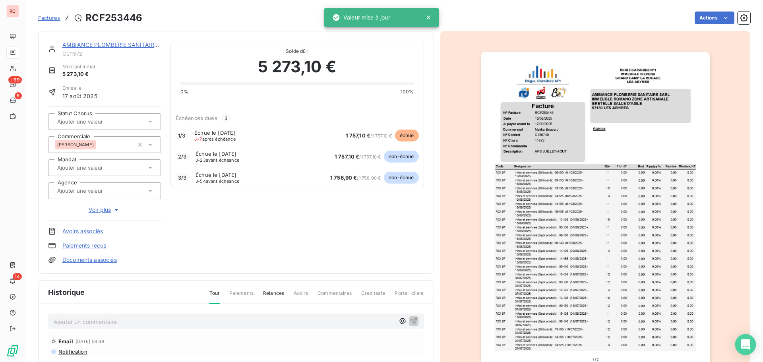
click at [744, 341] on icon "Open Intercom Messenger" at bounding box center [744, 344] width 9 height 10
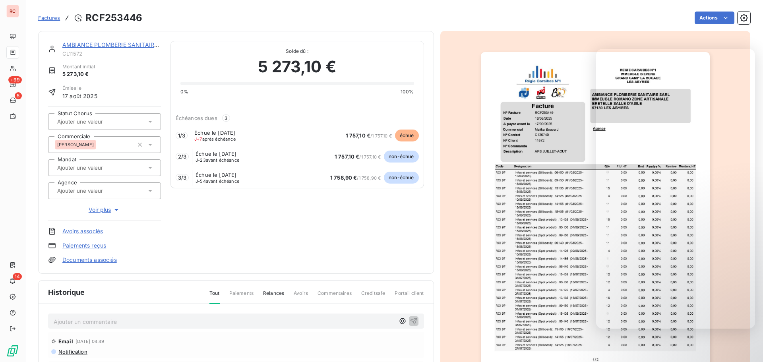
click at [224, 119] on span "3" at bounding box center [226, 117] width 8 height 7
click at [213, 137] on span "J+7 après échéance" at bounding box center [214, 139] width 41 height 5
click at [184, 135] on span "1 / 3" at bounding box center [181, 135] width 7 height 6
click at [404, 135] on span "échue" at bounding box center [407, 135] width 24 height 12
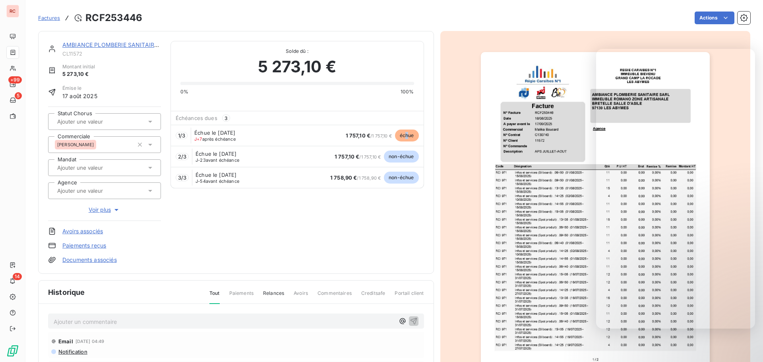
click at [404, 135] on span "échue" at bounding box center [407, 135] width 24 height 12
click at [384, 182] on div "non-échue" at bounding box center [401, 178] width 35 height 12
click at [328, 183] on div "3 / 3 Échue le [DATE] J-54 avant échéance 1 758,90 € / 1 758,90 € non-échue" at bounding box center [297, 177] width 253 height 21
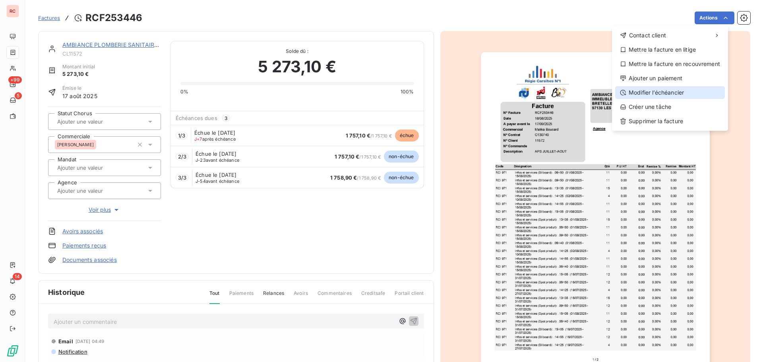
click at [643, 90] on div "Modifier l’échéancier" at bounding box center [670, 92] width 110 height 13
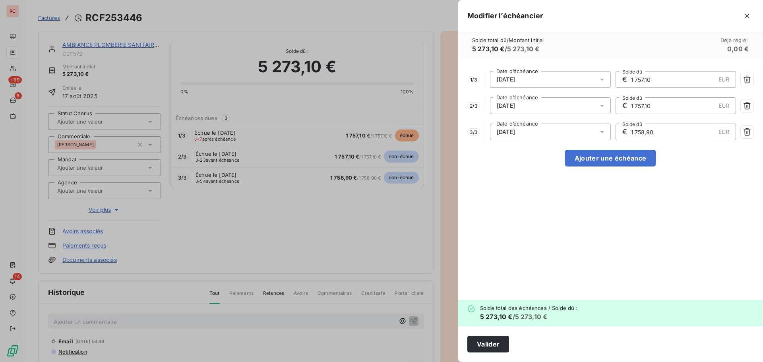
click at [645, 81] on input "1 757,10" at bounding box center [672, 79] width 85 height 16
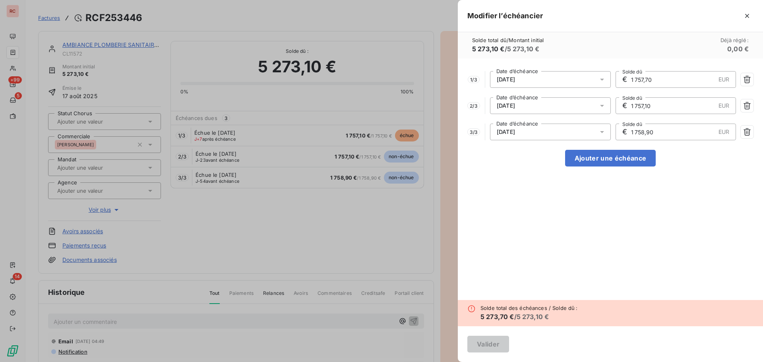
type input "1 757,70"
click at [645, 109] on input "1 757,10" at bounding box center [672, 106] width 85 height 16
type input "1 757,70"
drag, startPoint x: 663, startPoint y: 129, endPoint x: 640, endPoint y: 130, distance: 22.3
click at [640, 130] on input "1 758,90" at bounding box center [672, 132] width 85 height 16
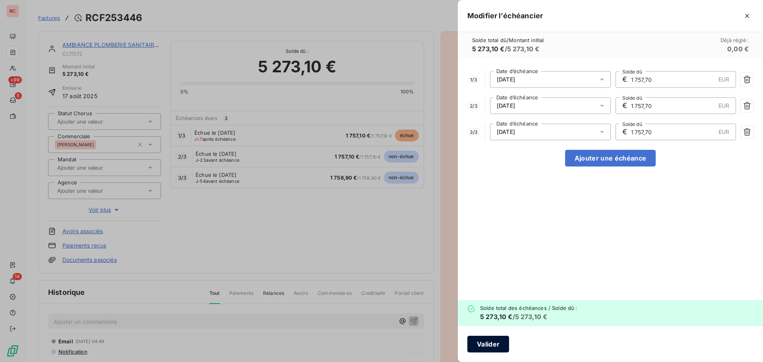
type input "1 757,70"
click at [482, 345] on button "Valider" at bounding box center [488, 344] width 42 height 17
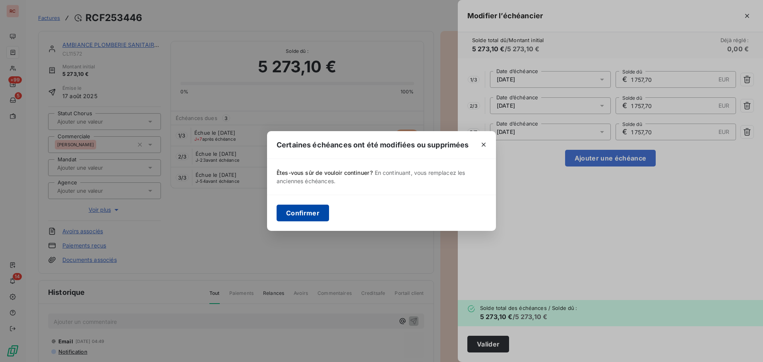
click at [310, 213] on button "Confirmer" at bounding box center [302, 213] width 52 height 17
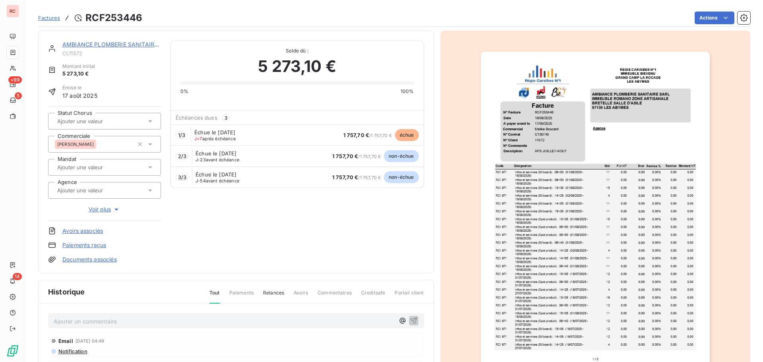
scroll to position [0, 0]
click at [104, 45] on link "AMBIANCE PLOMBERIE SANITAIRE SARL" at bounding box center [117, 44] width 111 height 7
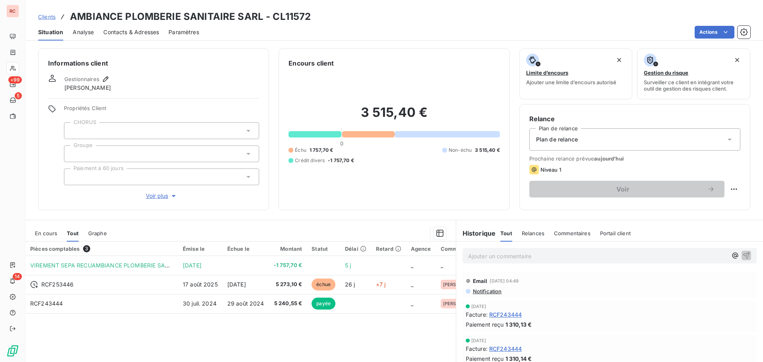
click at [45, 236] on span "En cours" at bounding box center [46, 233] width 22 height 6
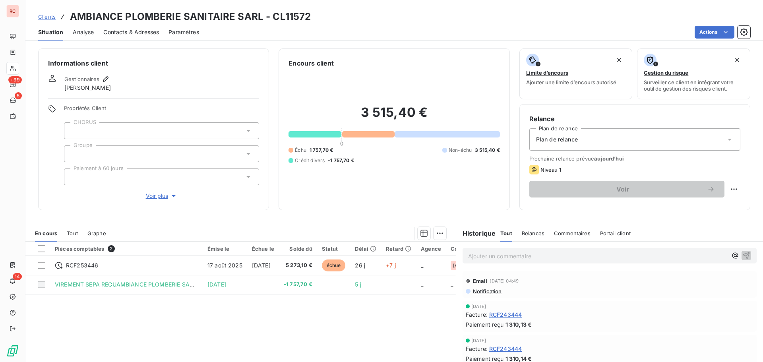
click at [480, 290] on span "Notification" at bounding box center [487, 291] width 30 height 6
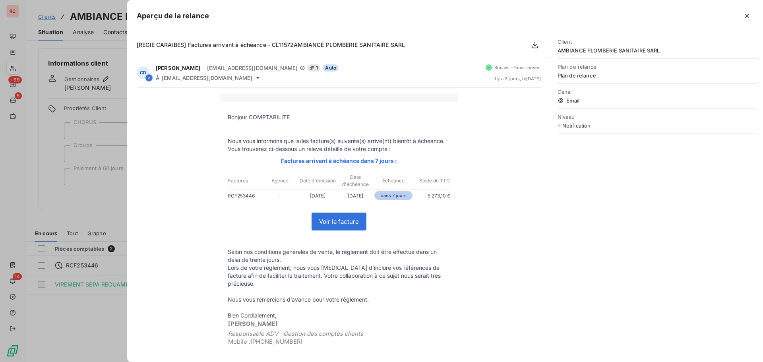
click at [80, 318] on div at bounding box center [381, 181] width 763 height 362
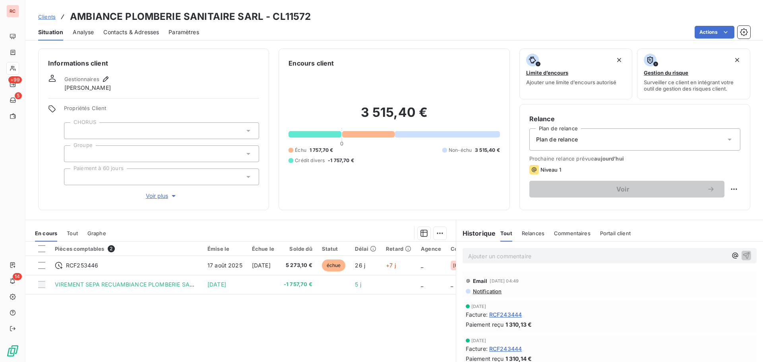
click at [480, 292] on span "Notification" at bounding box center [487, 291] width 30 height 6
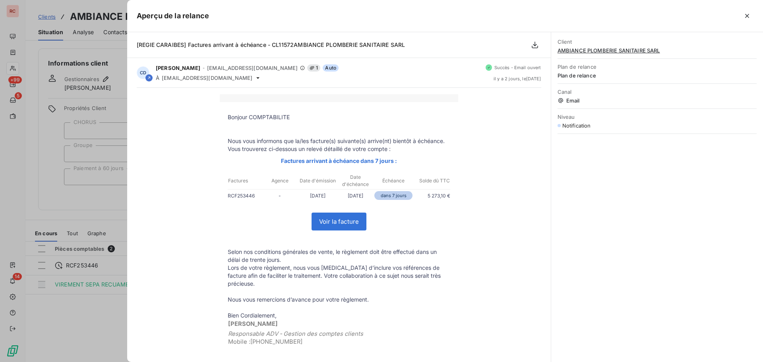
click at [112, 320] on div at bounding box center [381, 181] width 763 height 362
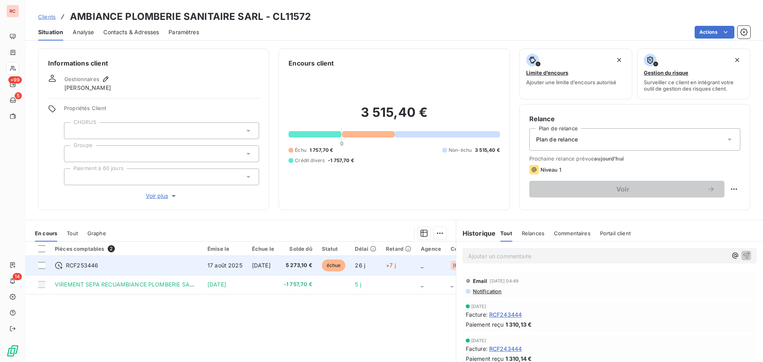
click at [159, 270] on td "RCF253446" at bounding box center [126, 265] width 153 height 19
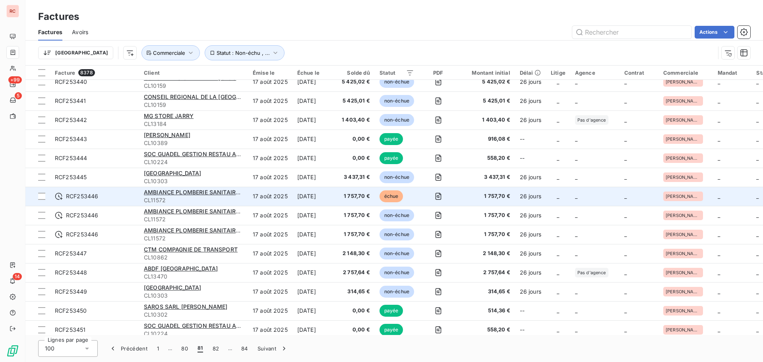
scroll to position [1655, 0]
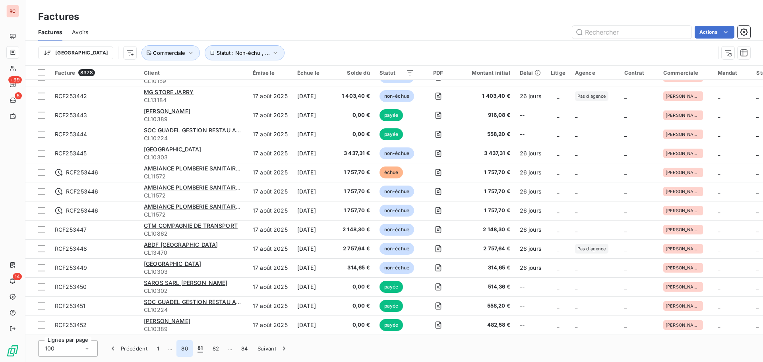
click at [183, 348] on button "80" at bounding box center [184, 348] width 16 height 17
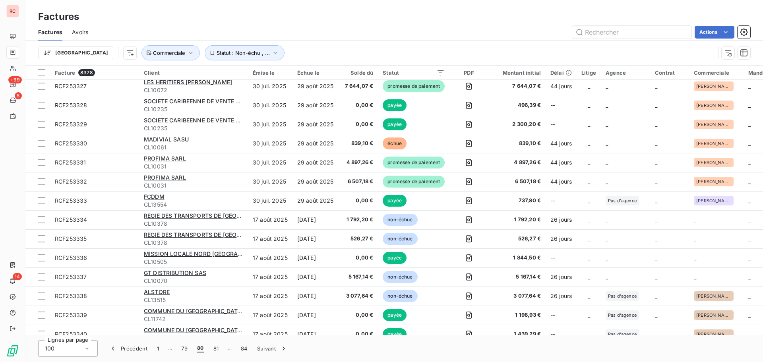
scroll to position [1390, 0]
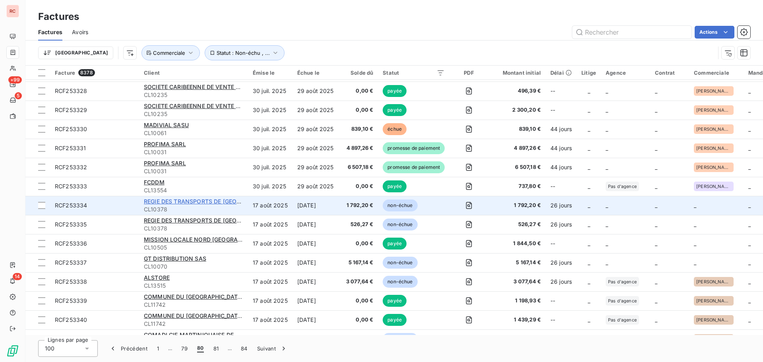
click at [179, 203] on span "REGIE DES TRANSPORTS DE [GEOGRAPHIC_DATA] (RTM) EPIC" at bounding box center [228, 201] width 169 height 7
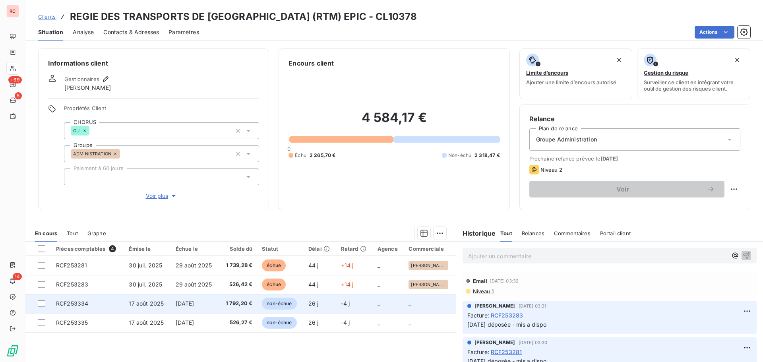
click at [161, 303] on span "17 août 2025" at bounding box center [146, 303] width 35 height 7
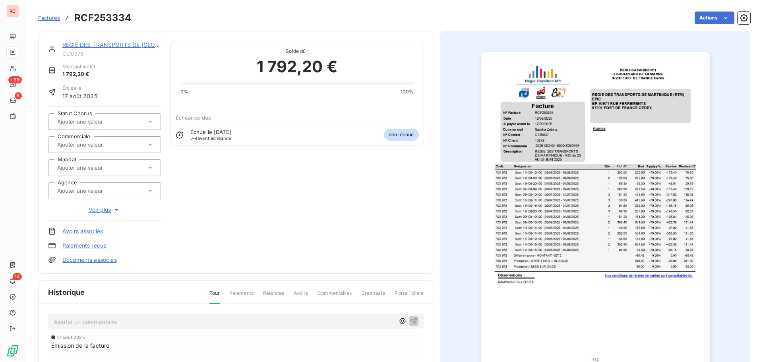
click at [149, 143] on icon at bounding box center [150, 145] width 8 height 8
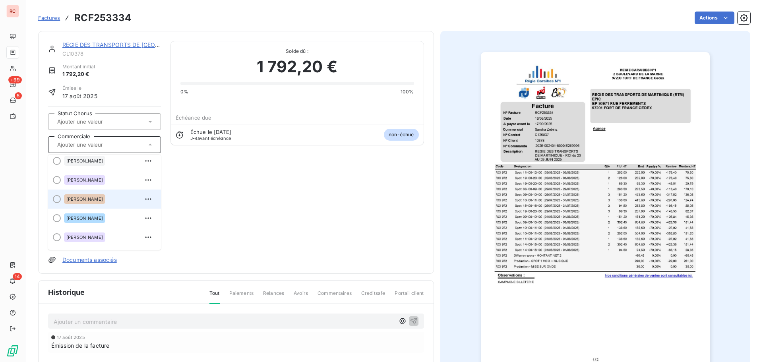
click at [96, 201] on span "[PERSON_NAME]" at bounding box center [84, 199] width 37 height 5
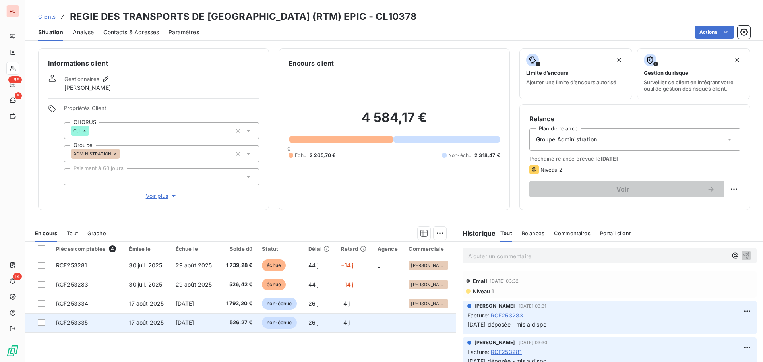
click at [224, 320] on span "526,27 €" at bounding box center [238, 323] width 29 height 8
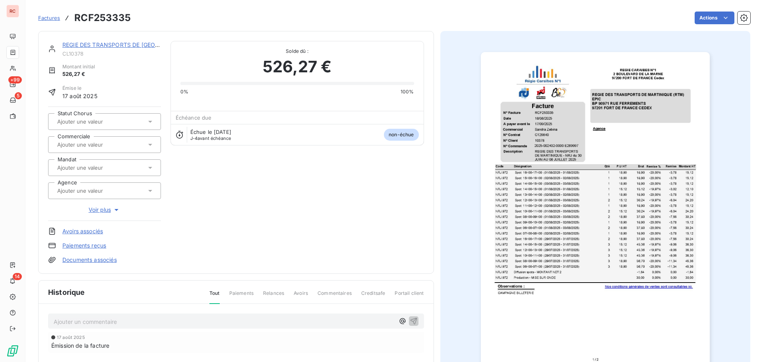
click at [107, 145] on input "text" at bounding box center [96, 144] width 80 height 7
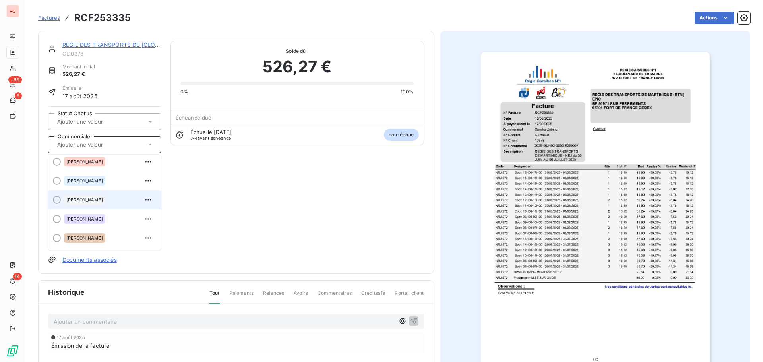
scroll to position [79, 0]
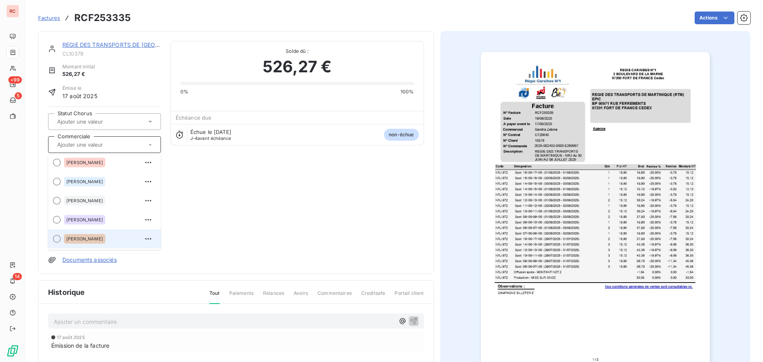
click at [77, 240] on span "[PERSON_NAME]" at bounding box center [84, 238] width 37 height 5
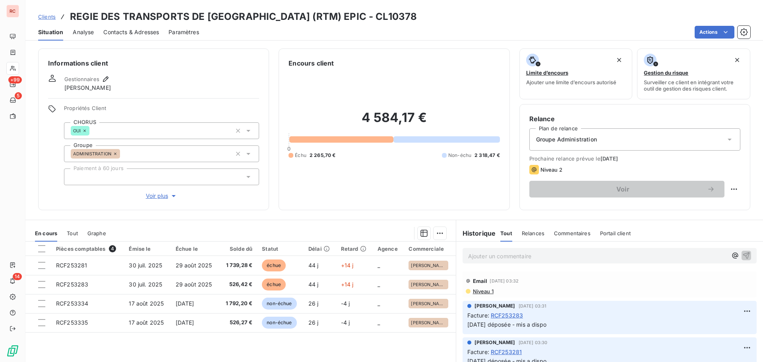
click at [68, 234] on span "Tout" at bounding box center [72, 233] width 11 height 6
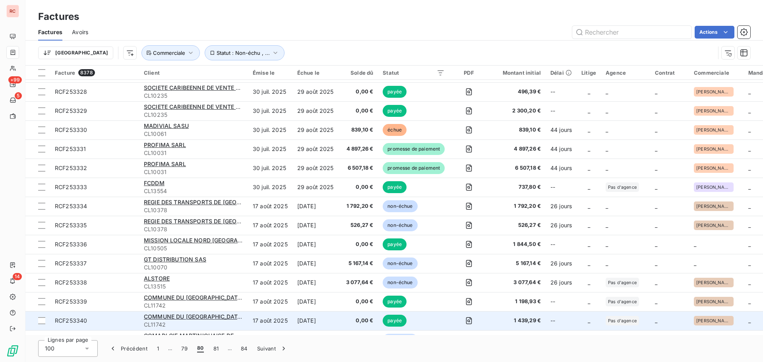
scroll to position [1509, 0]
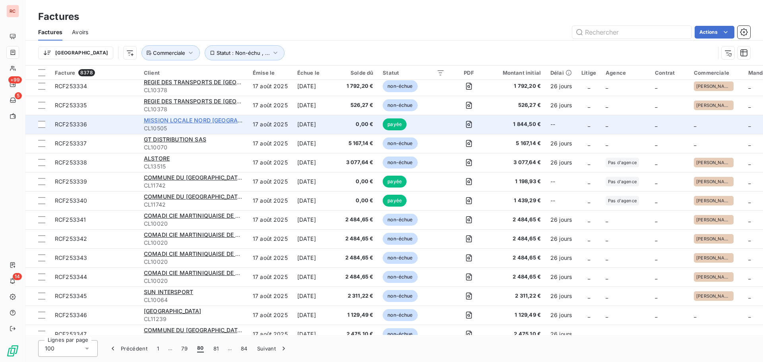
click at [175, 122] on span "MISSION LOCALE NORD [GEOGRAPHIC_DATA]" at bounding box center [207, 120] width 126 height 7
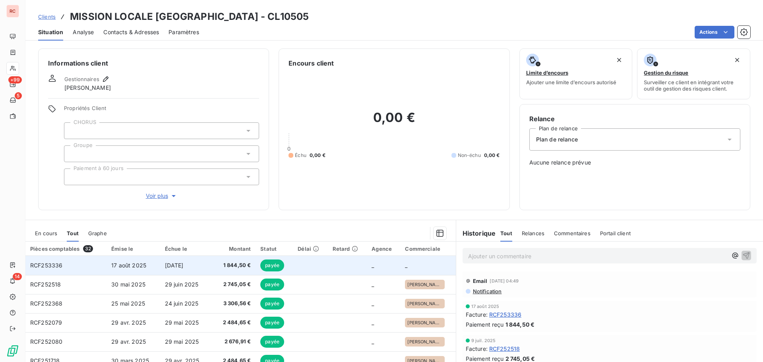
click at [231, 265] on span "1 844,50 €" at bounding box center [234, 265] width 33 height 8
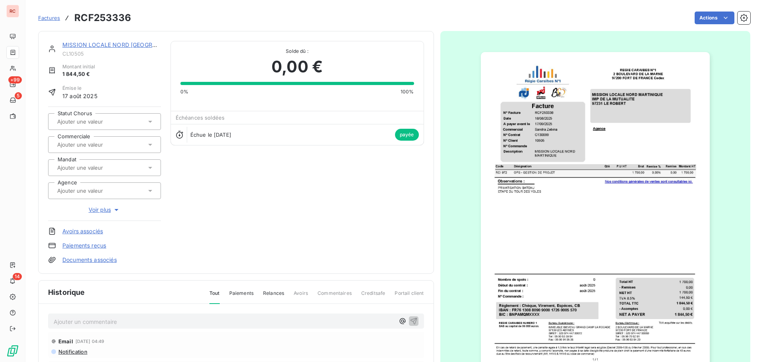
click at [100, 150] on div at bounding box center [104, 144] width 113 height 17
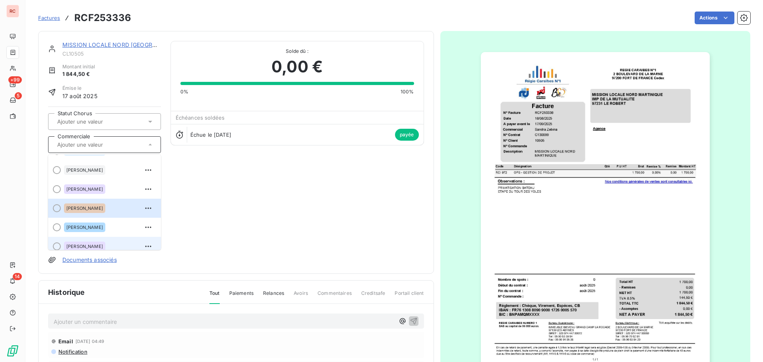
scroll to position [119, 0]
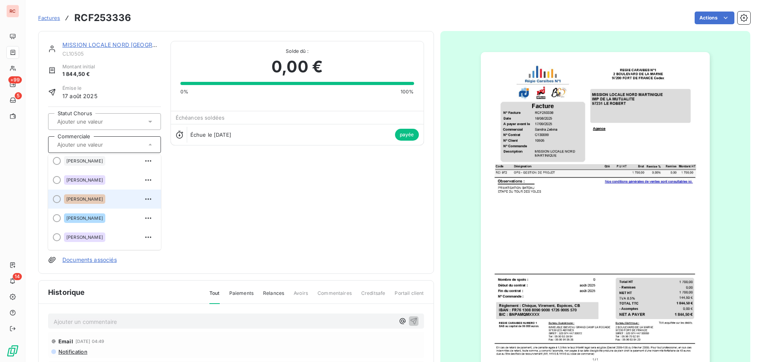
click at [94, 198] on span "[PERSON_NAME]" at bounding box center [84, 199] width 37 height 5
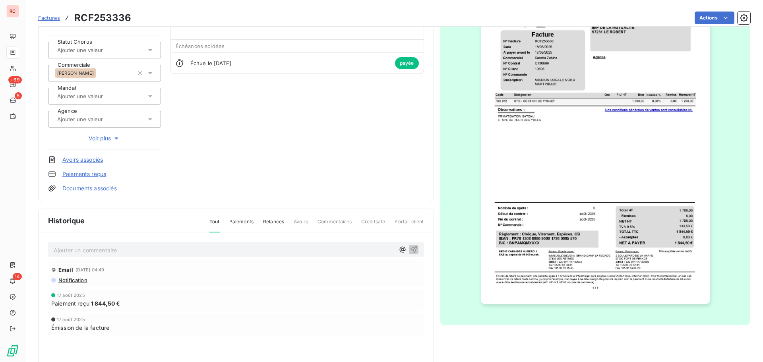
scroll to position [81, 0]
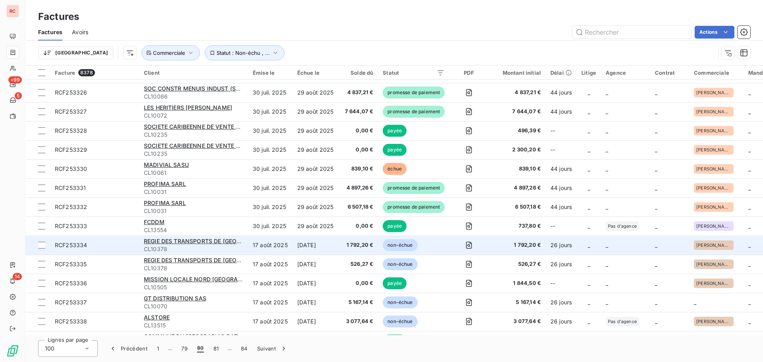
scroll to position [1430, 0]
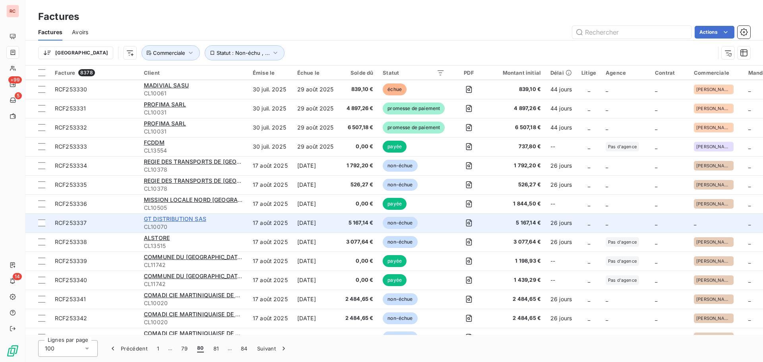
click at [172, 219] on span "GT DISTRIBUTION SAS" at bounding box center [175, 218] width 62 height 7
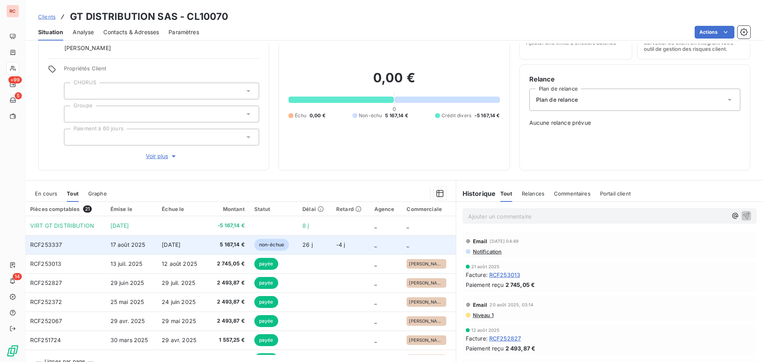
click at [209, 243] on td "5 167,14 €" at bounding box center [229, 244] width 41 height 19
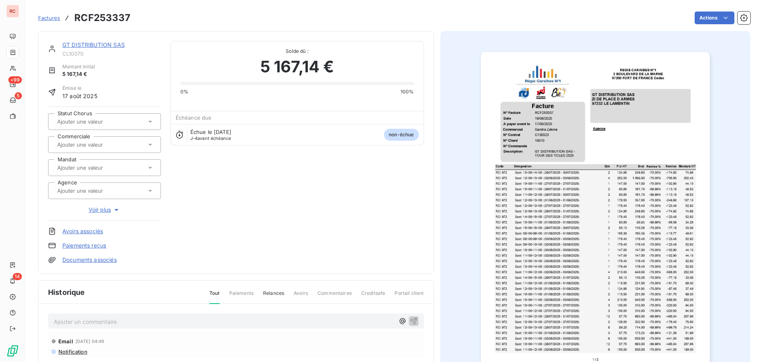
click at [150, 145] on icon at bounding box center [150, 145] width 4 height 2
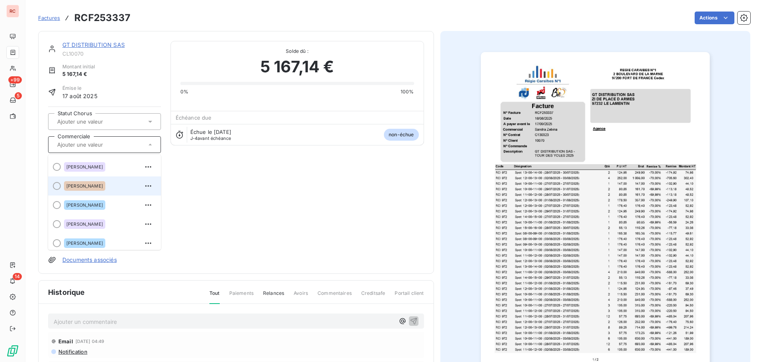
scroll to position [159, 0]
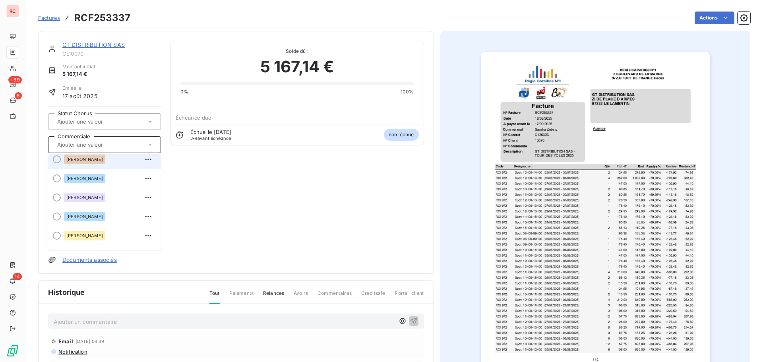
click at [86, 156] on li "[PERSON_NAME]" at bounding box center [104, 159] width 113 height 19
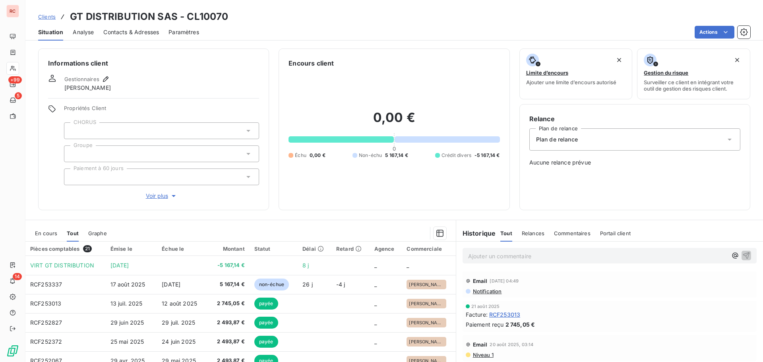
click at [49, 234] on span "En cours" at bounding box center [46, 233] width 22 height 6
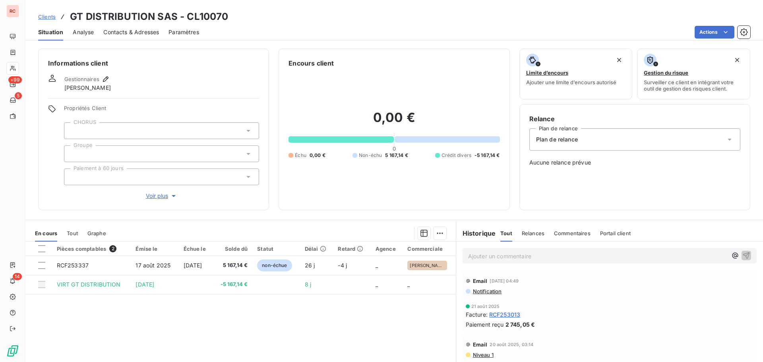
click at [489, 253] on p "Ajouter un commentaire ﻿" at bounding box center [597, 256] width 259 height 10
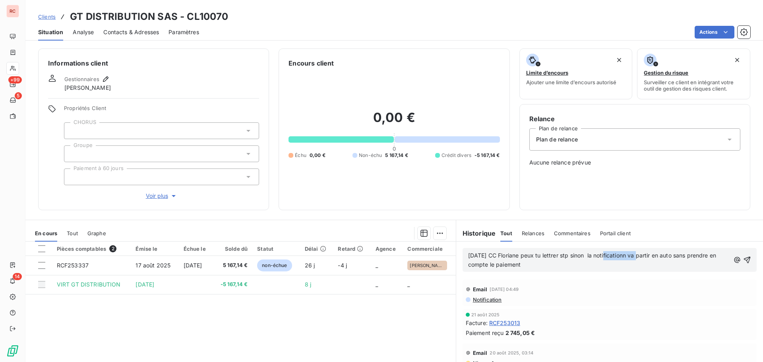
drag, startPoint x: 615, startPoint y: 254, endPoint x: 618, endPoint y: 258, distance: 5.1
click at [618, 258] on span "[DATE] CC Floriane peux tu lettrer stp sinon la notificationn va partir en auto…" at bounding box center [593, 260] width 250 height 16
drag, startPoint x: 594, startPoint y: 256, endPoint x: 578, endPoint y: 259, distance: 17.0
click at [578, 259] on p "[DATE] CC Floriane peux tu lettrer stp sinon la notificationn va partir en auto…" at bounding box center [599, 260] width 262 height 18
drag, startPoint x: 628, startPoint y: 253, endPoint x: 622, endPoint y: 257, distance: 6.4
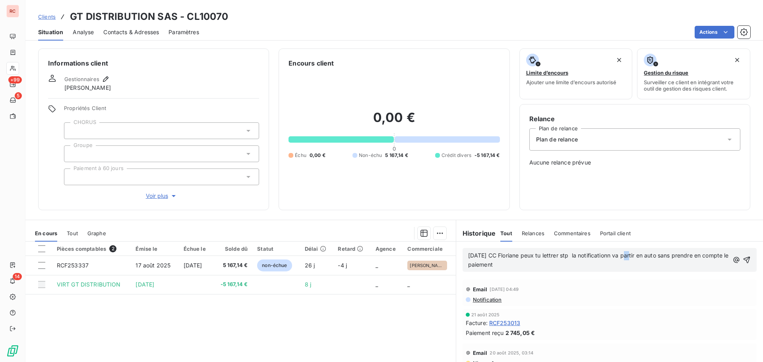
click at [622, 257] on span "[DATE] CC Floriane peux tu lettrer stp la notificationn va partir en auto sans …" at bounding box center [599, 260] width 262 height 16
click at [643, 255] on span "[DATE] CC Floriane peux tu lettrer stp la notificationn est partir en auto sans…" at bounding box center [597, 260] width 258 height 16
click at [642, 257] on span "[DATE] CC Floriane peux tu lettrer stp la notificationn est parte en auto sans …" at bounding box center [597, 260] width 258 height 16
drag, startPoint x: 668, startPoint y: 257, endPoint x: 711, endPoint y: 261, distance: 42.7
click at [711, 261] on p "[DATE] CC Floriane peux tu lettrer stp la notification est partie en auto sans …" at bounding box center [598, 260] width 261 height 18
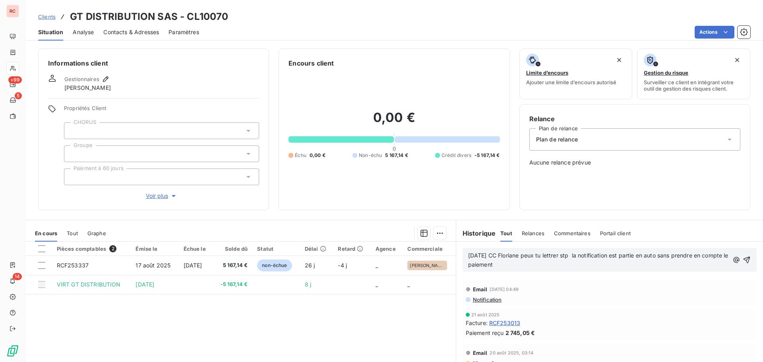
click at [659, 268] on p "[DATE] CC Floriane peux tu lettrer stp la notification est partie en auto sans …" at bounding box center [598, 260] width 261 height 18
click at [673, 263] on p "[DATE] CC Floriane peux tu lettrer stp la notification est partie en auto sans …" at bounding box center [598, 260] width 261 height 18
click at [742, 259] on icon "button" at bounding box center [746, 260] width 8 height 8
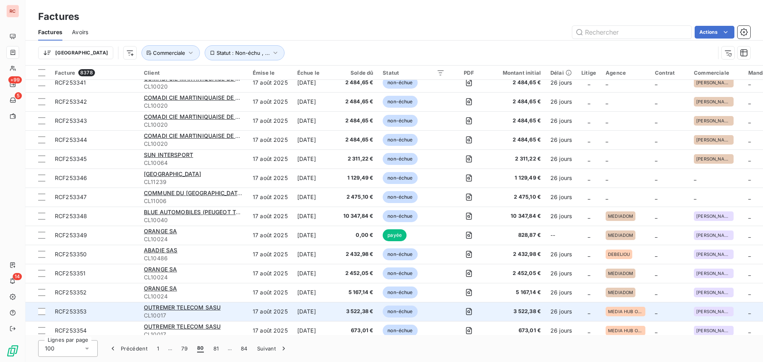
scroll to position [1655, 0]
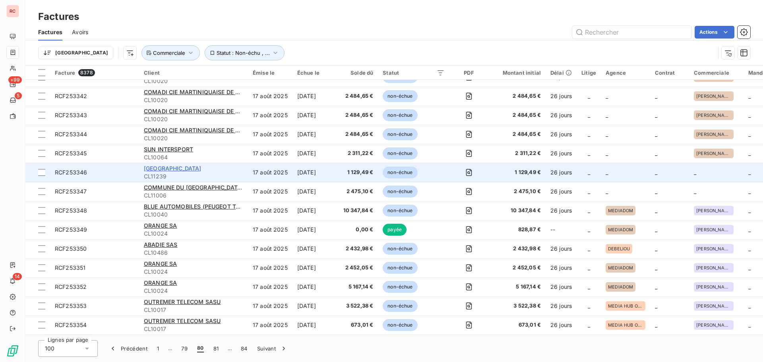
click at [158, 165] on span "[GEOGRAPHIC_DATA]" at bounding box center [173, 168] width 58 height 7
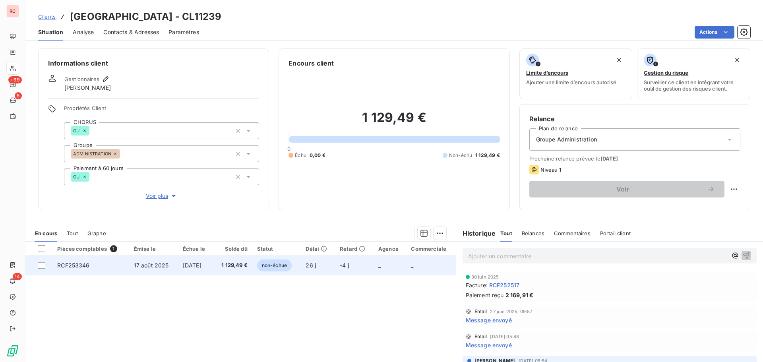
click at [166, 267] on td "17 août 2025" at bounding box center [153, 265] width 49 height 19
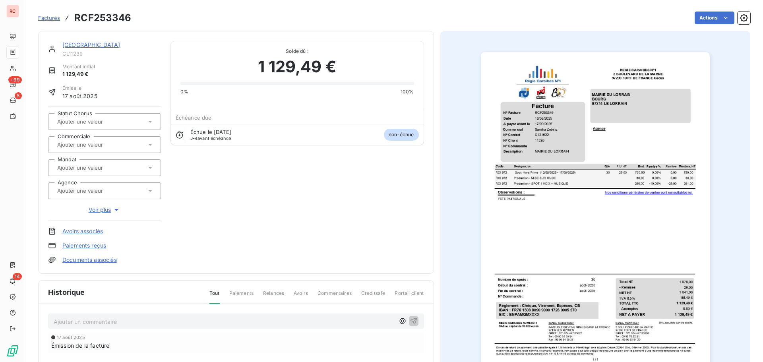
click at [143, 144] on div at bounding box center [100, 144] width 91 height 10
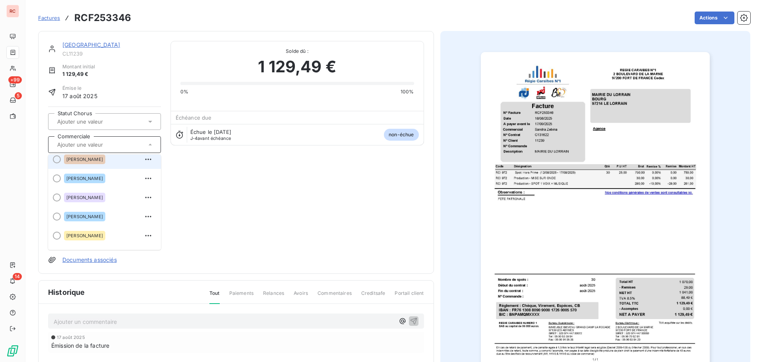
scroll to position [154, 0]
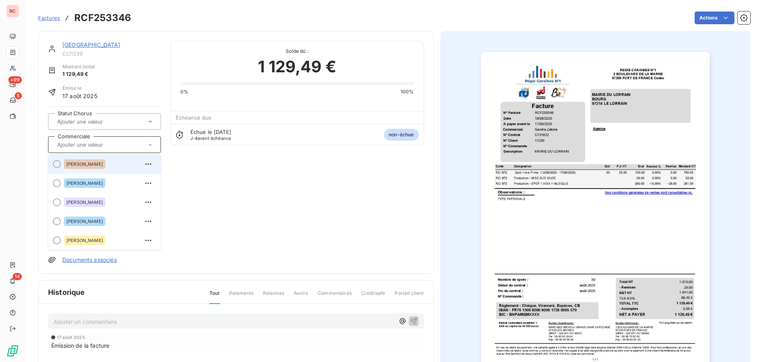
click at [100, 158] on div "[PERSON_NAME]" at bounding box center [109, 164] width 91 height 13
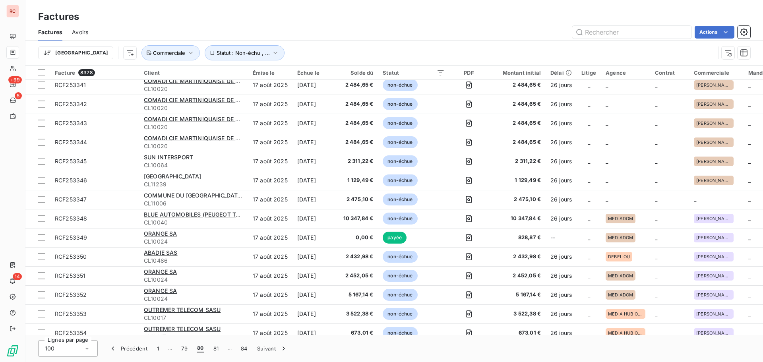
scroll to position [1655, 0]
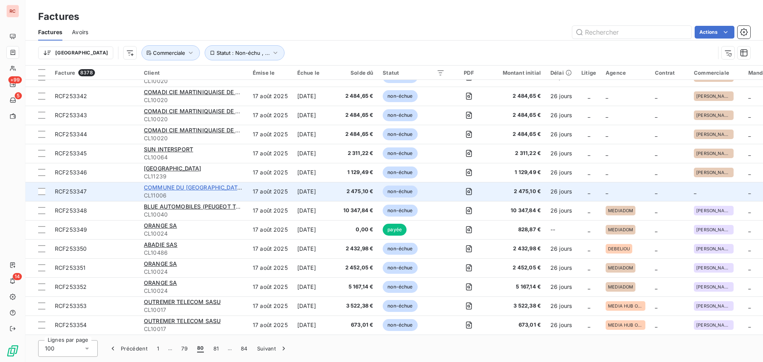
click at [162, 185] on span "COMMUNE DU [GEOGRAPHIC_DATA]" at bounding box center [193, 187] width 99 height 7
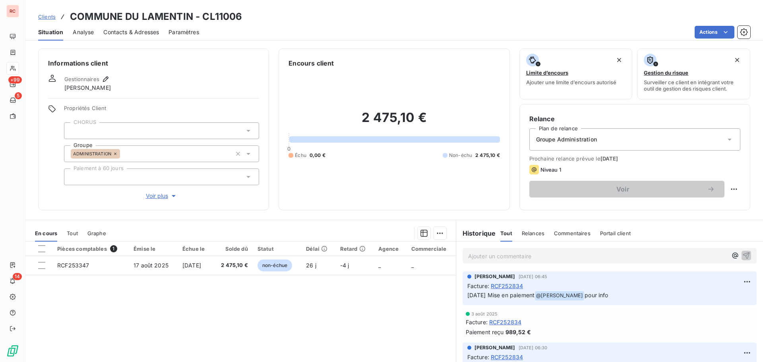
click at [70, 232] on span "Tout" at bounding box center [72, 233] width 11 height 6
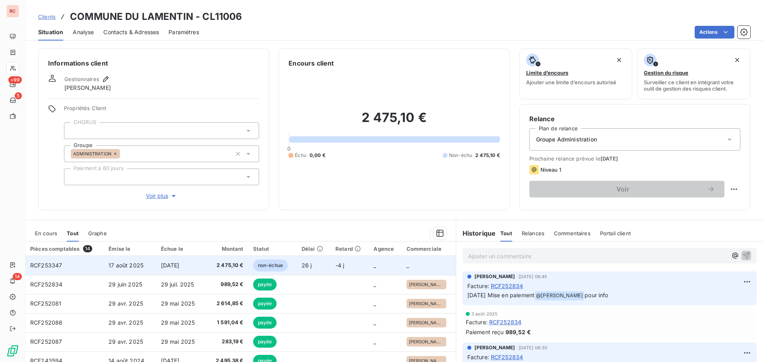
click at [150, 266] on td "17 août 2025" at bounding box center [130, 265] width 52 height 19
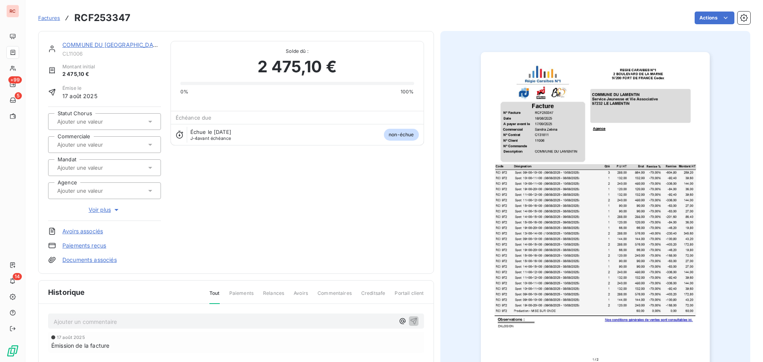
click at [132, 150] on div at bounding box center [104, 144] width 113 height 17
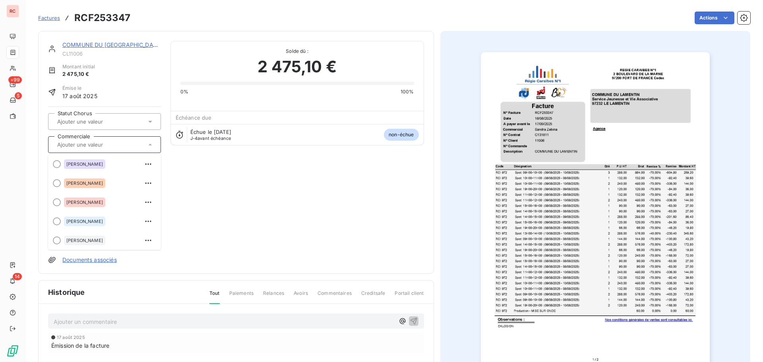
scroll to position [119, 0]
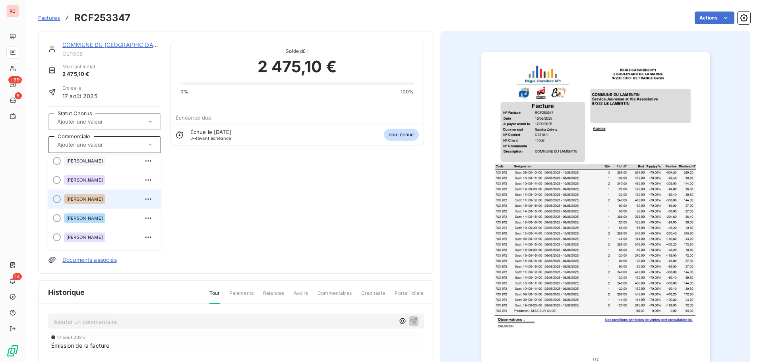
click at [85, 199] on span "[PERSON_NAME]" at bounding box center [84, 199] width 37 height 5
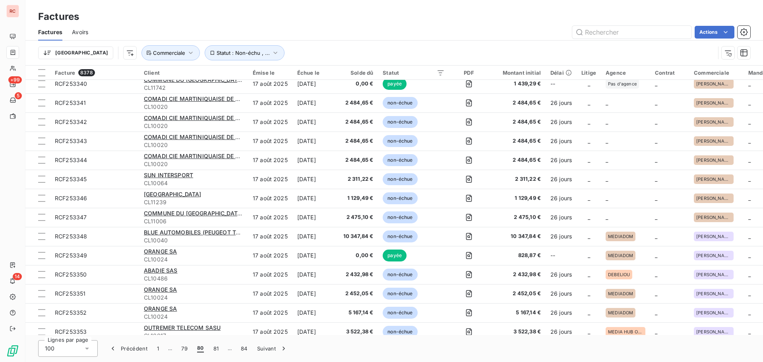
scroll to position [1655, 0]
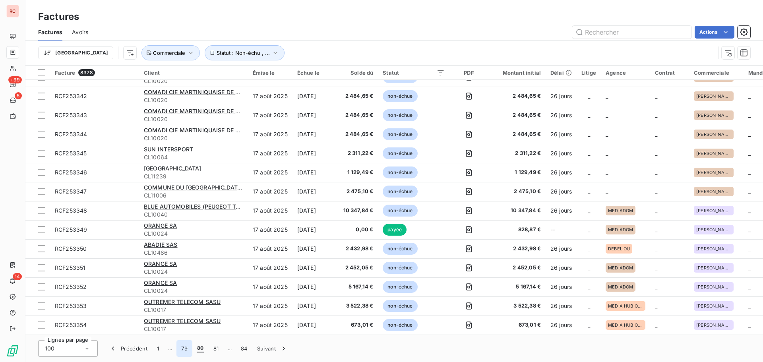
click at [186, 351] on button "79" at bounding box center [184, 348] width 16 height 17
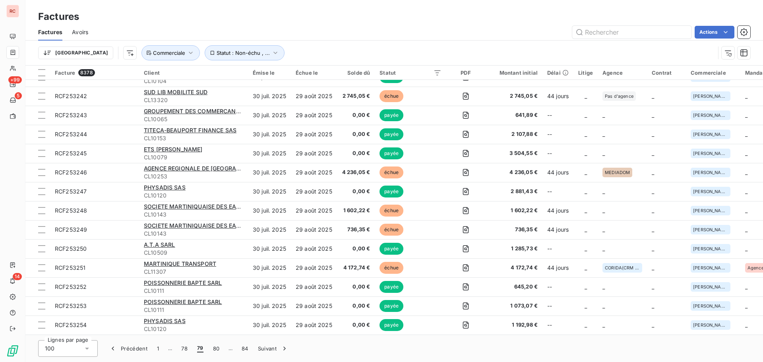
click at [199, 350] on span "79" at bounding box center [200, 348] width 6 height 8
click at [198, 350] on span "79" at bounding box center [200, 348] width 6 height 8
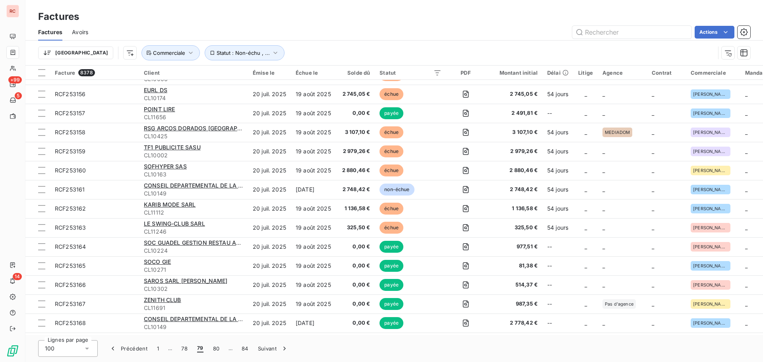
scroll to position [0, 0]
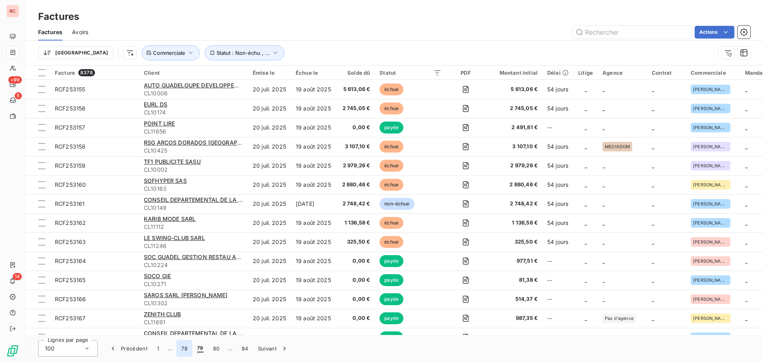
click at [184, 351] on button "78" at bounding box center [184, 348] width 16 height 17
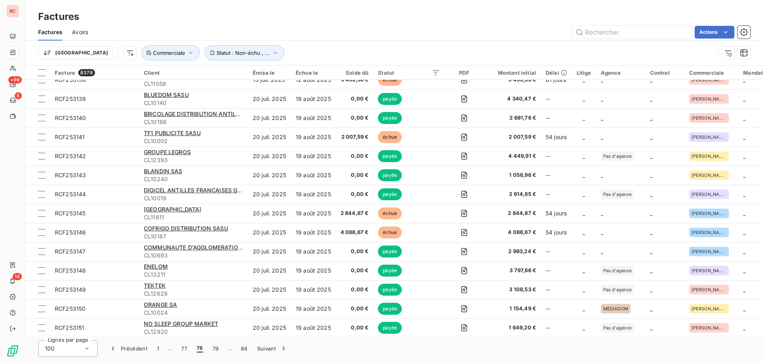
scroll to position [1655, 0]
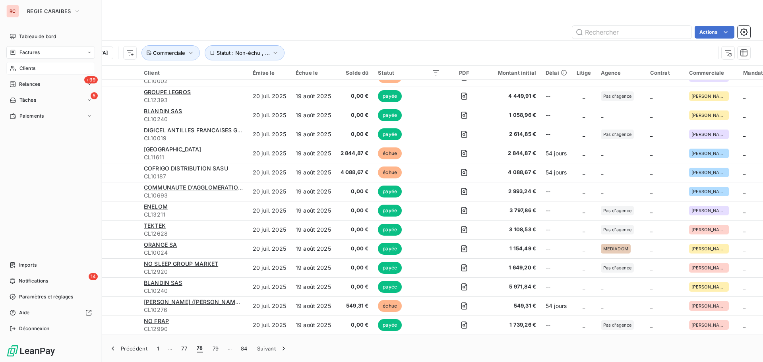
click at [32, 71] on span "Clients" at bounding box center [27, 68] width 16 height 7
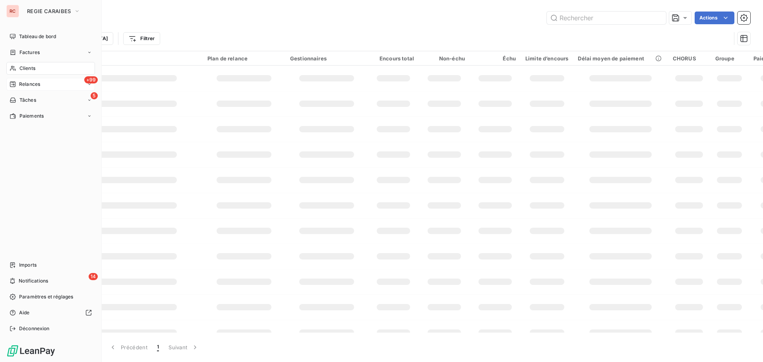
click at [32, 84] on span "Relances" at bounding box center [29, 84] width 21 height 7
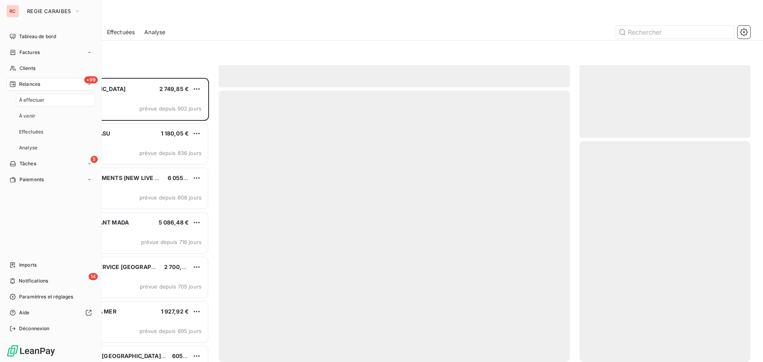
scroll to position [278, 165]
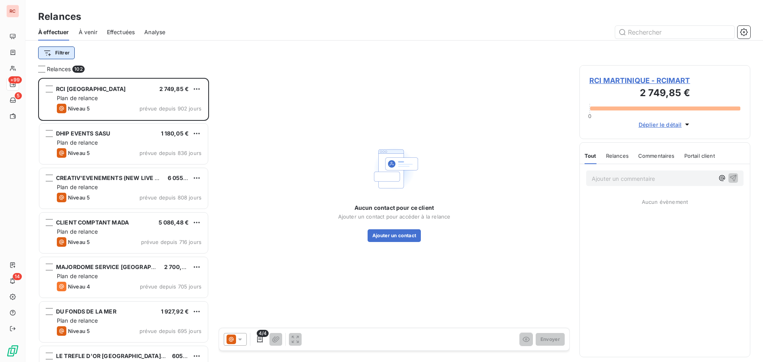
click at [55, 51] on html "RC +99 5 14 Relances À effectuer À venir Effectuées Analyse Filtrer Relances 10…" at bounding box center [381, 181] width 763 height 362
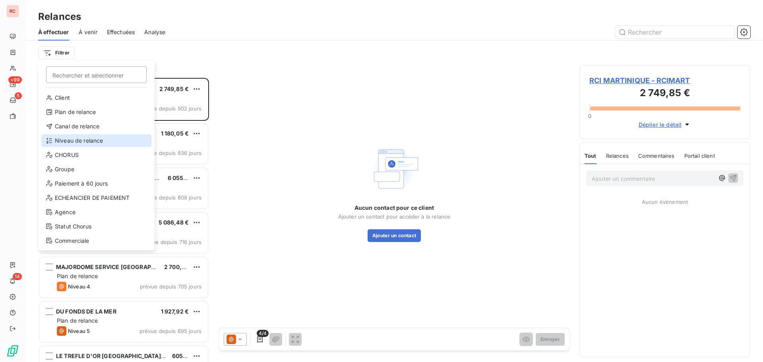
click at [64, 138] on div "Niveau de relance" at bounding box center [96, 140] width 110 height 13
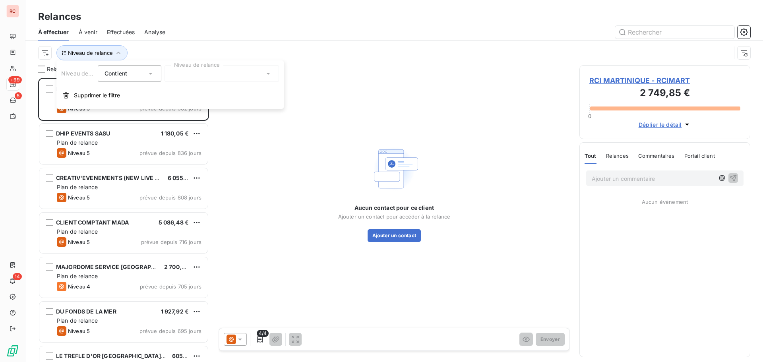
click at [234, 66] on div at bounding box center [221, 73] width 114 height 17
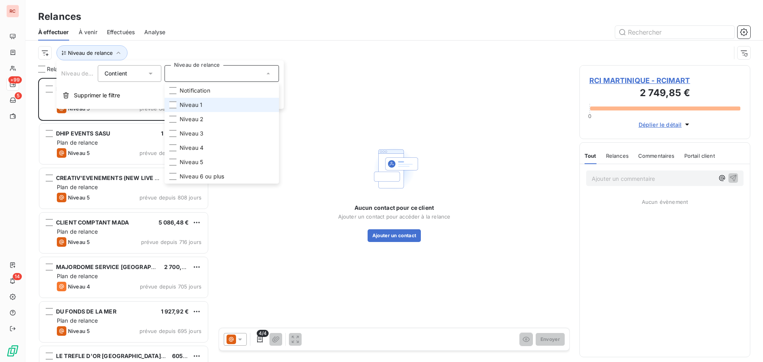
click at [197, 112] on li "Niveau 1" at bounding box center [221, 105] width 114 height 14
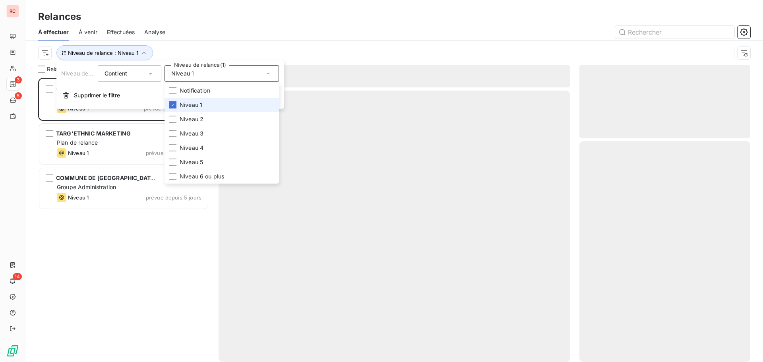
scroll to position [278, 165]
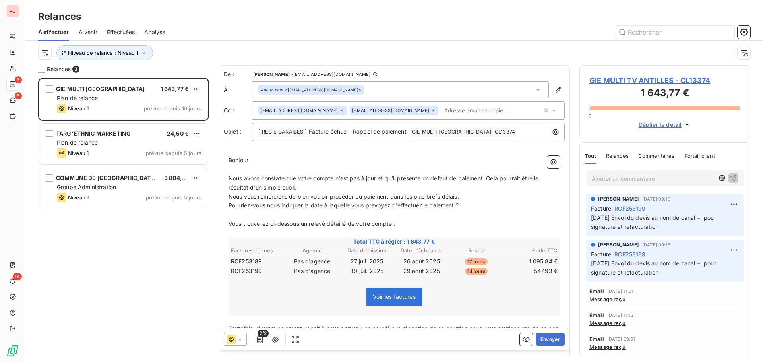
click at [150, 226] on div "GIE MULTI TV ANTILLES 1 643,77 € Plan de relance Niveau 1 prévue depuis 10 jour…" at bounding box center [123, 220] width 171 height 284
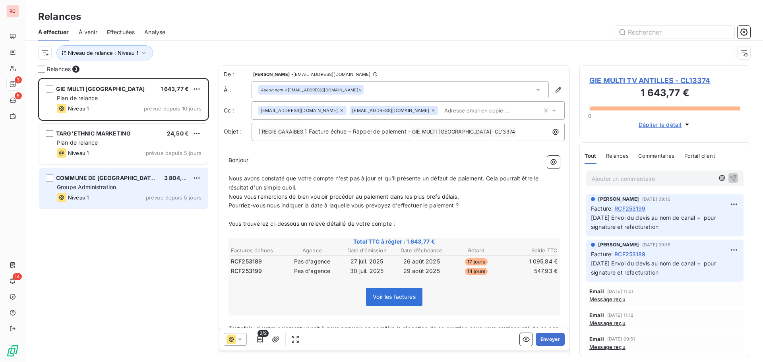
click at [120, 184] on div "COMMUNE DE [GEOGRAPHIC_DATA] (MAIRIE) 3 804,38 € Groupe Administration Niveau 1…" at bounding box center [123, 188] width 168 height 41
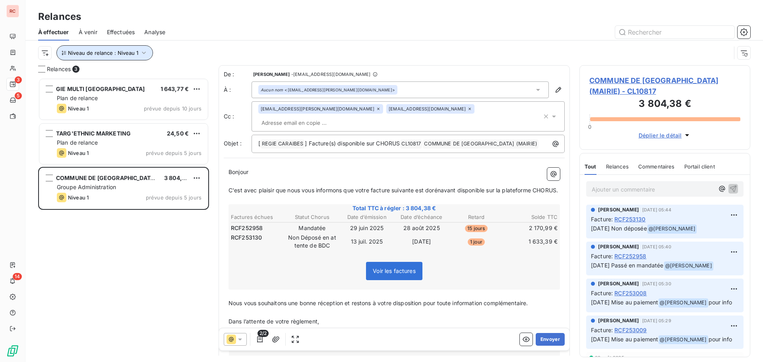
click at [143, 54] on icon "button" at bounding box center [144, 53] width 8 height 8
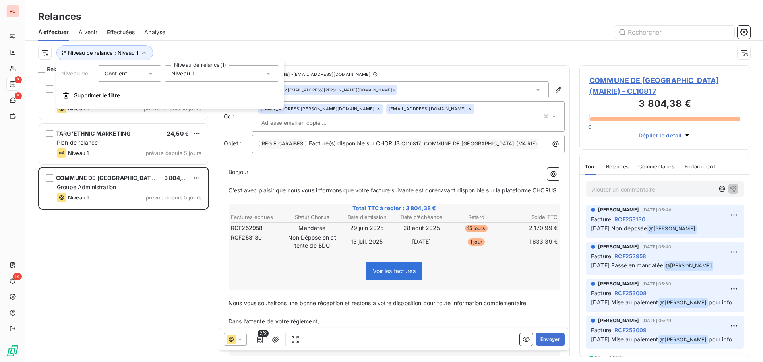
click at [211, 75] on div "Niveau 1" at bounding box center [221, 73] width 114 height 17
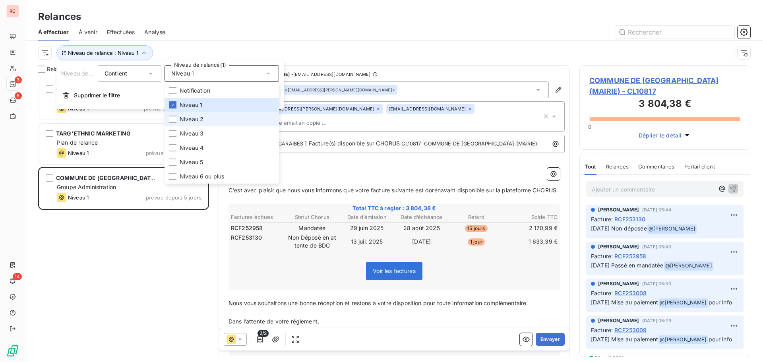
click at [195, 120] on span "Niveau 2" at bounding box center [192, 119] width 24 height 8
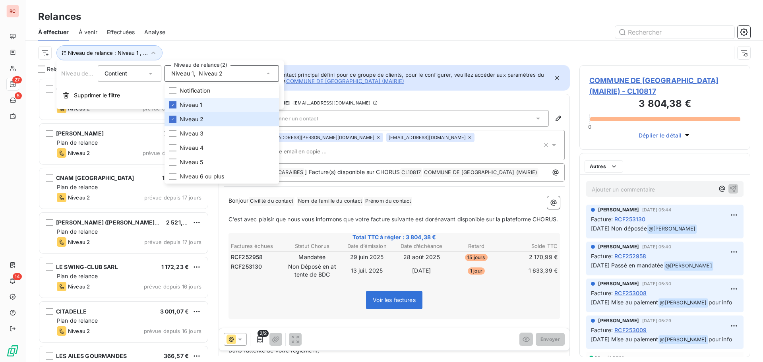
click at [196, 107] on span "Niveau 1" at bounding box center [191, 105] width 23 height 8
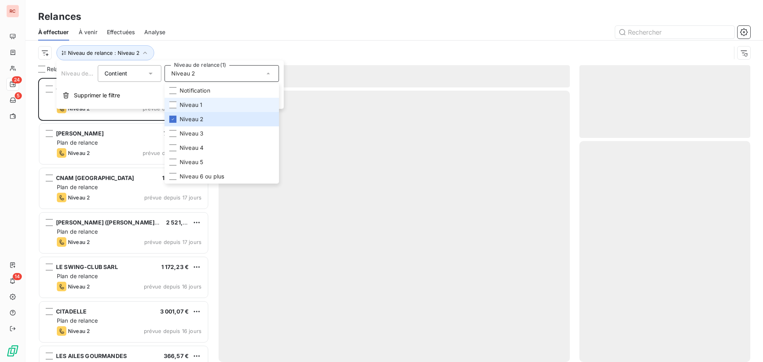
scroll to position [278, 165]
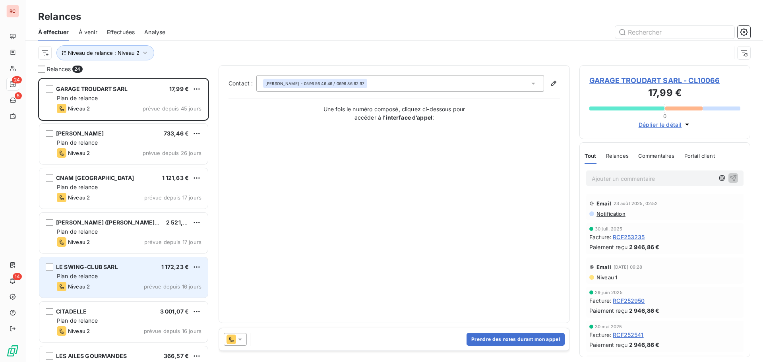
click at [105, 279] on div "Plan de relance" at bounding box center [129, 276] width 145 height 8
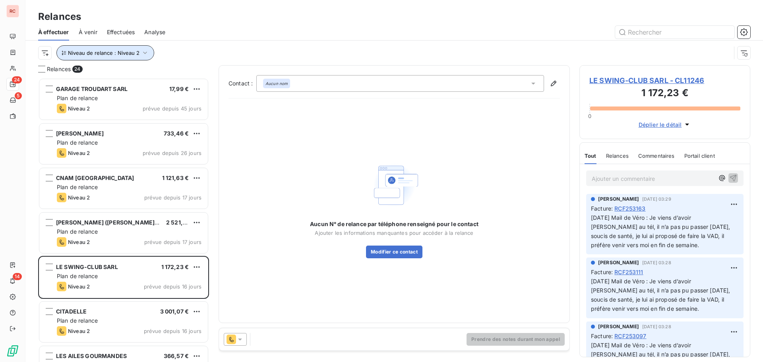
click at [144, 55] on icon "button" at bounding box center [145, 53] width 8 height 8
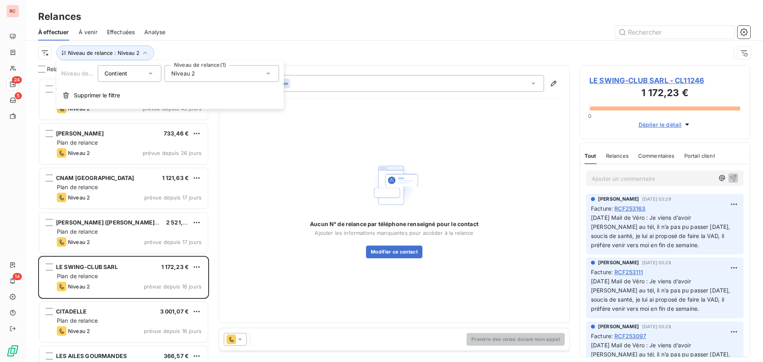
click at [194, 78] on div "Niveau 2" at bounding box center [221, 73] width 114 height 17
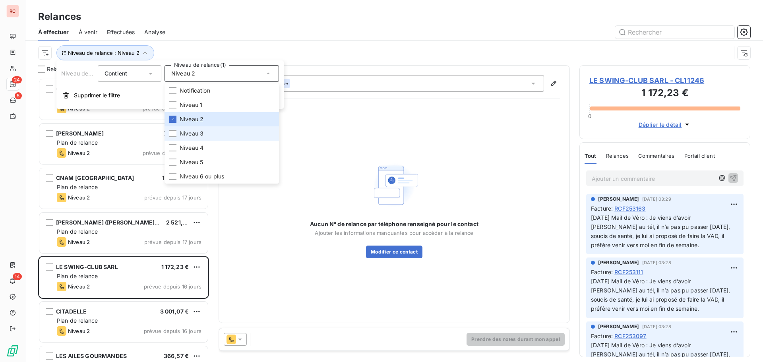
click at [197, 136] on span "Niveau 3" at bounding box center [192, 133] width 24 height 8
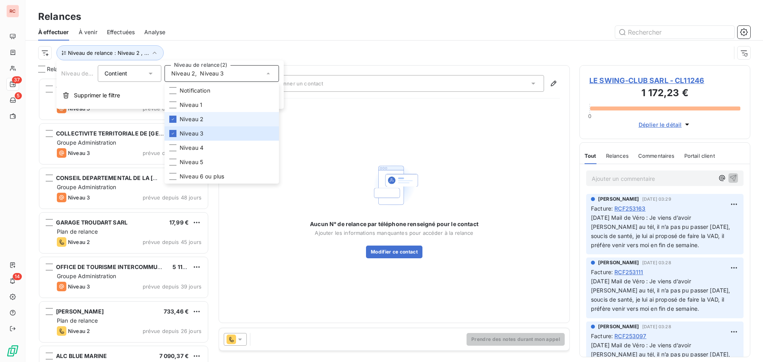
click at [197, 119] on span "Niveau 2" at bounding box center [192, 119] width 24 height 8
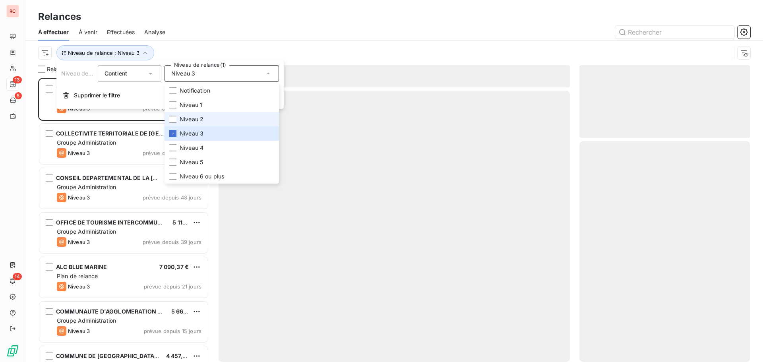
scroll to position [278, 165]
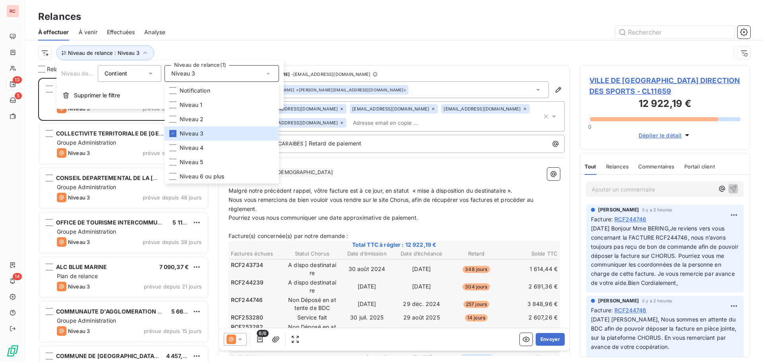
click at [231, 10] on div "Relances" at bounding box center [393, 17] width 737 height 14
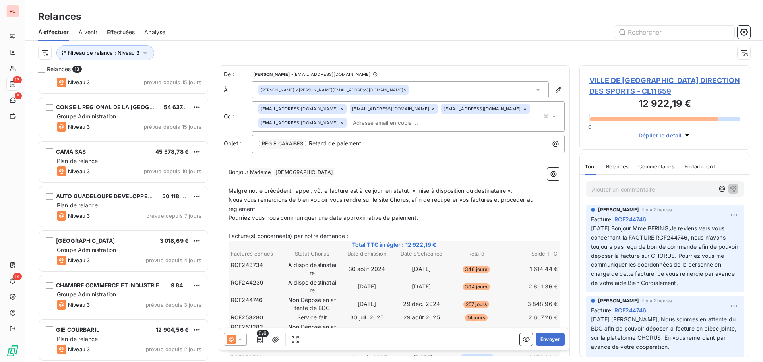
scroll to position [295, 0]
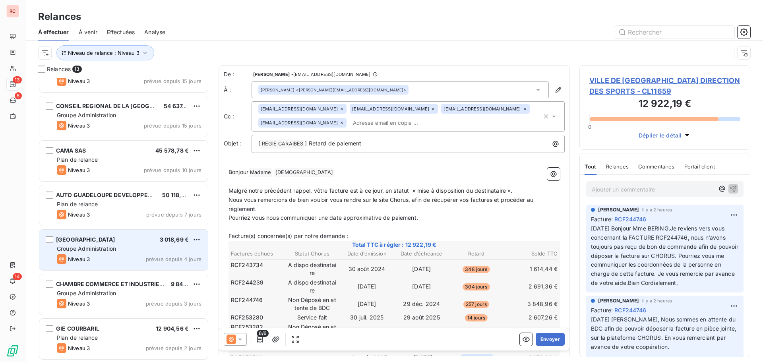
click at [126, 251] on div "Groupe Administration" at bounding box center [129, 249] width 145 height 8
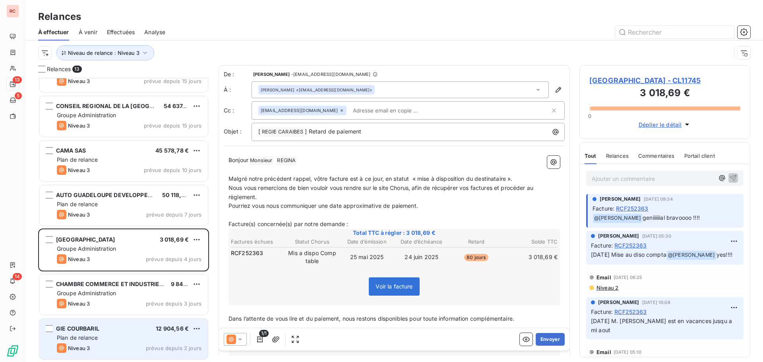
click at [162, 329] on span "12 904,56 €" at bounding box center [172, 328] width 33 height 7
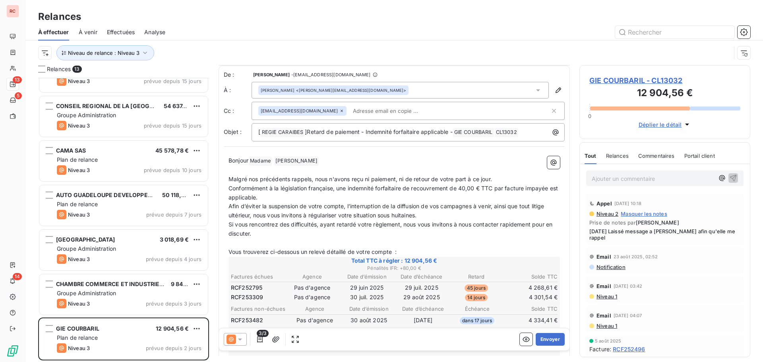
scroll to position [40, 0]
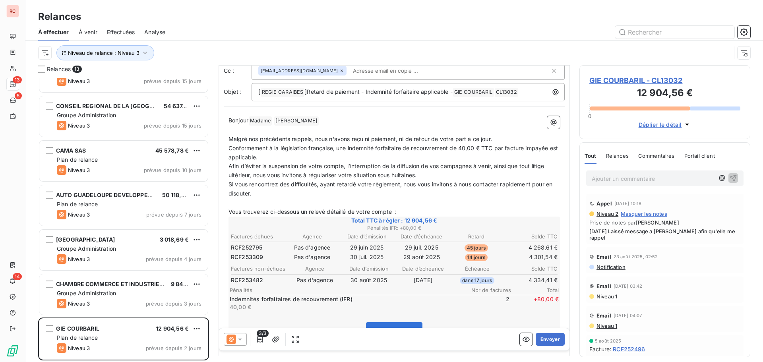
click at [243, 341] on icon at bounding box center [240, 339] width 8 height 8
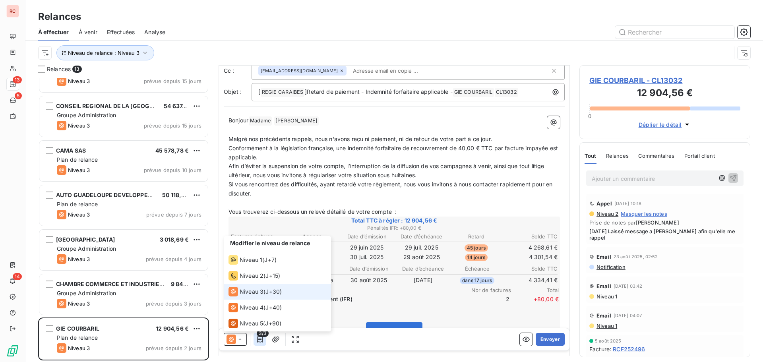
click at [266, 339] on button "button" at bounding box center [259, 339] width 13 height 13
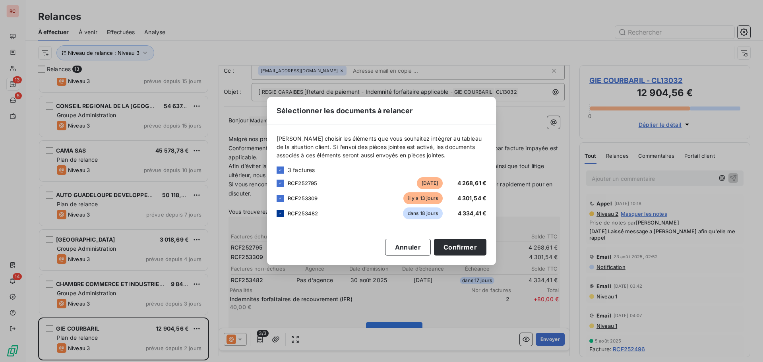
click at [280, 215] on icon at bounding box center [280, 213] width 5 height 5
click at [443, 246] on button "Confirmer" at bounding box center [460, 247] width 52 height 17
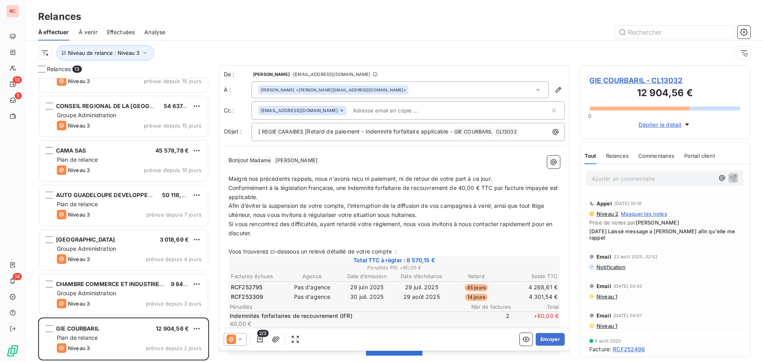
scroll to position [0, 0]
click at [551, 339] on button "Envoyer" at bounding box center [549, 339] width 29 height 13
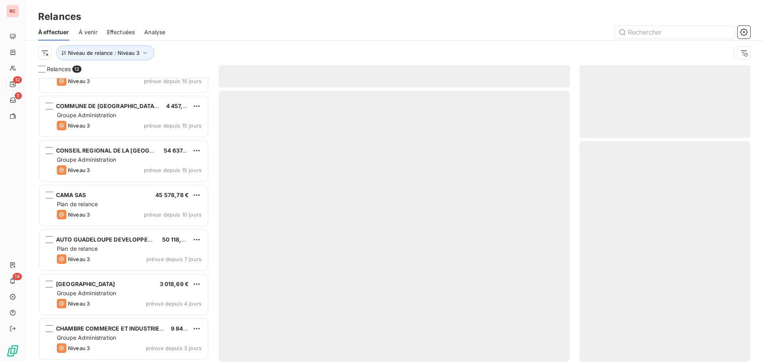
scroll to position [250, 0]
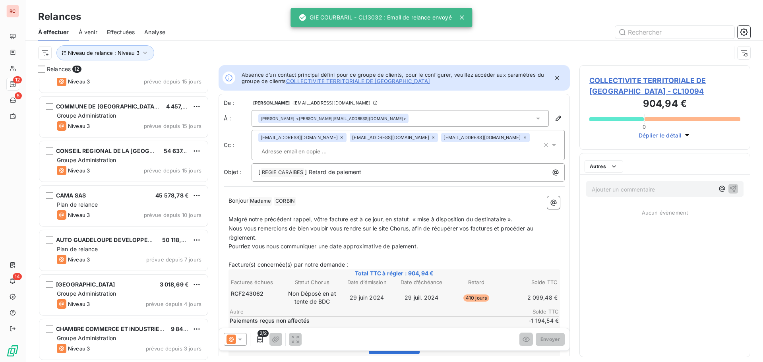
scroll to position [250, 0]
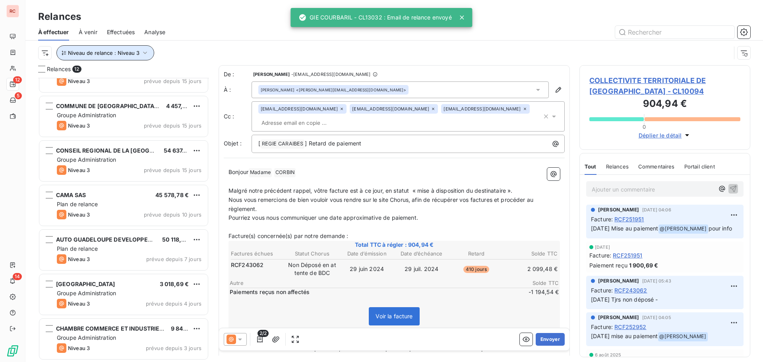
click at [120, 53] on span "Niveau de relance : Niveau 3" at bounding box center [103, 53] width 71 height 6
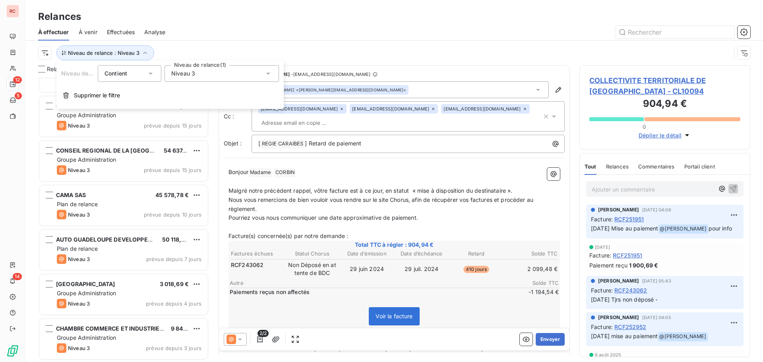
click at [201, 74] on div "Niveau 3" at bounding box center [221, 73] width 114 height 17
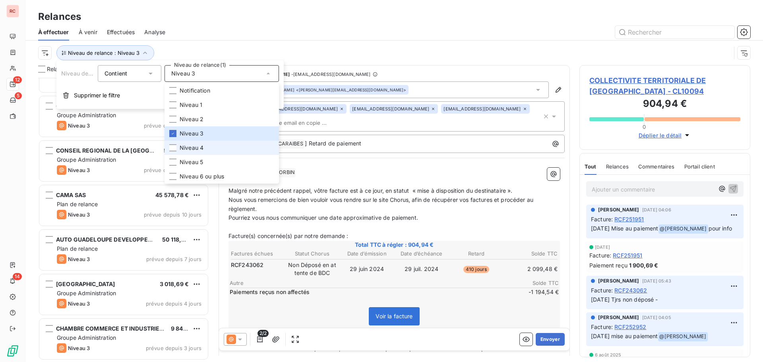
click at [193, 148] on span "Niveau 4" at bounding box center [192, 148] width 24 height 8
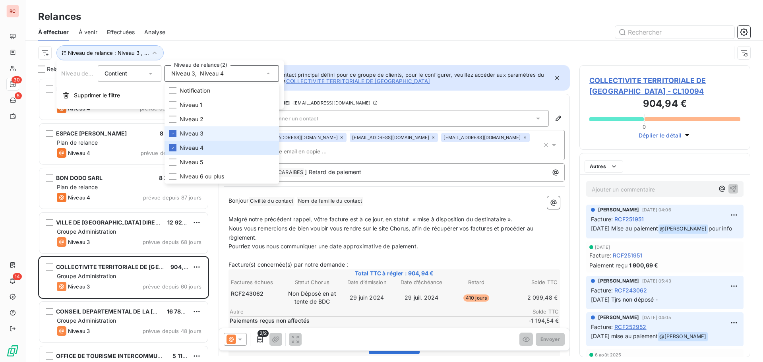
scroll to position [278, 165]
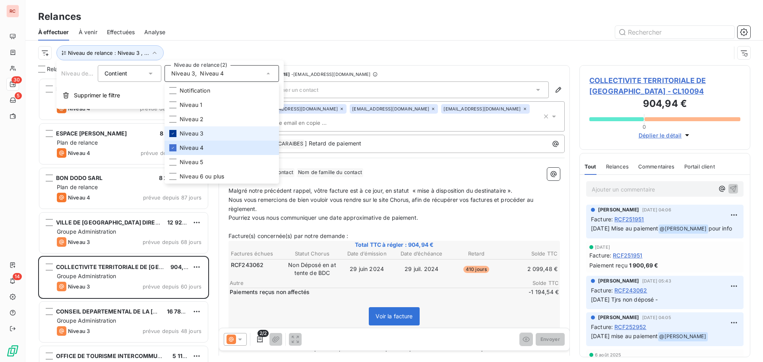
click at [172, 134] on icon at bounding box center [173, 134] width 2 height 2
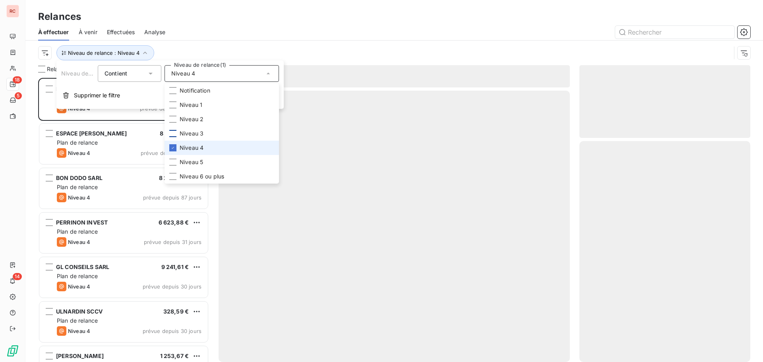
scroll to position [278, 165]
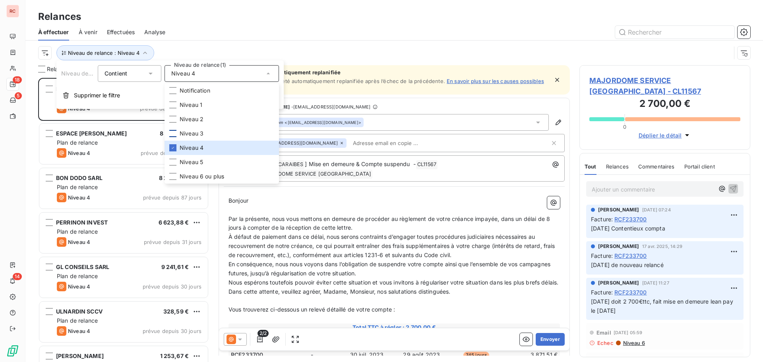
click at [230, 29] on div at bounding box center [462, 32] width 575 height 13
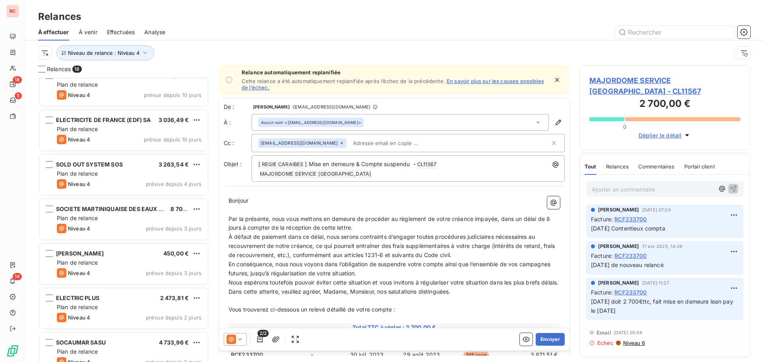
scroll to position [517, 0]
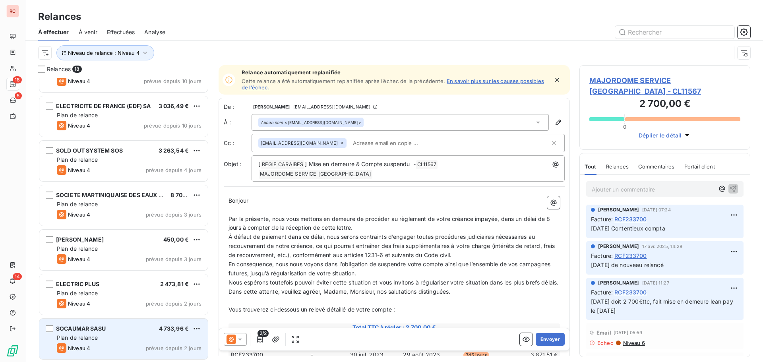
click at [108, 334] on div "Plan de relance" at bounding box center [129, 338] width 145 height 8
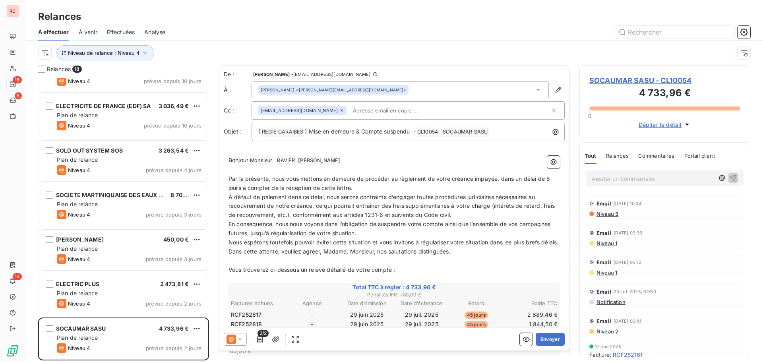
click at [242, 340] on icon at bounding box center [240, 339] width 8 height 8
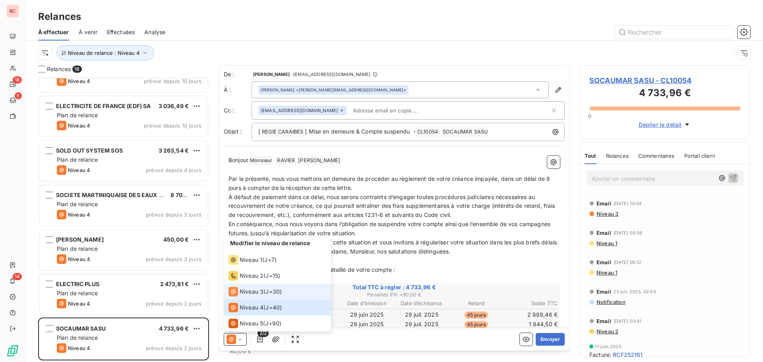
click at [253, 292] on span "Niveau 3" at bounding box center [252, 292] width 24 height 8
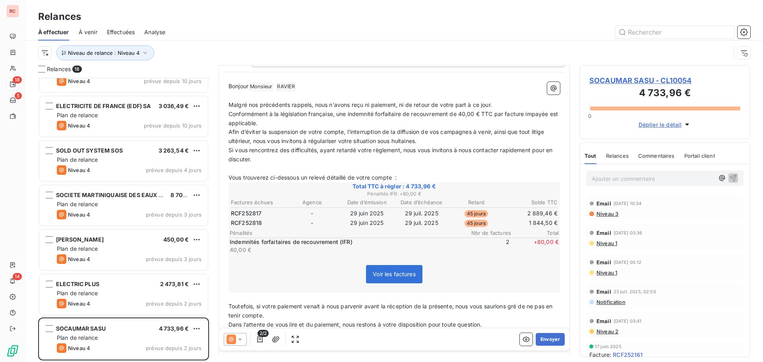
scroll to position [80, 0]
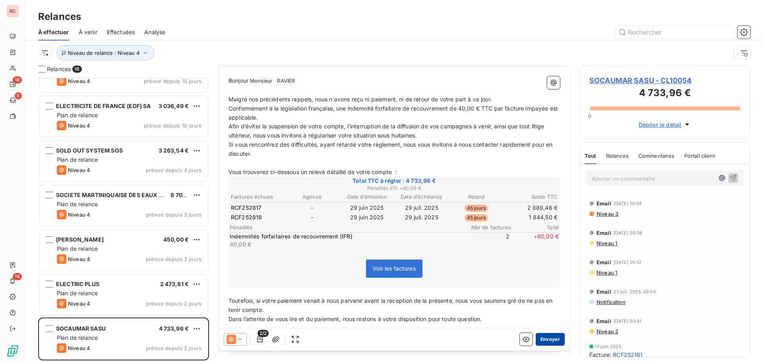
click at [551, 341] on button "Envoyer" at bounding box center [549, 339] width 29 height 13
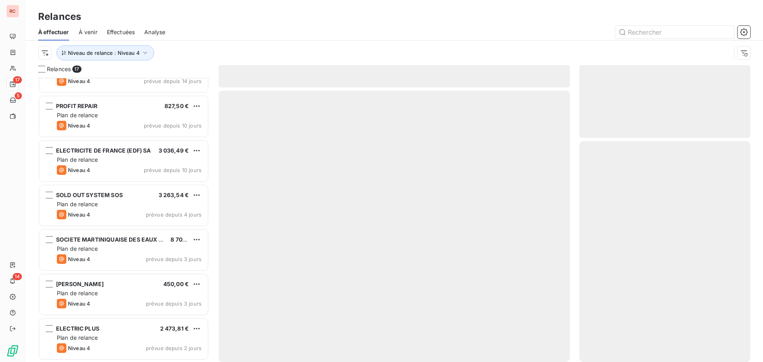
scroll to position [472, 0]
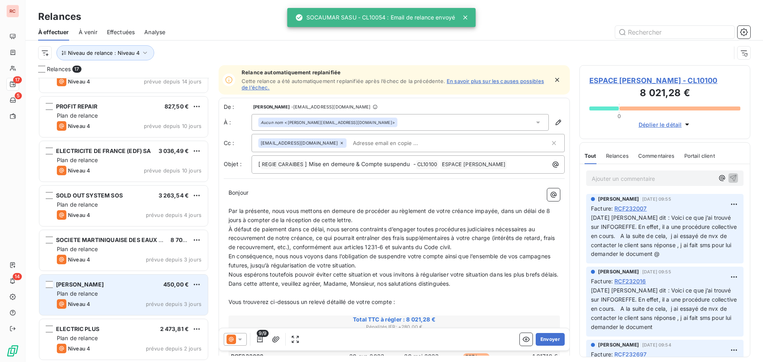
click at [119, 304] on div "Niveau 4 prévue depuis 3 jours" at bounding box center [129, 304] width 145 height 10
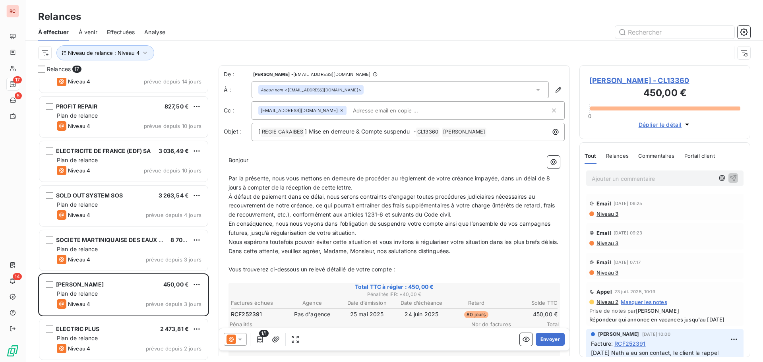
click at [244, 336] on div at bounding box center [235, 339] width 23 height 13
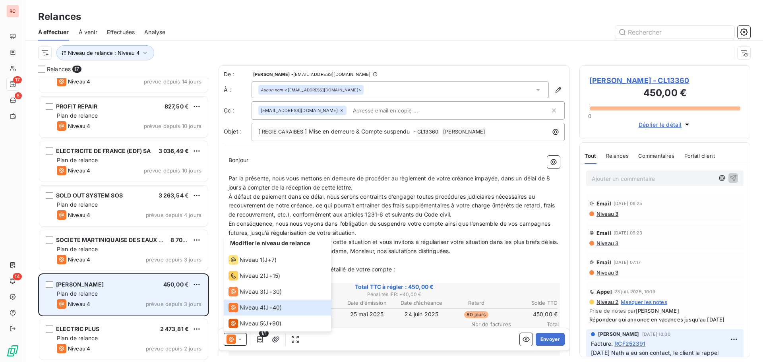
click at [111, 290] on div "Plan de relance" at bounding box center [129, 294] width 145 height 8
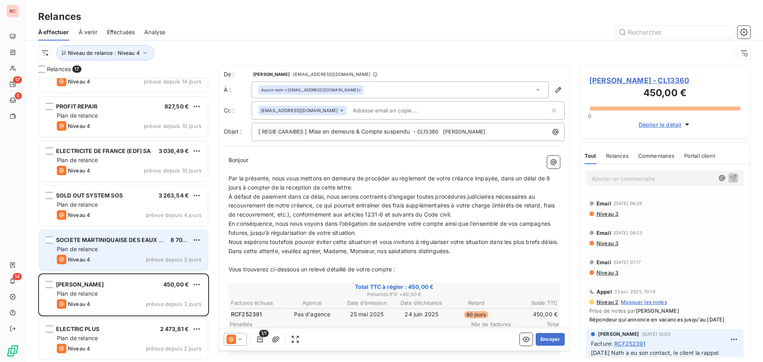
click at [95, 251] on span "Plan de relance" at bounding box center [77, 248] width 41 height 7
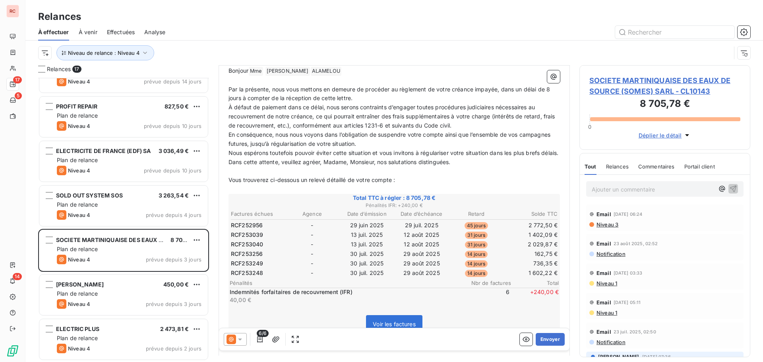
scroll to position [159, 0]
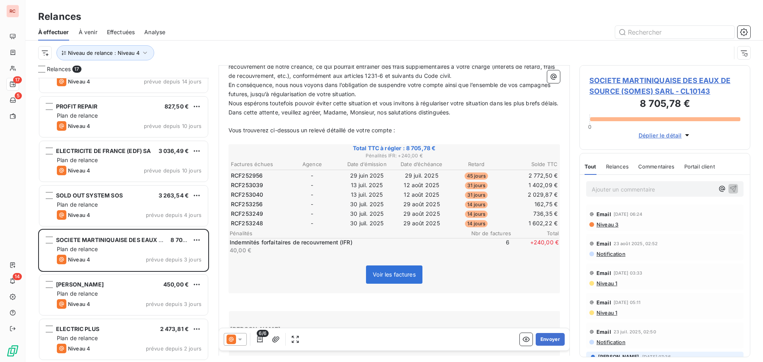
click at [606, 226] on span "Niveau 3" at bounding box center [606, 224] width 23 height 6
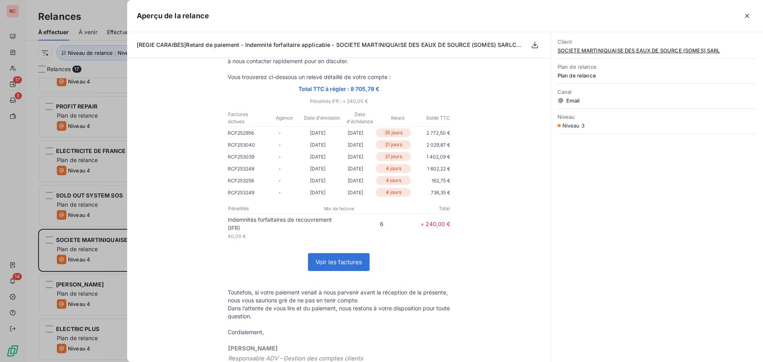
scroll to position [159, 0]
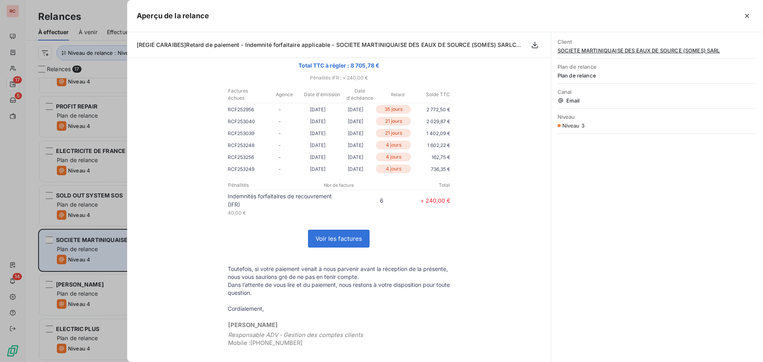
click at [92, 254] on div at bounding box center [381, 181] width 763 height 362
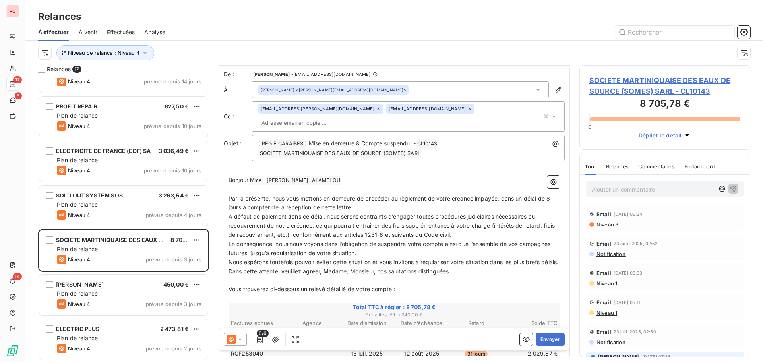
scroll to position [0, 0]
